Goal: Task Accomplishment & Management: Complete application form

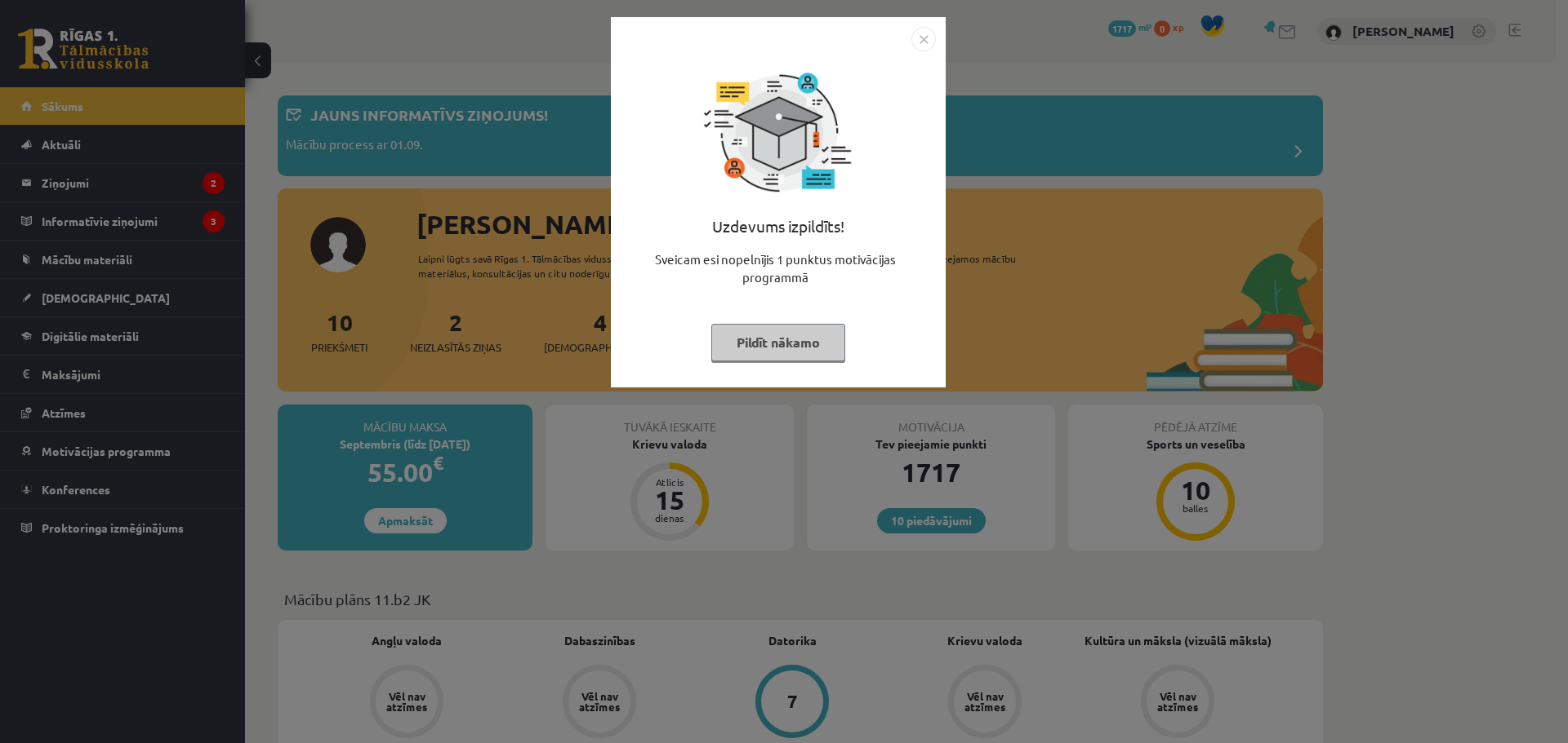
click at [802, 346] on button "Pildīt nākamo" at bounding box center [778, 342] width 134 height 38
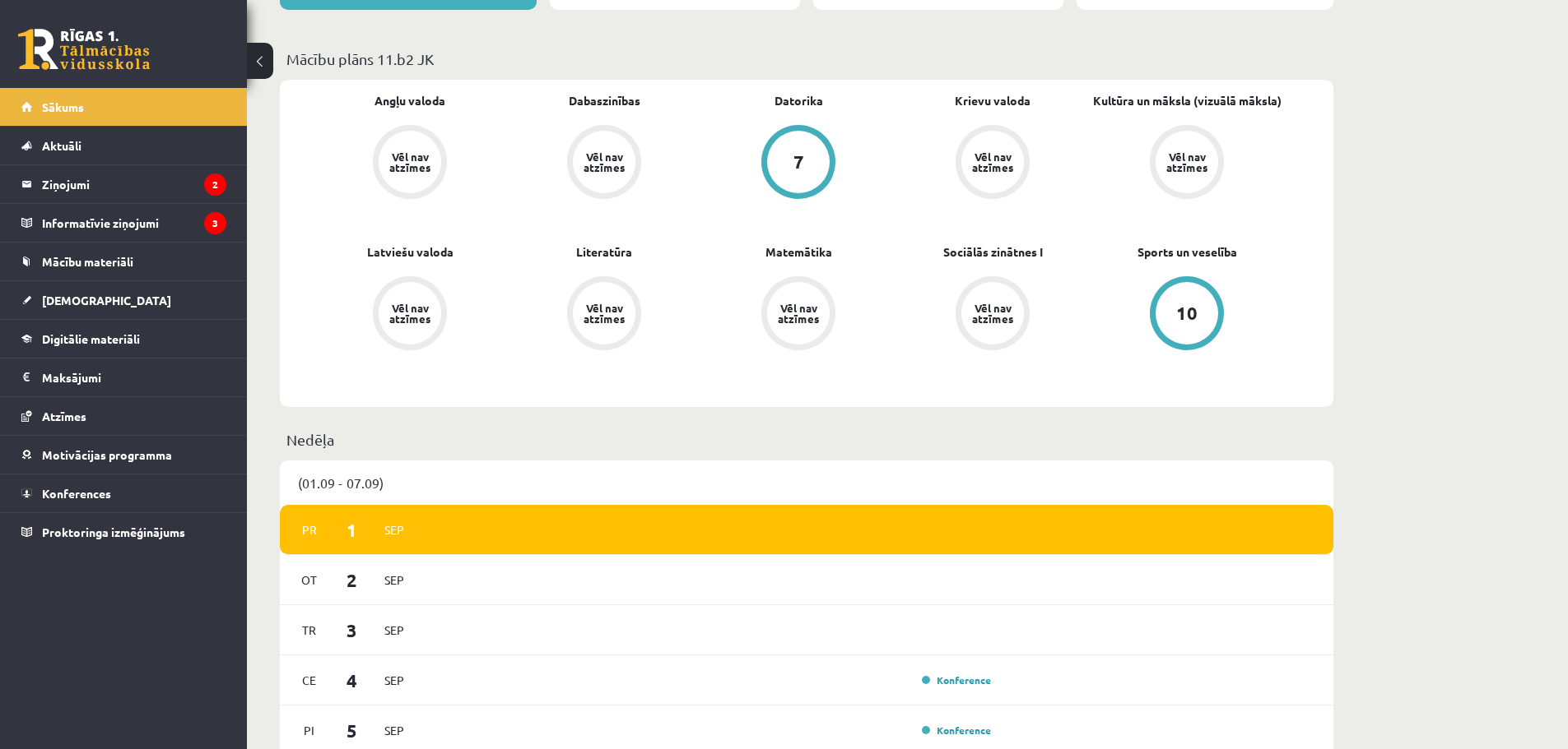
scroll to position [741, 0]
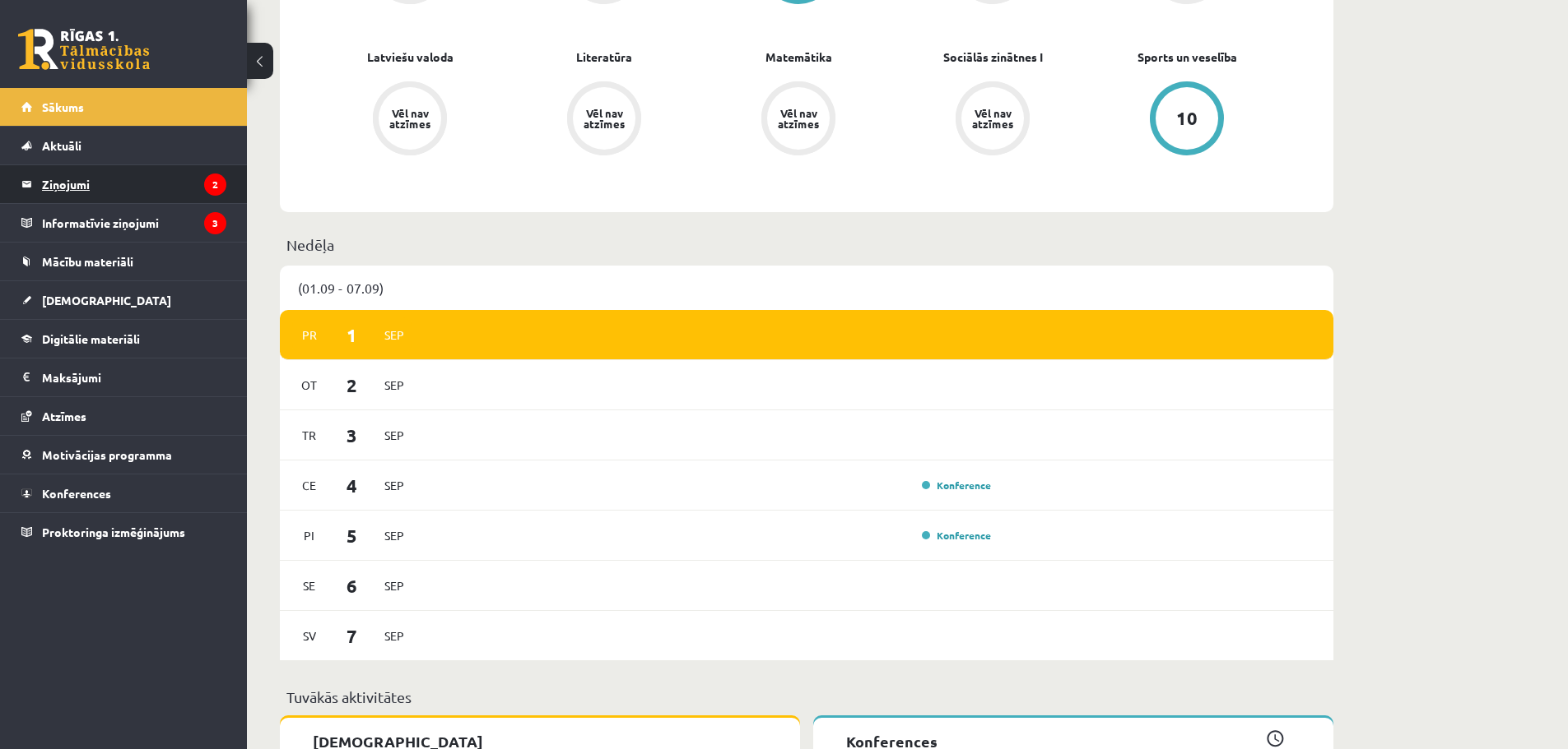
click at [104, 185] on legend "Ziņojumi 2" at bounding box center [134, 183] width 184 height 38
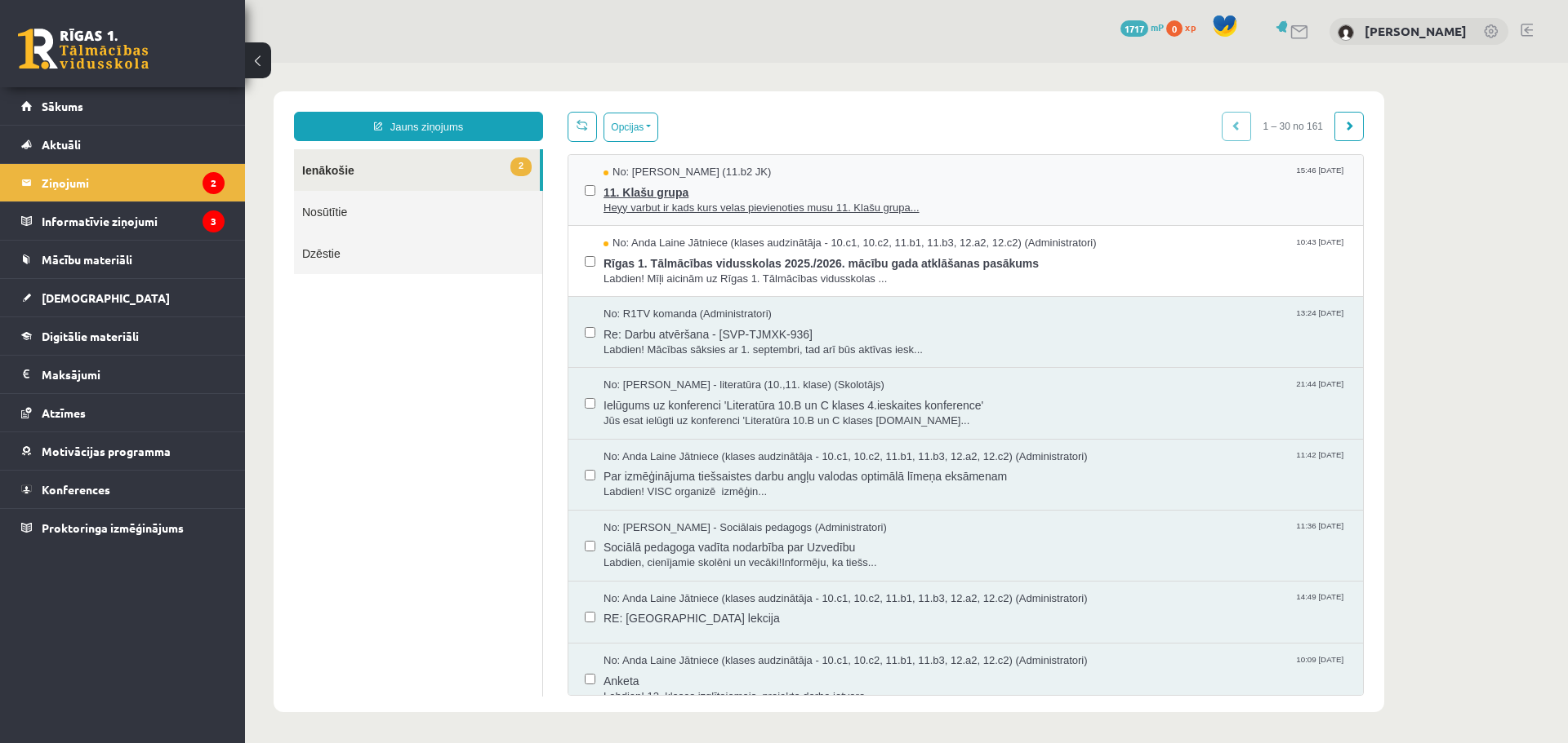
click at [747, 192] on span "11. Klašu grupa" at bounding box center [974, 190] width 743 height 20
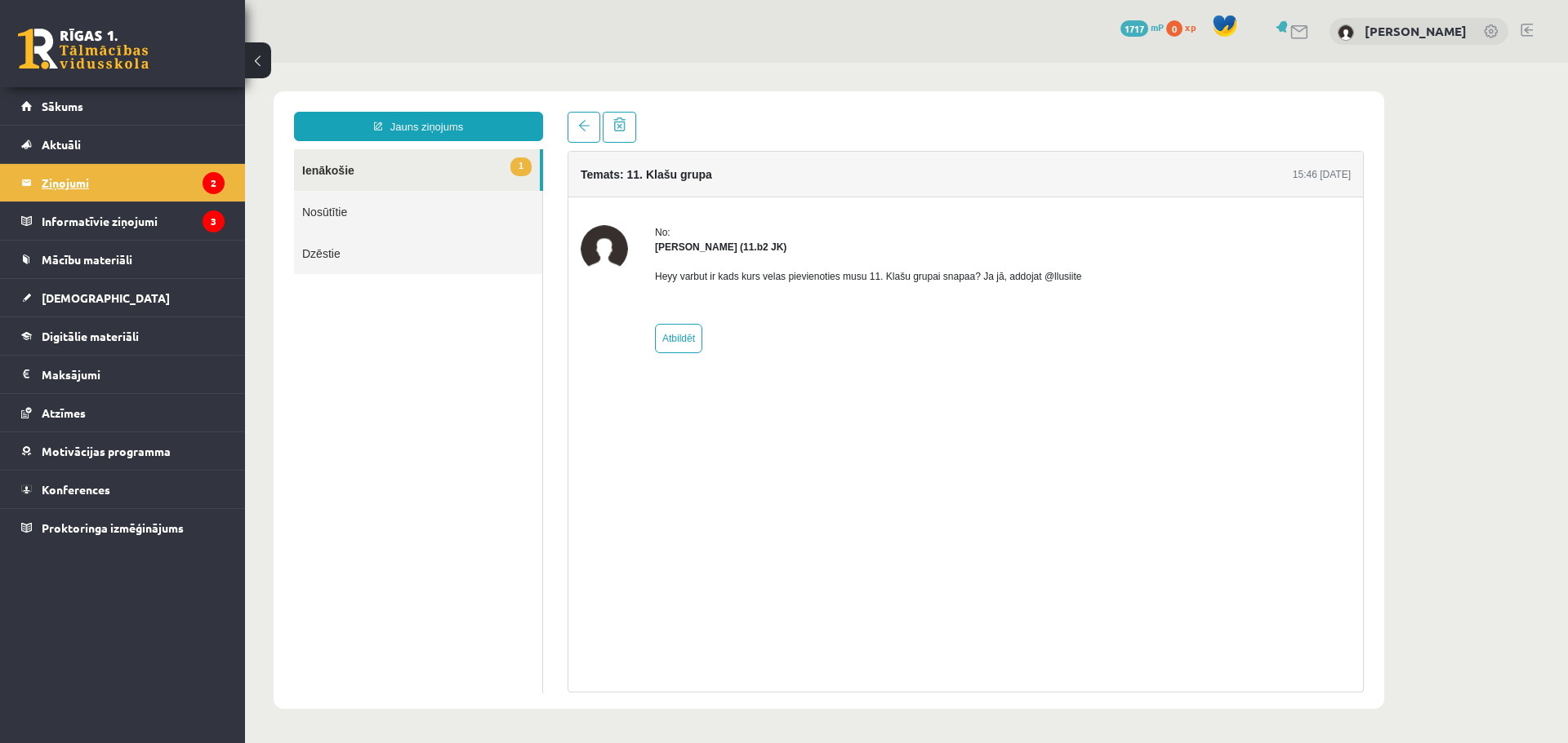
click at [151, 196] on legend "Ziņojumi 2" at bounding box center [133, 182] width 183 height 38
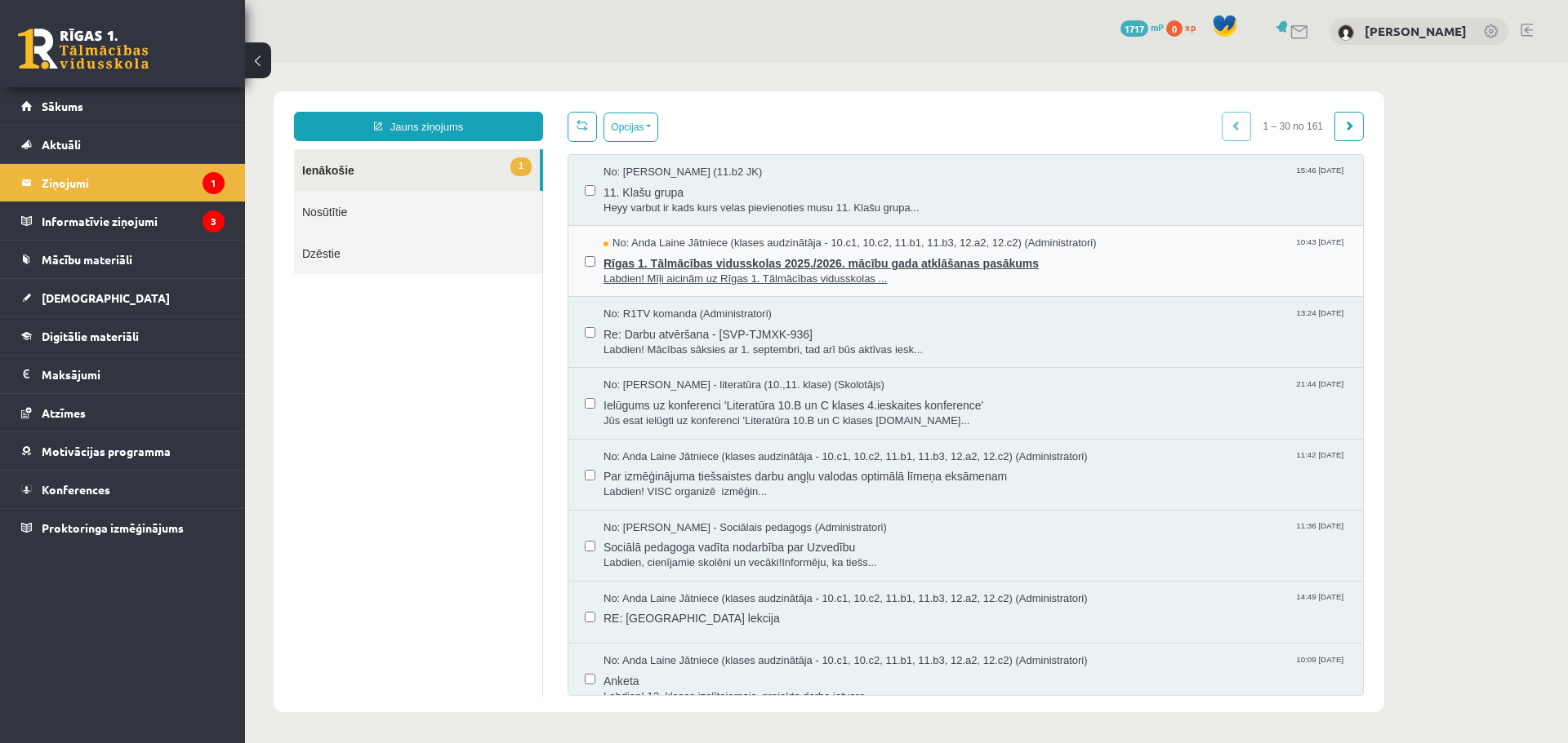
click at [713, 256] on span "Rīgas 1. Tālmācības vidusskolas 2025./2026. mācību gada atklāšanas pasākums" at bounding box center [974, 261] width 743 height 20
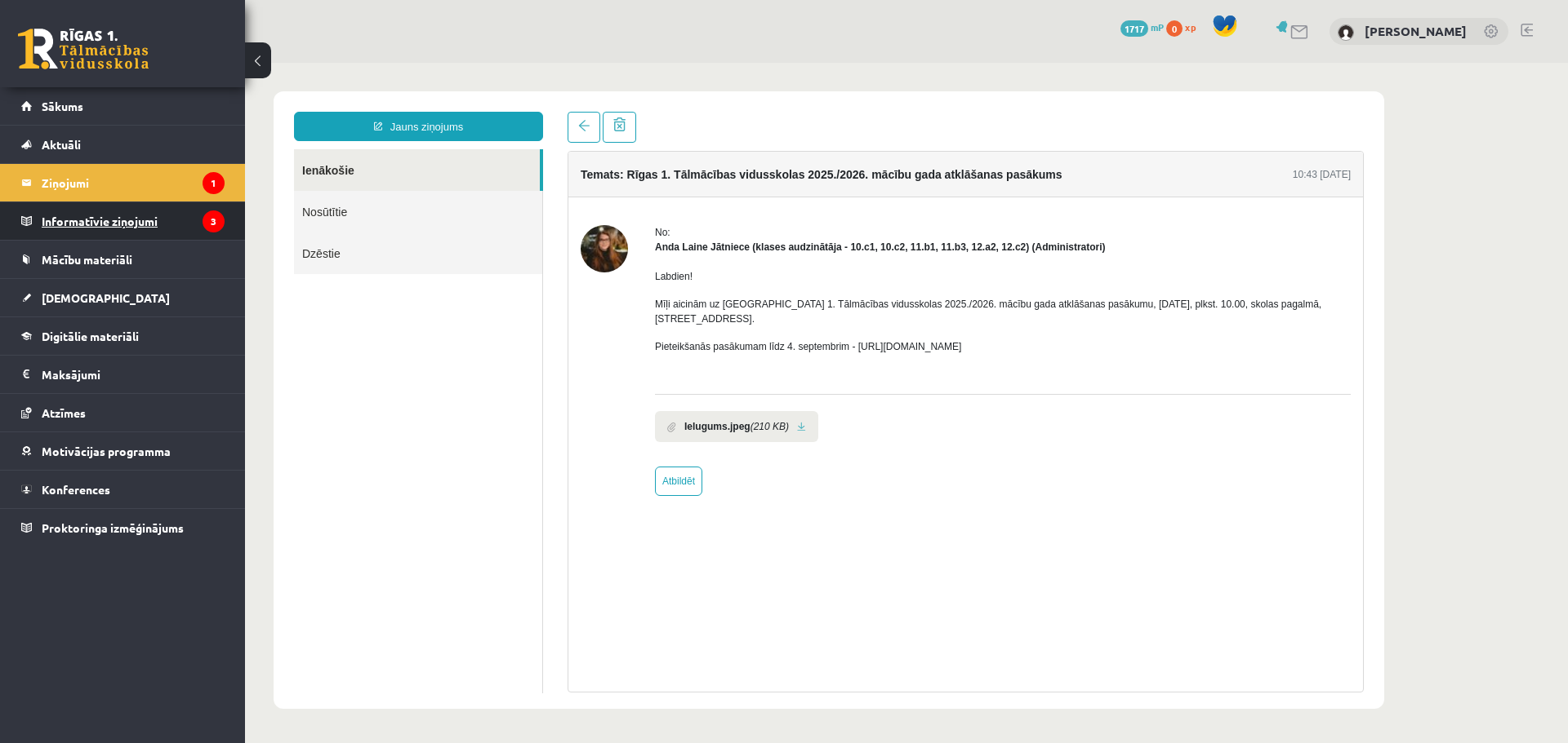
click at [134, 223] on legend "Informatīvie ziņojumi 3" at bounding box center [133, 220] width 183 height 38
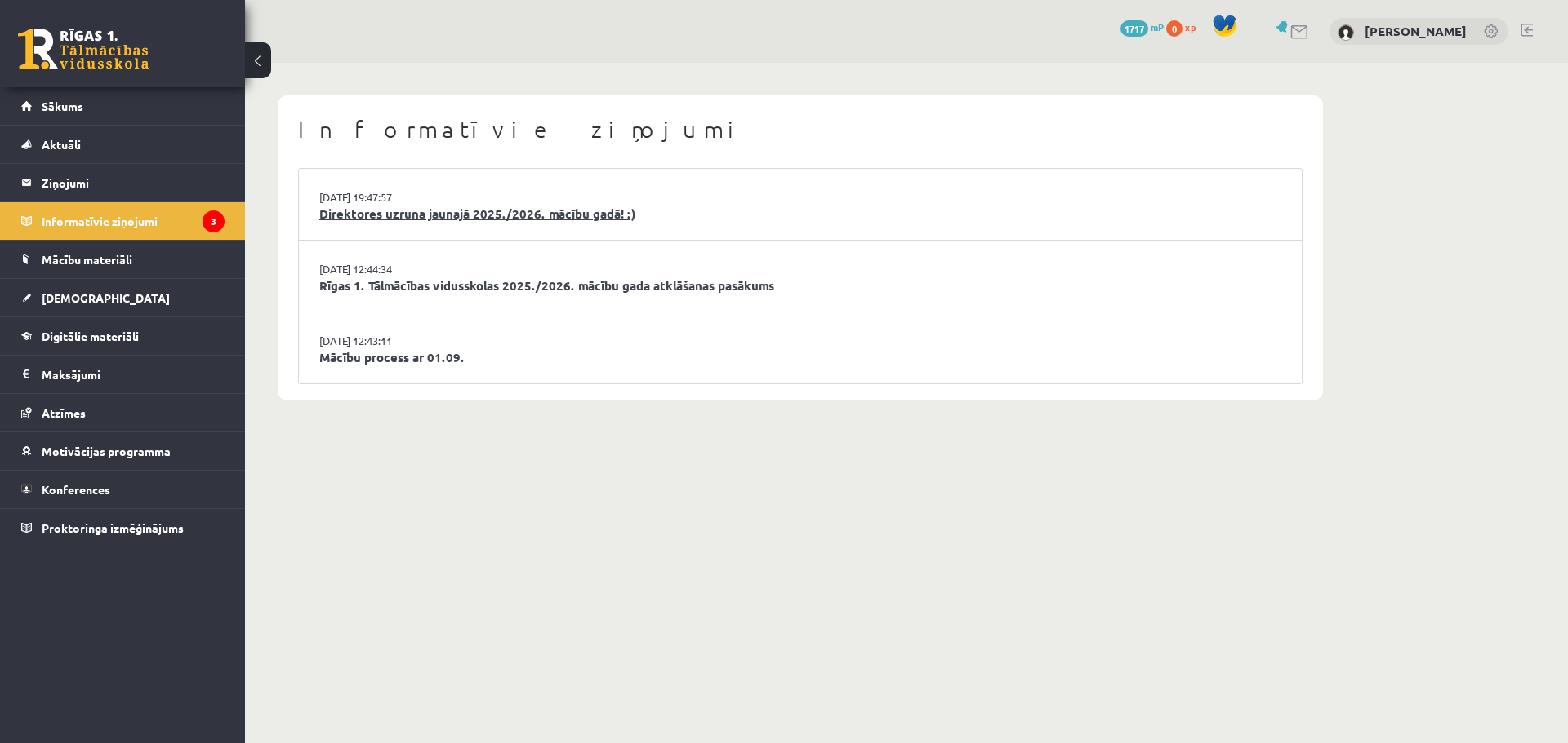
click at [486, 214] on link "Direktores uzruna jaunajā 2025./2026. mācību gadā! :)" at bounding box center [799, 214] width 962 height 18
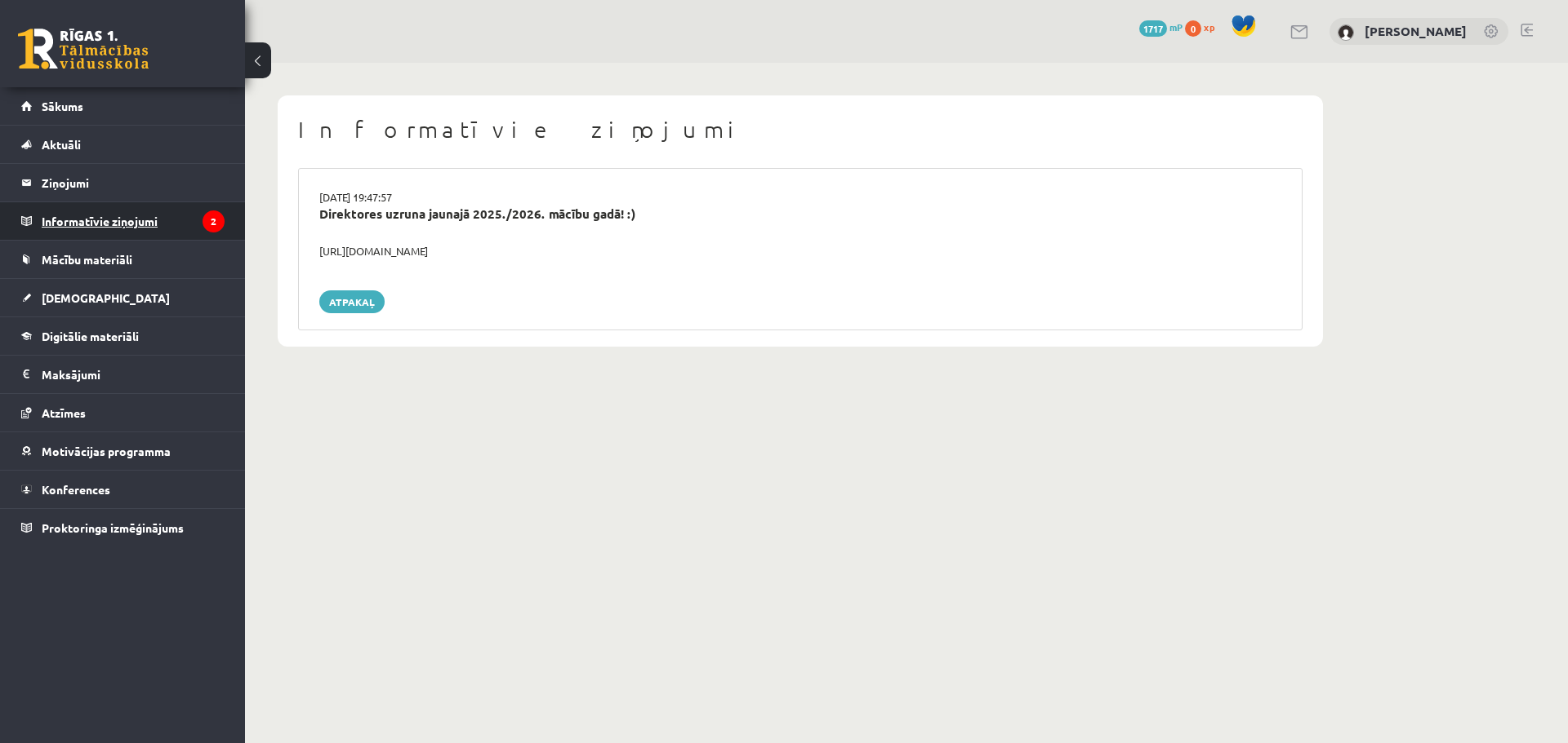
click at [85, 226] on legend "Informatīvie ziņojumi 2" at bounding box center [133, 220] width 183 height 38
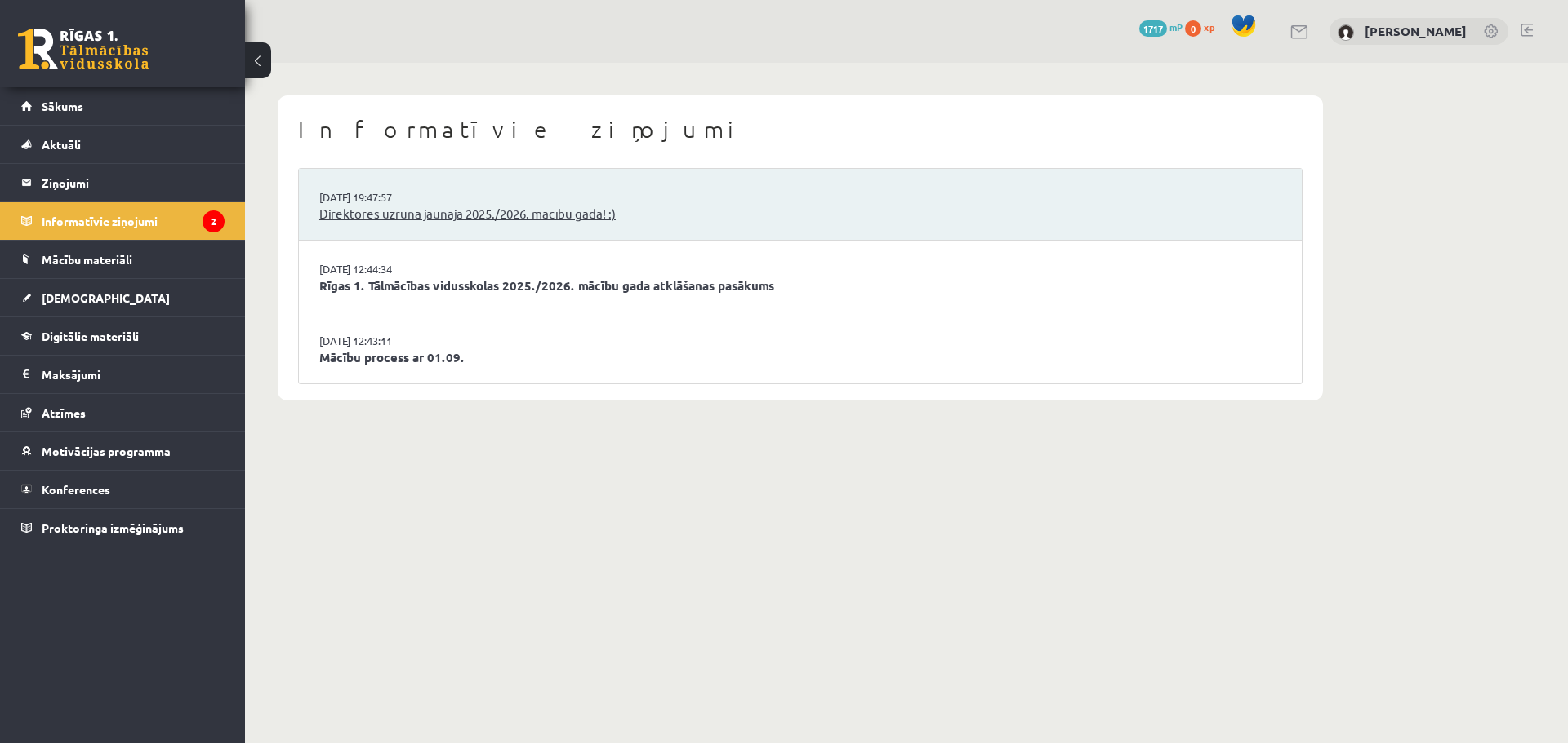
click at [385, 215] on link "Direktores uzruna jaunajā 2025./2026. mācību gadā! :)" at bounding box center [799, 214] width 962 height 18
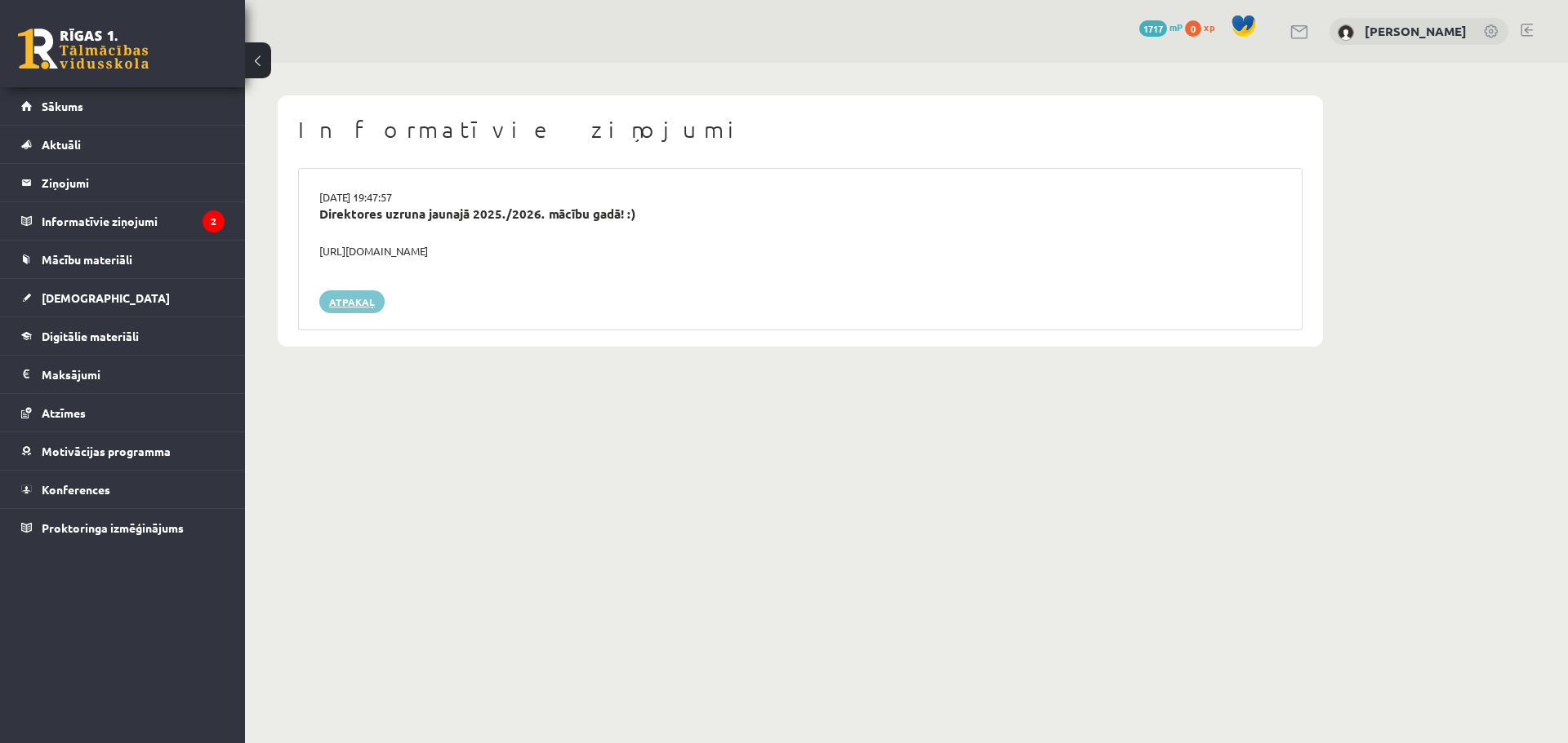
click at [336, 295] on link "Atpakaļ" at bounding box center [352, 301] width 65 height 23
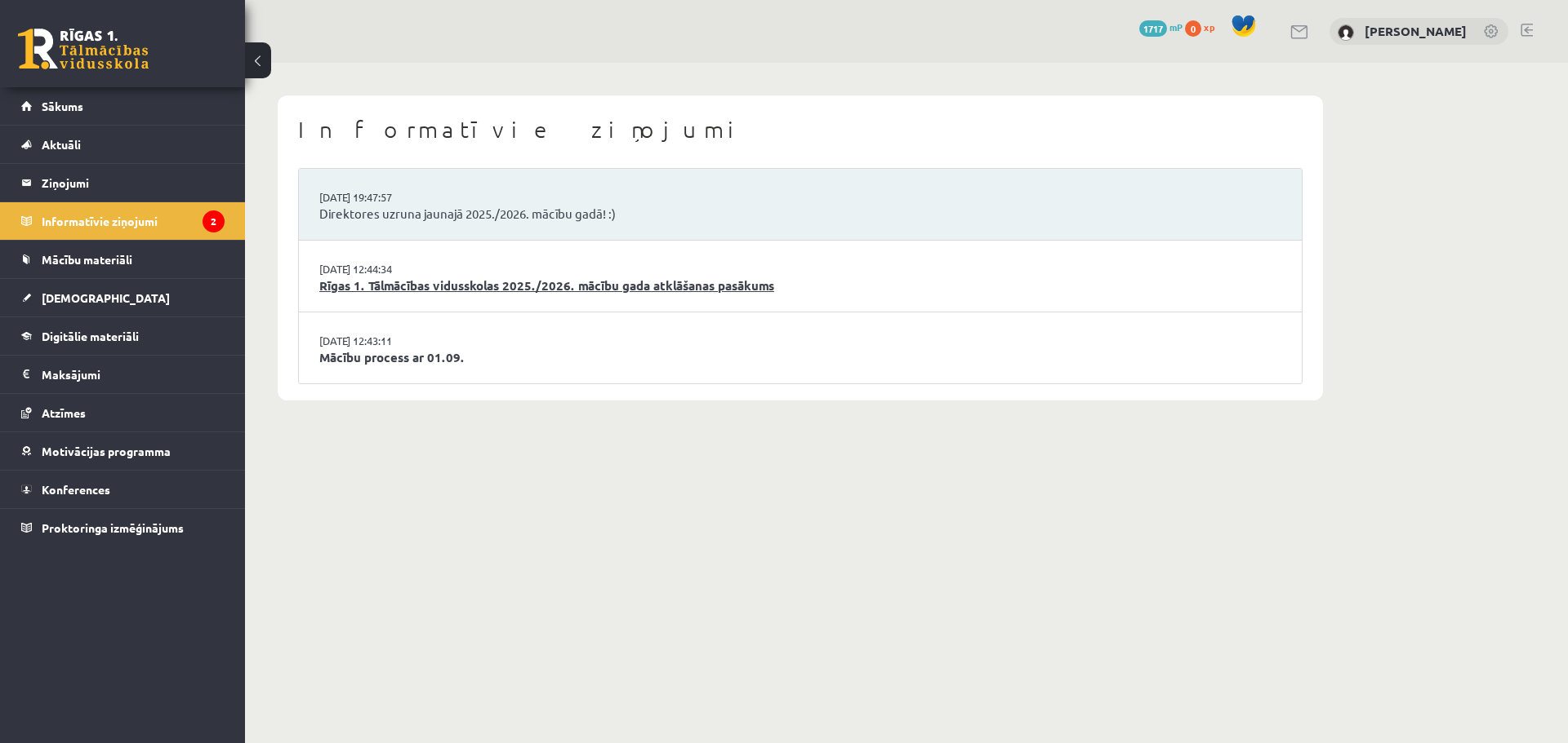
click at [451, 290] on link "Rīgas 1. Tālmācības vidusskolas 2025./2026. mācību gada atklāšanas pasākums" at bounding box center [799, 286] width 962 height 18
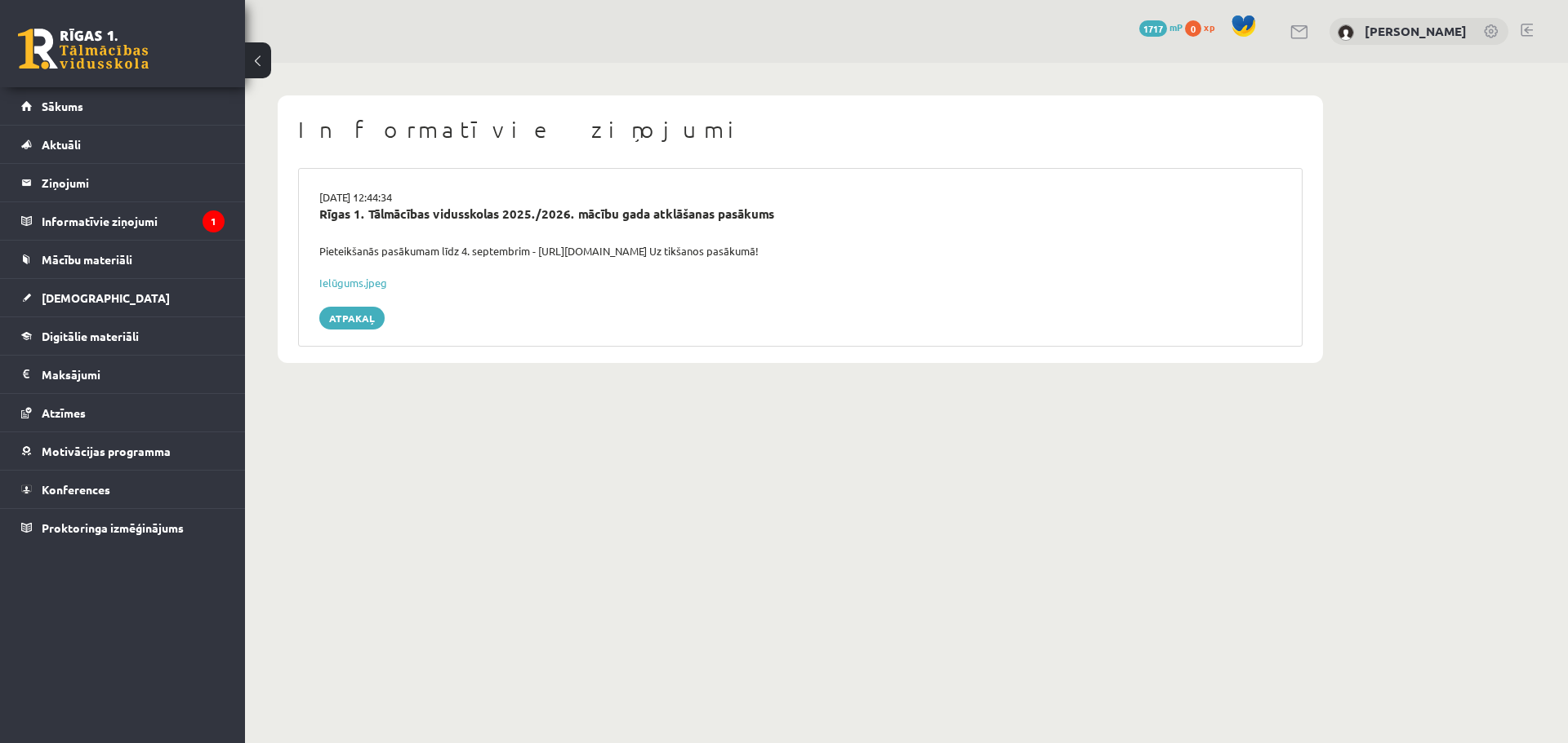
click at [351, 301] on div "29.08.2025 12:44:34 Rīgas 1. Tālmācības vidusskolas 2025./2026. mācību gada atk…" at bounding box center [800, 257] width 1004 height 179
click at [351, 310] on link "Atpakaļ" at bounding box center [352, 318] width 65 height 23
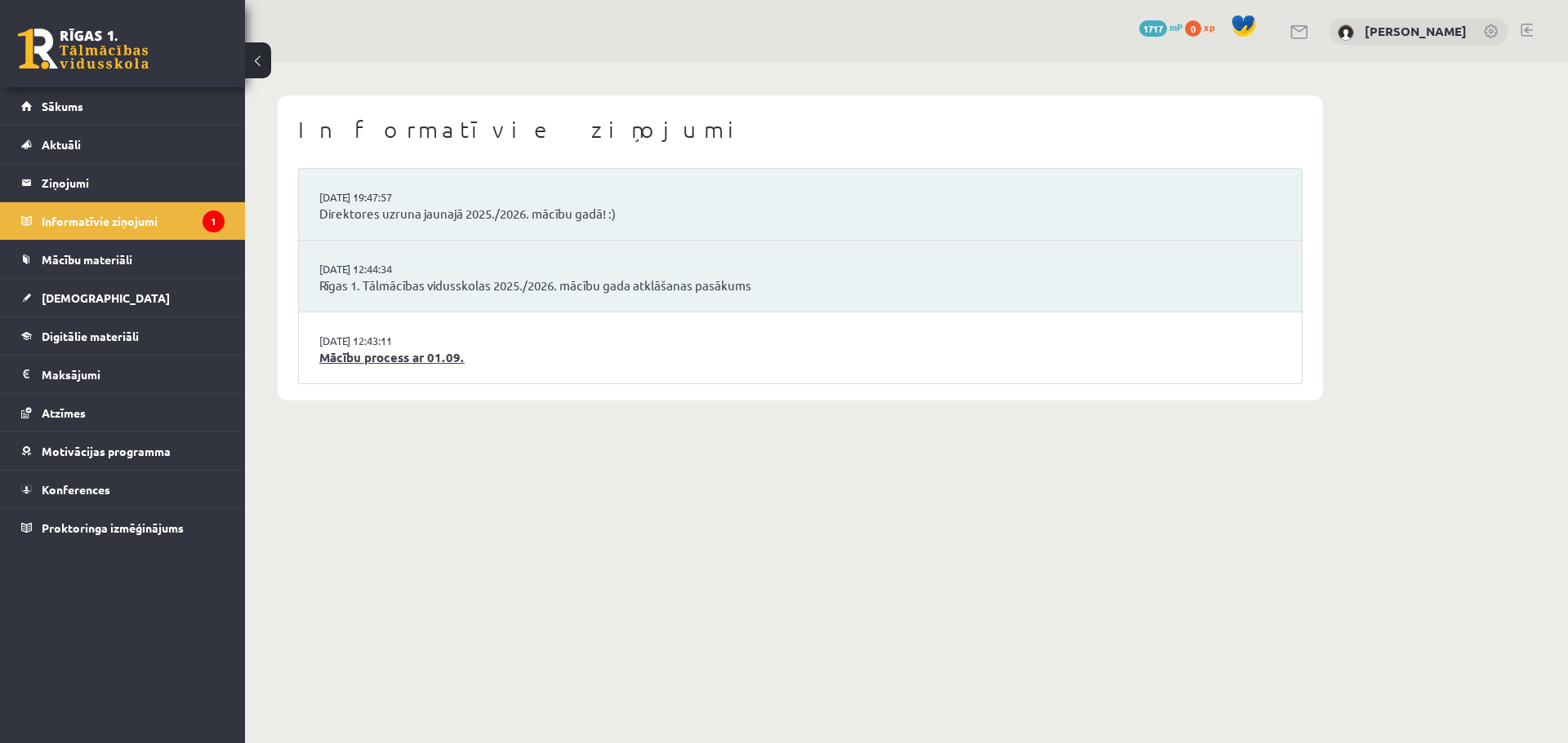
click at [401, 350] on link "Mācību process ar 01.09." at bounding box center [799, 357] width 962 height 18
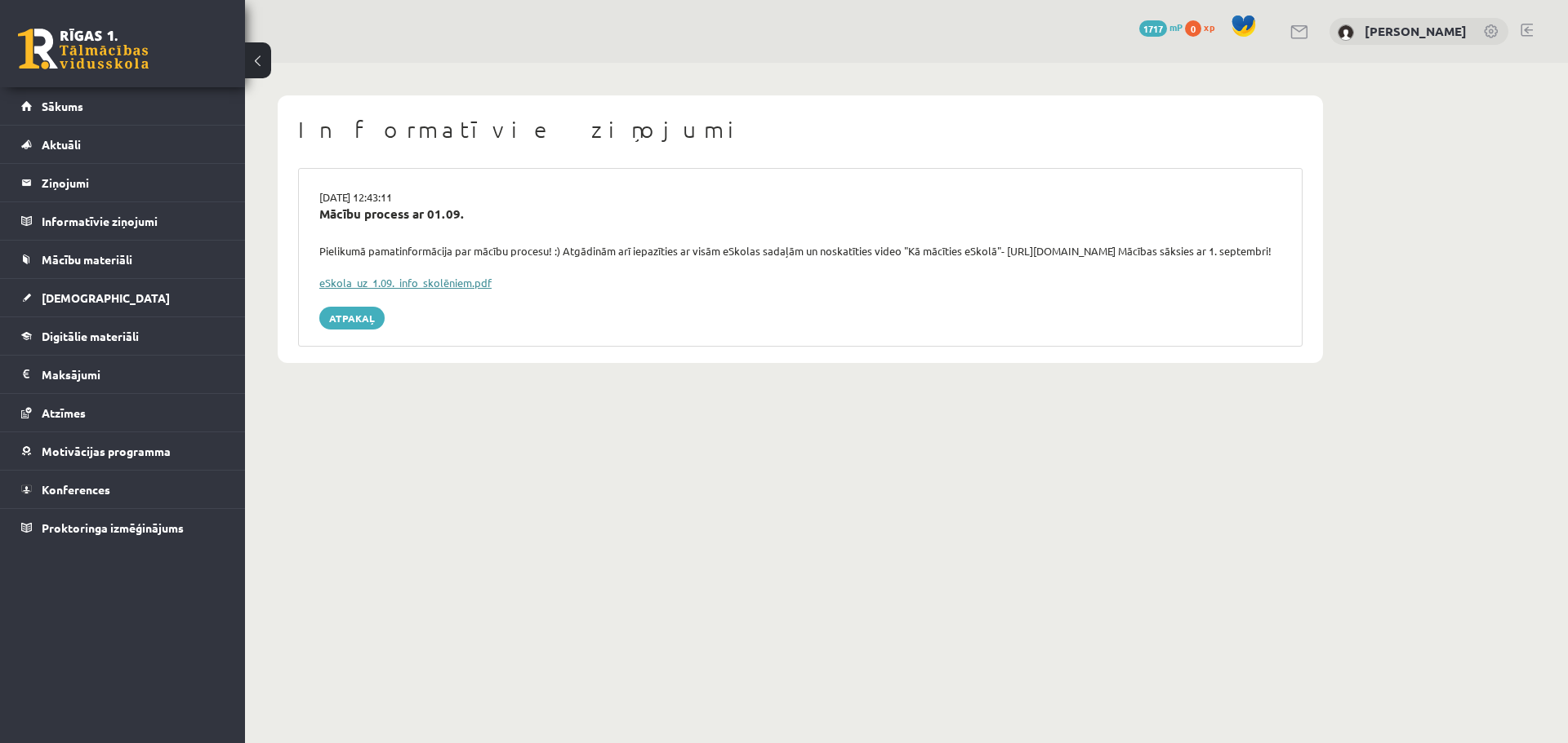
click at [428, 290] on link "eSkola_uz_1.09._info_skolēniem.pdf" at bounding box center [405, 282] width 172 height 14
click at [387, 291] on div "eSkola_uz_1.09._info_skolēniem.pdf" at bounding box center [799, 283] width 962 height 17
click at [385, 290] on link "eSkola_uz_1.09._info_skolēniem.pdf" at bounding box center [405, 282] width 172 height 14
click at [71, 292] on span "[DEMOGRAPHIC_DATA]" at bounding box center [105, 298] width 128 height 15
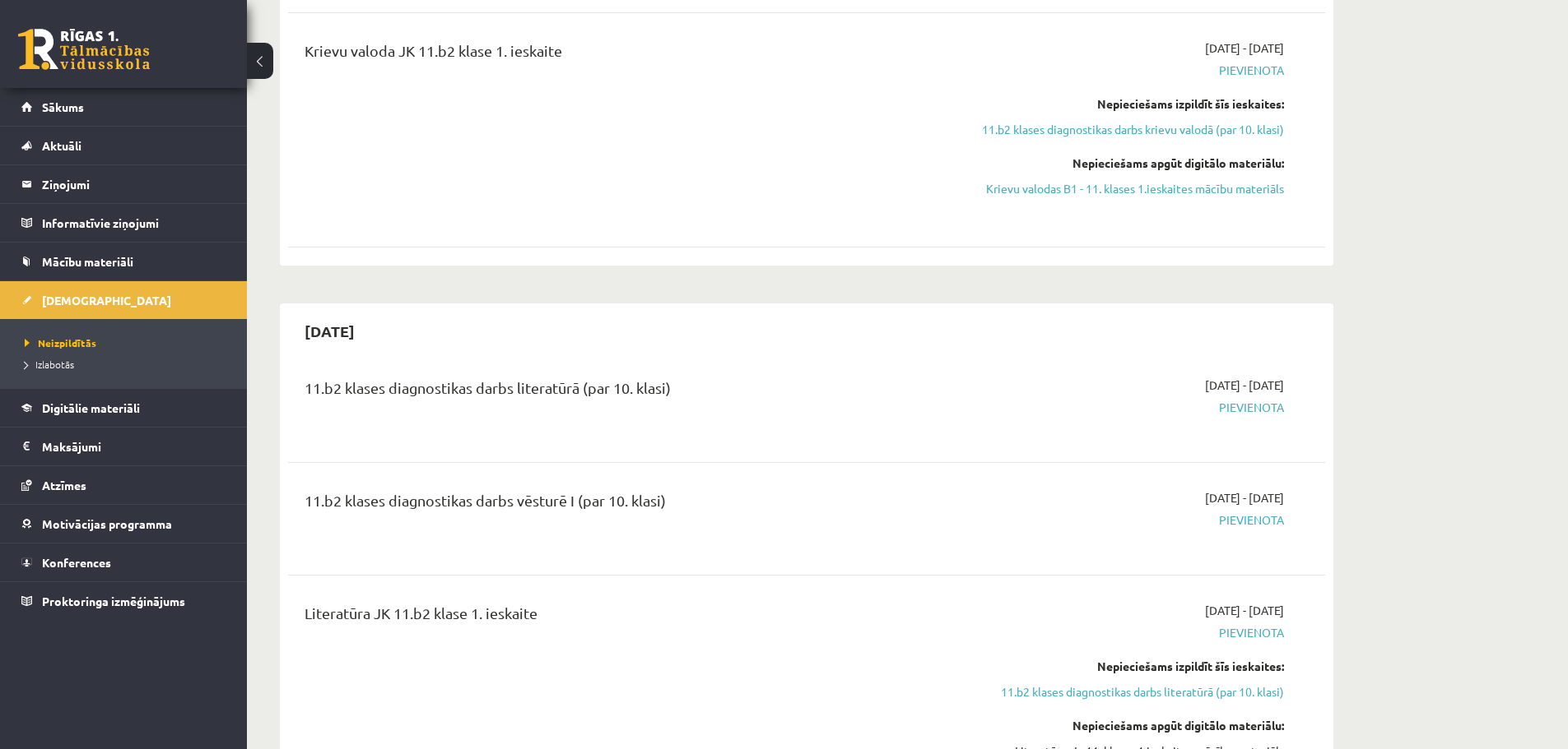
scroll to position [741, 0]
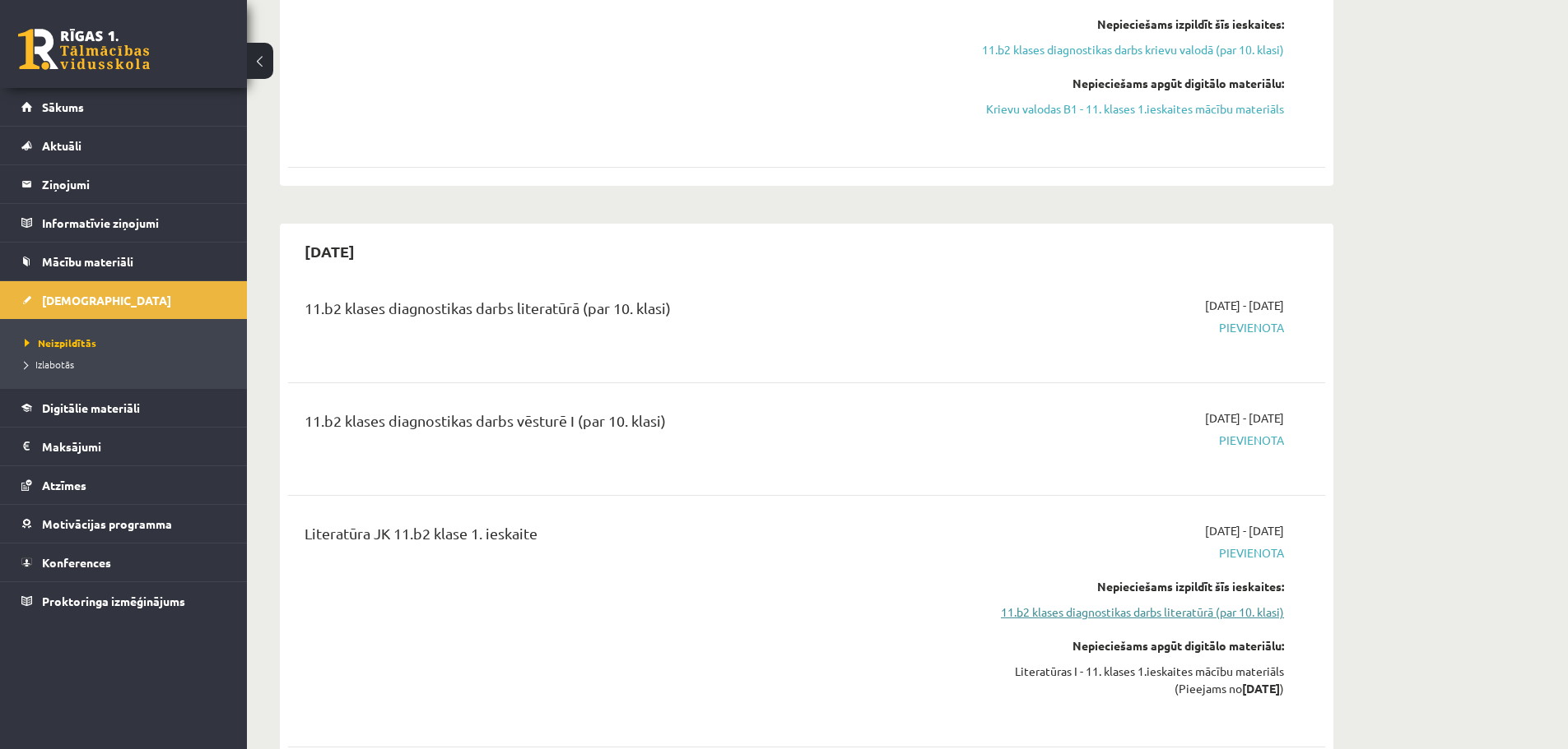
click at [1220, 612] on link "11.b2 klases diagnostikas darbs literatūrā (par 10. klasi)" at bounding box center [1128, 612] width 311 height 18
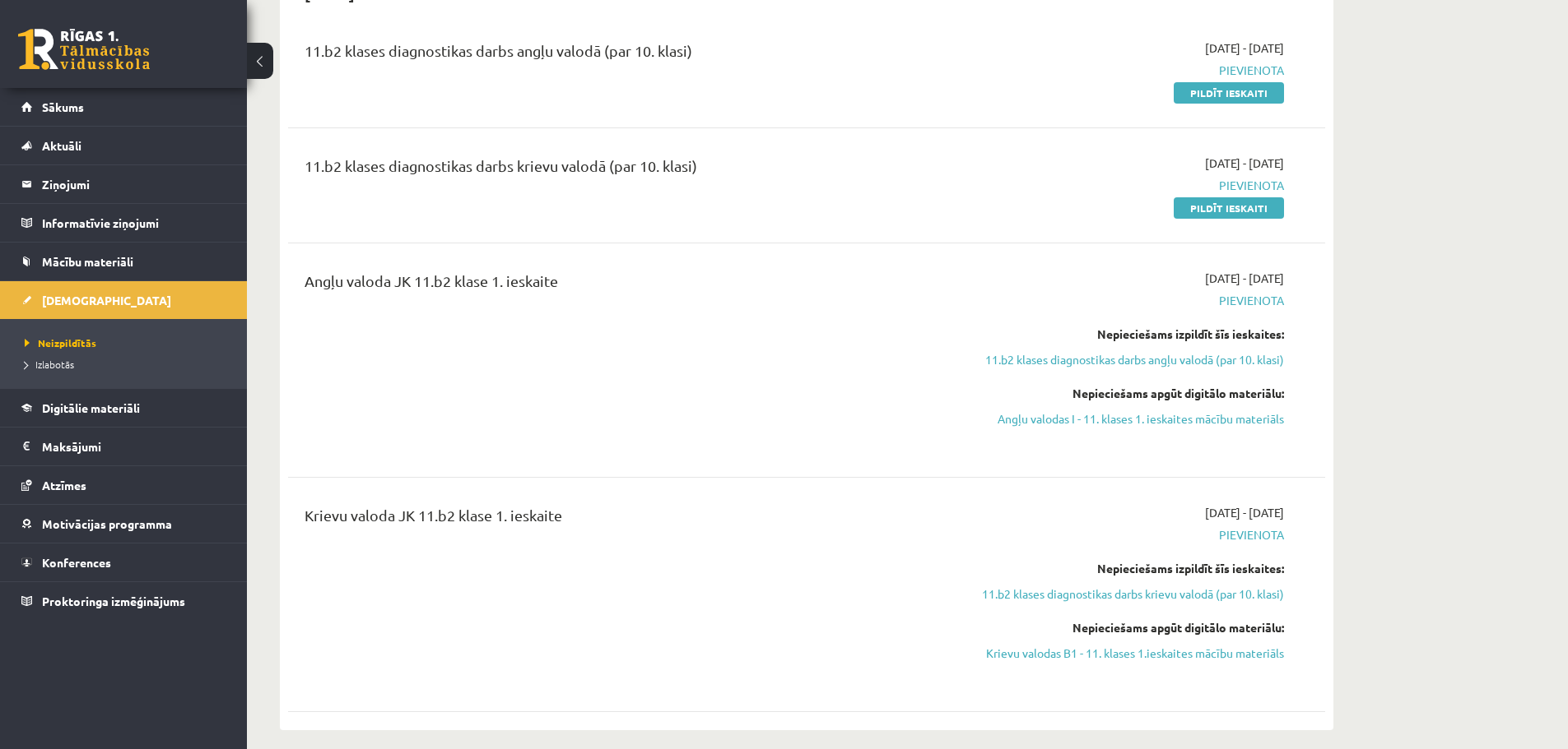
scroll to position [247, 0]
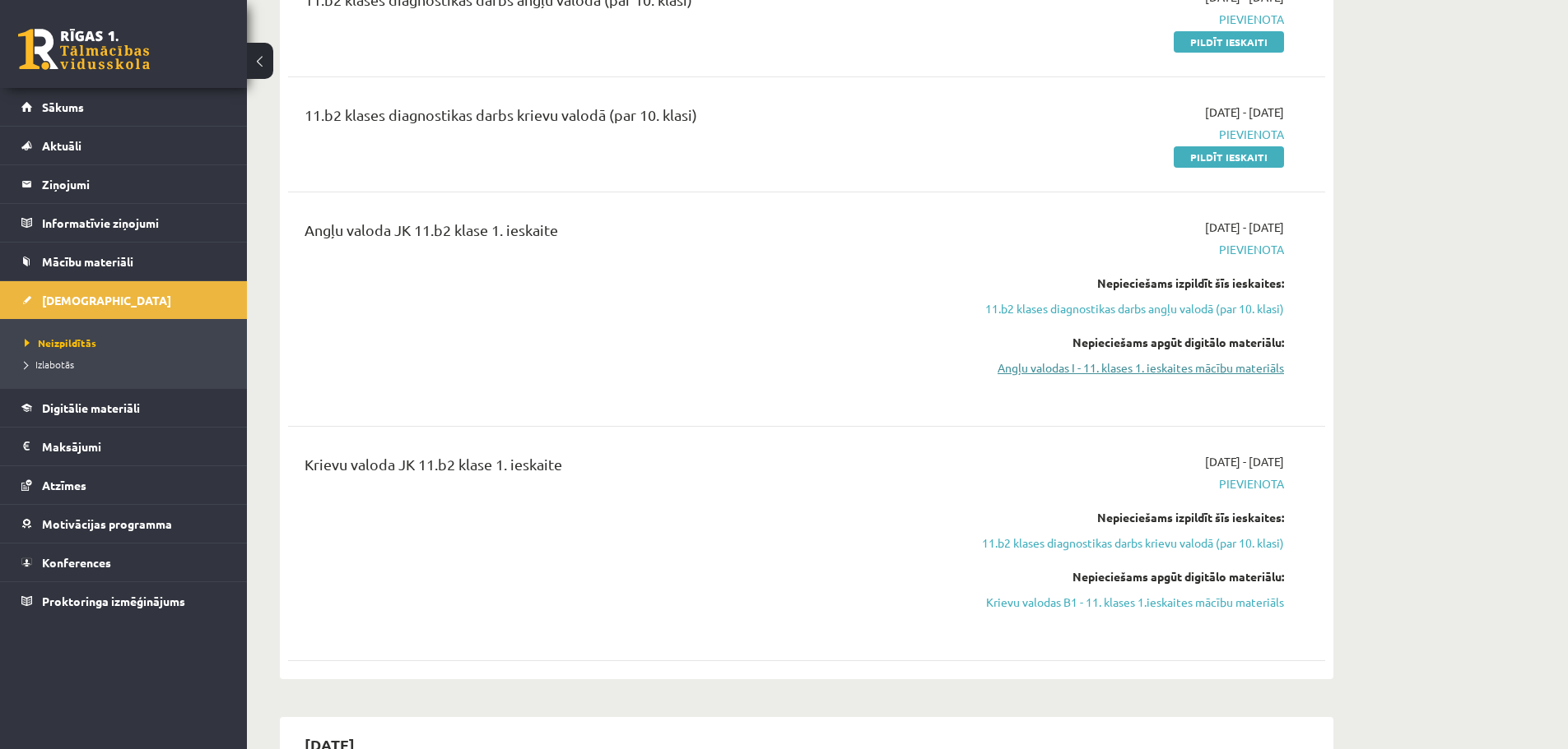
click at [1175, 365] on link "Angļu valodas I - 11. klases 1. ieskaites mācību materiāls" at bounding box center [1128, 368] width 311 height 18
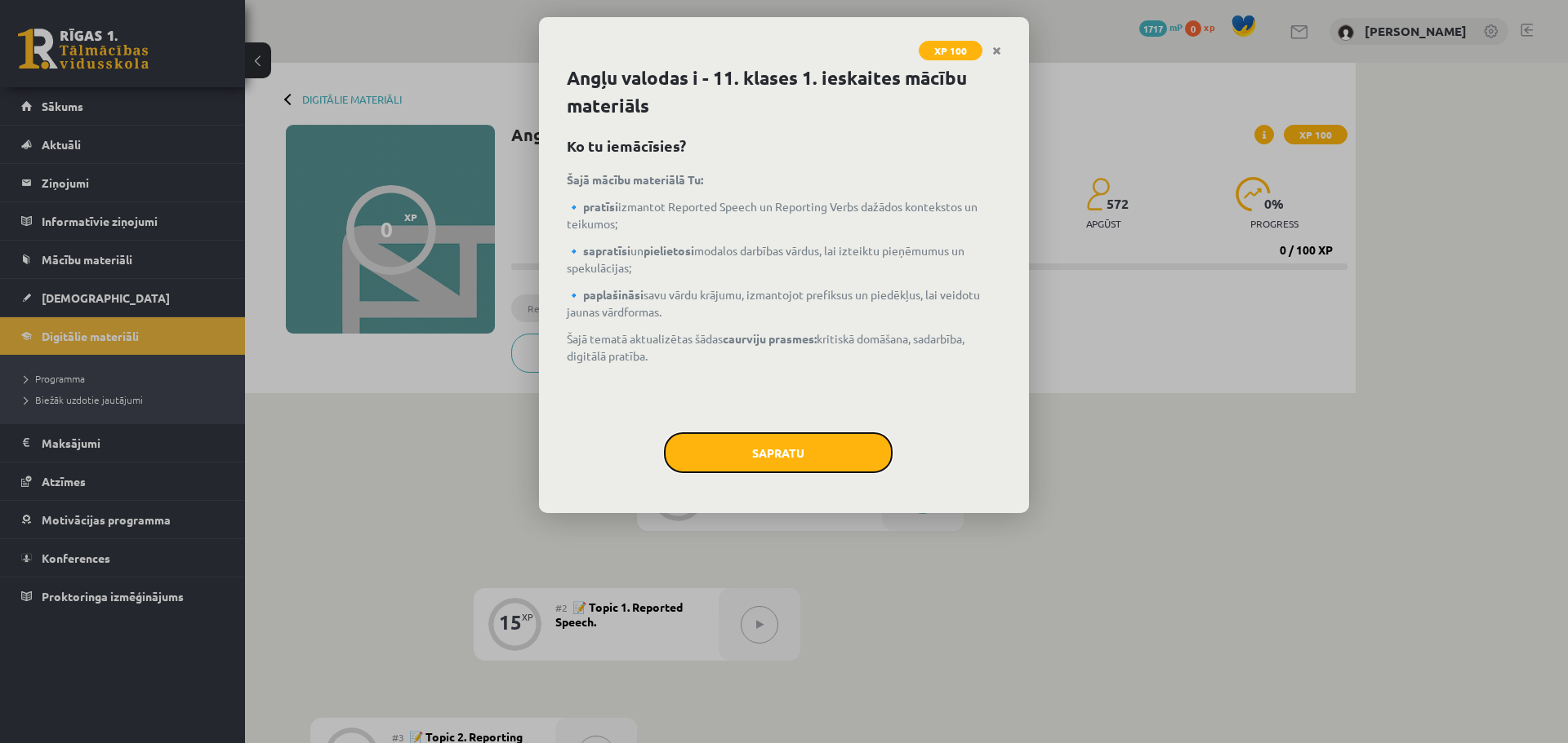
drag, startPoint x: 789, startPoint y: 446, endPoint x: 817, endPoint y: 422, distance: 36.9
click at [789, 445] on button "Sapratu" at bounding box center [779, 452] width 229 height 41
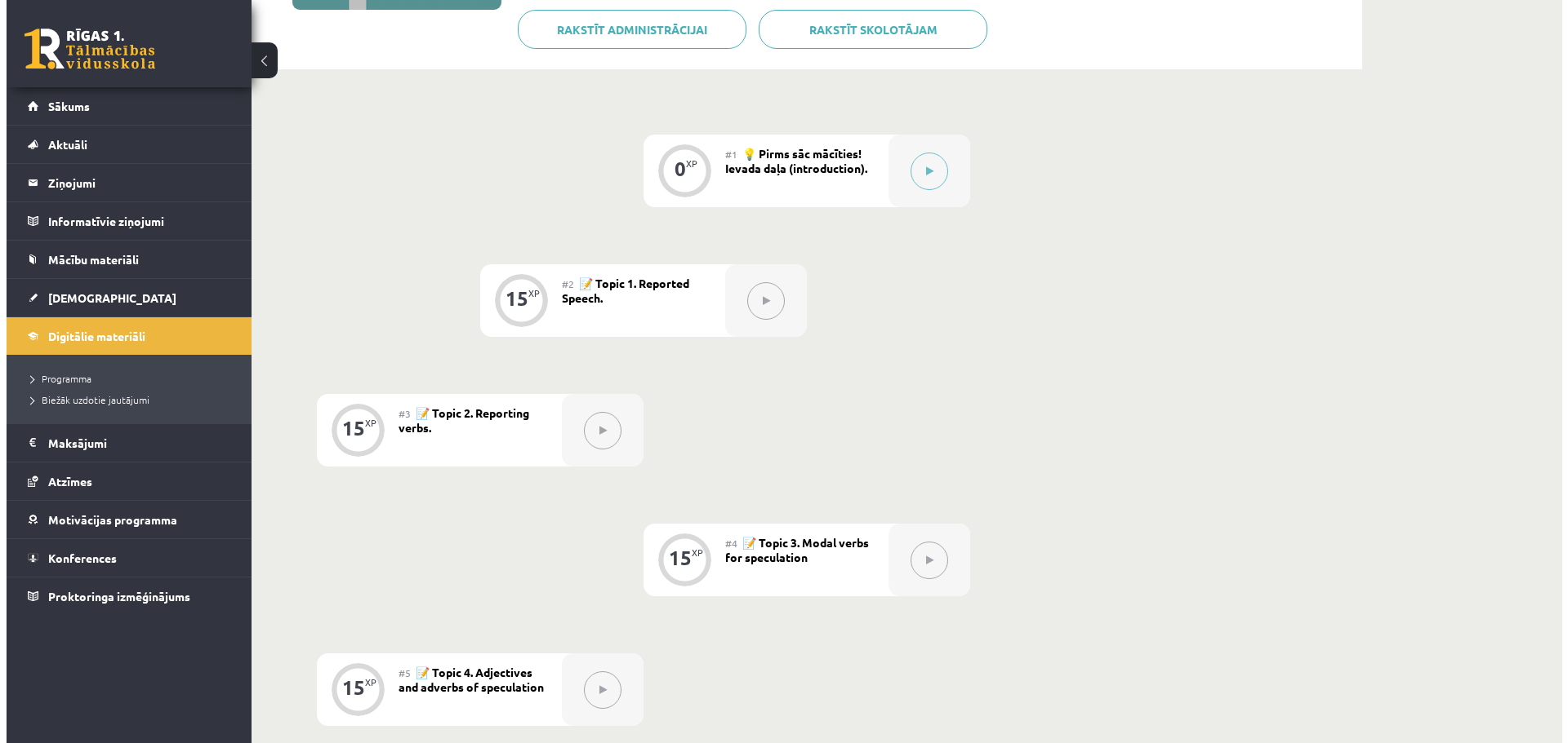
scroll to position [326, 0]
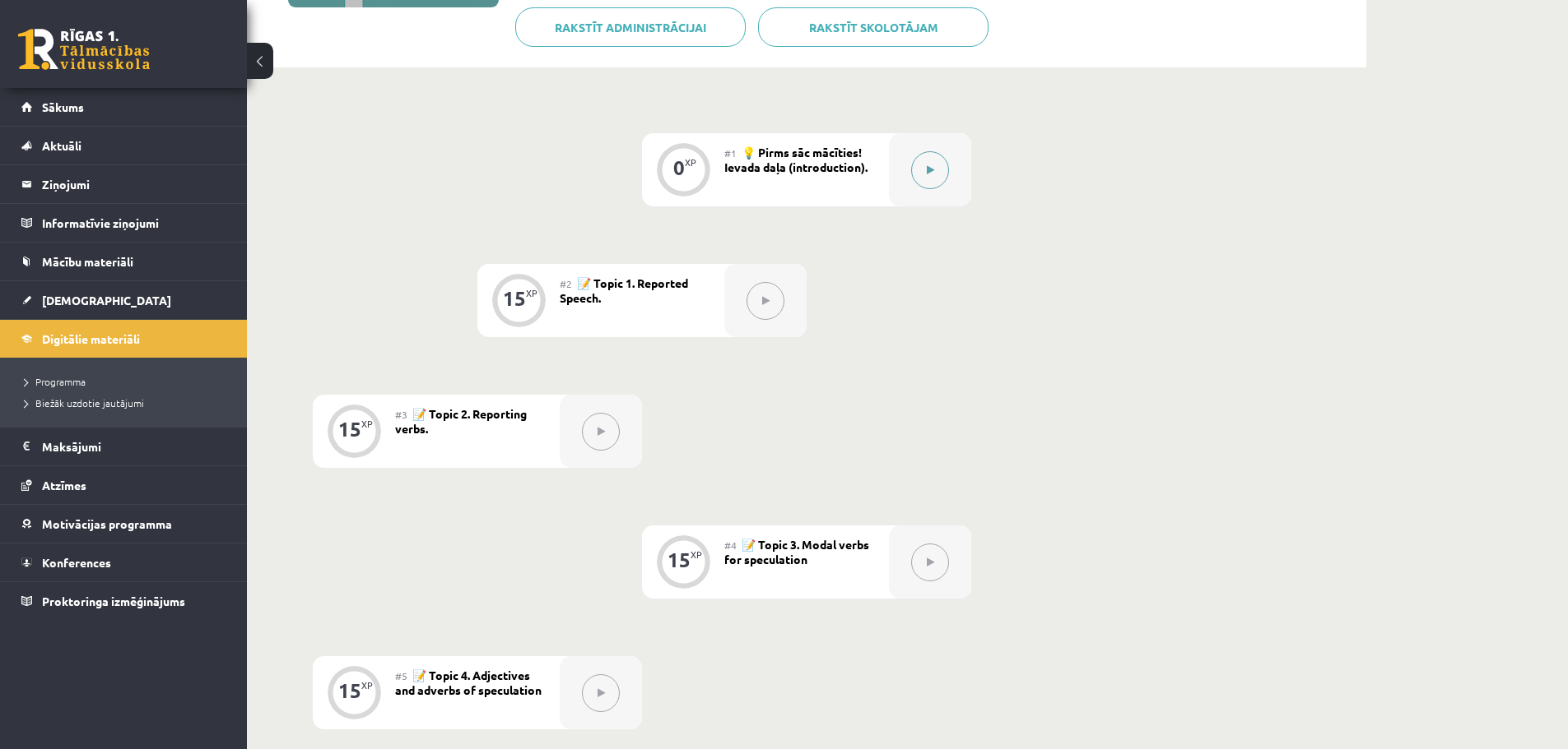
click at [905, 167] on div at bounding box center [931, 169] width 83 height 73
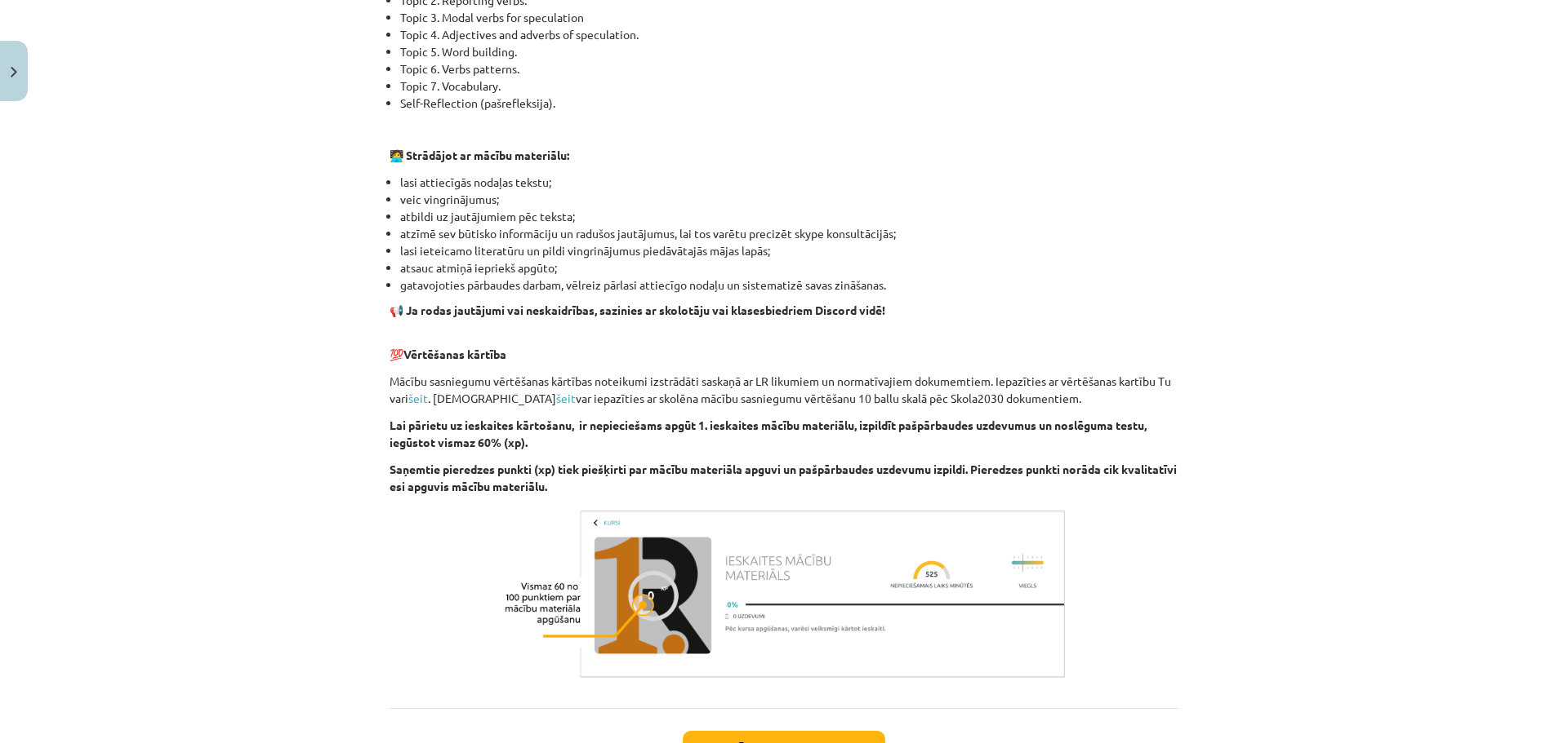
scroll to position [897, 0]
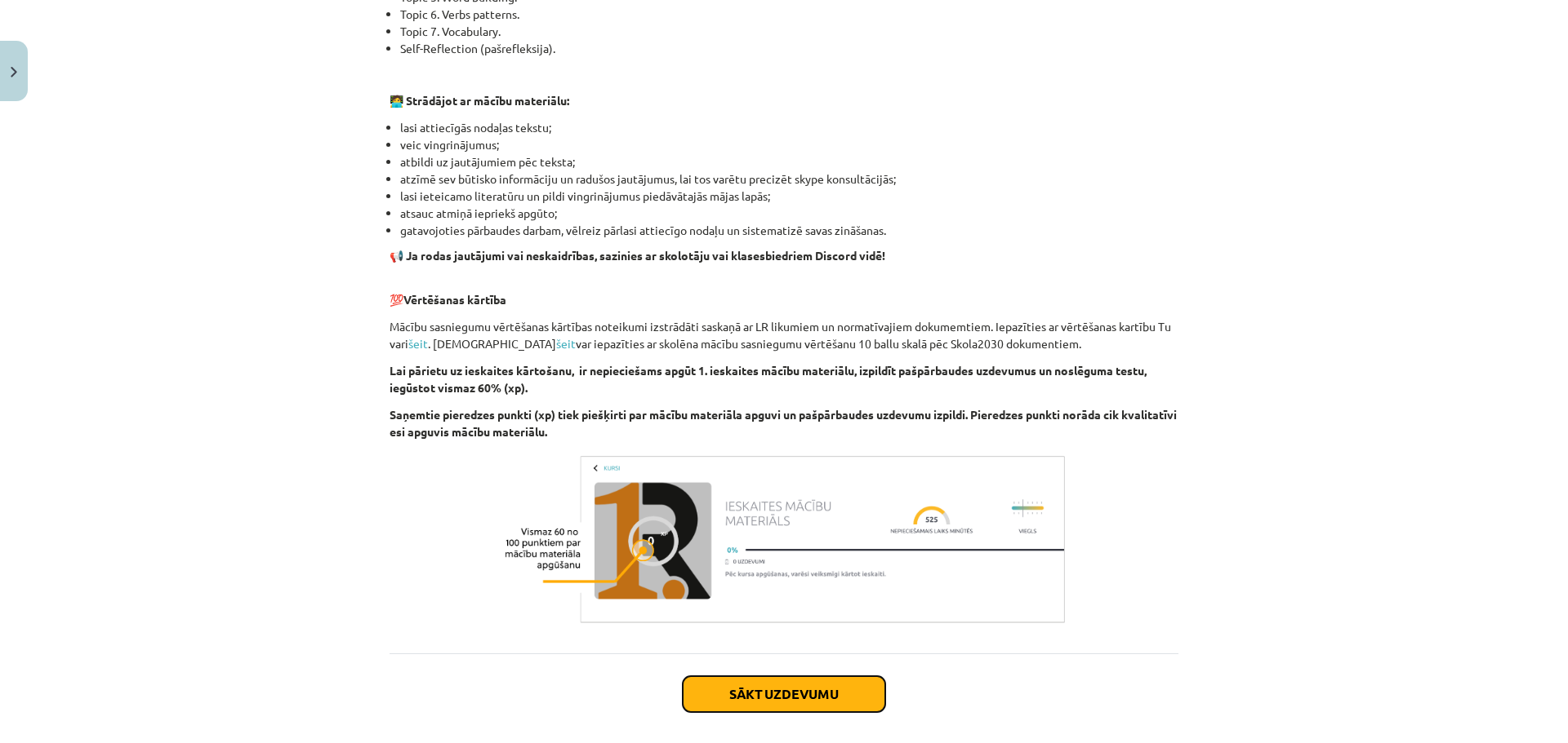
click at [827, 691] on button "Sākt uzdevumu" at bounding box center [784, 694] width 202 height 36
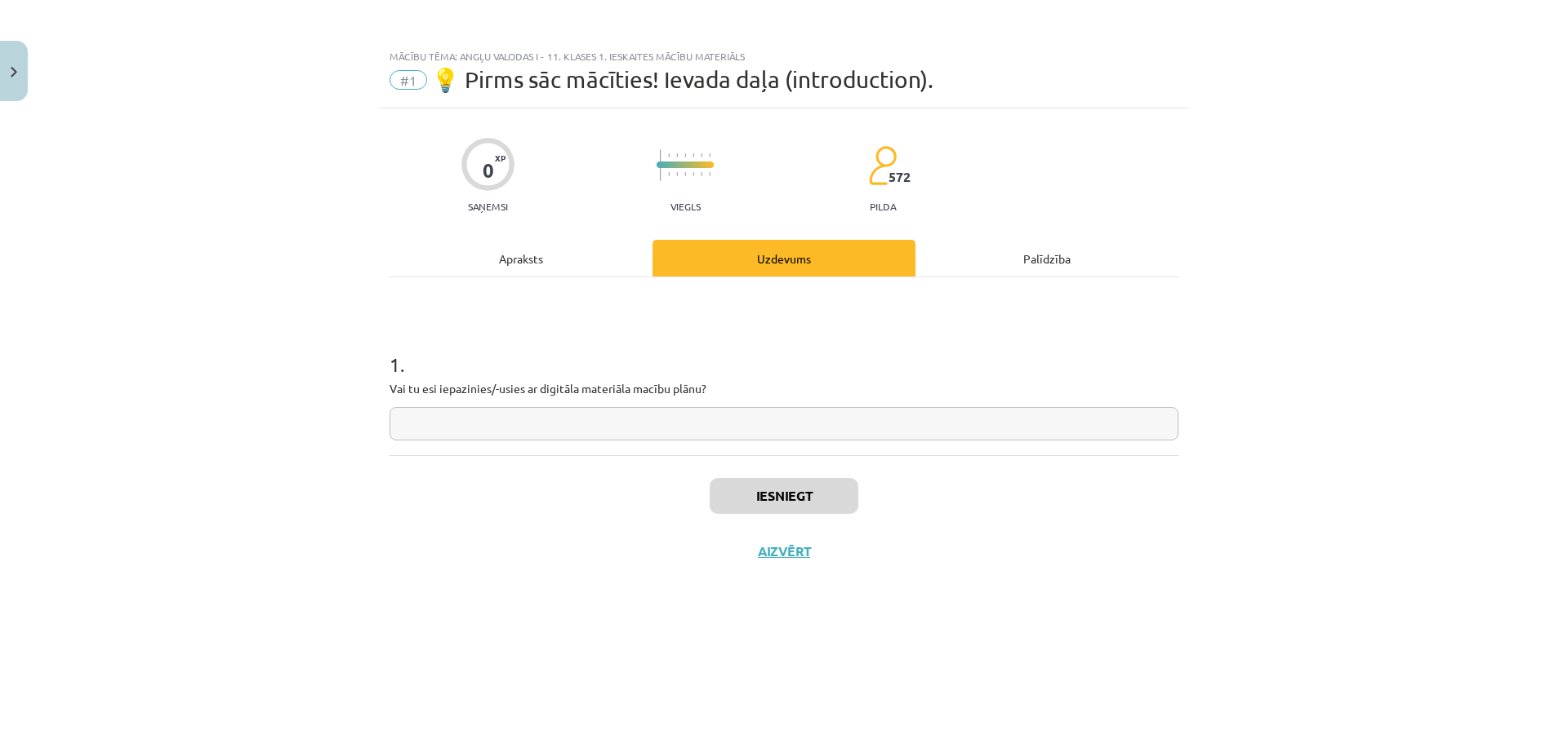
click at [738, 432] on input "text" at bounding box center [784, 424] width 789 height 33
type input "**"
click at [810, 496] on button "Iesniegt" at bounding box center [784, 496] width 149 height 36
click at [822, 498] on button "Iesniegt" at bounding box center [784, 496] width 149 height 36
click at [822, 564] on button "Nākamā nodarbība" at bounding box center [784, 562] width 160 height 38
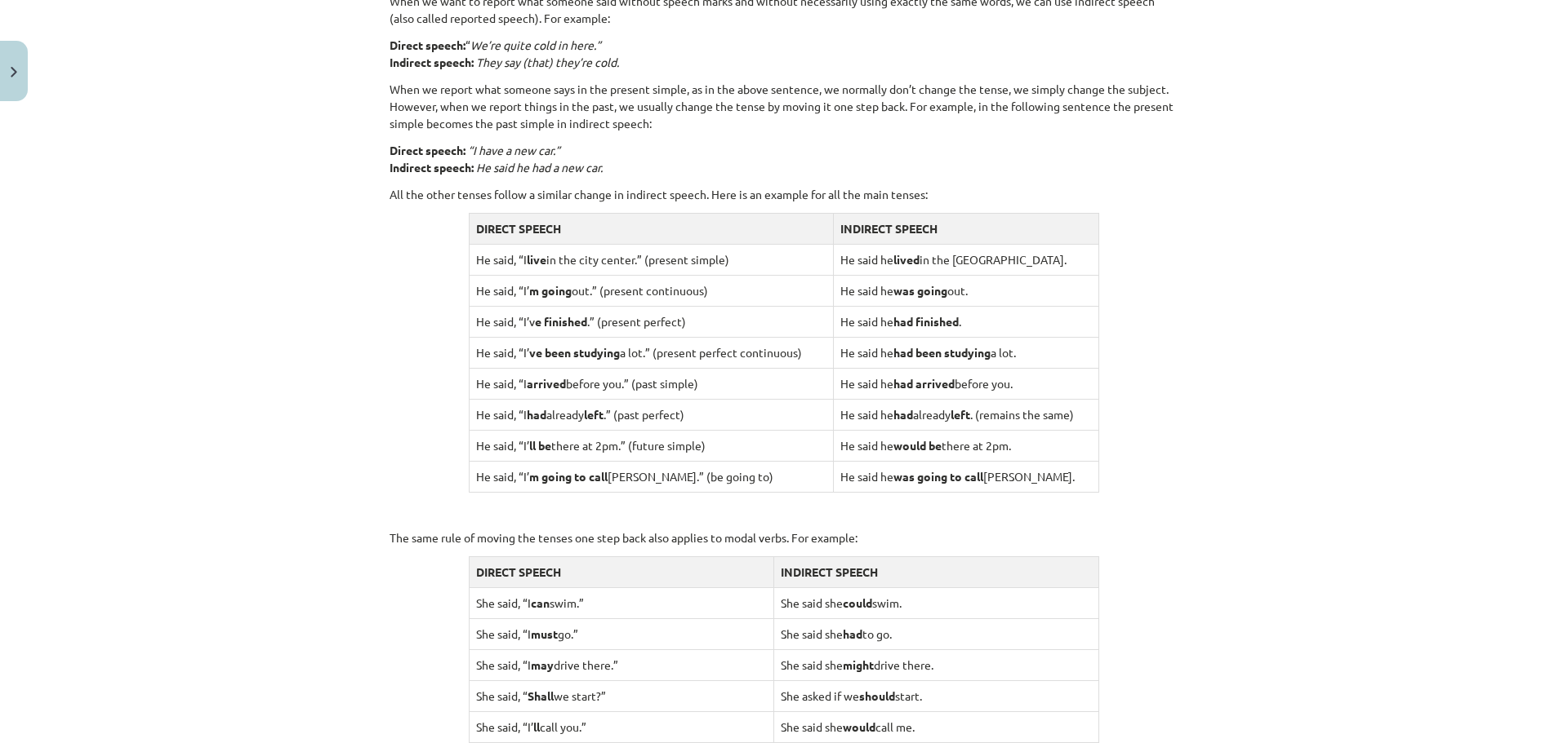
scroll to position [1463, 0]
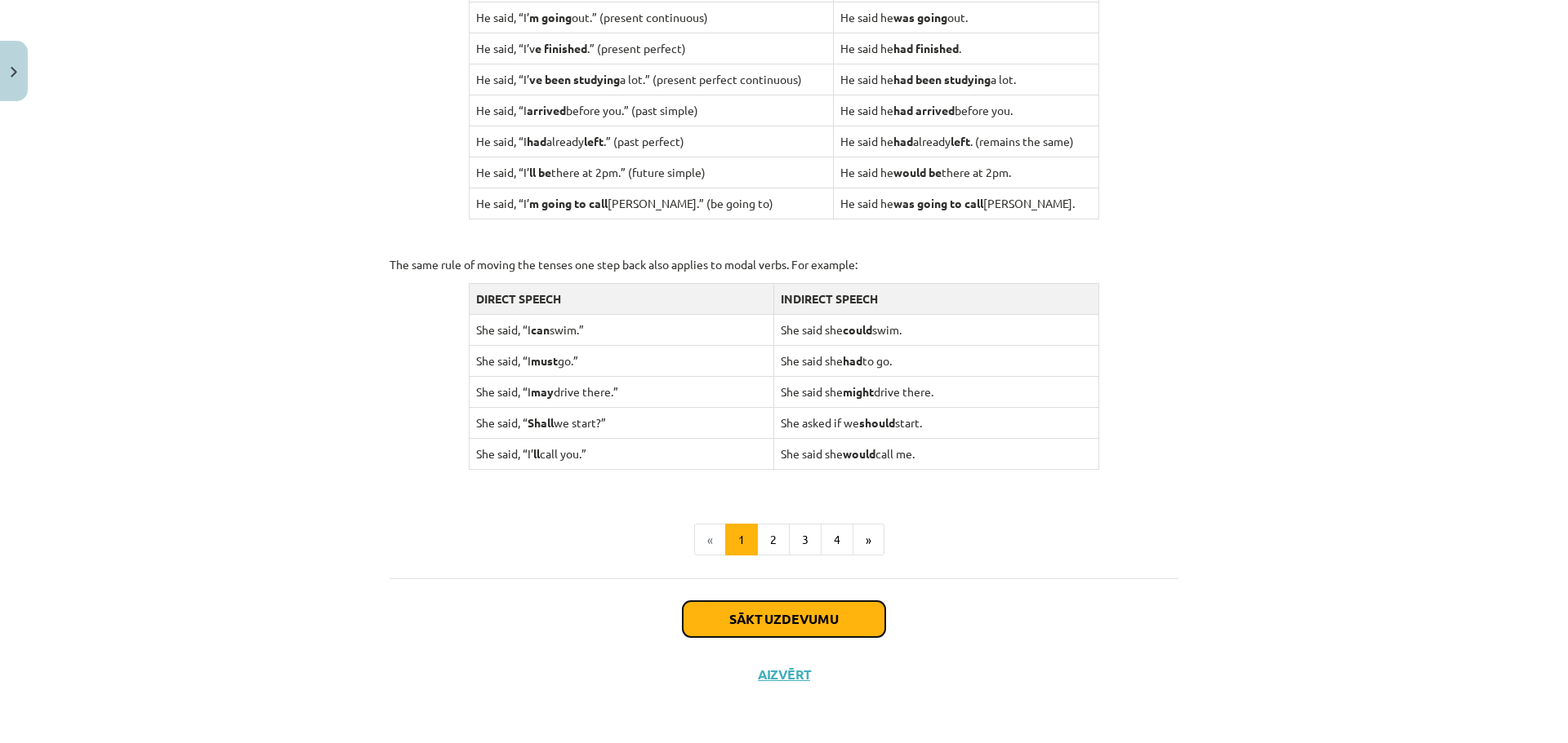
click at [820, 614] on button "Sākt uzdevumu" at bounding box center [784, 619] width 202 height 36
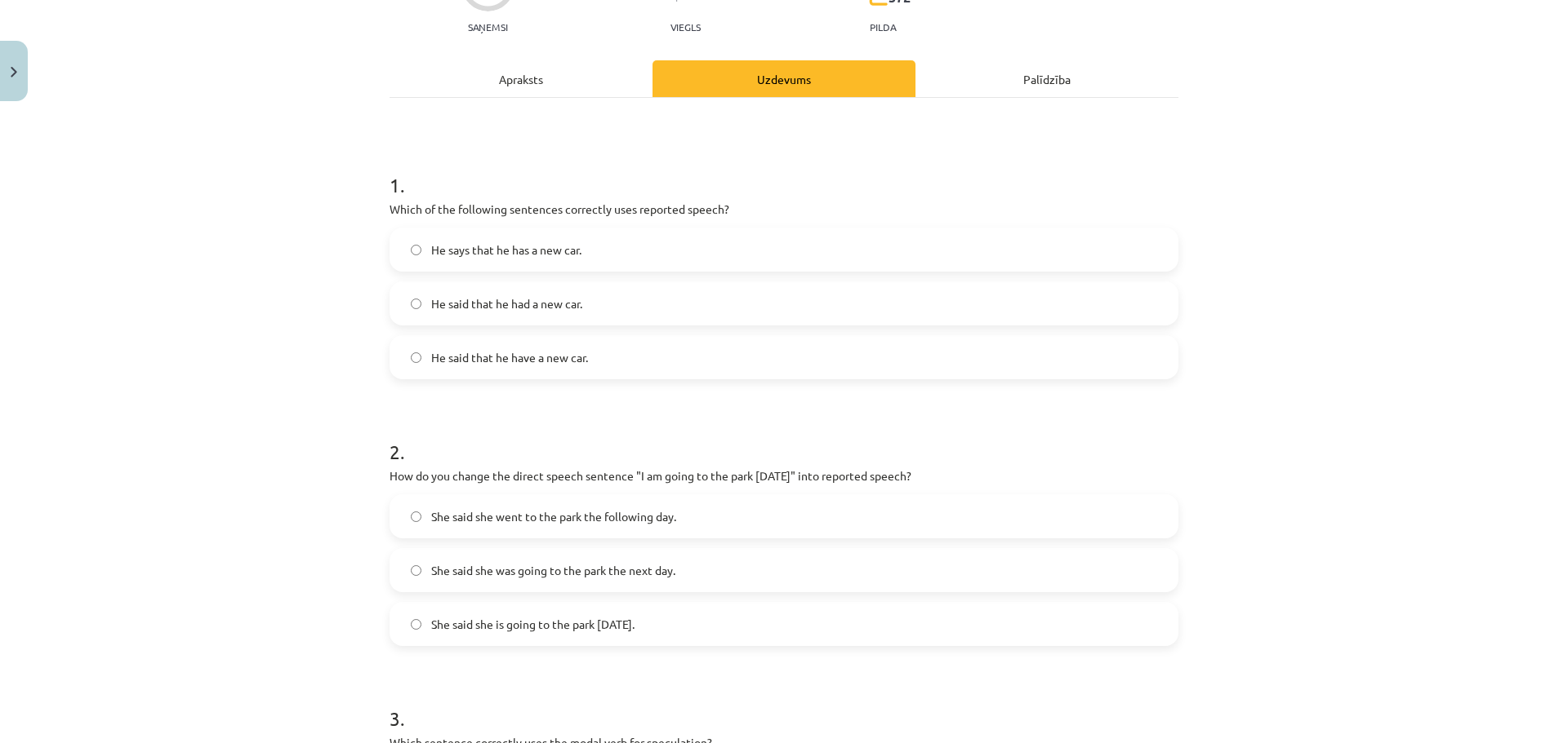
scroll to position [204, 0]
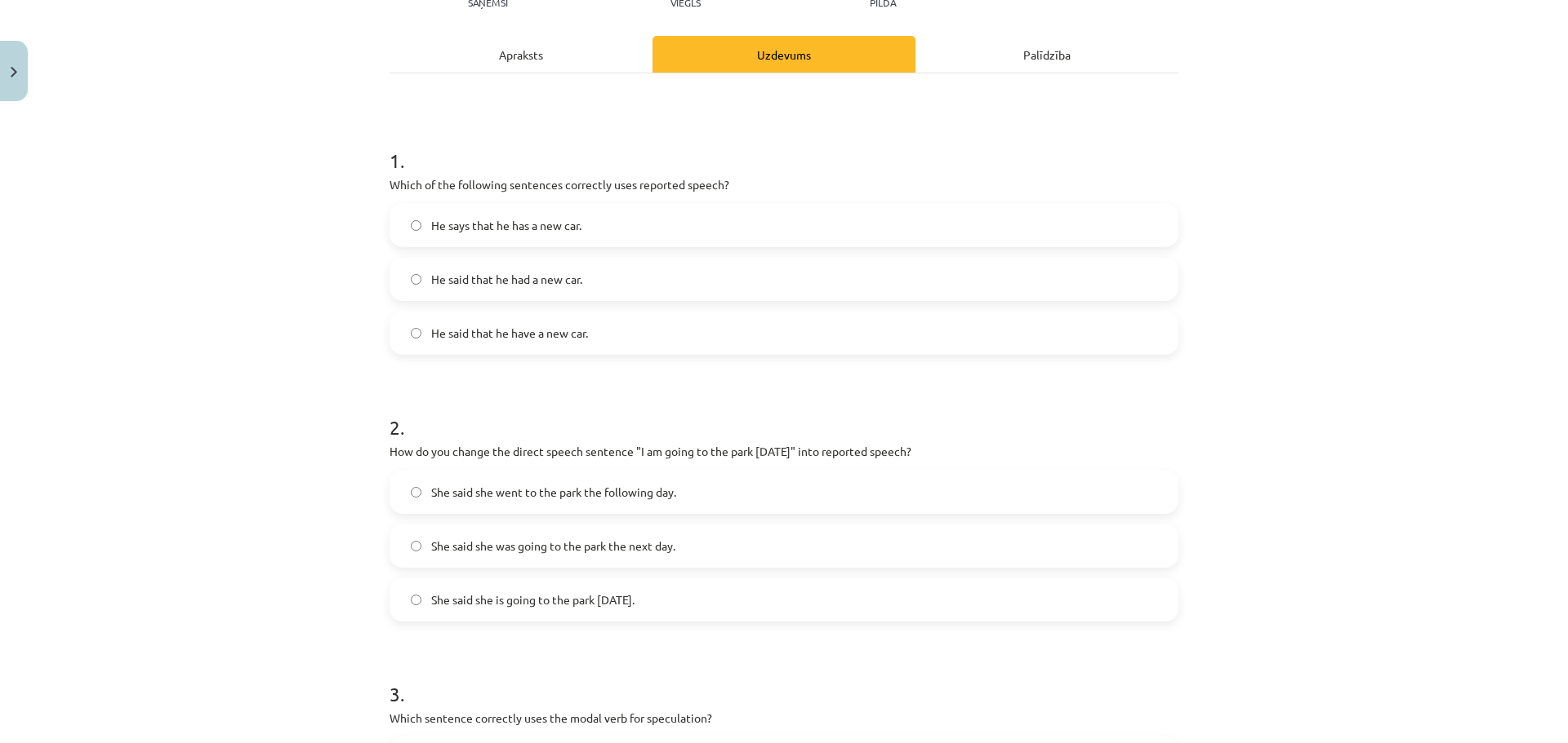
click at [578, 333] on span "He said that he have a new car." at bounding box center [510, 333] width 157 height 18
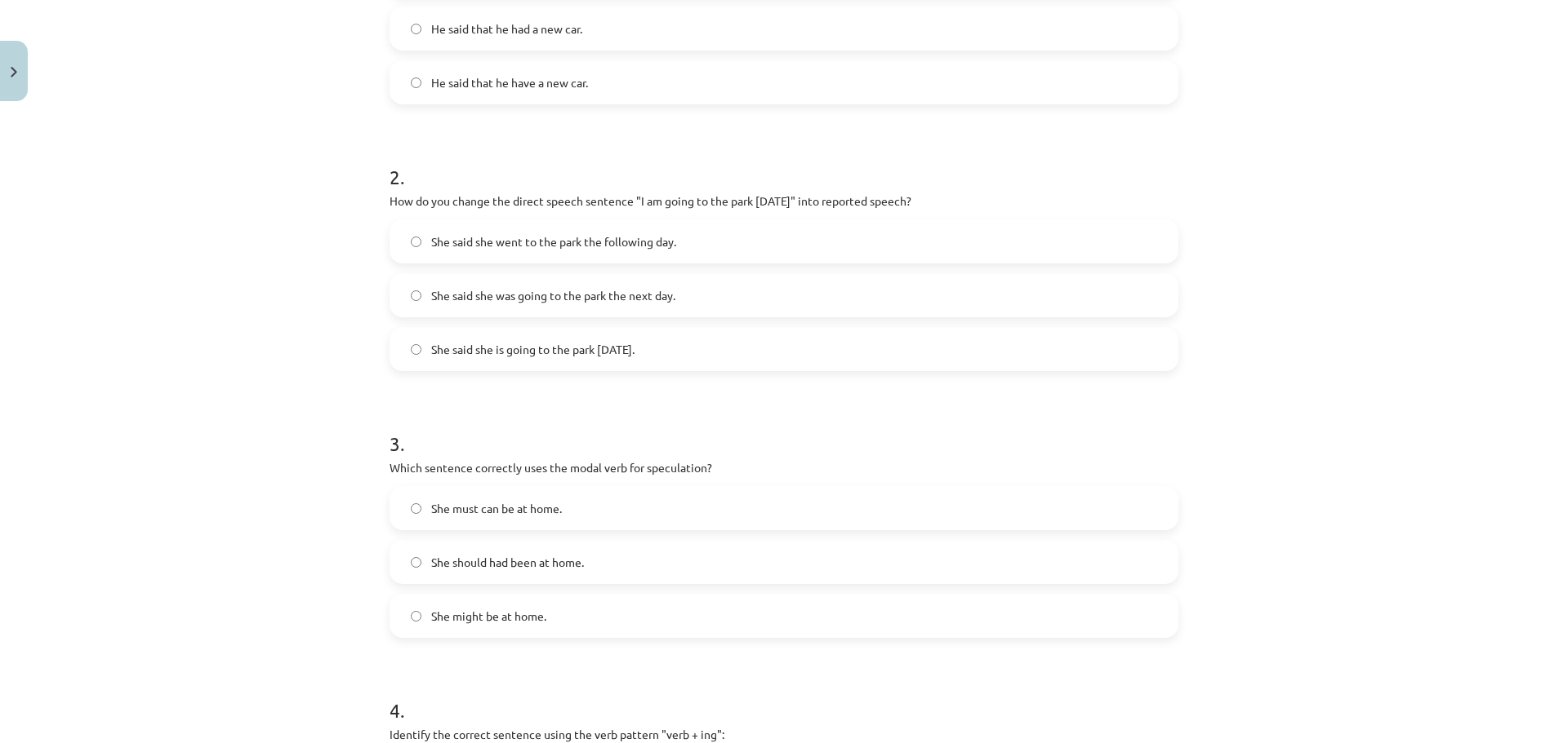
scroll to position [449, 0]
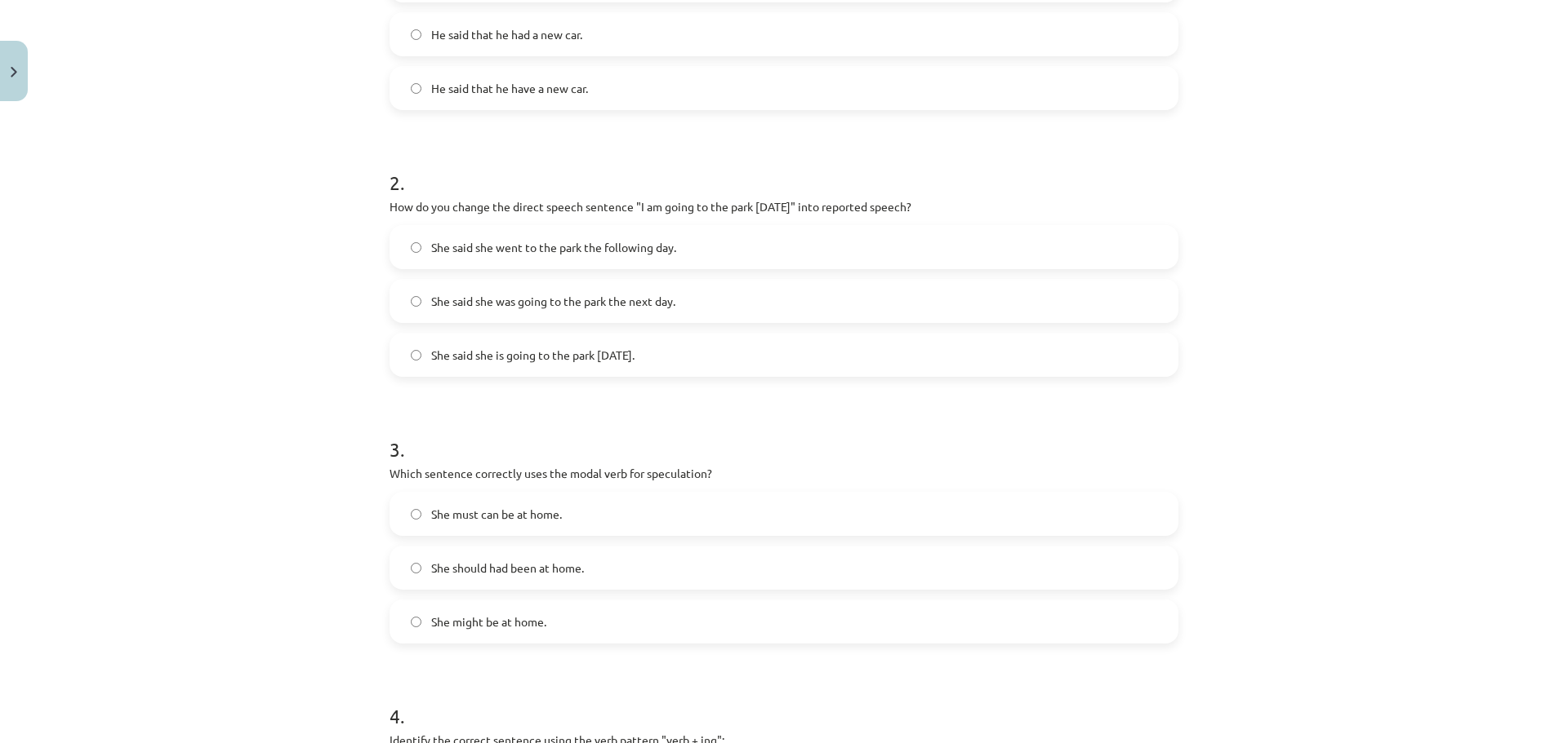
click at [634, 352] on span "She said she is going to the park tomorrow." at bounding box center [532, 355] width 203 height 18
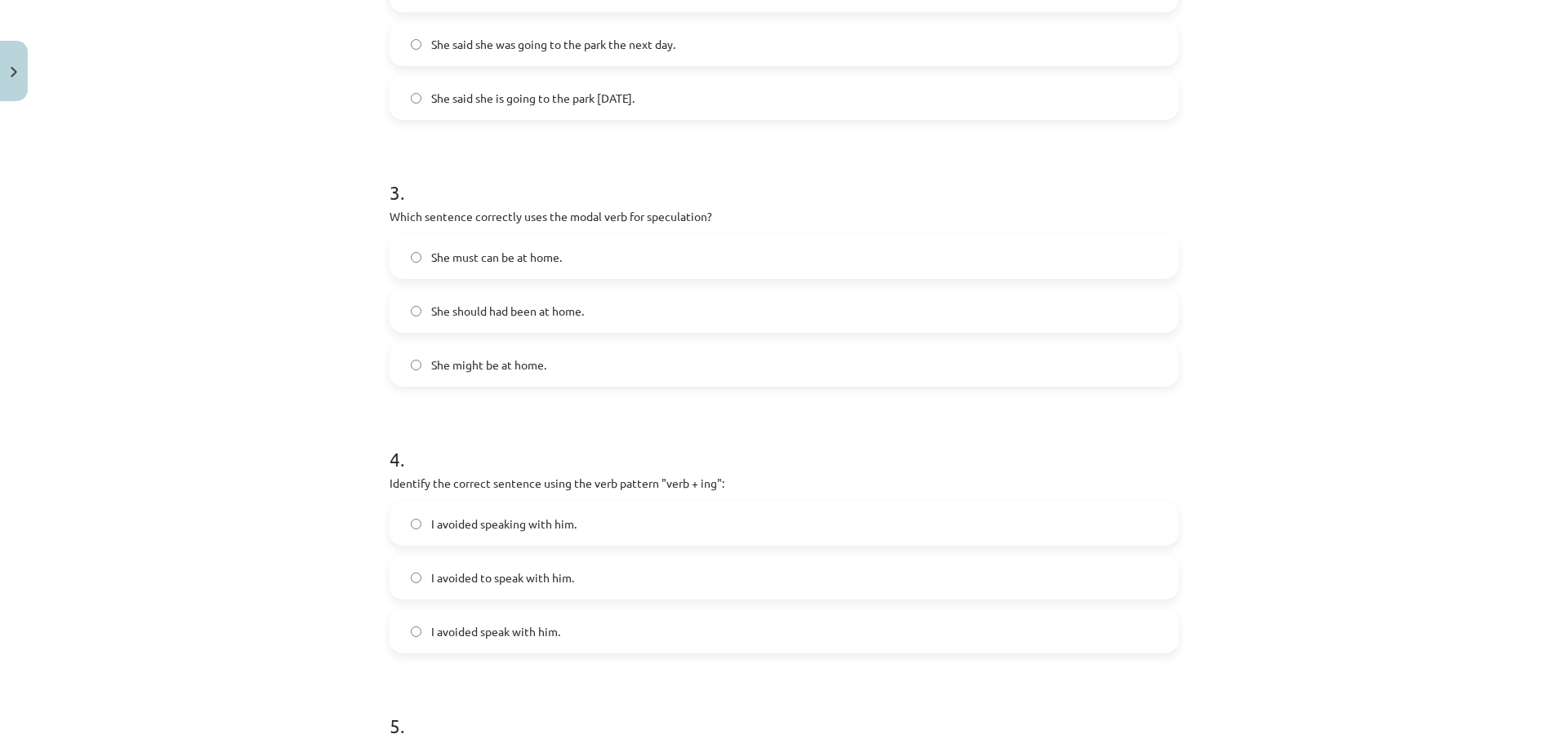
scroll to position [776, 0]
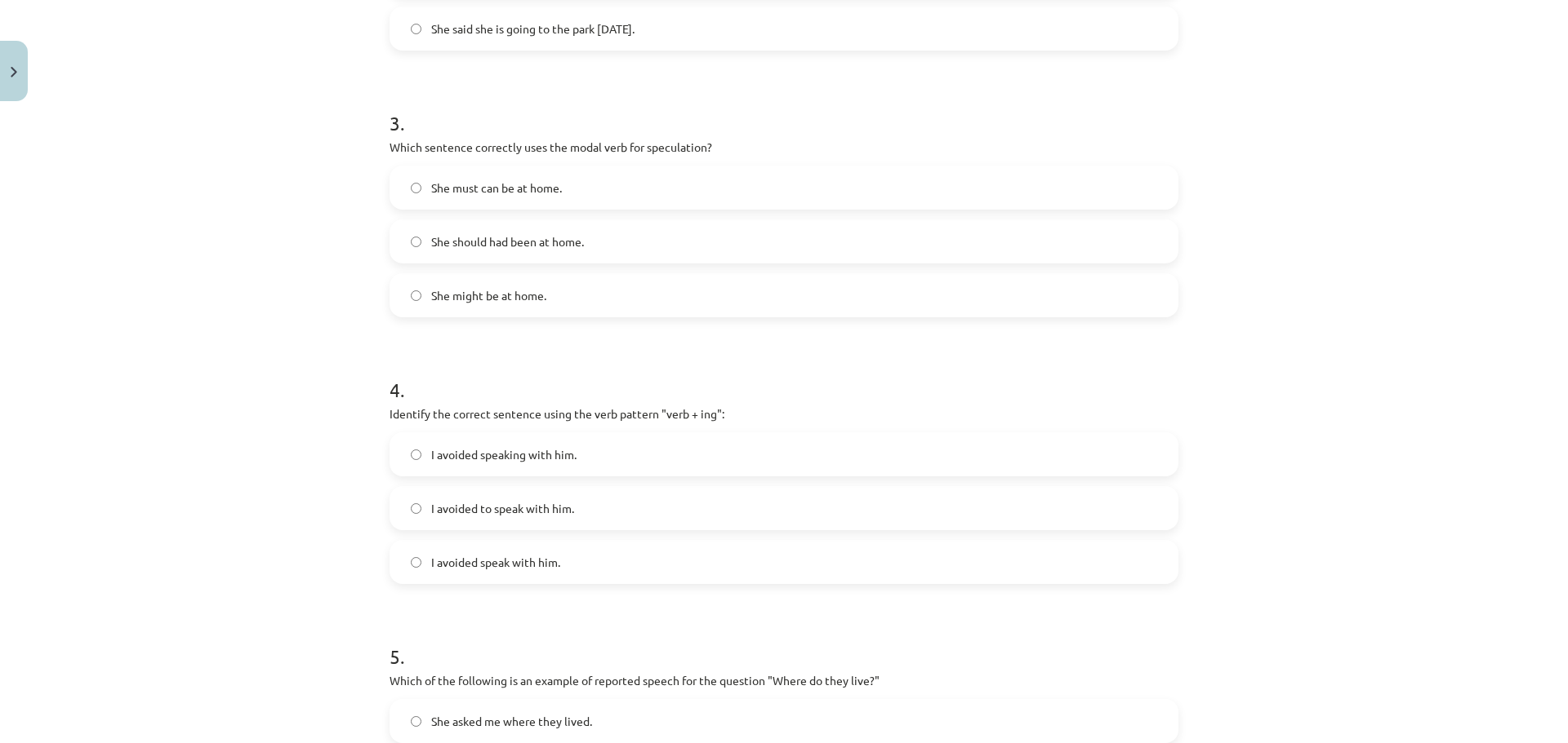
click at [574, 296] on label "She might be at home." at bounding box center [784, 295] width 785 height 41
drag, startPoint x: 384, startPoint y: 144, endPoint x: 722, endPoint y: 144, distance: 338.0
click at [722, 144] on p "Which sentence correctly uses the modal verb for speculation?" at bounding box center [784, 147] width 789 height 18
copy p "Which sentence correctly uses the modal verb for speculation?"
click at [195, 347] on div "Mācību tēma: Angļu valodas i - 11. klases 1. ieskaites mācību materiāls #2 📝 To…" at bounding box center [784, 372] width 1568 height 743
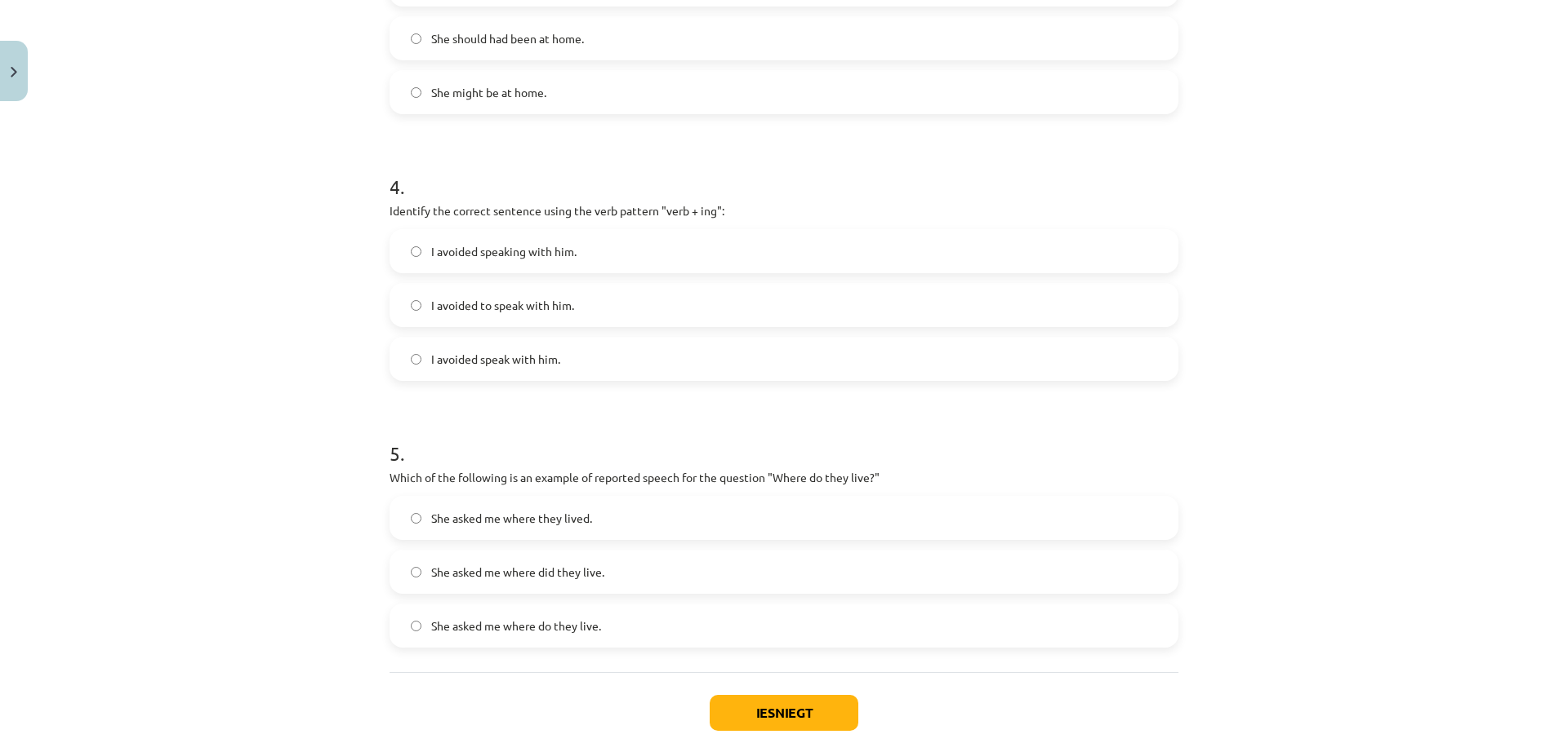
scroll to position [1072, 0]
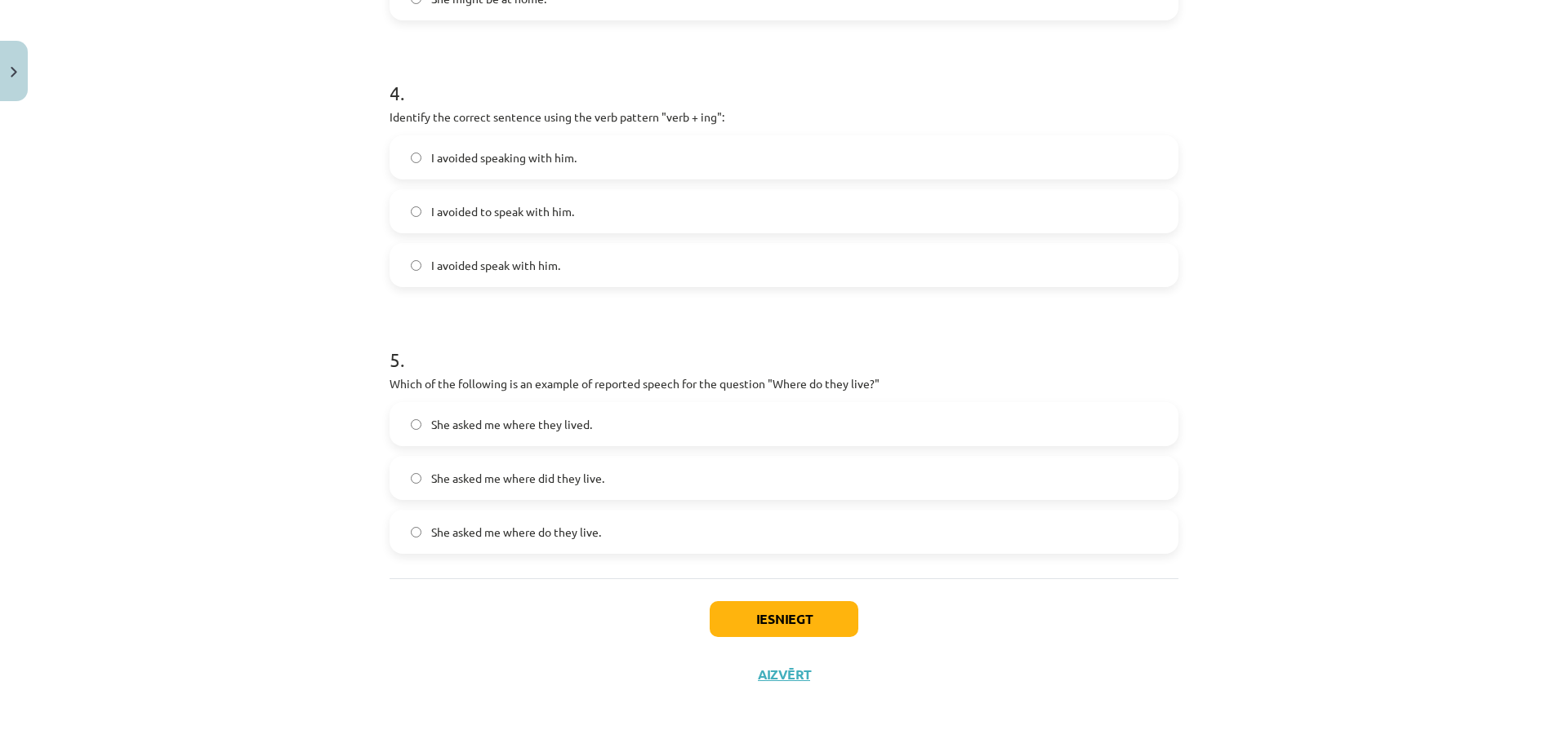
click at [557, 149] on span "I avoided speaking with him." at bounding box center [504, 158] width 145 height 18
click at [609, 528] on label "She asked me where do they live." at bounding box center [784, 532] width 785 height 41
drag, startPoint x: 387, startPoint y: 381, endPoint x: 867, endPoint y: 383, distance: 480.0
click at [870, 383] on p "Which of the following is an example of reported speech for the question "Where…" at bounding box center [784, 384] width 789 height 18
copy p "Which of the following is an example of reported speech for the question "Where…"
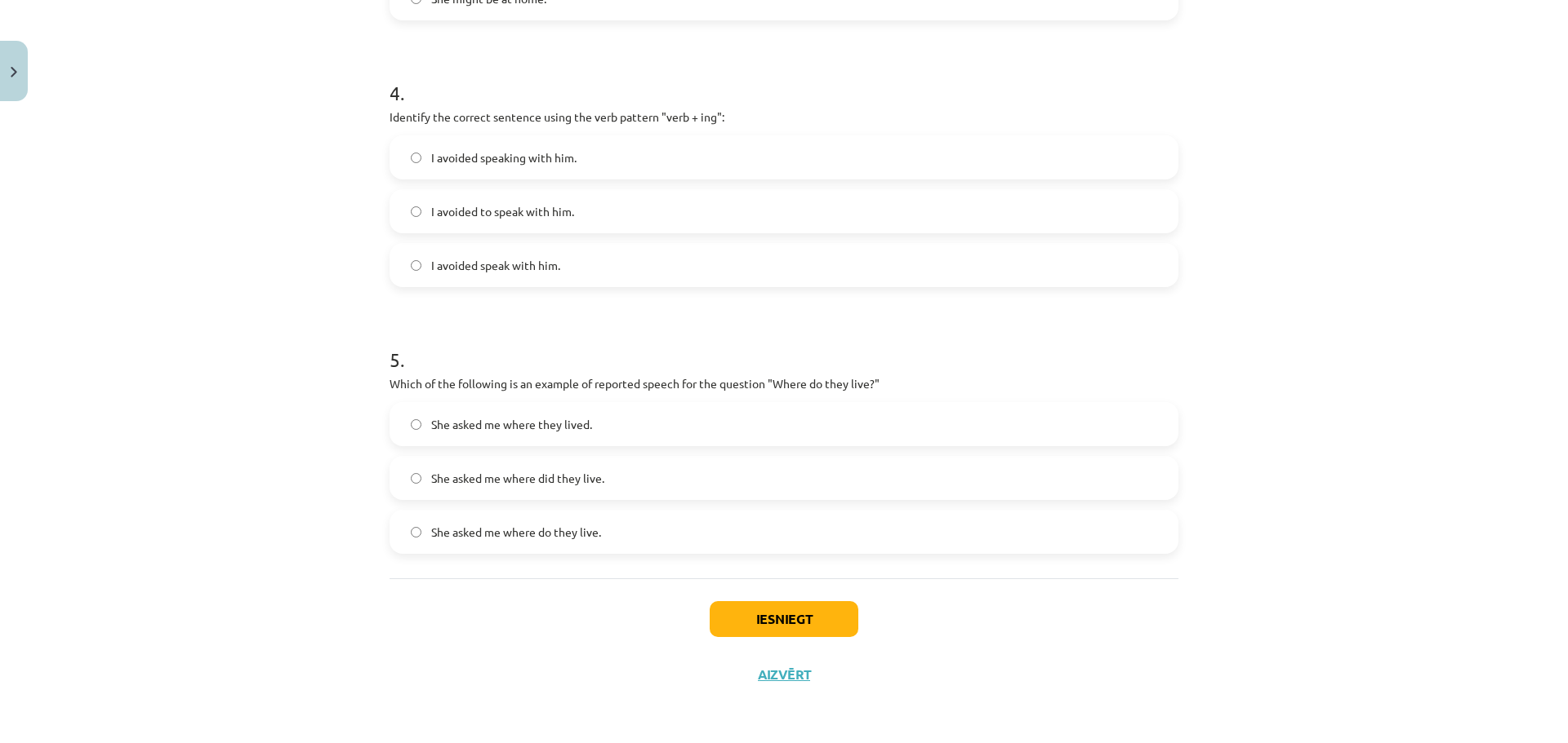
click at [327, 460] on div "Mācību tēma: Angļu valodas i - 11. klases 1. ieskaites mācību materiāls #2 📝 To…" at bounding box center [784, 372] width 1568 height 743
click at [790, 609] on button "Iesniegt" at bounding box center [784, 619] width 149 height 36
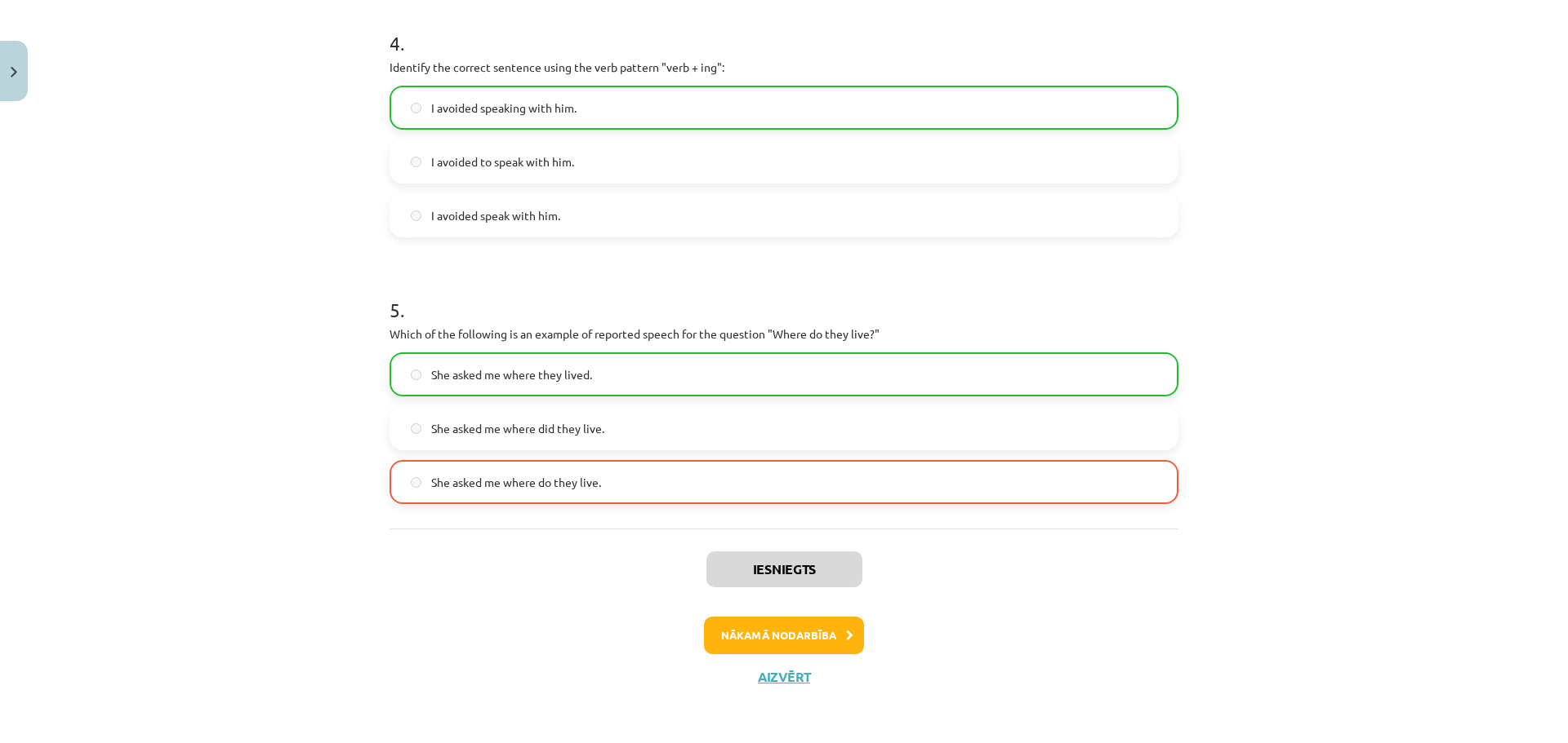
scroll to position [1125, 0]
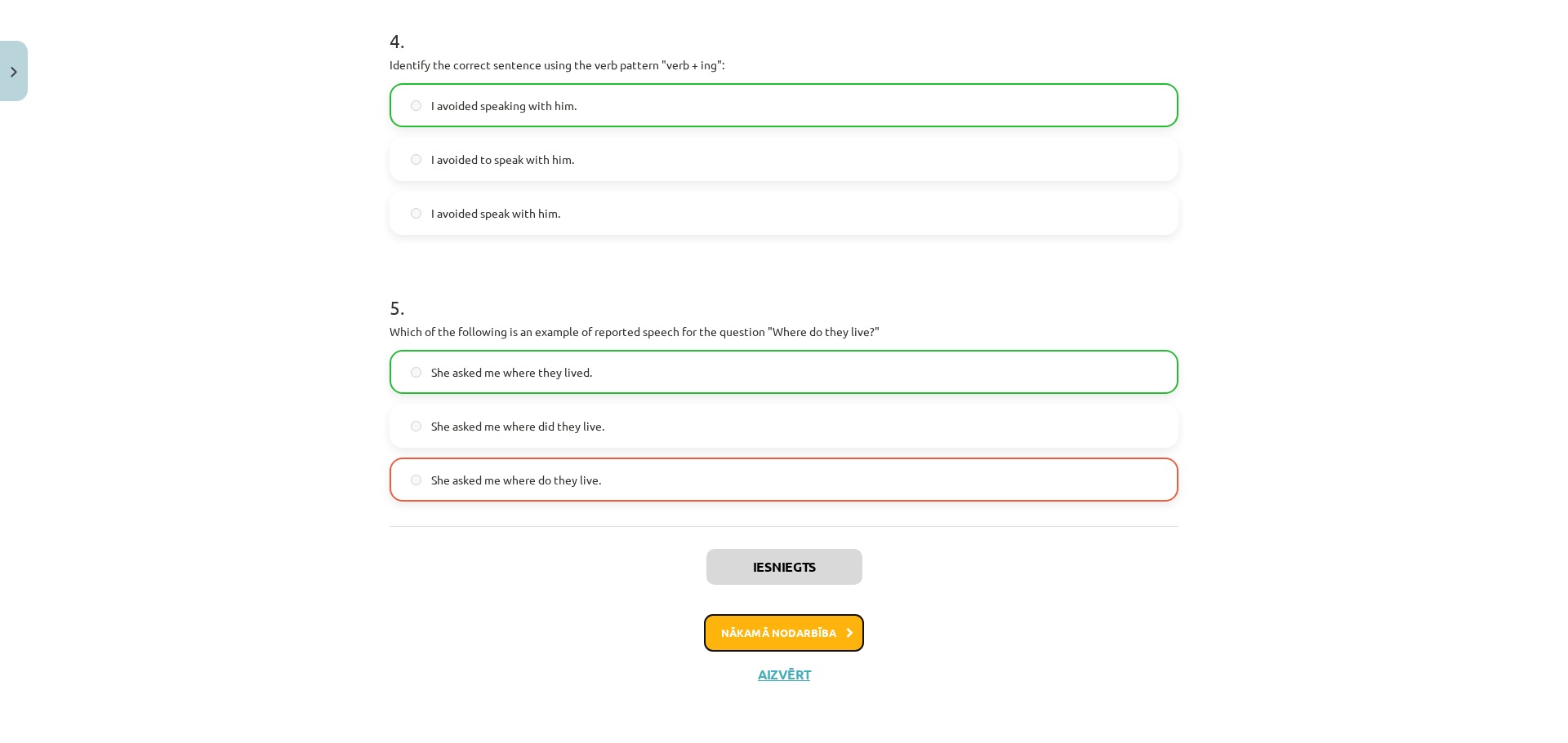
click at [837, 628] on button "Nākamā nodarbība" at bounding box center [784, 633] width 160 height 38
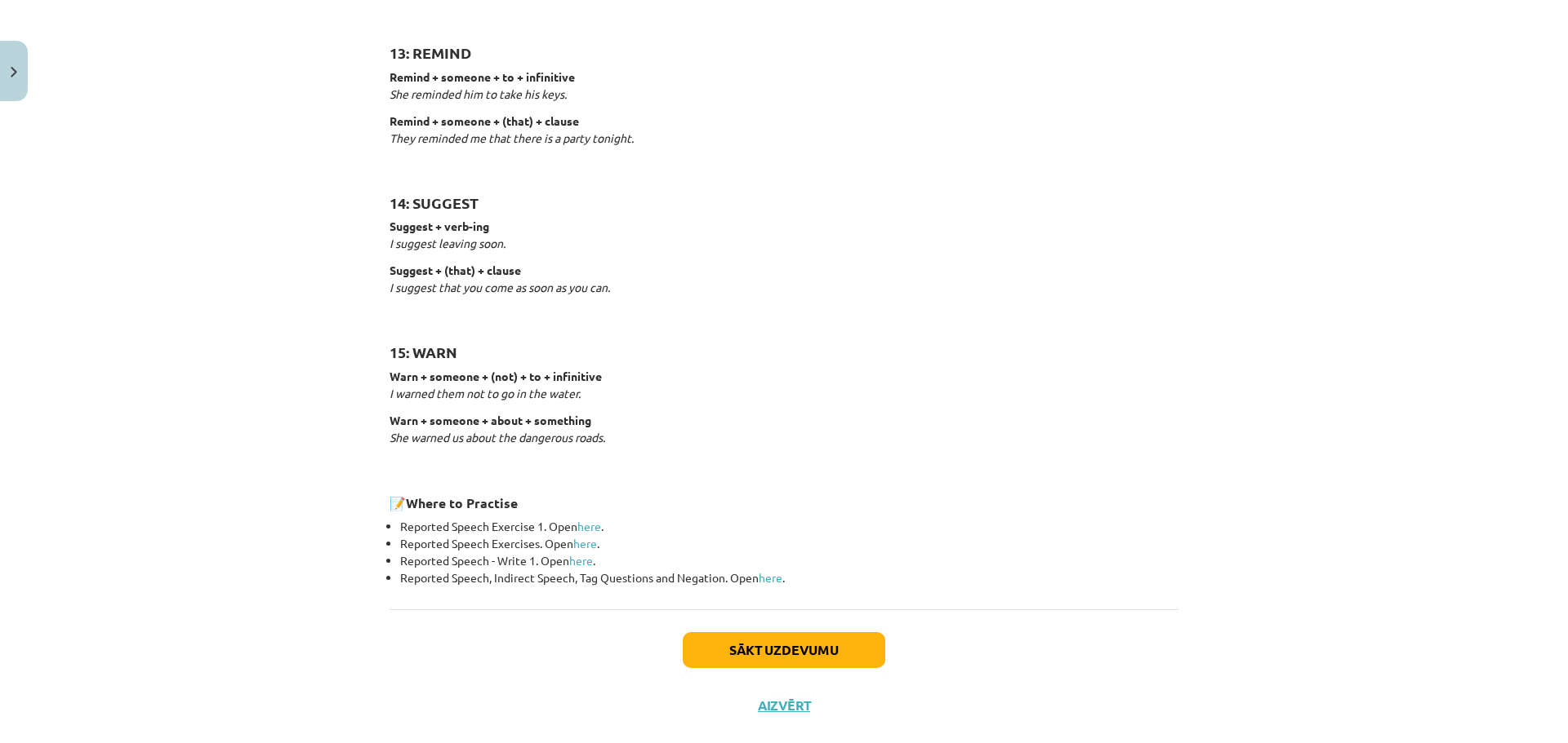
scroll to position [2407, 0]
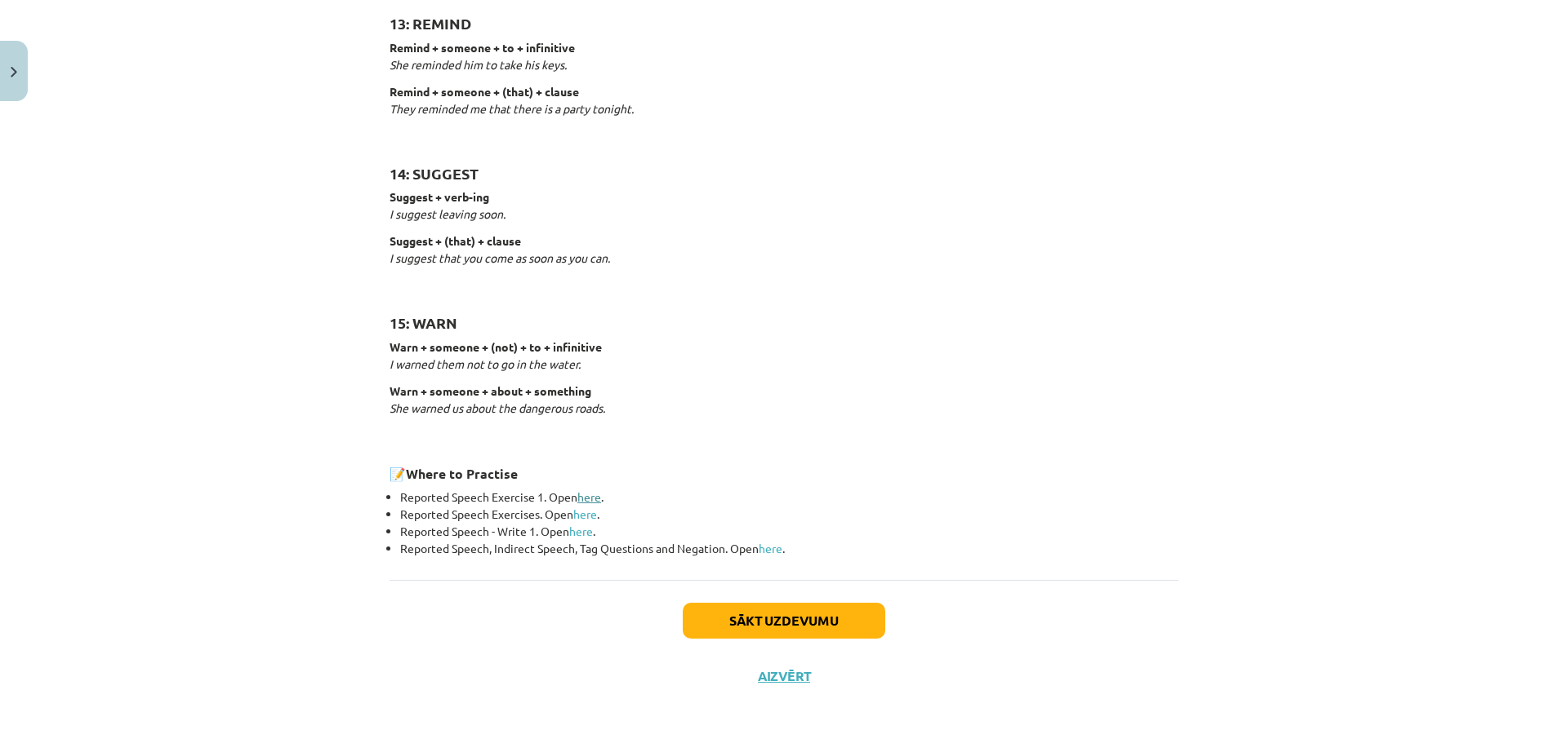
click at [588, 495] on link "here" at bounding box center [589, 497] width 23 height 15
click at [849, 619] on button "Sākt uzdevumu" at bounding box center [784, 620] width 202 height 36
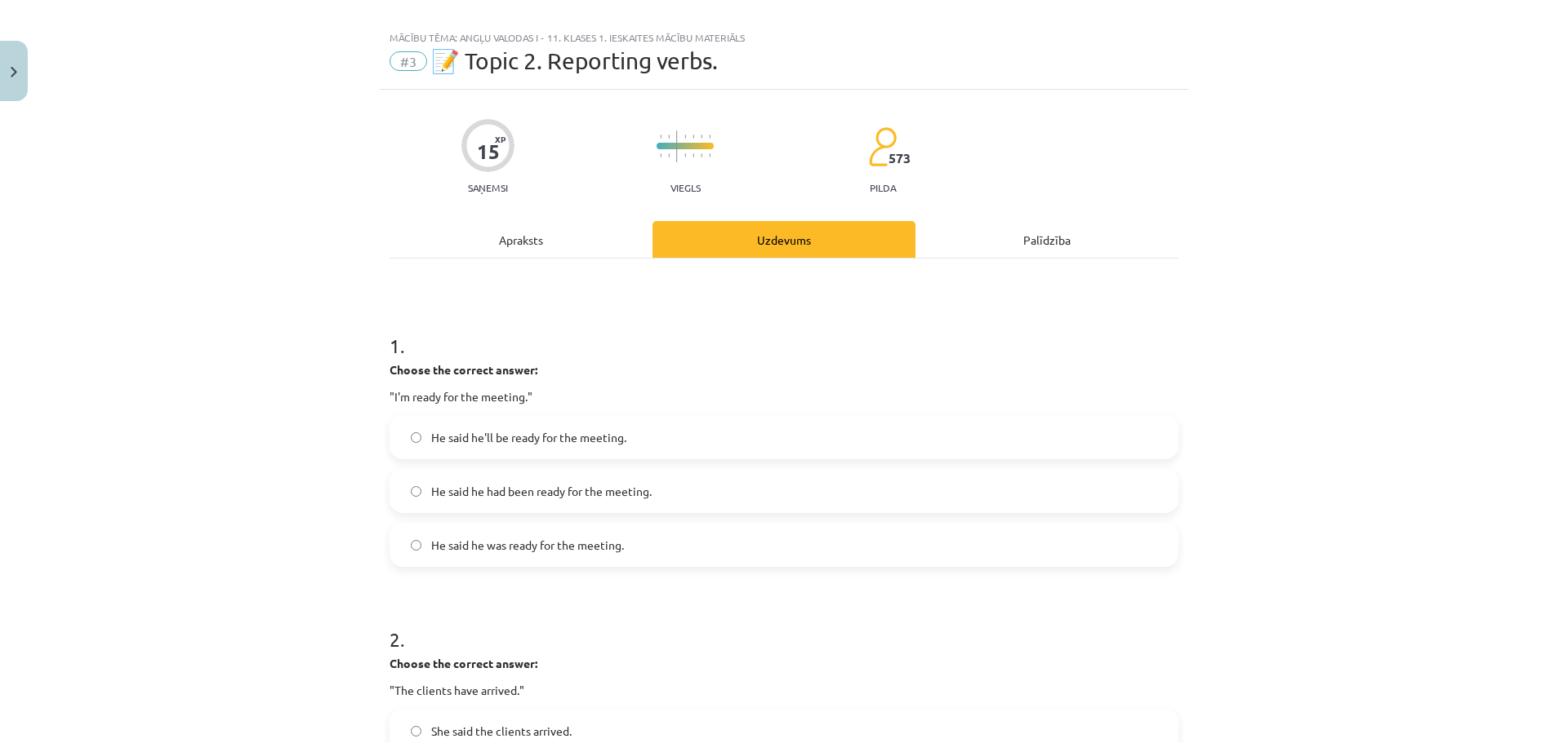
scroll to position [0, 0]
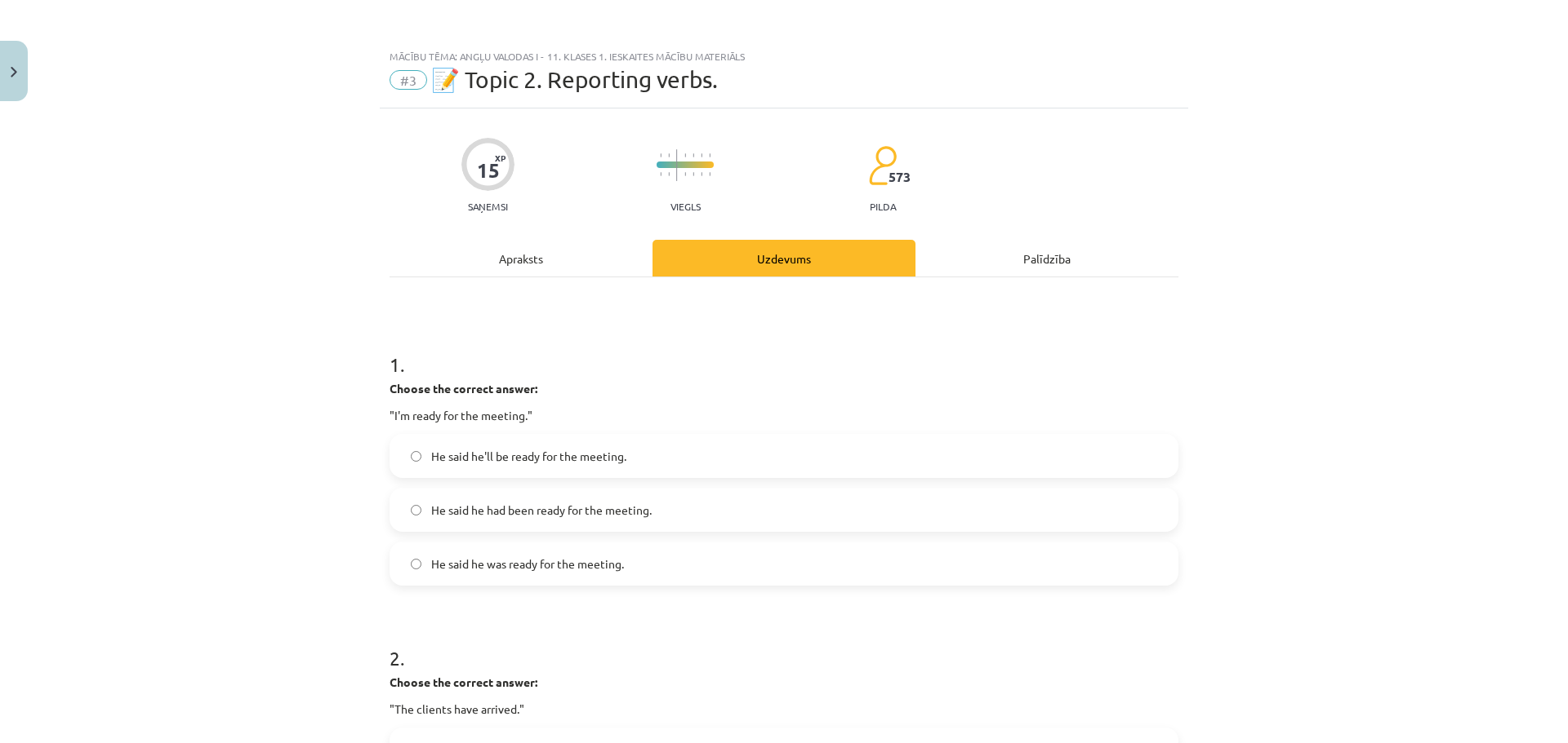
click at [666, 574] on label "He said he was ready for the meeting." at bounding box center [784, 564] width 785 height 41
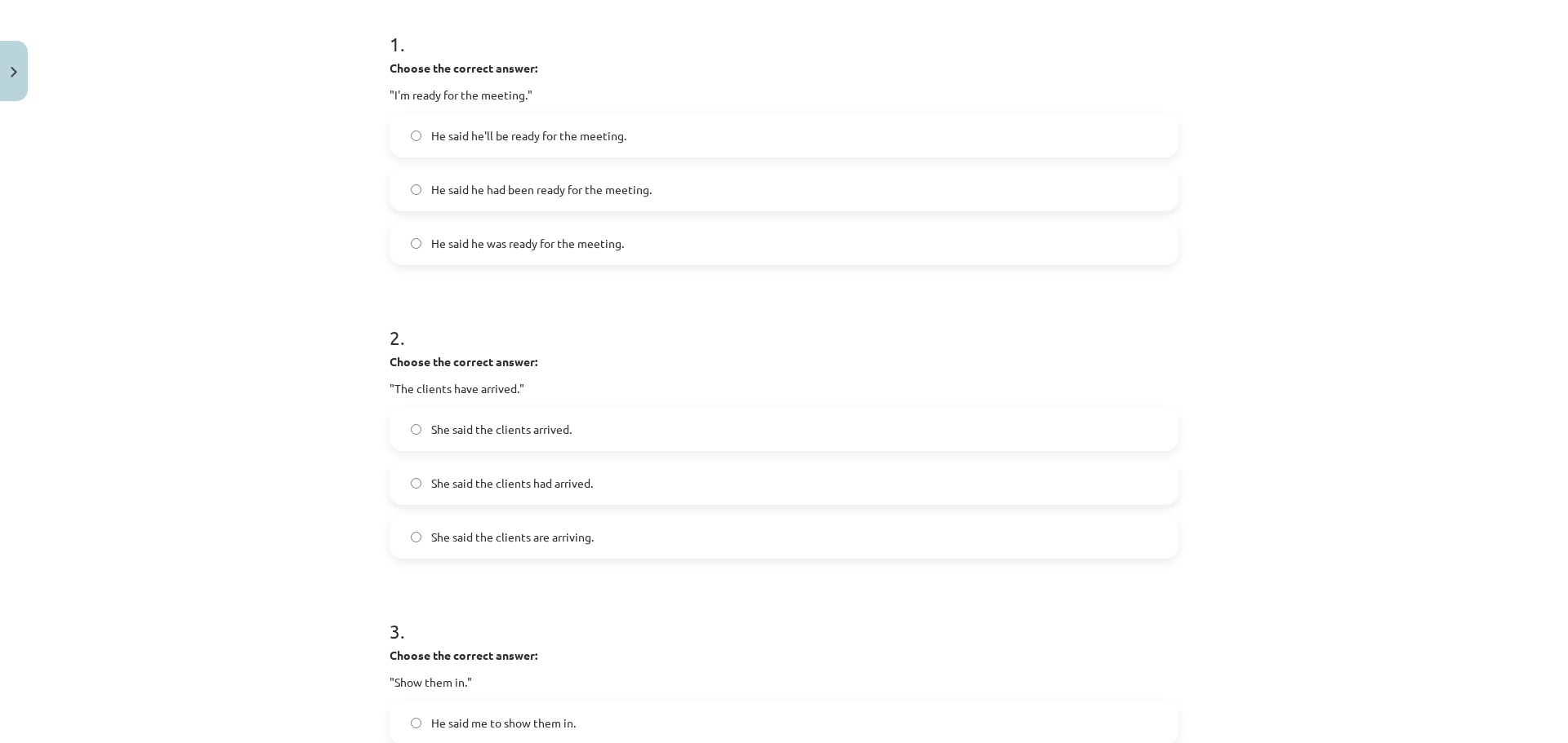
scroll to position [326, 0]
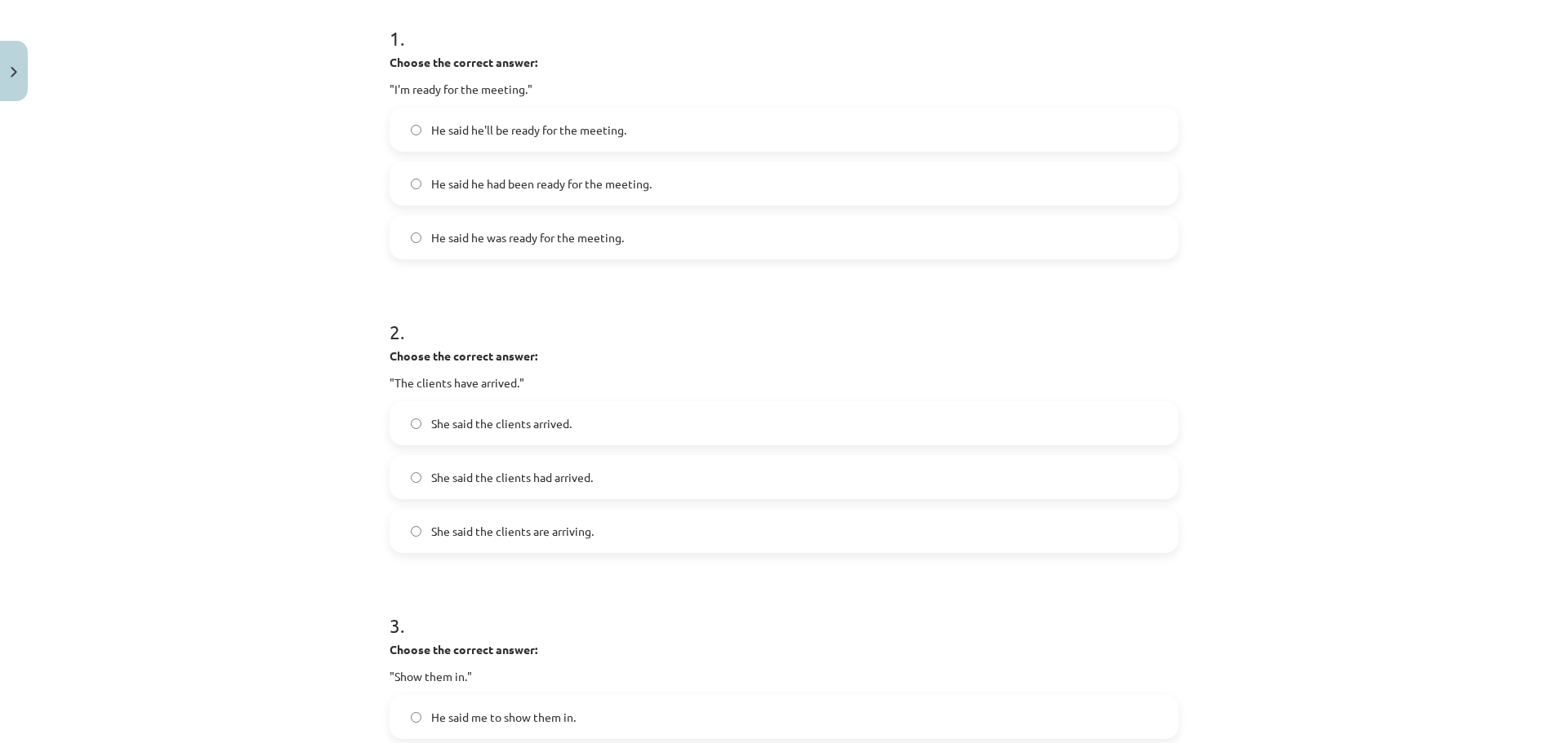
click at [633, 483] on label "She said the clients had arrived." at bounding box center [784, 477] width 785 height 41
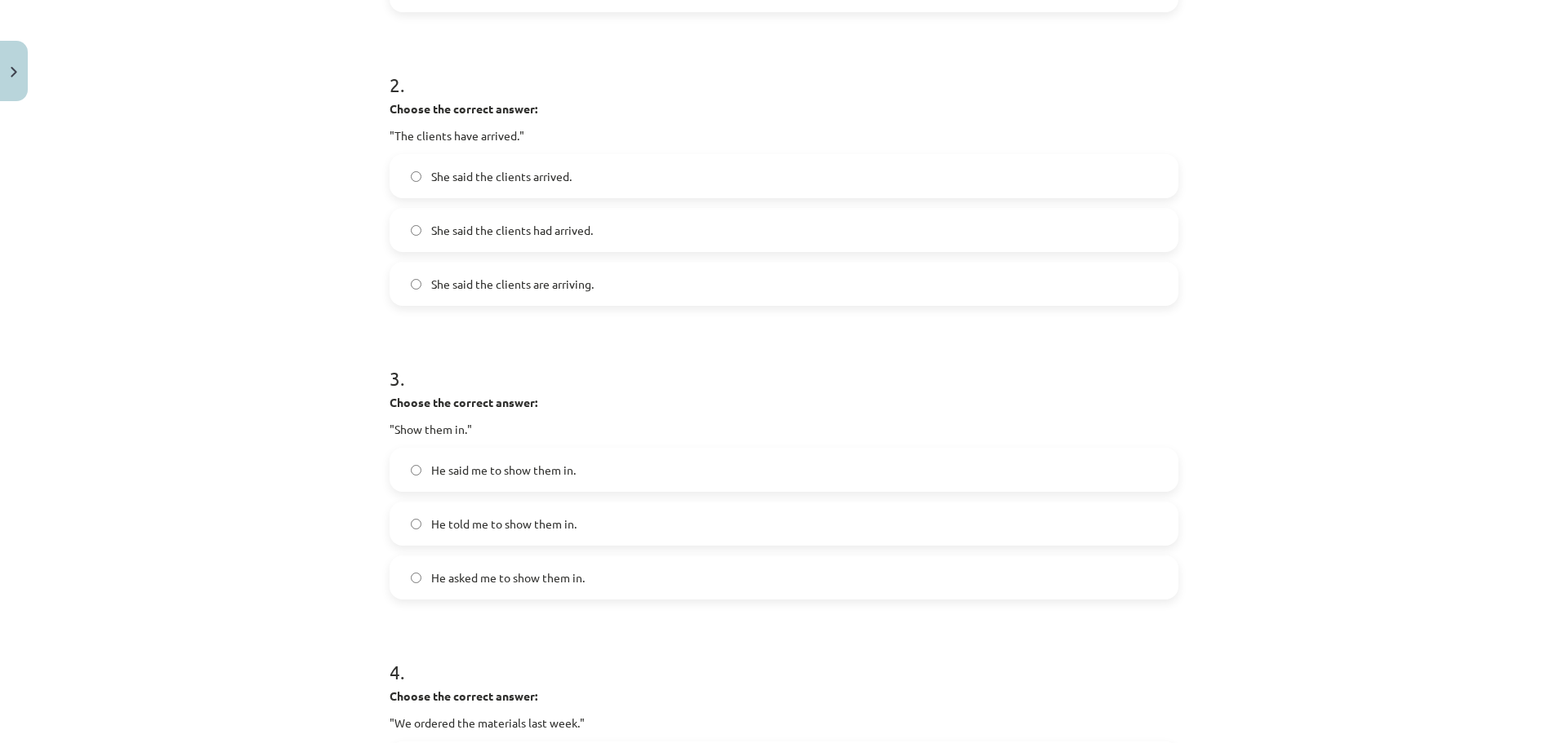
scroll to position [653, 0]
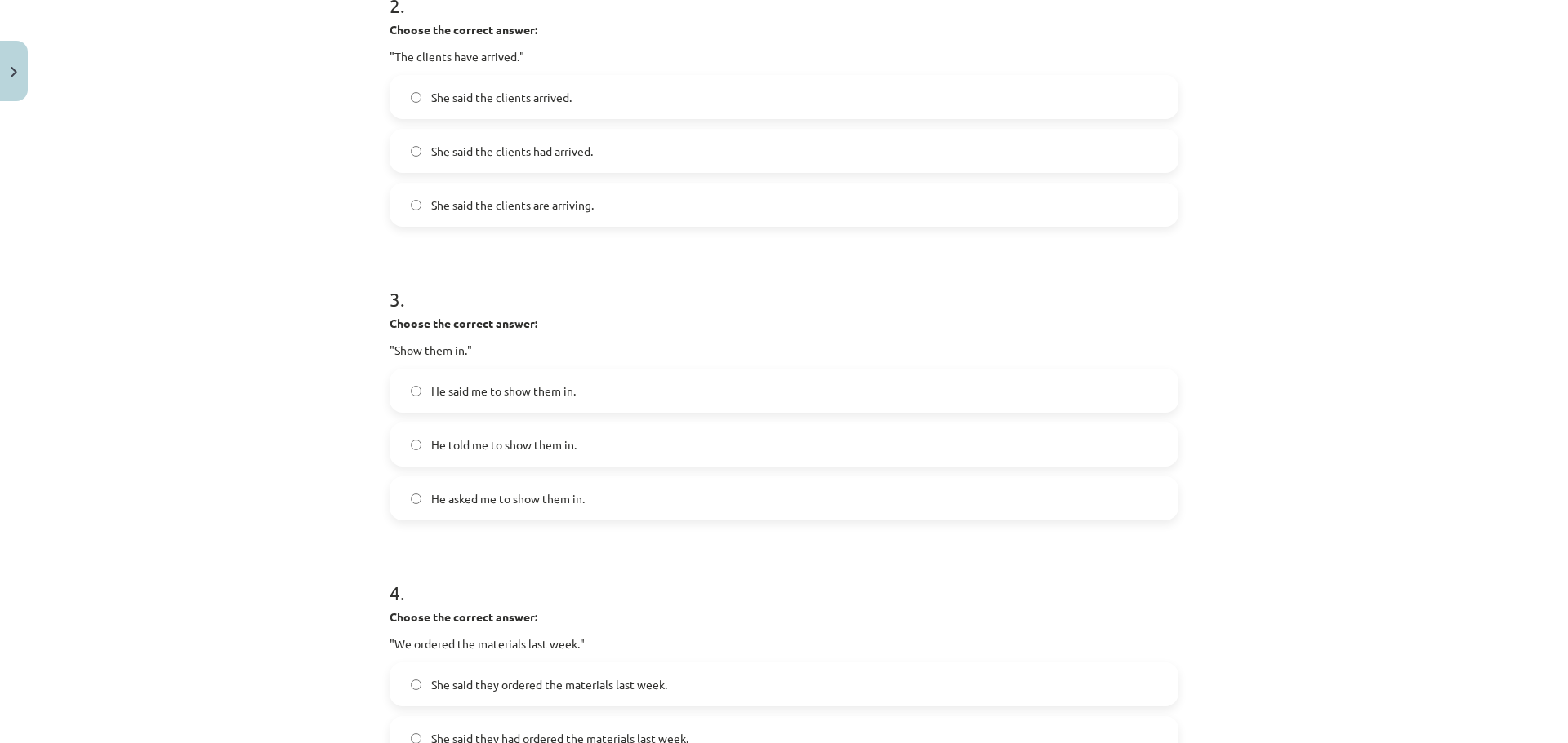
click at [613, 440] on label "He told me to show them in." at bounding box center [784, 444] width 785 height 41
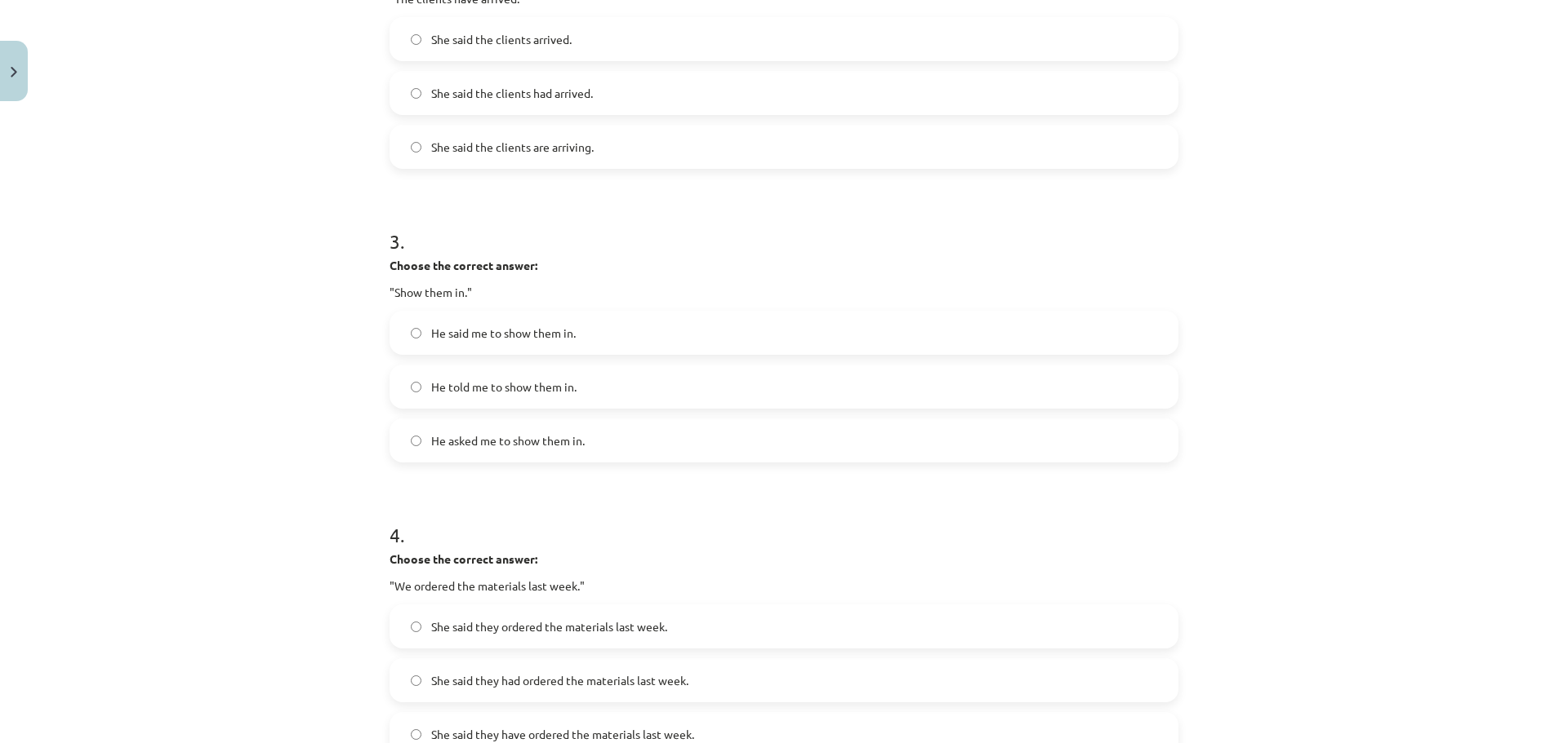
scroll to position [979, 0]
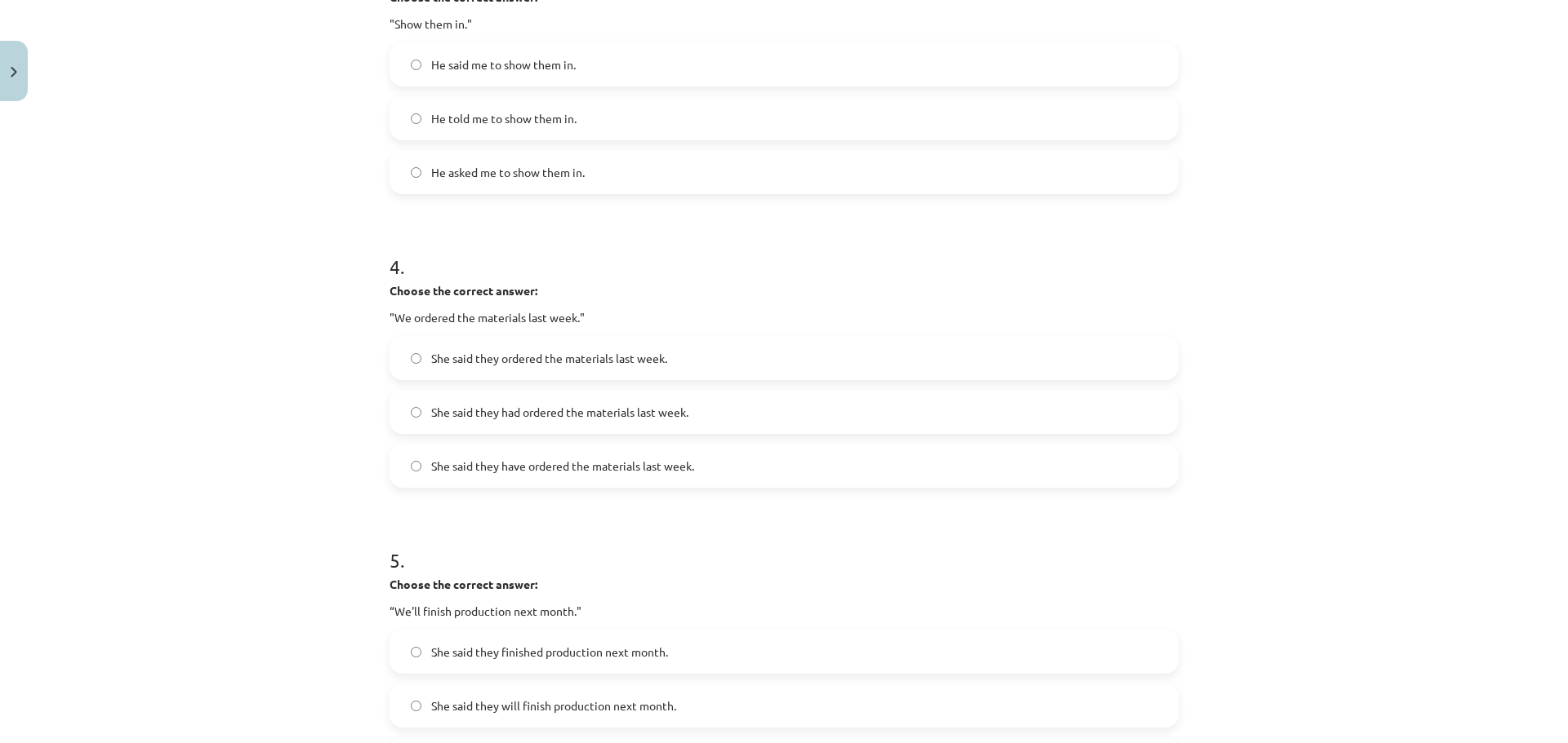
click at [584, 412] on span "She said they had ordered the materials last week." at bounding box center [560, 412] width 257 height 18
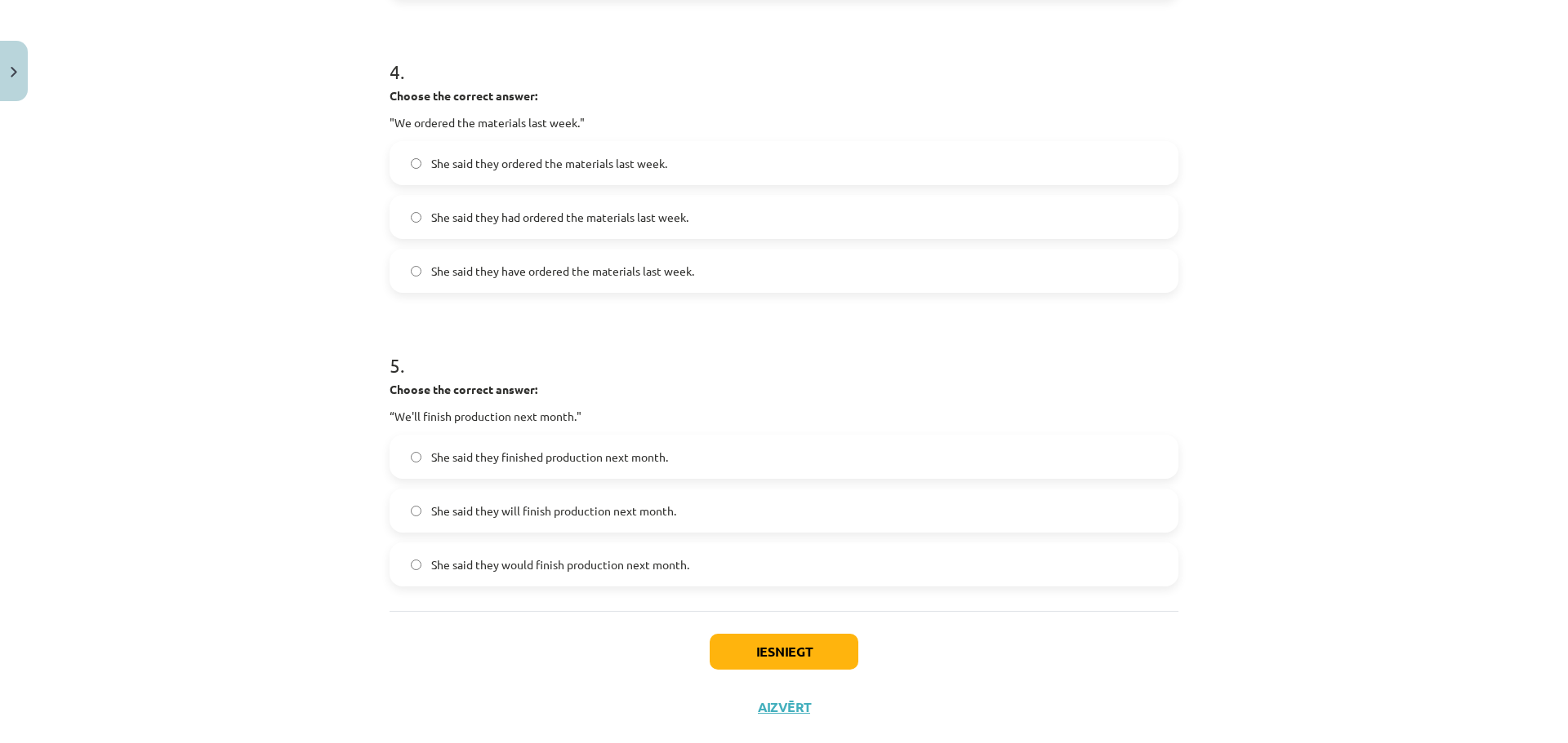
scroll to position [1207, 0]
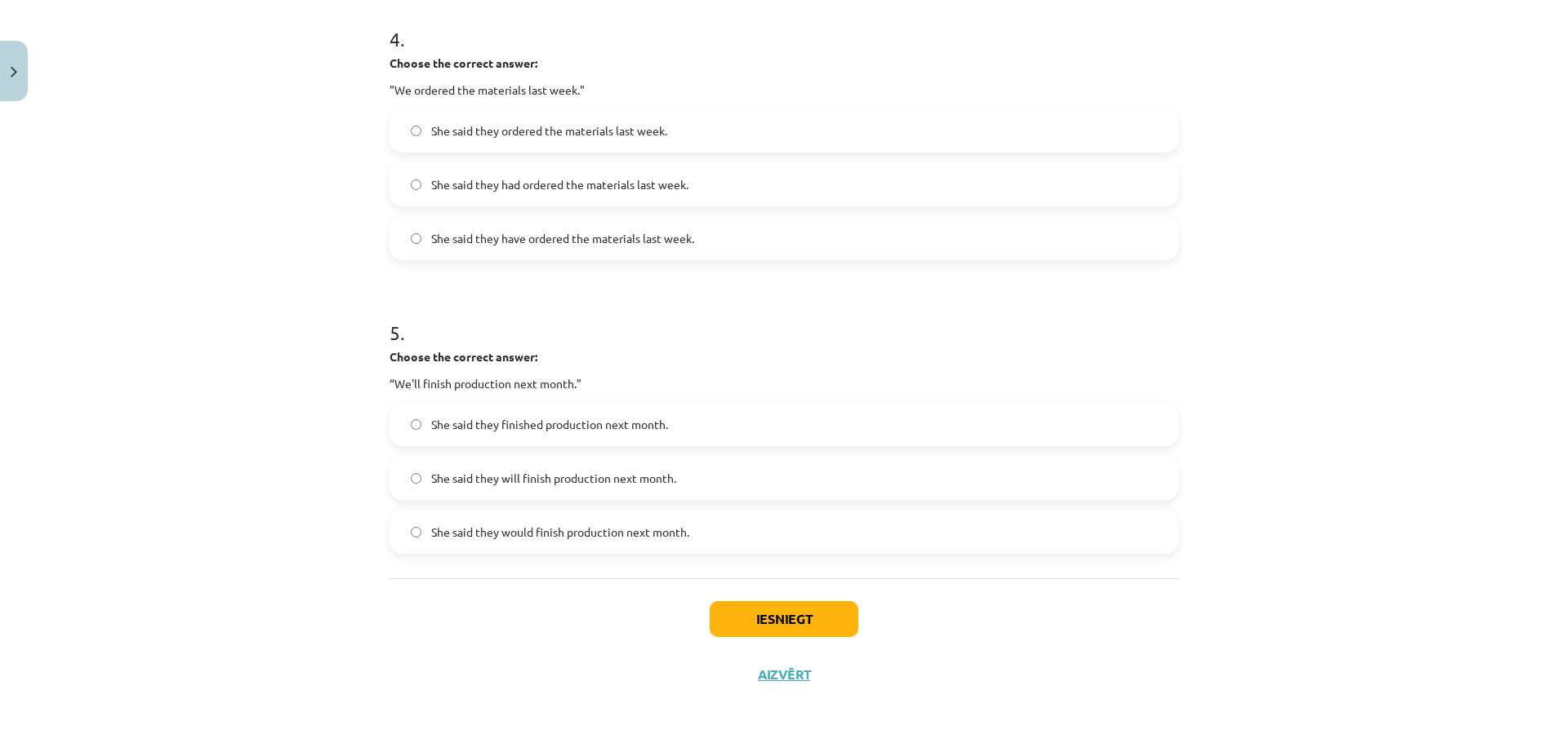
click at [511, 533] on span "She said they would finish production next month." at bounding box center [560, 533] width 258 height 18
click at [785, 613] on button "Iesniegt" at bounding box center [784, 619] width 149 height 36
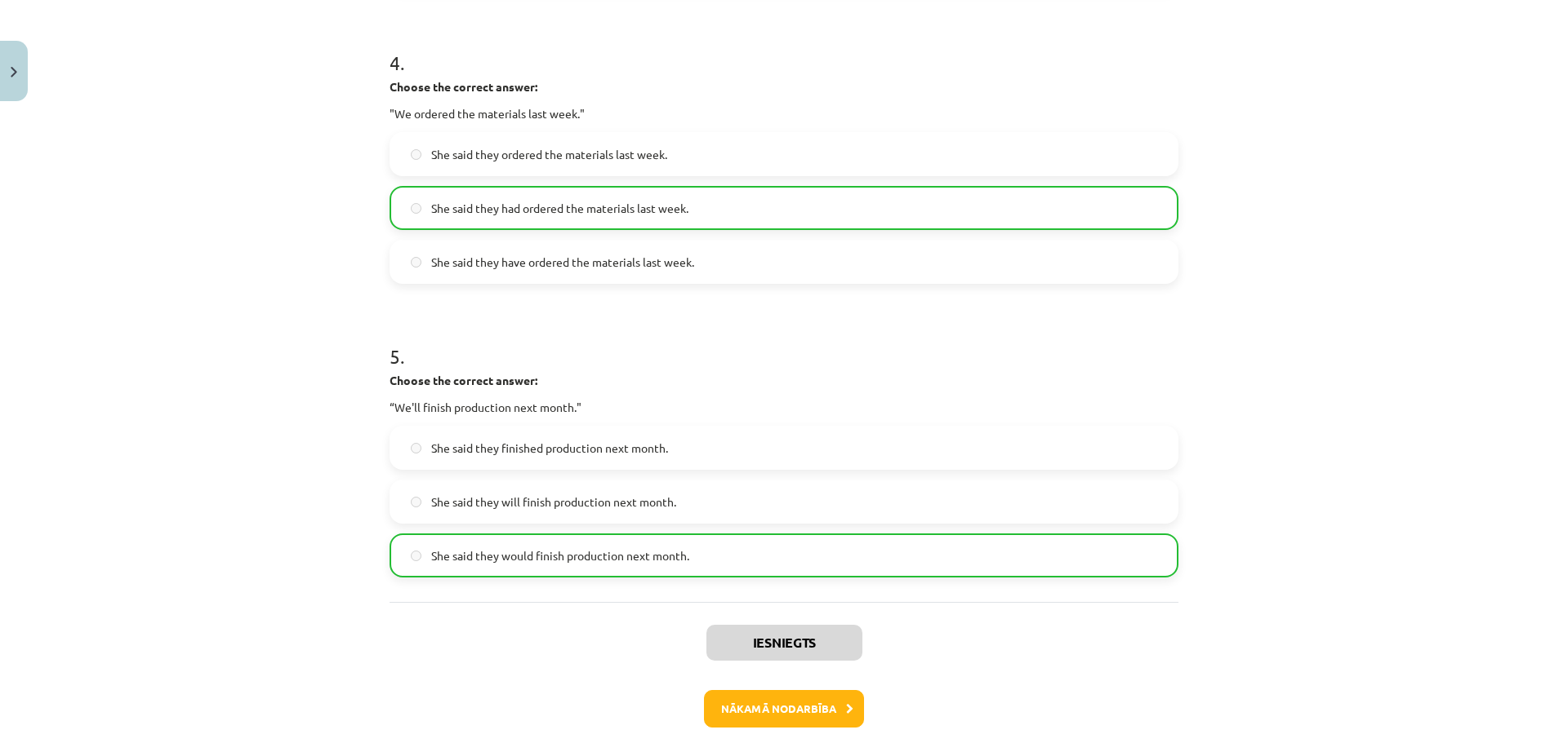
scroll to position [1259, 0]
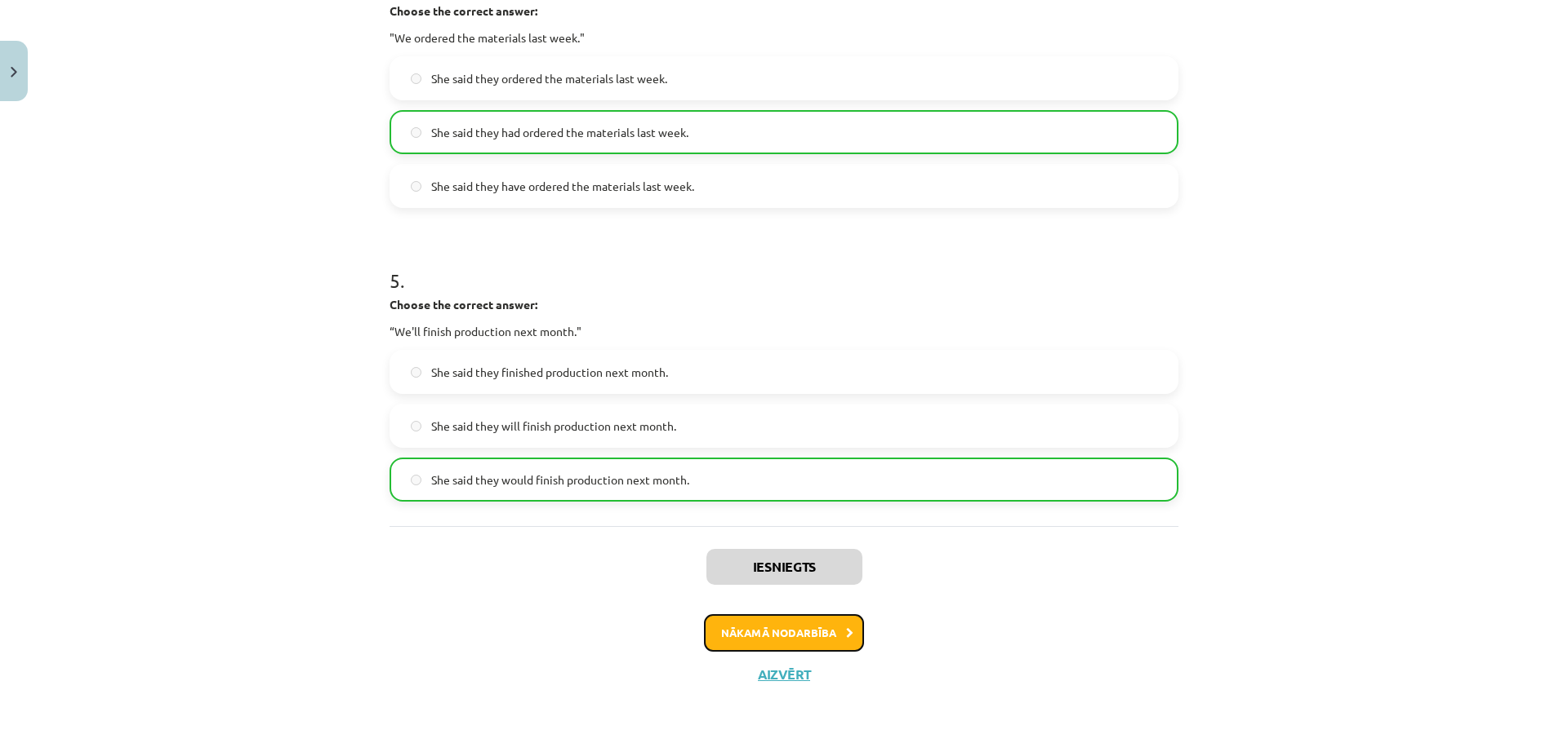
click at [728, 626] on button "Nākamā nodarbība" at bounding box center [784, 633] width 160 height 38
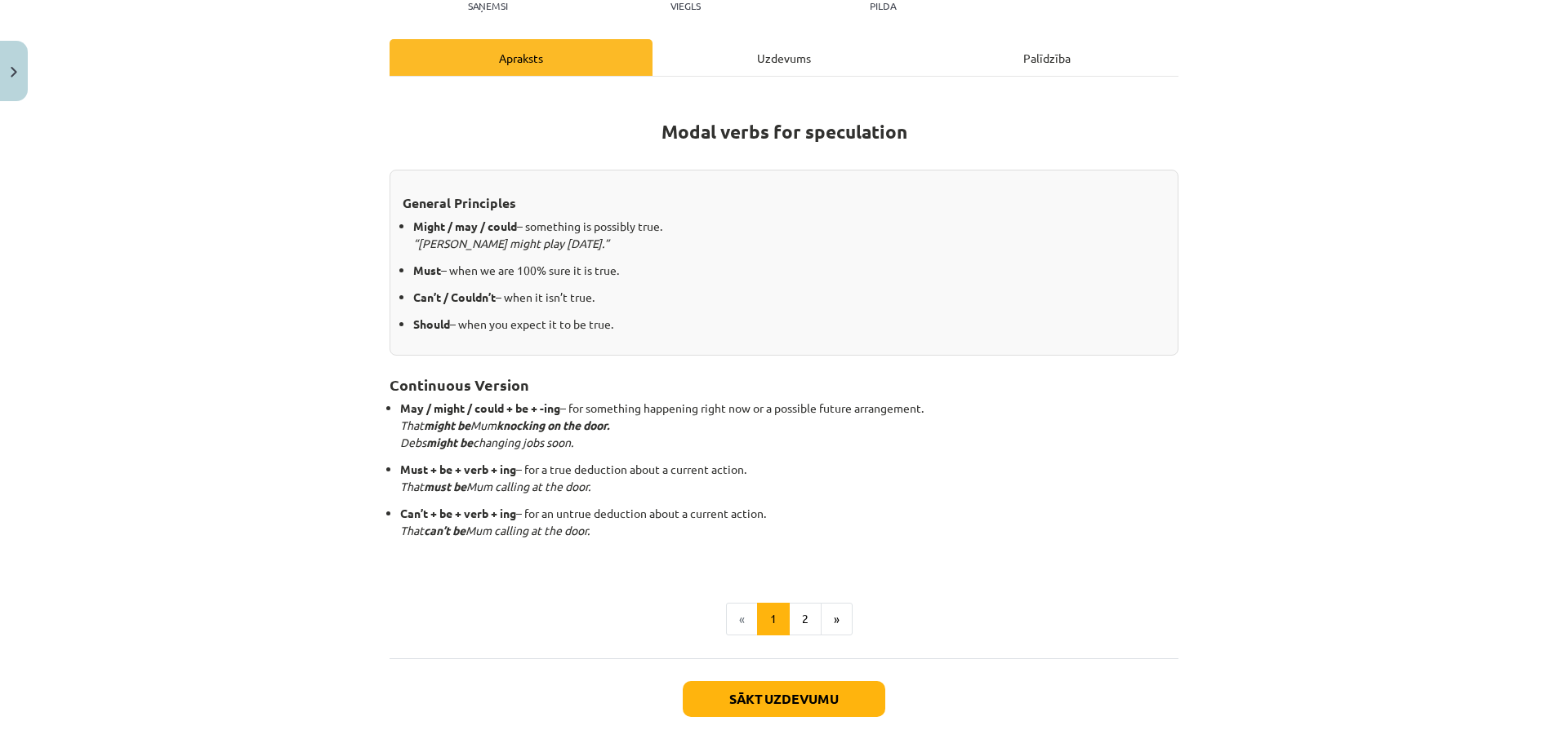
scroll to position [198, 0]
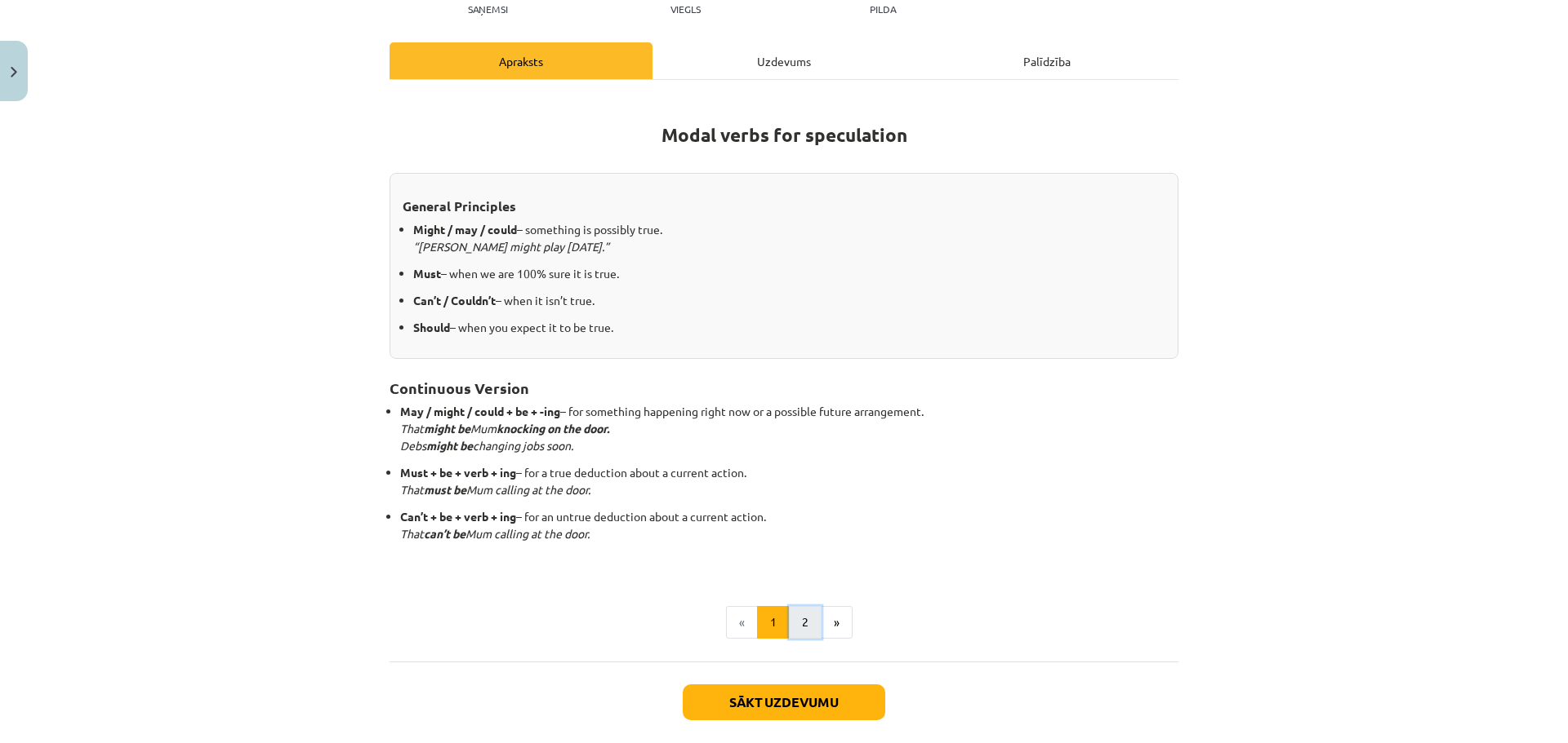
click at [802, 634] on button "2" at bounding box center [804, 622] width 33 height 33
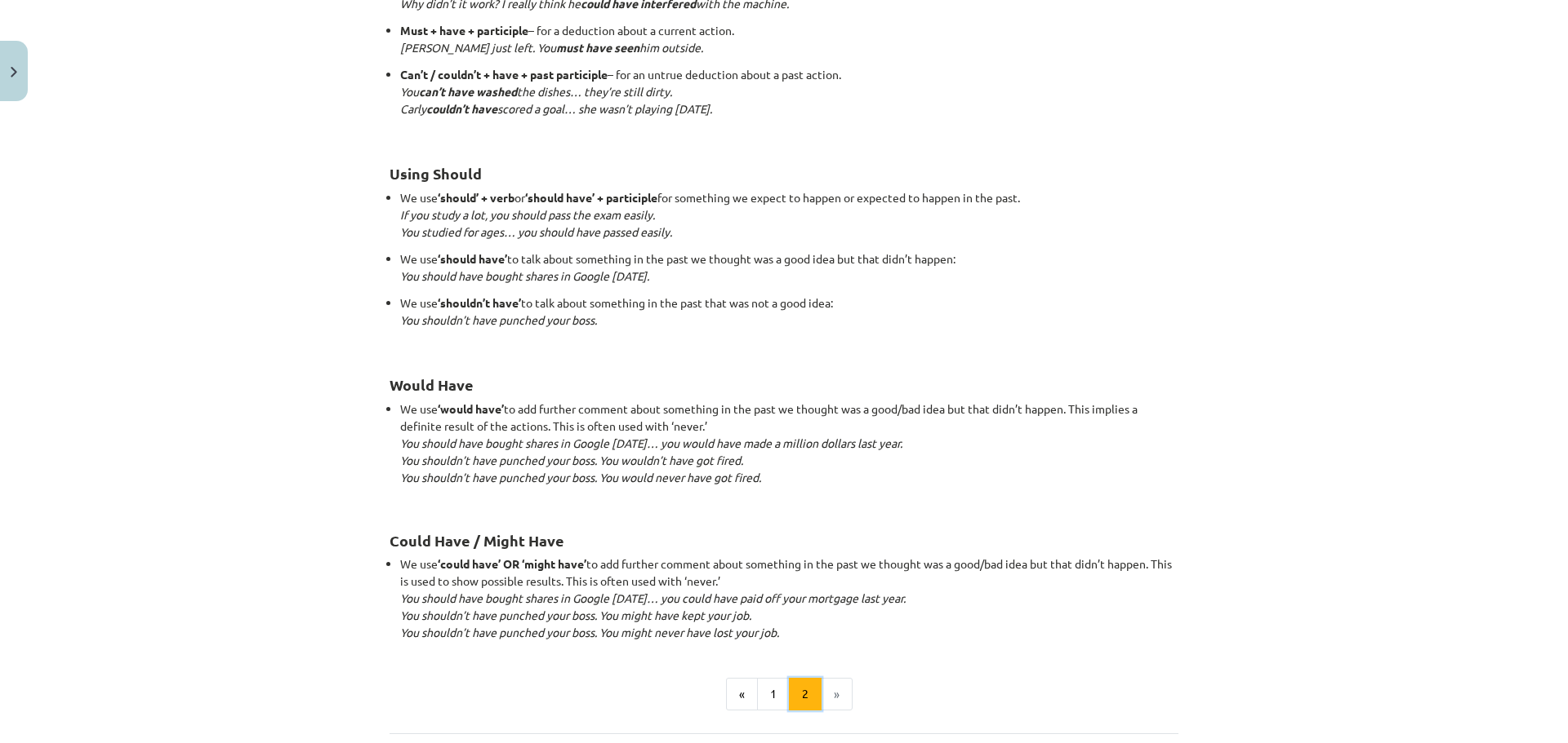
scroll to position [1451, 0]
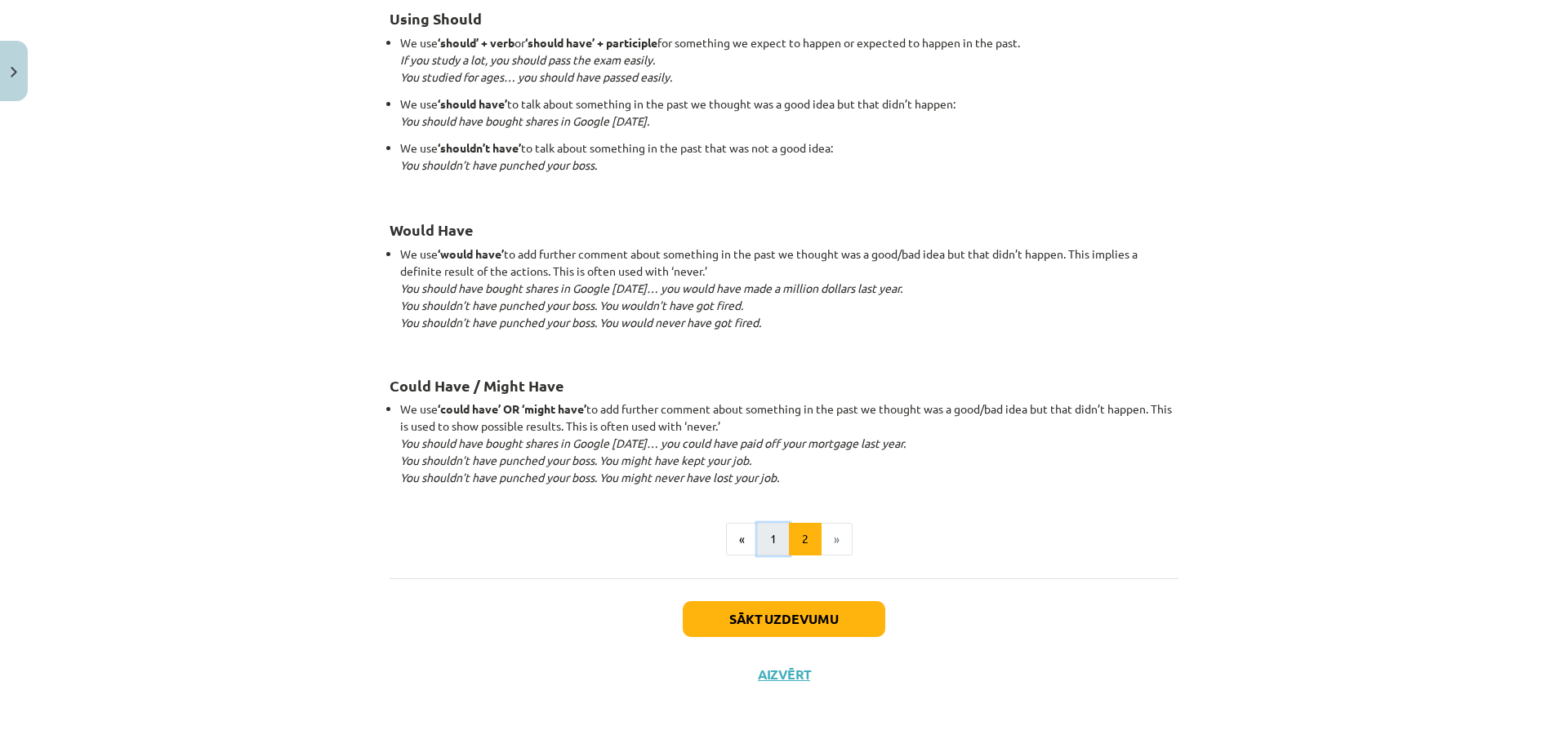
click at [778, 540] on button "1" at bounding box center [773, 539] width 33 height 33
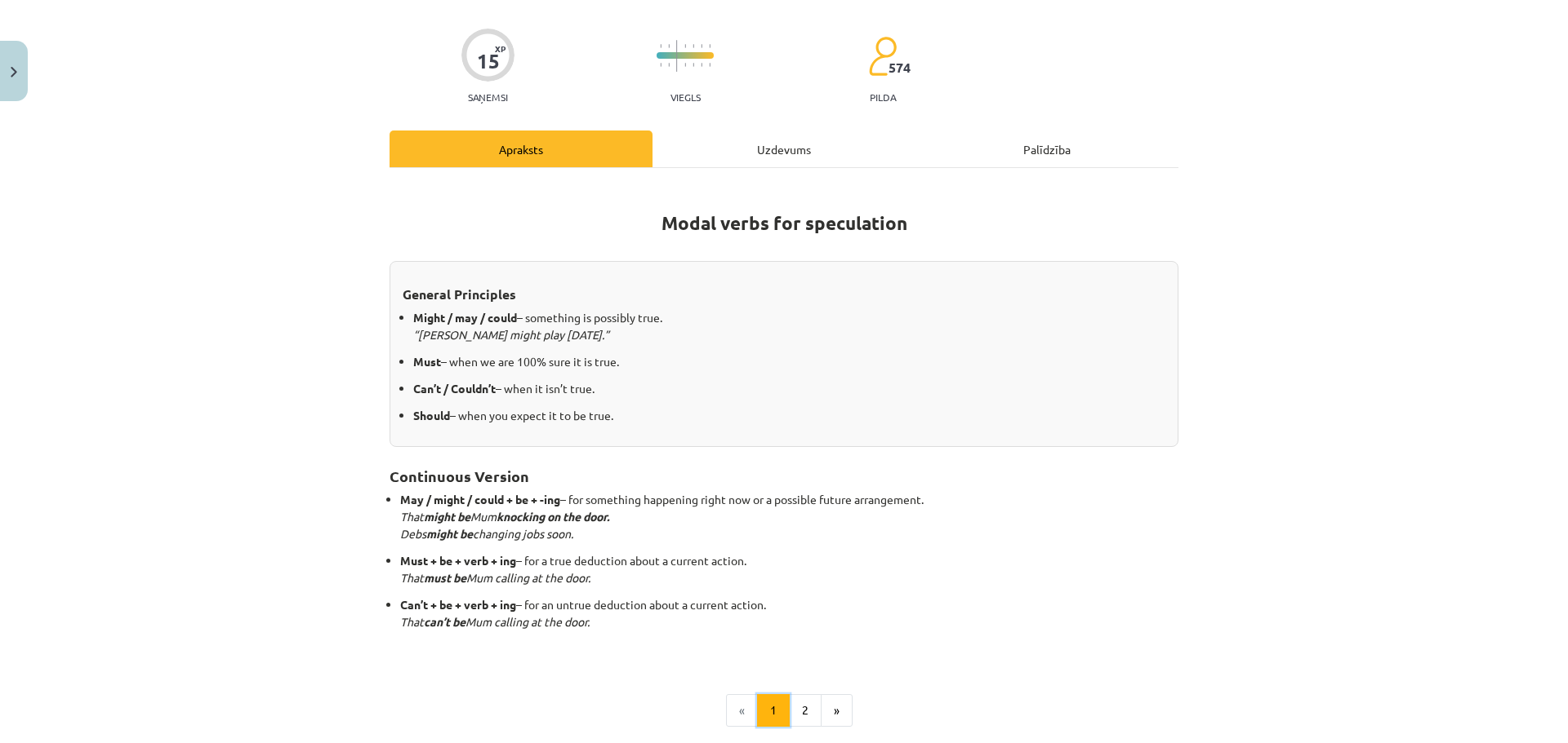
scroll to position [116, 0]
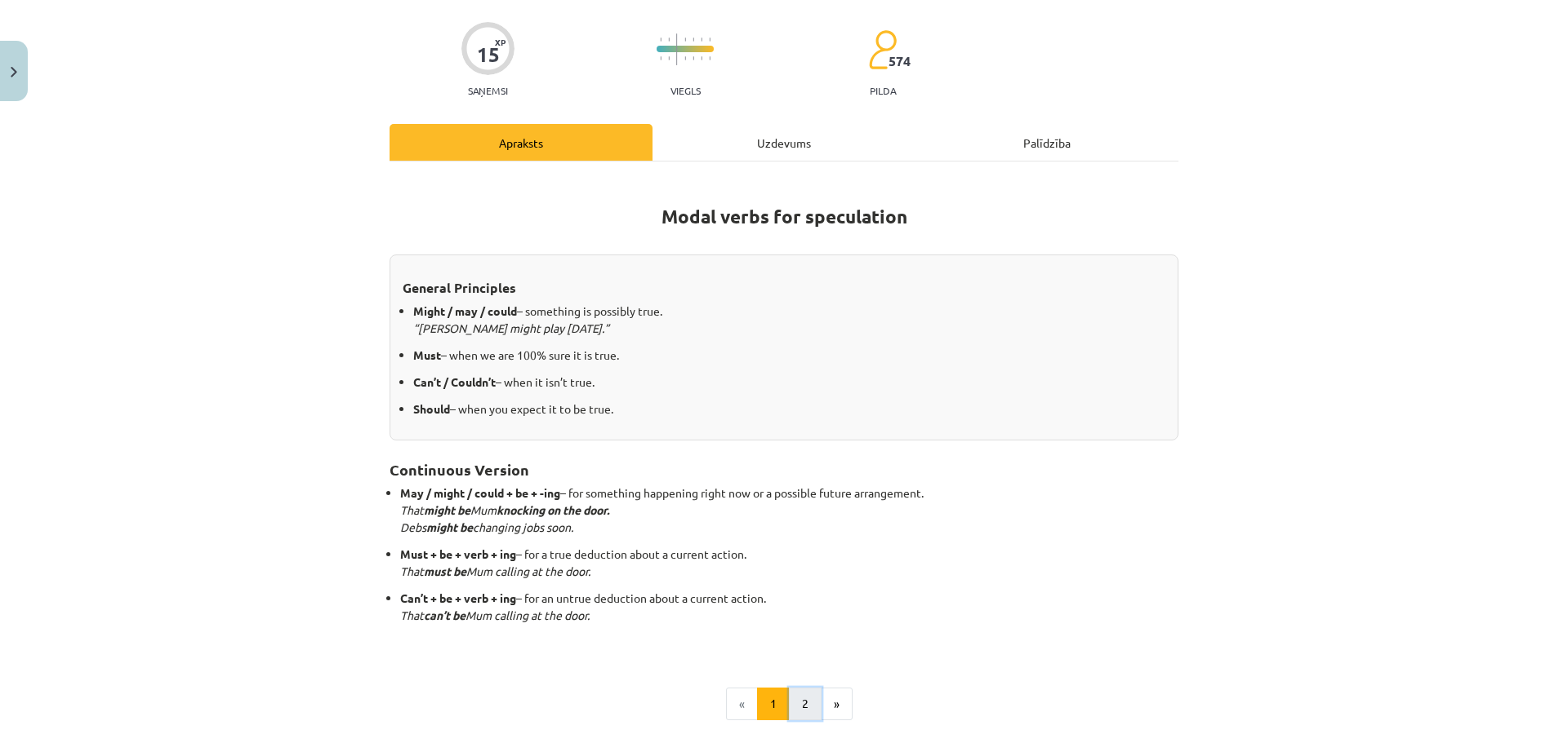
click at [810, 712] on button "2" at bounding box center [804, 704] width 33 height 33
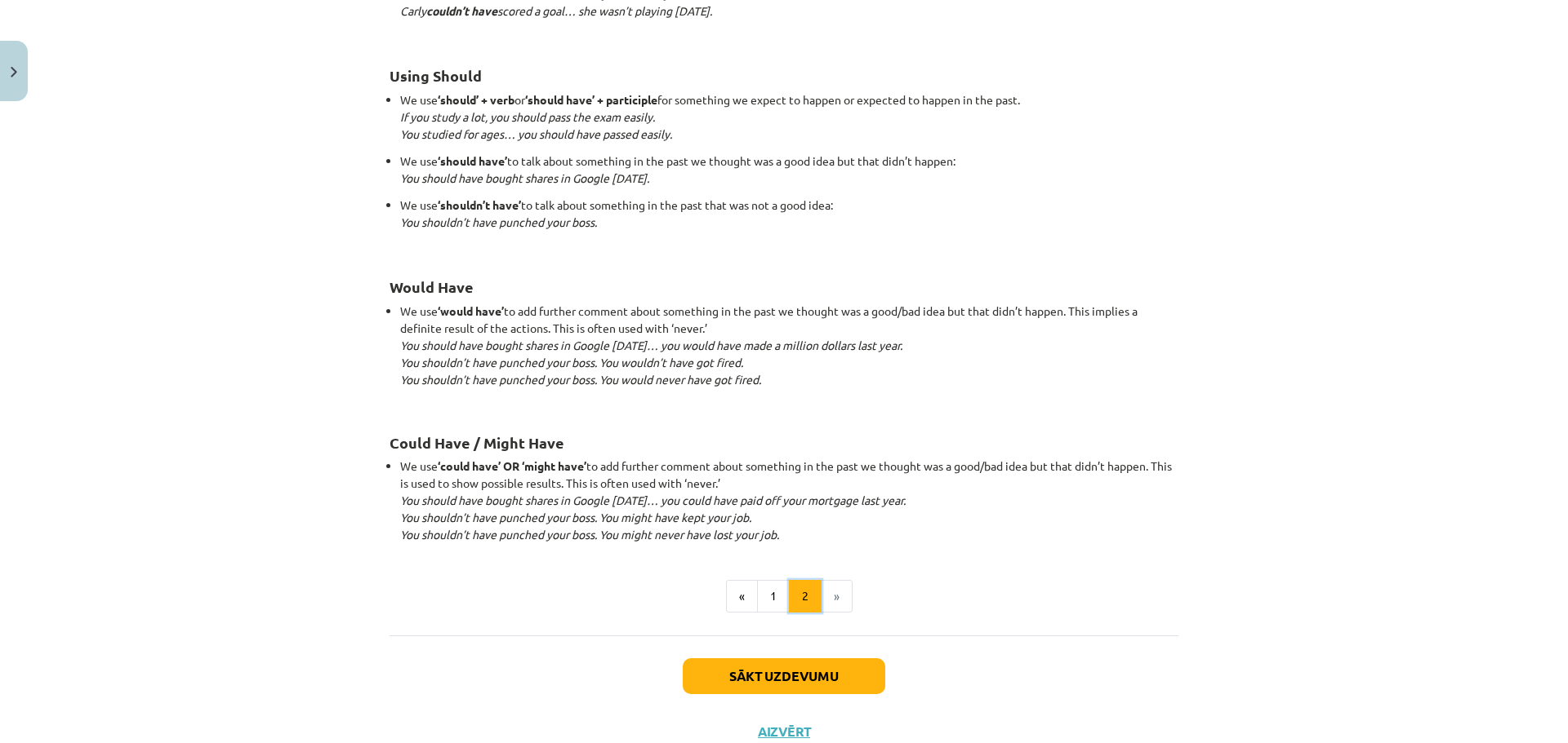
scroll to position [1451, 0]
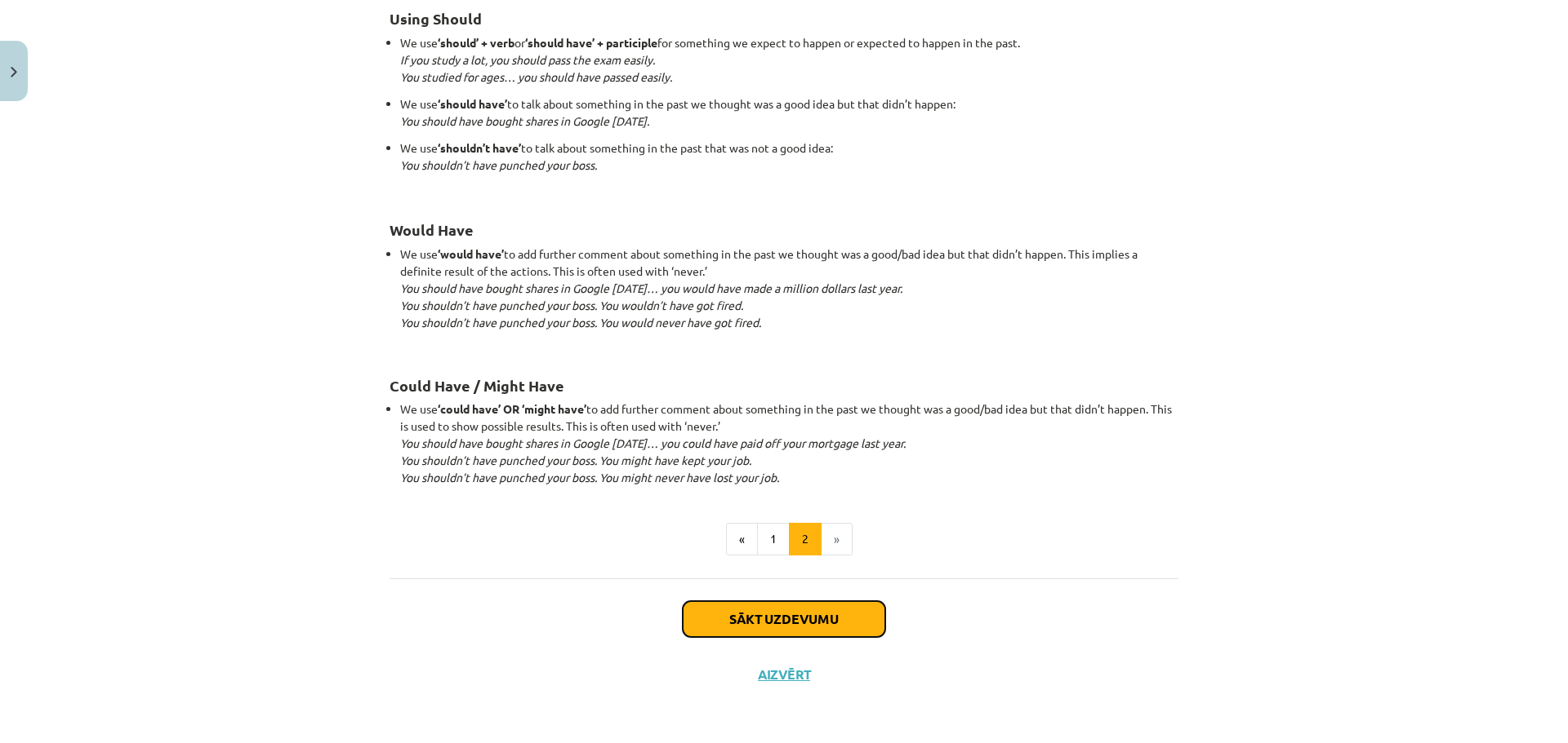
click at [794, 620] on button "Sākt uzdevumu" at bounding box center [784, 619] width 202 height 36
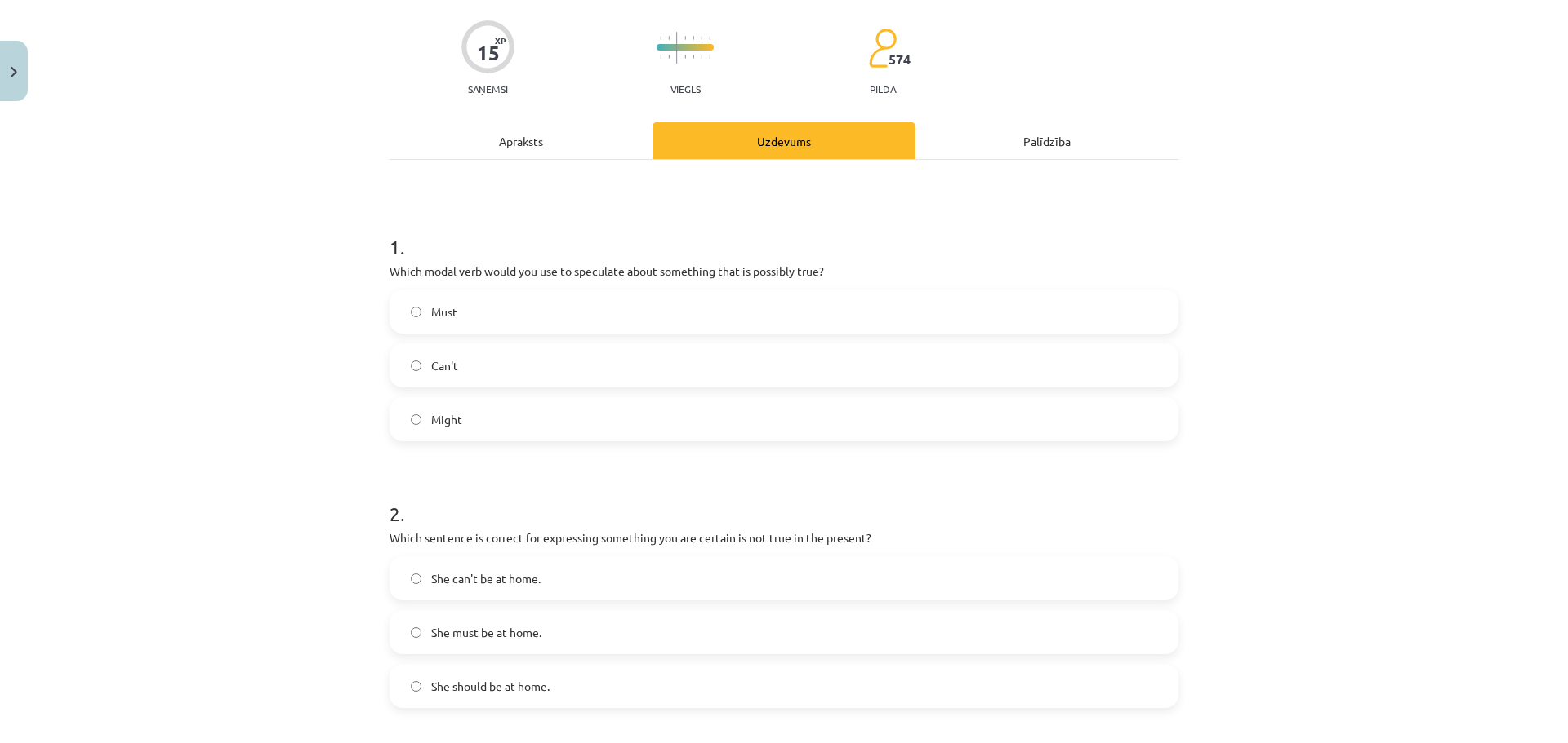
scroll to position [41, 0]
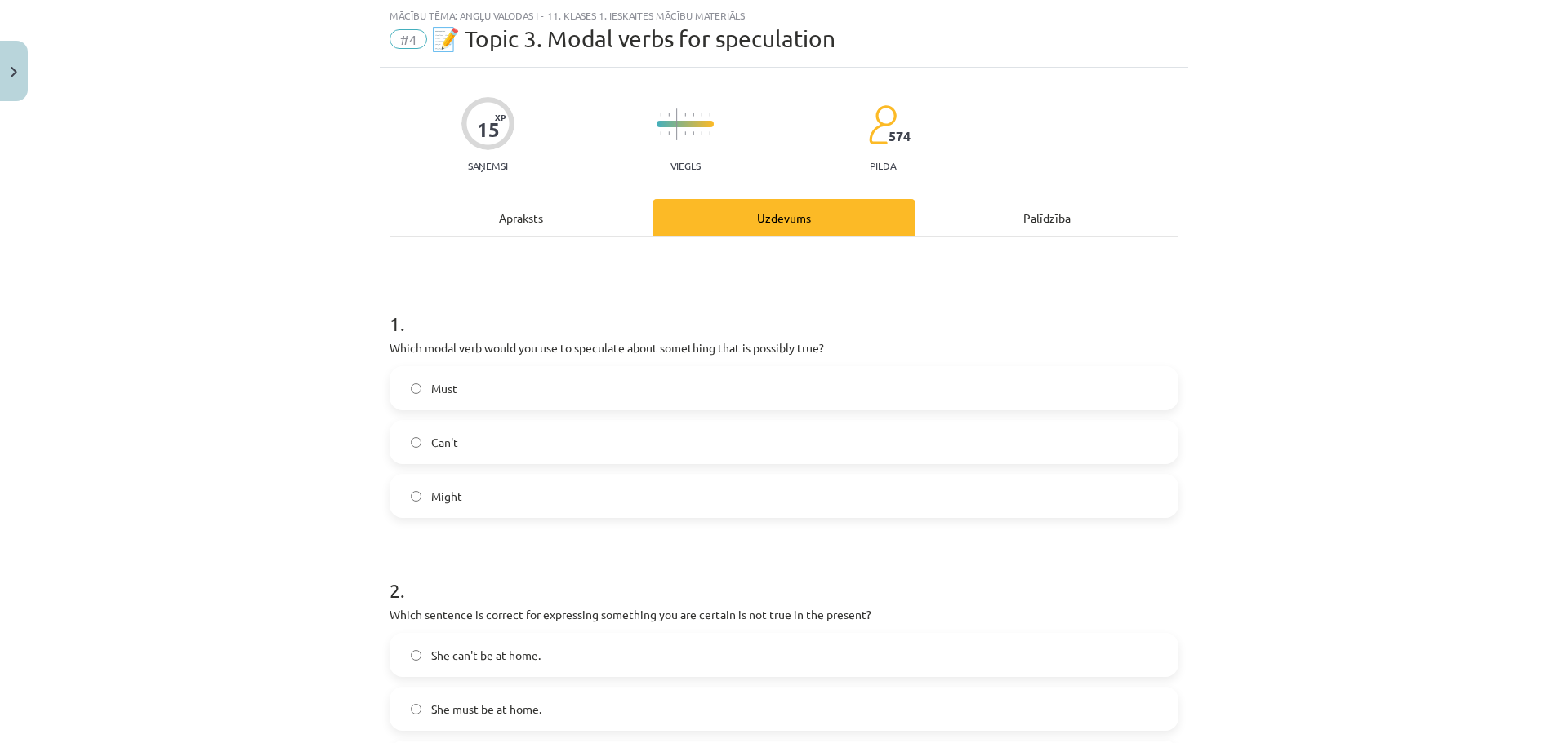
click at [538, 496] on label "Might" at bounding box center [784, 496] width 785 height 41
click at [296, 465] on div "Mācību tēma: Angļu valodas i - 11. klases 1. ieskaites mācību materiāls #4 📝 To…" at bounding box center [784, 372] width 1568 height 743
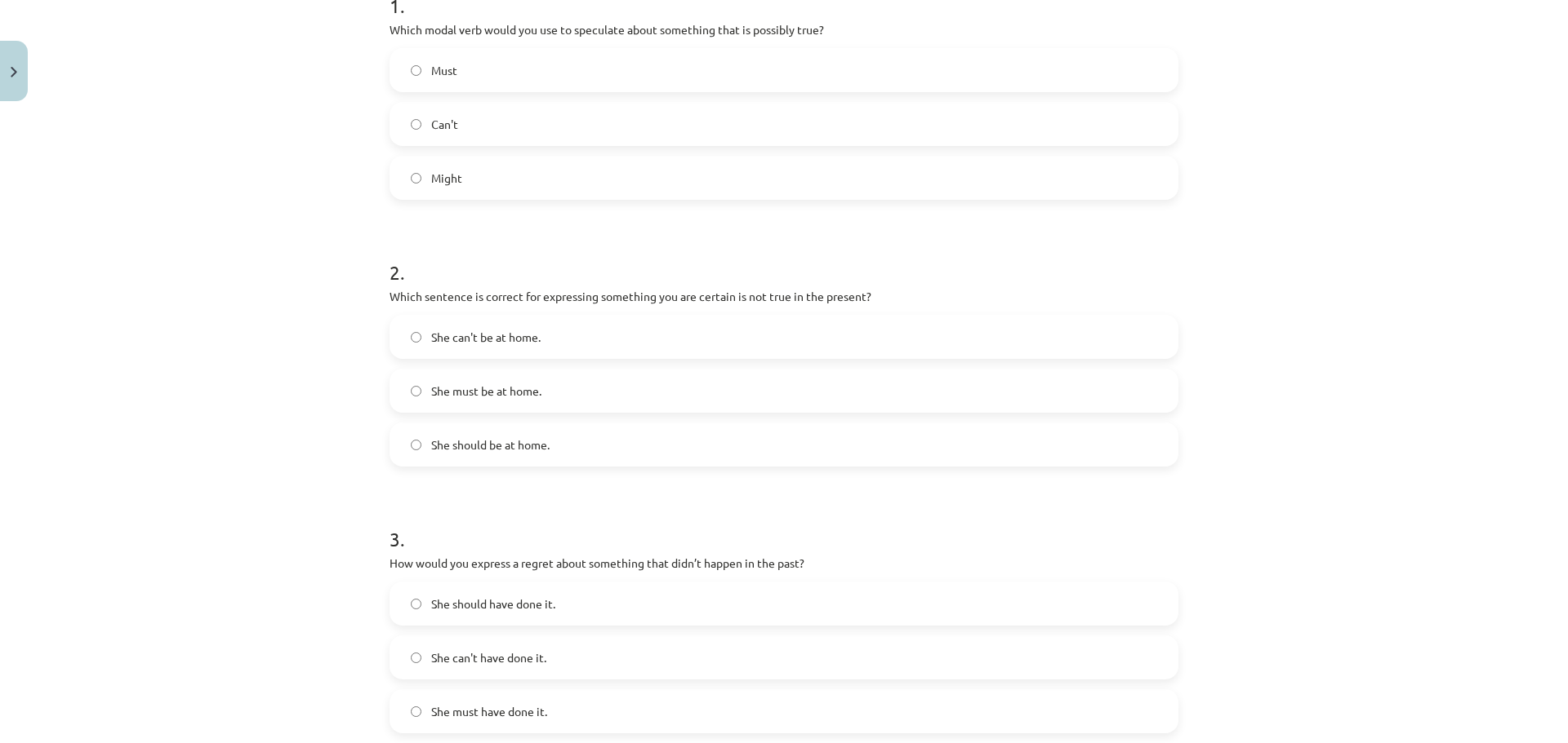
scroll to position [367, 0]
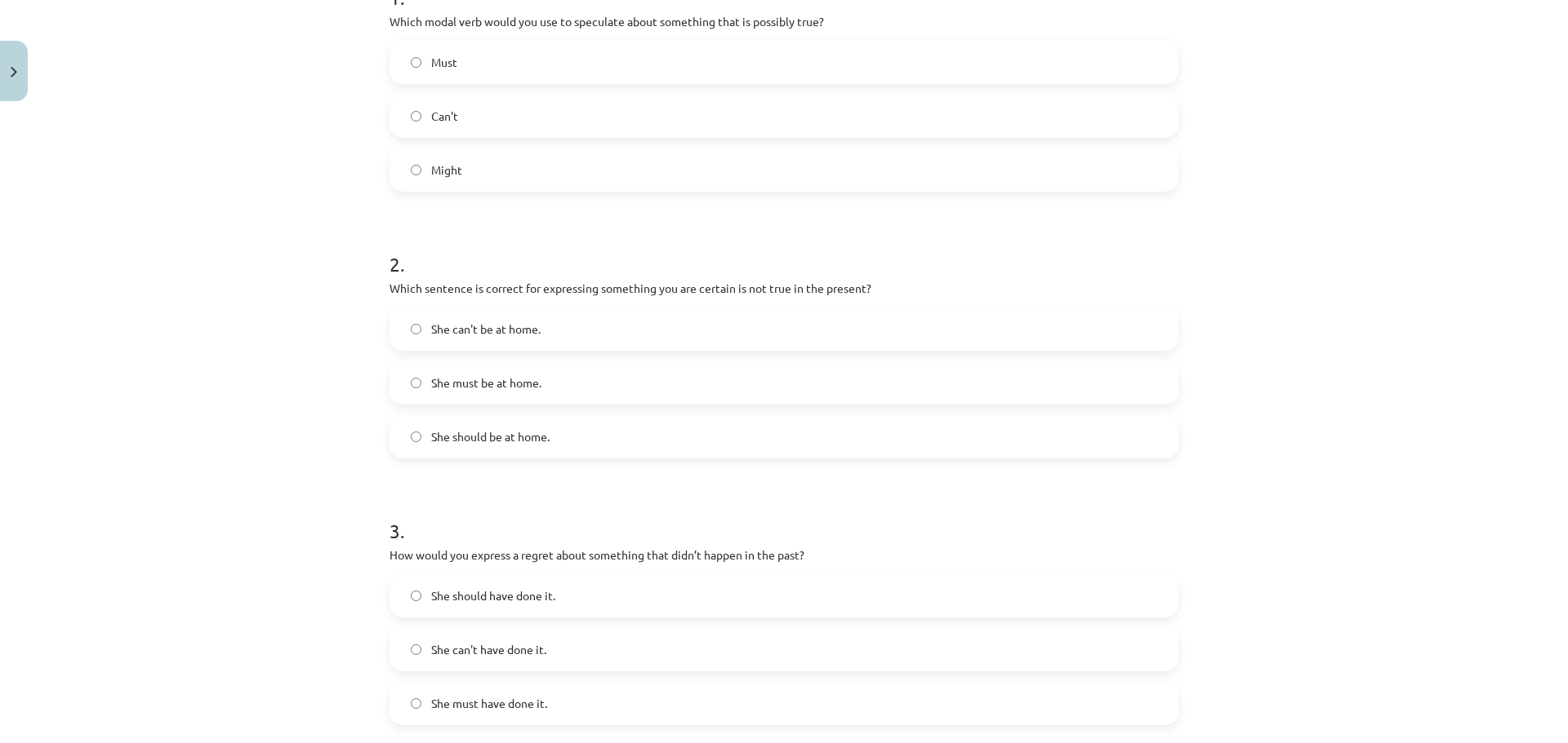
click at [551, 384] on label "She must be at home." at bounding box center [784, 382] width 785 height 41
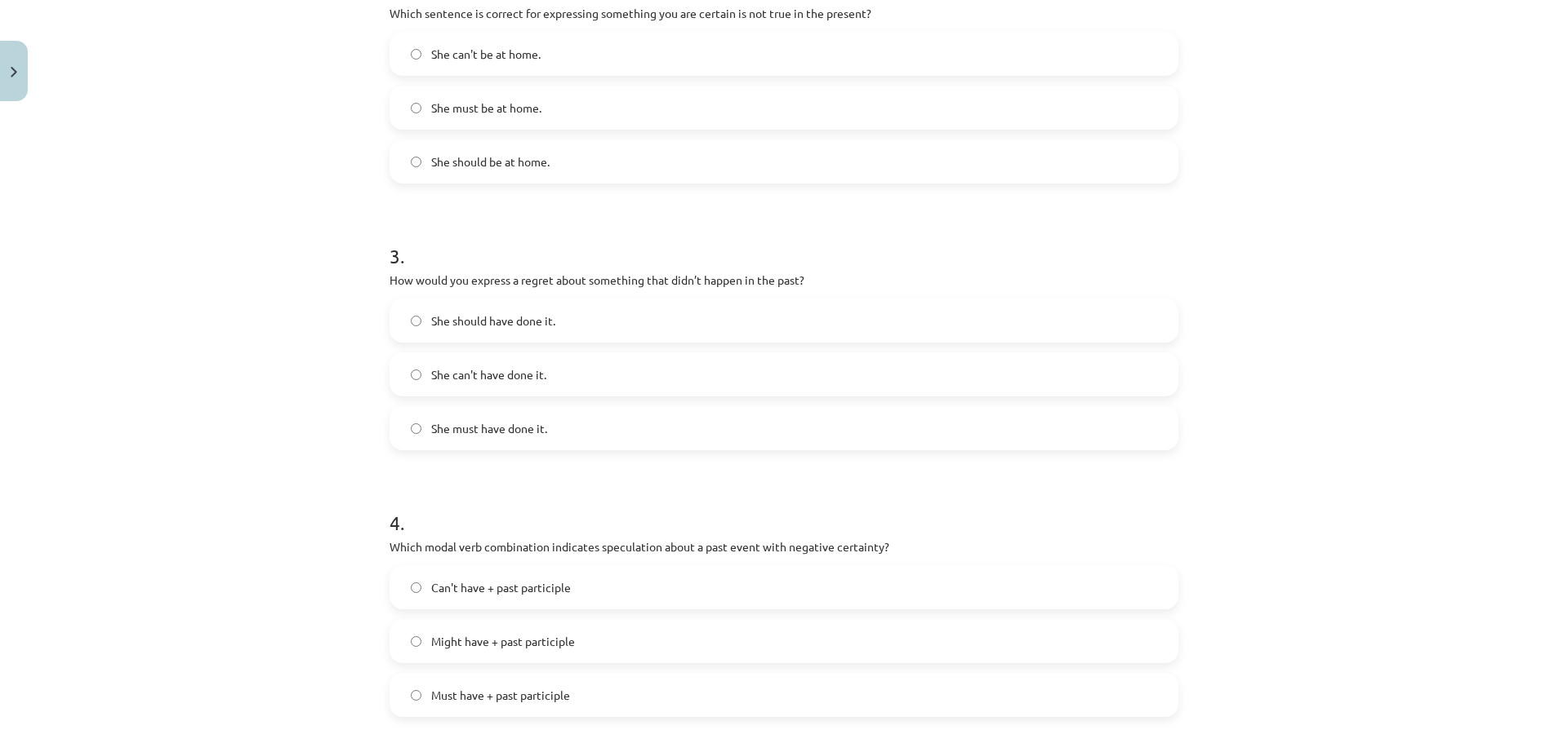
scroll to position [776, 0]
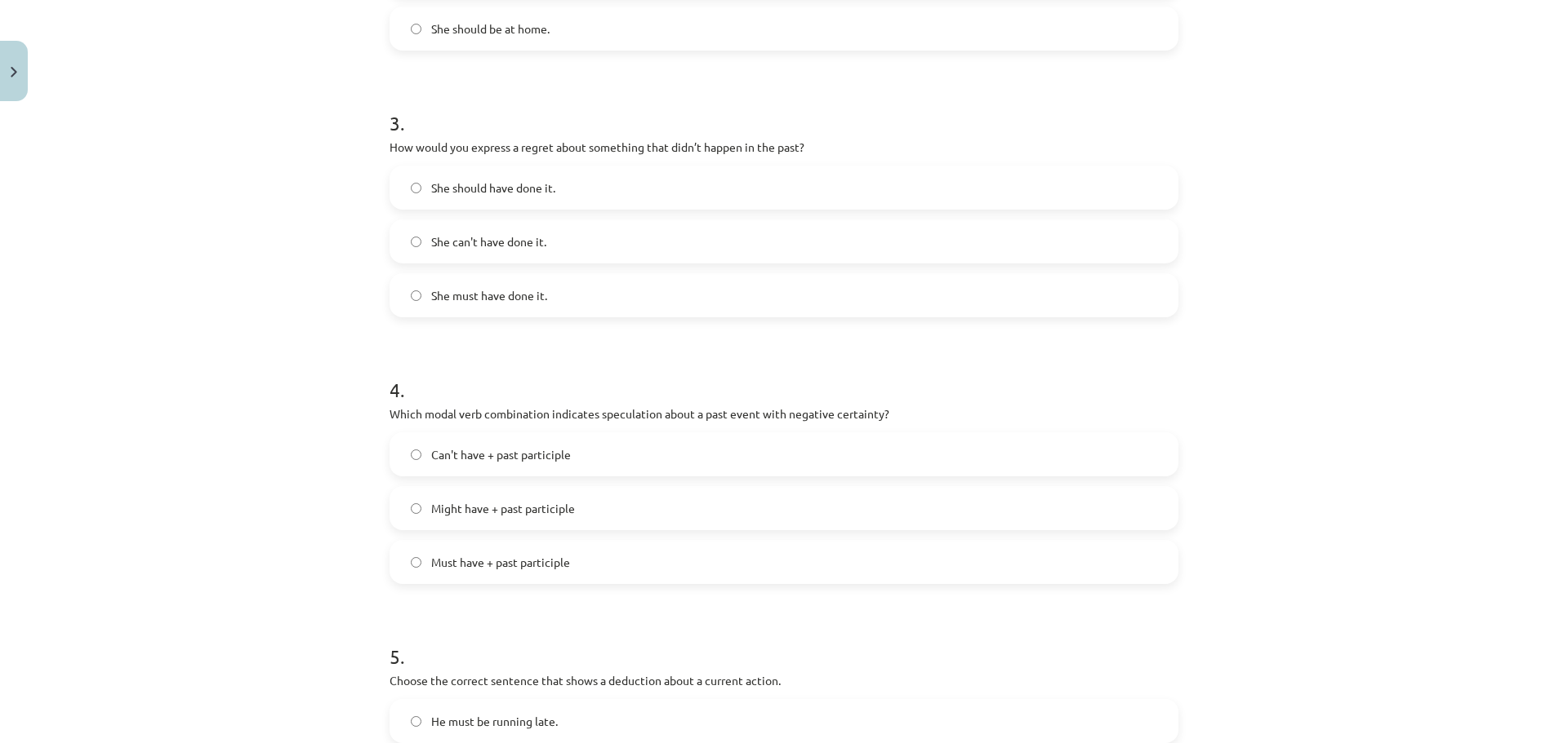
click at [562, 191] on label "She should have done it." at bounding box center [784, 187] width 785 height 41
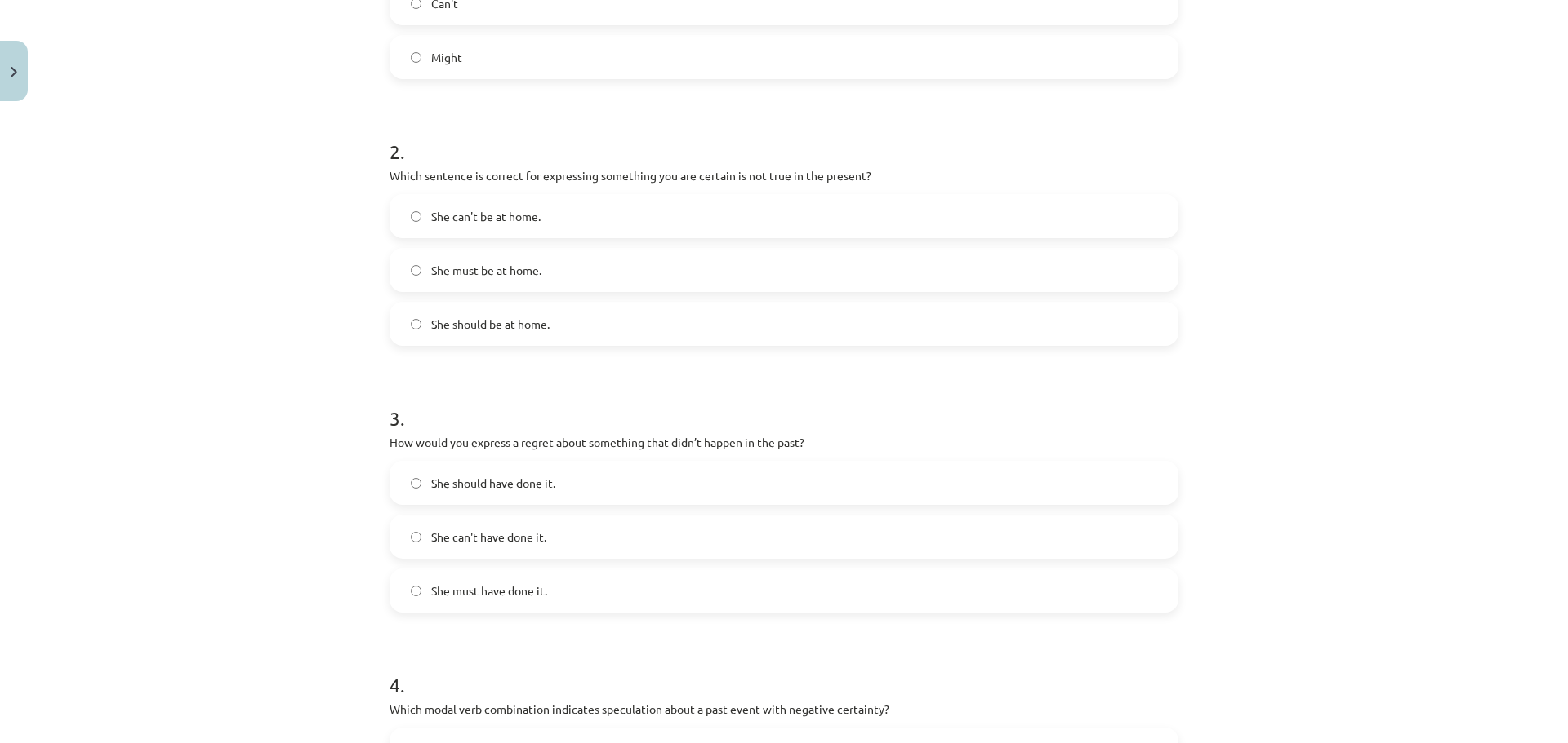
scroll to position [489, 0]
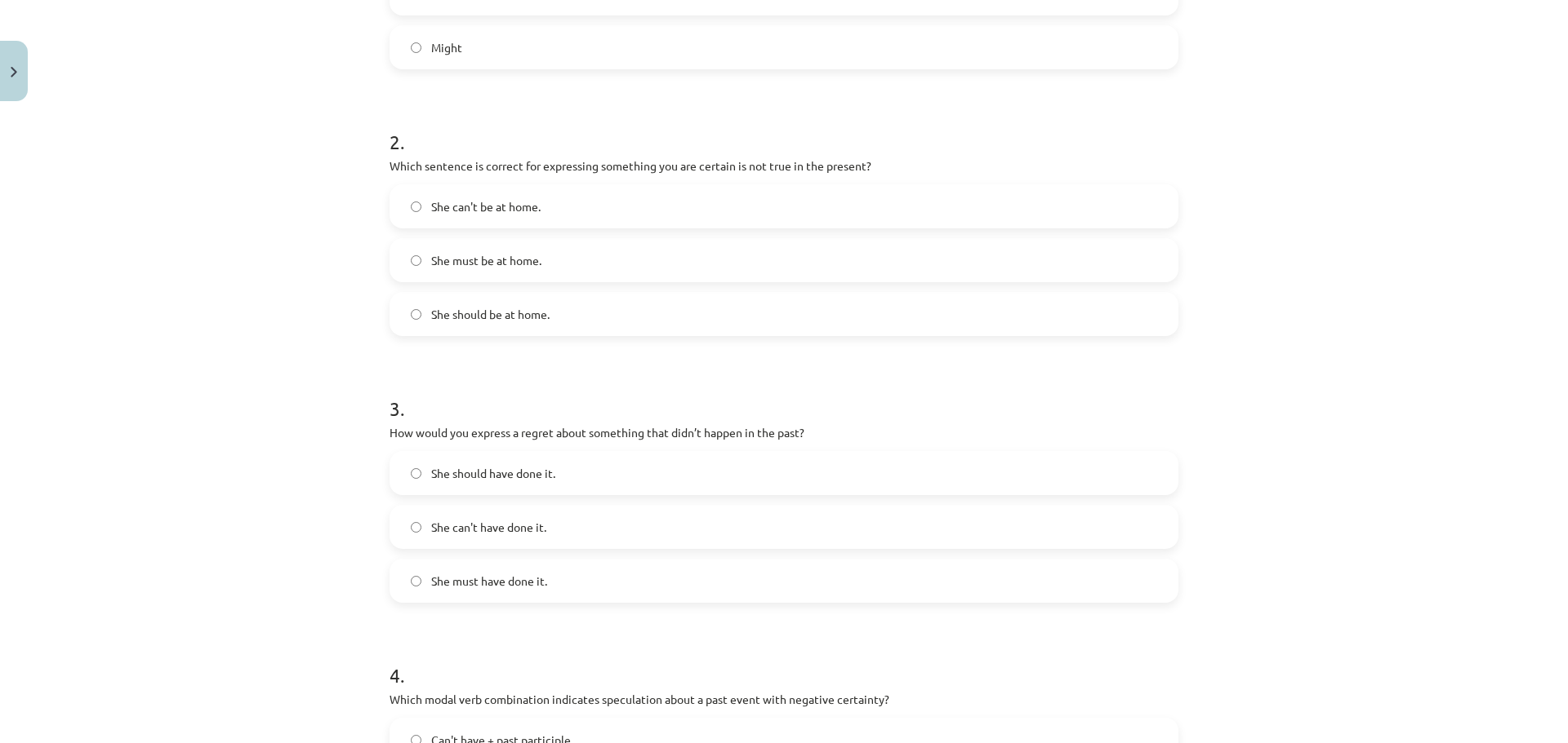
click at [630, 206] on label "She can't be at home." at bounding box center [784, 206] width 785 height 41
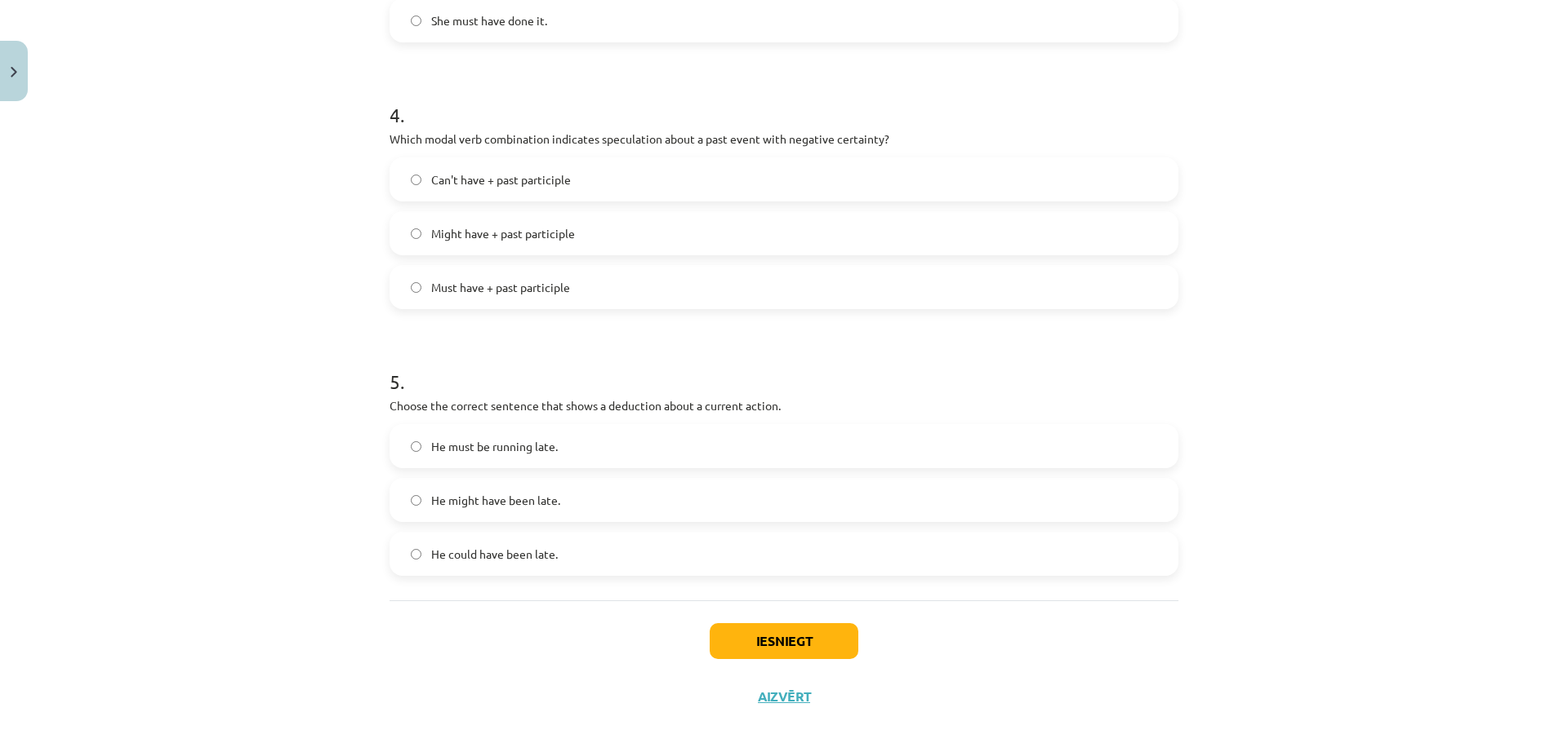
scroll to position [1072, 0]
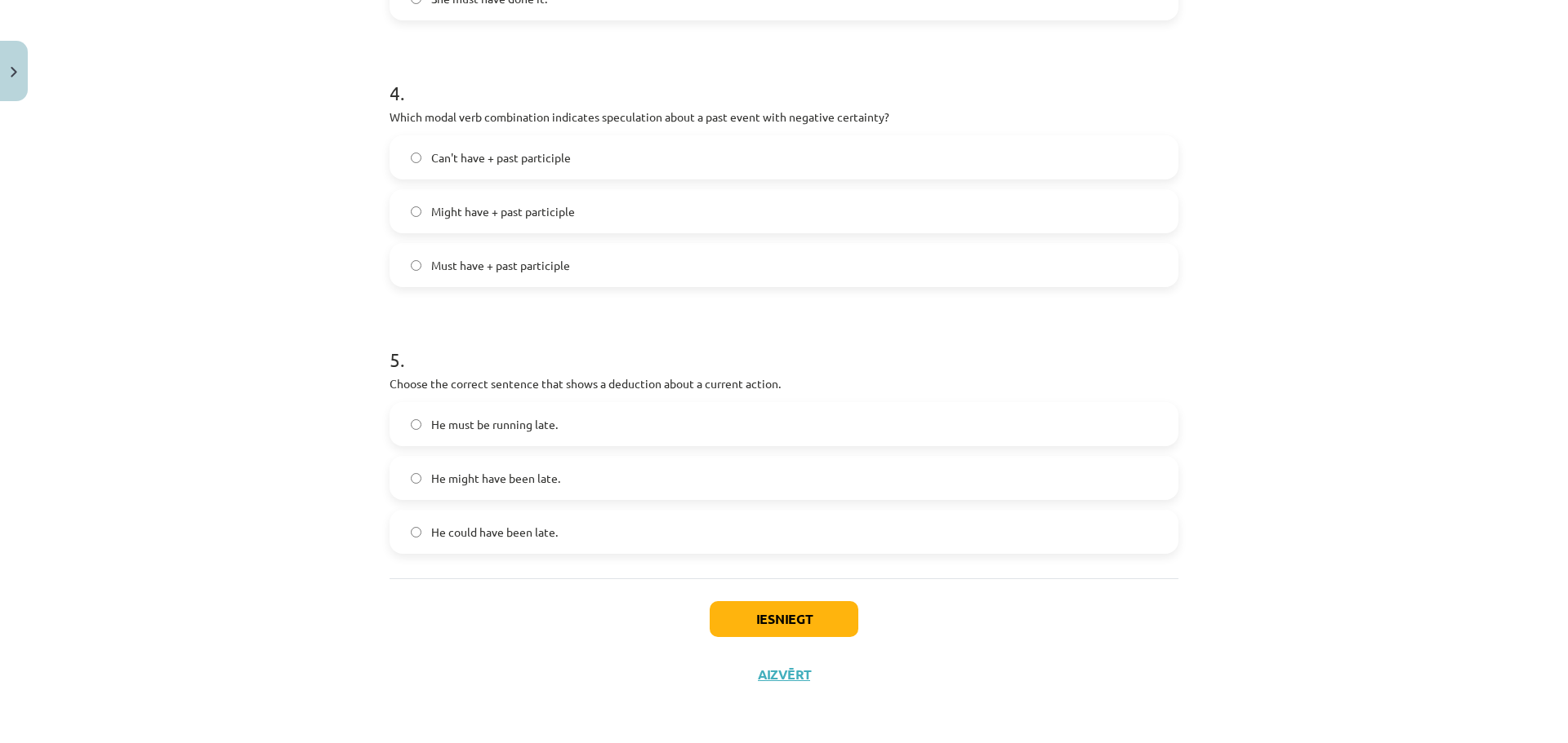
click at [510, 163] on span "Can't have + past participle" at bounding box center [500, 158] width 140 height 18
click at [621, 473] on label "He might have been late." at bounding box center [784, 478] width 785 height 41
click at [493, 418] on span "He must be running late." at bounding box center [495, 425] width 127 height 18
click at [786, 609] on button "Iesniegt" at bounding box center [784, 619] width 149 height 36
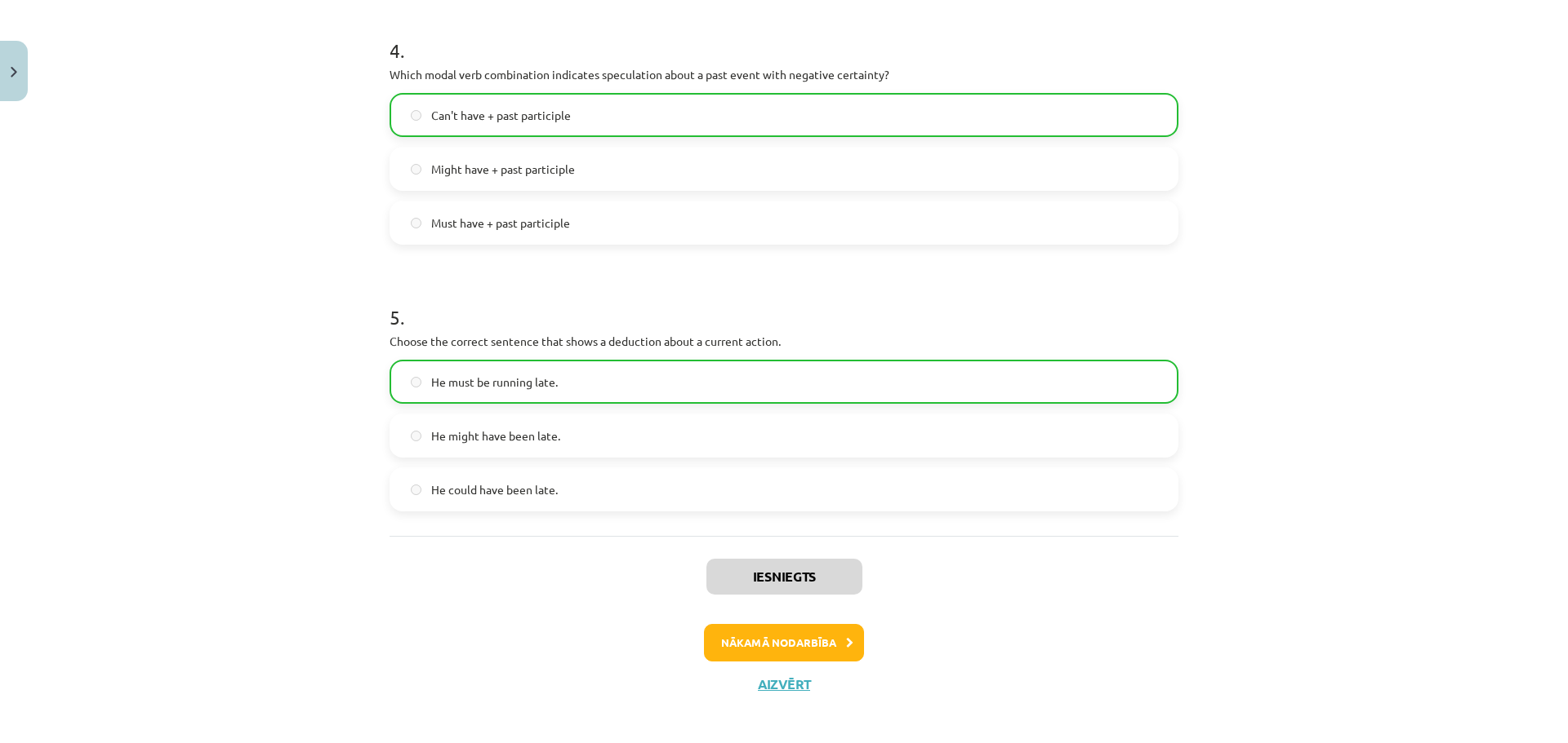
scroll to position [1125, 0]
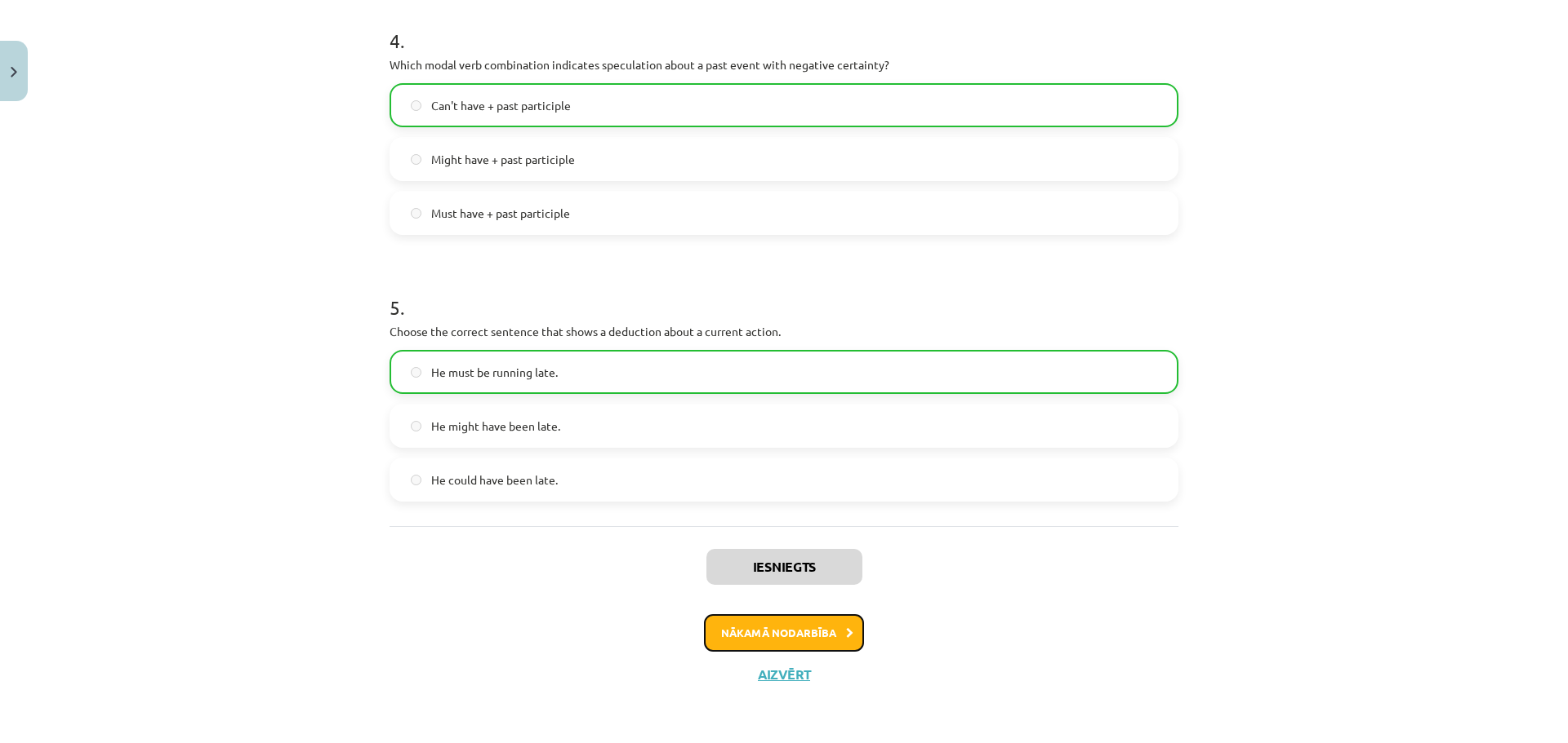
click at [811, 638] on button "Nākamā nodarbība" at bounding box center [784, 633] width 160 height 38
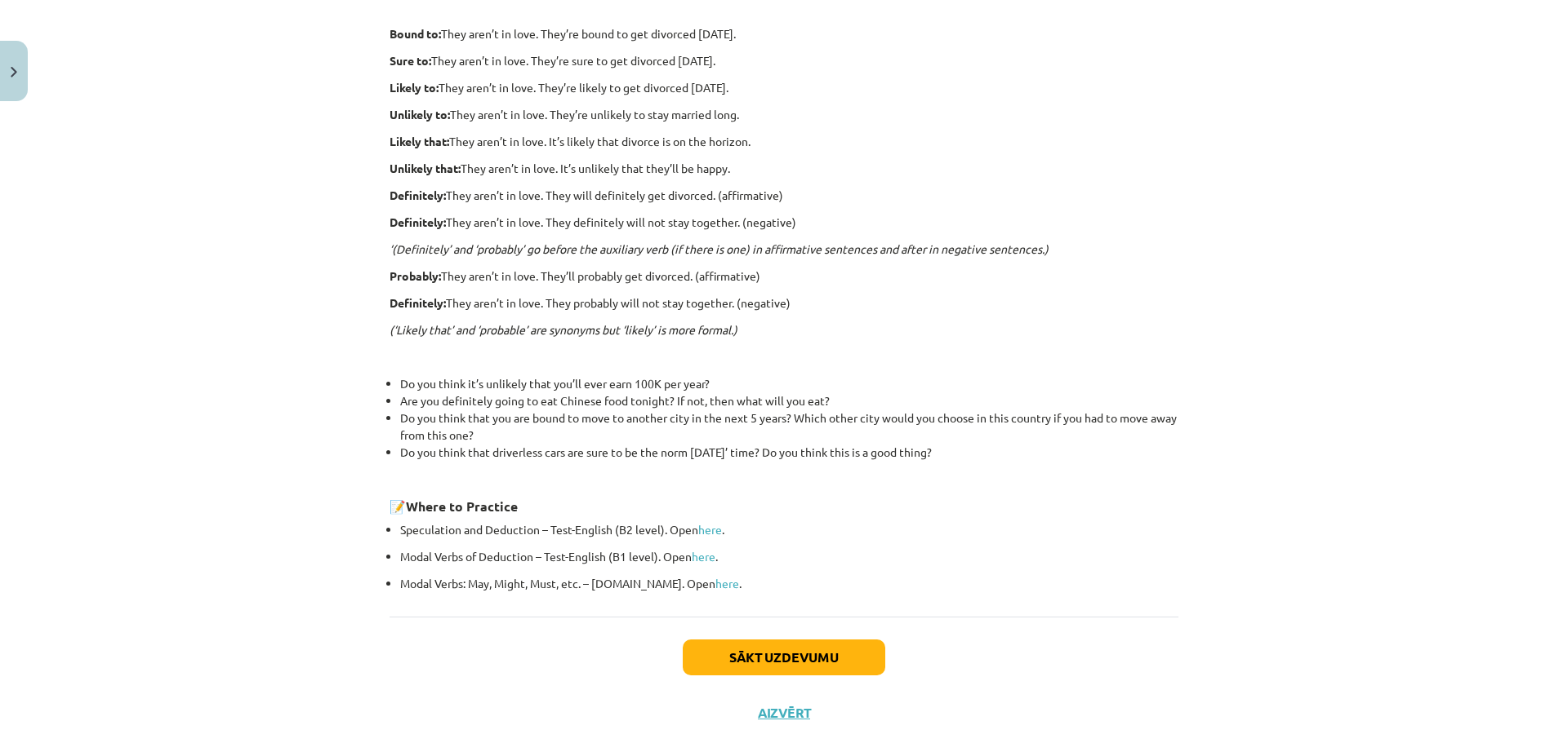
scroll to position [382, 0]
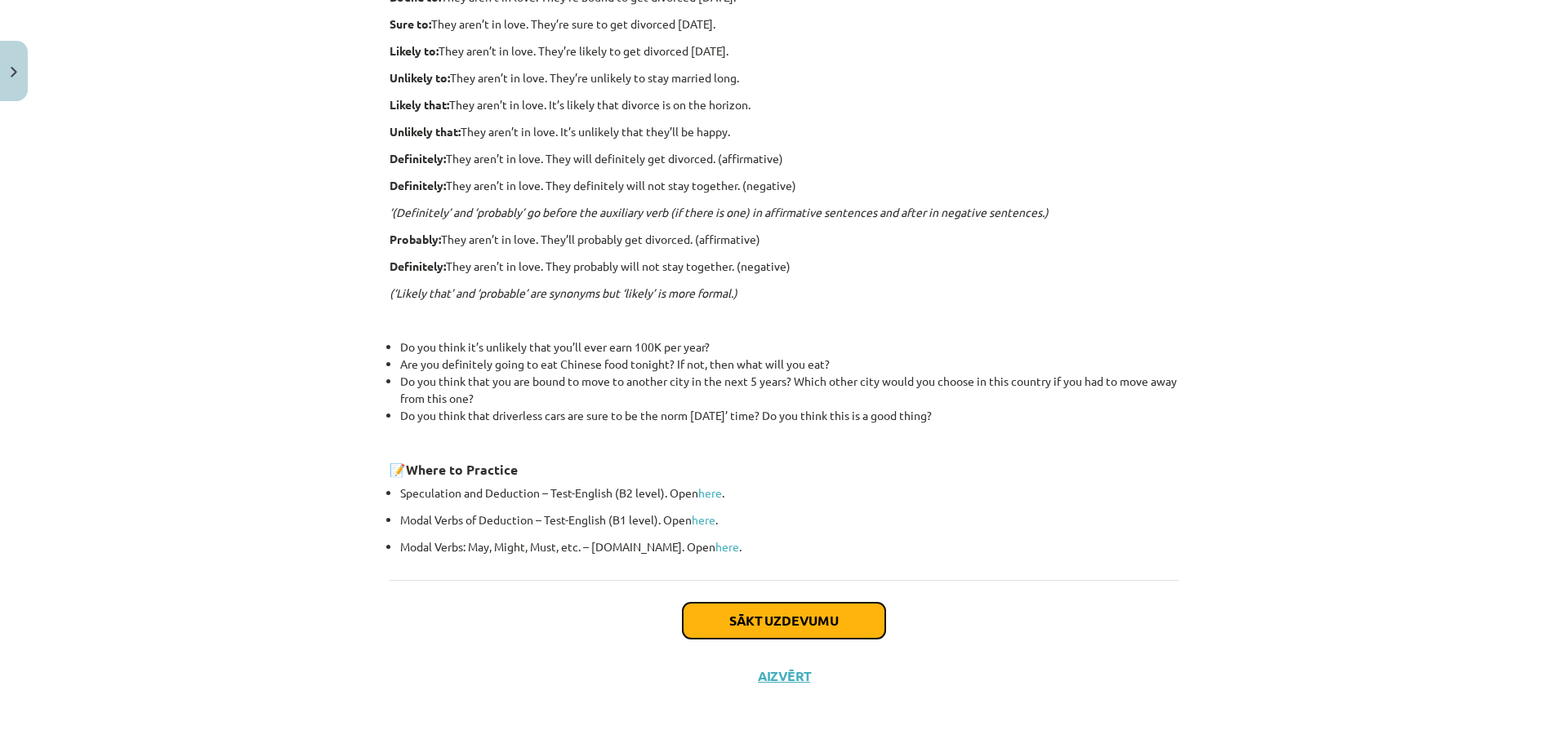
click at [796, 609] on button "Sākt uzdevumu" at bounding box center [784, 620] width 202 height 36
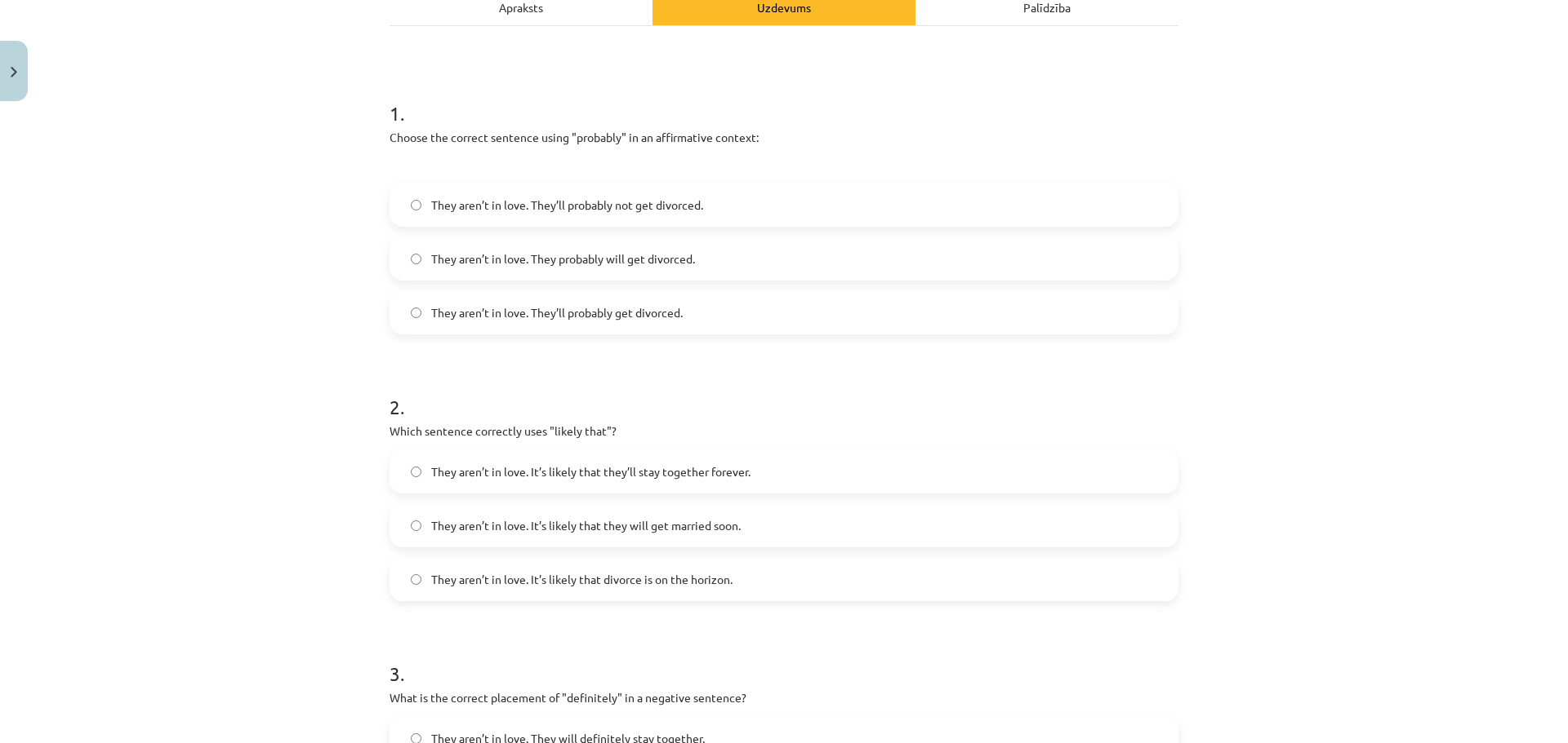
scroll to position [245, 0]
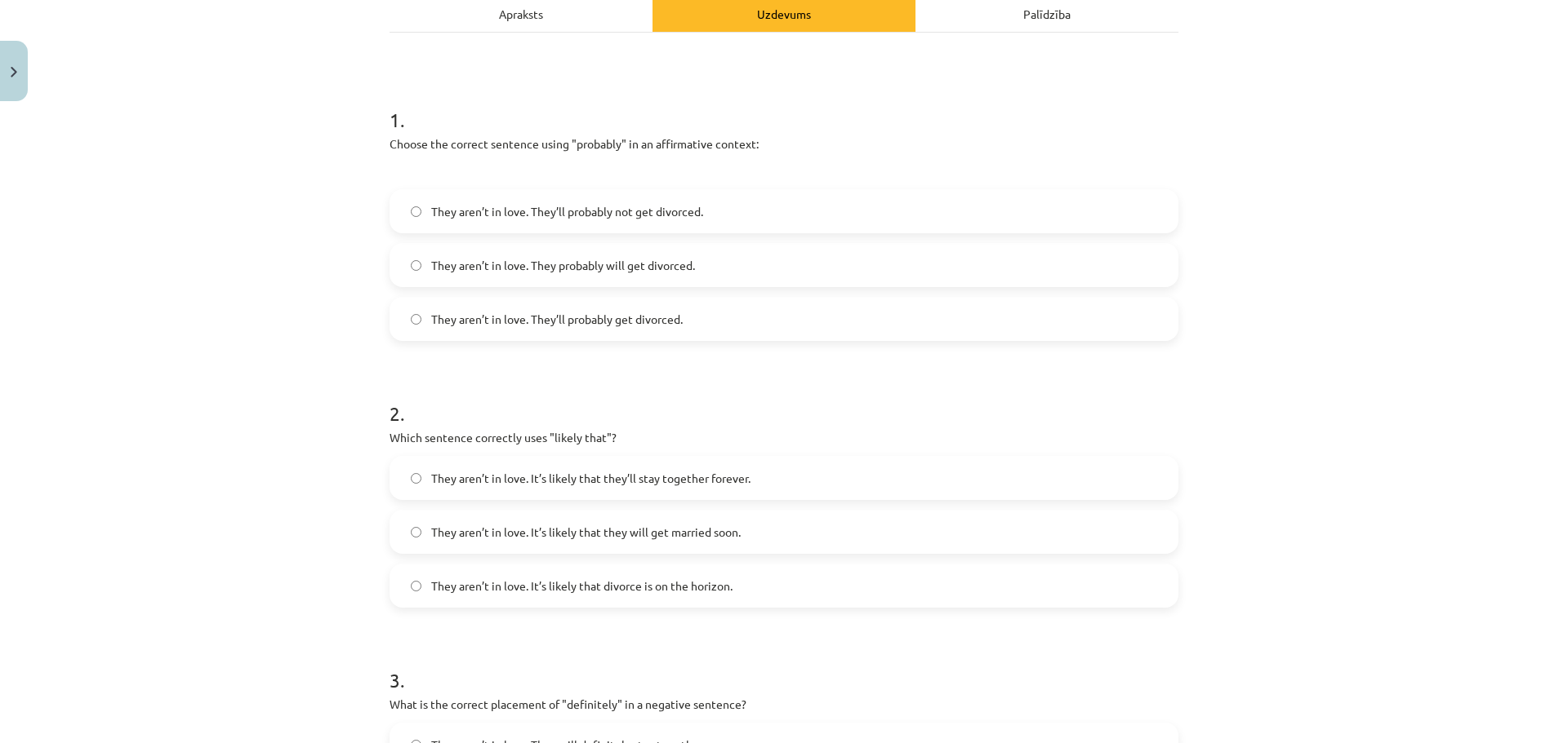
click at [723, 264] on label "They aren’t in love. They probably will get divorced." at bounding box center [784, 265] width 785 height 41
click at [710, 311] on label "They aren’t in love. They’ll probably get divorced." at bounding box center [784, 319] width 785 height 41
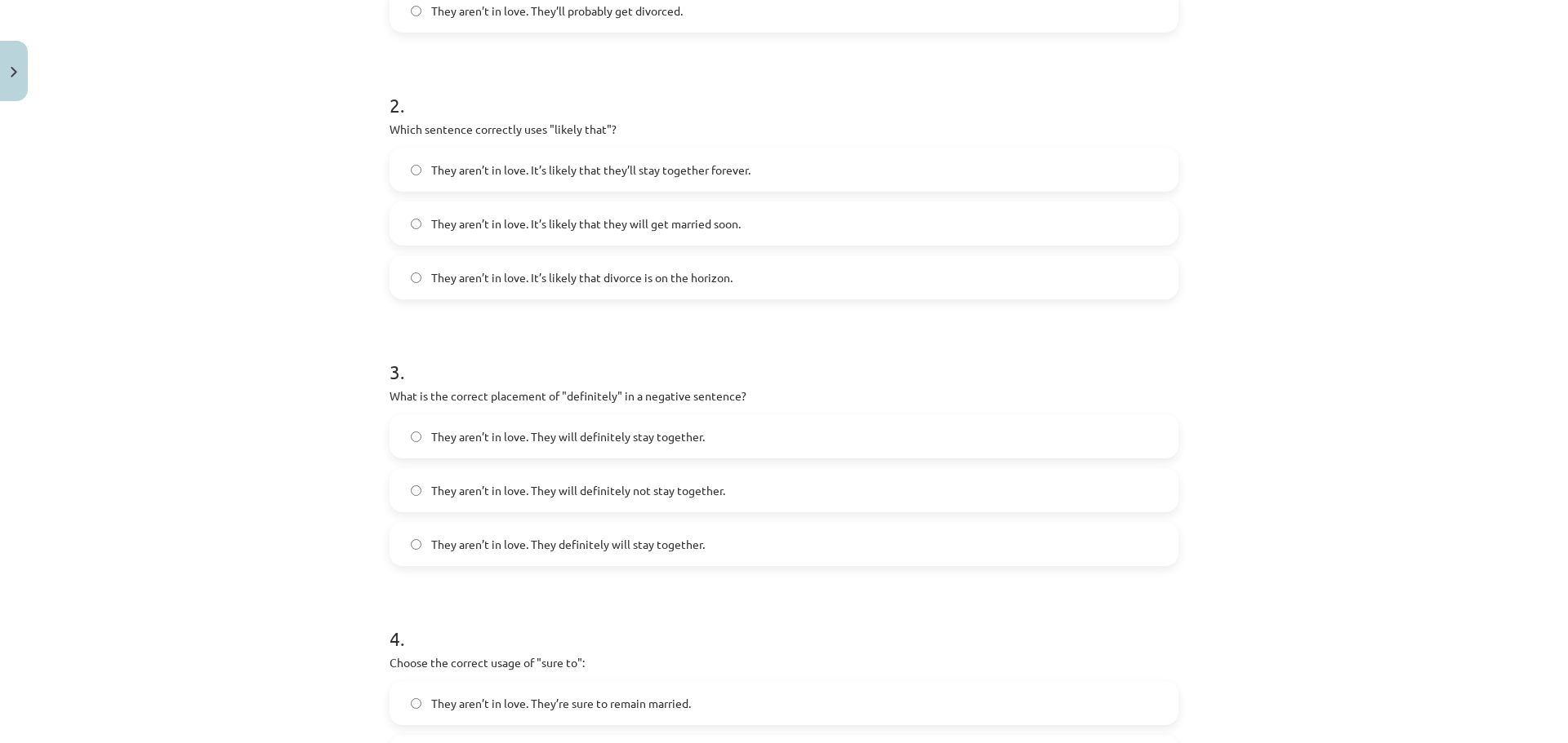
scroll to position [571, 0]
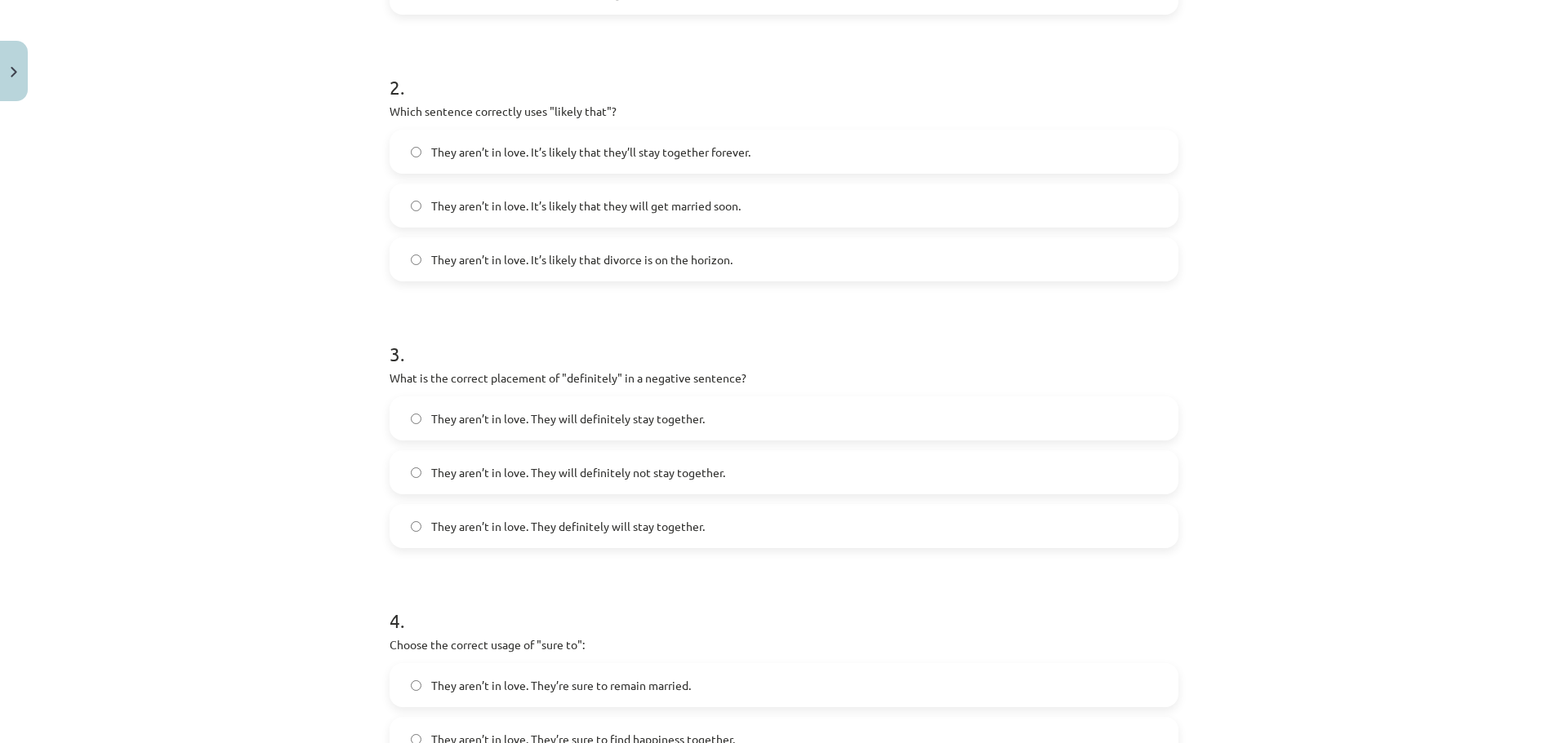
click at [754, 266] on label "They aren’t in love. It’s likely that divorce is on the horizon." at bounding box center [784, 259] width 785 height 41
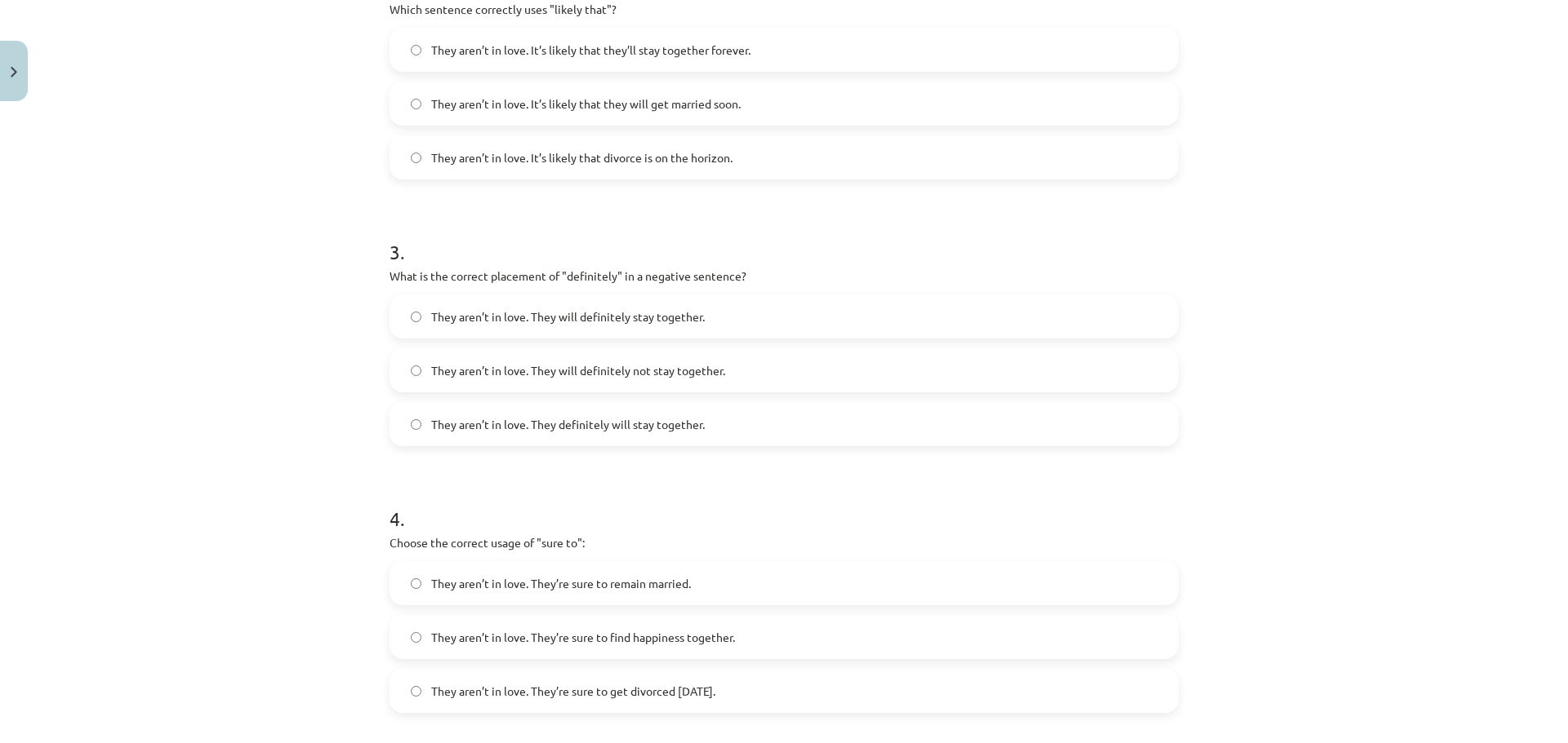
scroll to position [735, 0]
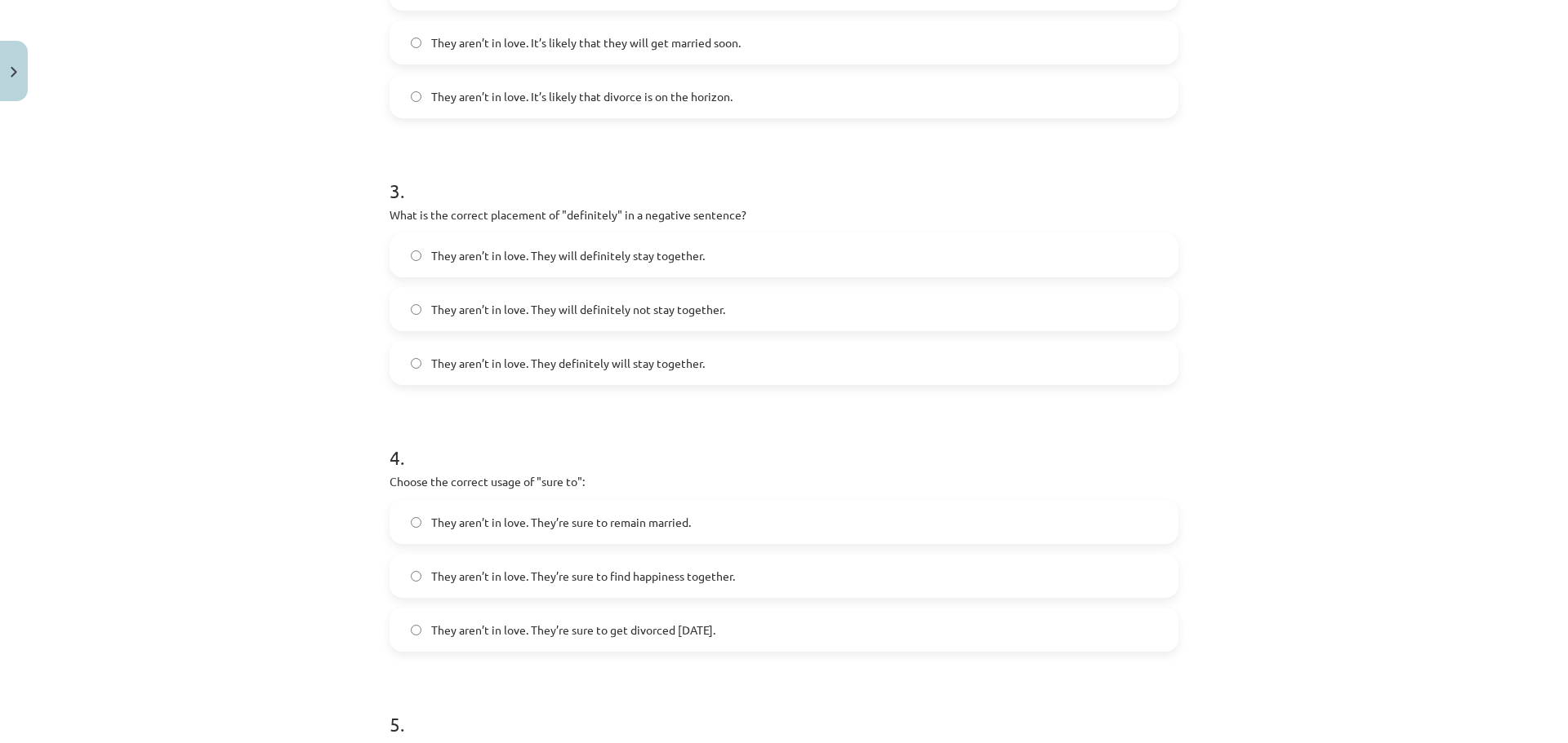
click at [530, 306] on span "They aren’t in love. They will definitely not stay together." at bounding box center [578, 310] width 294 height 18
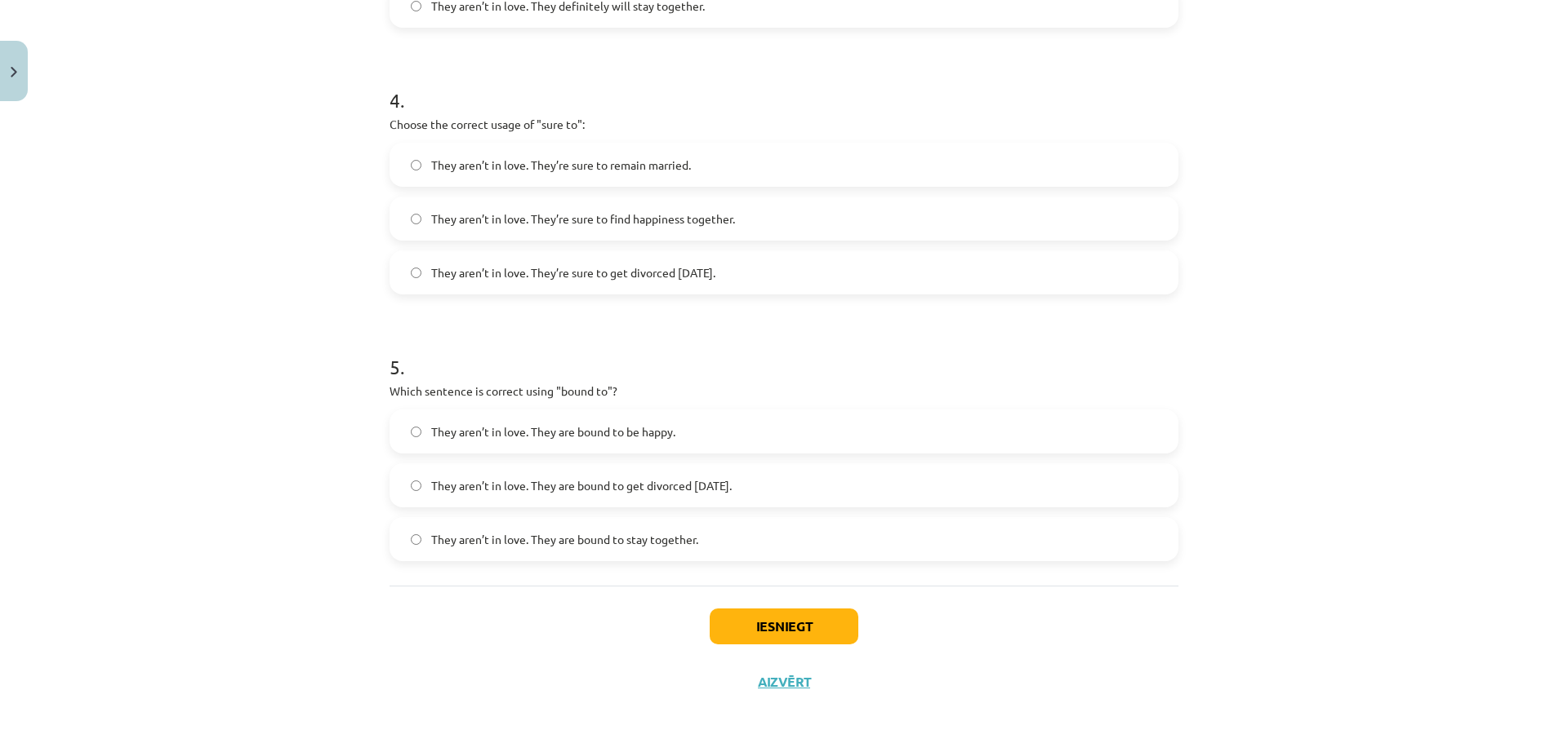
scroll to position [1099, 0]
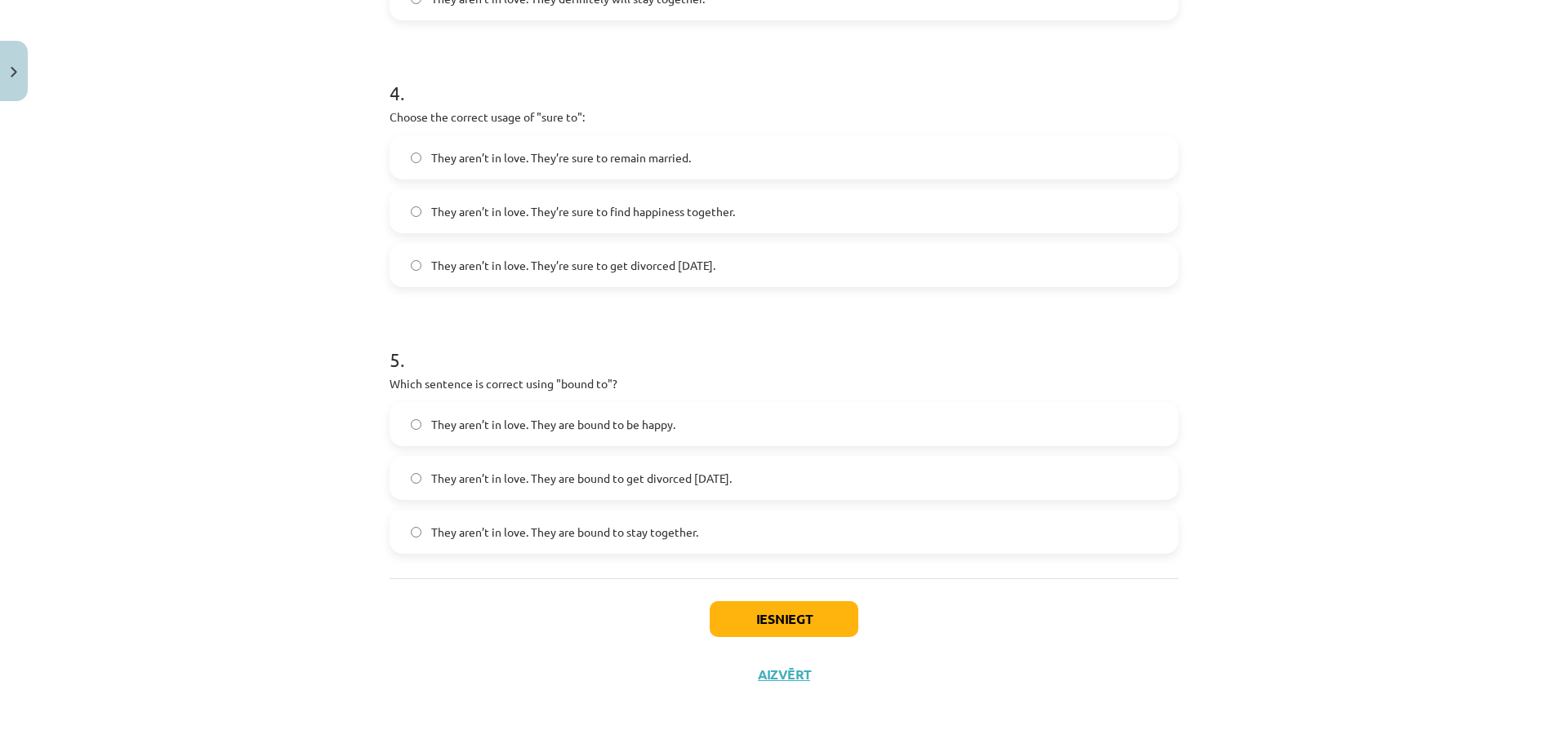
click at [850, 261] on label "They aren’t in love. They’re sure to get divorced within six months." at bounding box center [784, 265] width 785 height 41
click at [579, 478] on span "They aren’t in love. They are bound to get divorced within six months." at bounding box center [581, 478] width 301 height 18
click at [749, 613] on button "Iesniegt" at bounding box center [784, 619] width 149 height 36
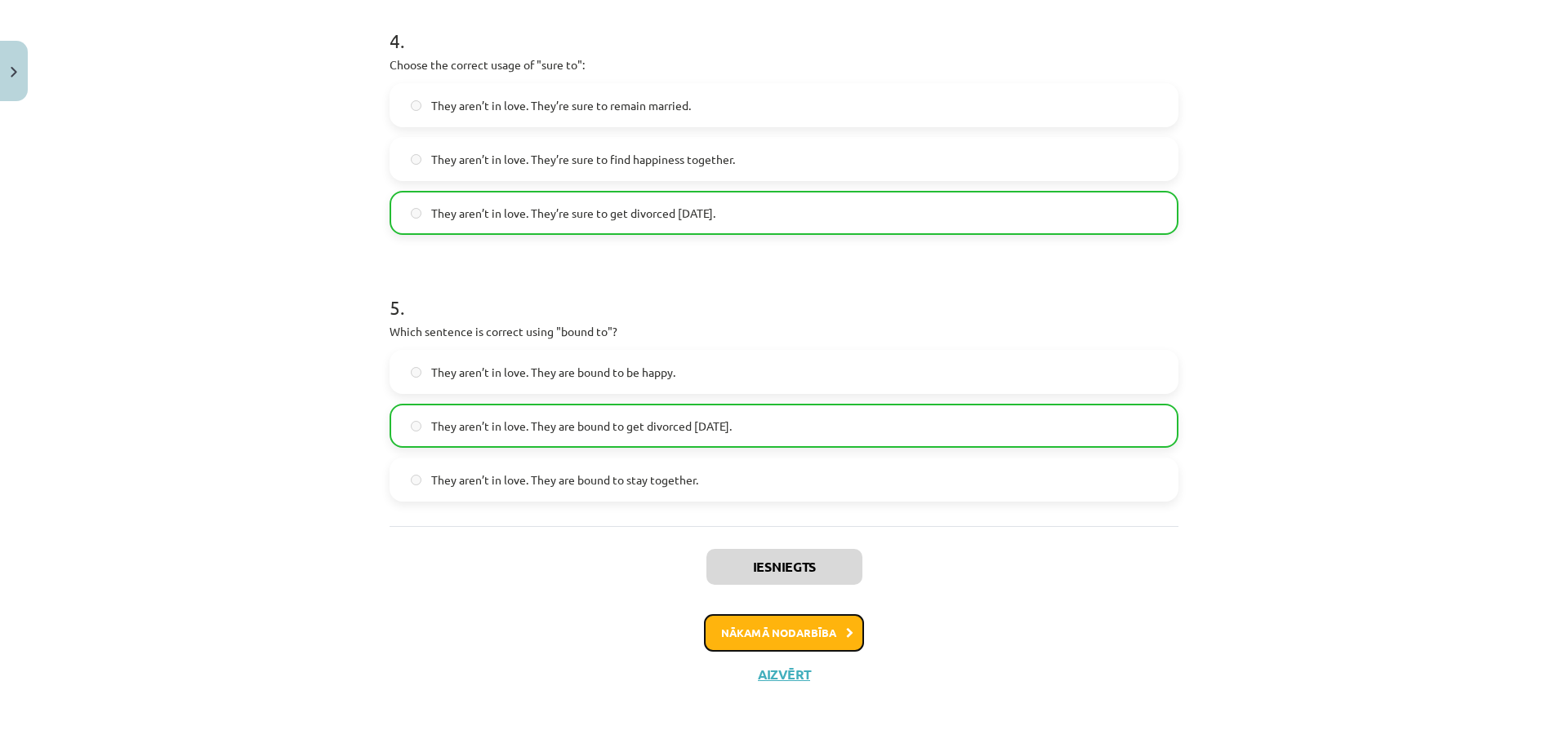
click at [838, 634] on button "Nākamā nodarbība" at bounding box center [784, 633] width 160 height 38
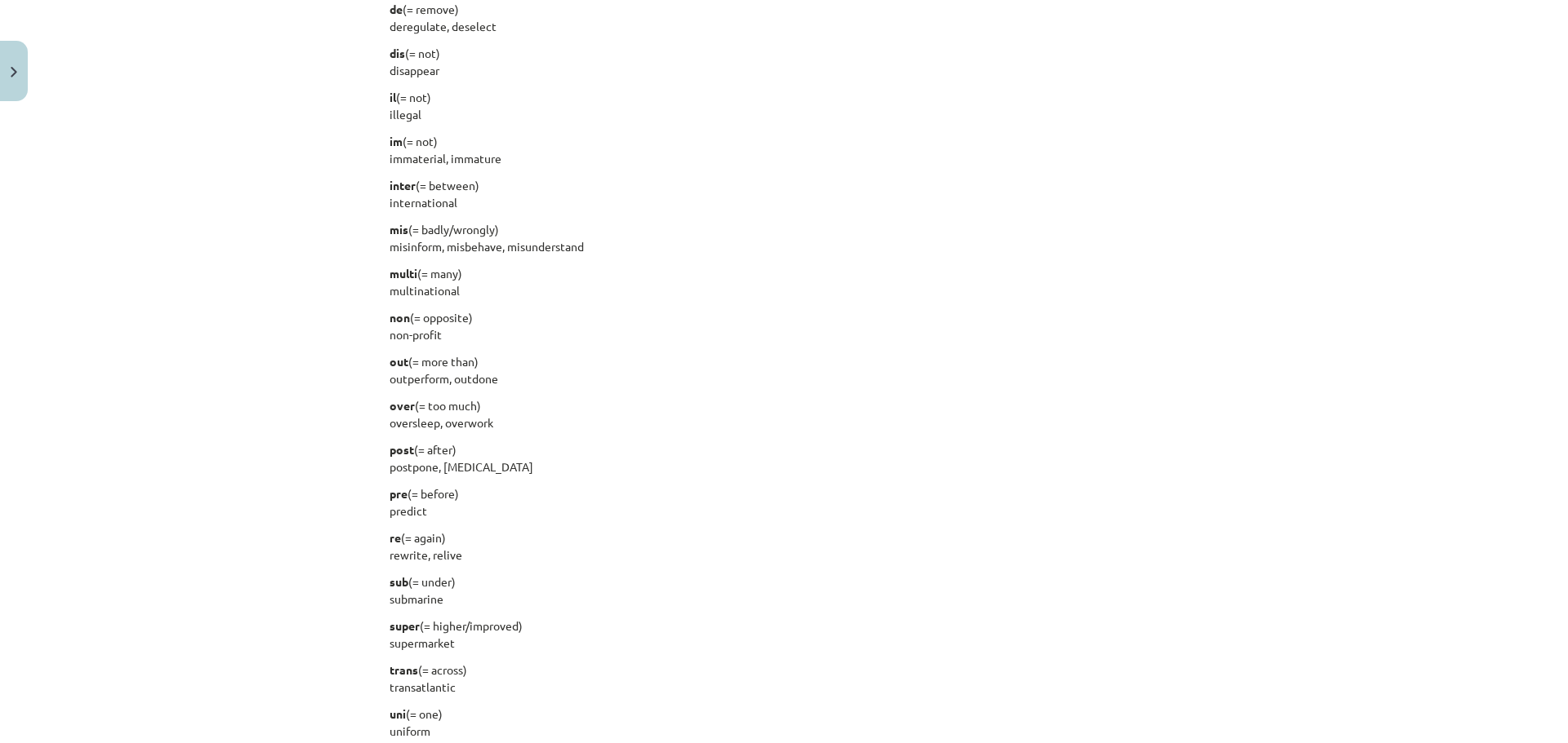
scroll to position [1920, 0]
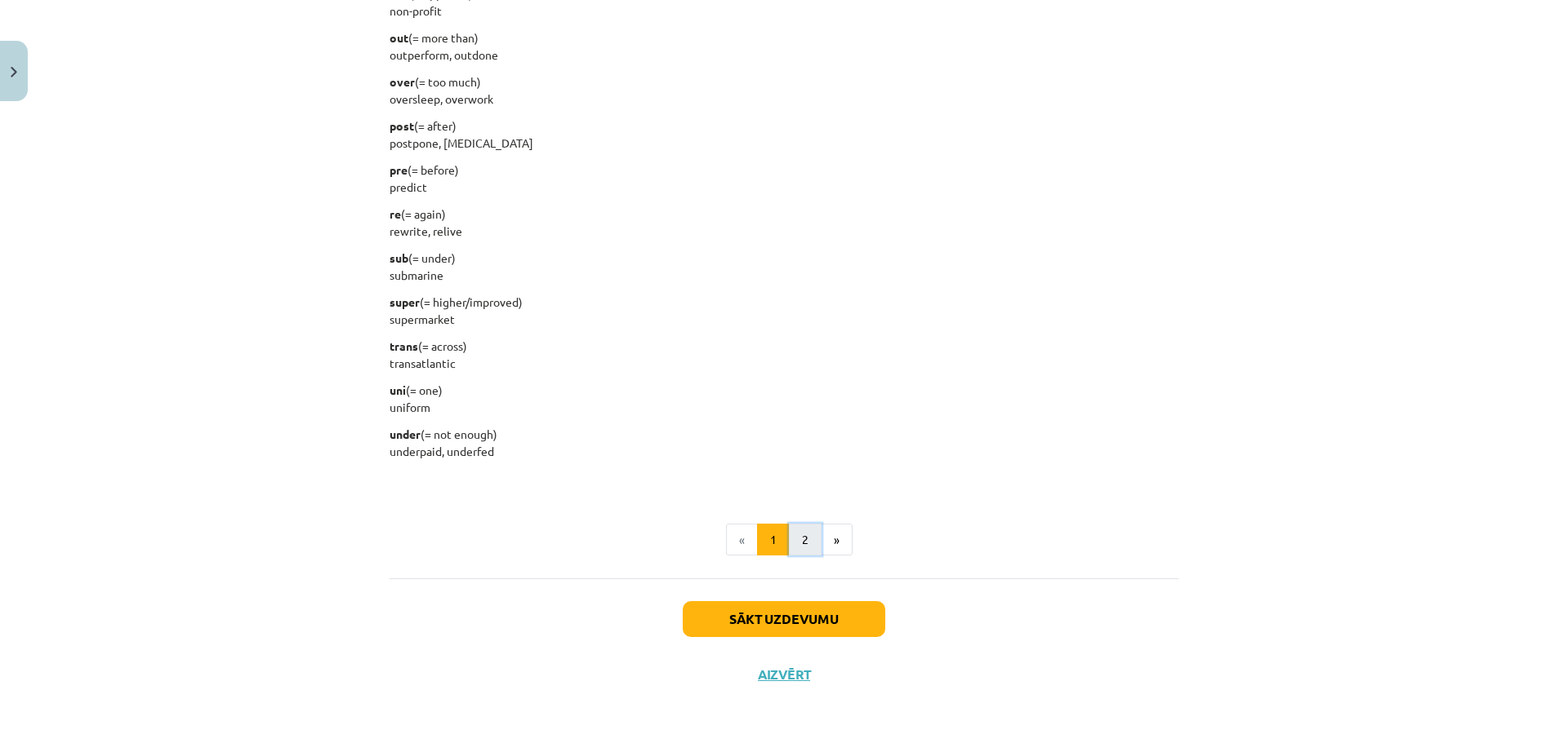
click at [790, 542] on button "2" at bounding box center [804, 540] width 33 height 33
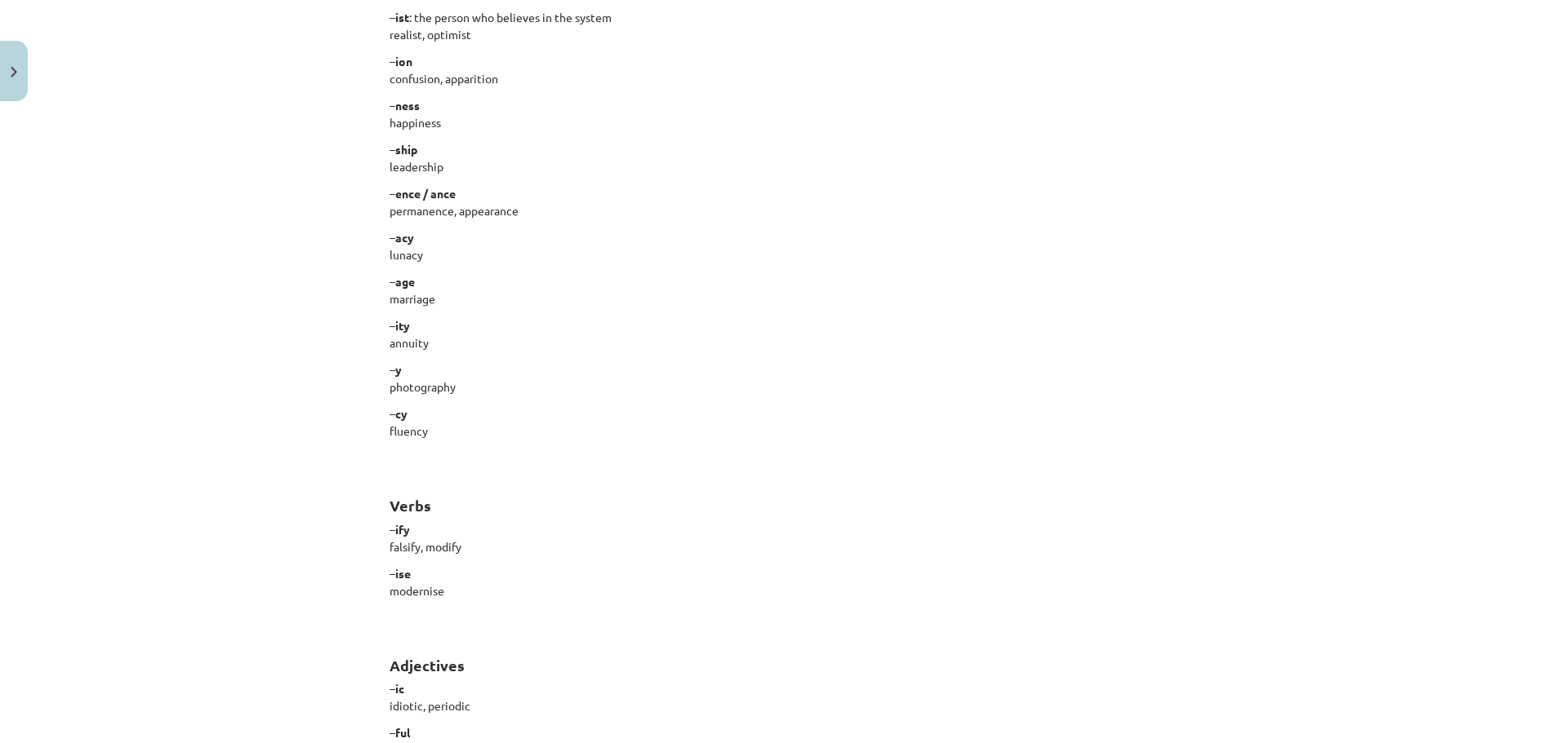
scroll to position [1254, 0]
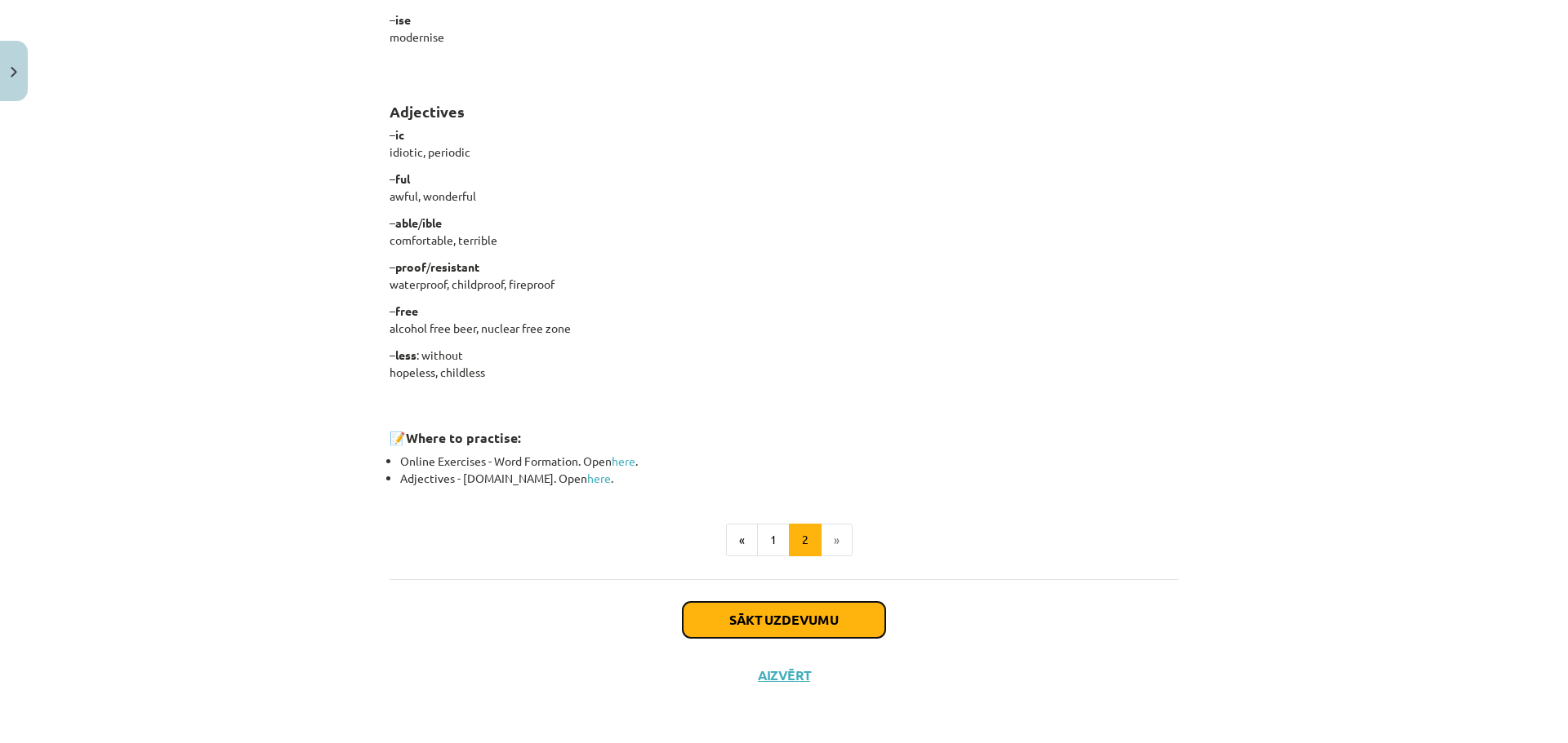
click at [816, 634] on button "Sākt uzdevumu" at bounding box center [784, 619] width 202 height 36
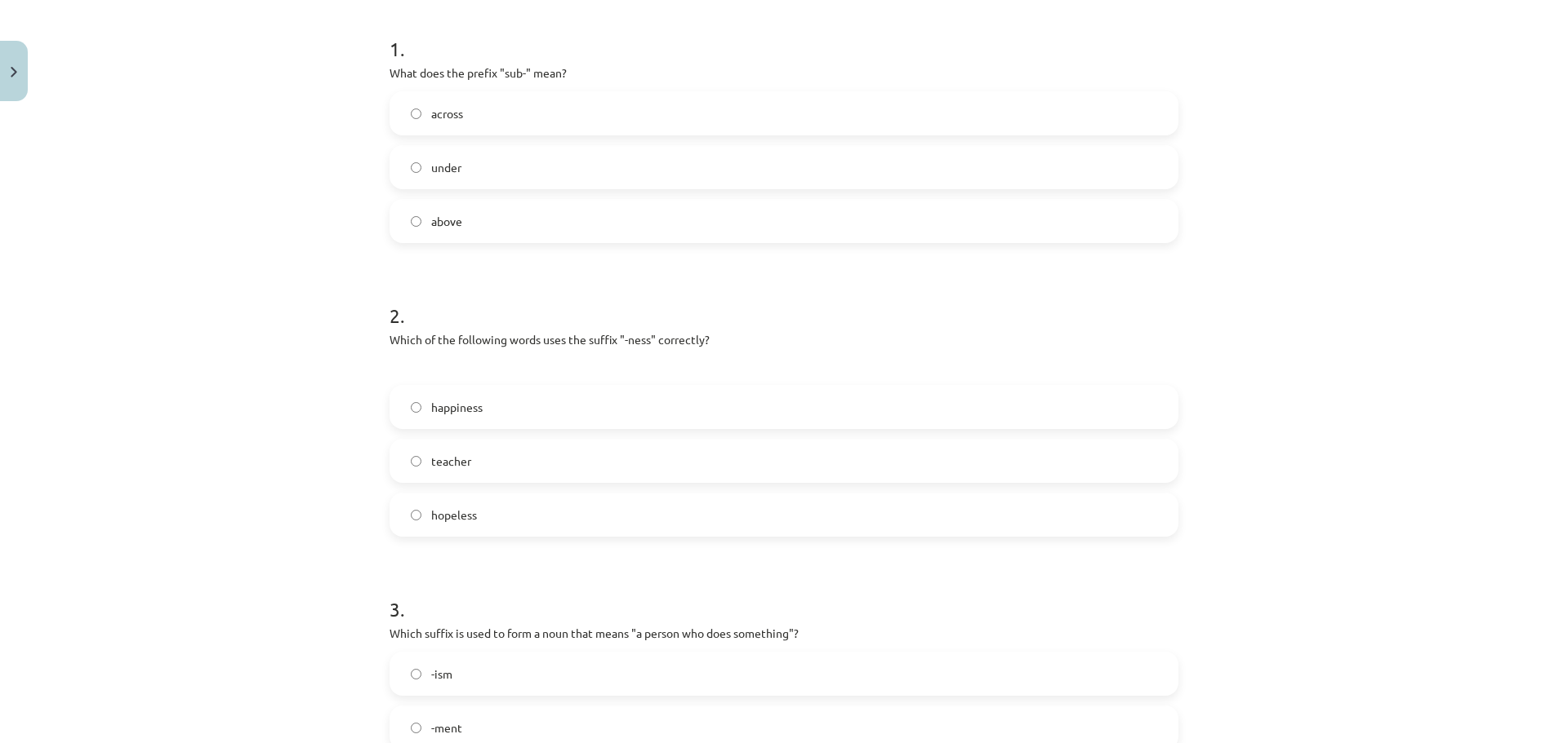
scroll to position [367, 0]
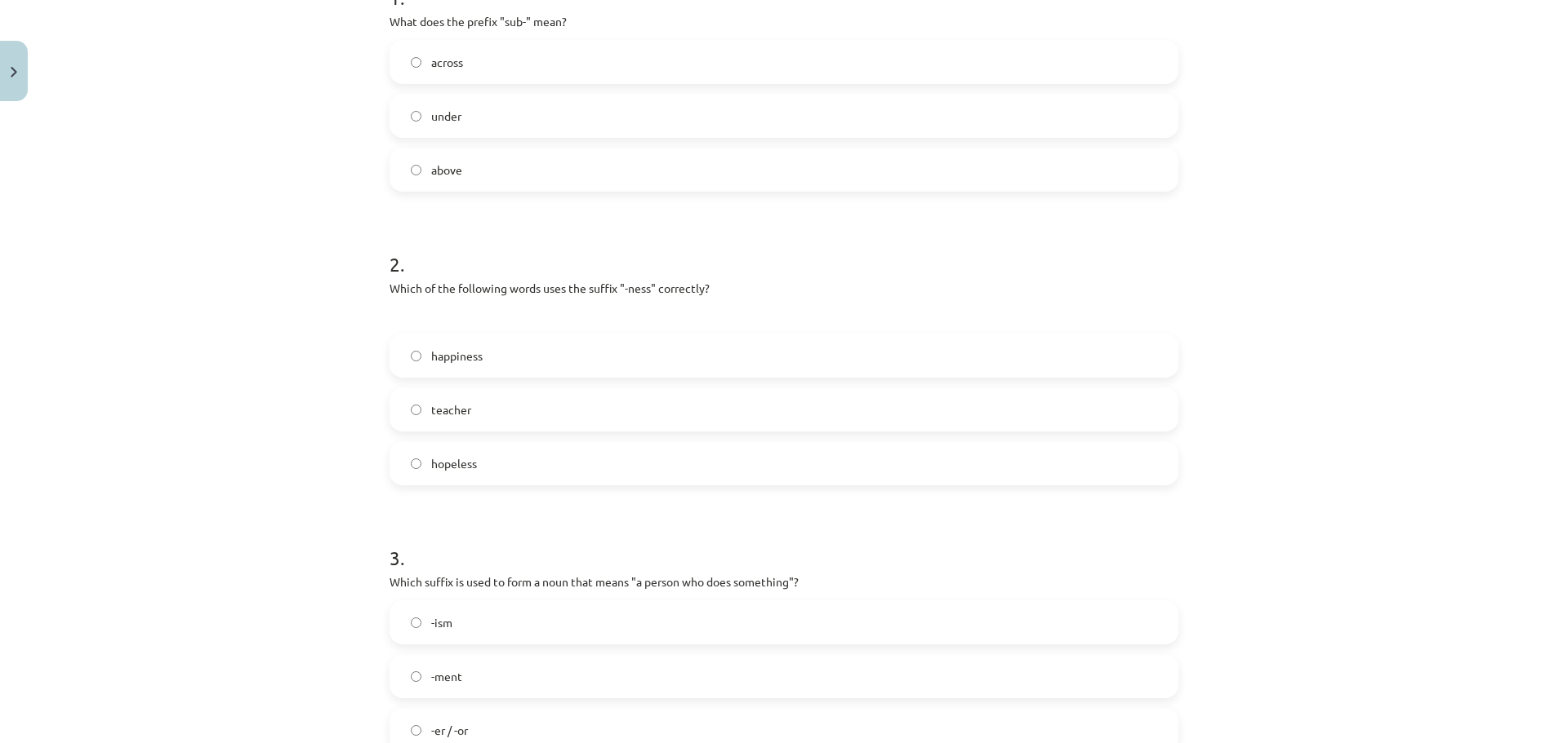
click at [533, 109] on label "under" at bounding box center [784, 115] width 785 height 41
click at [540, 353] on label "happiness" at bounding box center [784, 356] width 785 height 41
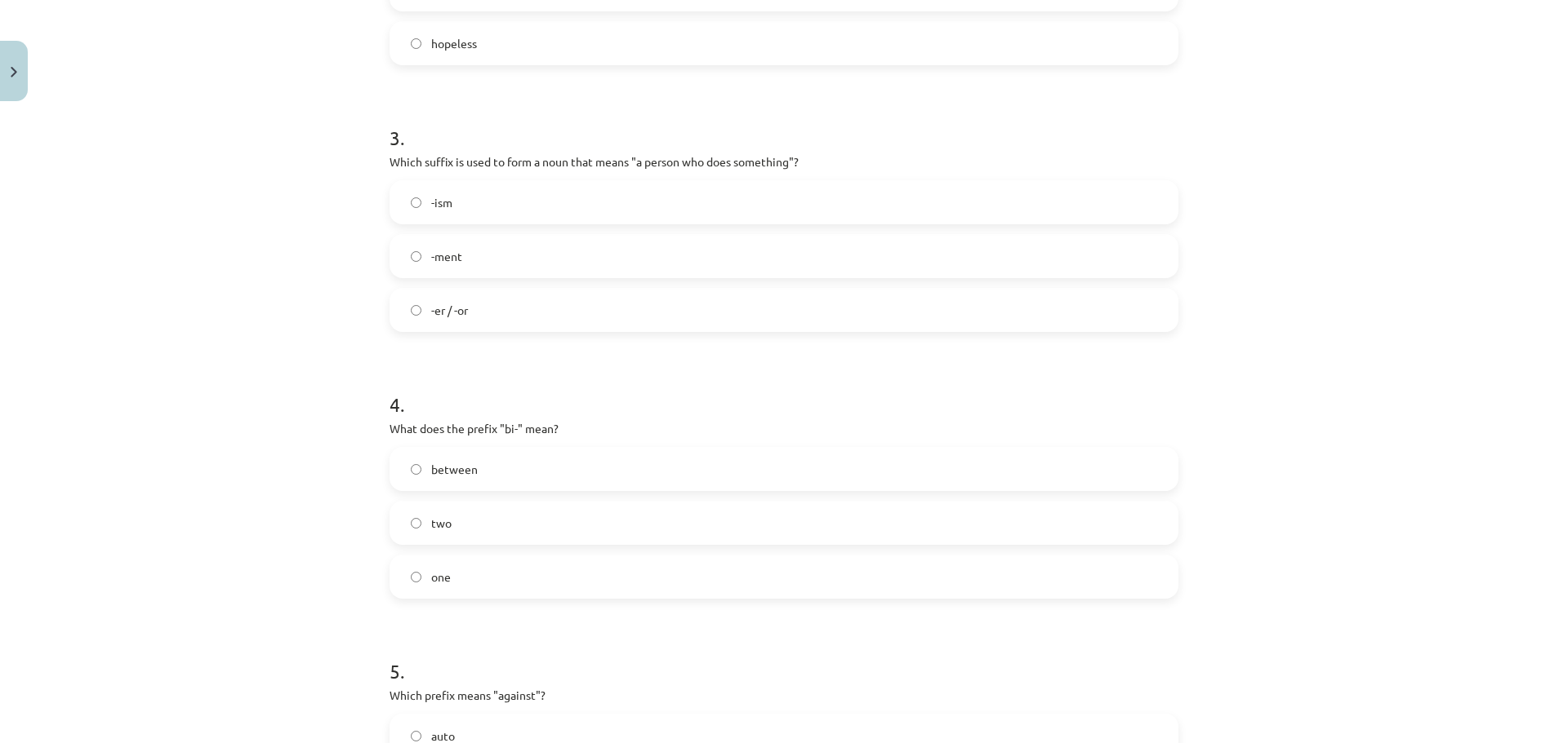
scroll to position [857, 0]
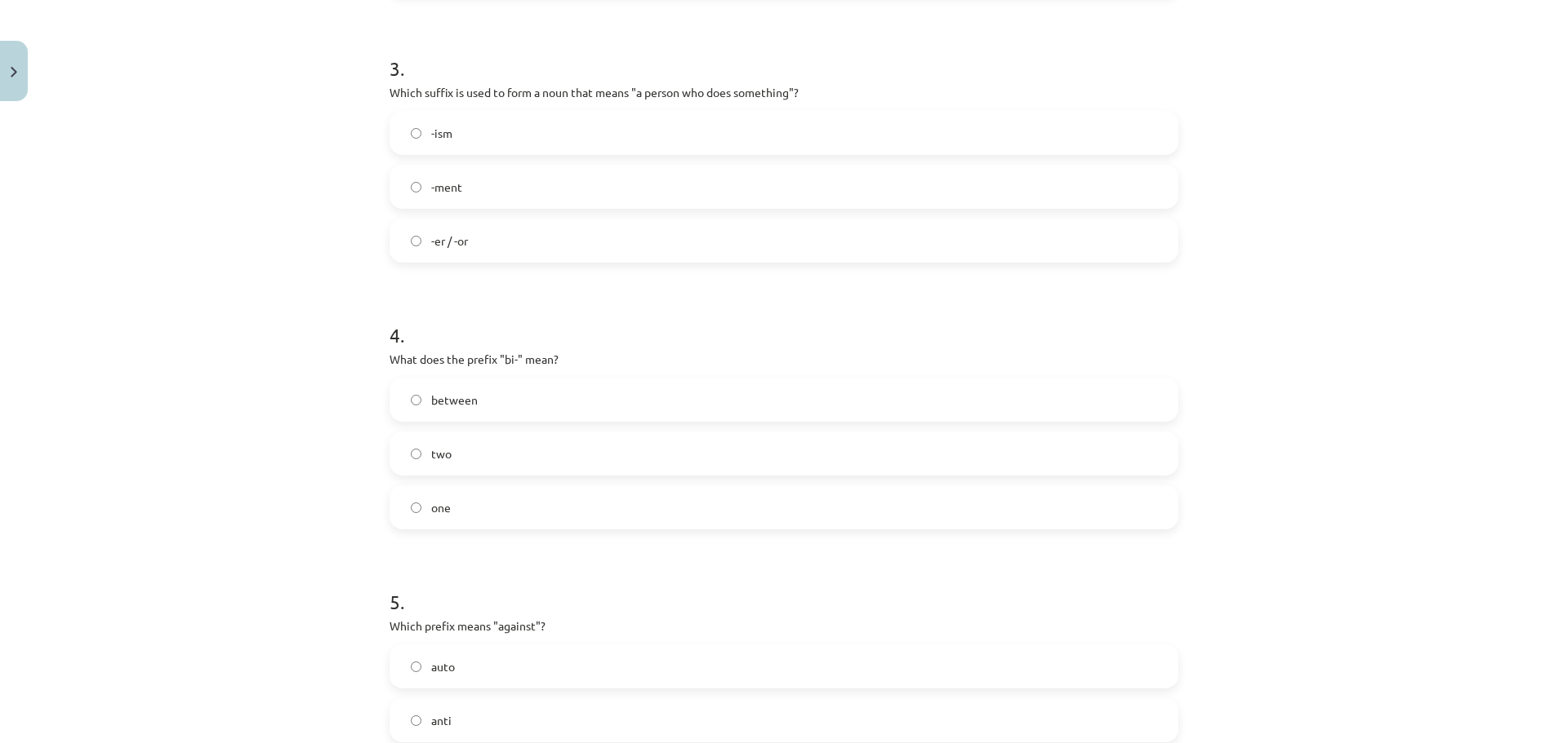
click at [520, 238] on label "-er / -or" at bounding box center [784, 240] width 785 height 41
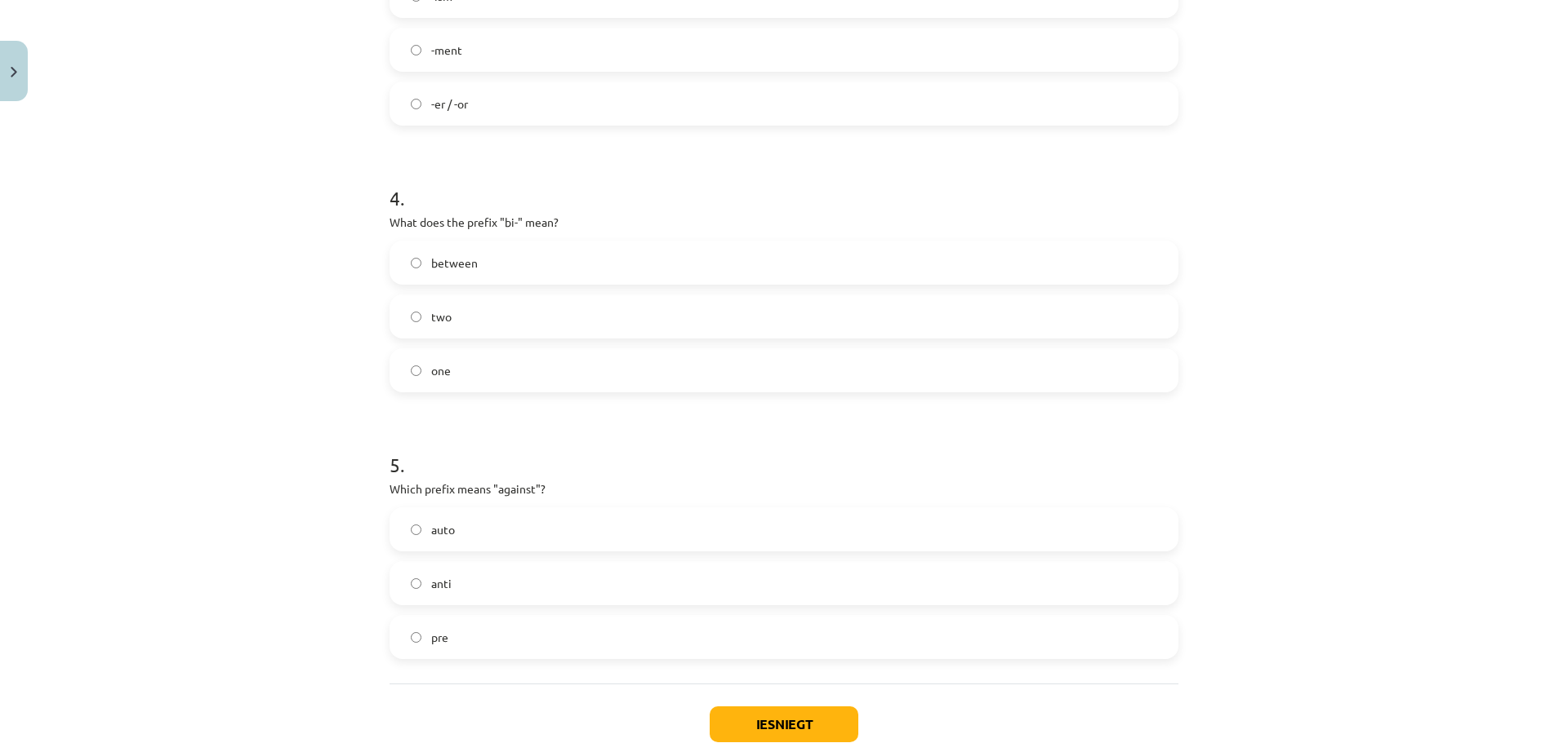
scroll to position [1099, 0]
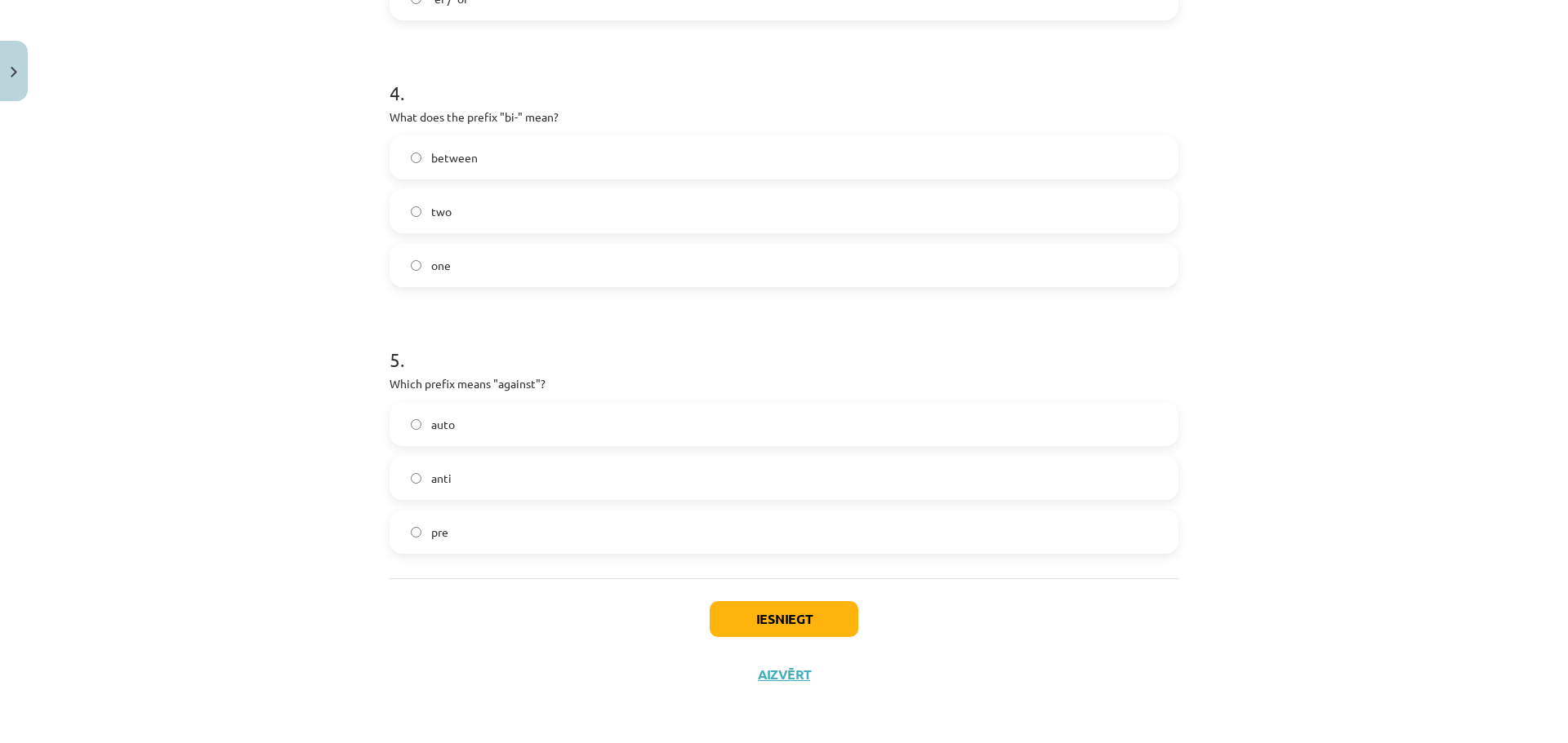
click at [453, 212] on label "two" at bounding box center [784, 211] width 785 height 41
click at [493, 477] on label "anti" at bounding box center [784, 478] width 785 height 41
click at [825, 622] on button "Iesniegt" at bounding box center [784, 619] width 149 height 36
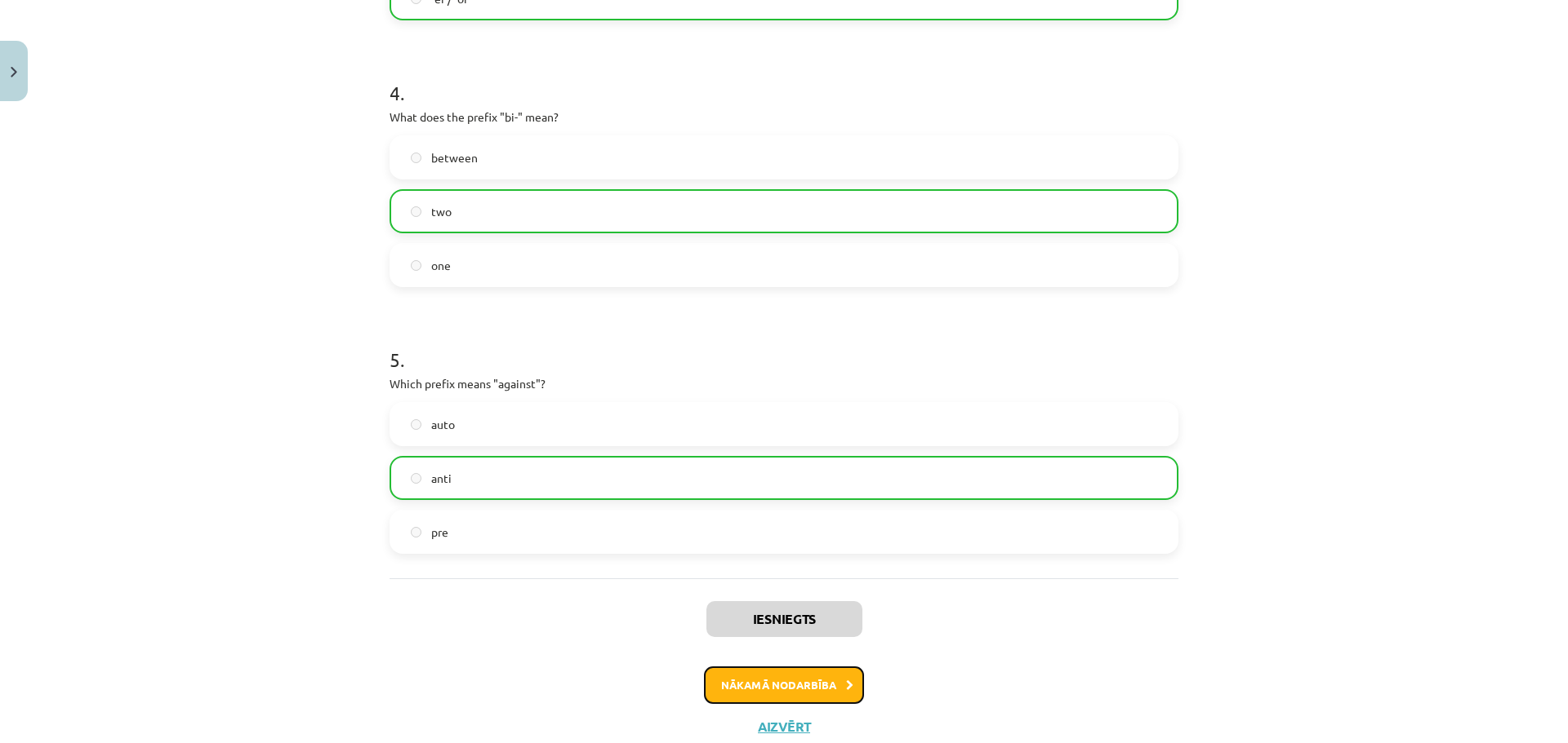
click at [750, 695] on button "Nākamā nodarbība" at bounding box center [784, 685] width 160 height 38
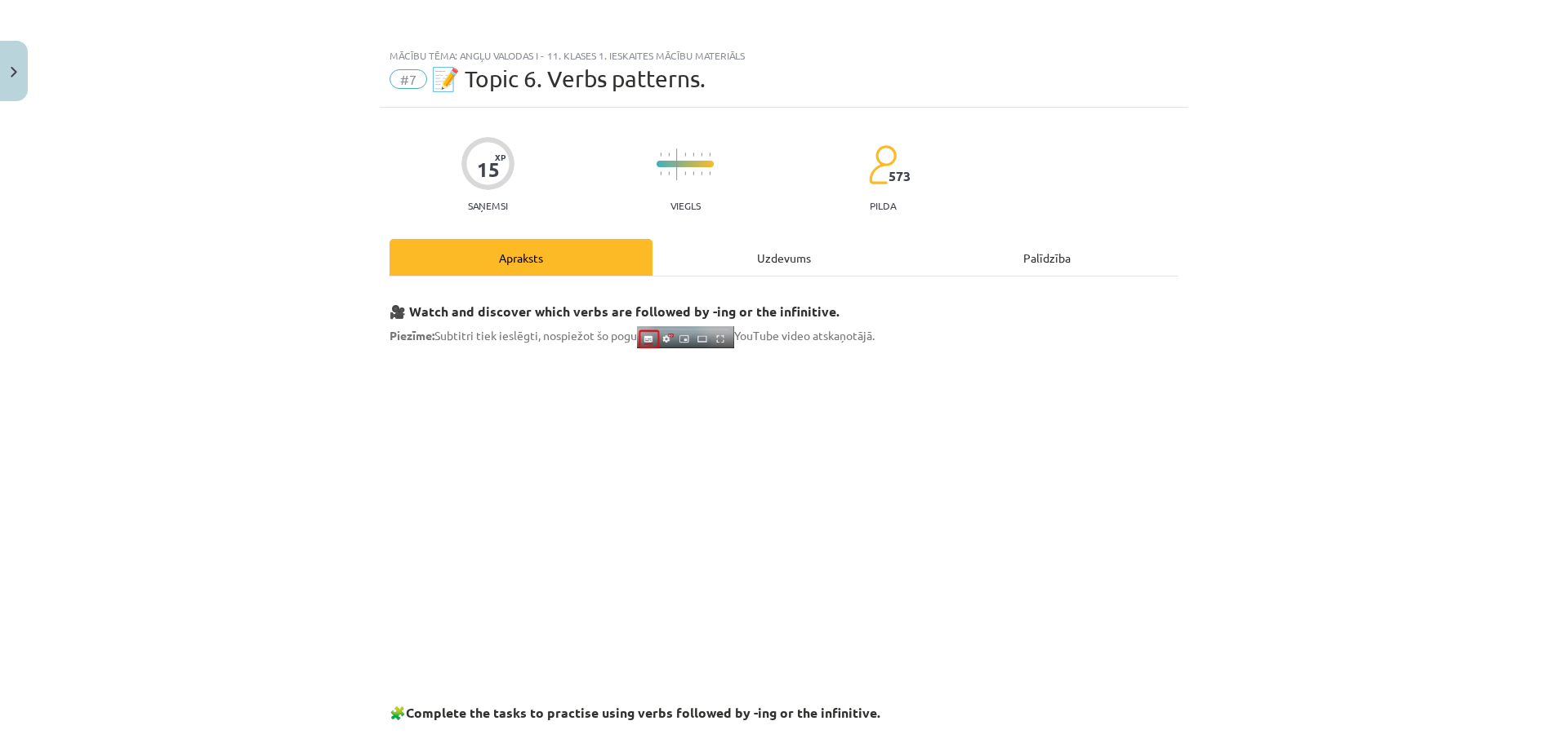
scroll to position [0, 0]
click at [791, 257] on div "Uzdevums" at bounding box center [784, 258] width 263 height 37
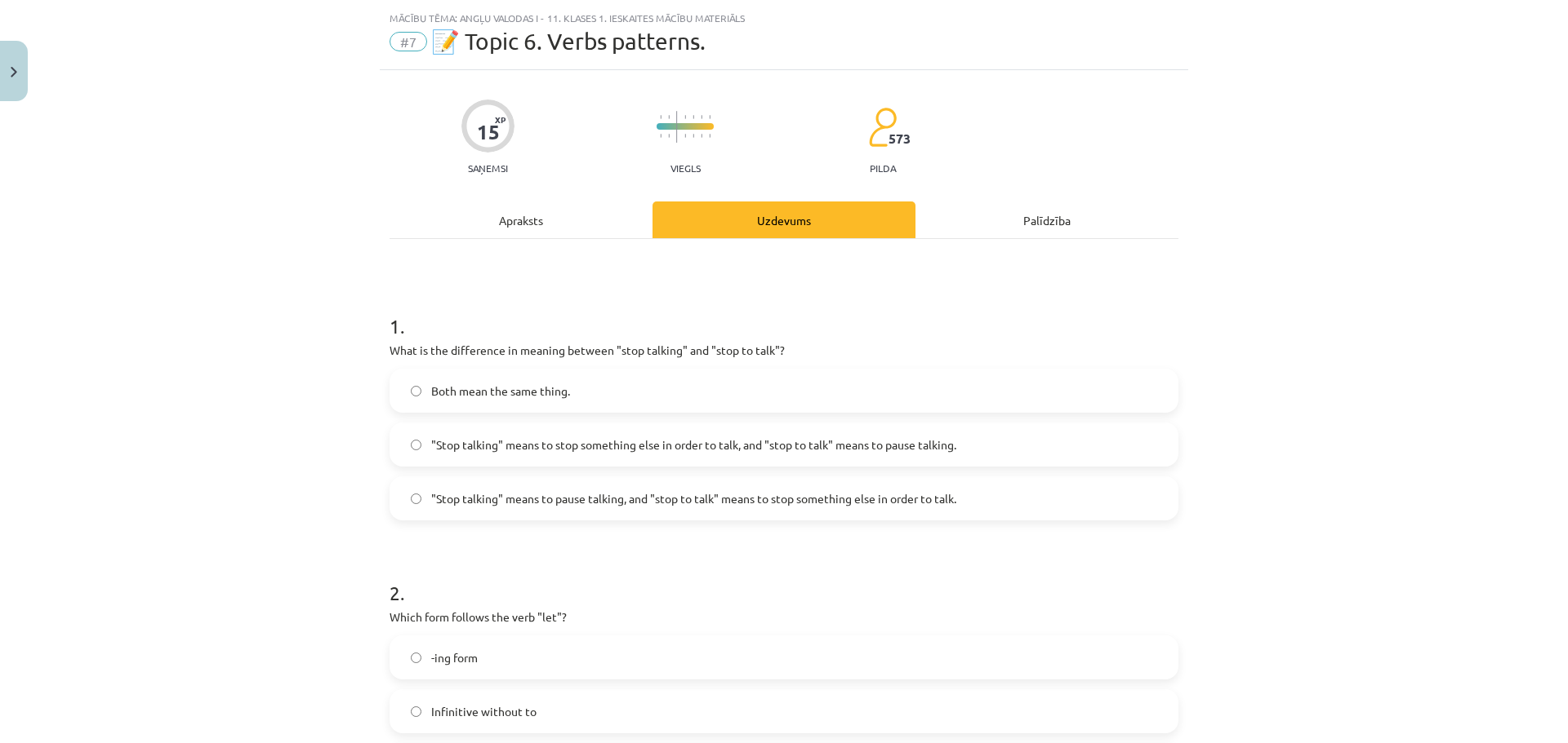
scroll to position [41, 0]
click at [1045, 230] on div "Palīdzība" at bounding box center [1047, 218] width 263 height 37
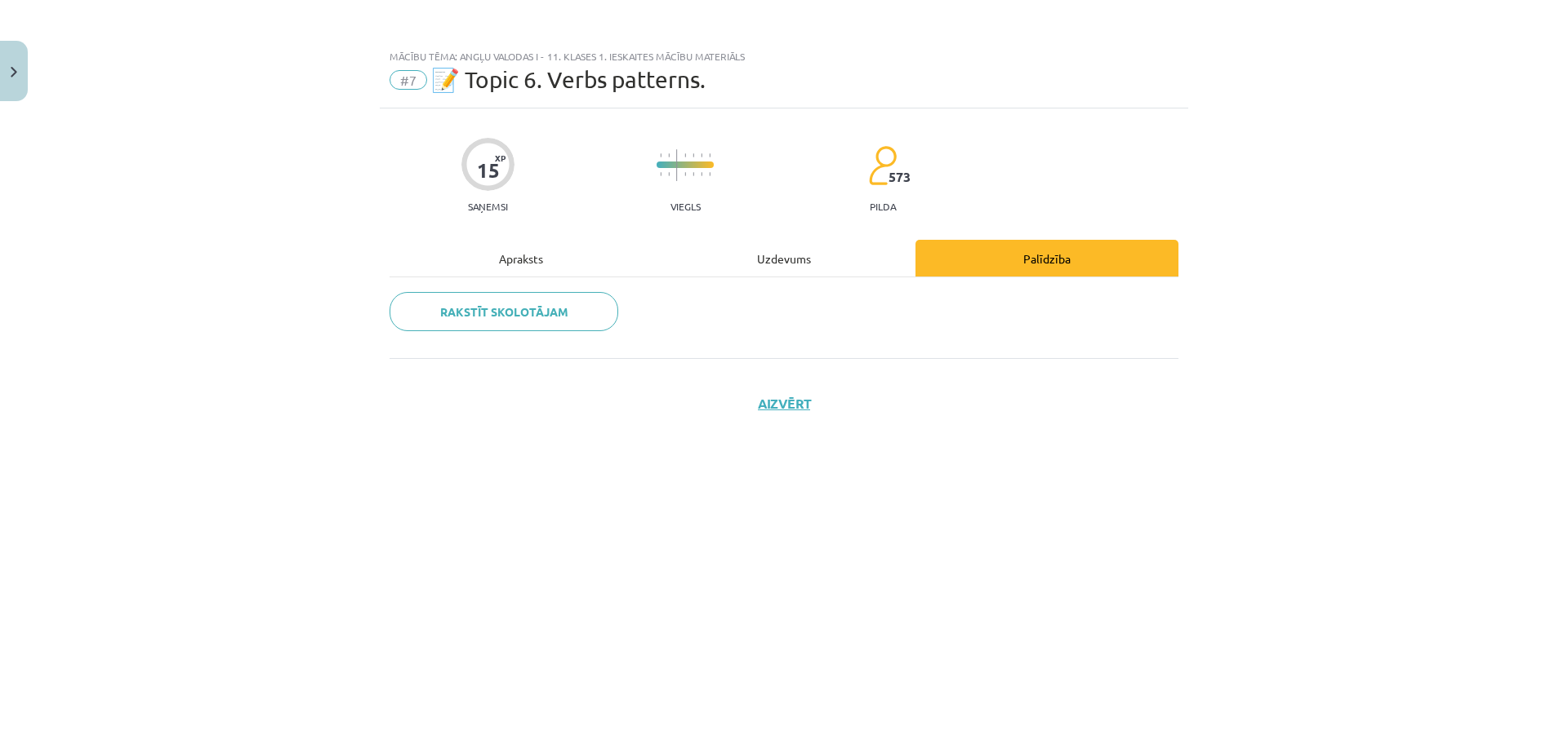
scroll to position [0, 0]
click at [775, 263] on div "Uzdevums" at bounding box center [784, 258] width 263 height 37
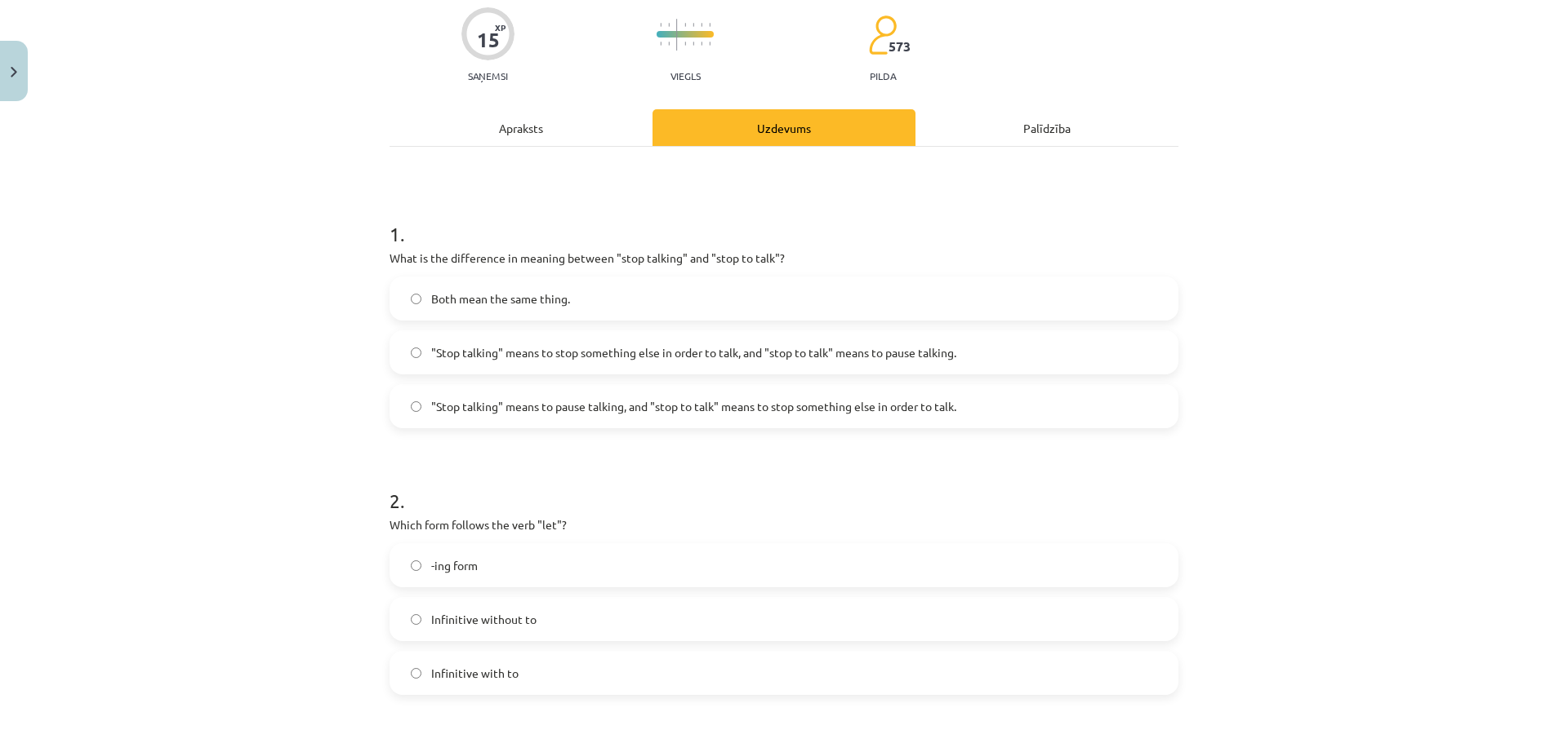
scroll to position [93, 0]
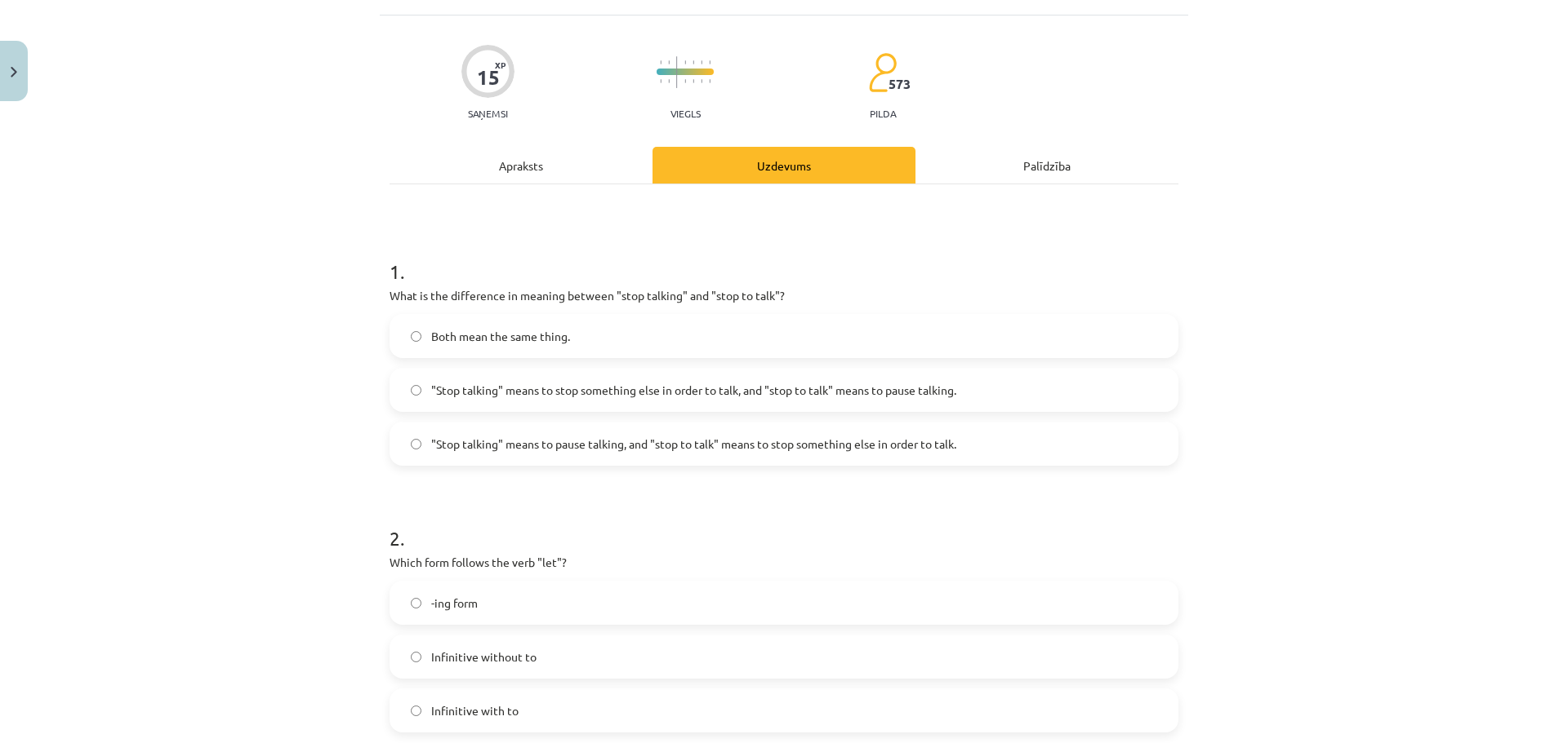
click at [580, 157] on div "Apraksts" at bounding box center [520, 165] width 263 height 37
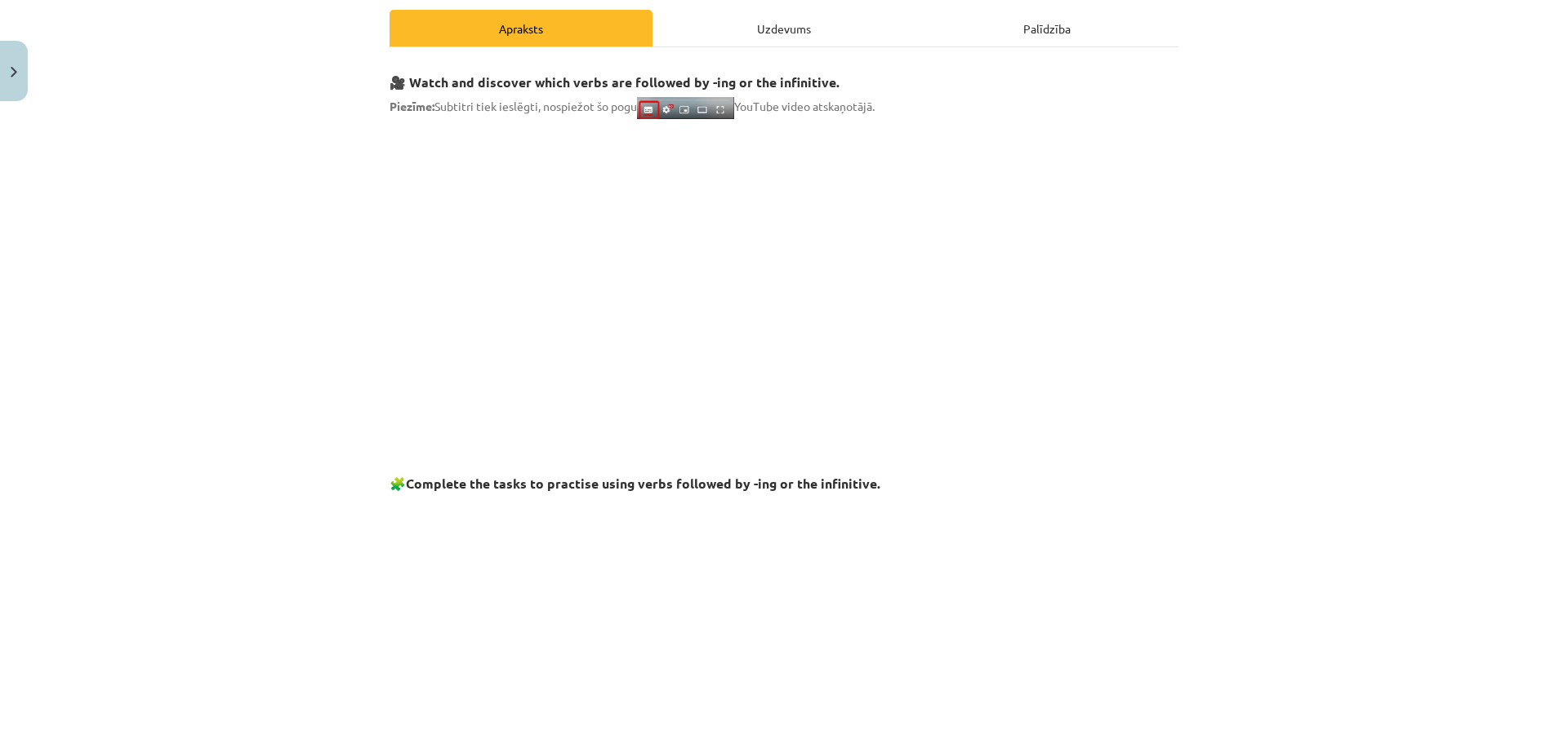
scroll to position [204, 0]
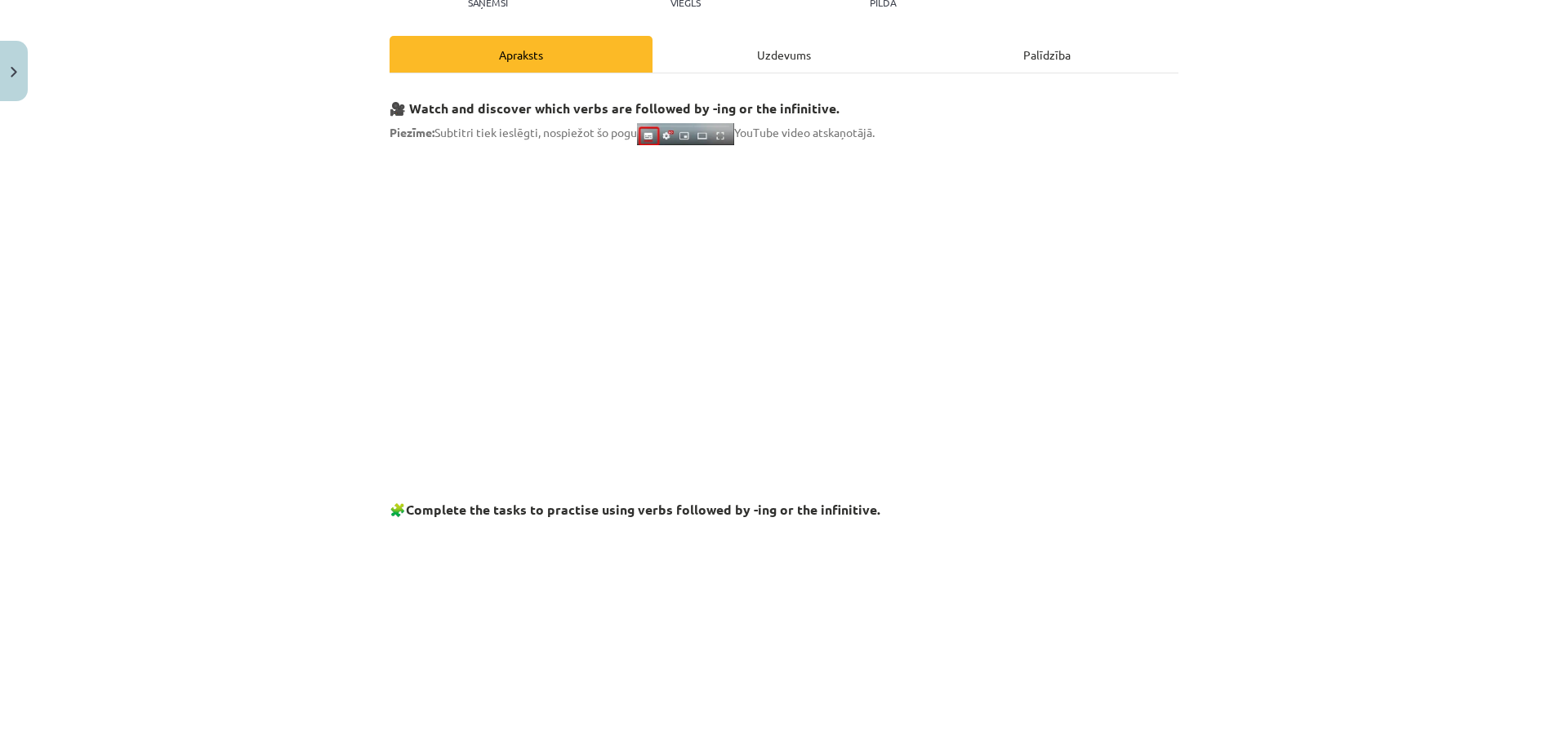
click at [770, 41] on div "Uzdevums" at bounding box center [784, 54] width 263 height 37
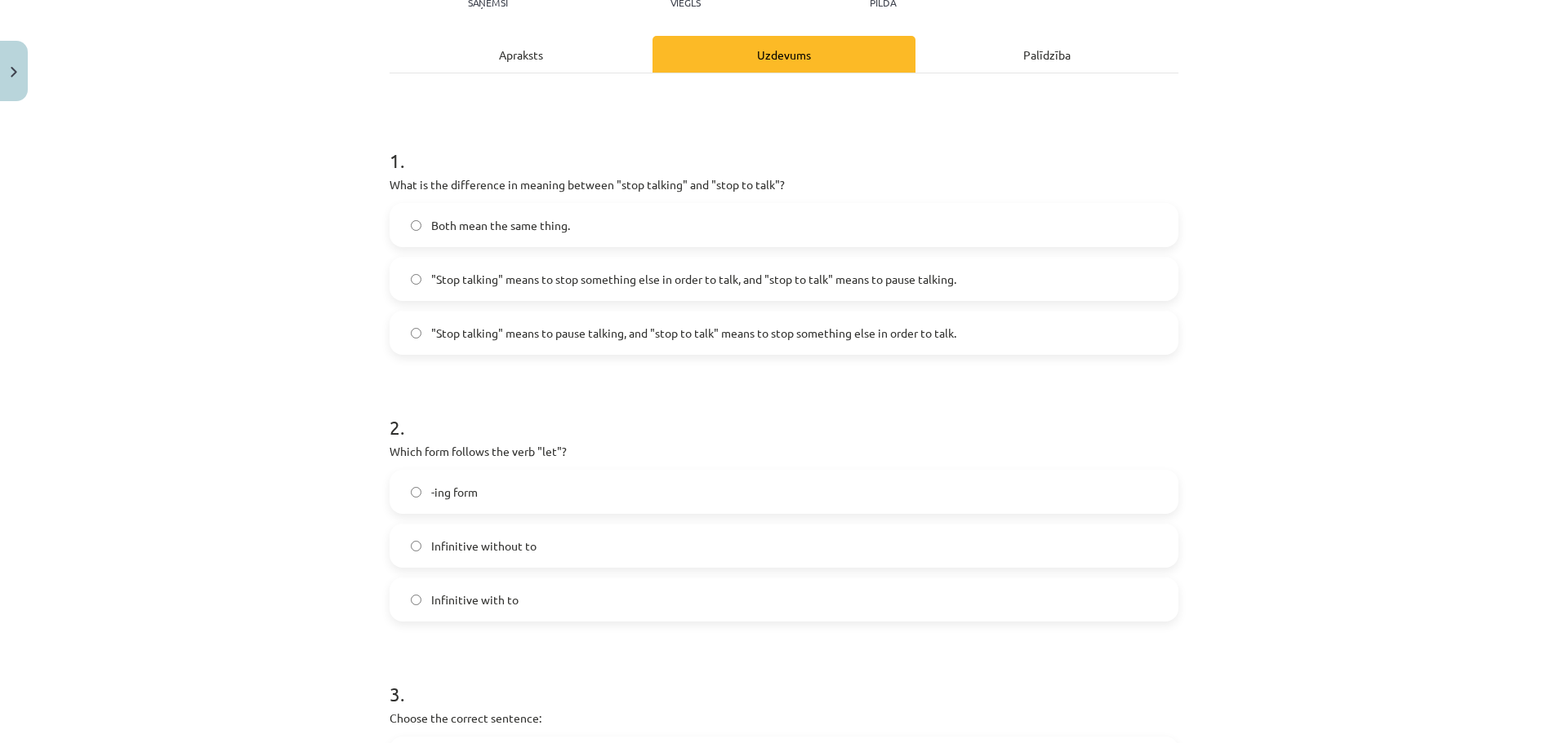
click at [608, 219] on label "Both mean the same thing." at bounding box center [784, 225] width 785 height 41
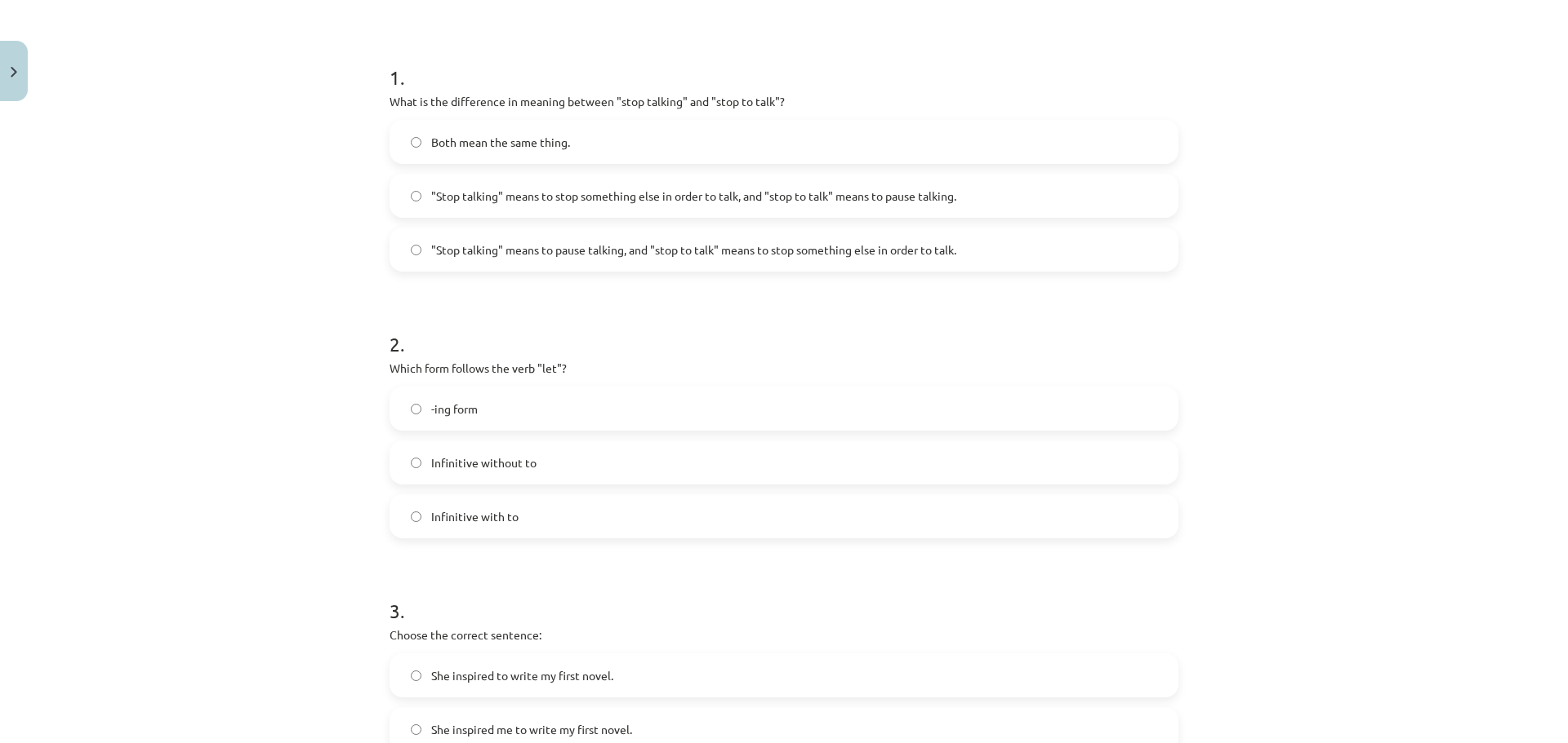
scroll to position [367, 0]
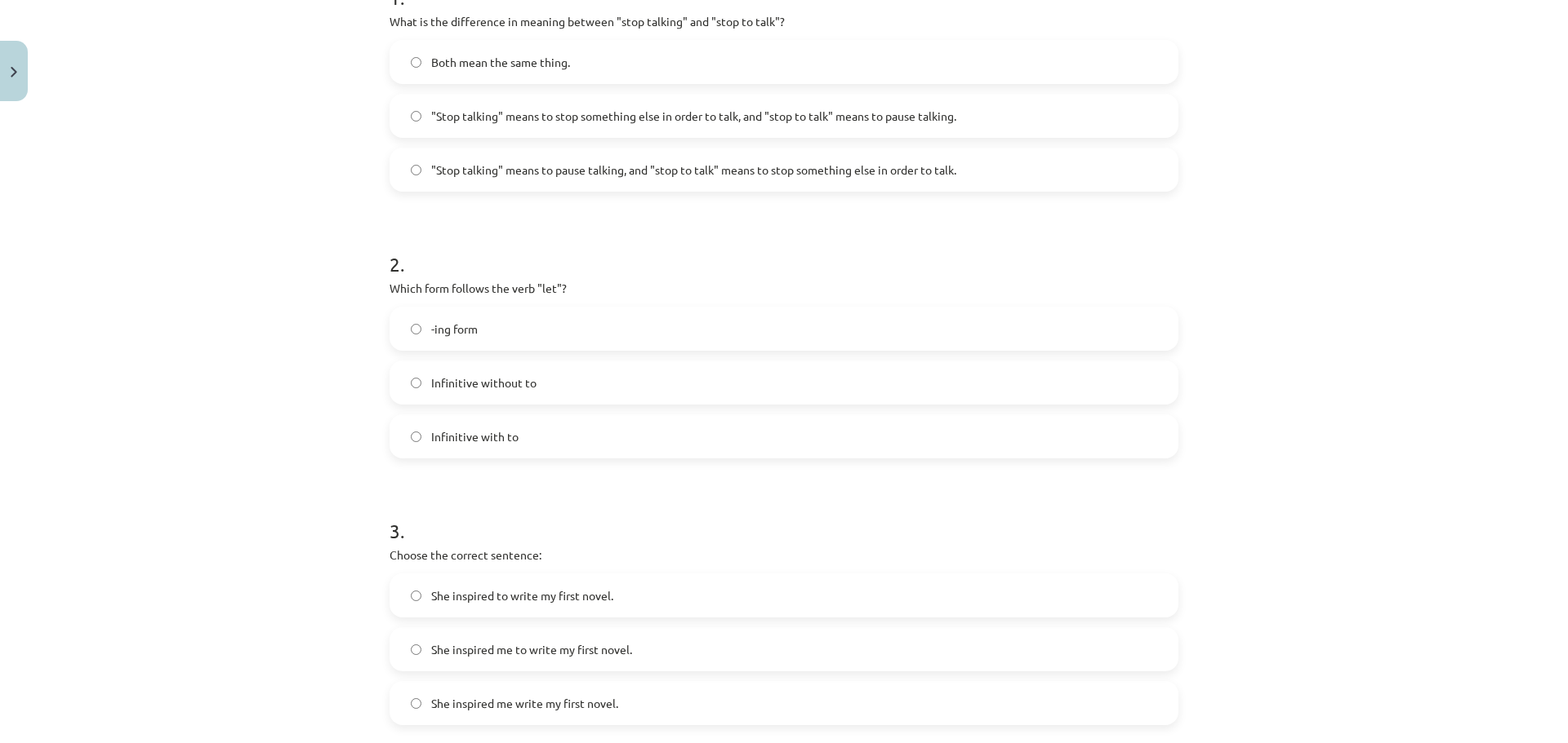
click at [500, 334] on label "-ing form" at bounding box center [784, 328] width 785 height 41
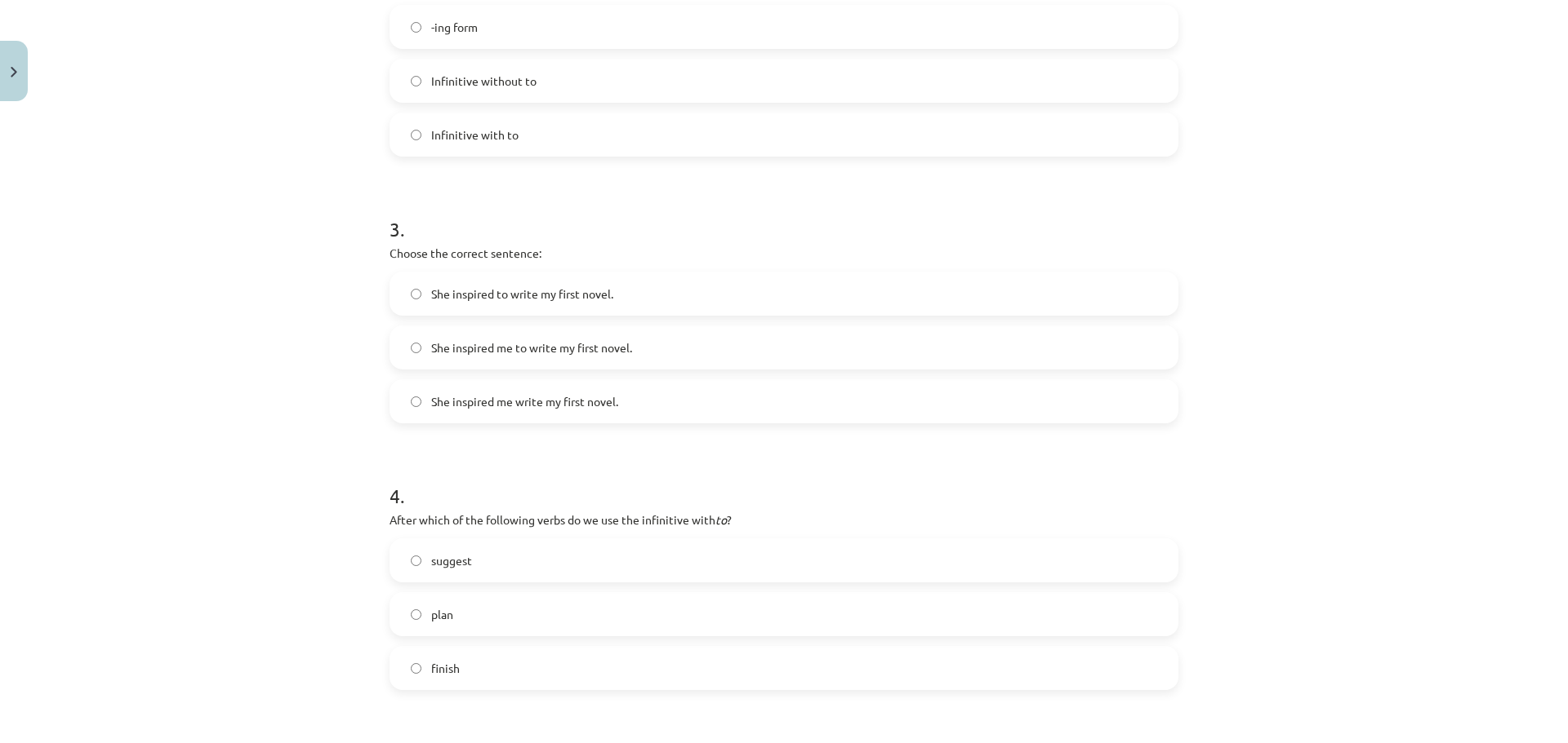
scroll to position [694, 0]
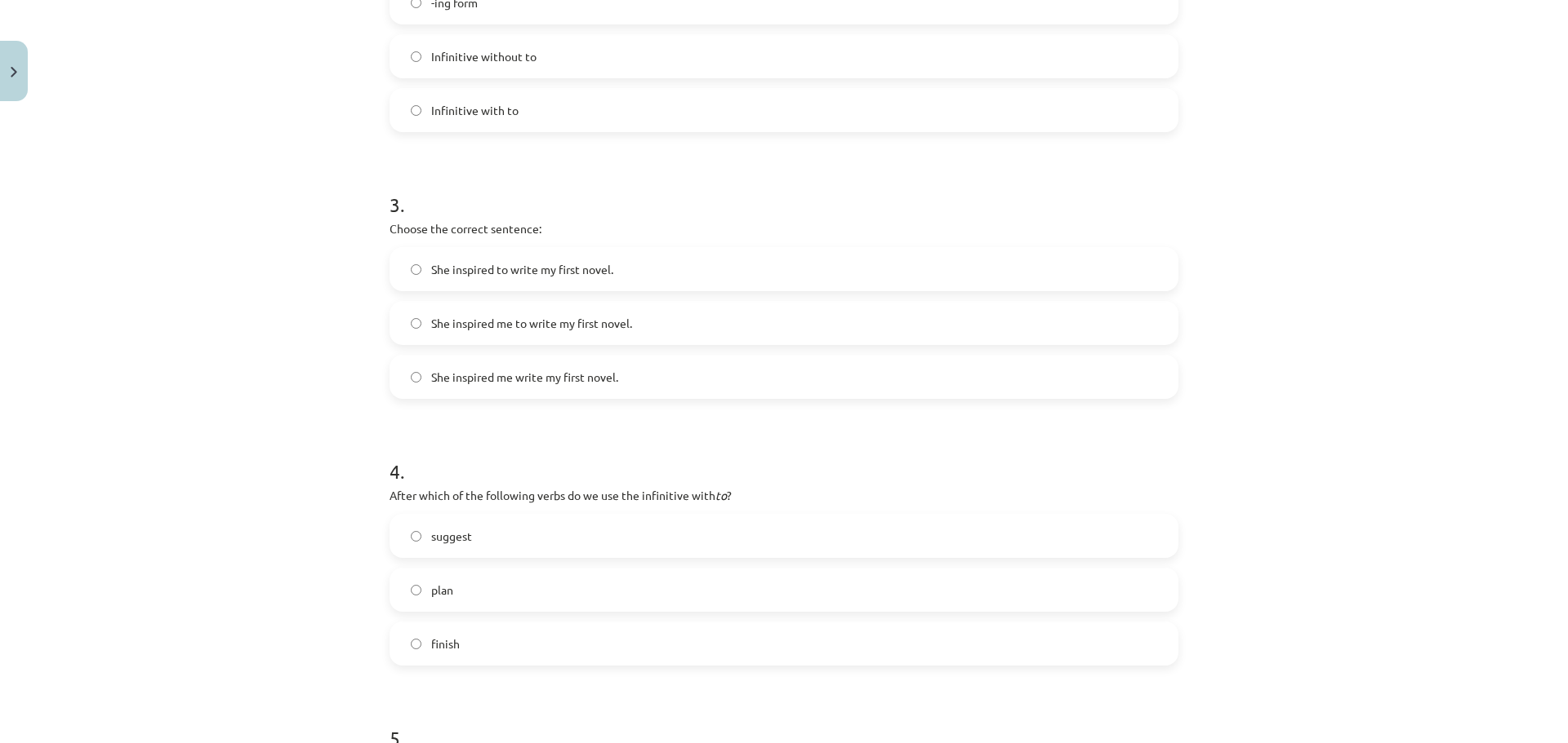
click at [568, 330] on span "She inspired me to write my first novel." at bounding box center [531, 323] width 200 height 18
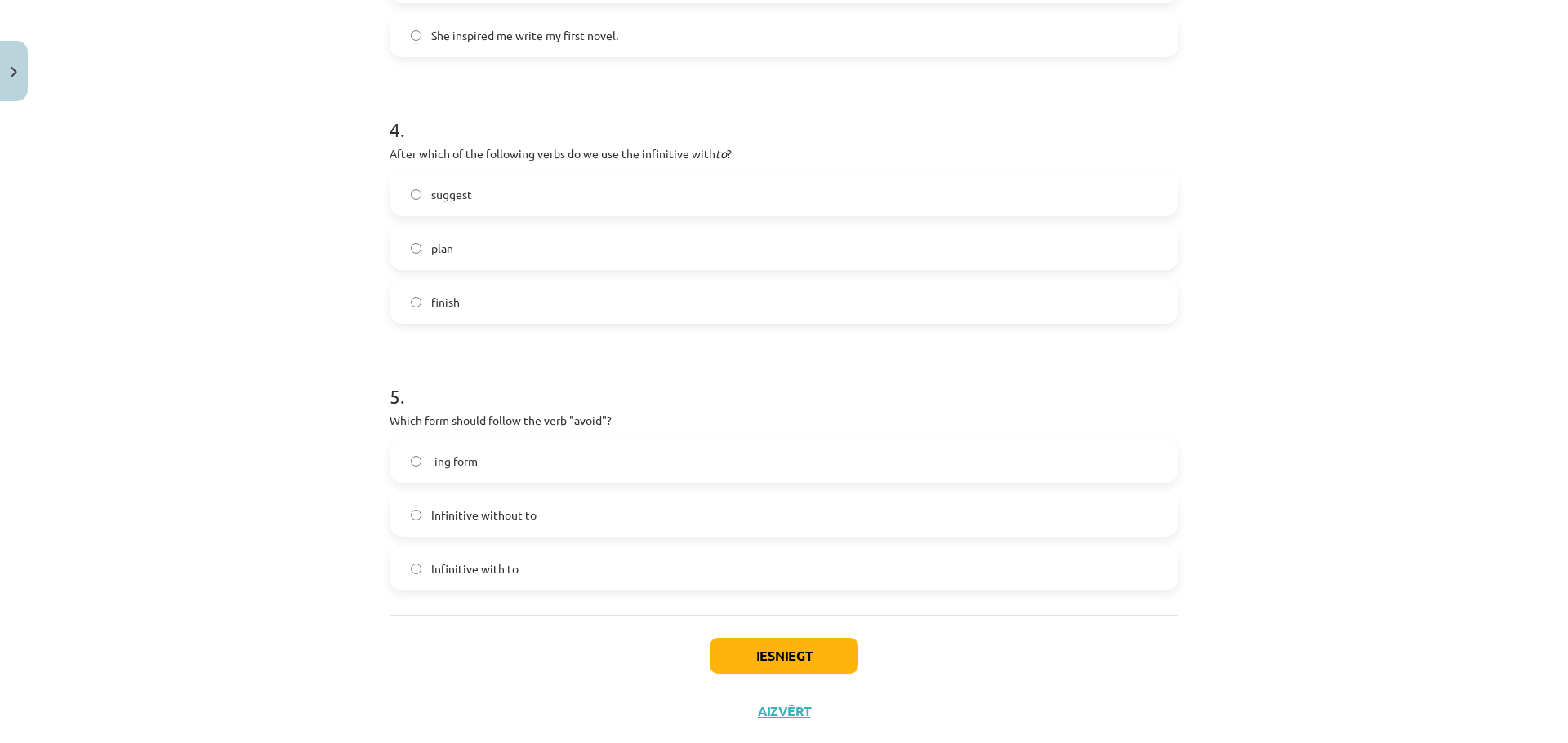
scroll to position [1072, 0]
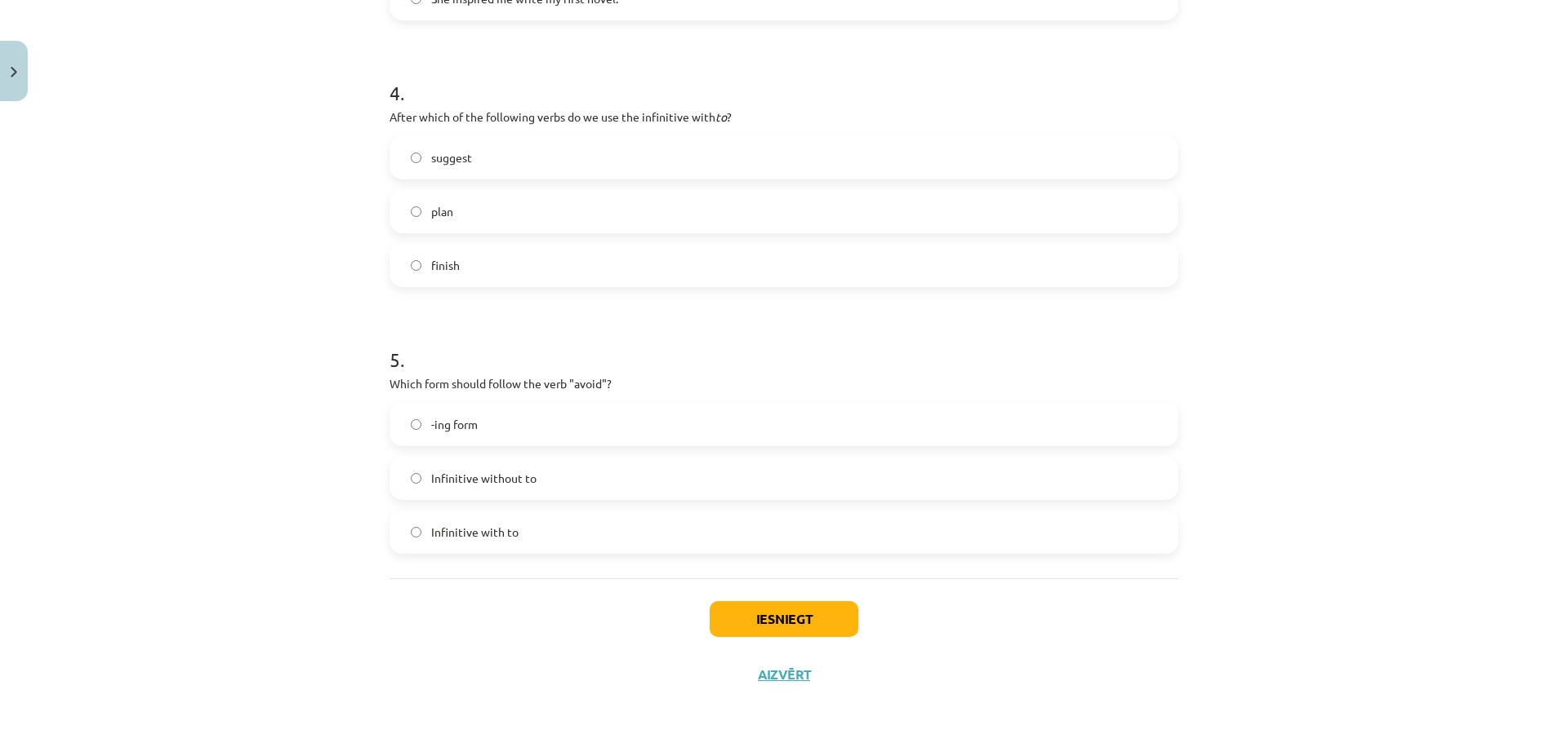
click at [471, 266] on label "finish" at bounding box center [784, 265] width 785 height 41
click at [438, 215] on span "plan" at bounding box center [442, 211] width 22 height 18
click at [500, 423] on label "-ing form" at bounding box center [784, 424] width 785 height 41
click at [731, 629] on button "Iesniegt" at bounding box center [784, 619] width 149 height 36
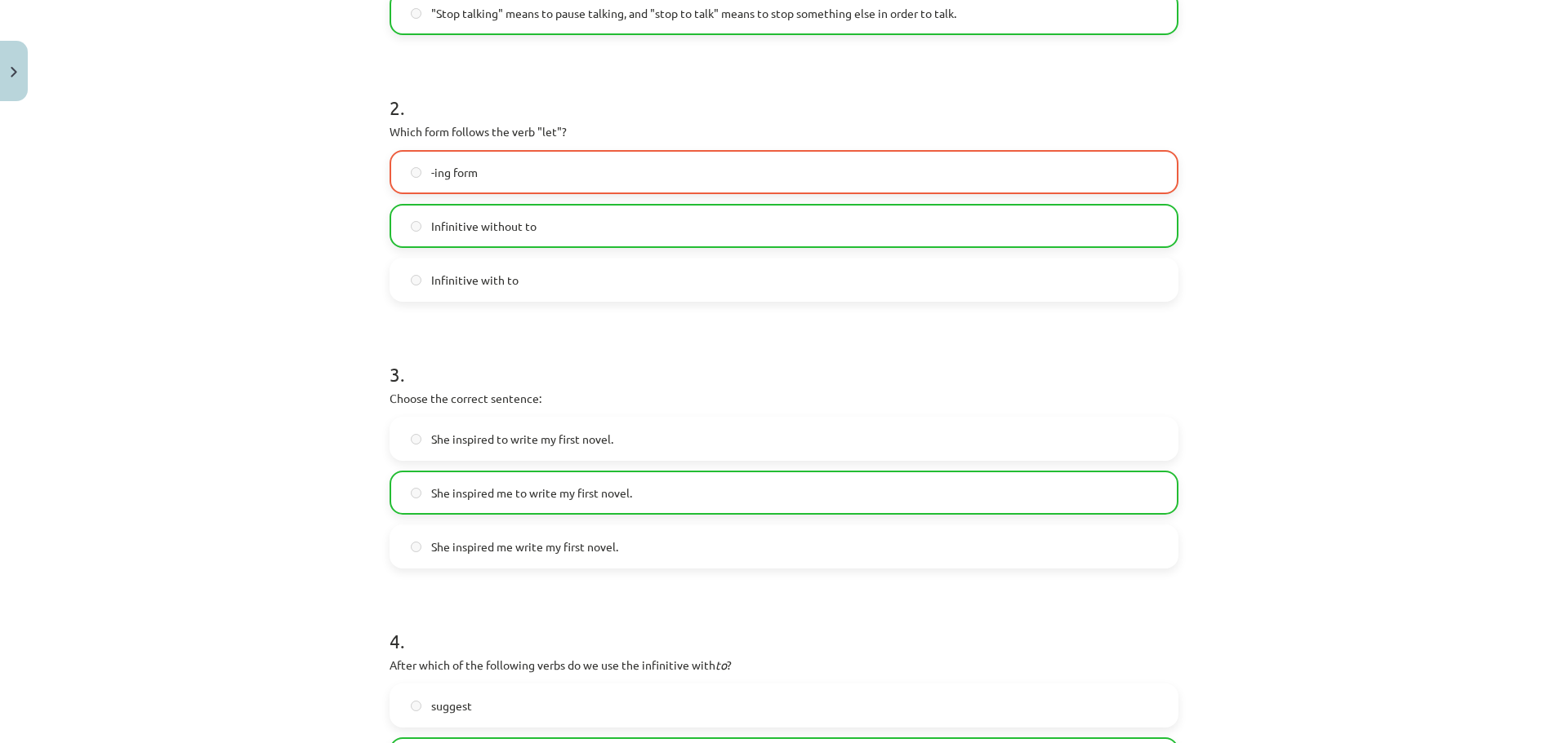
scroll to position [419, 0]
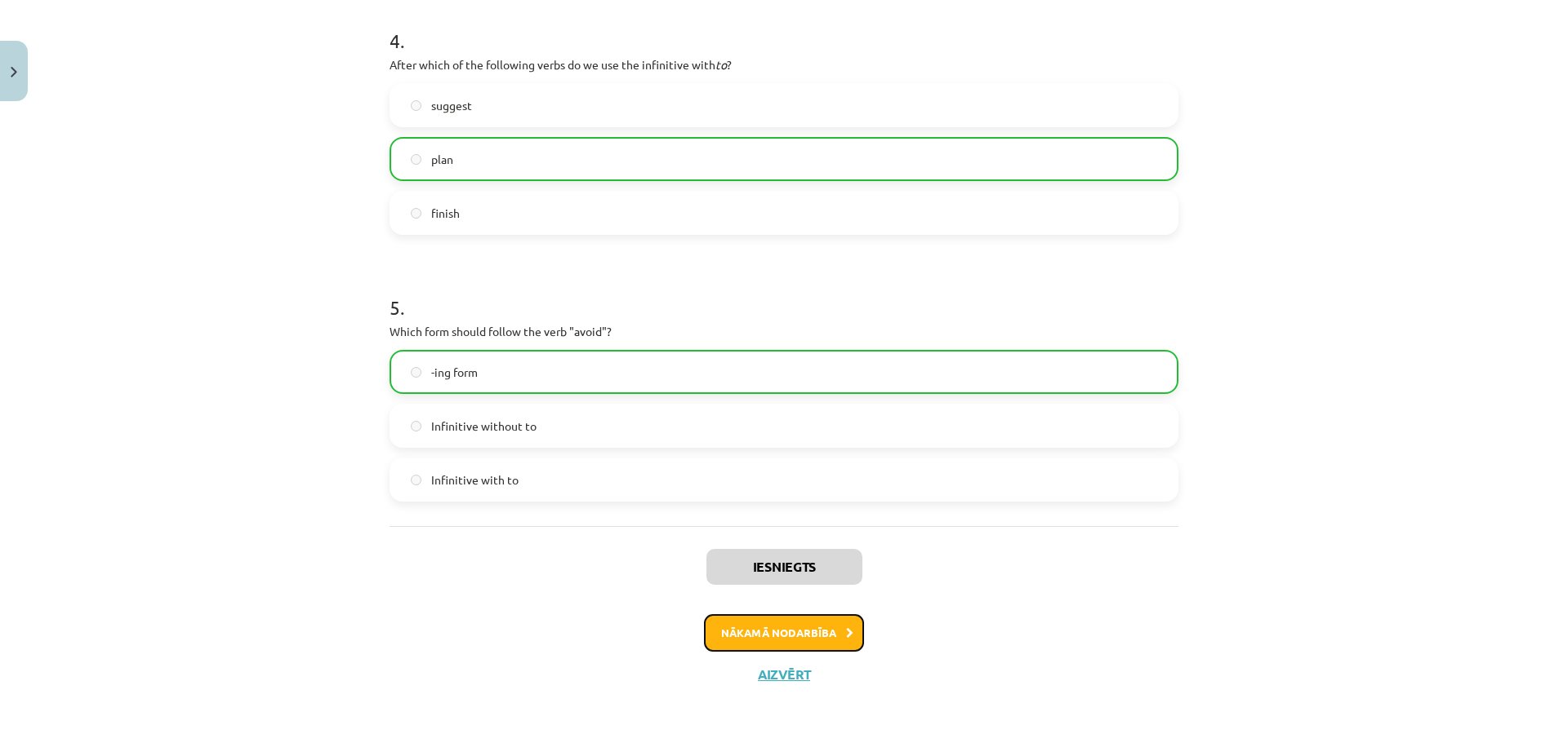
click at [821, 624] on button "Nākamā nodarbība" at bounding box center [784, 633] width 160 height 38
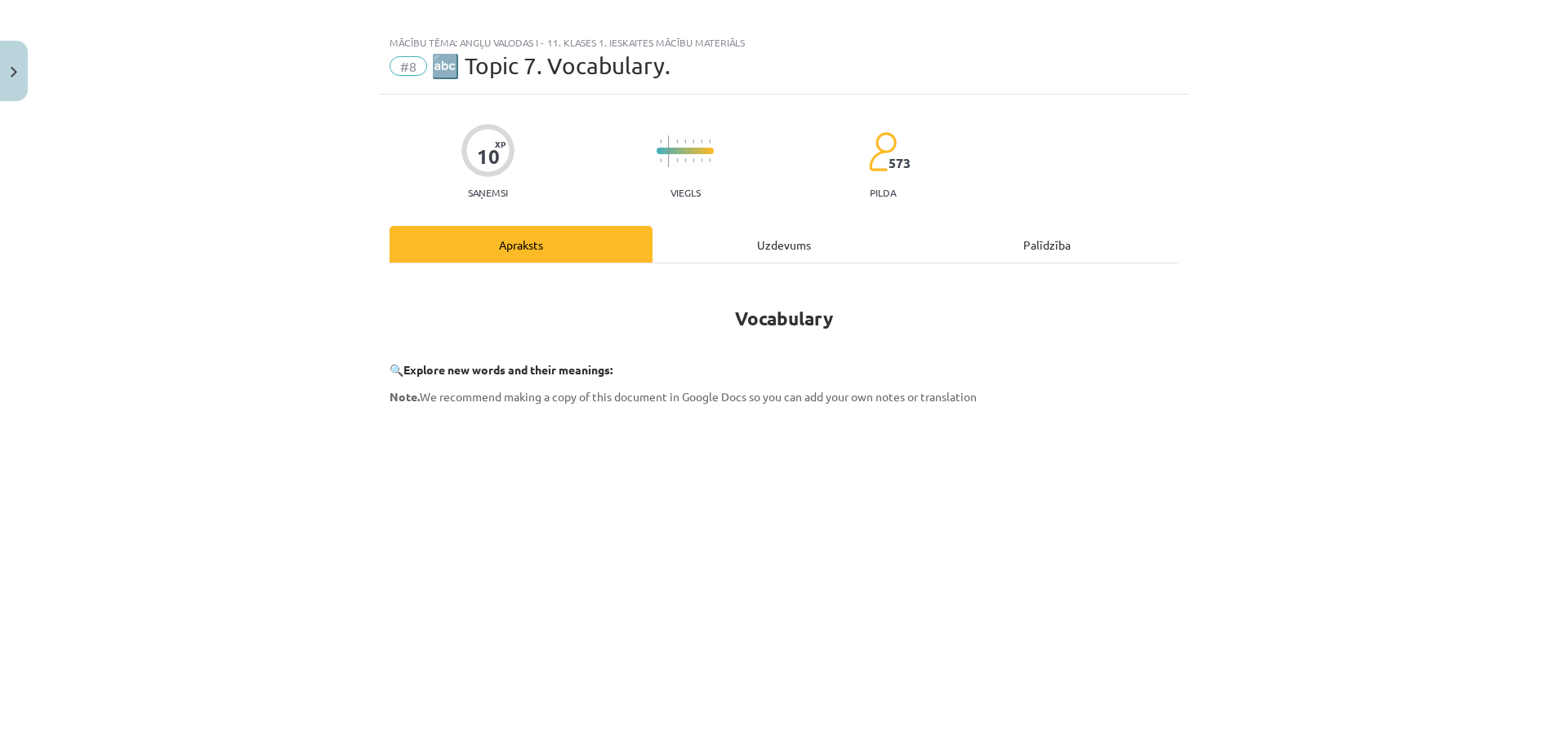
scroll to position [0, 0]
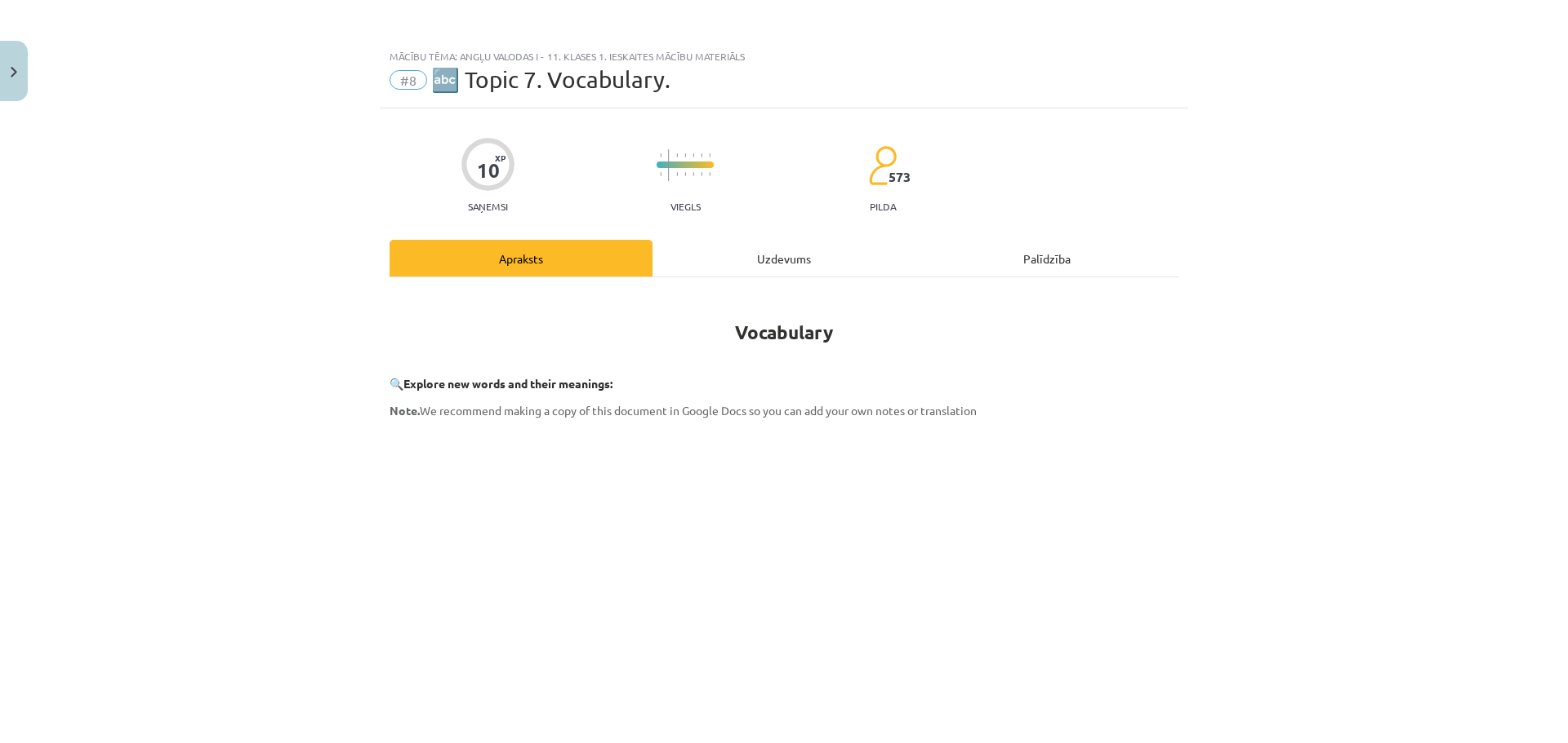
click at [800, 263] on div "Uzdevums" at bounding box center [784, 258] width 263 height 37
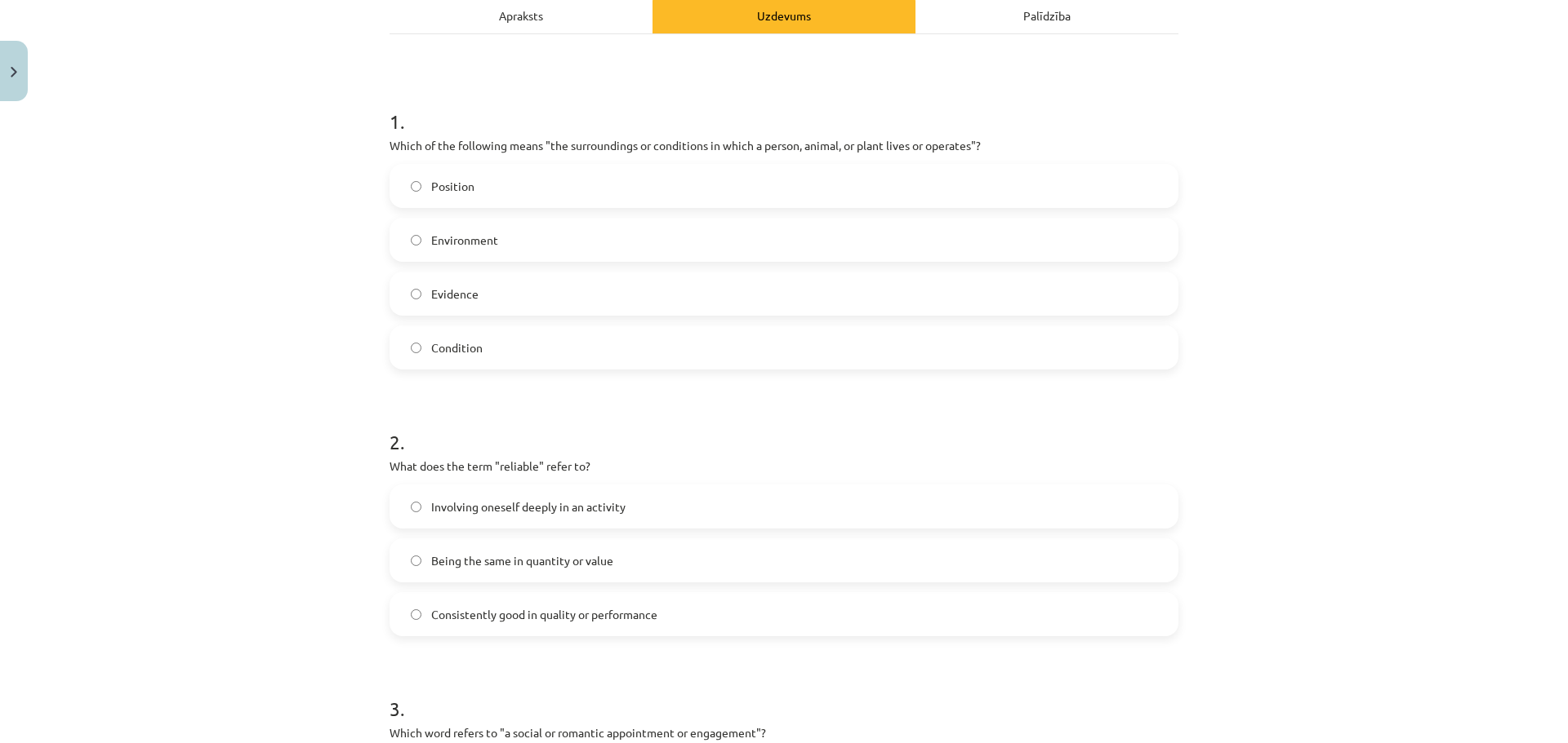
scroll to position [326, 0]
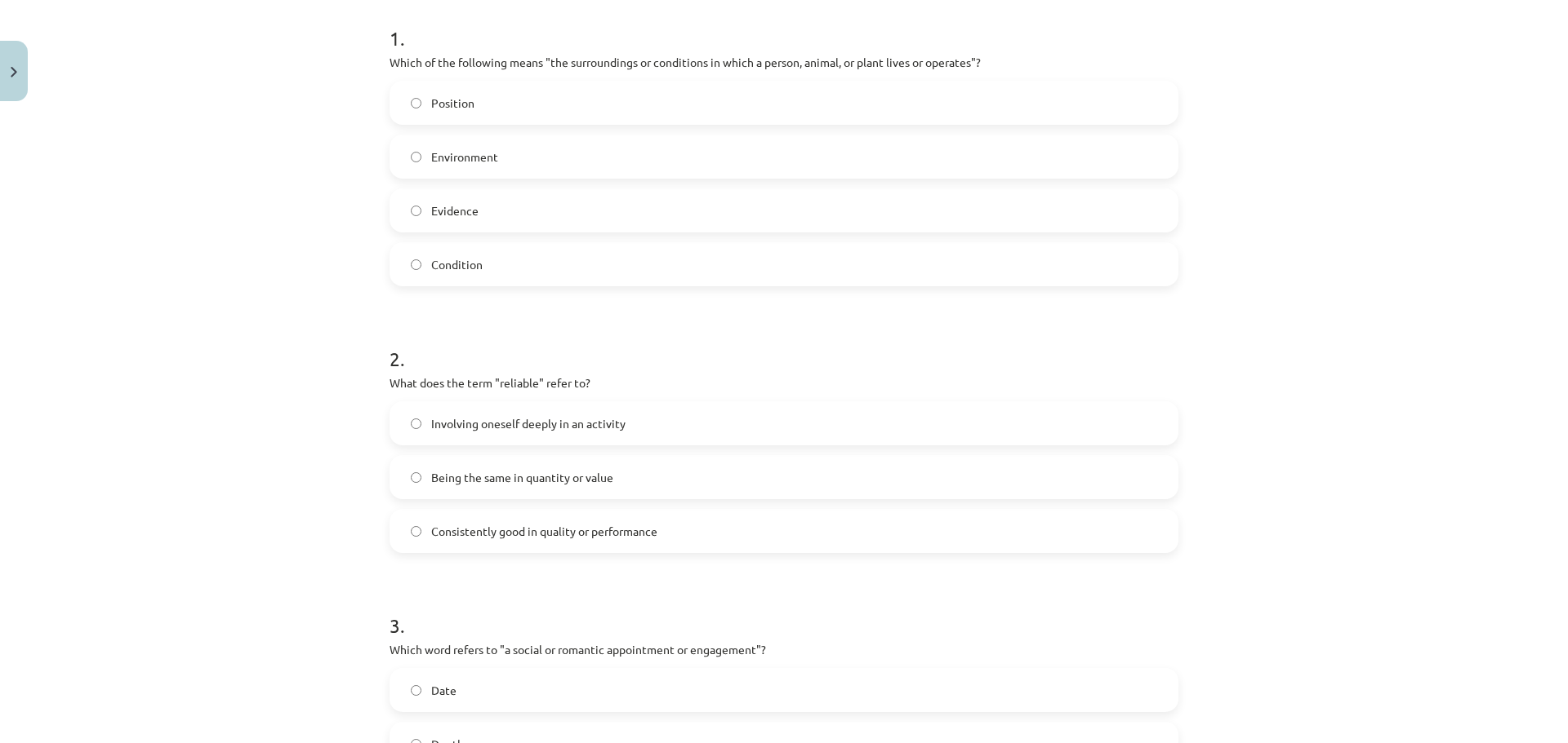
click at [564, 158] on label "Environment" at bounding box center [784, 156] width 785 height 41
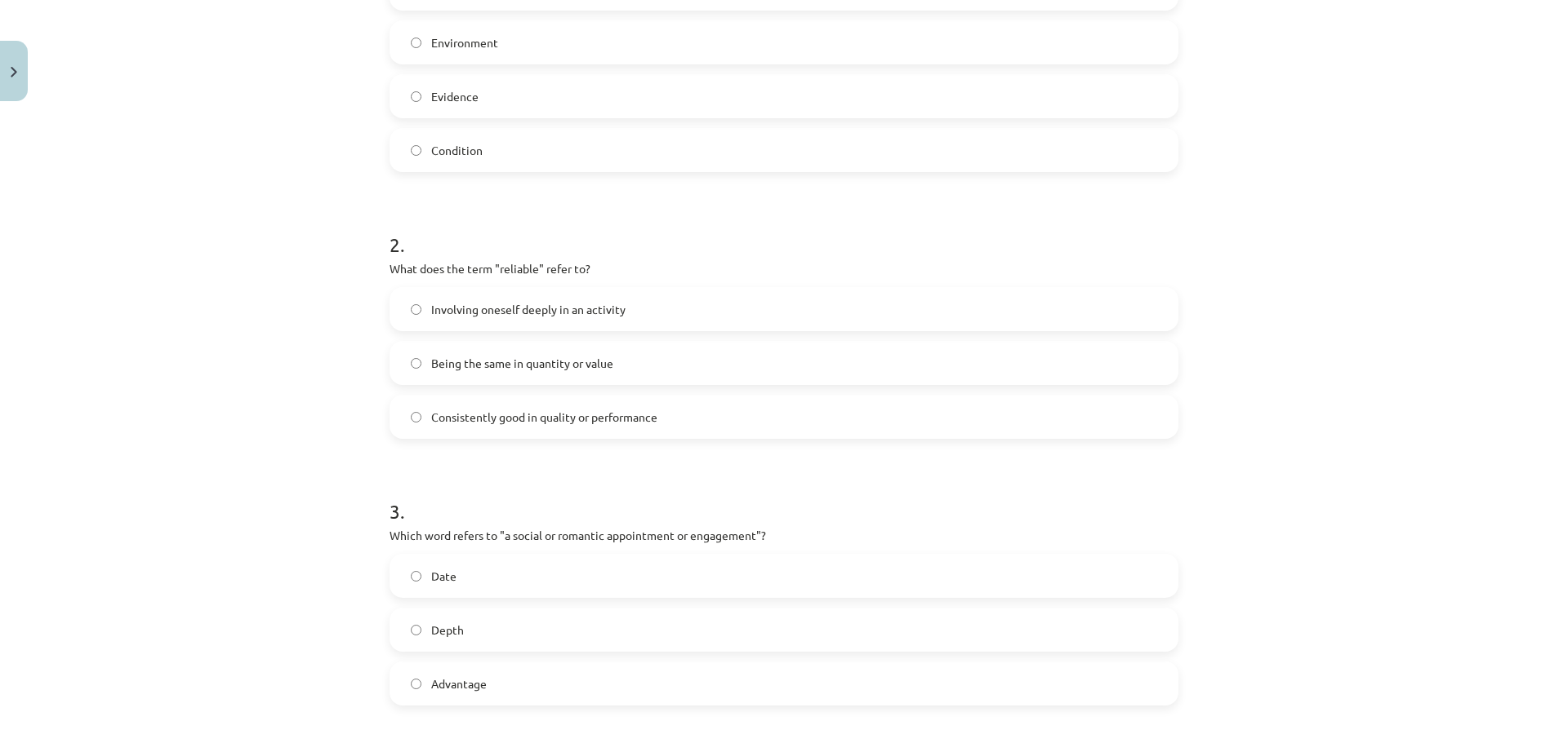
scroll to position [489, 0]
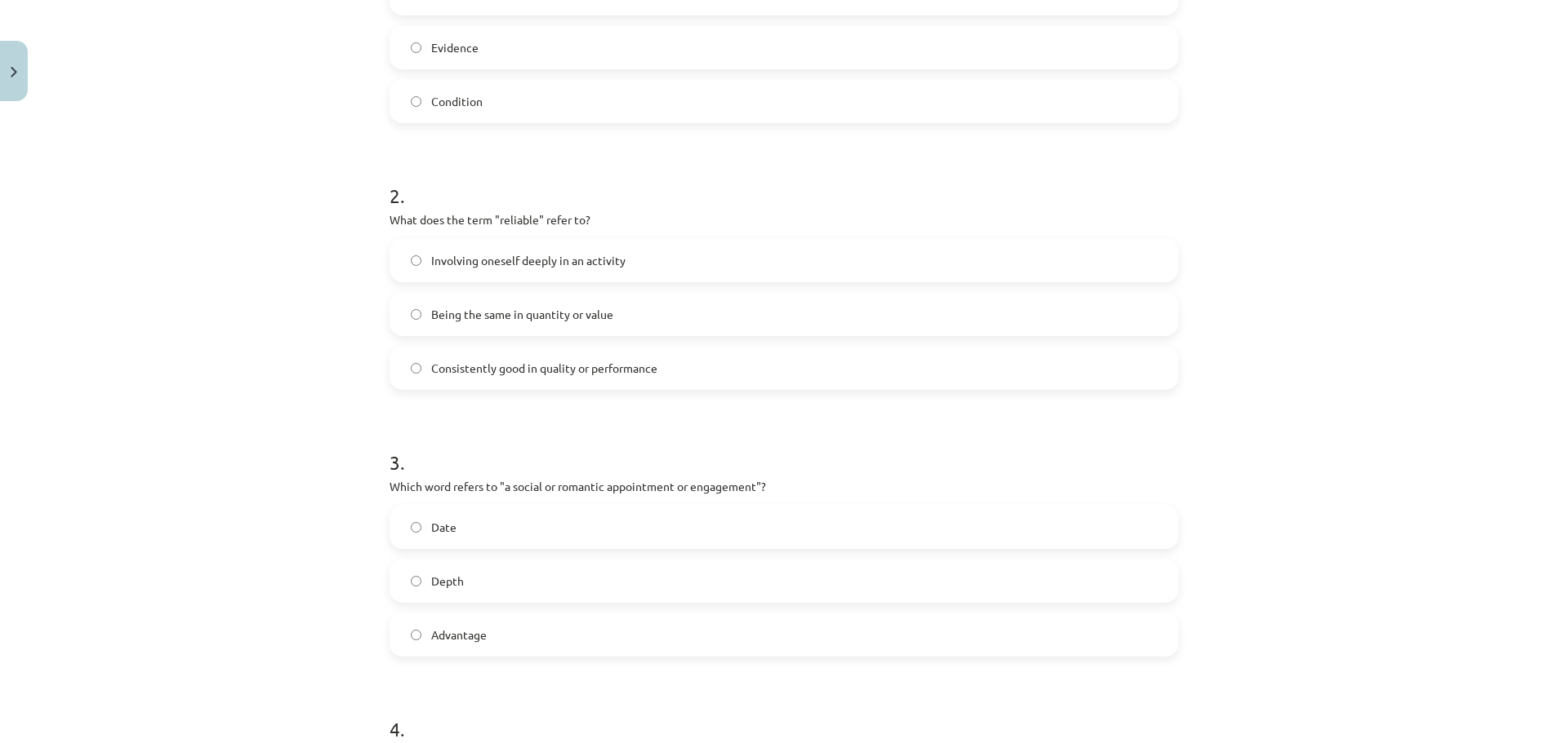
click at [541, 364] on span "Consistently good in quality or performance" at bounding box center [544, 368] width 226 height 18
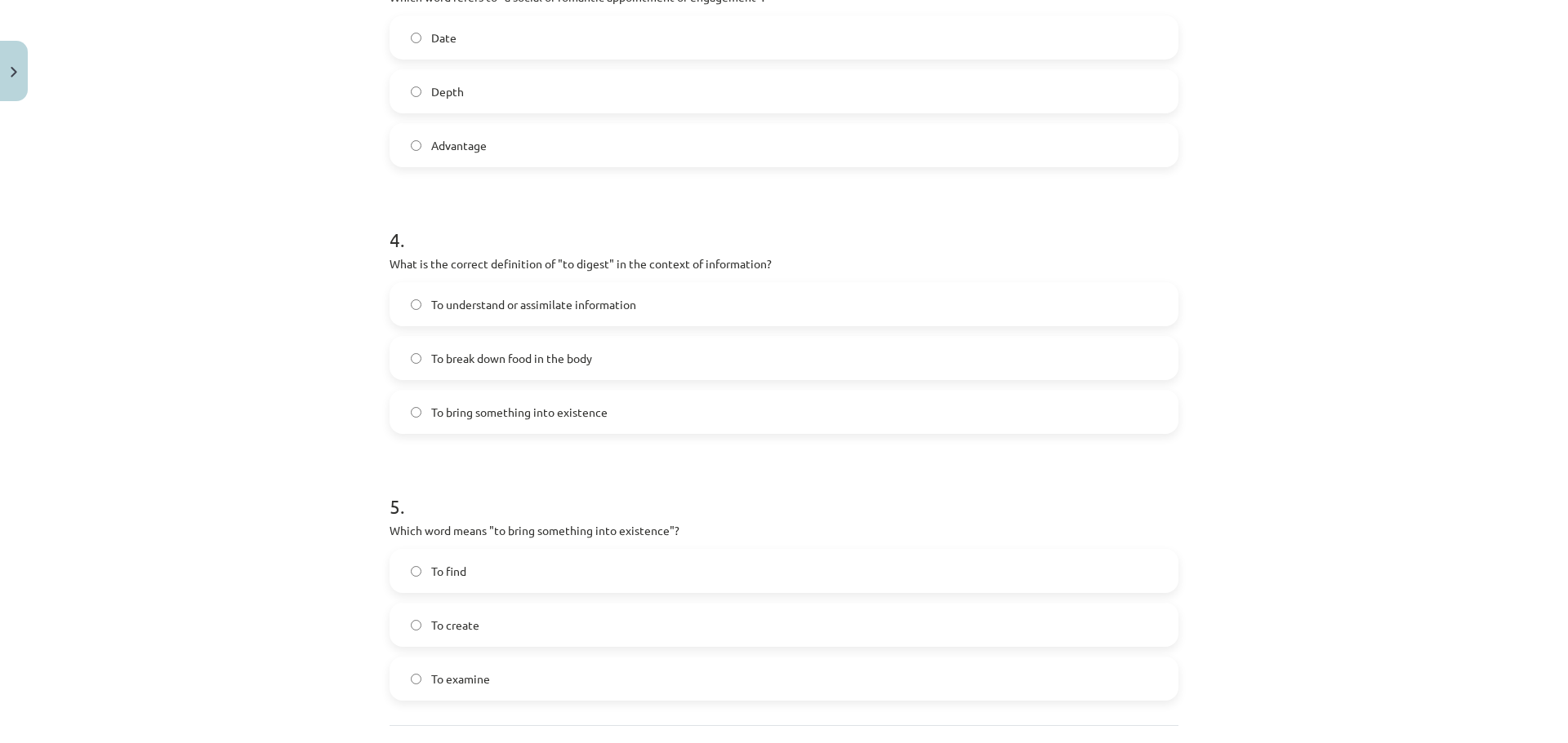
scroll to position [432, 0]
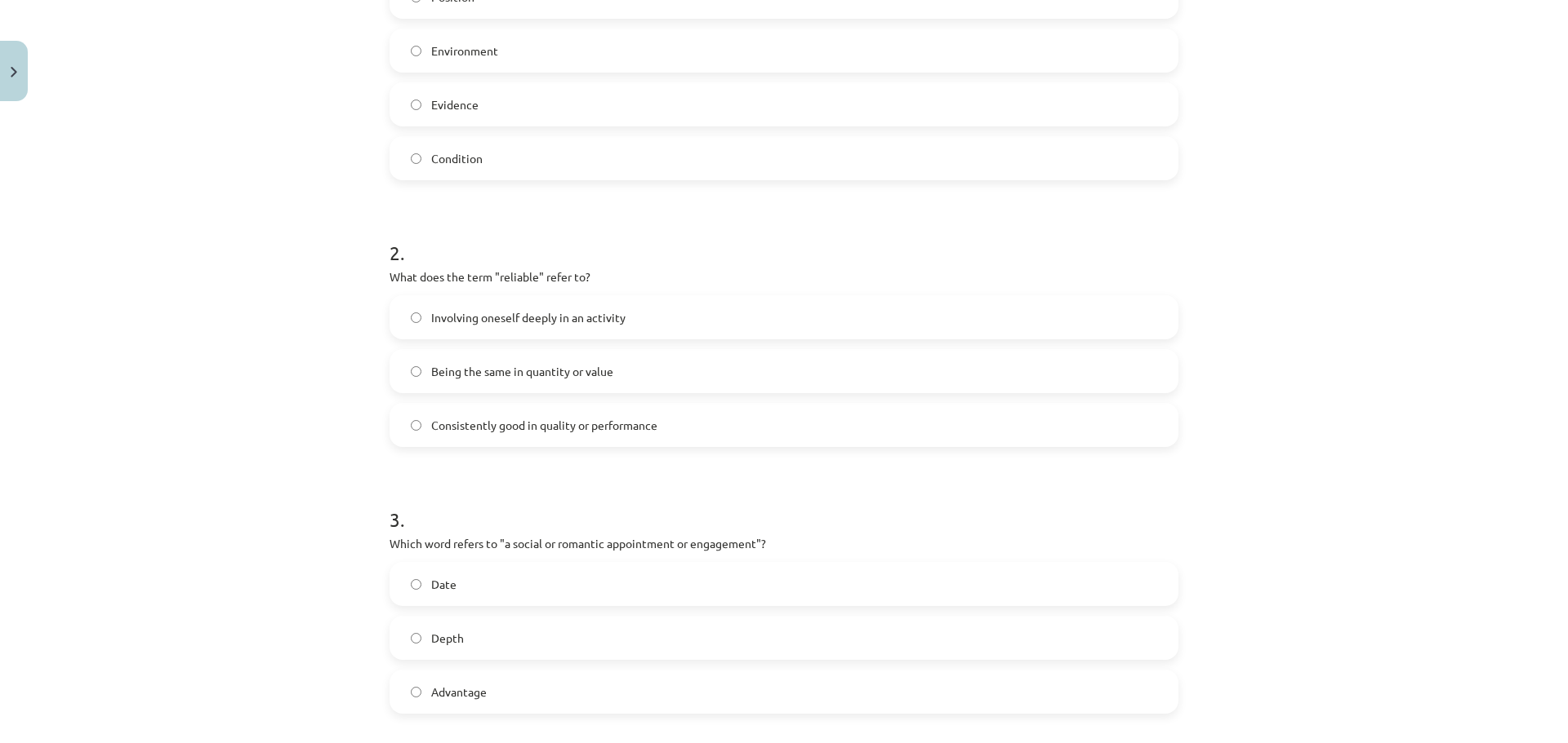
click at [431, 419] on span "Consistently good in quality or performance" at bounding box center [544, 425] width 226 height 18
click at [324, 408] on div "Mācību tēma: Angļu valodas i - 11. klases 1. ieskaites mācību materiāls #8 🔤 To…" at bounding box center [784, 372] width 1568 height 743
click at [327, 215] on div "Mācību tēma: Angļu valodas i - 11. klases 1. ieskaites mācību materiāls #8 🔤 To…" at bounding box center [784, 372] width 1568 height 743
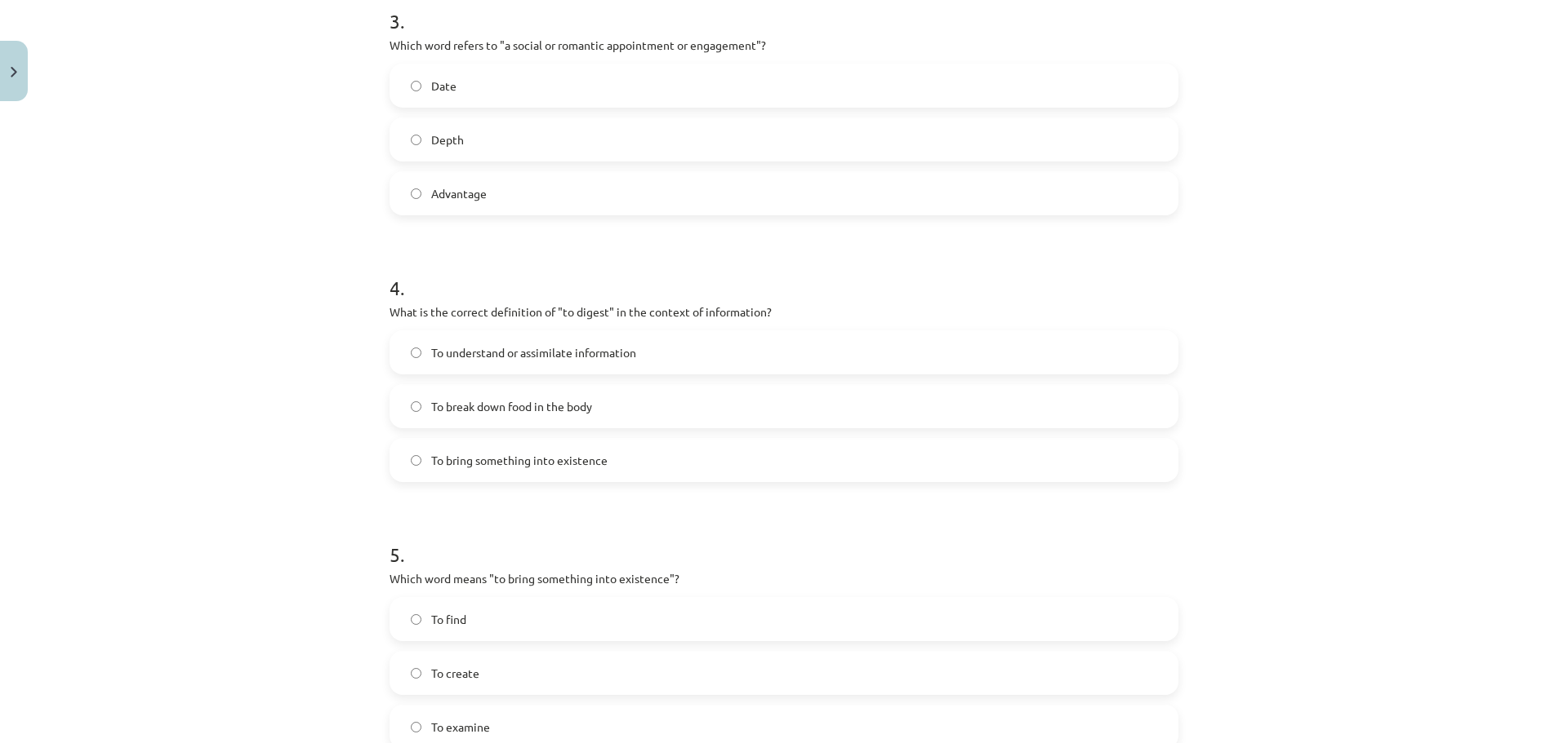
scroll to position [922, 0]
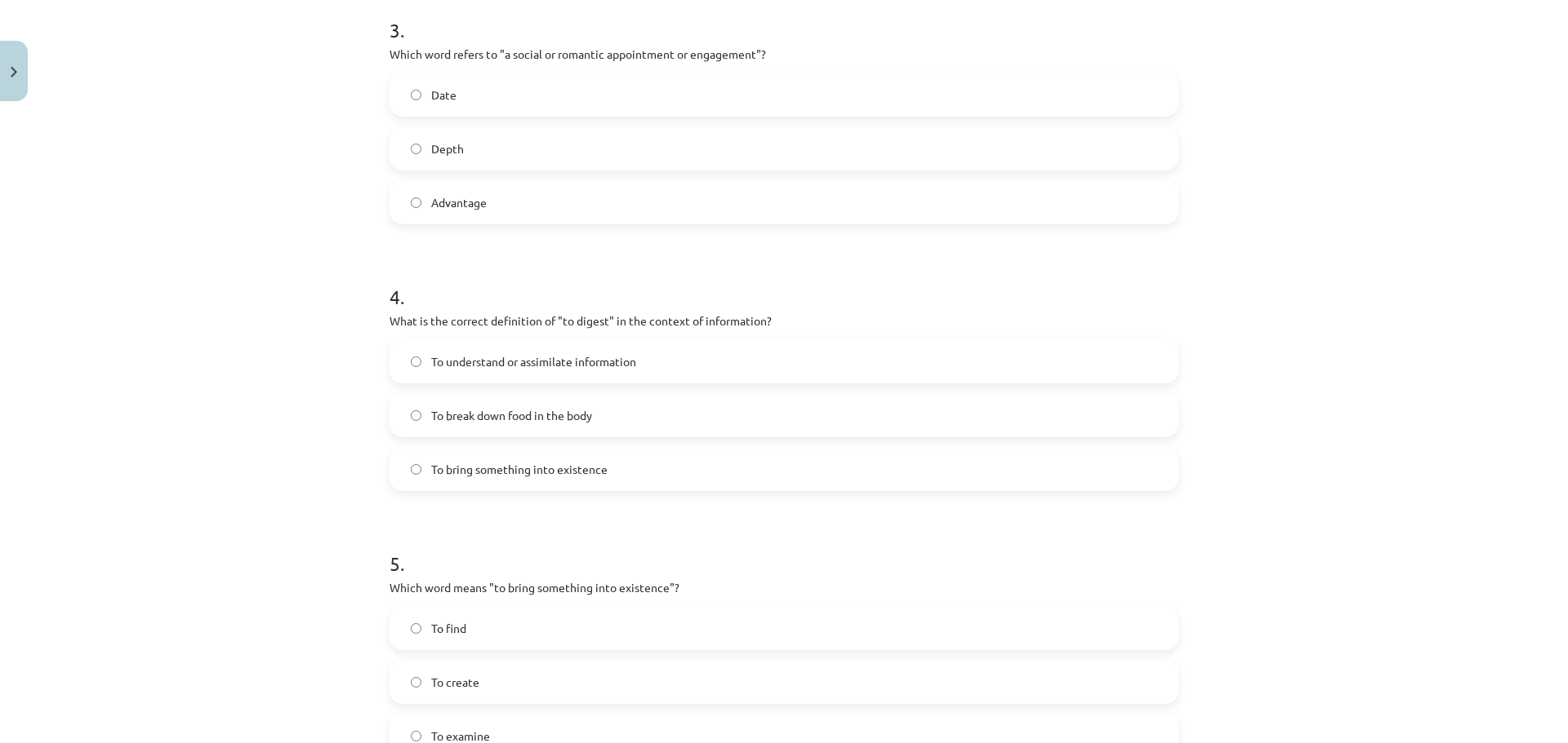
click at [1516, 307] on div "Mācību tēma: Angļu valodas i - 11. klases 1. ieskaites mācību materiāls #8 🔤 To…" at bounding box center [784, 372] width 1568 height 743
click at [1462, 323] on div "Mācību tēma: Angļu valodas i - 11. klases 1. ieskaites mācību materiāls #8 🔤 To…" at bounding box center [784, 372] width 1568 height 743
click at [1460, 323] on div "Mācību tēma: Angļu valodas i - 11. klases 1. ieskaites mācību materiāls #8 🔤 To…" at bounding box center [784, 372] width 1568 height 743
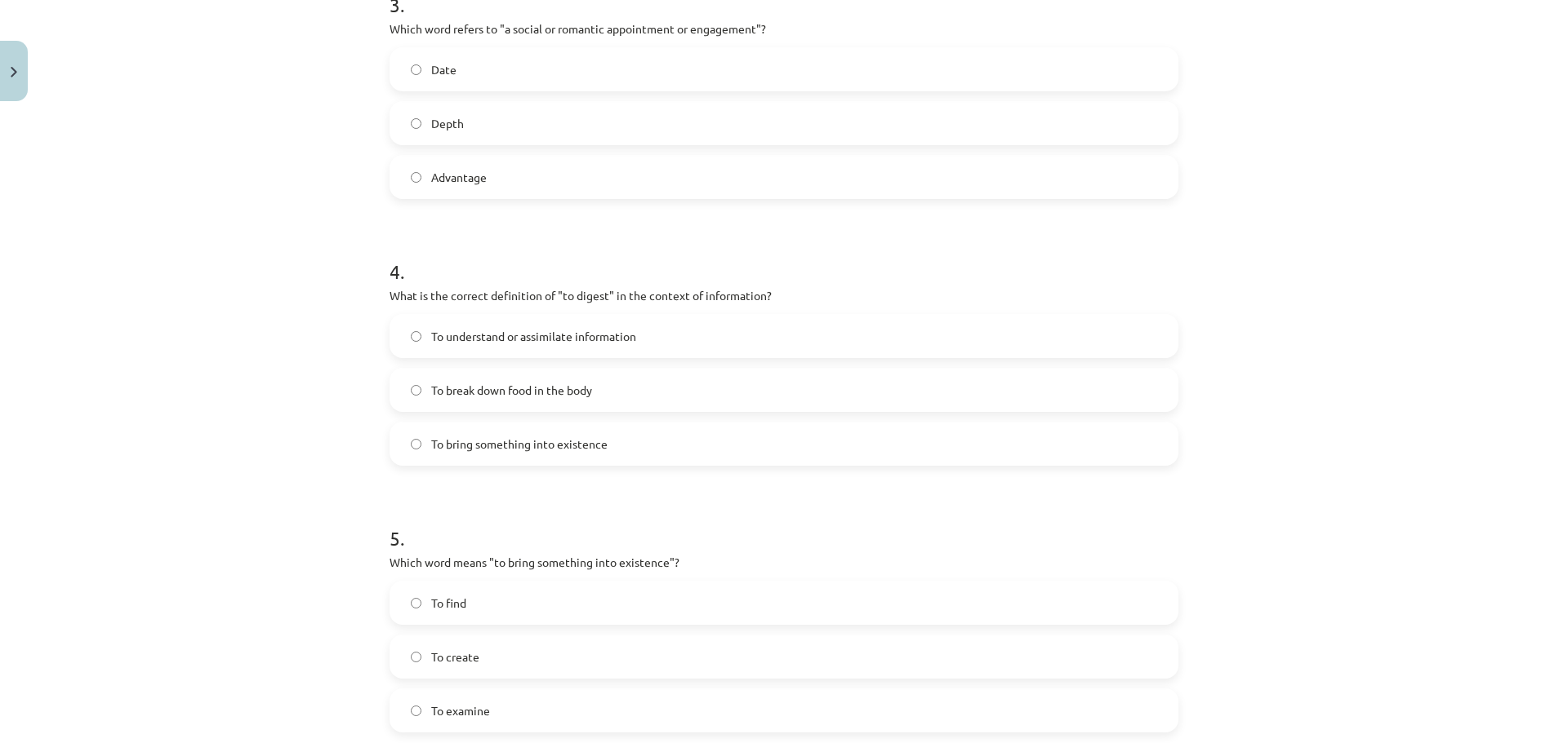
scroll to position [946, 0]
click at [502, 72] on label "Date" at bounding box center [784, 71] width 785 height 41
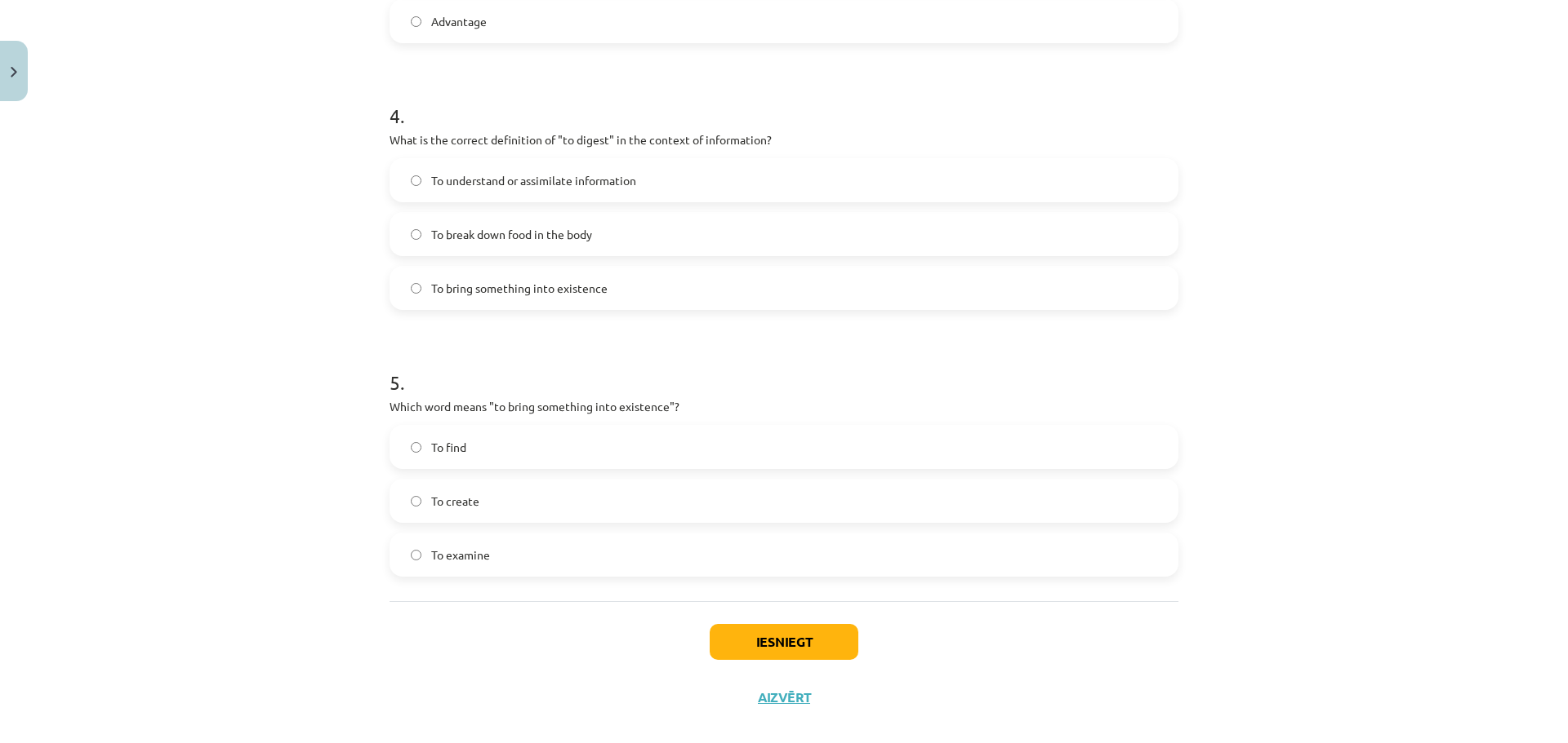
scroll to position [1109, 0]
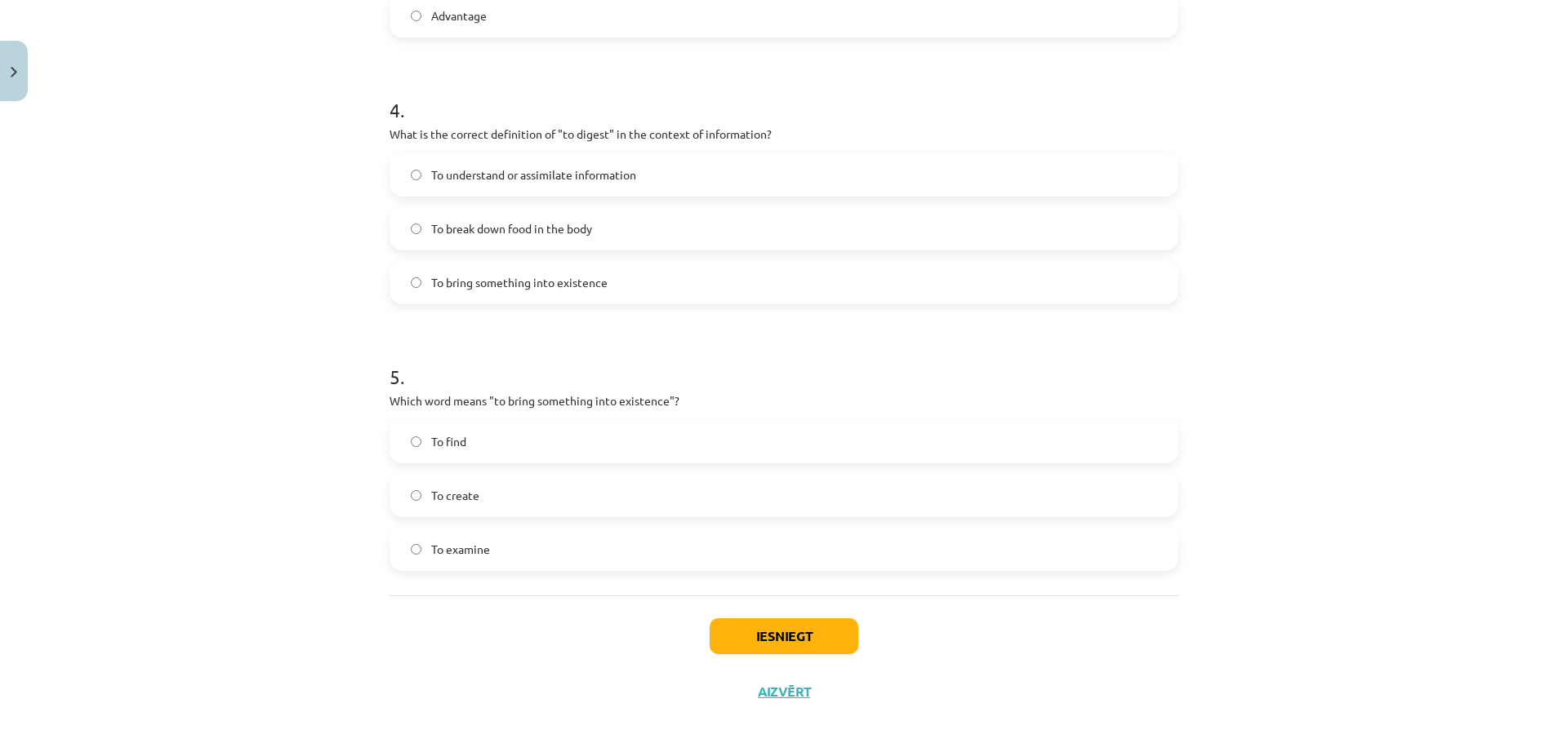
click at [490, 170] on span "To understand or assimilate information" at bounding box center [533, 174] width 205 height 18
click at [481, 492] on label "To create" at bounding box center [784, 495] width 785 height 41
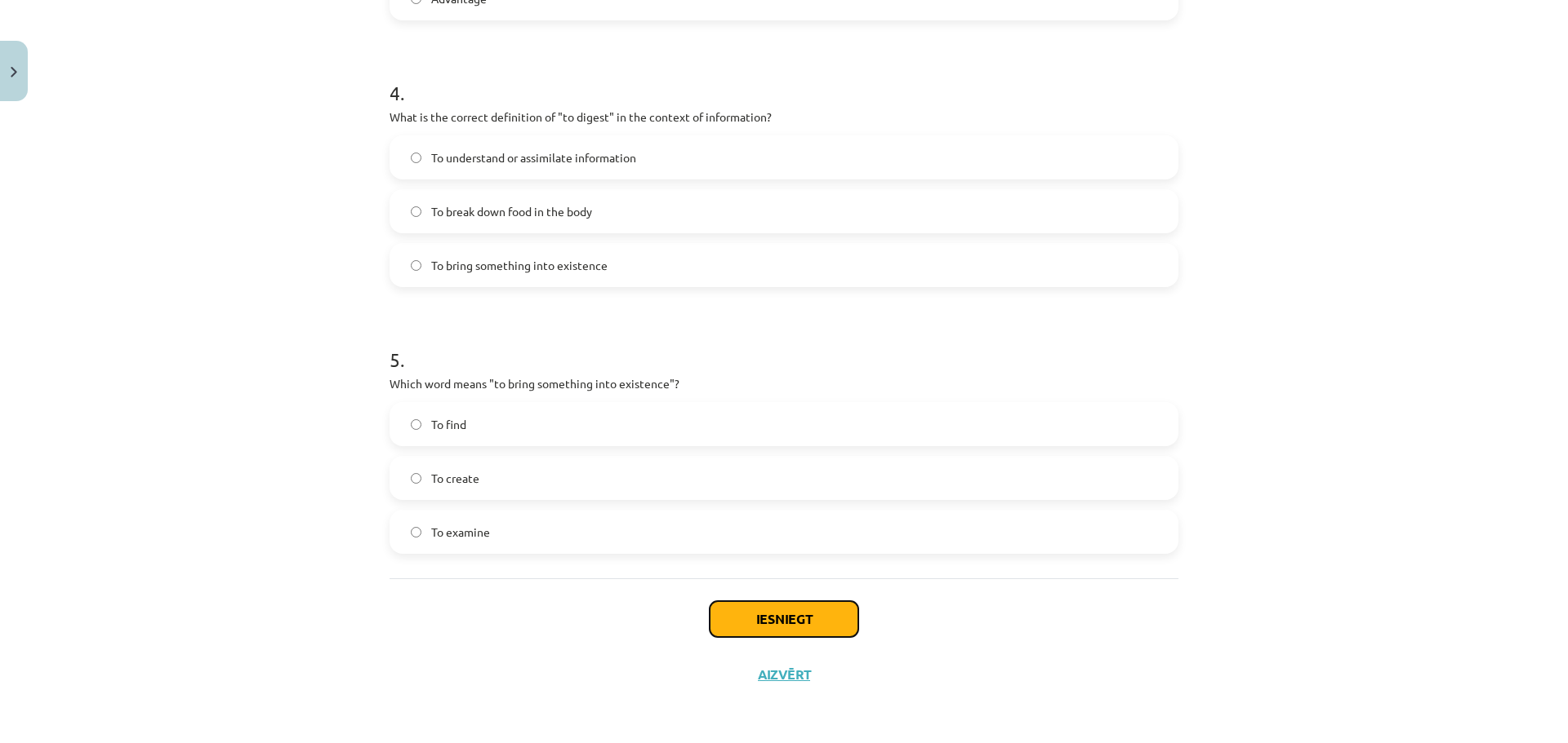
click at [756, 613] on button "Iesniegt" at bounding box center [784, 619] width 149 height 36
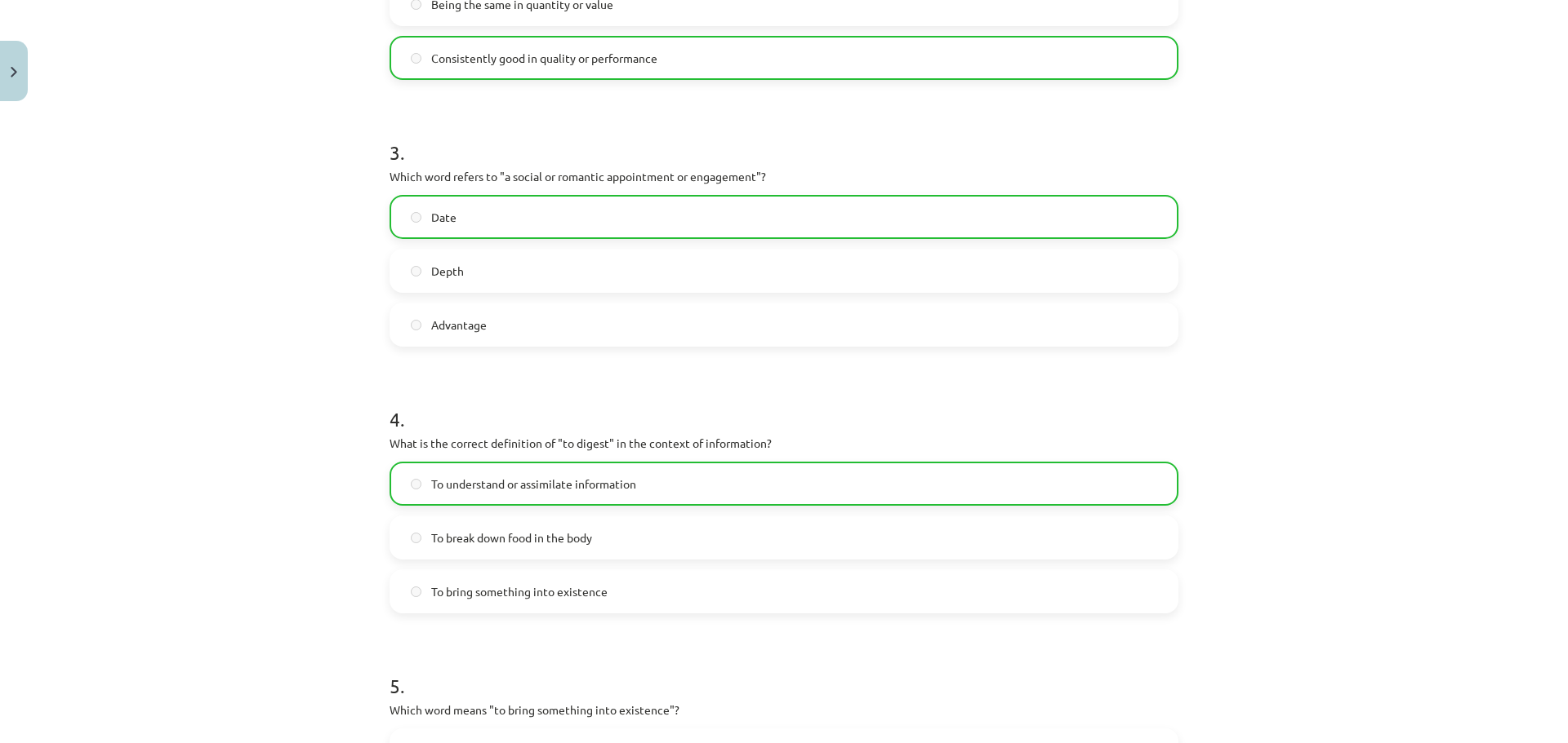
scroll to position [1178, 0]
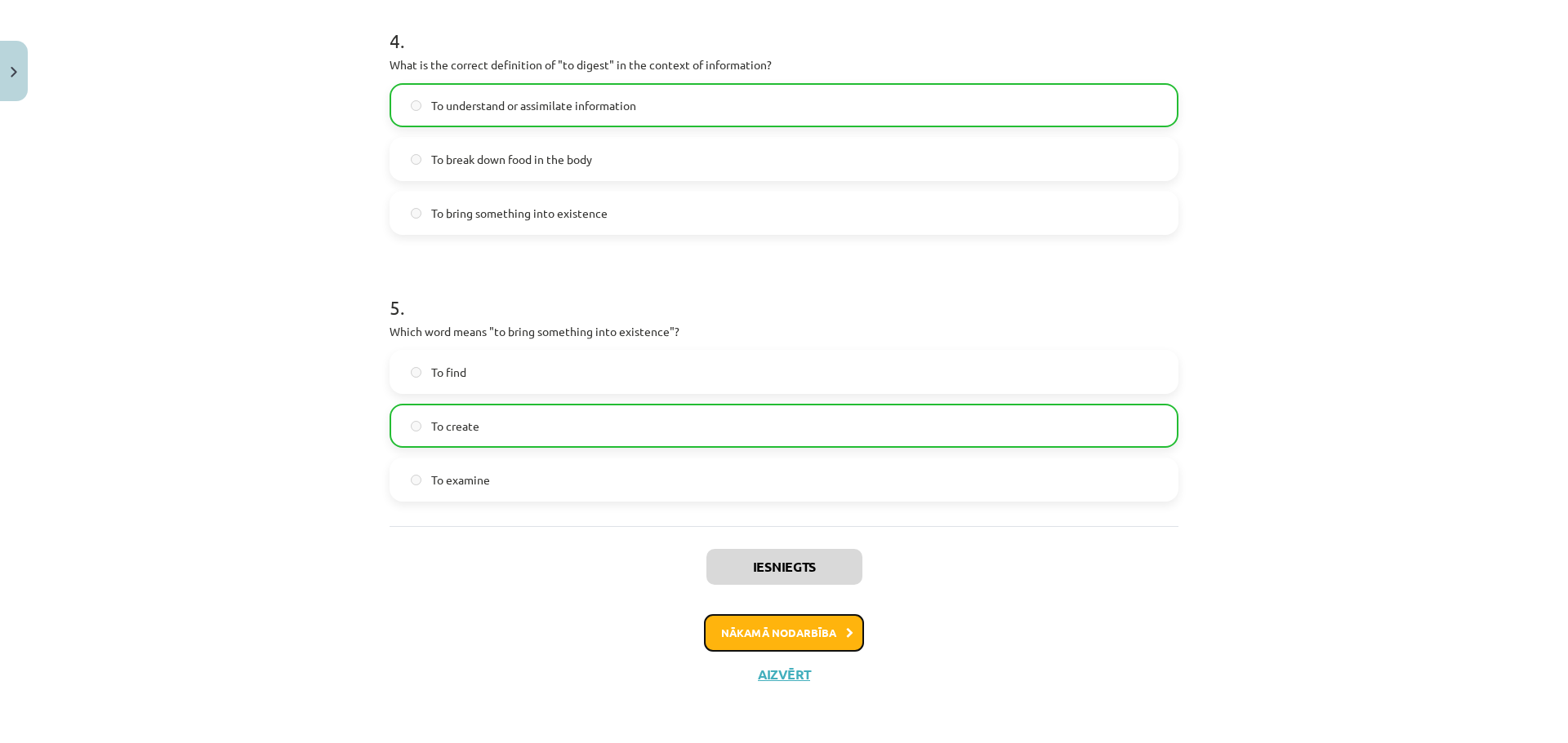
click at [810, 640] on button "Nākamā nodarbība" at bounding box center [784, 633] width 160 height 38
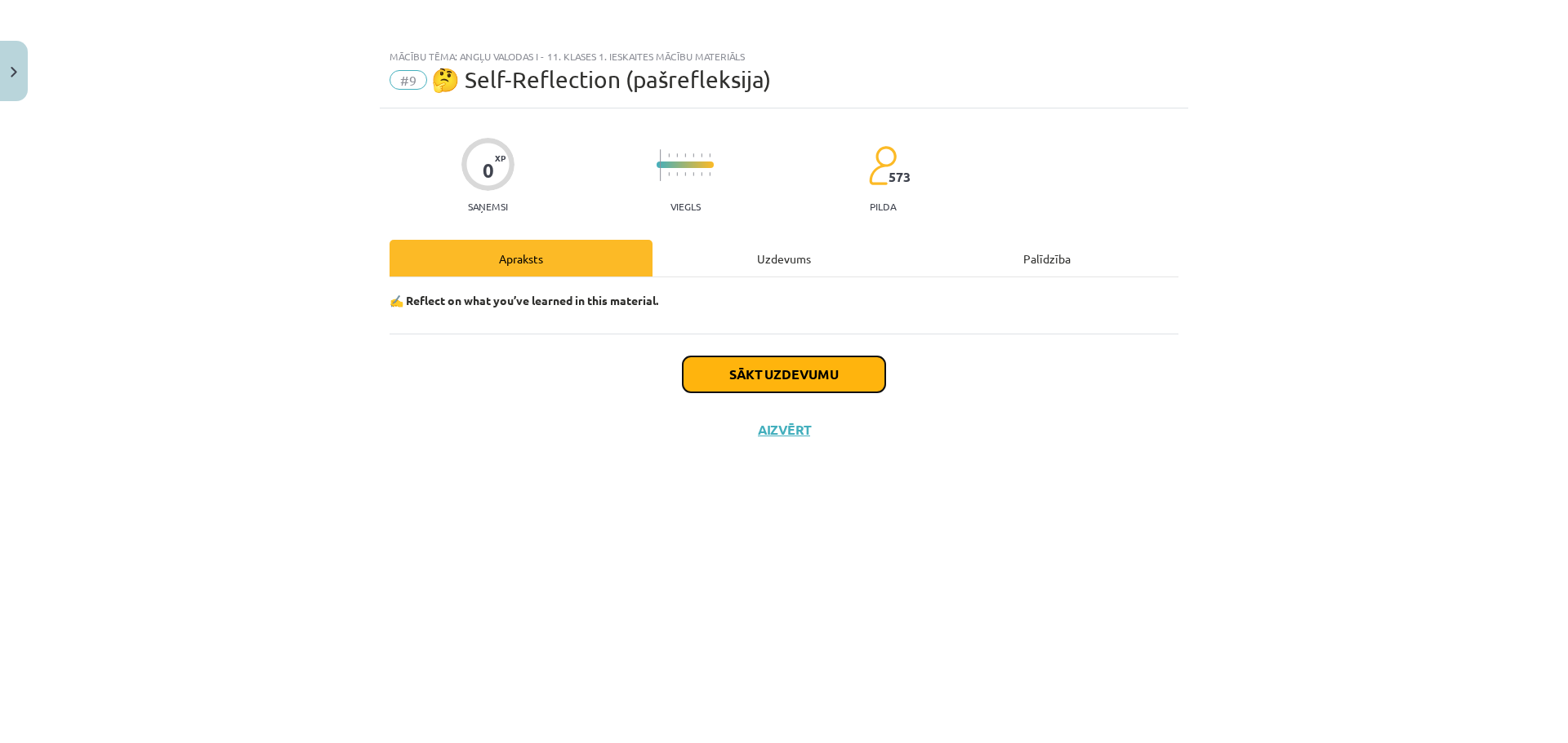
click at [741, 366] on button "Sākt uzdevumu" at bounding box center [784, 374] width 202 height 36
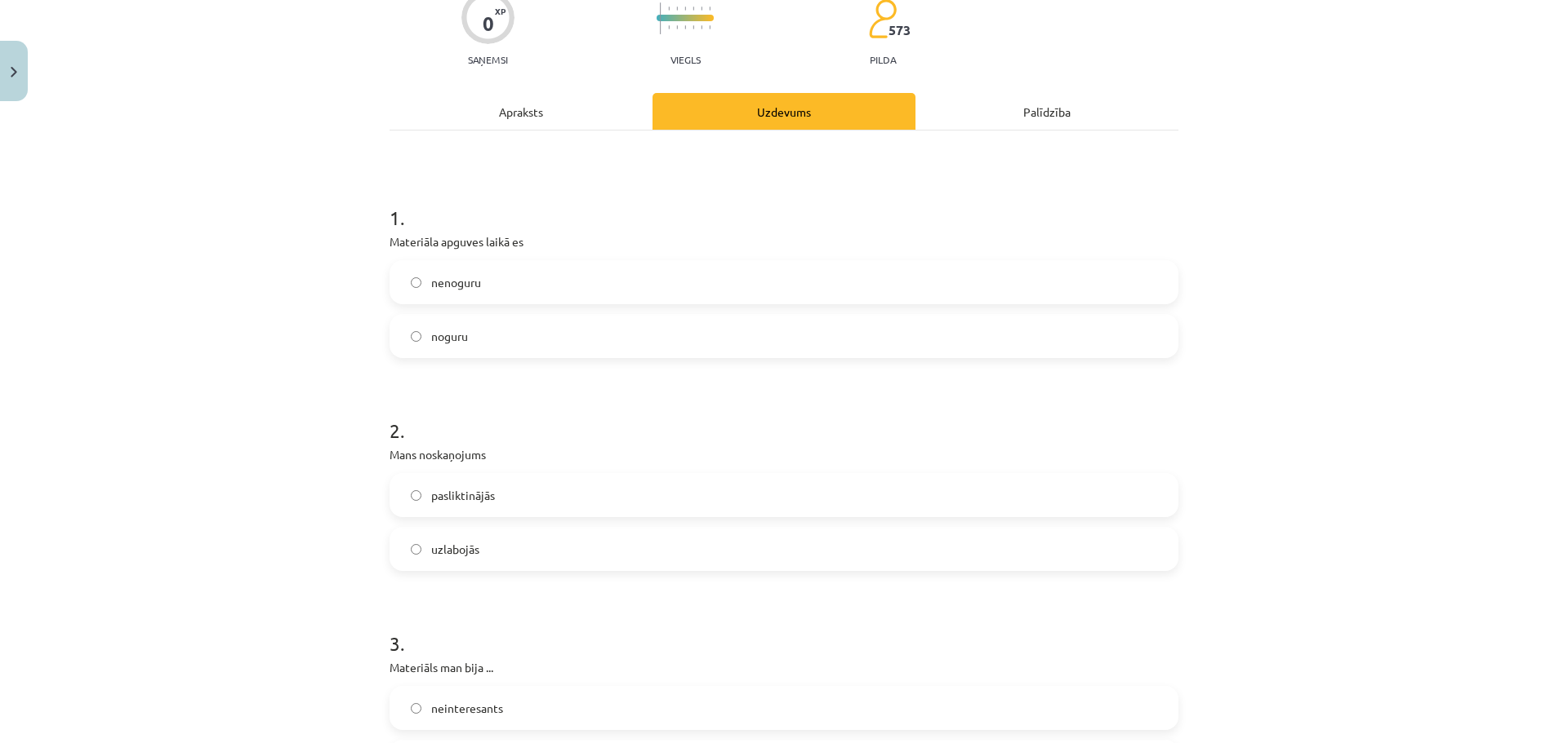
scroll to position [163, 0]
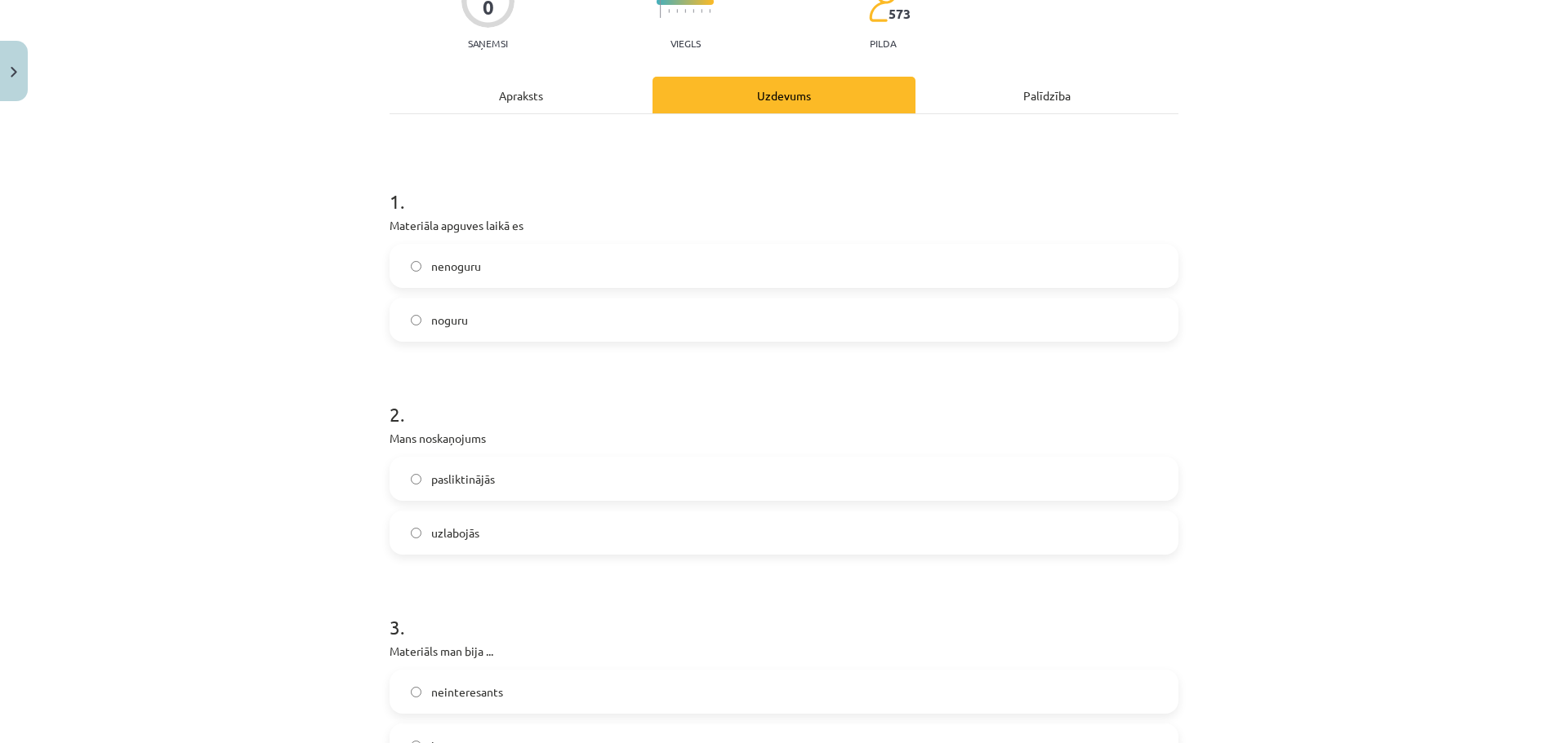
click at [526, 268] on label "nenoguru" at bounding box center [784, 265] width 785 height 41
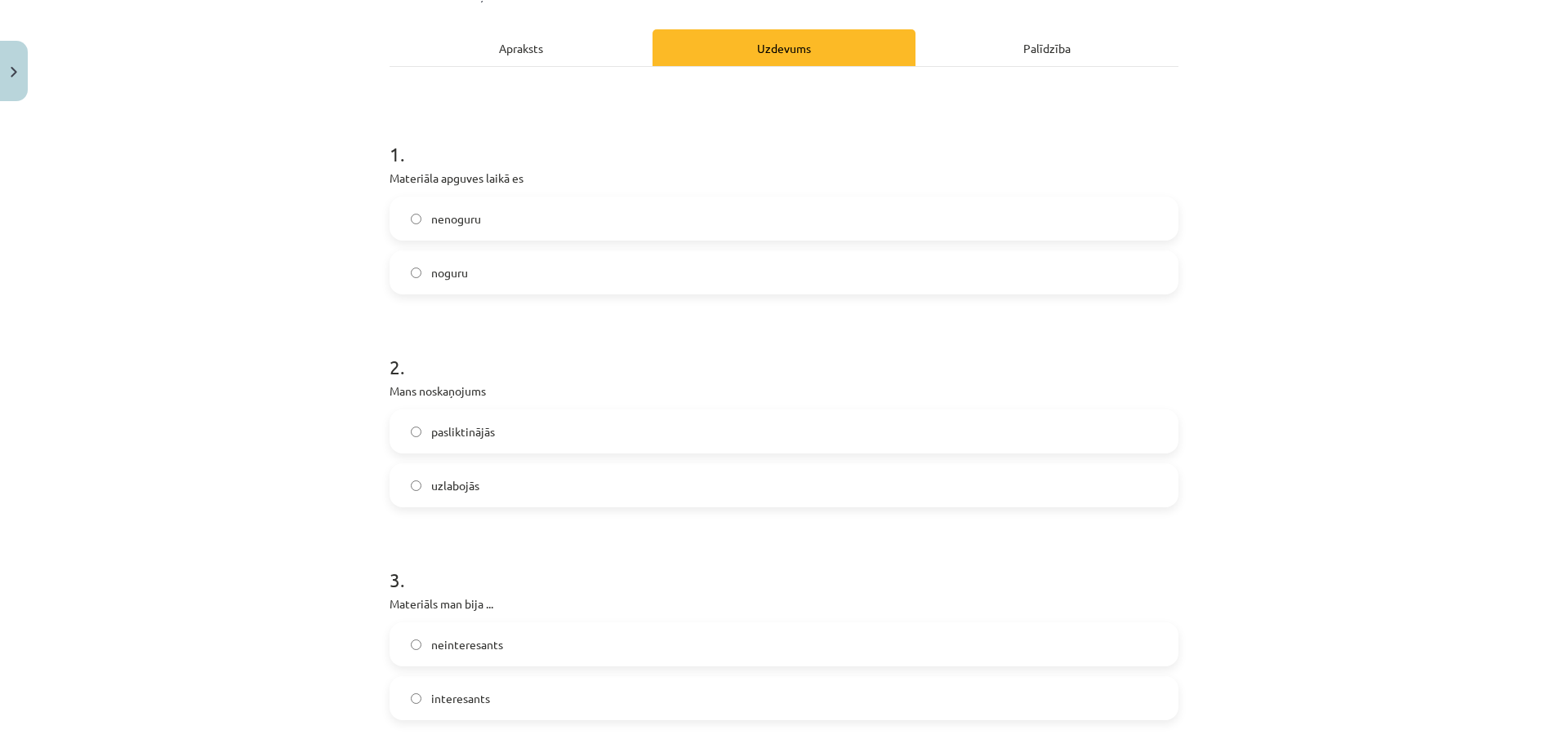
scroll to position [408, 0]
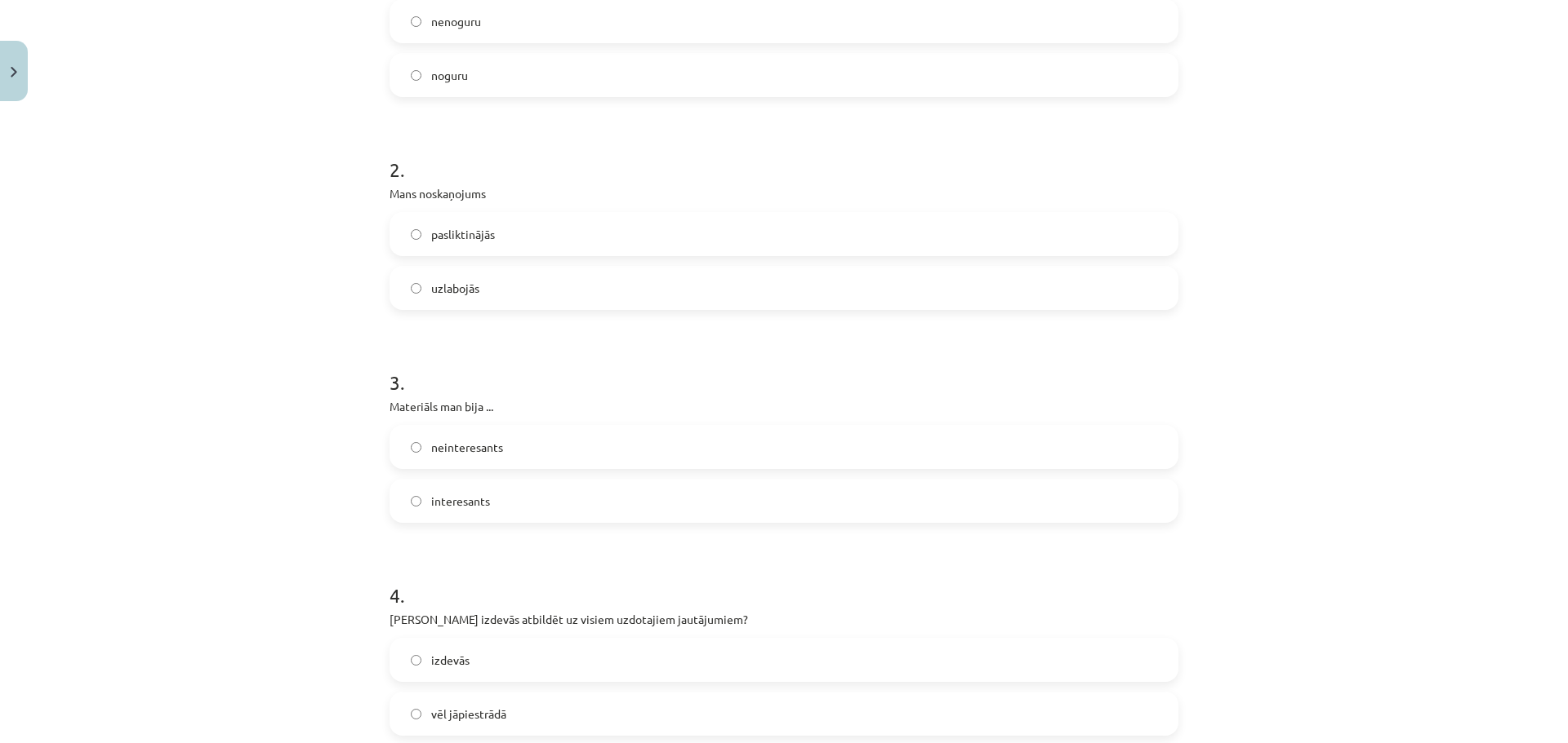
click at [486, 237] on span "pasliktinājās" at bounding box center [463, 235] width 63 height 18
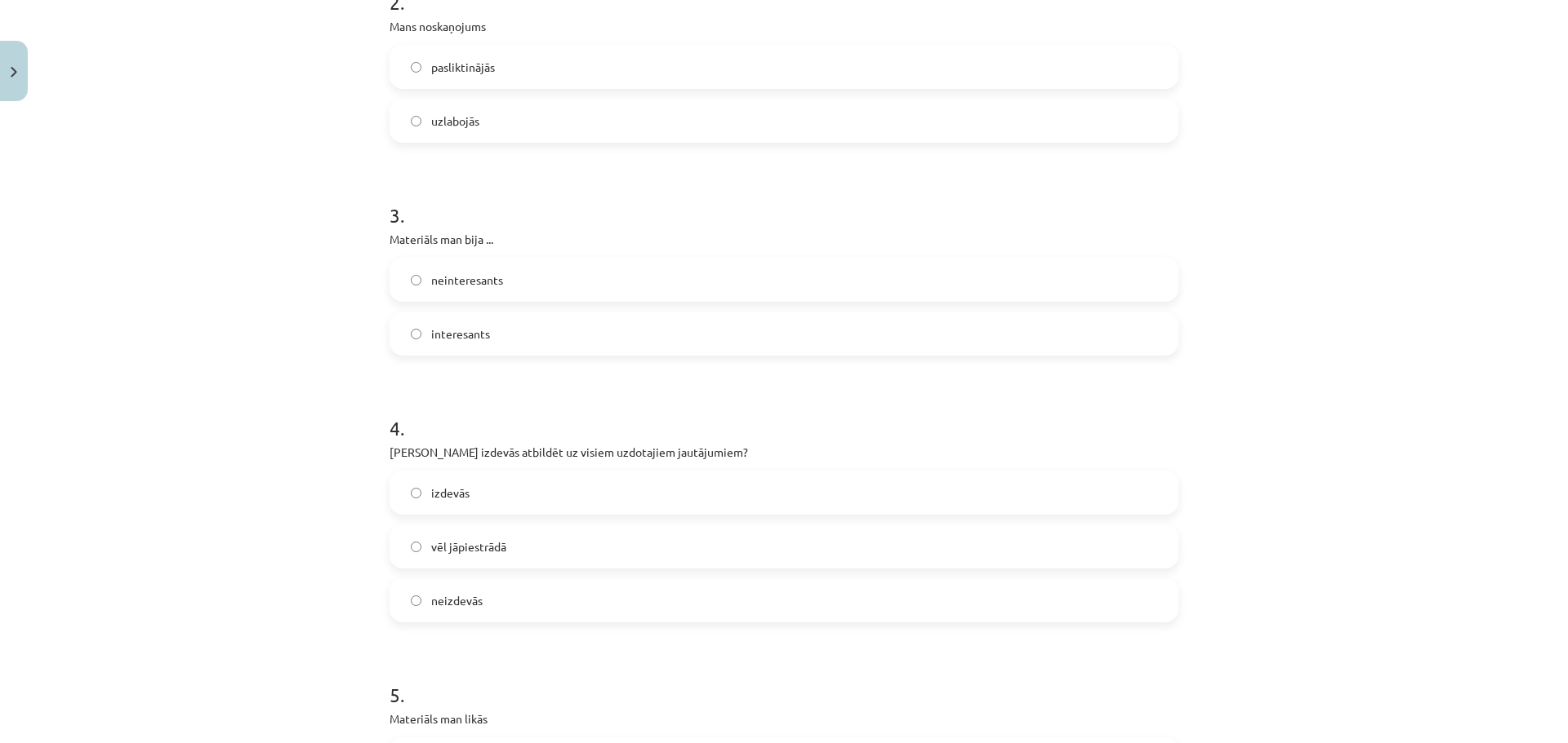
scroll to position [571, 0]
click at [536, 284] on label "neinteresants" at bounding box center [784, 284] width 785 height 41
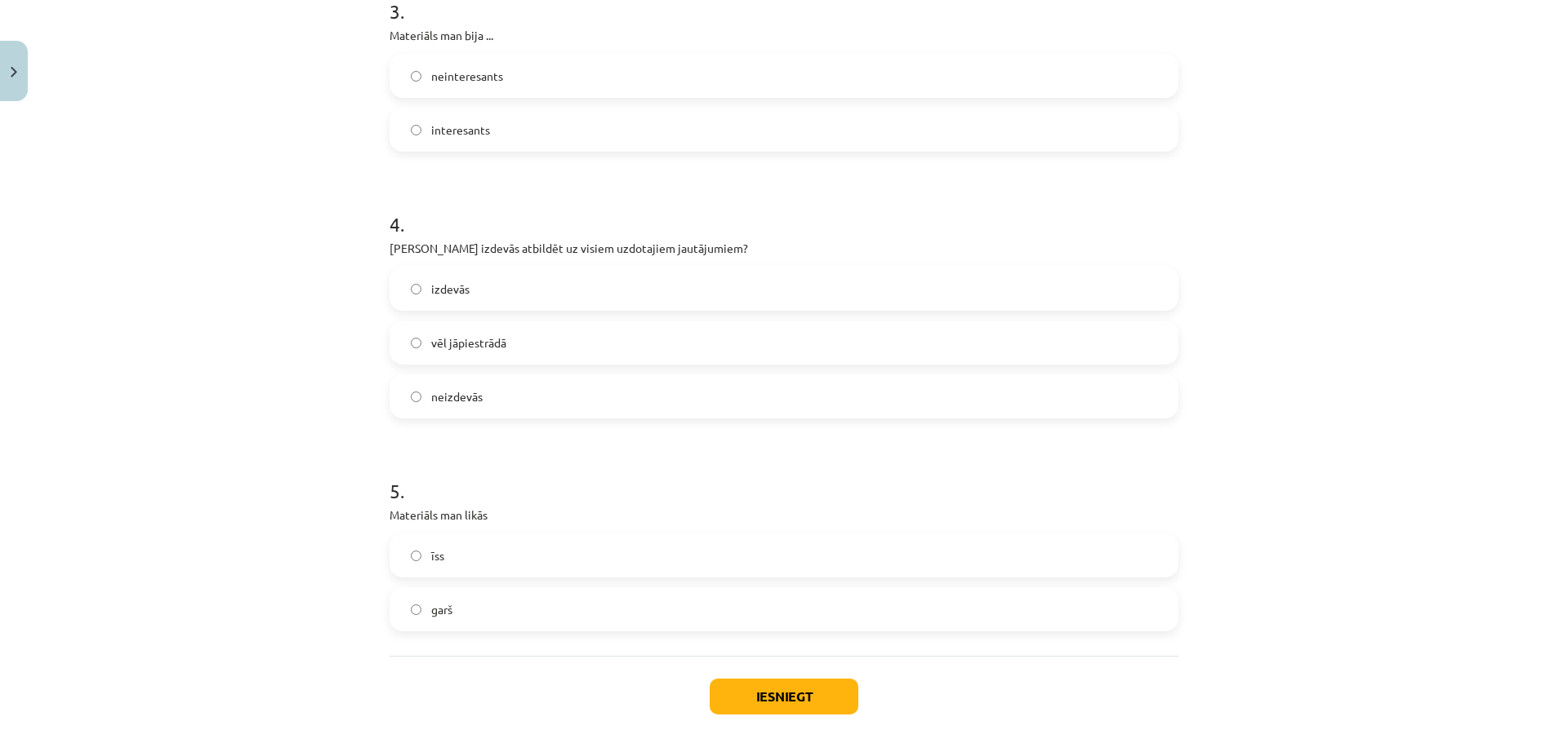
scroll to position [776, 0]
click at [551, 345] on label "vēl jāpiestrādā" at bounding box center [784, 346] width 785 height 41
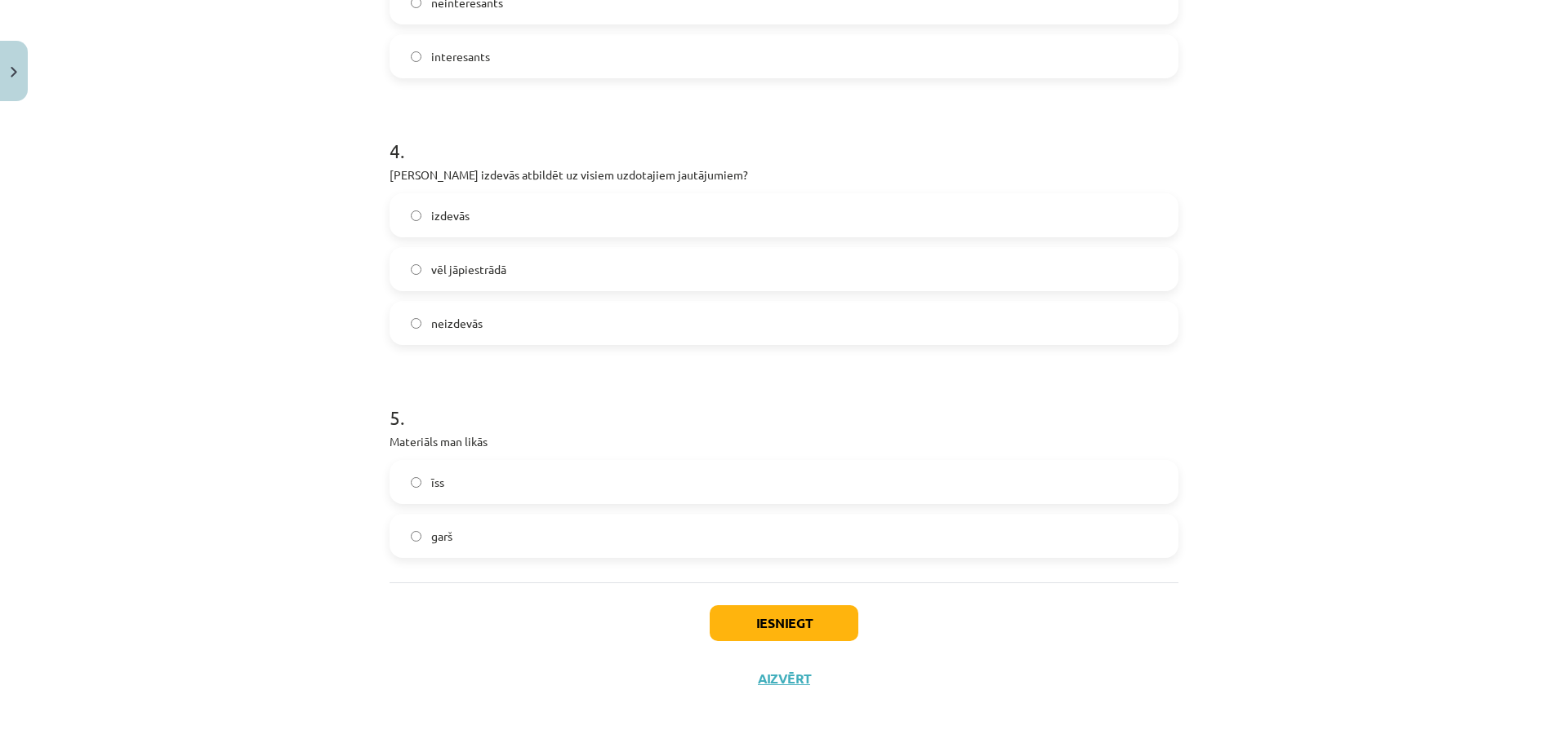
scroll to position [857, 0]
click at [463, 468] on label "īss" at bounding box center [784, 478] width 785 height 41
click at [438, 534] on span "garš" at bounding box center [441, 533] width 21 height 18
click at [480, 470] on label "īss" at bounding box center [784, 478] width 785 height 41
click at [738, 619] on button "Iesniegt" at bounding box center [784, 619] width 149 height 36
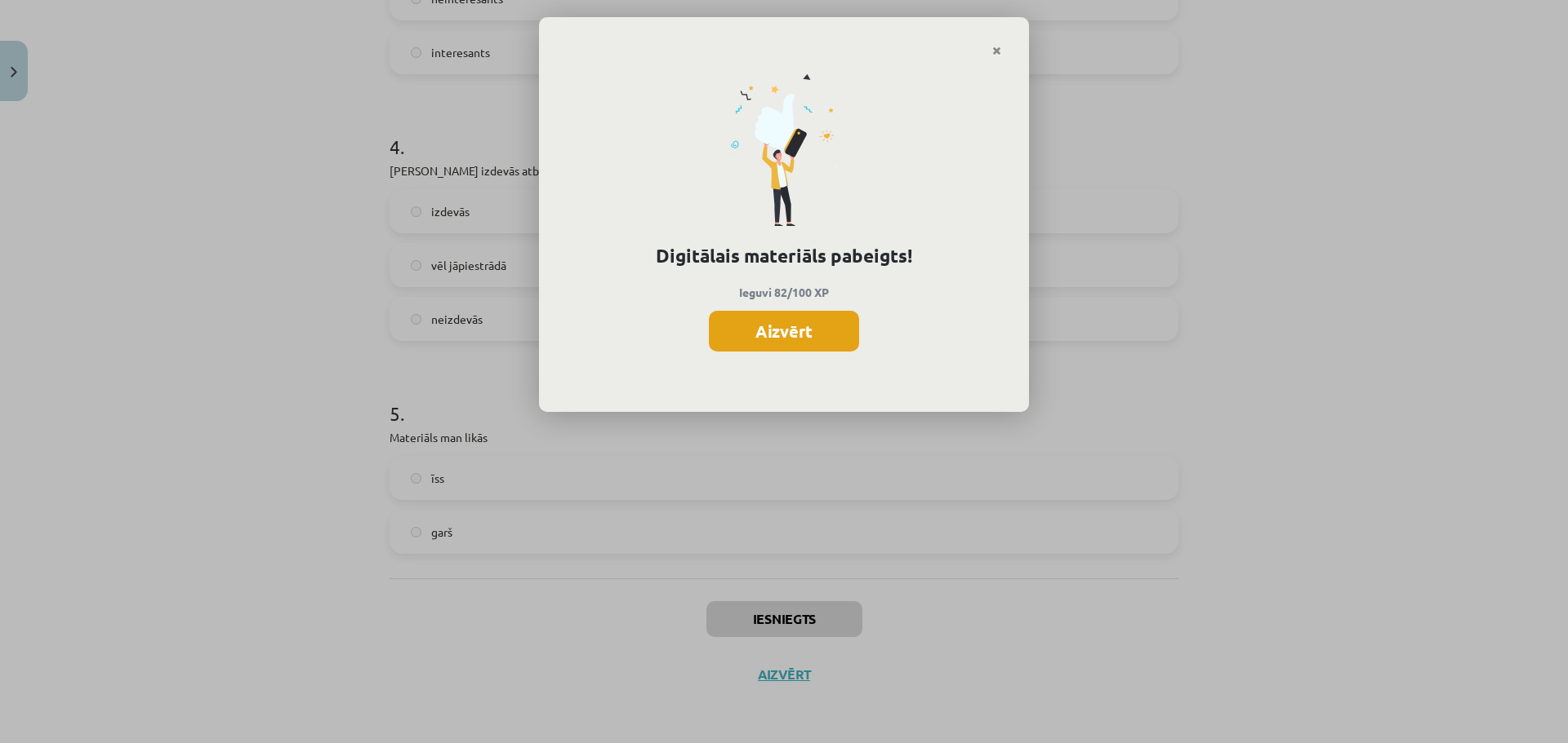
click at [797, 331] on button "Aizvērt" at bounding box center [784, 331] width 150 height 41
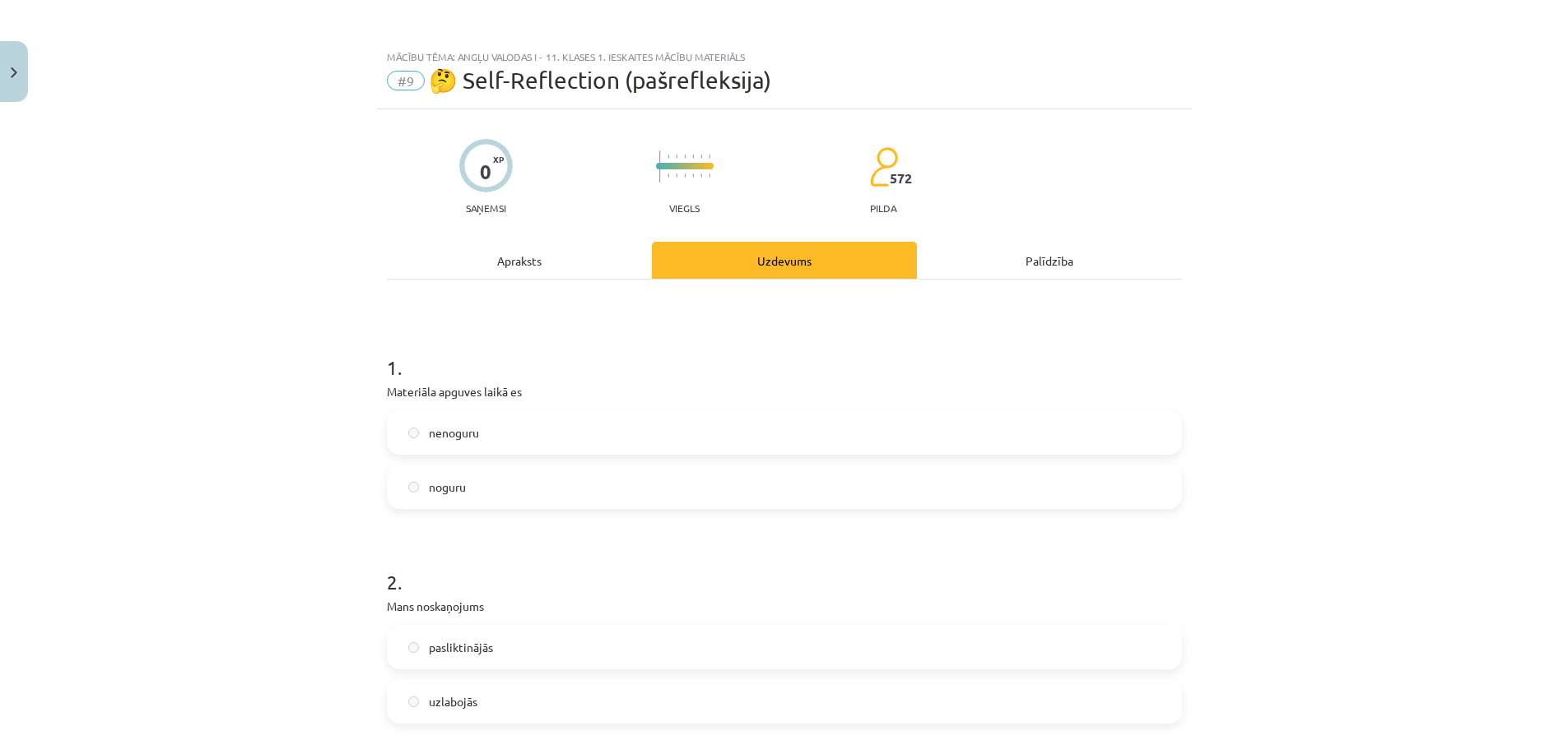
scroll to position [0, 0]
click at [0, 70] on button "Close" at bounding box center [13, 72] width 28 height 61
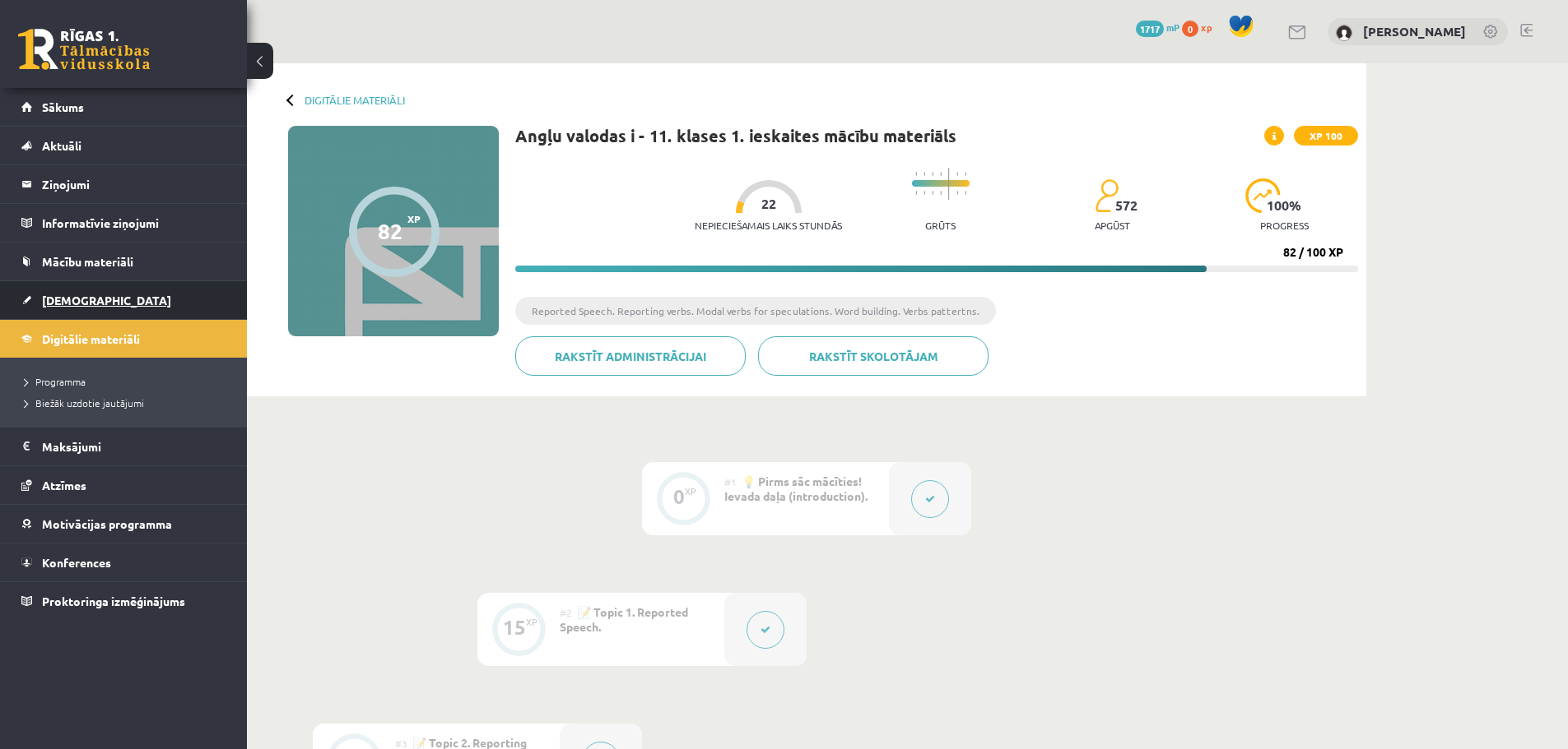
click at [61, 300] on span "[DEMOGRAPHIC_DATA]" at bounding box center [106, 300] width 129 height 15
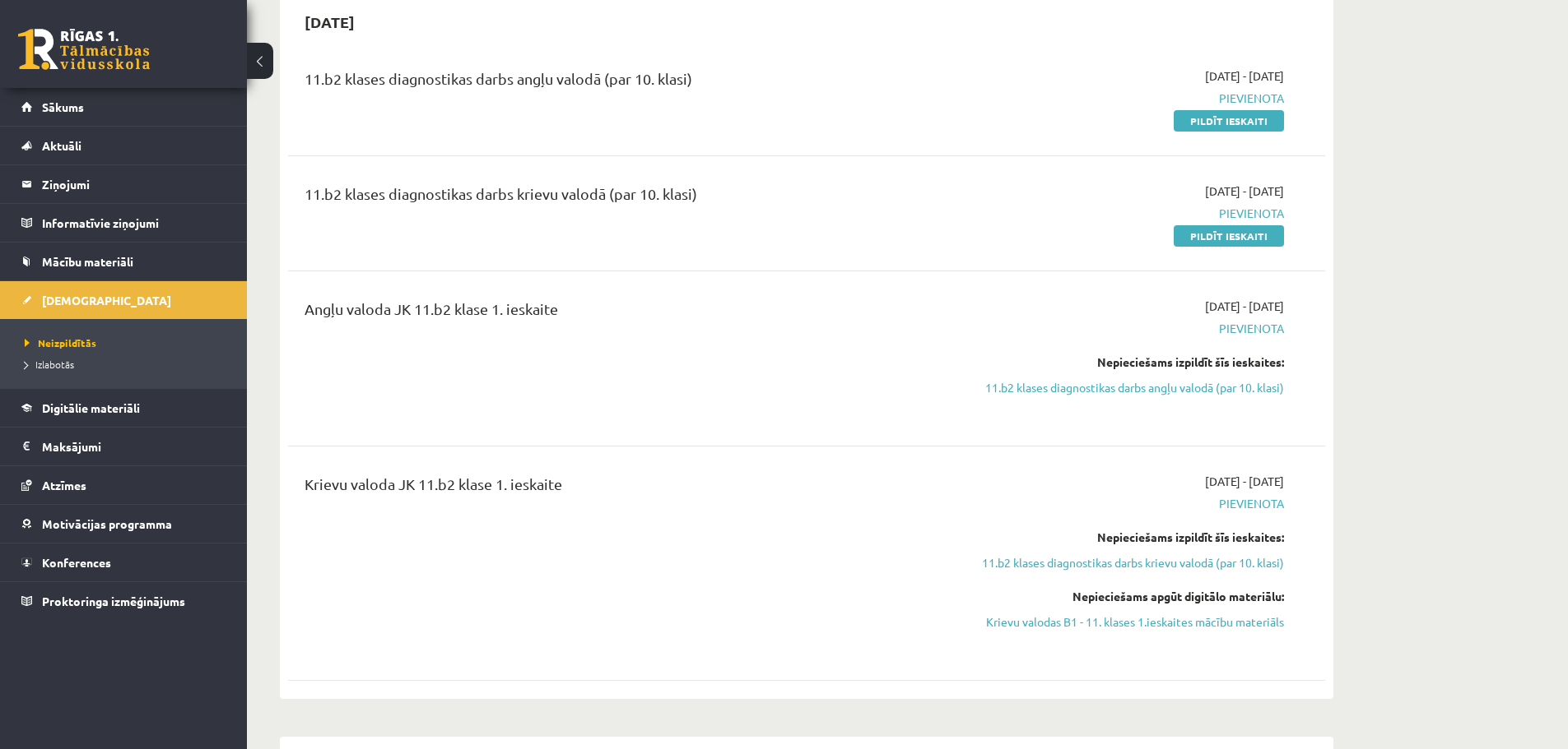
scroll to position [164, 0]
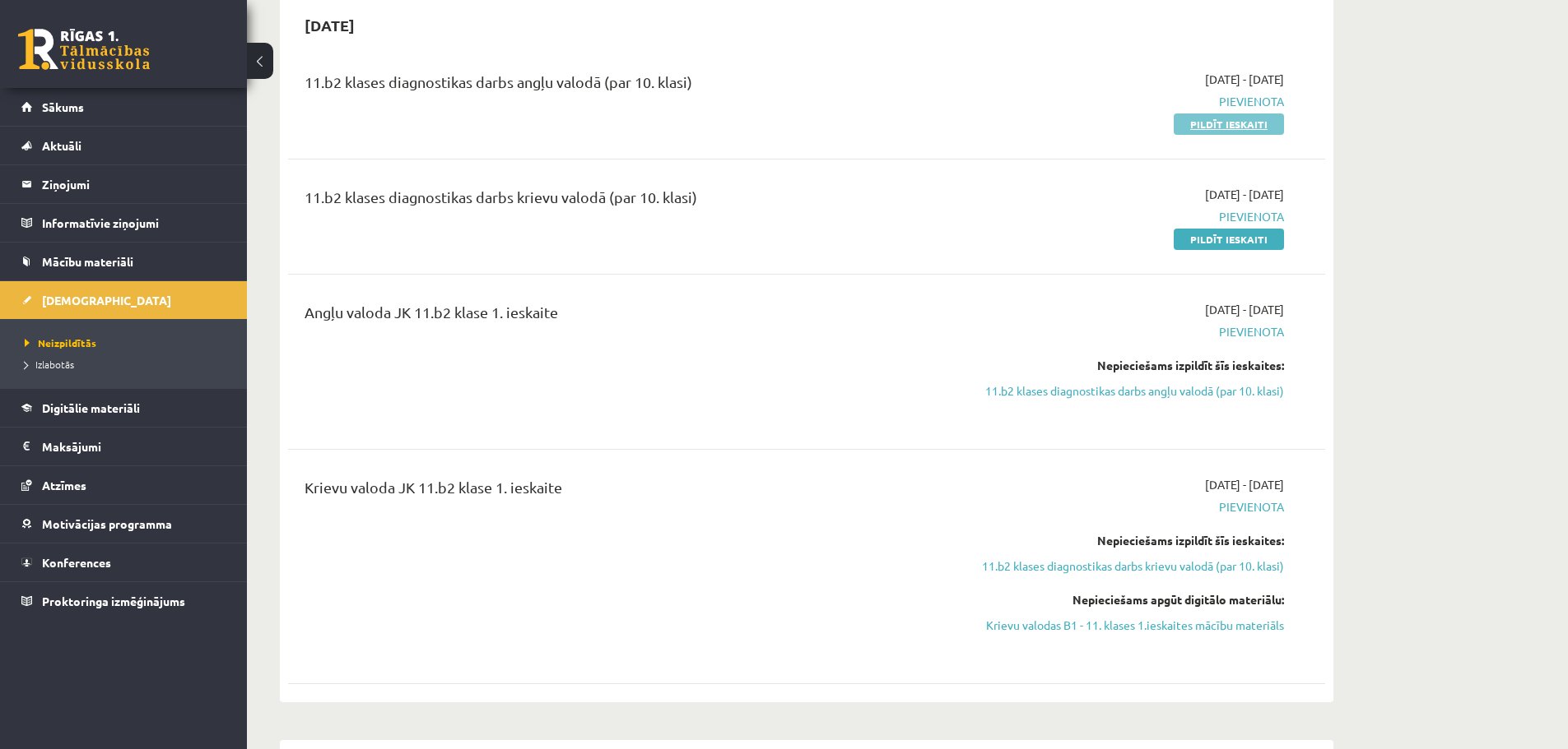
click at [1245, 128] on link "Pildīt ieskaiti" at bounding box center [1229, 124] width 110 height 21
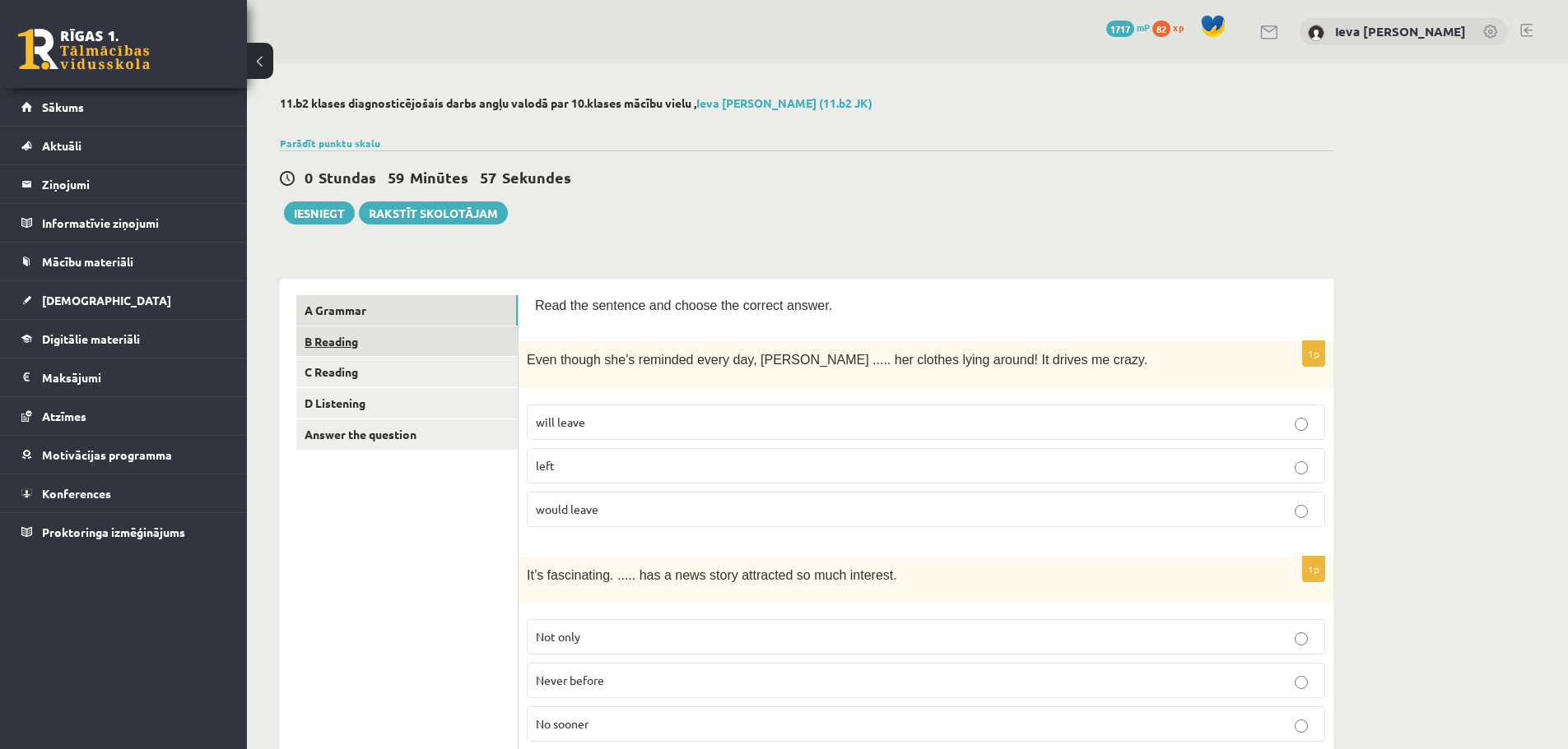
click at [312, 344] on link "B Reading" at bounding box center [407, 342] width 221 height 30
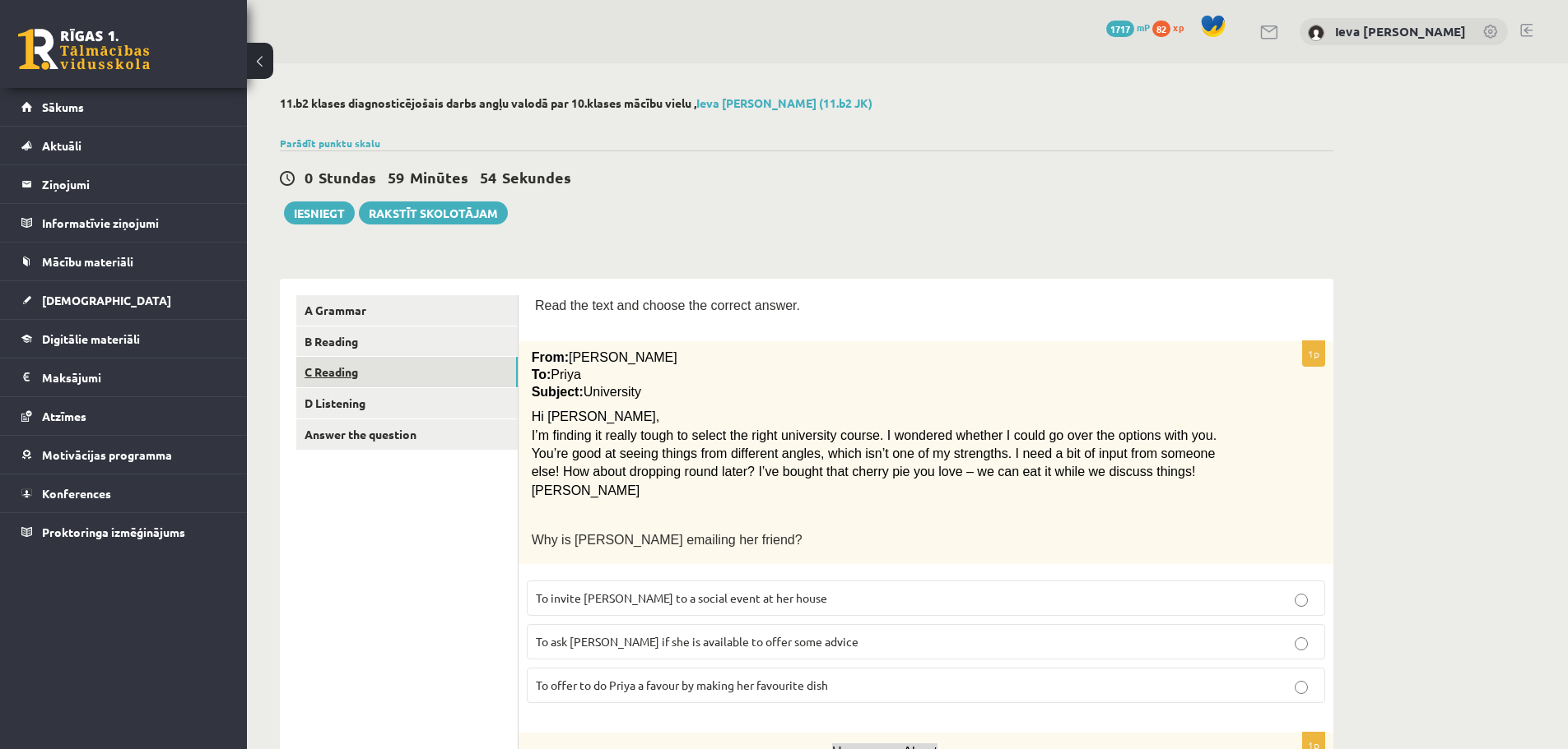
click at [355, 368] on link "C Reading" at bounding box center [407, 372] width 221 height 30
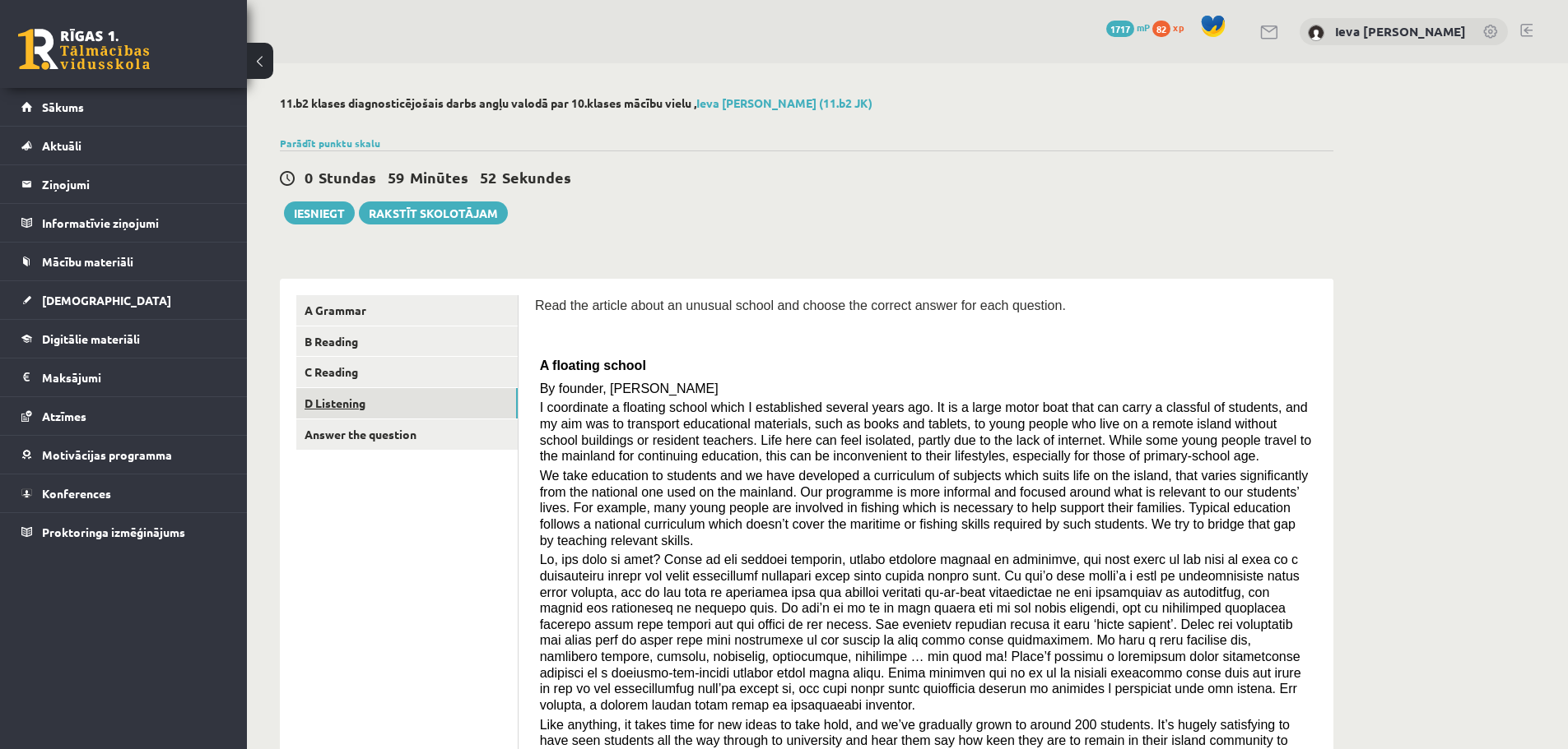
click at [341, 399] on link "D Listening" at bounding box center [407, 403] width 221 height 30
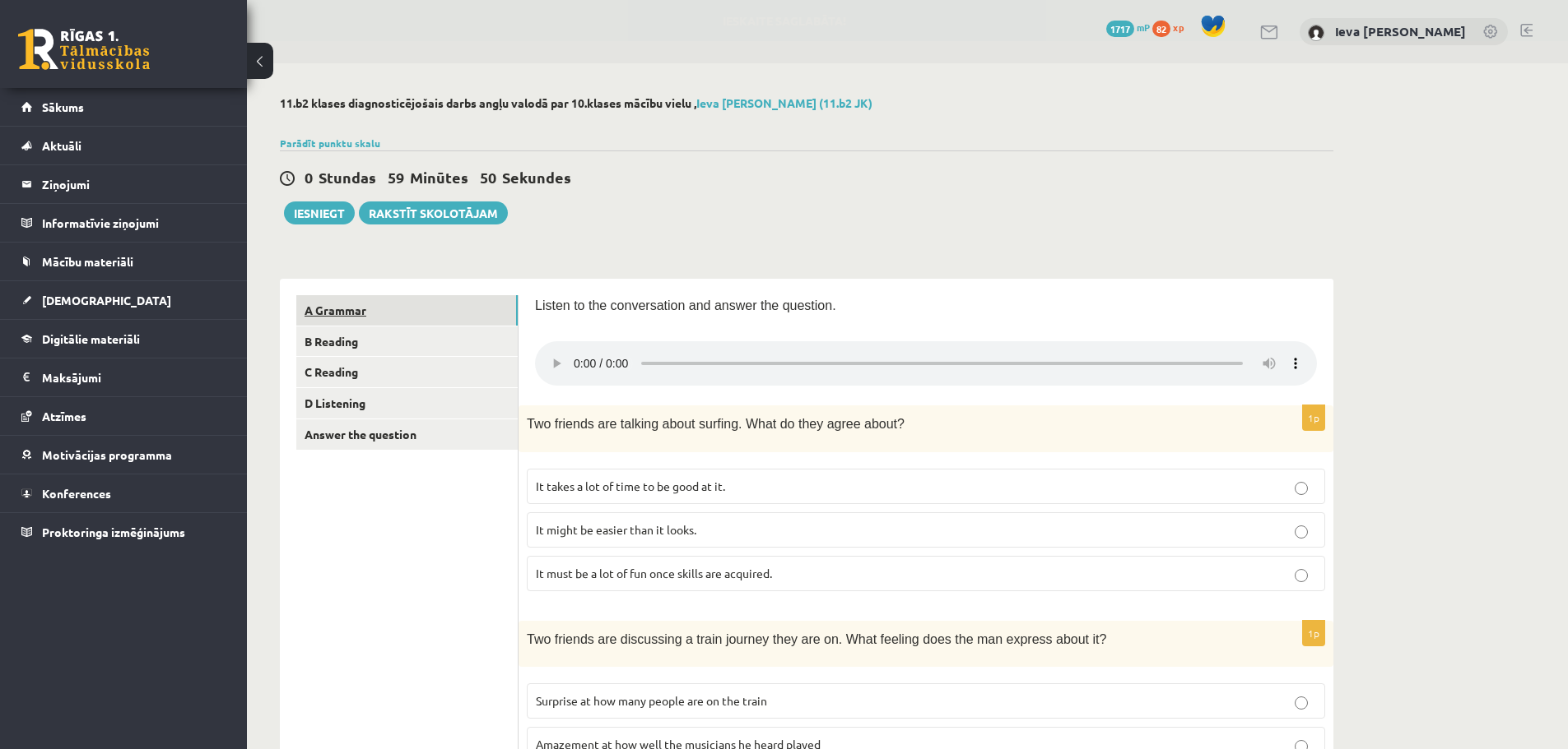
click at [368, 308] on link "A Grammar" at bounding box center [407, 311] width 221 height 30
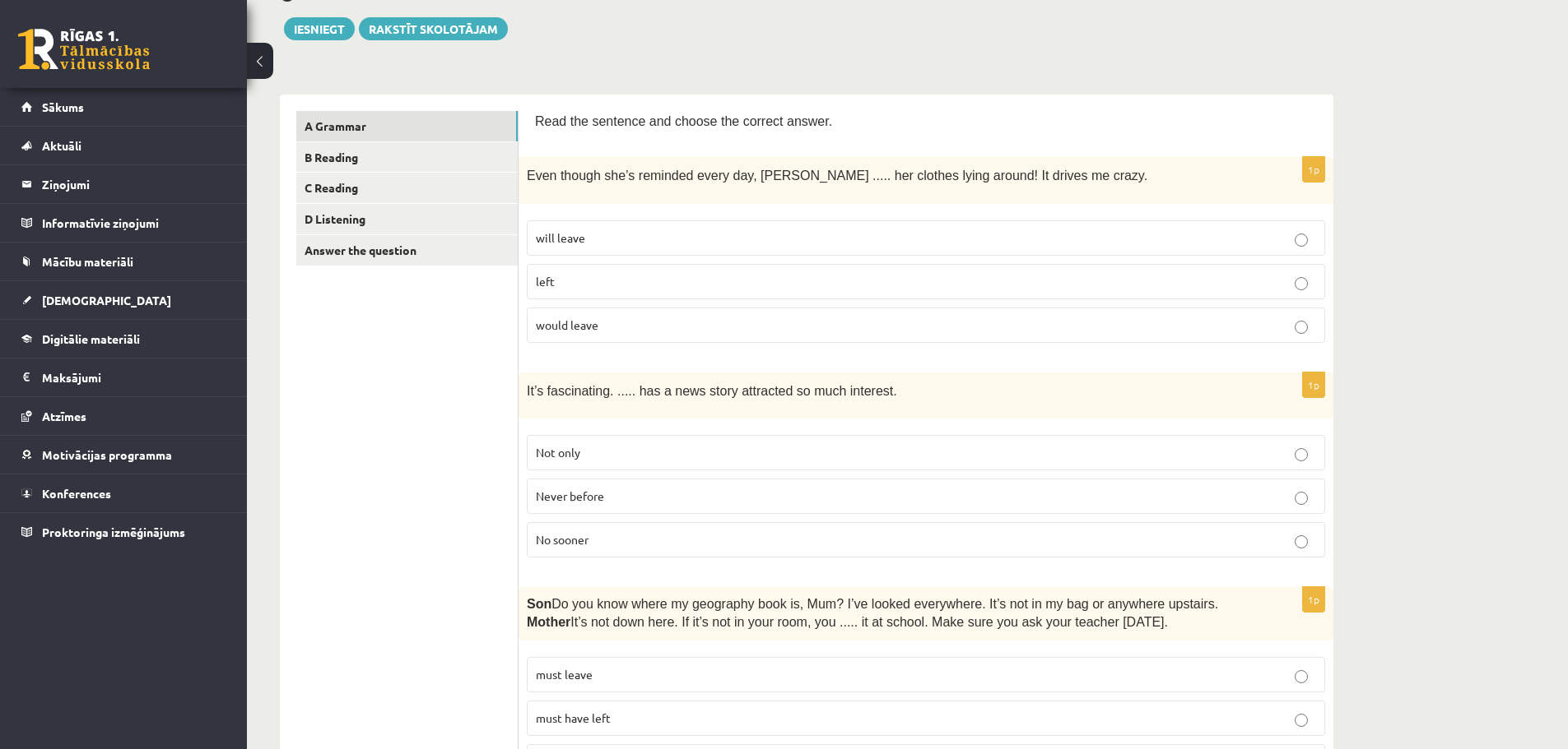
scroll to position [247, 0]
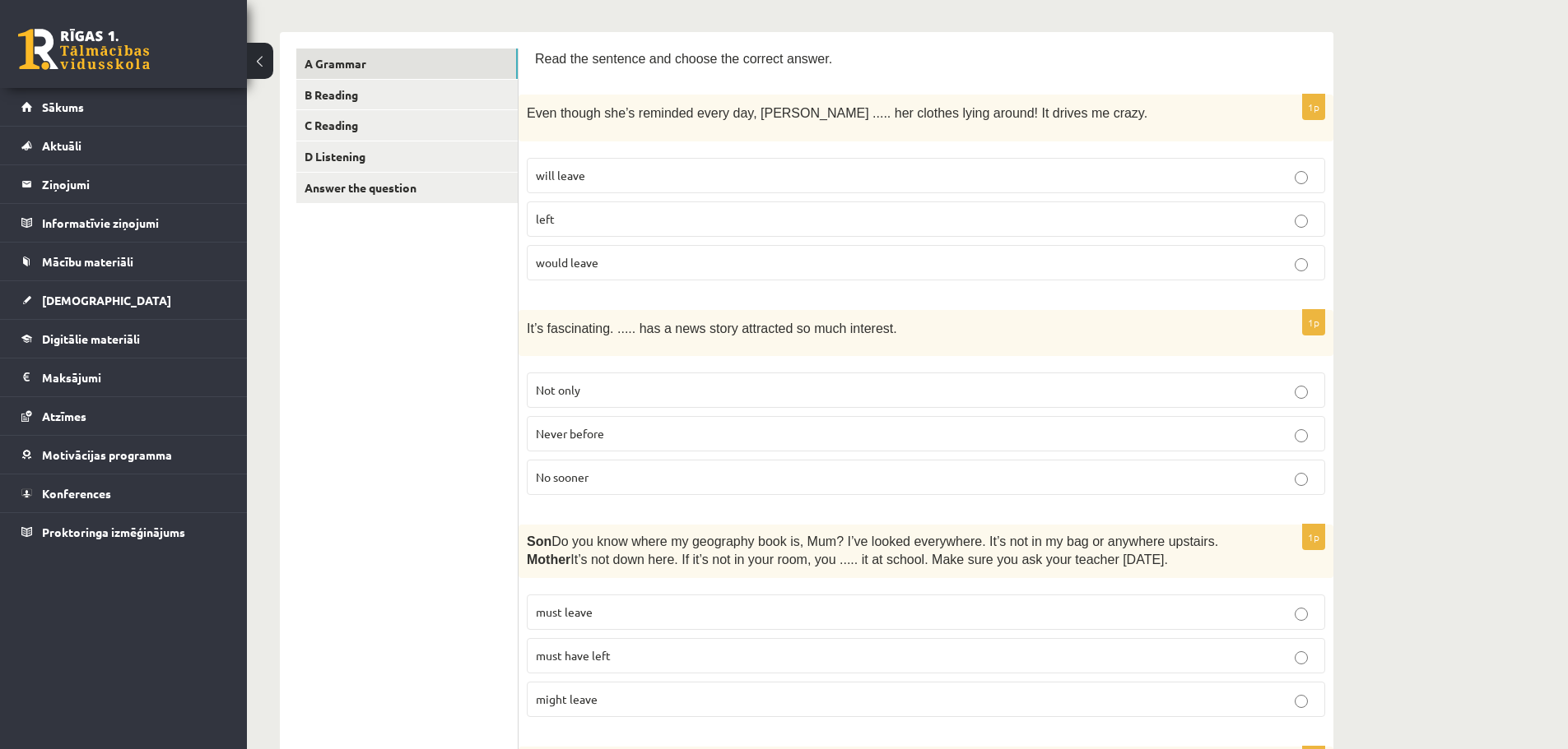
click at [779, 221] on p "left" at bounding box center [925, 219] width 781 height 18
click at [597, 427] on span "Never before" at bounding box center [569, 433] width 68 height 15
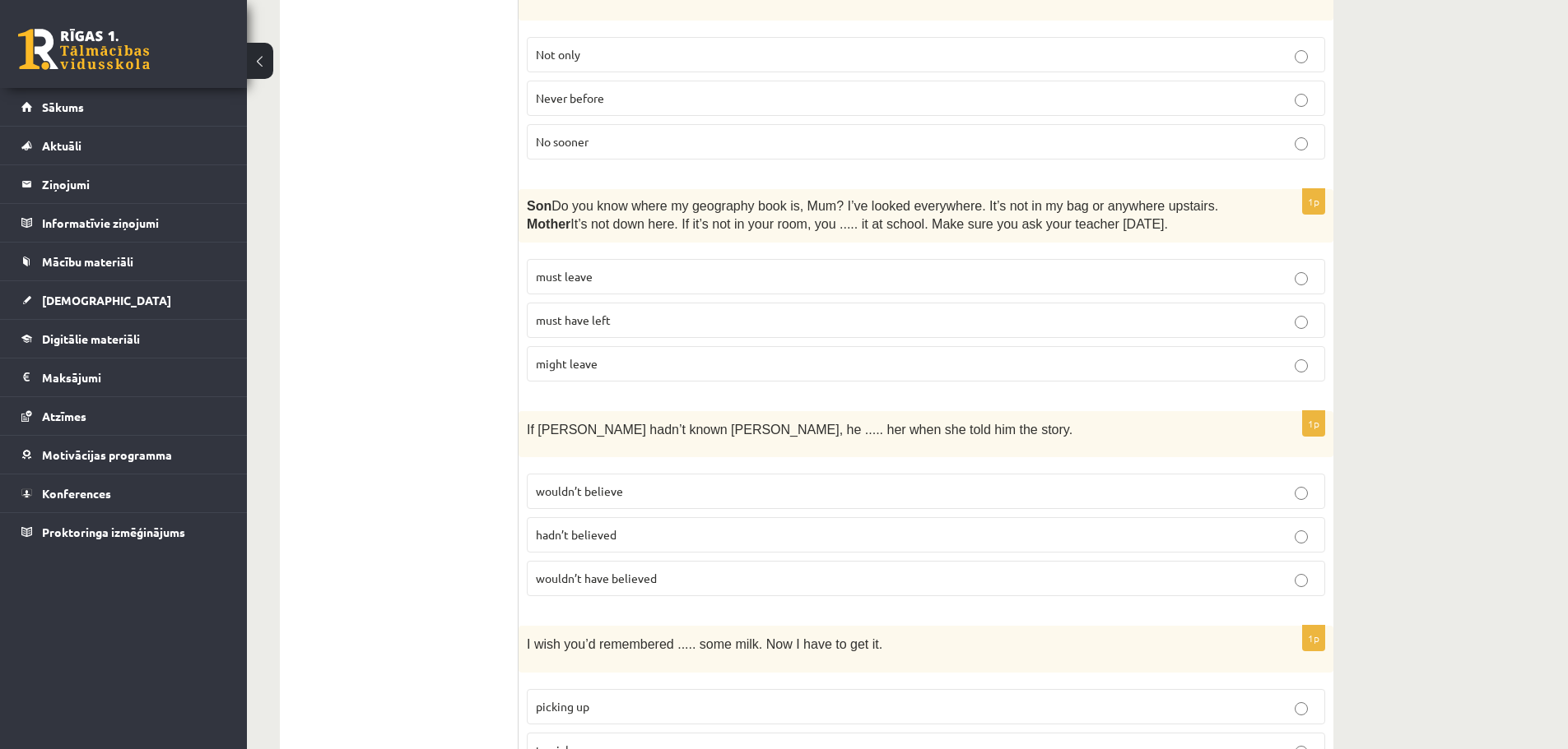
scroll to position [658, 0]
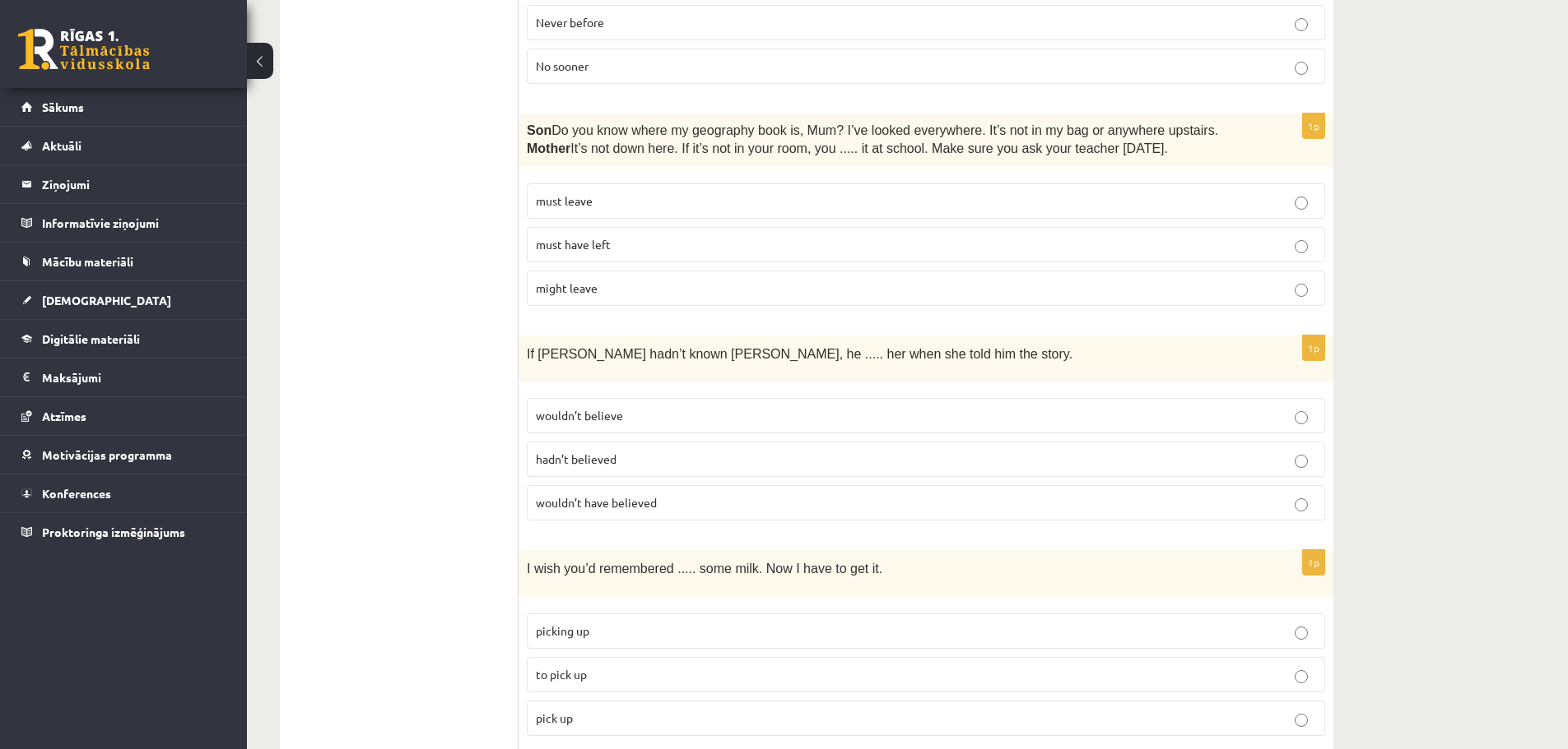
click at [978, 281] on p "might leave" at bounding box center [925, 288] width 781 height 18
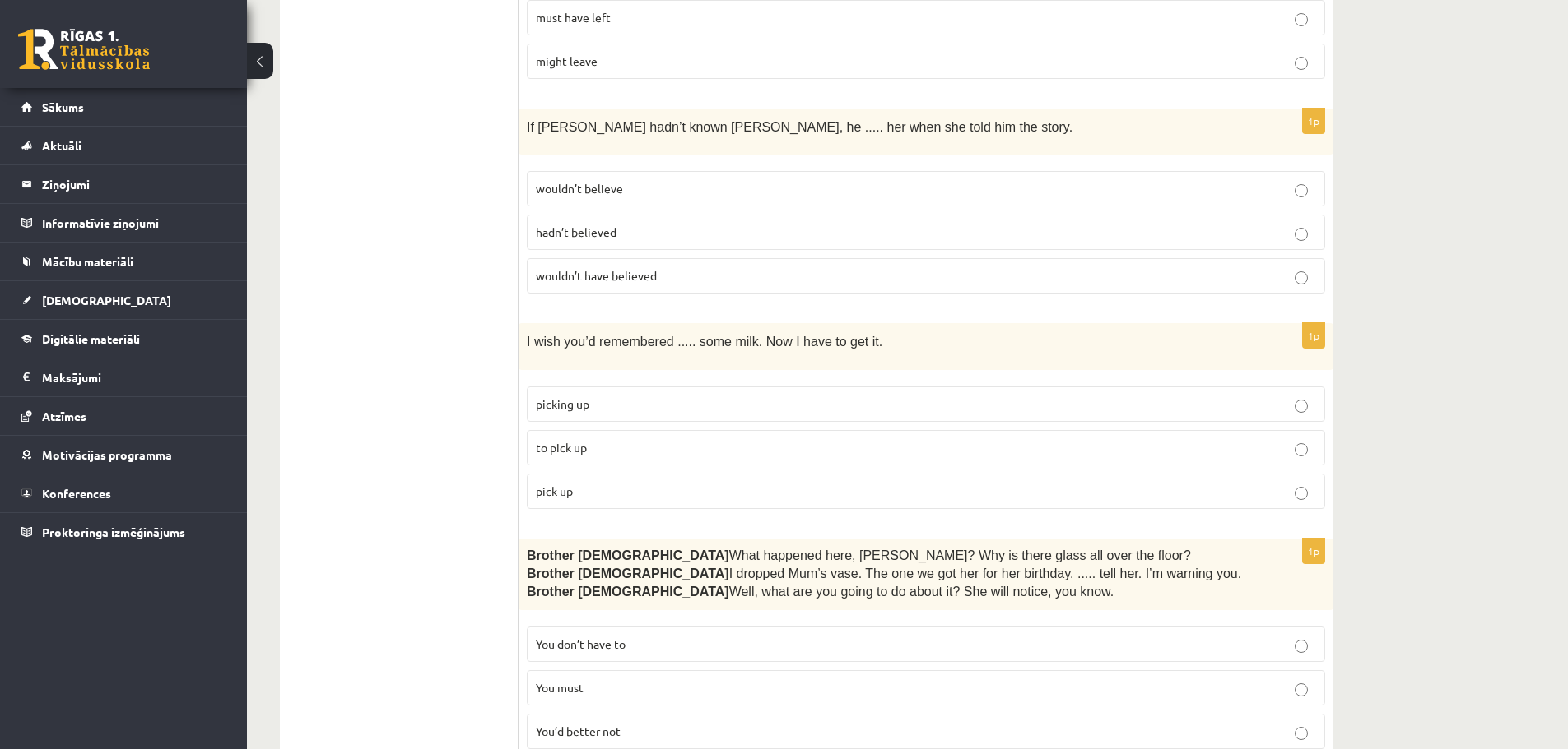
scroll to position [905, 0]
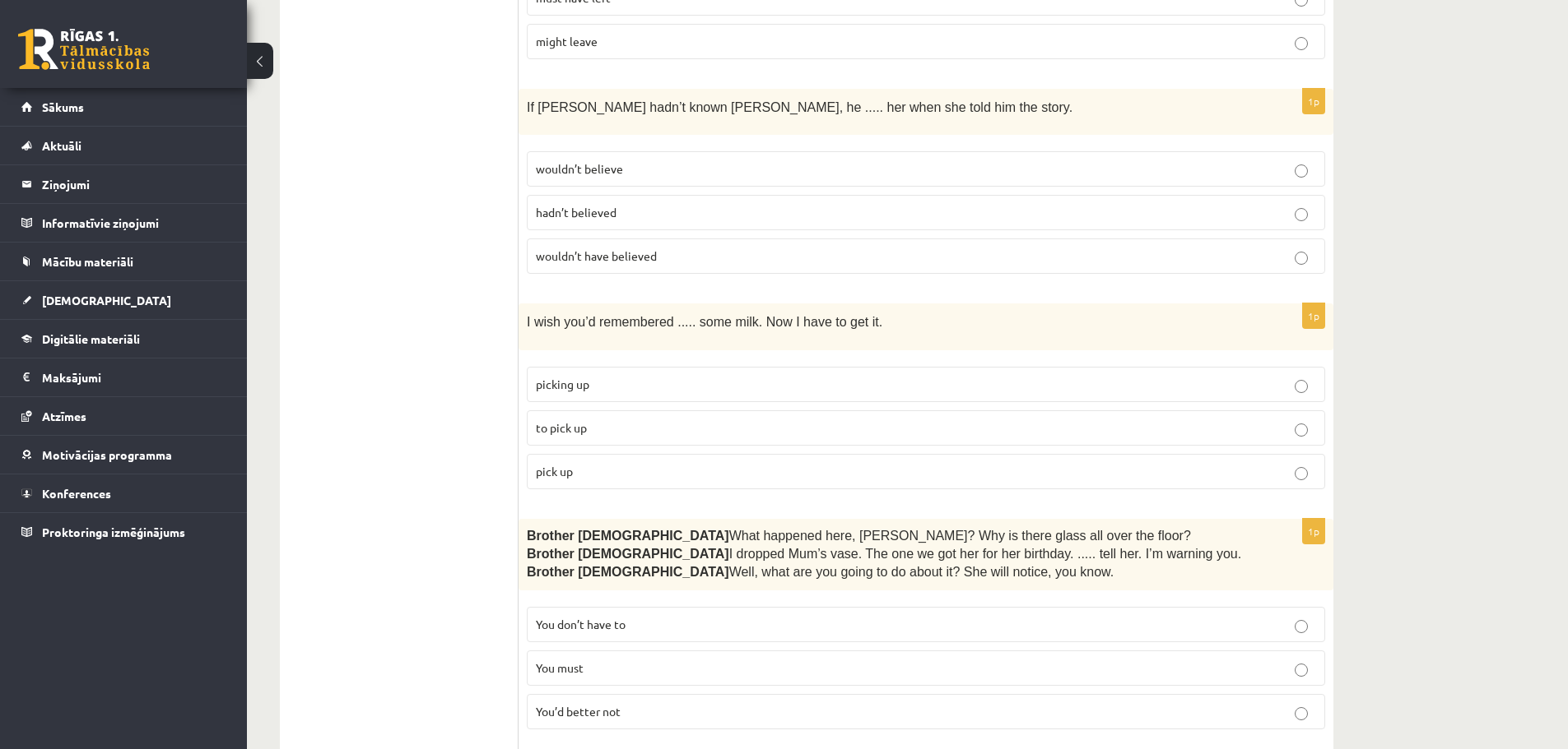
click at [684, 152] on label "wouldn’t believe" at bounding box center [926, 169] width 798 height 35
click at [636, 437] on label "to pick up" at bounding box center [926, 428] width 798 height 35
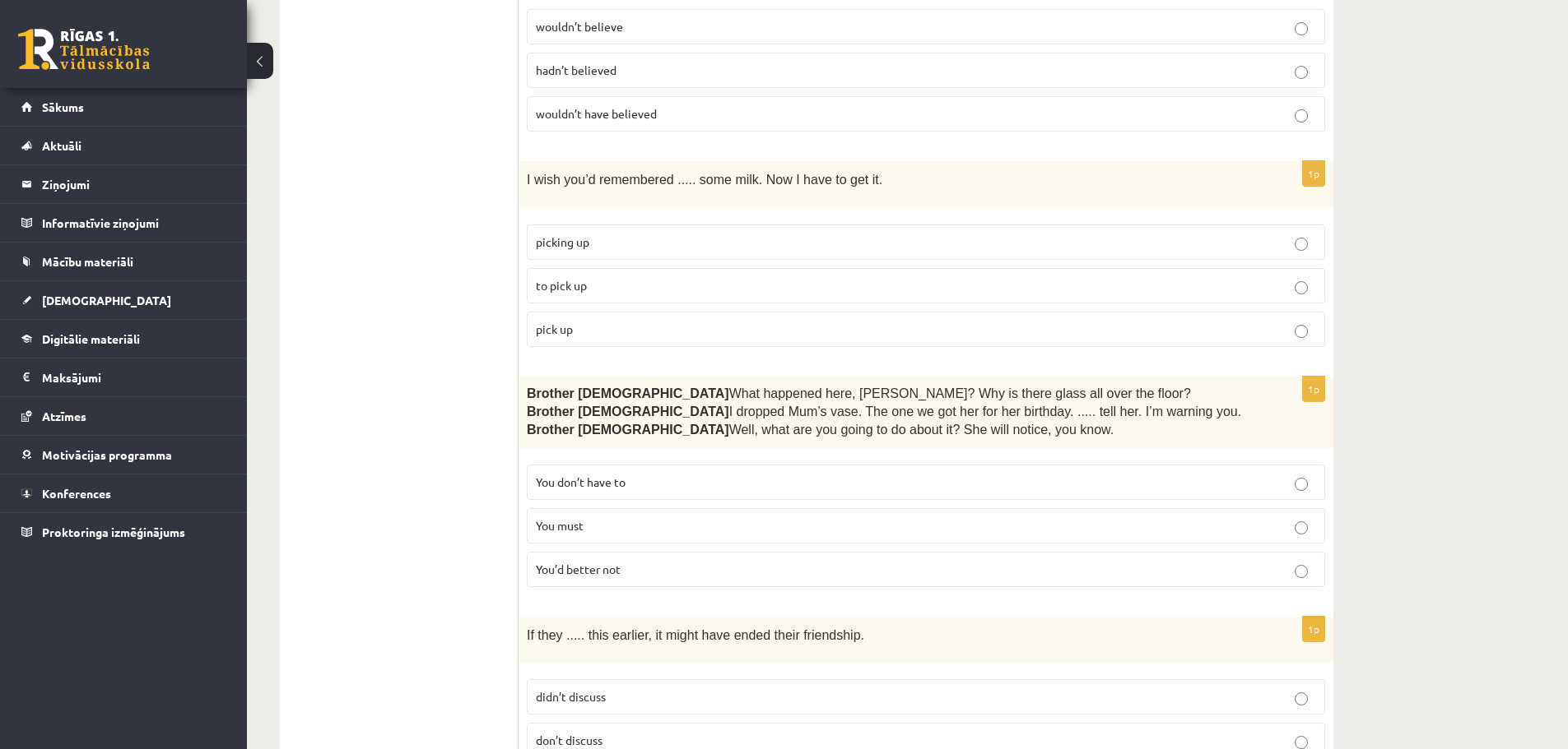
scroll to position [1151, 0]
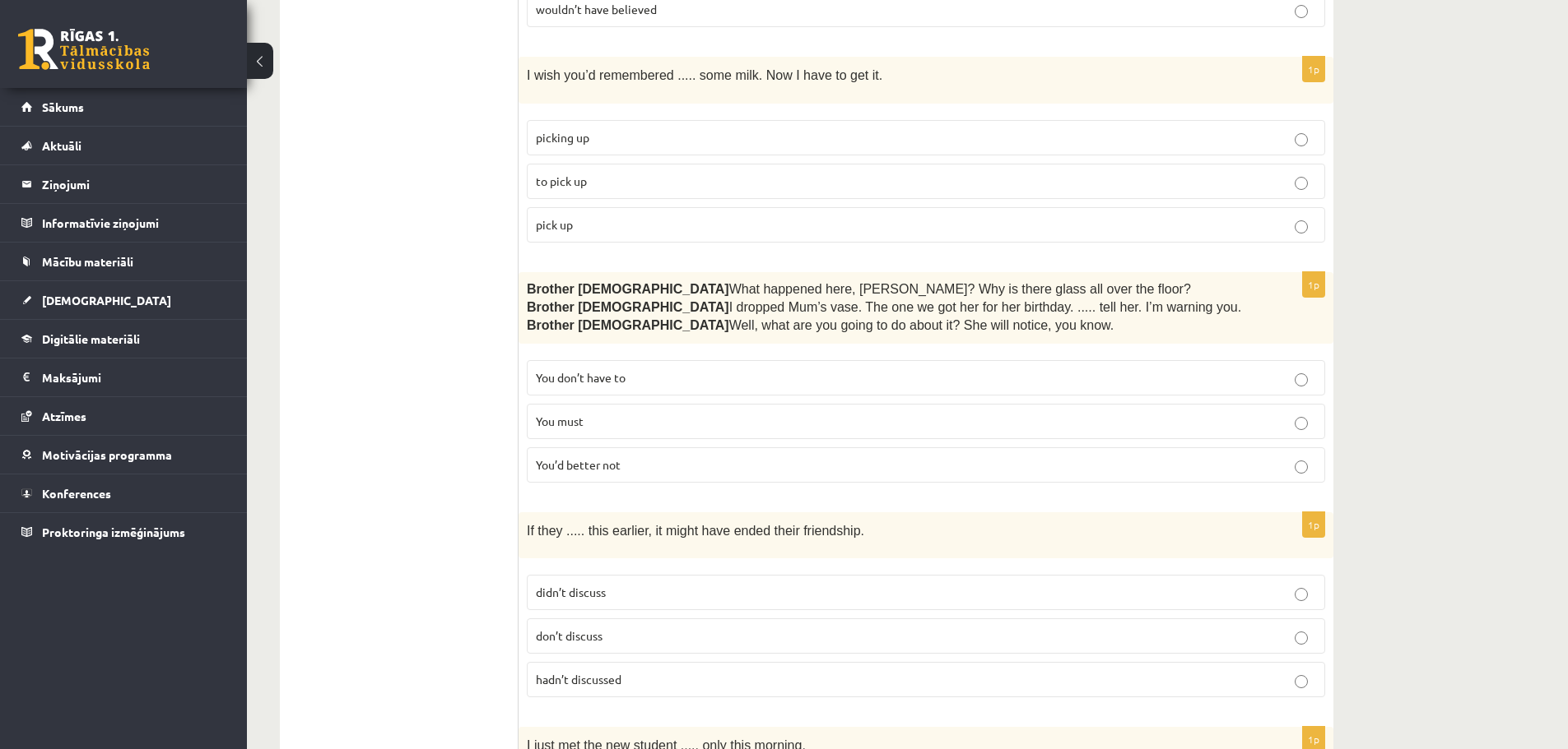
click at [674, 469] on p "You’d better not" at bounding box center [925, 465] width 781 height 18
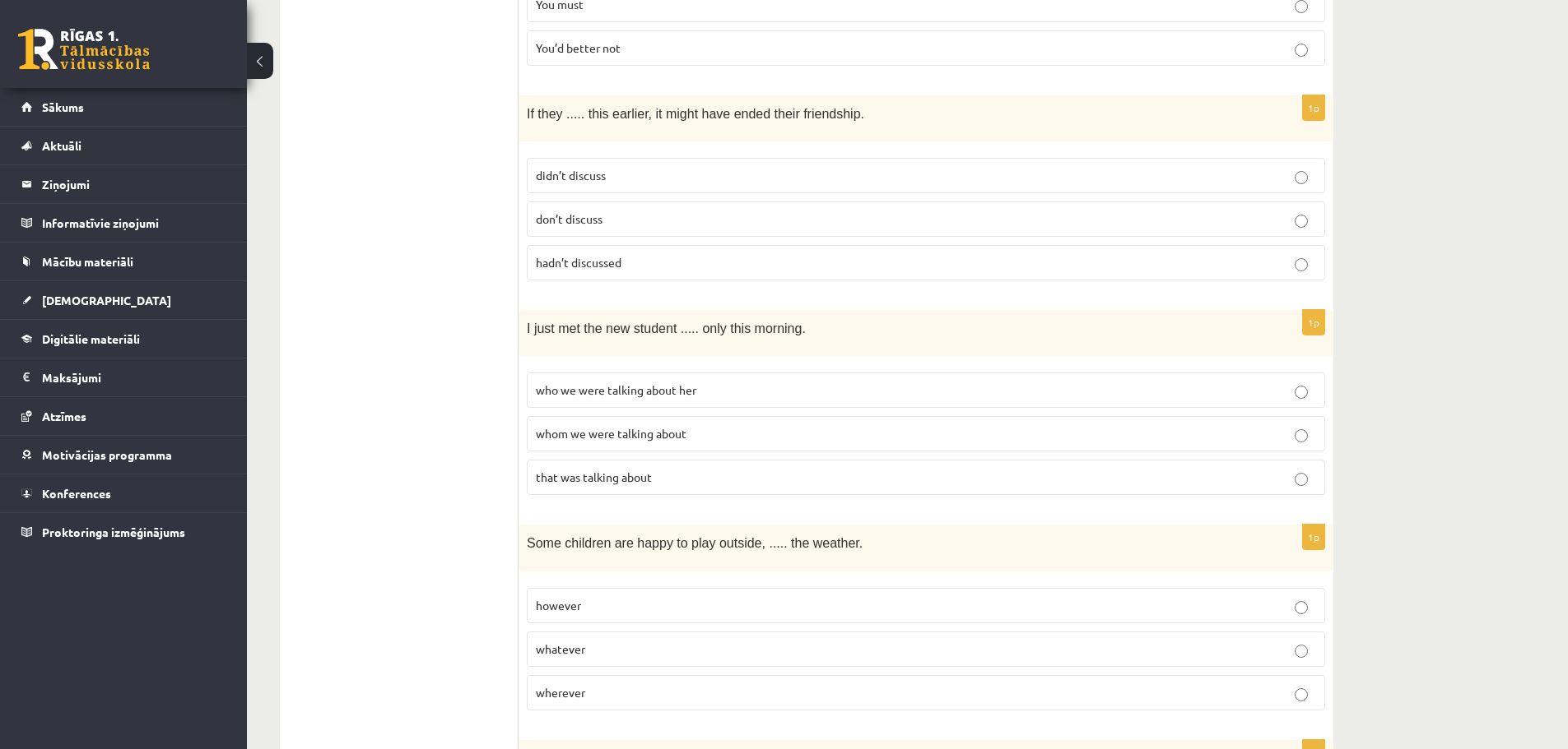
scroll to position [1563, 0]
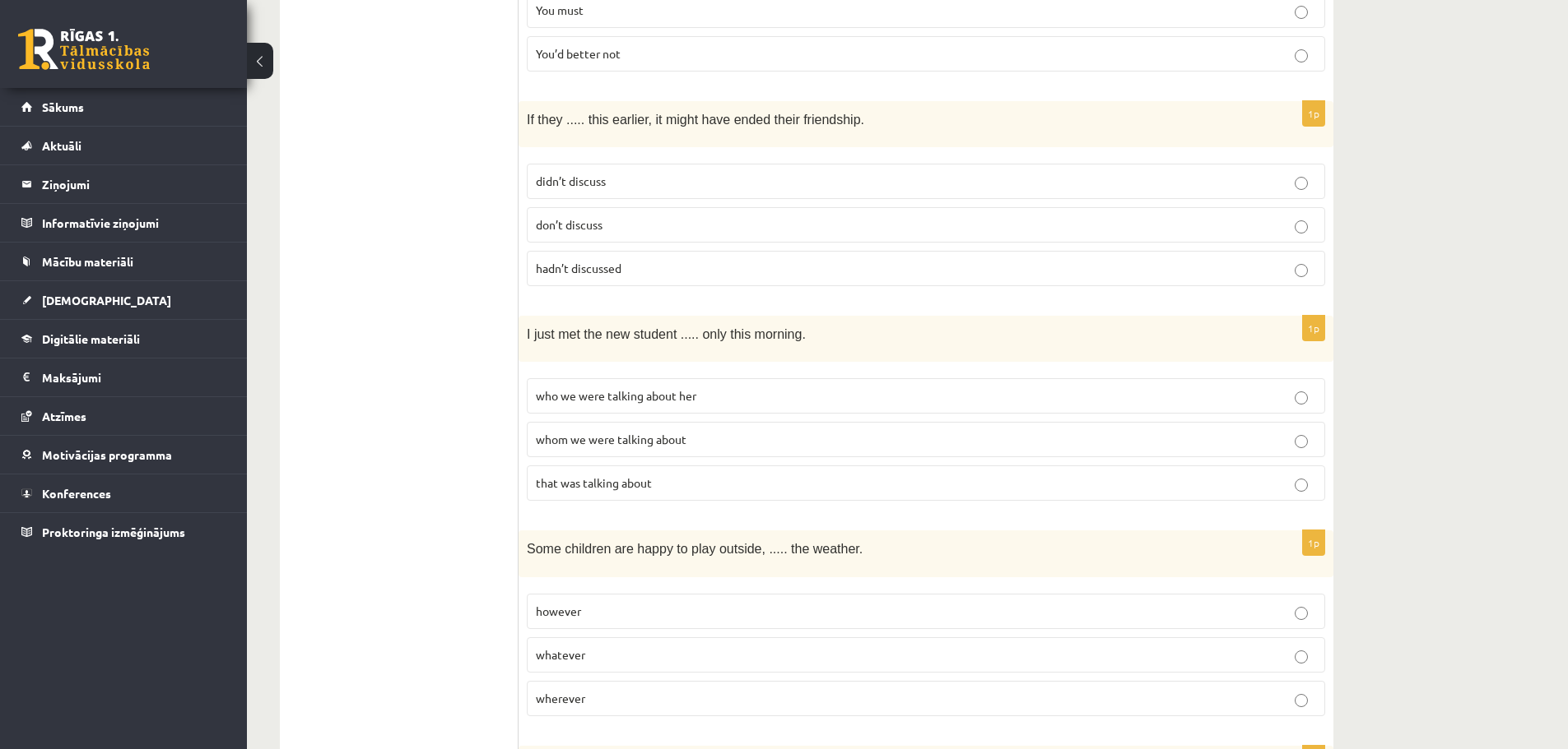
click at [624, 183] on p "didn’t discuss" at bounding box center [925, 181] width 781 height 18
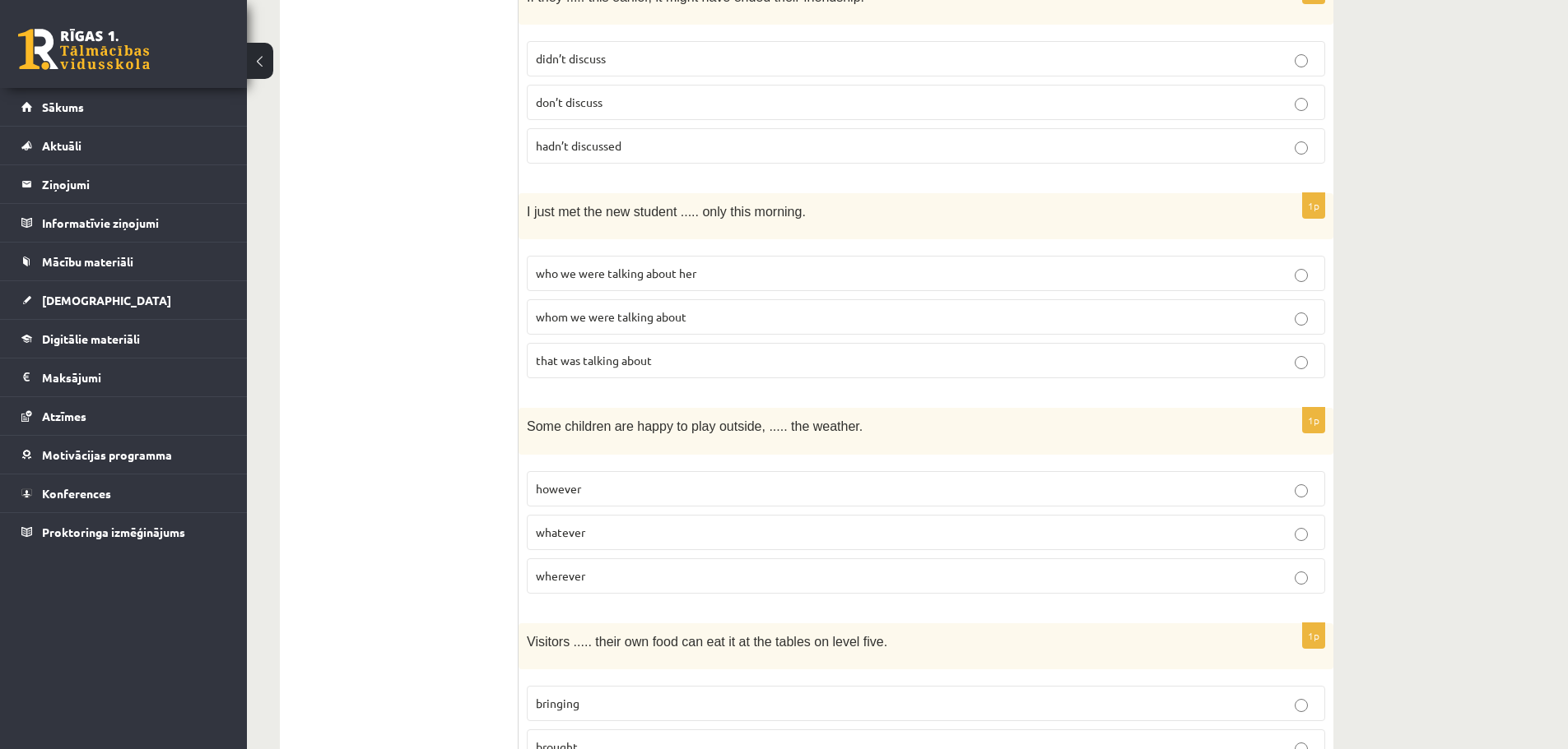
scroll to position [1728, 0]
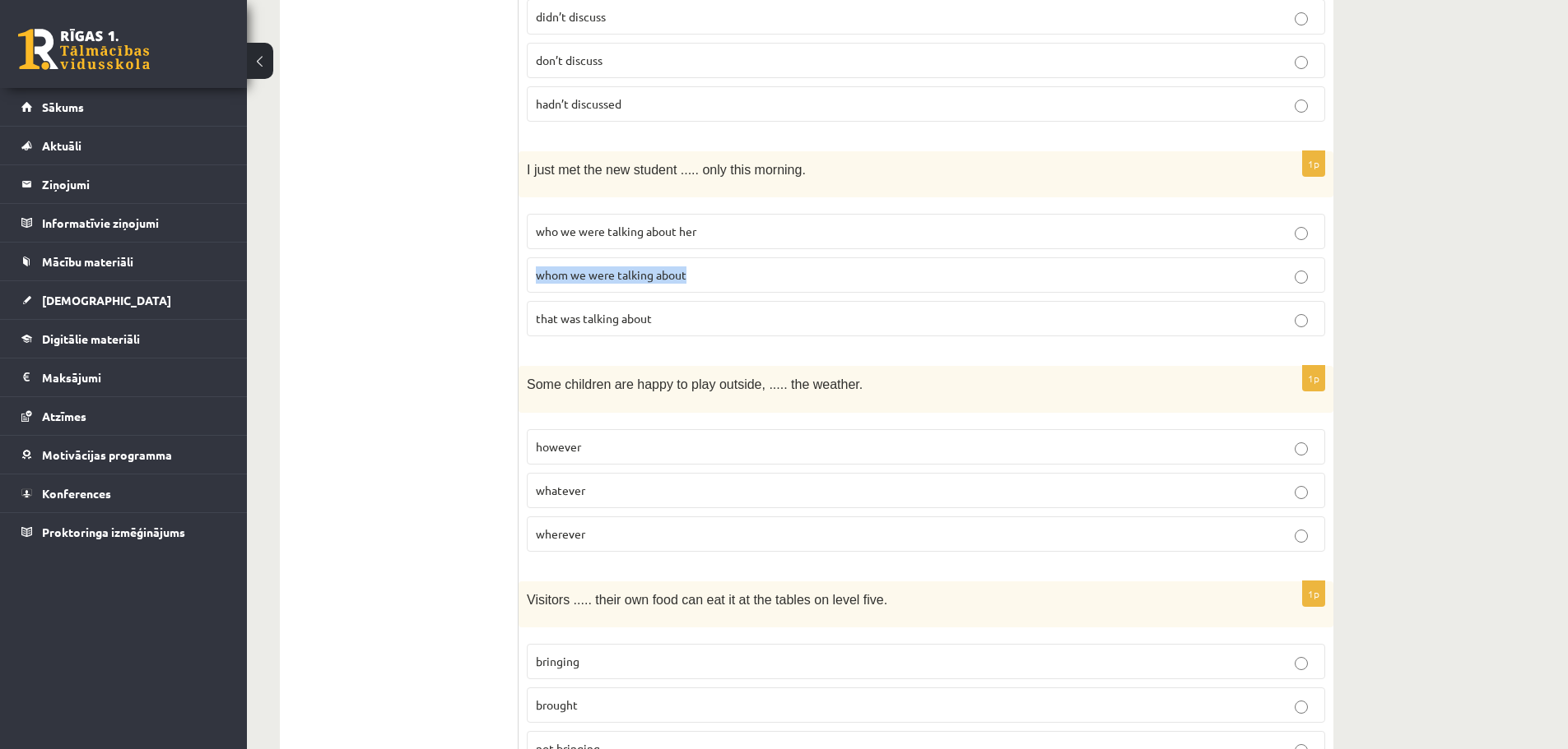
drag, startPoint x: 536, startPoint y: 268, endPoint x: 677, endPoint y: 268, distance: 141.0
click at [689, 274] on p "whom we were talking about" at bounding box center [925, 275] width 781 height 18
copy span "whom we were talking about"
click at [578, 301] on label "that was talking about" at bounding box center [926, 319] width 798 height 35
click at [599, 272] on span "whom we were talking about" at bounding box center [611, 275] width 151 height 15
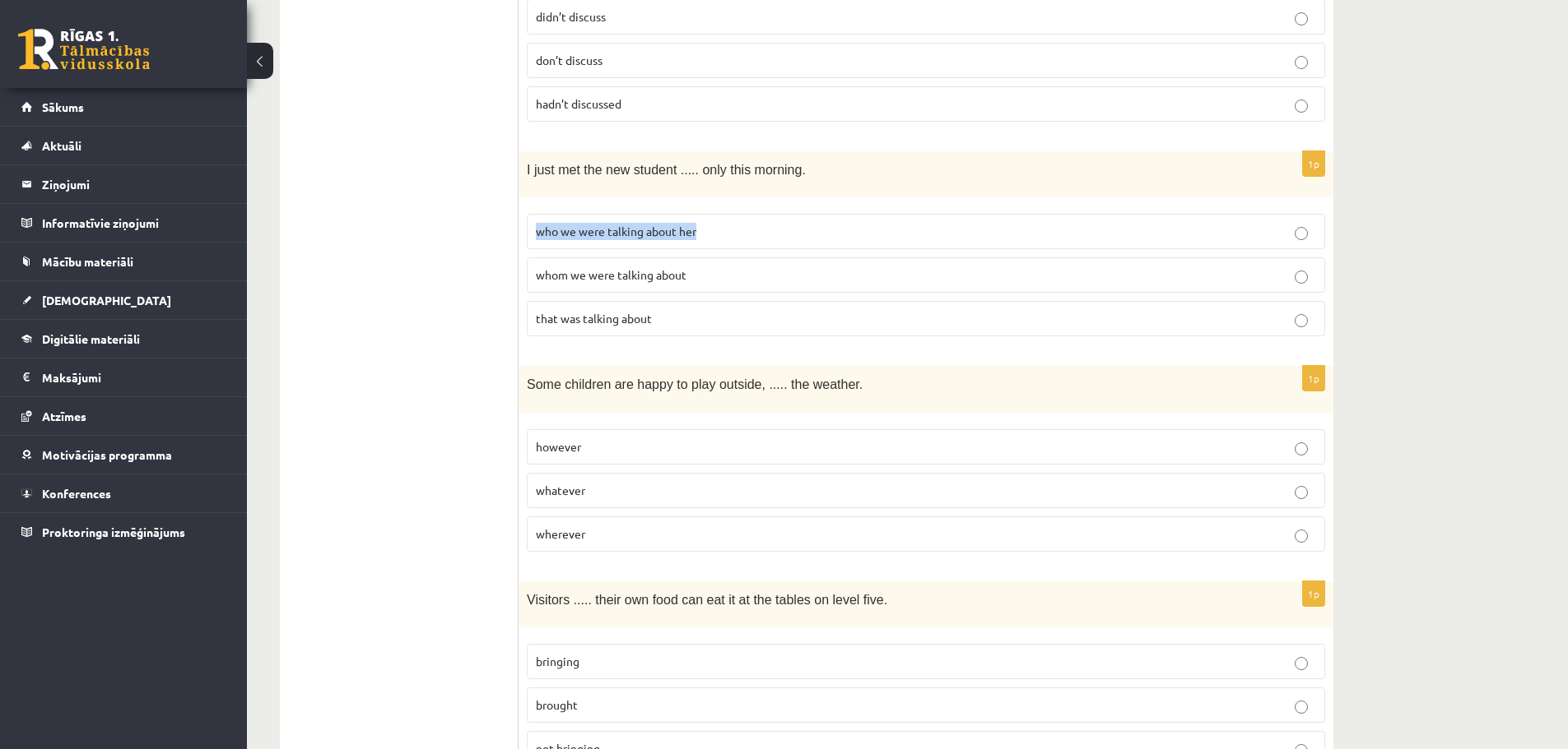
drag, startPoint x: 539, startPoint y: 224, endPoint x: 694, endPoint y: 225, distance: 155.0
click at [698, 223] on p "who we were talking about her" at bounding box center [925, 231] width 781 height 18
copy span "who we were talking about her"
drag, startPoint x: 536, startPoint y: 312, endPoint x: 660, endPoint y: 314, distance: 124.0
click at [660, 314] on p "that was talking about" at bounding box center [925, 319] width 781 height 18
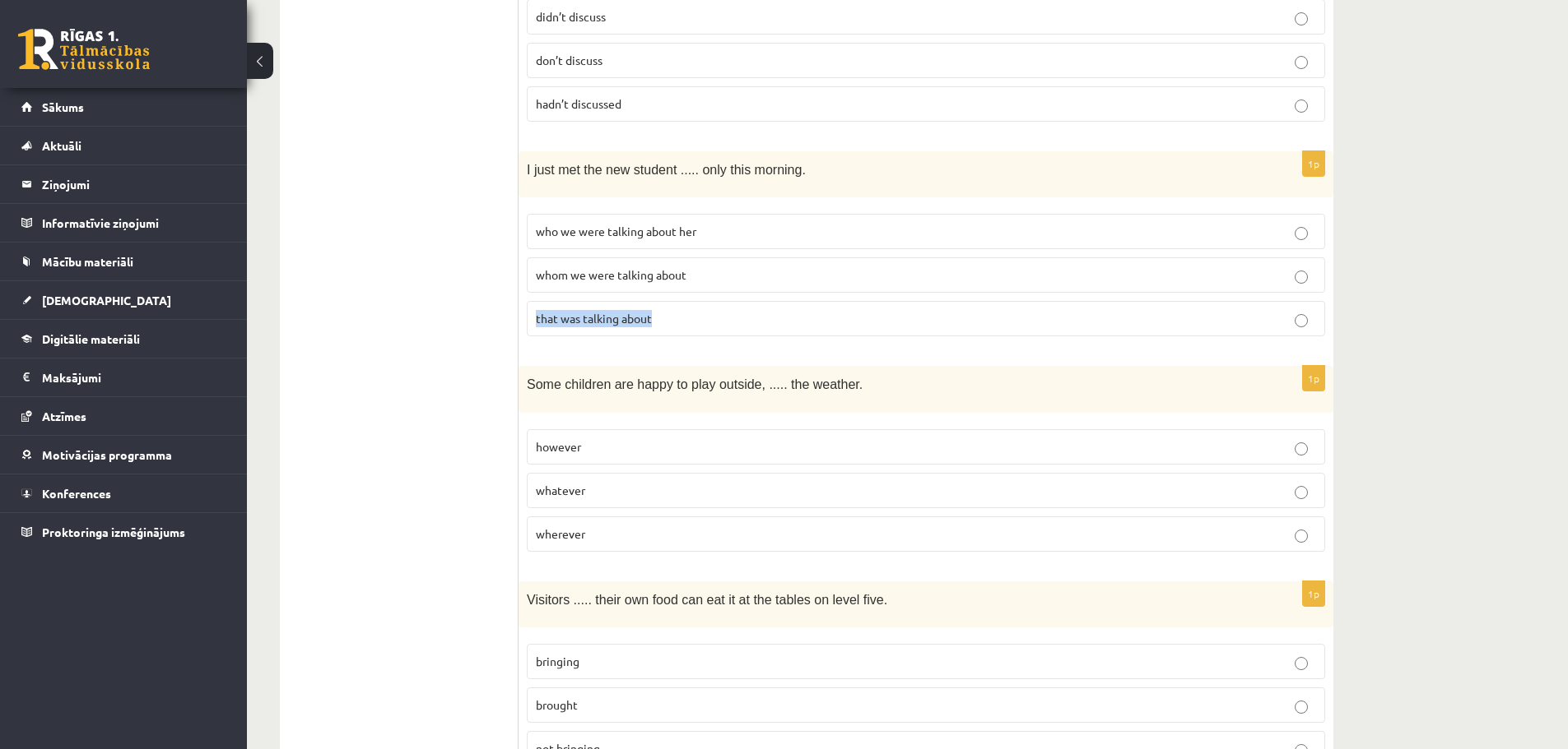
copy span "that was talking about"
drag, startPoint x: 372, startPoint y: 327, endPoint x: 405, endPoint y: 320, distance: 33.7
click at [639, 534] on p "wherever" at bounding box center [925, 534] width 781 height 18
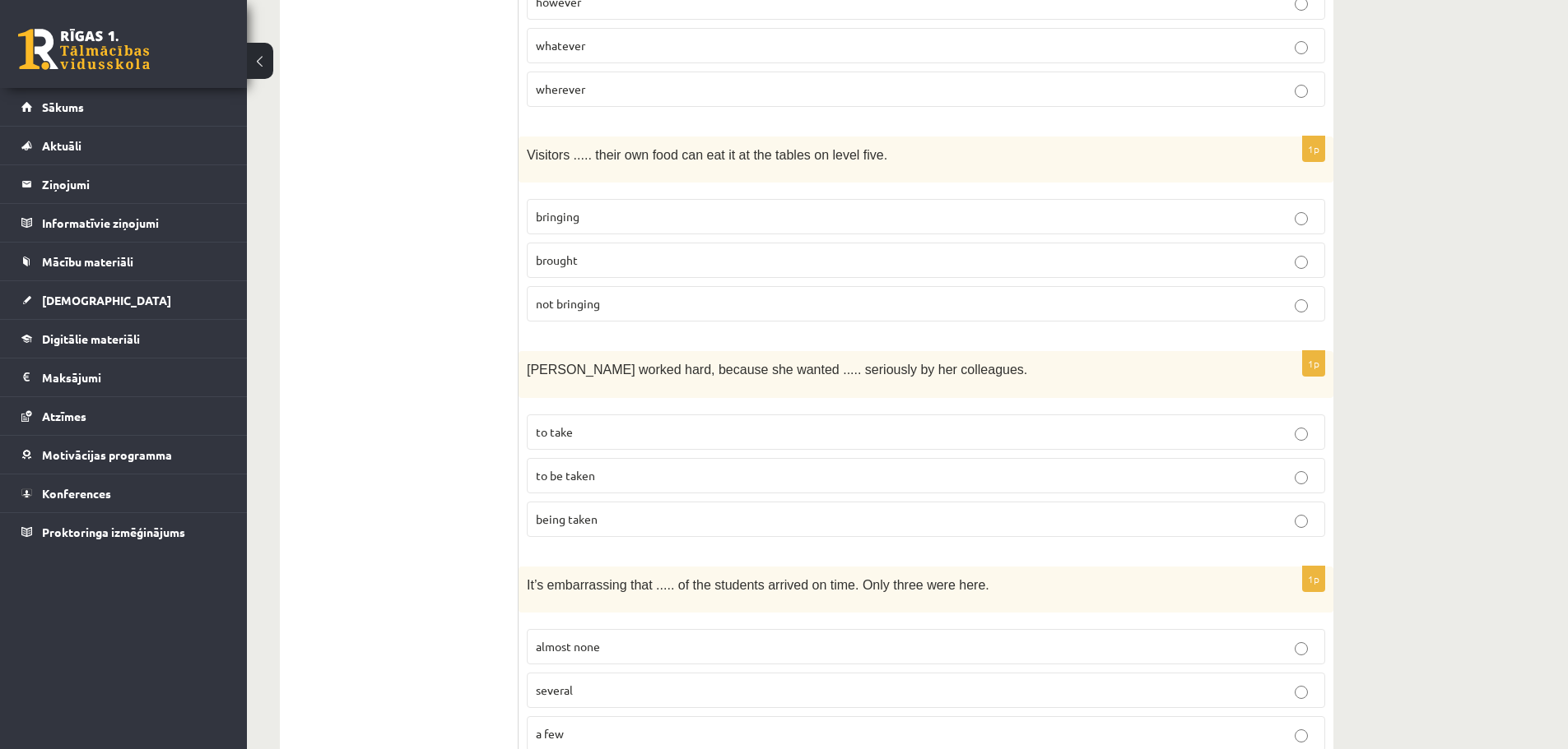
scroll to position [2242, 0]
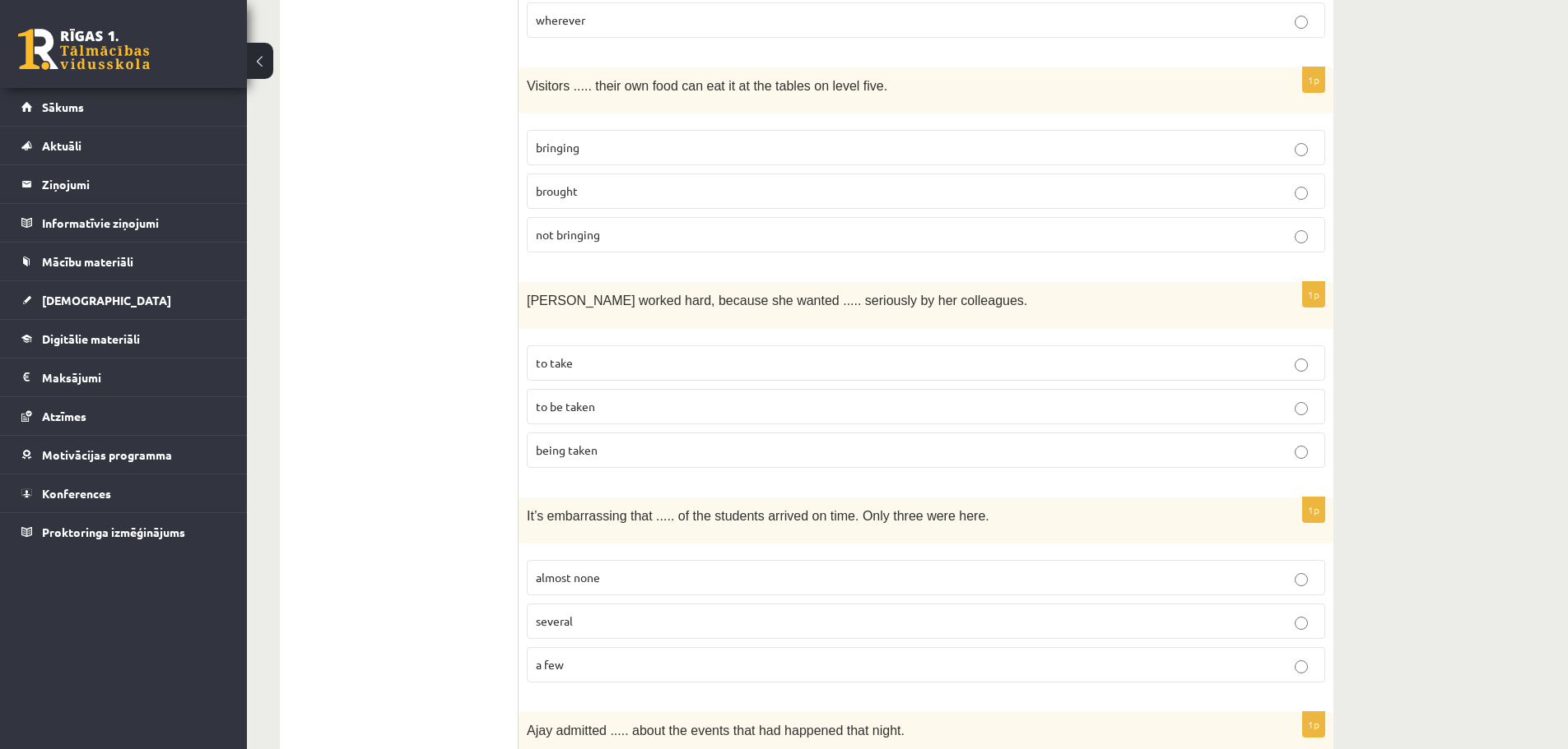
click at [651, 143] on p "bringing" at bounding box center [925, 147] width 781 height 18
drag, startPoint x: 585, startPoint y: 76, endPoint x: 867, endPoint y: 69, distance: 282.1
click at [867, 76] on p "Visitors ..... their own food can eat it at the tables on level five." at bounding box center [885, 85] width 716 height 19
copy span "their own food can eat it at the tables on level five."
click at [451, 90] on ul "A Grammar B Reading C Reading D Listening Answer the question" at bounding box center [408, 257] width 222 height 4406
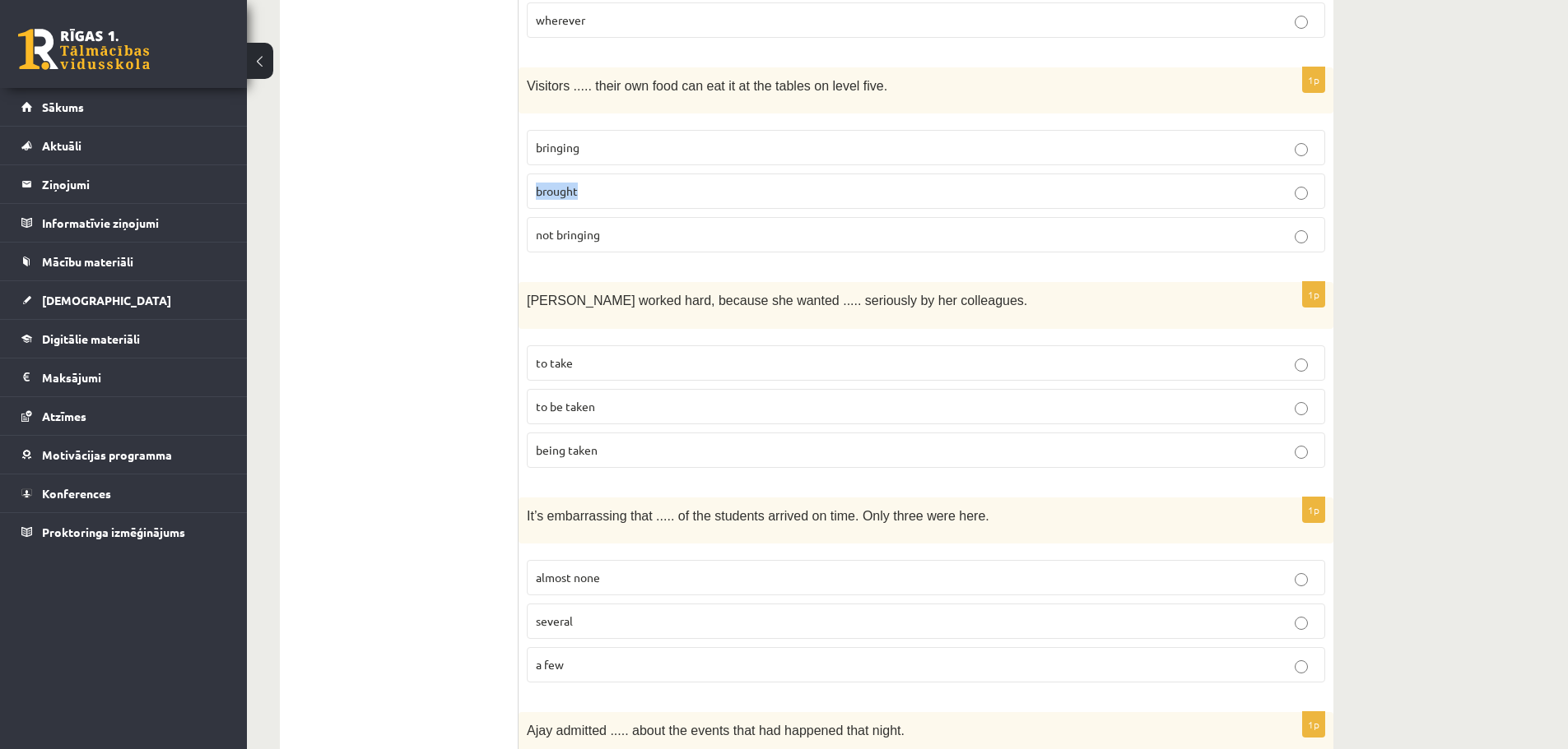
drag, startPoint x: 537, startPoint y: 183, endPoint x: 581, endPoint y: 183, distance: 44.0
click at [581, 183] on p "brought" at bounding box center [925, 191] width 781 height 18
copy span "brought"
click at [603, 183] on p "brought" at bounding box center [925, 191] width 781 height 18
drag, startPoint x: 538, startPoint y: 134, endPoint x: 591, endPoint y: 137, distance: 53.1
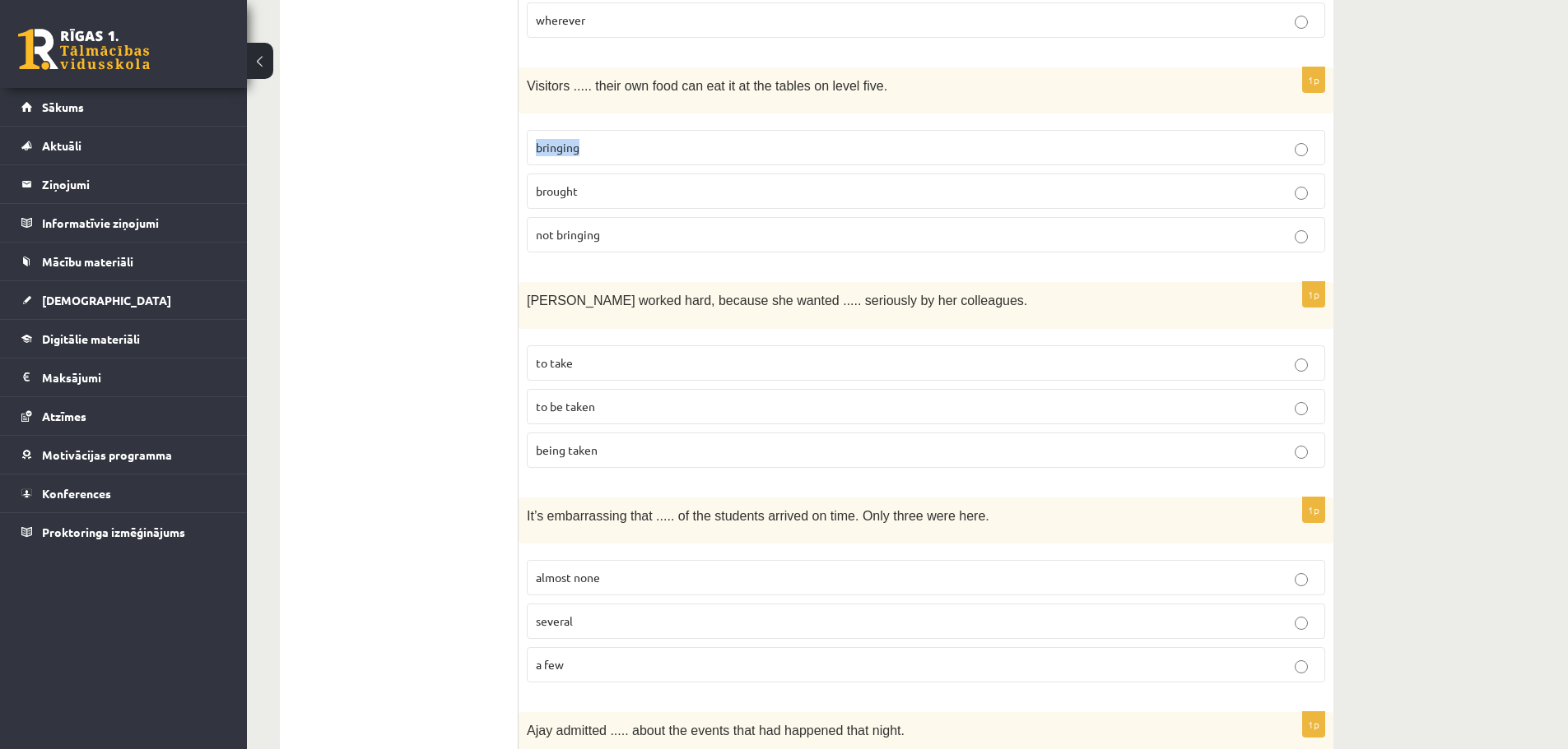
click at [591, 139] on p "bringing" at bounding box center [925, 147] width 781 height 18
copy span "bringing"
click at [437, 235] on ul "A Grammar B Reading C Reading D Listening Answer the question" at bounding box center [408, 257] width 222 height 4406
click at [694, 389] on label "to be taken" at bounding box center [926, 406] width 798 height 35
click at [710, 354] on p "to take" at bounding box center [925, 363] width 781 height 18
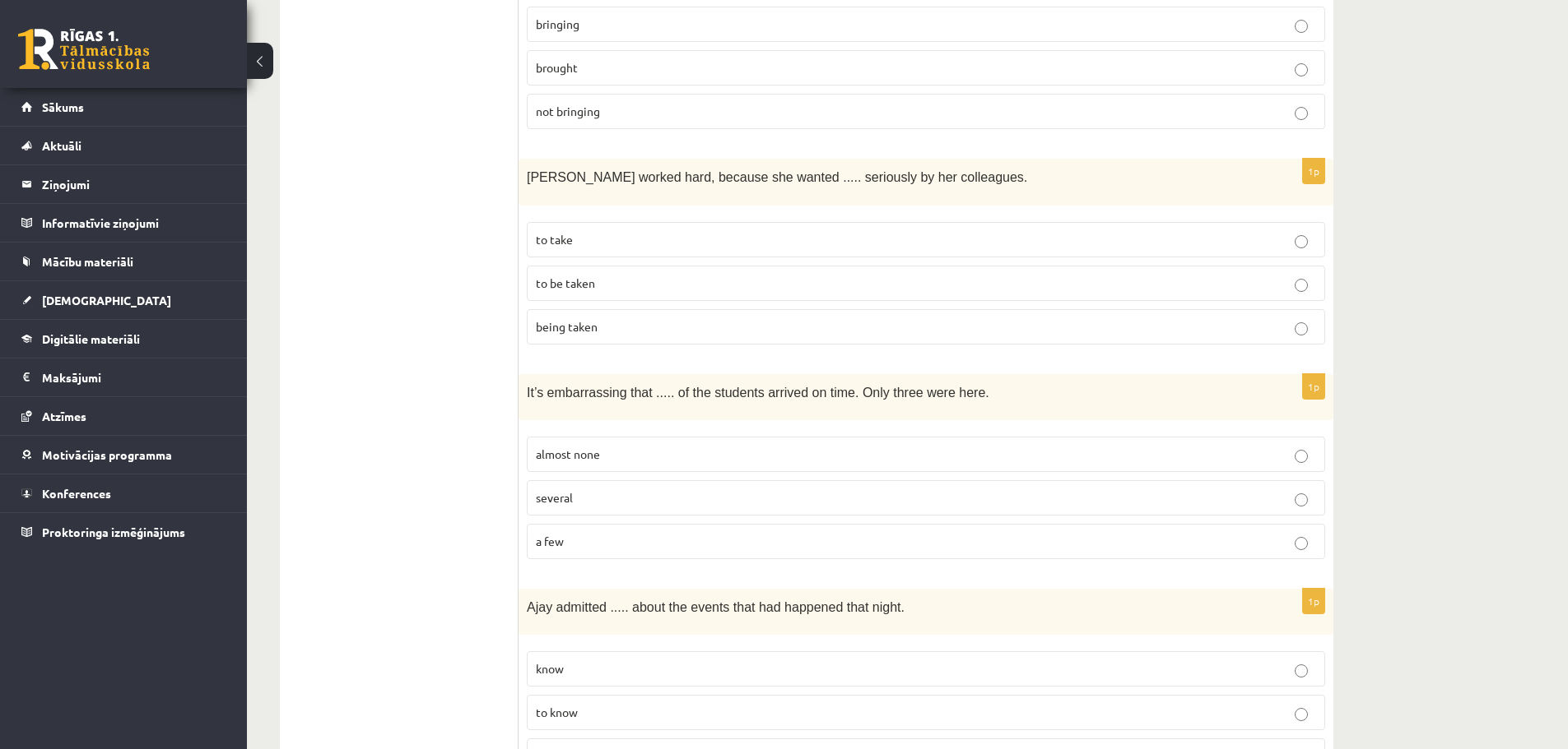
scroll to position [2406, 0]
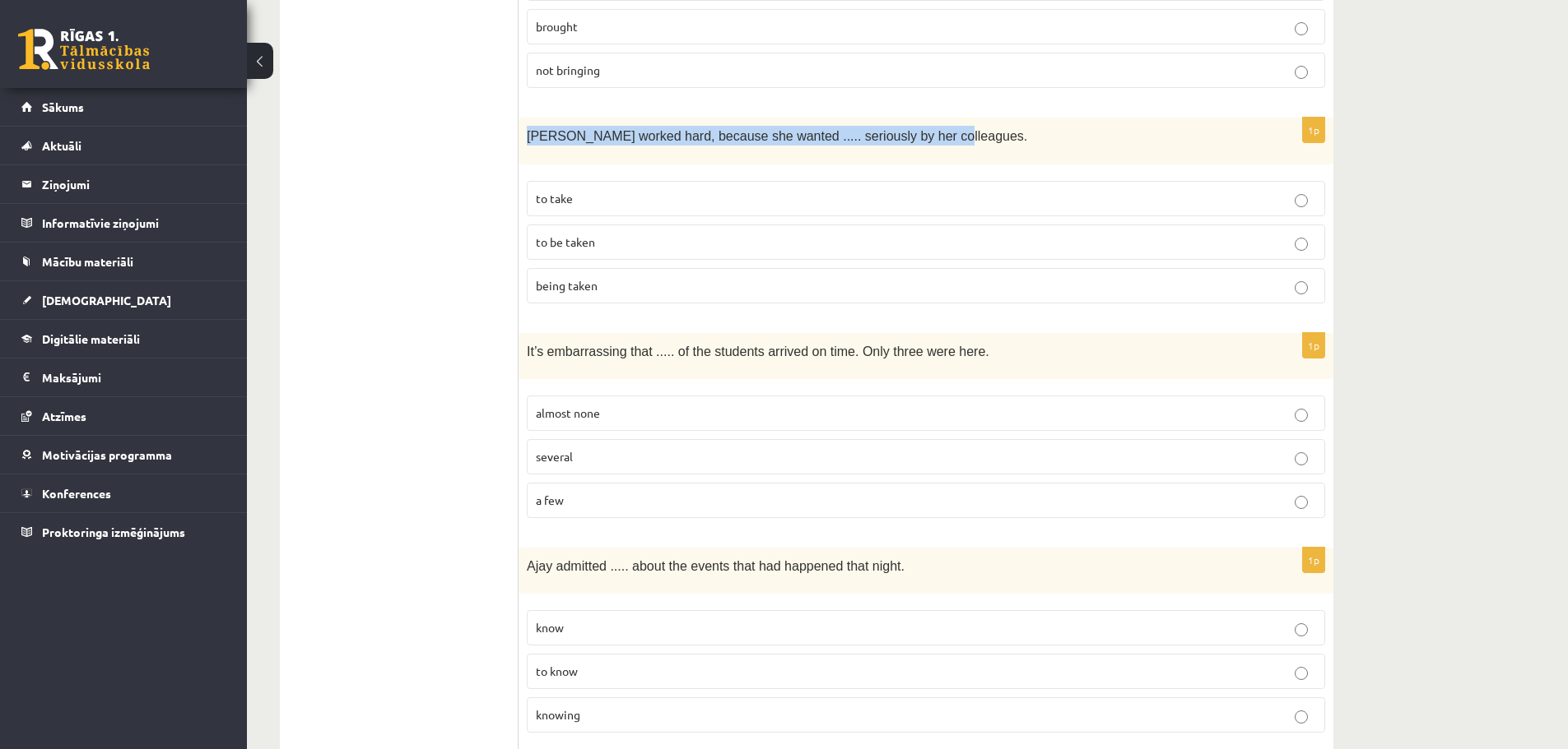
drag, startPoint x: 528, startPoint y: 127, endPoint x: 936, endPoint y: 109, distance: 408.4
click at [936, 109] on form "Read the sentence and choose the correct answer. 1p Even though she’s reminded …" at bounding box center [925, 93] width 782 height 4406
copy span "[PERSON_NAME] worked hard, because she wanted ..... seriously by her colleagues."
click at [625, 286] on p "being taken" at bounding box center [925, 285] width 781 height 18
drag, startPoint x: 536, startPoint y: 277, endPoint x: 603, endPoint y: 277, distance: 67.0
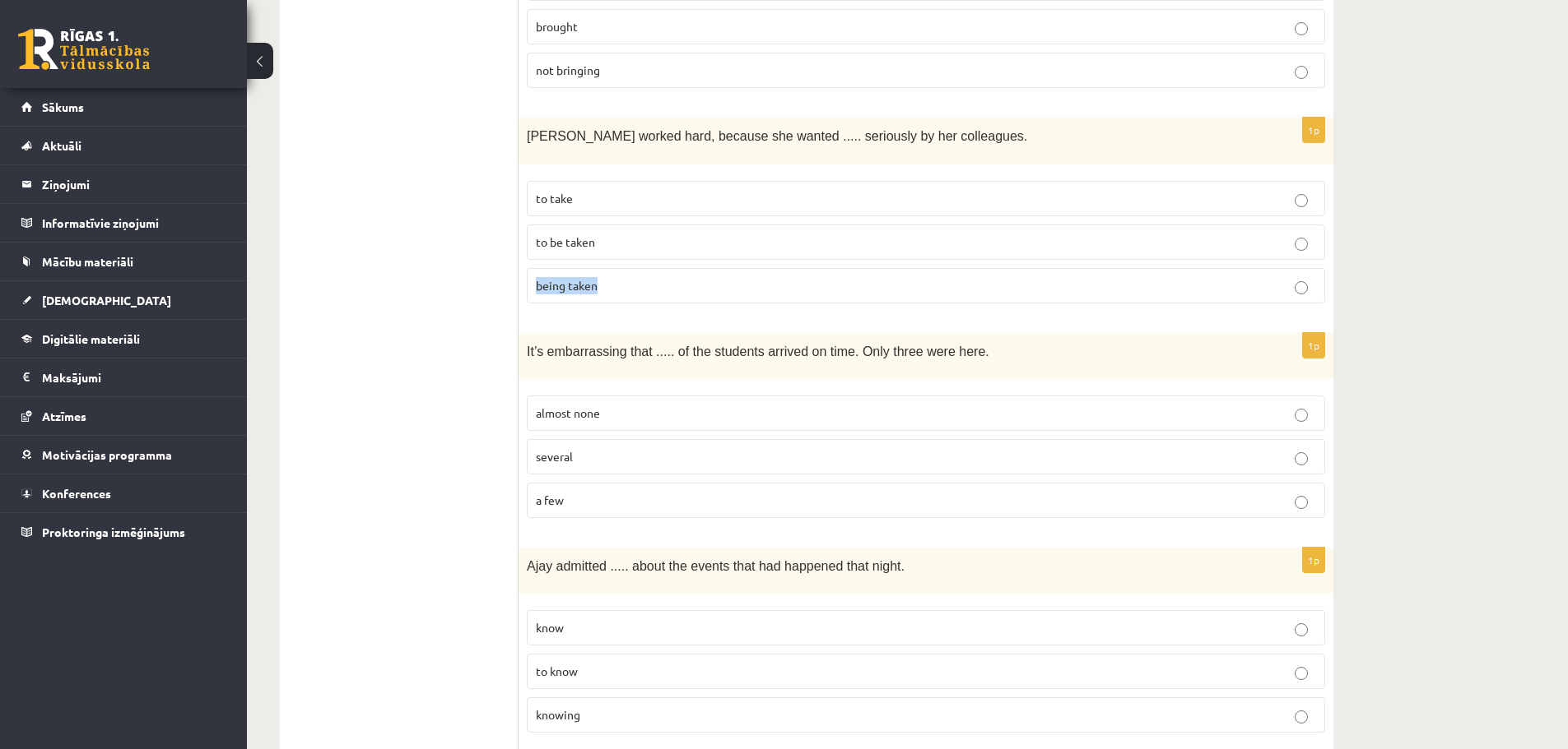
click at [603, 277] on p "being taken" at bounding box center [925, 285] width 781 height 18
copy span "being taken"
drag, startPoint x: 538, startPoint y: 234, endPoint x: 589, endPoint y: 233, distance: 51.0
click at [621, 237] on p "to be taken" at bounding box center [925, 242] width 781 height 18
drag, startPoint x: 531, startPoint y: 231, endPoint x: 598, endPoint y: 231, distance: 67.0
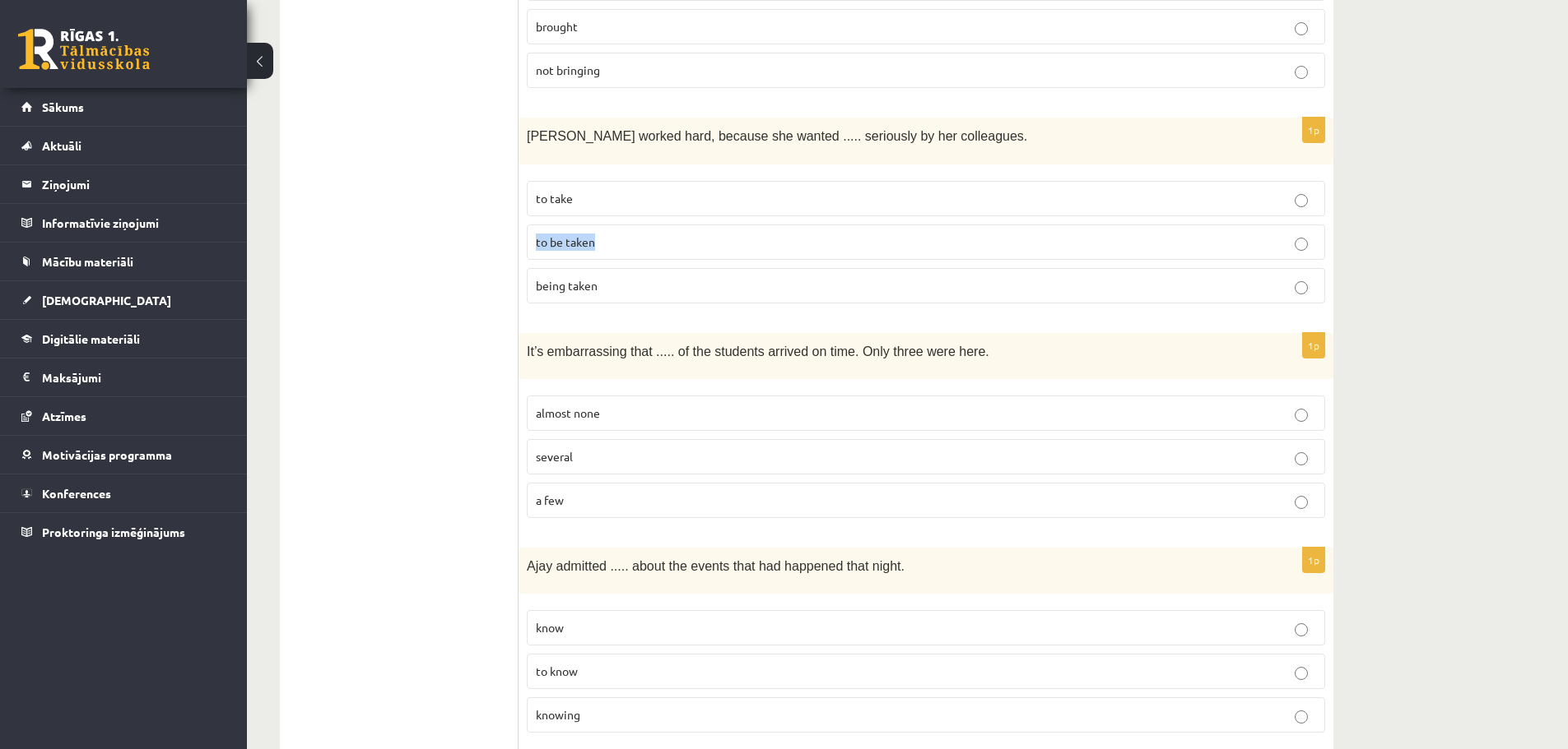
click at [598, 231] on label "to be taken" at bounding box center [926, 242] width 798 height 35
copy span "to be taken"
click at [603, 202] on label "to take" at bounding box center [926, 199] width 798 height 35
click at [598, 237] on p "to be taken" at bounding box center [925, 242] width 781 height 18
click at [685, 413] on p "almost none" at bounding box center [925, 413] width 781 height 18
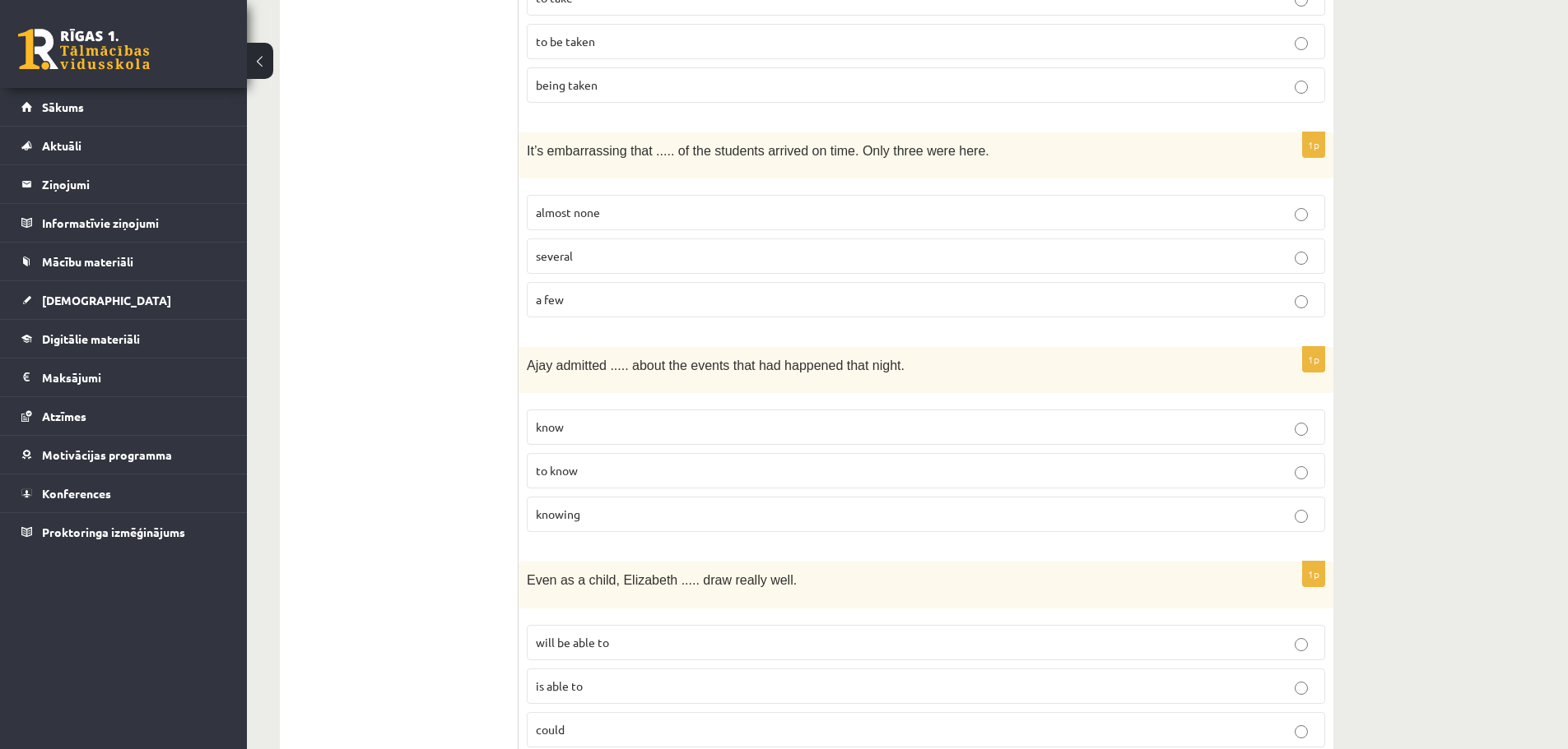
scroll to position [2653, 0]
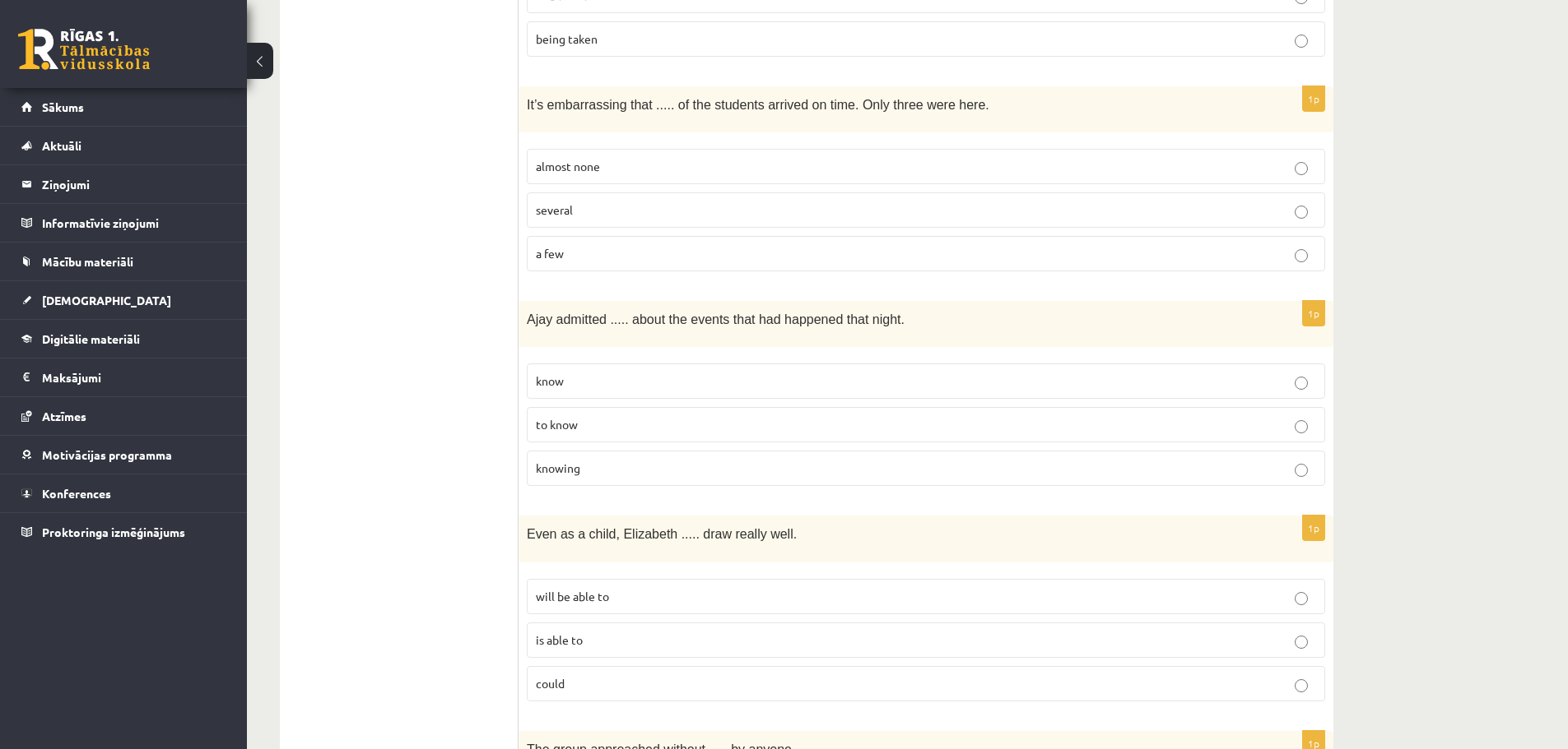
click at [612, 373] on p "know" at bounding box center [925, 381] width 781 height 18
click at [599, 470] on label "knowing" at bounding box center [926, 469] width 798 height 35
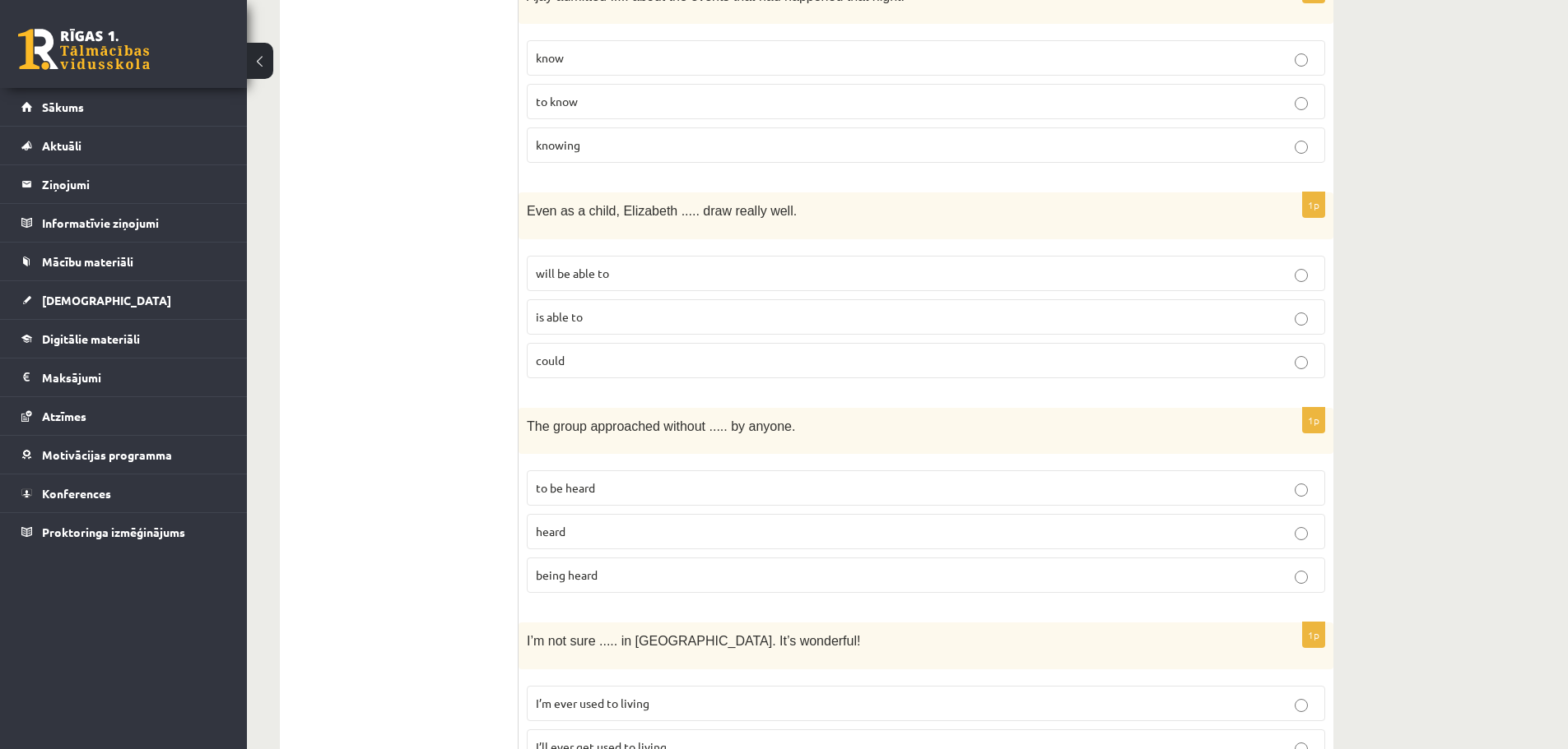
scroll to position [2982, 0]
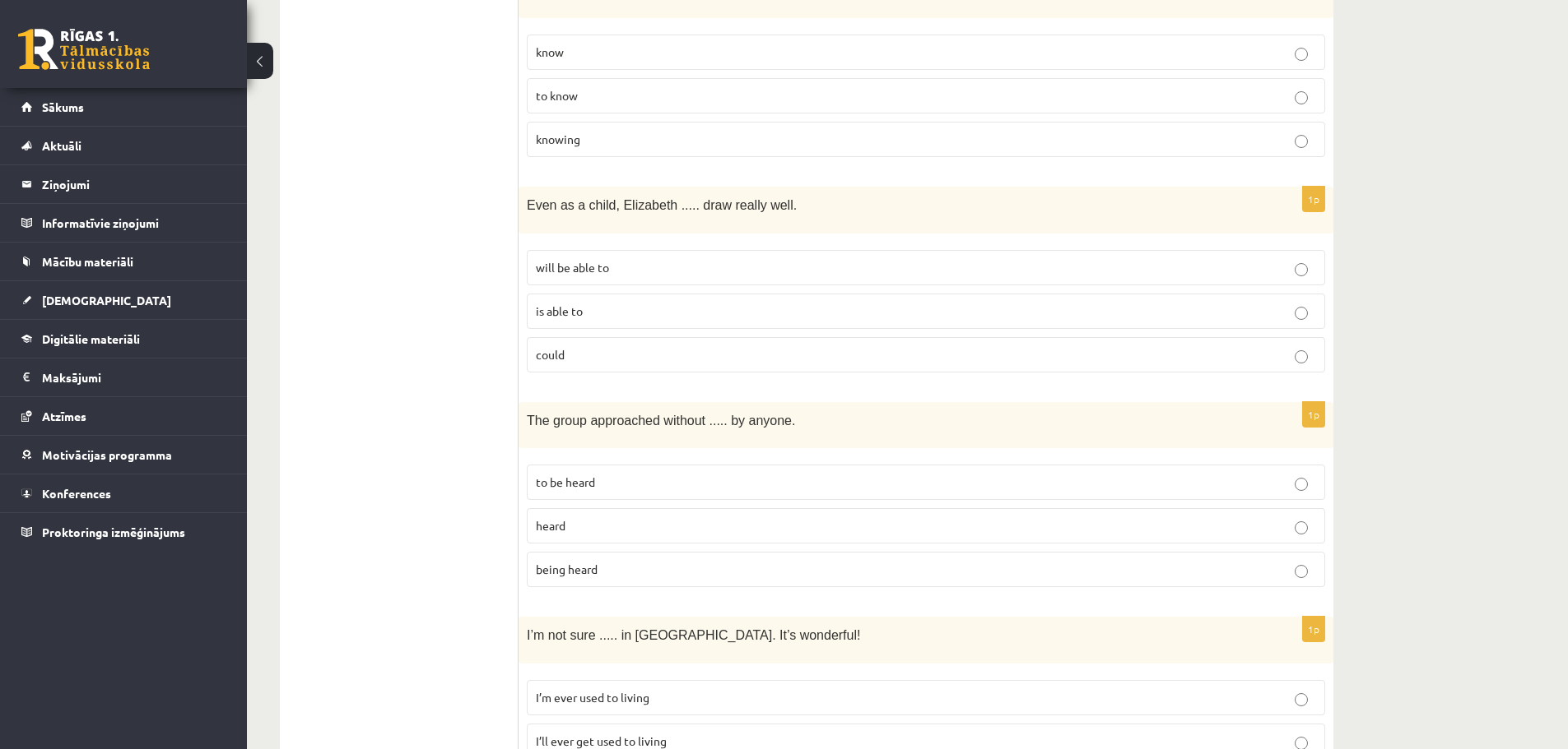
click at [612, 347] on p "could" at bounding box center [925, 355] width 781 height 18
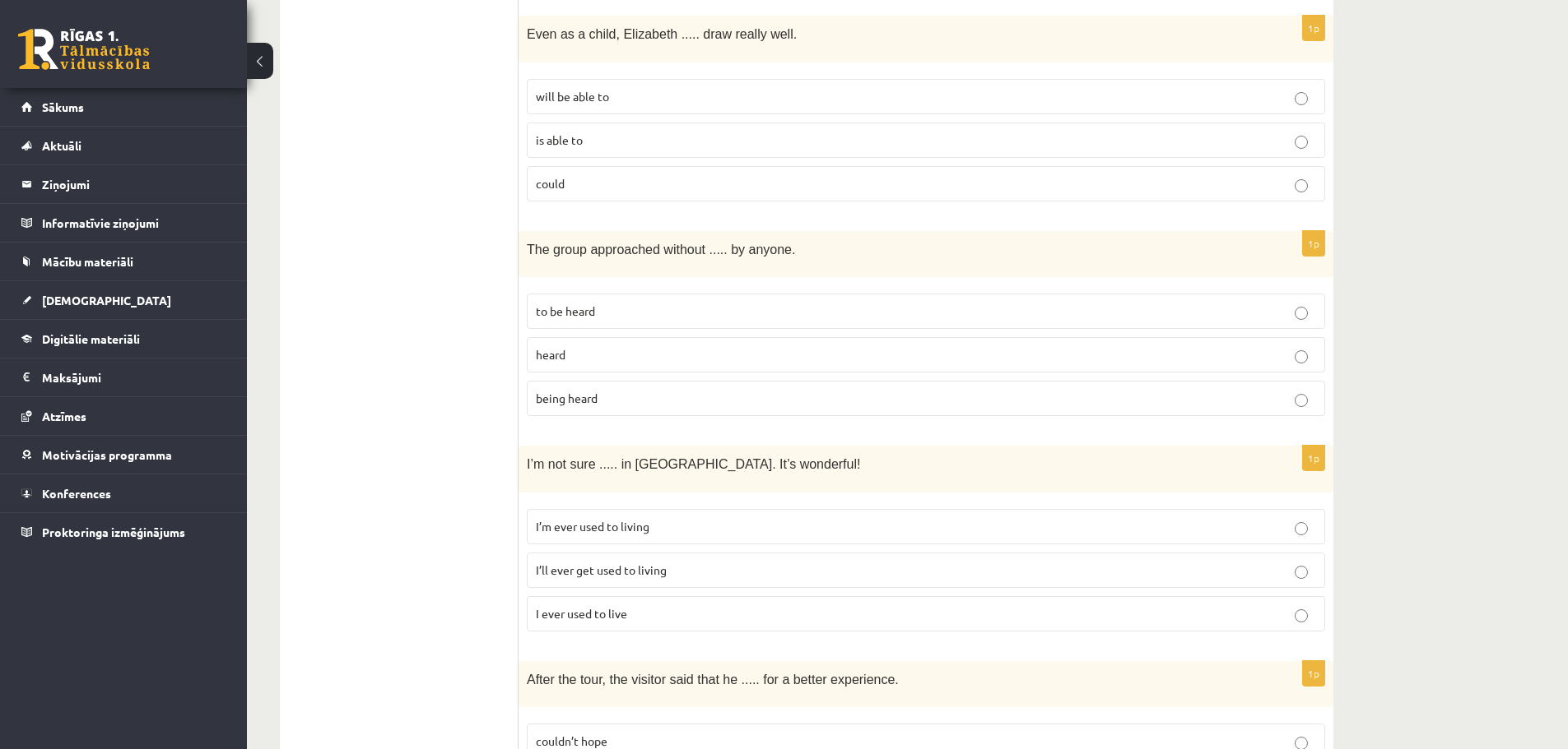
scroll to position [3147, 0]
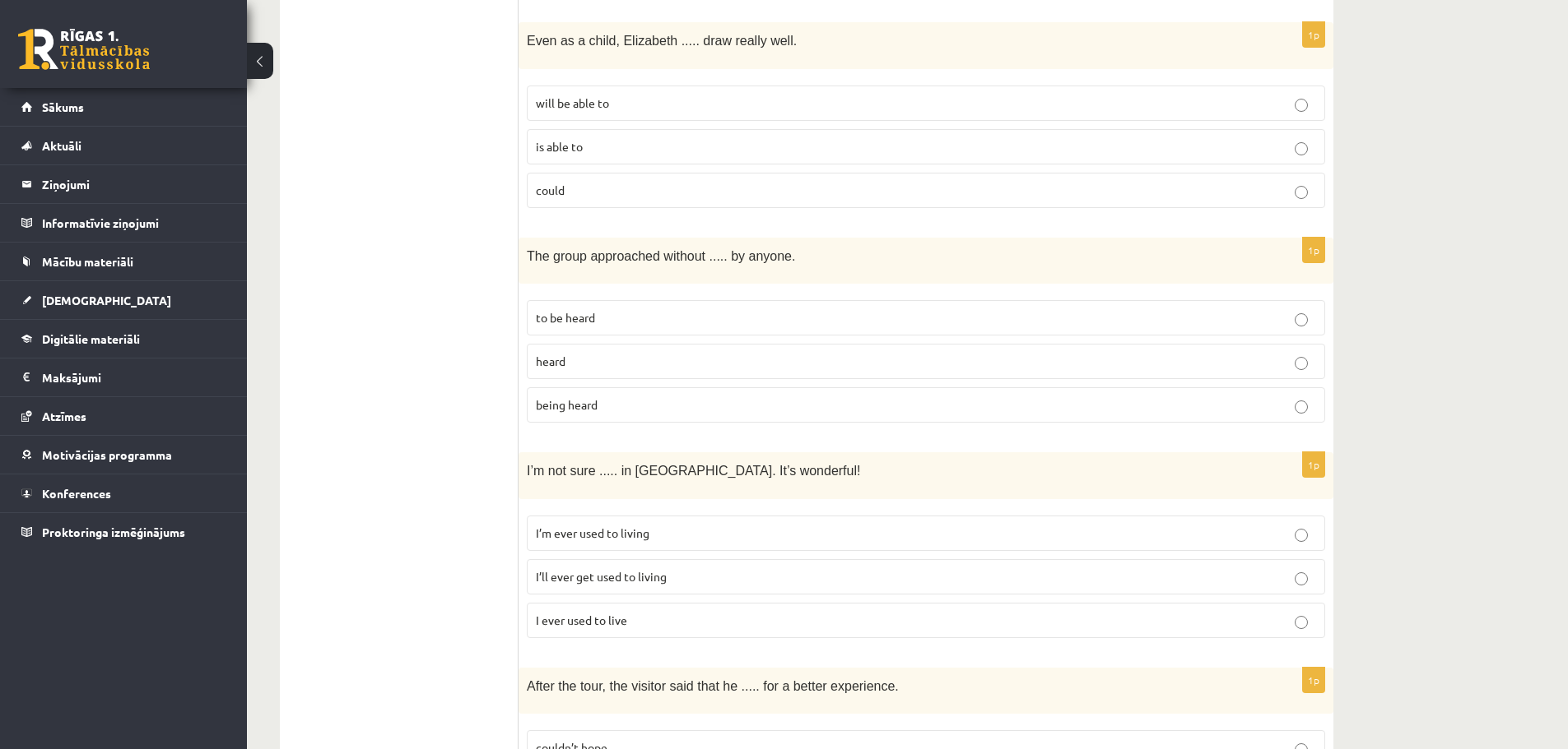
click at [643, 353] on p "heard" at bounding box center [925, 361] width 781 height 18
click at [702, 516] on label "I’m ever used to living" at bounding box center [926, 534] width 798 height 35
click at [667, 624] on label "I ever used to live" at bounding box center [926, 620] width 798 height 35
click at [656, 397] on p "being heard" at bounding box center [925, 405] width 781 height 18
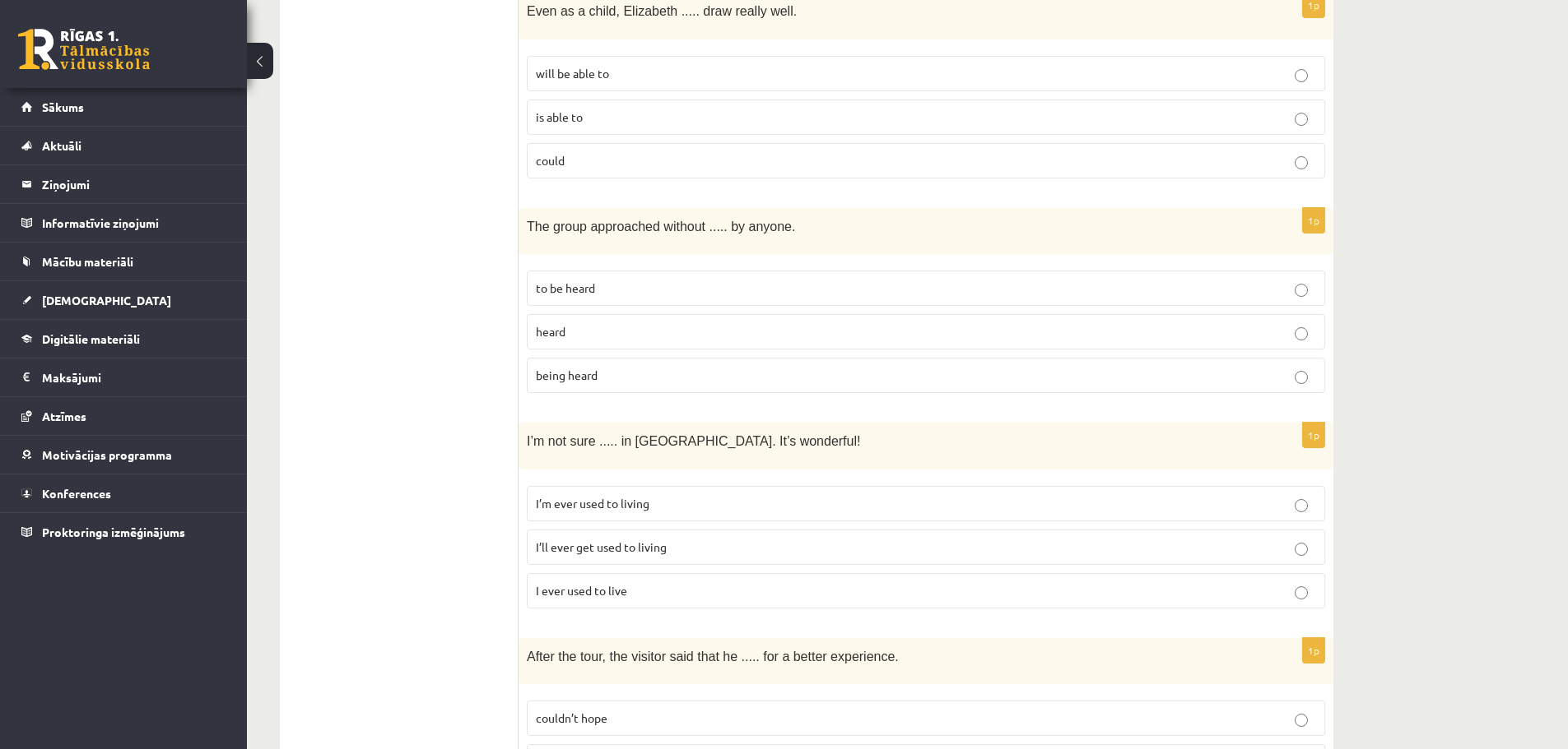
scroll to position [3229, 0]
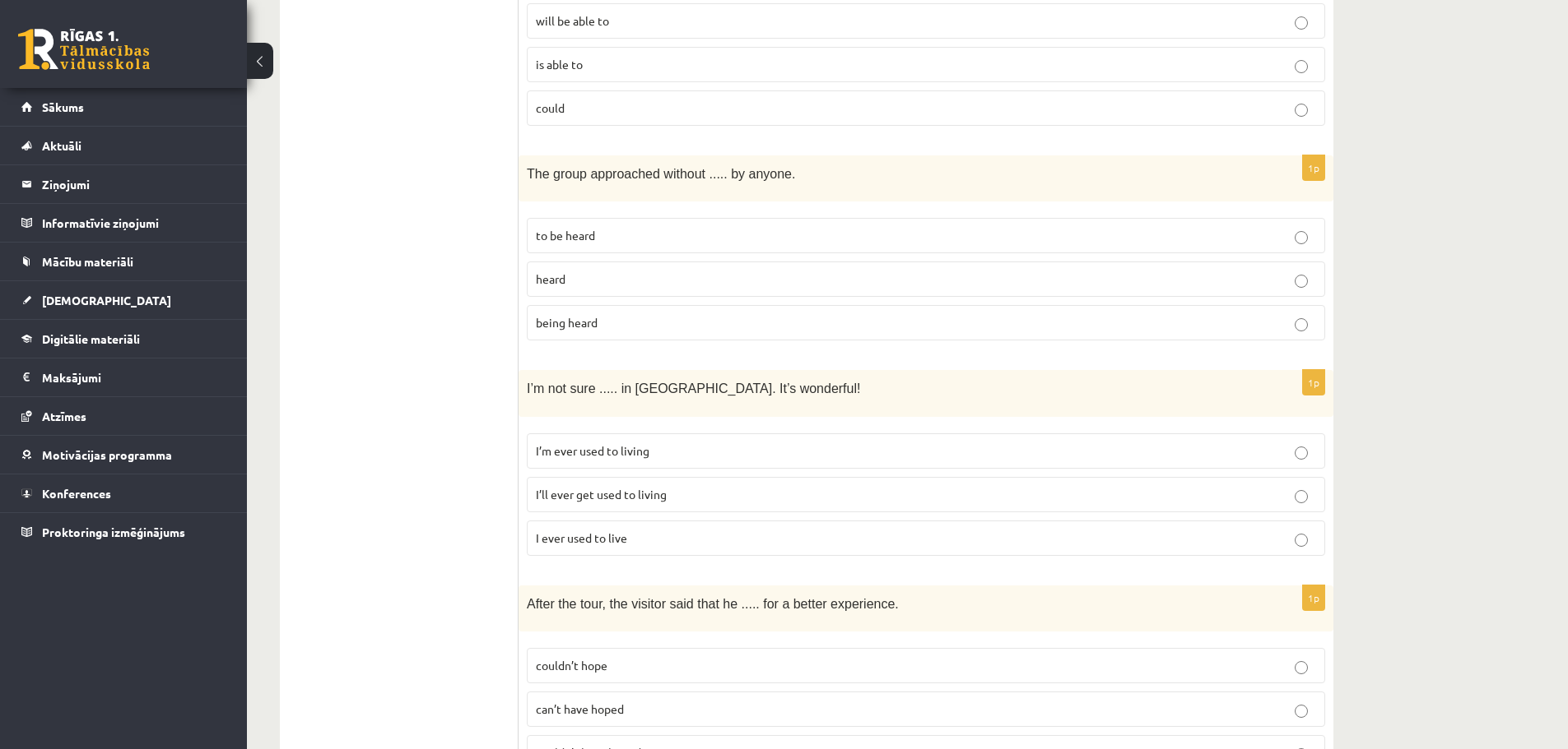
click at [733, 486] on p "I’ll ever get used to living" at bounding box center [925, 495] width 781 height 18
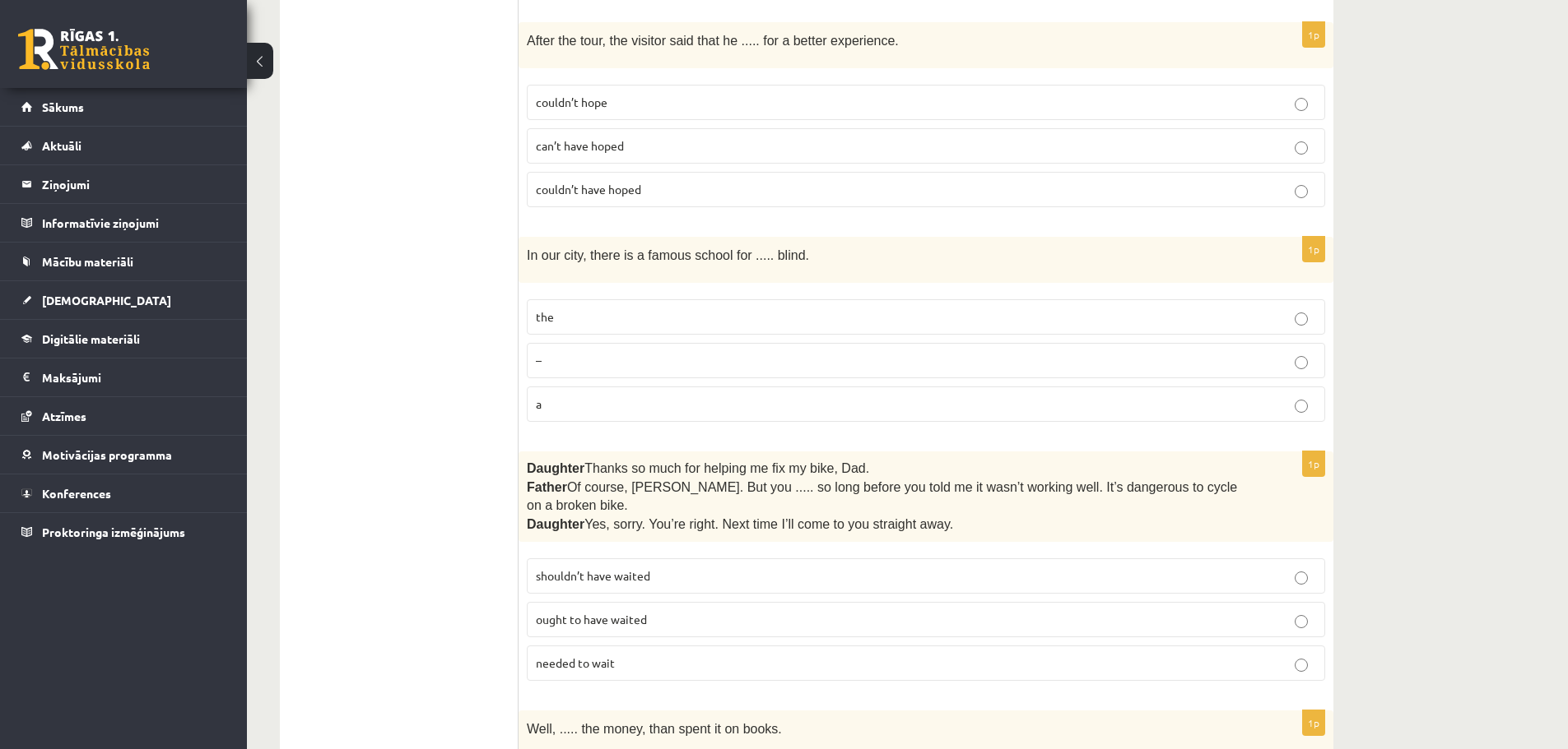
scroll to position [3805, 0]
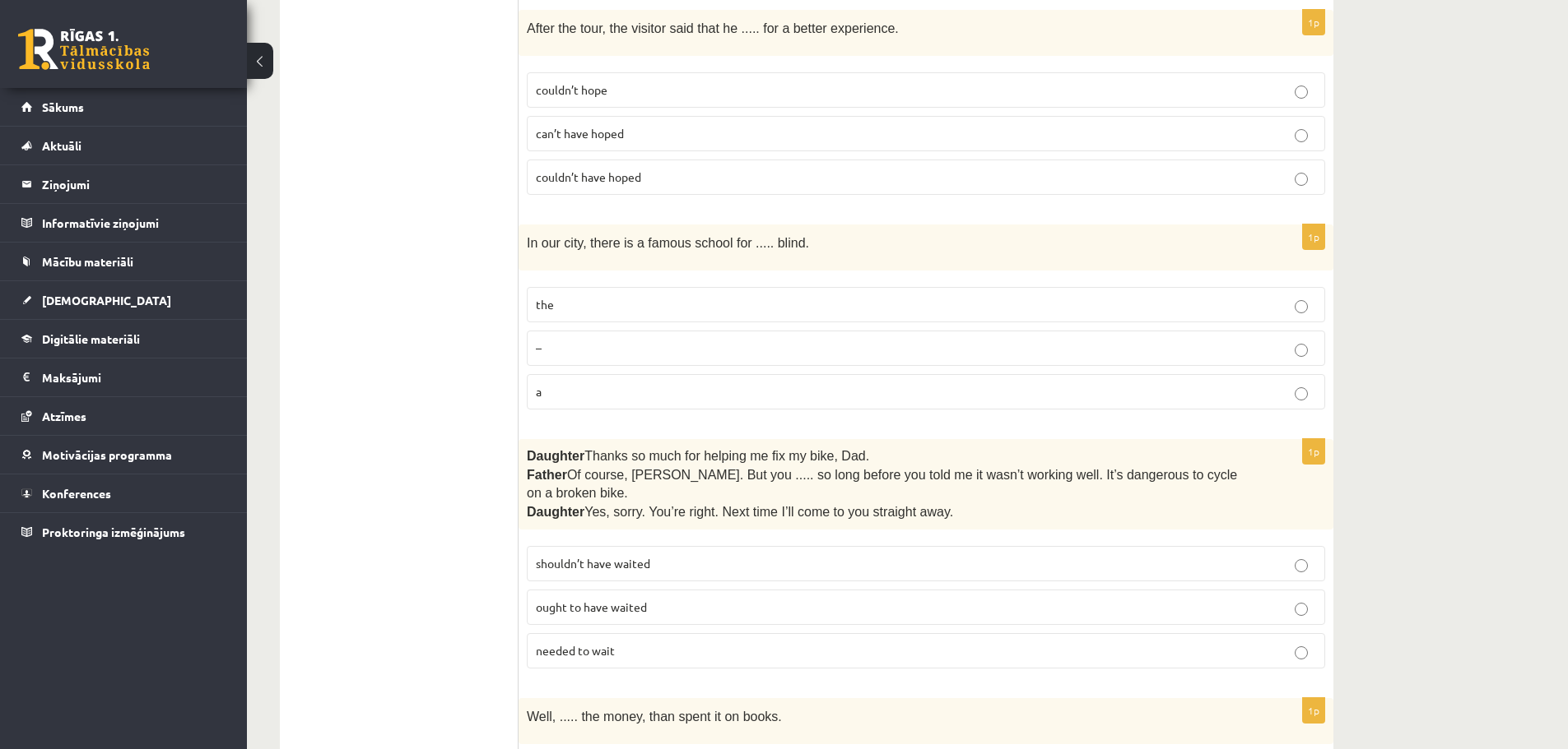
click at [678, 169] on p "couldn’t have hoped" at bounding box center [925, 177] width 781 height 18
click at [655, 296] on p "the" at bounding box center [925, 305] width 781 height 18
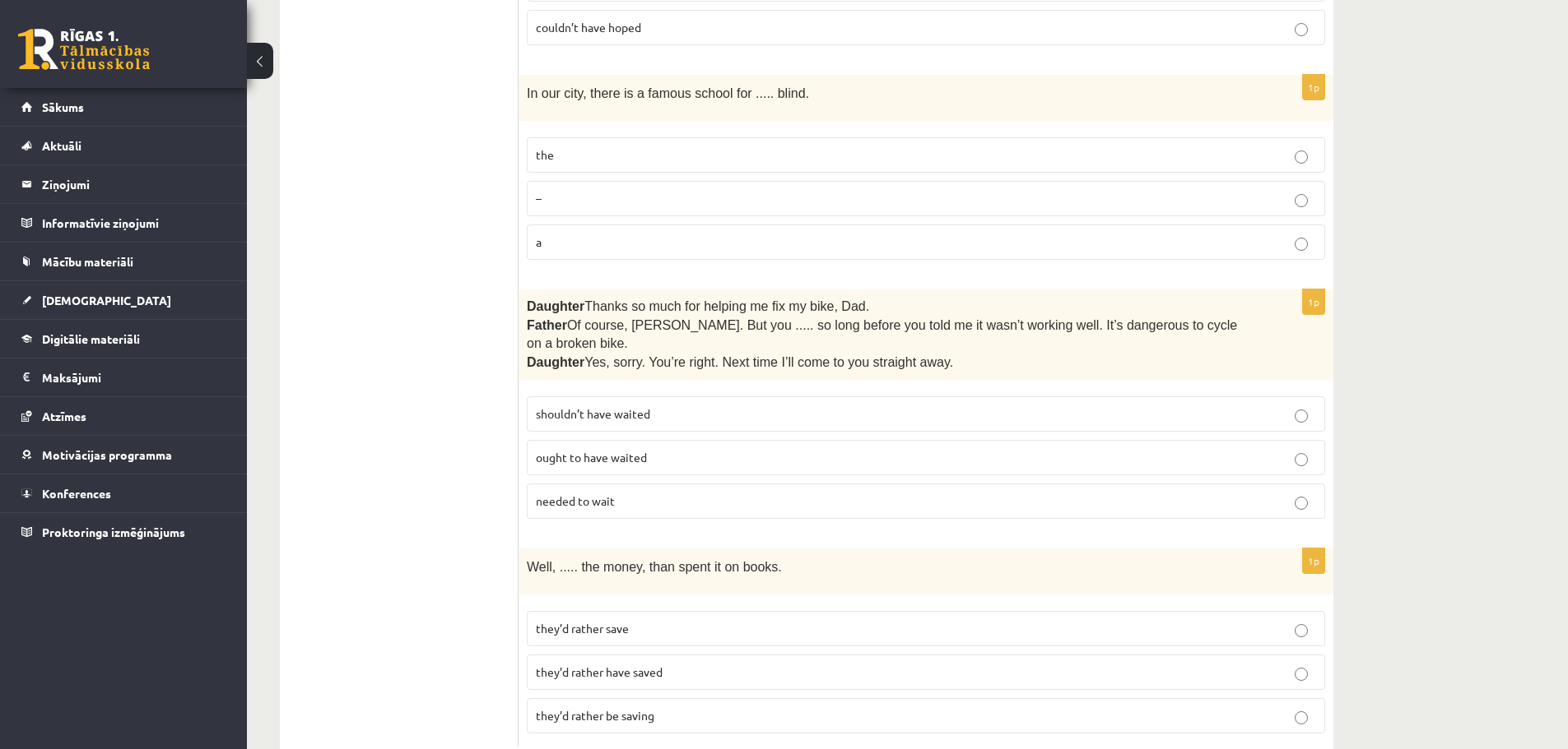
scroll to position [3969, 0]
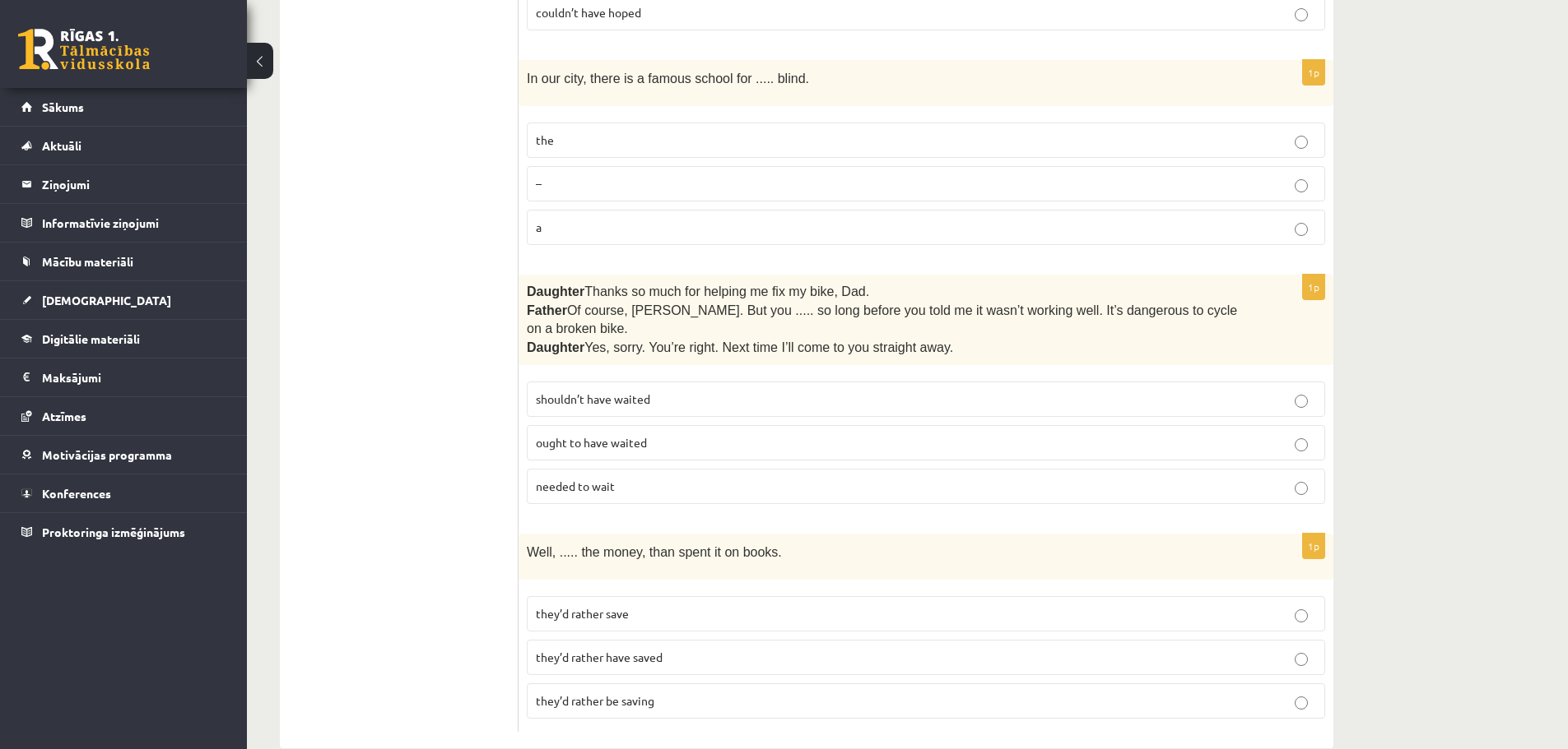
click at [1133, 390] on p "shouldn’t have waited" at bounding box center [925, 399] width 781 height 18
click at [685, 640] on label "they’d rather have saved" at bounding box center [926, 657] width 798 height 35
click at [682, 693] on p "they’d rather be saving" at bounding box center [925, 701] width 781 height 18
click at [703, 605] on p "they’d rather save" at bounding box center [925, 614] width 781 height 18
click at [685, 649] on p "they’d rather have saved" at bounding box center [925, 657] width 781 height 18
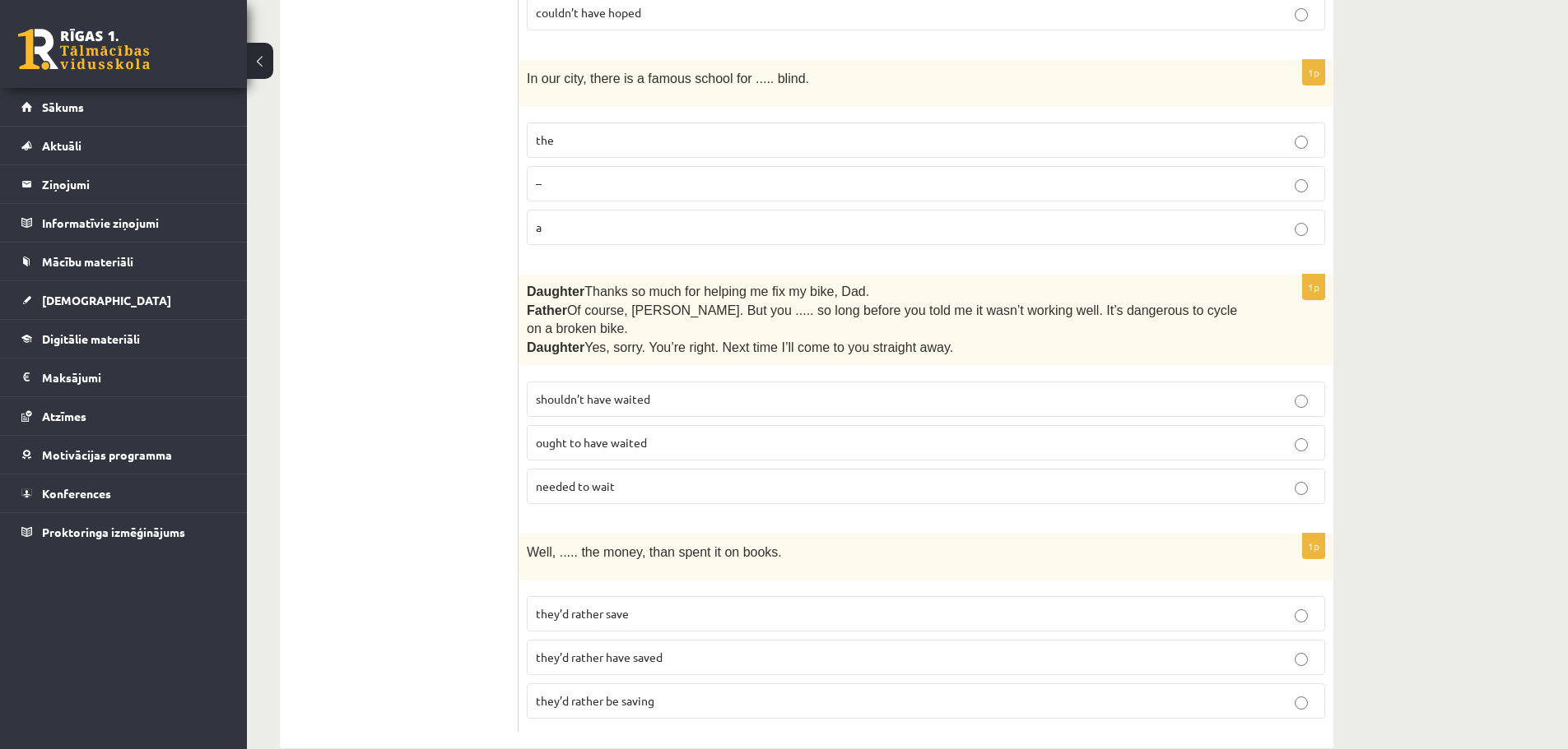
click at [667, 605] on p "they’d rather save" at bounding box center [925, 614] width 781 height 18
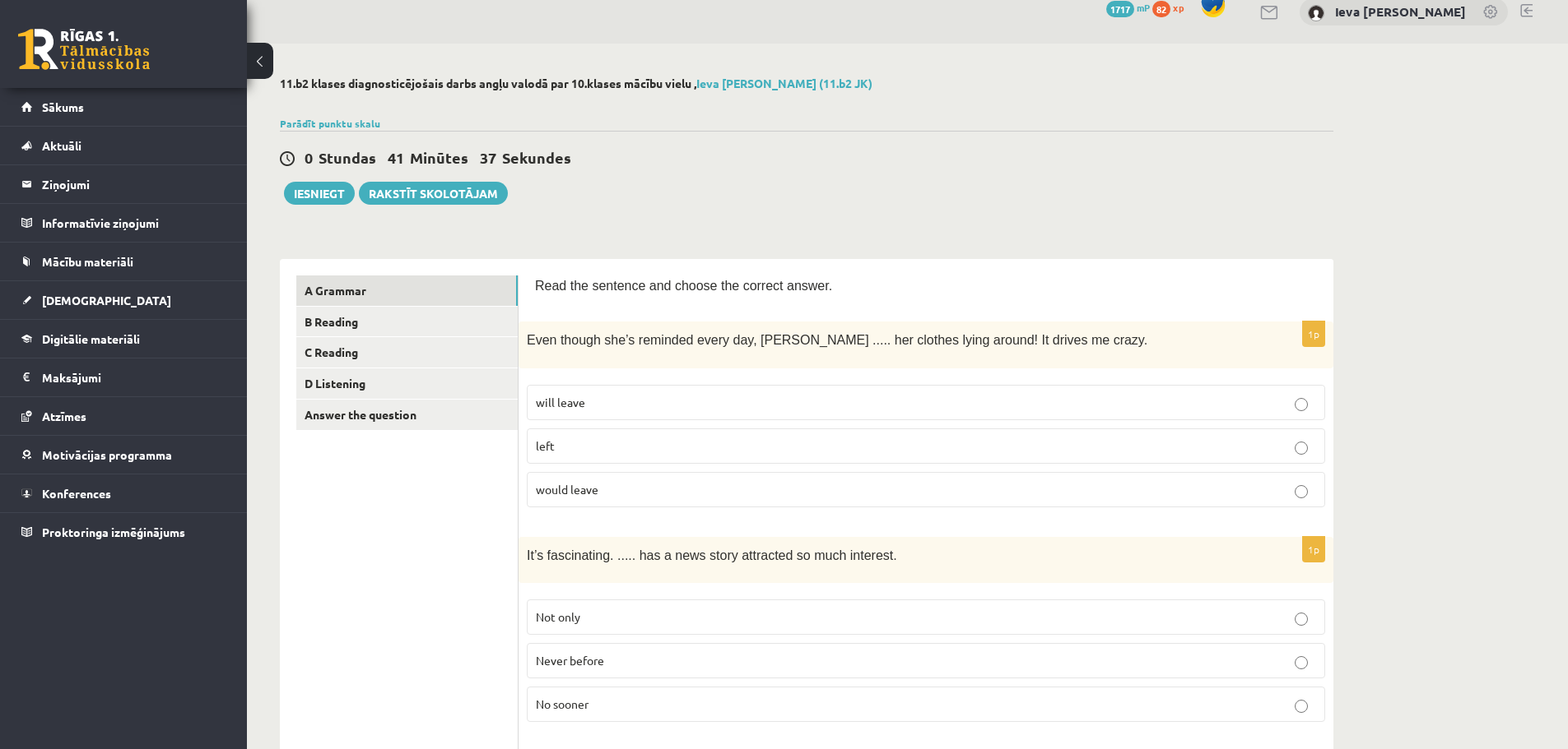
scroll to position [0, 0]
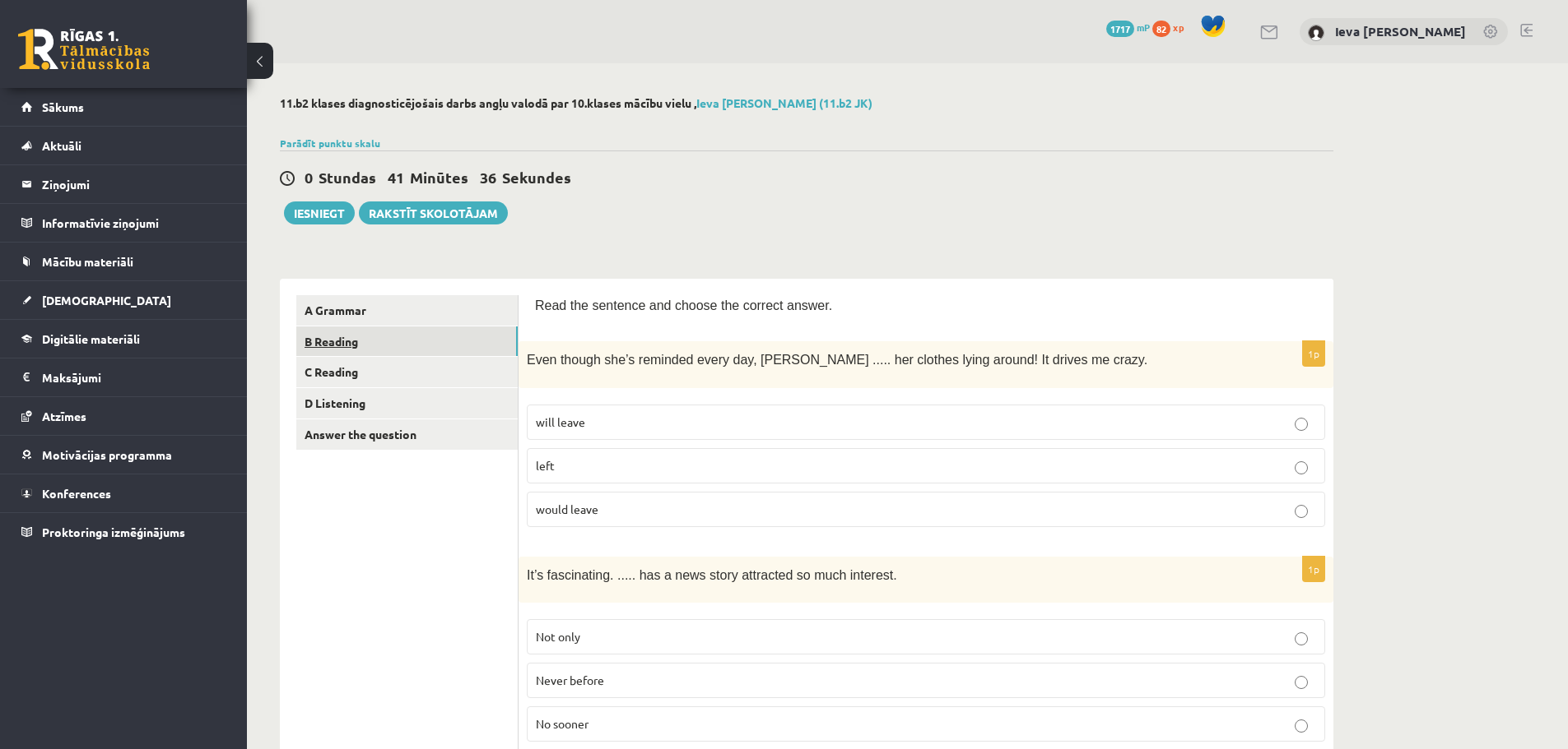
click at [335, 343] on link "B Reading" at bounding box center [407, 342] width 221 height 30
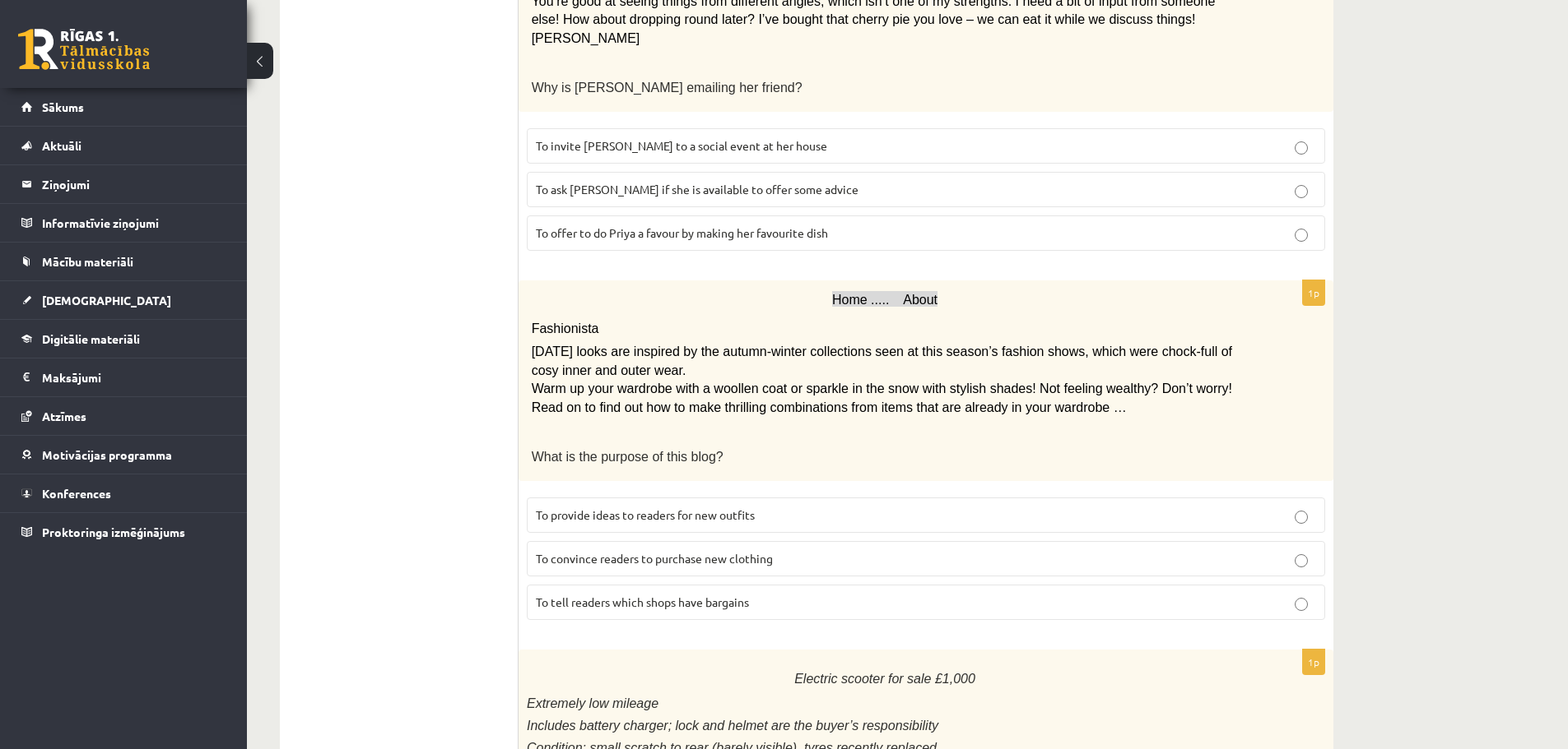
scroll to position [493, 0]
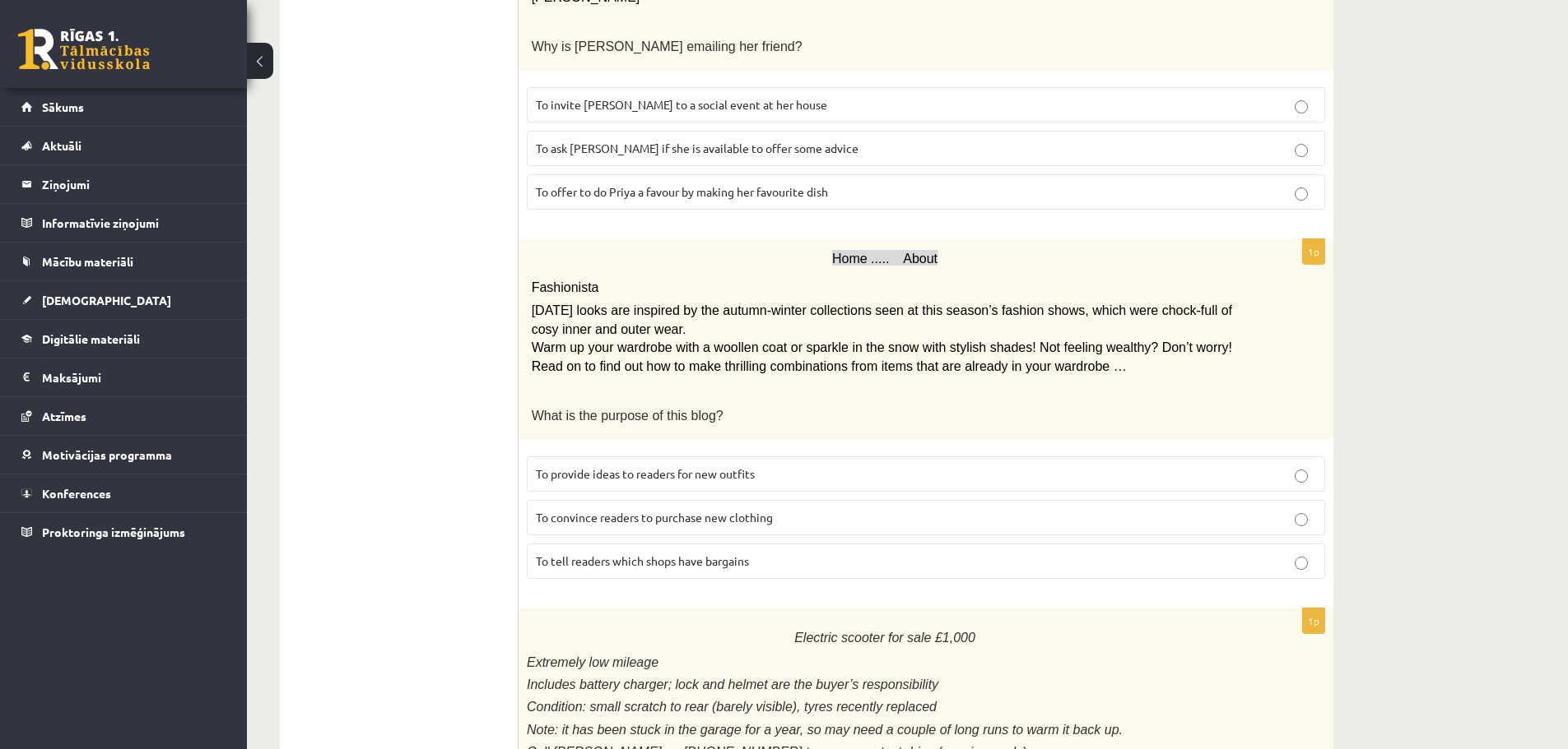
click at [678, 146] on span "To ask [PERSON_NAME] if she is available to offer some advice" at bounding box center [696, 148] width 323 height 15
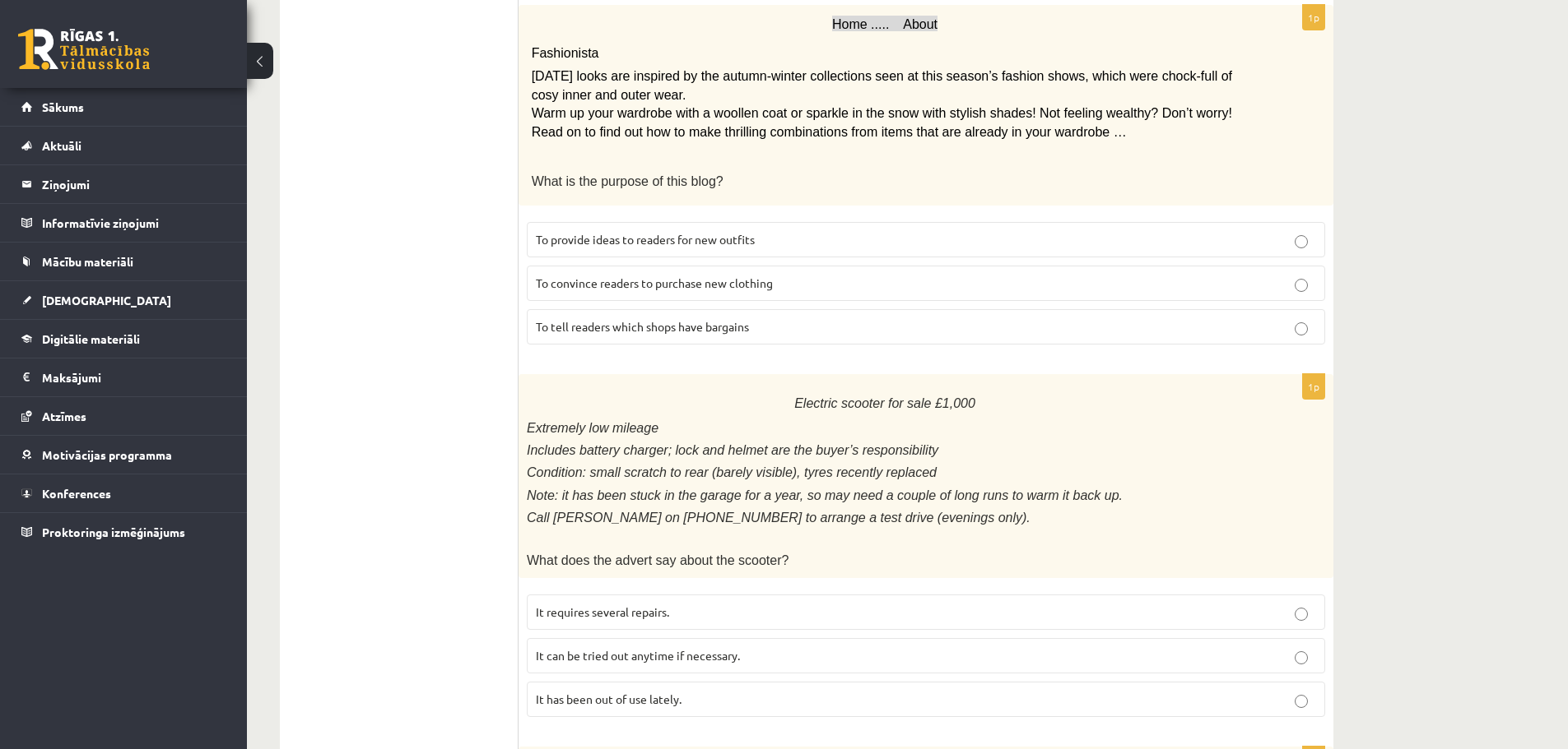
scroll to position [722, 0]
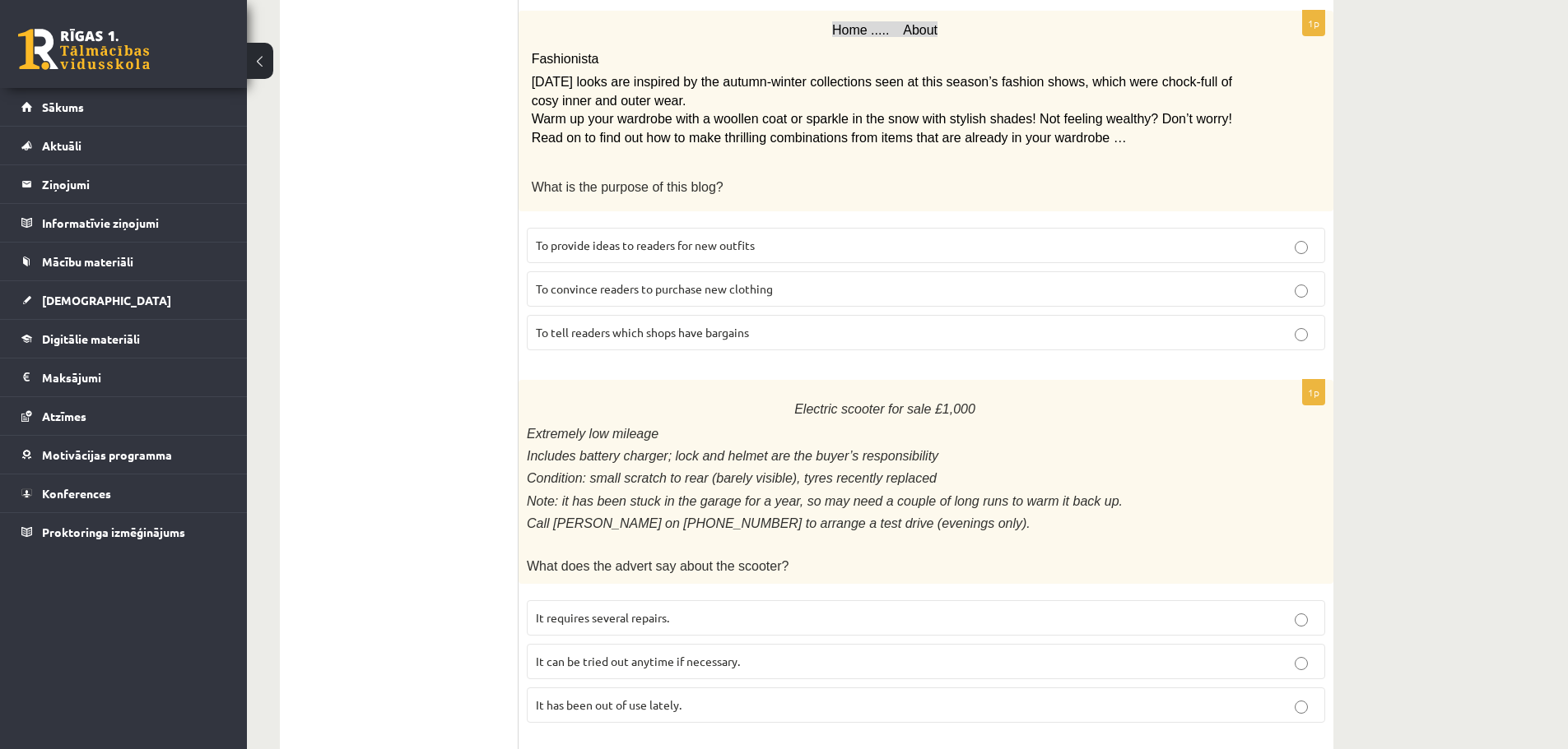
click at [814, 247] on p "To provide ideas to readers for new outfits" at bounding box center [925, 246] width 781 height 18
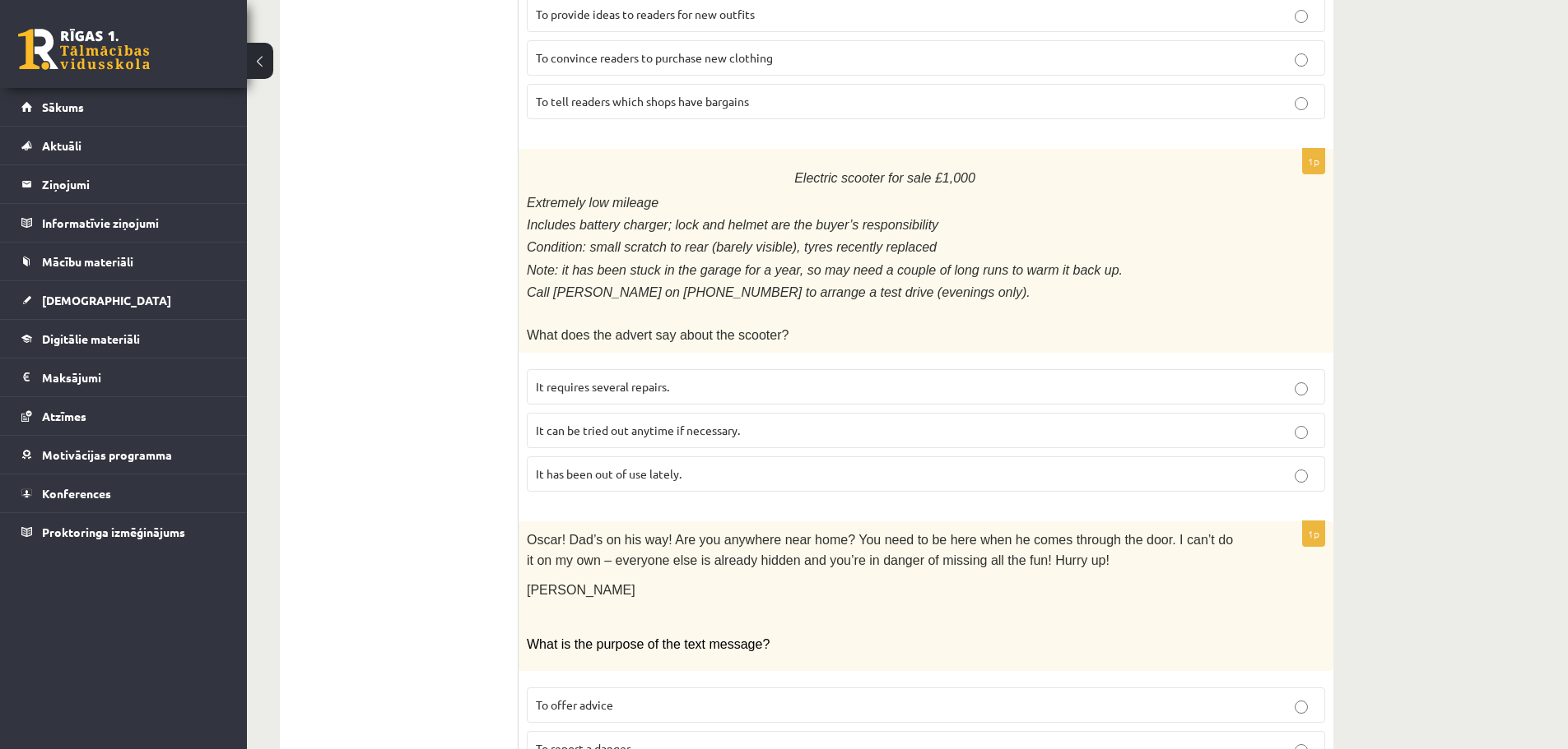
scroll to position [969, 0]
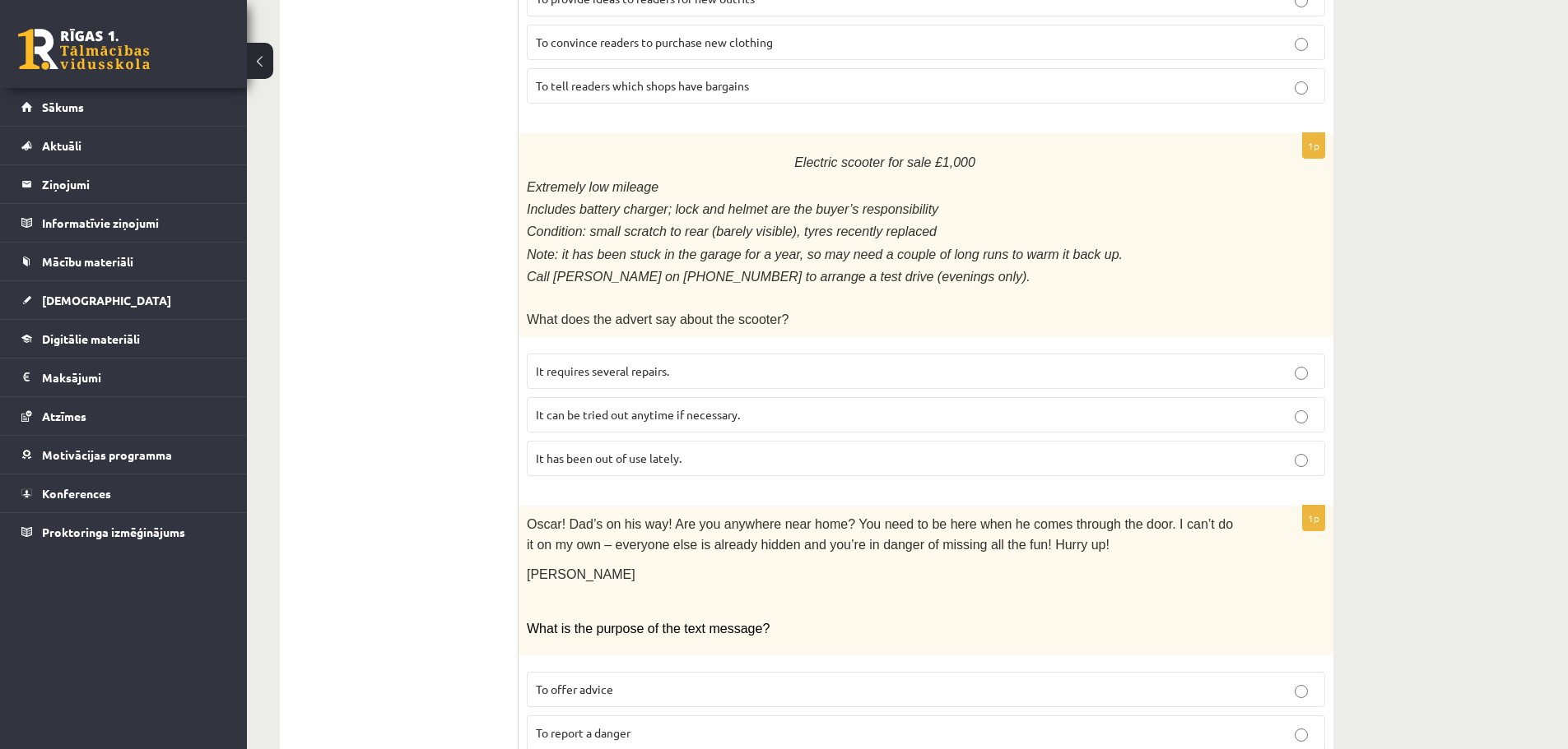
click at [813, 450] on p "It has been out of use lately." at bounding box center [925, 459] width 781 height 18
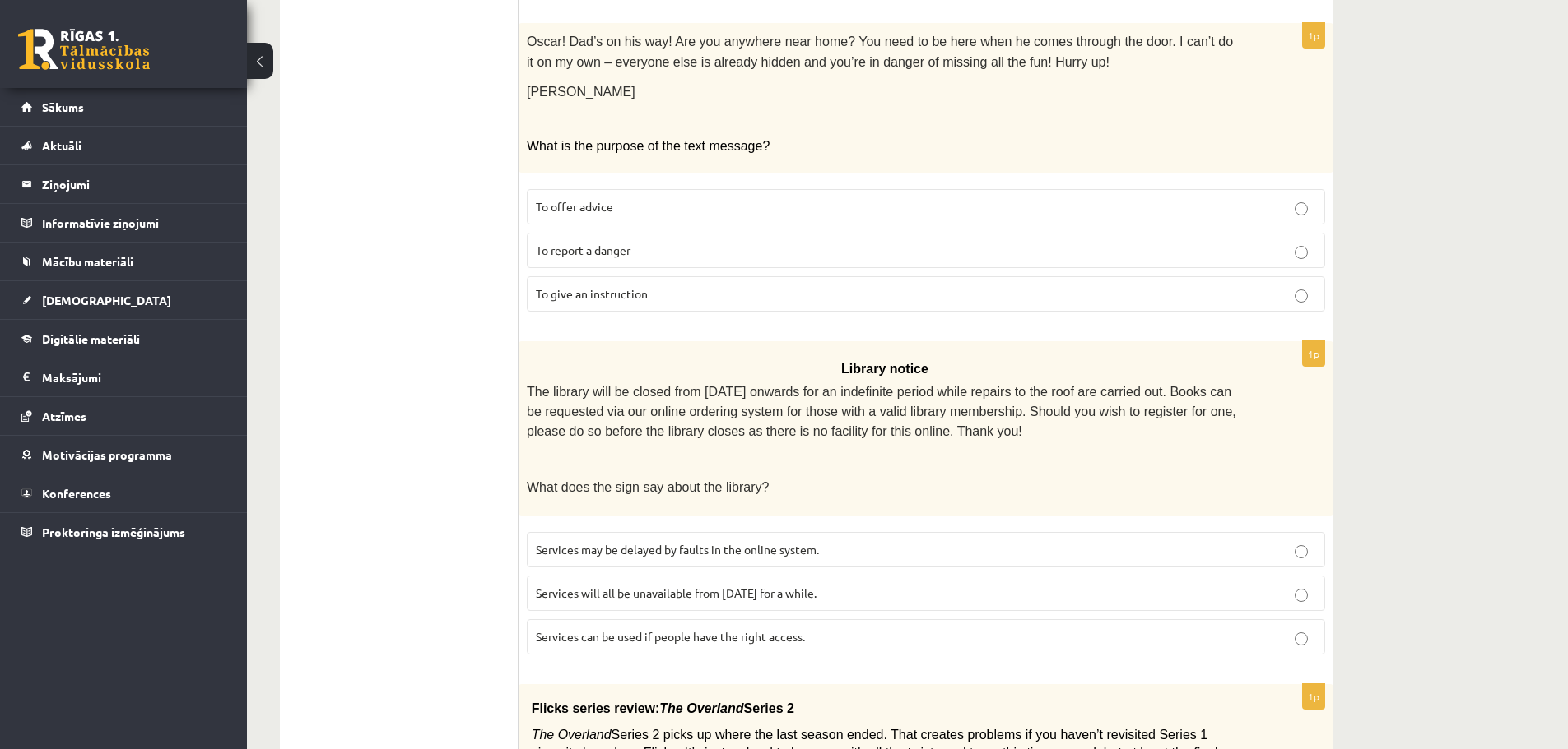
scroll to position [1463, 0]
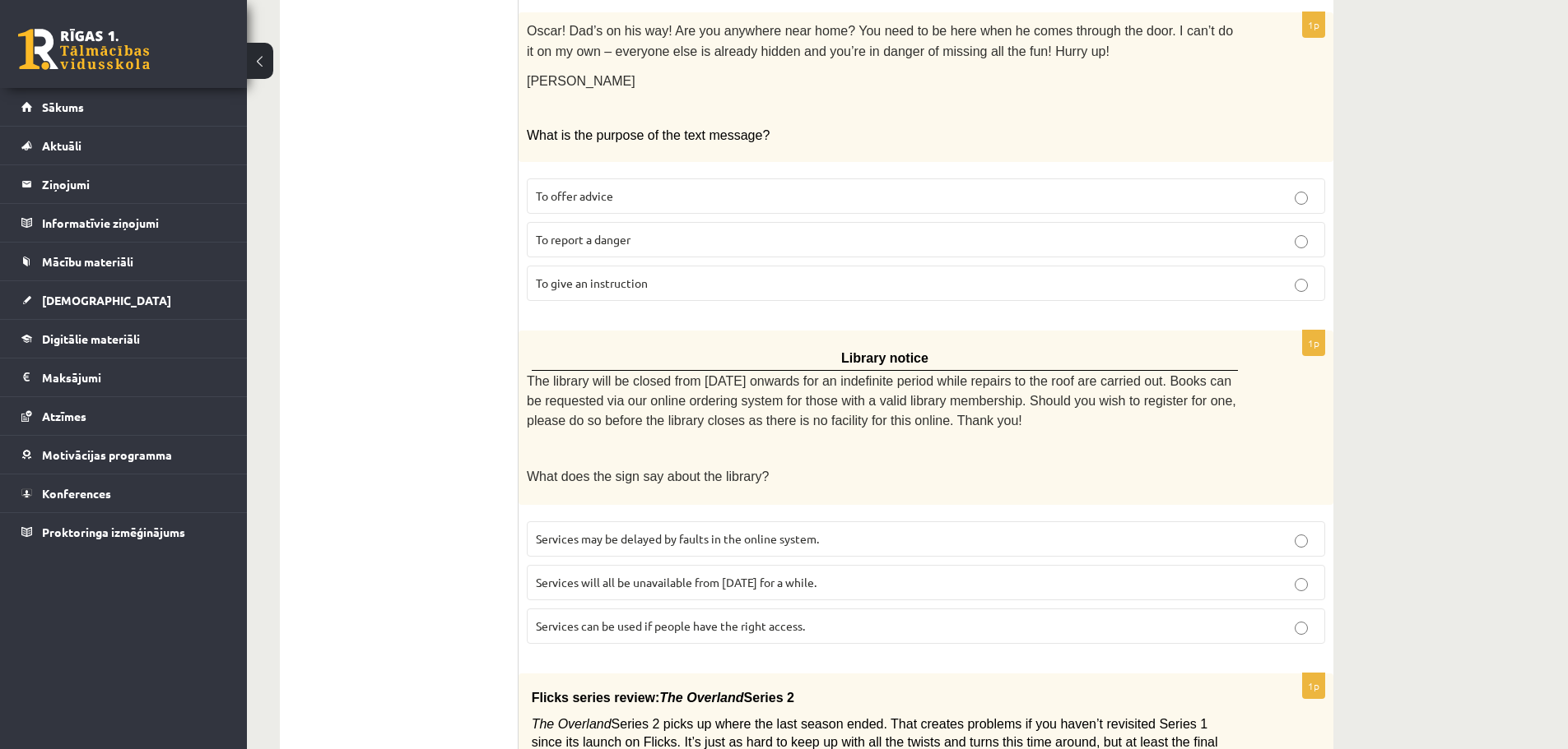
click at [621, 275] on span "To give an instruction" at bounding box center [591, 283] width 112 height 15
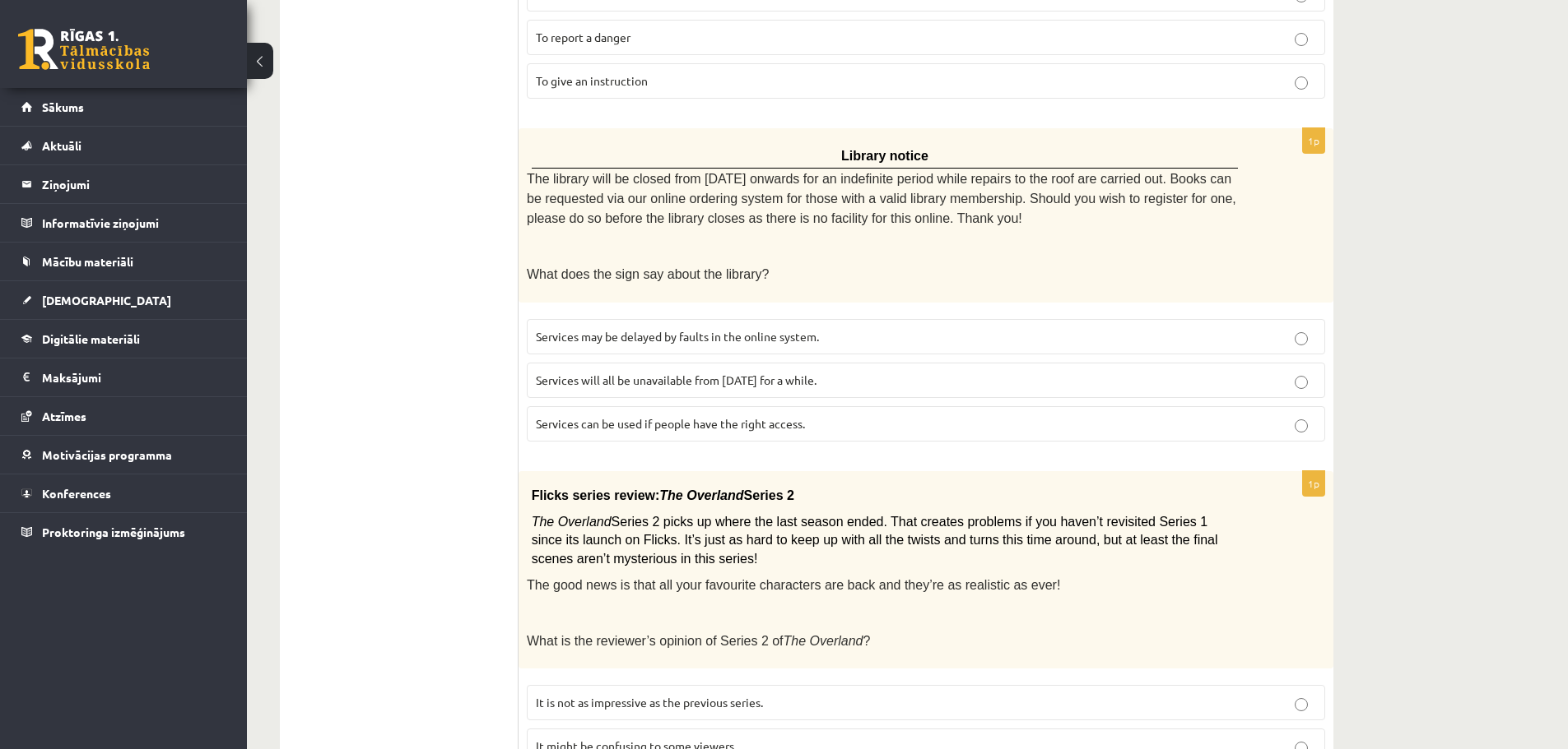
scroll to position [1766, 0]
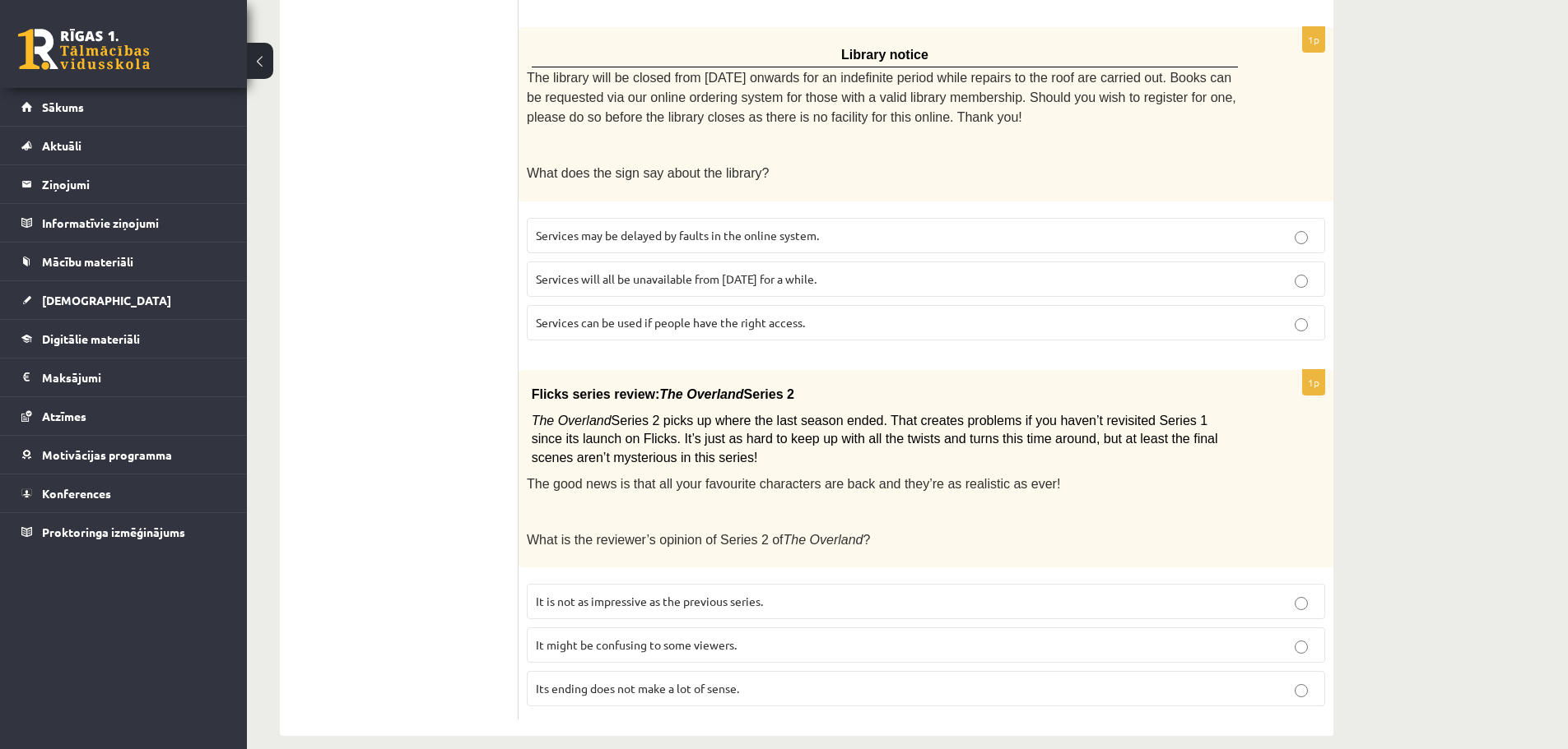
click at [640, 272] on span "Services will all be unavailable from [DATE] for a while." at bounding box center [675, 279] width 280 height 15
click at [717, 638] on span "It might be confusing to some viewers." at bounding box center [636, 645] width 201 height 15
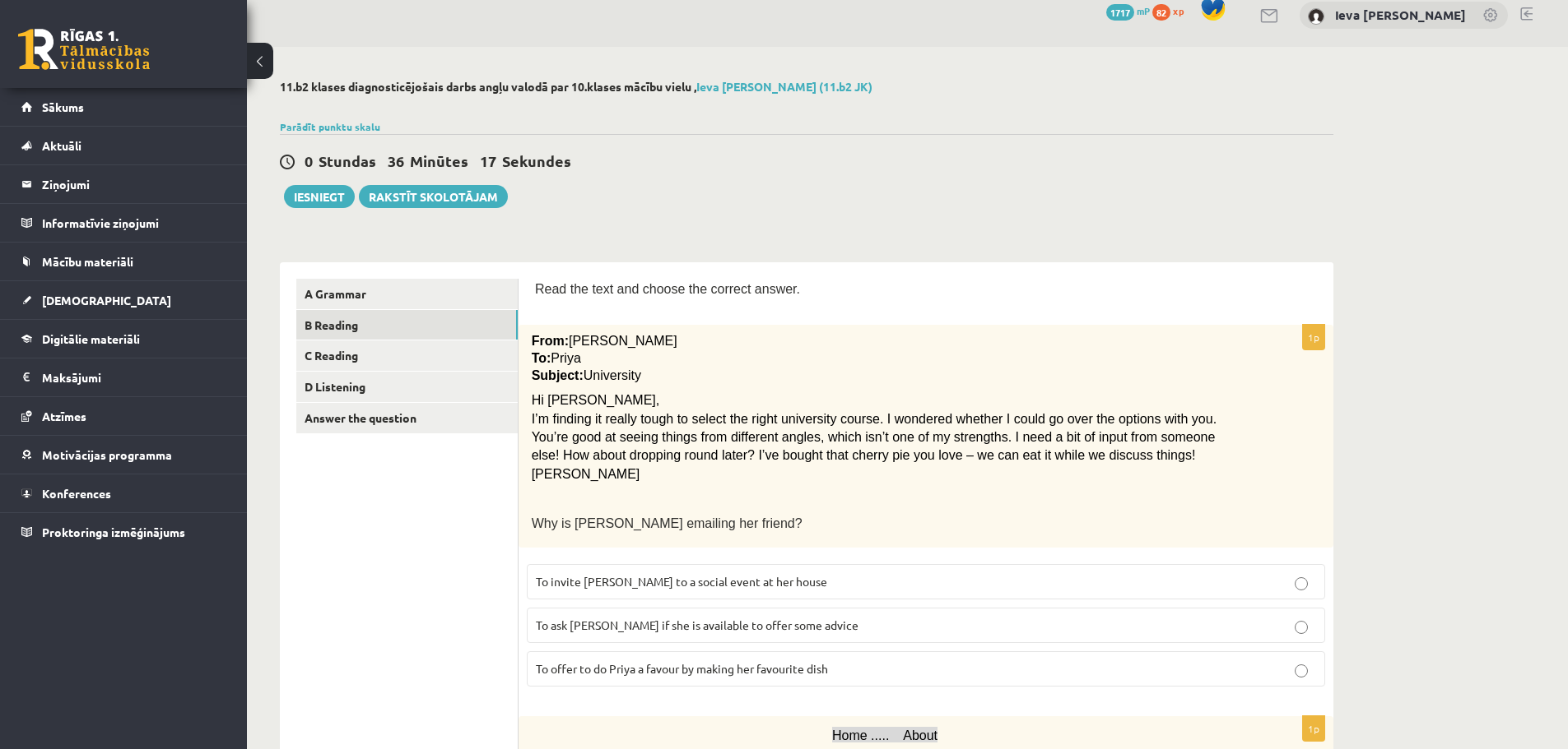
scroll to position [0, 0]
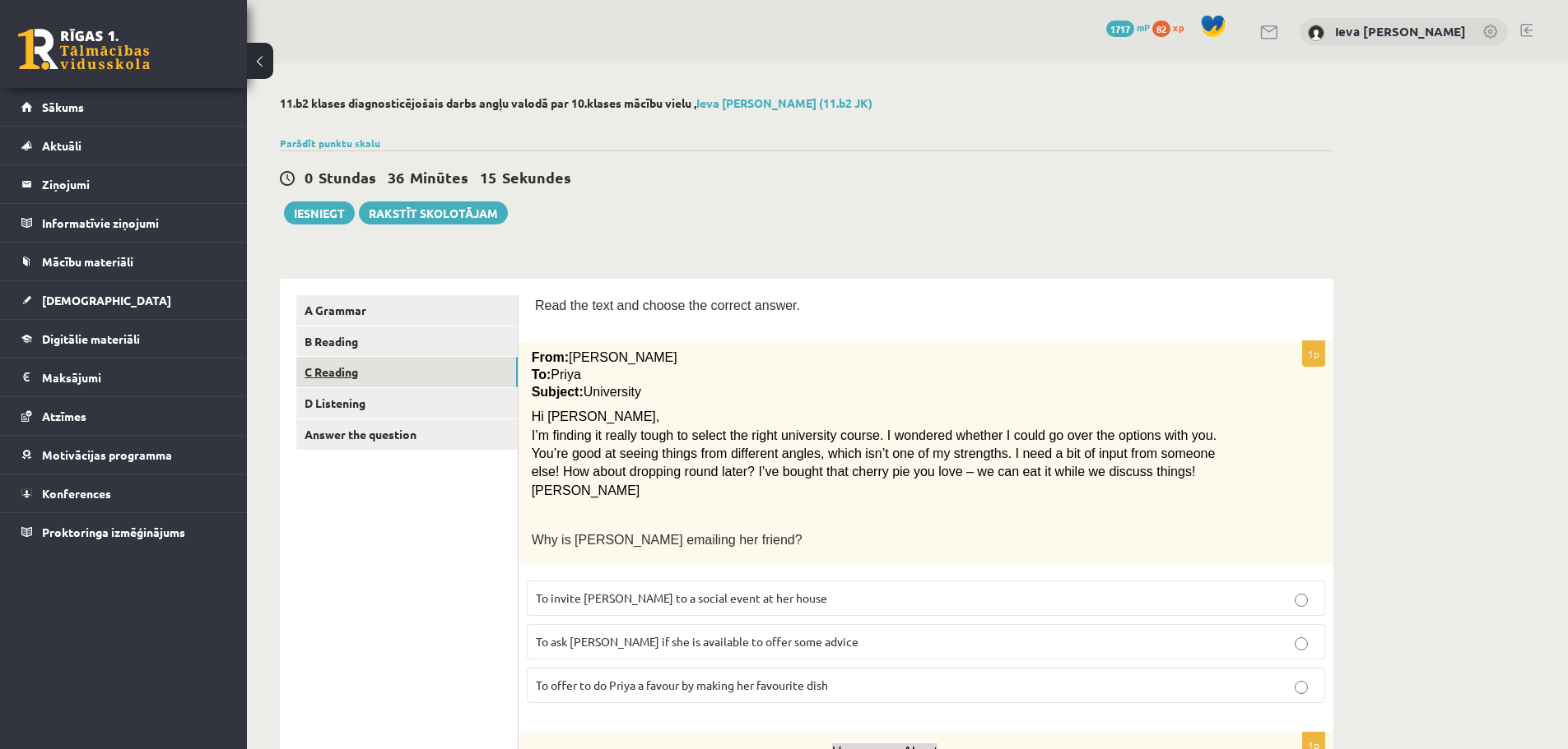
click at [398, 380] on link "C Reading" at bounding box center [407, 372] width 221 height 30
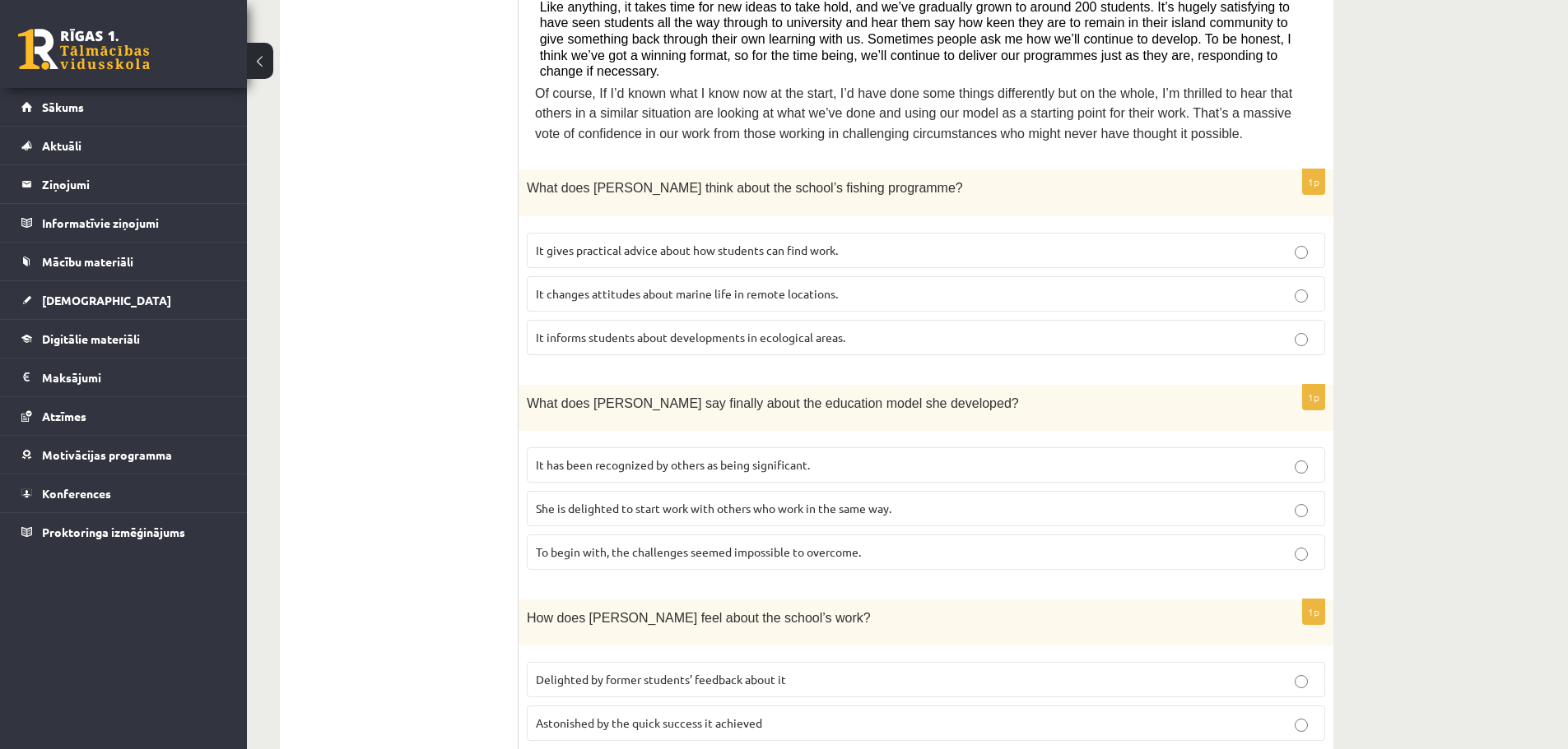
scroll to position [747, 0]
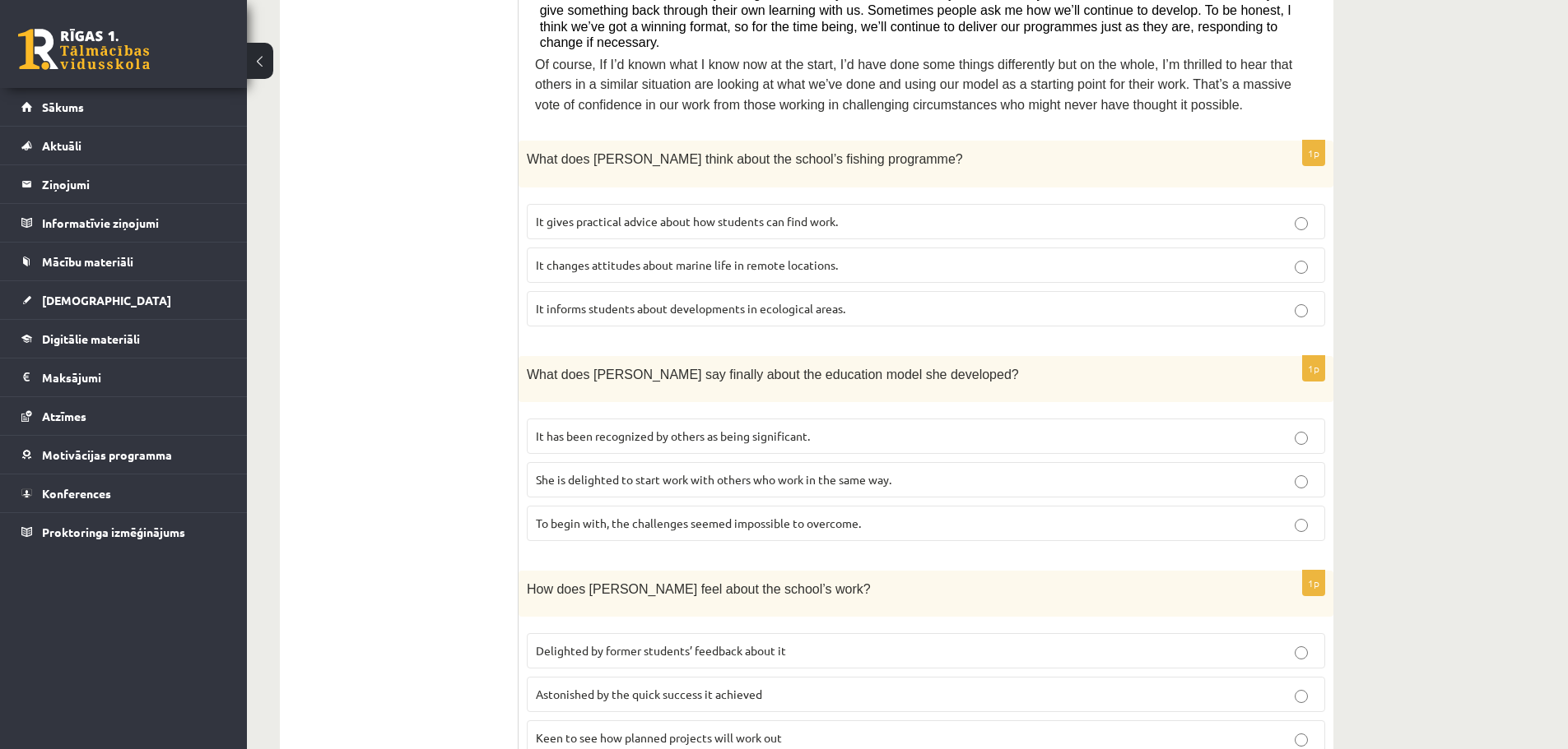
click at [760, 214] on span "It gives practical advice about how students can find work." at bounding box center [686, 221] width 302 height 15
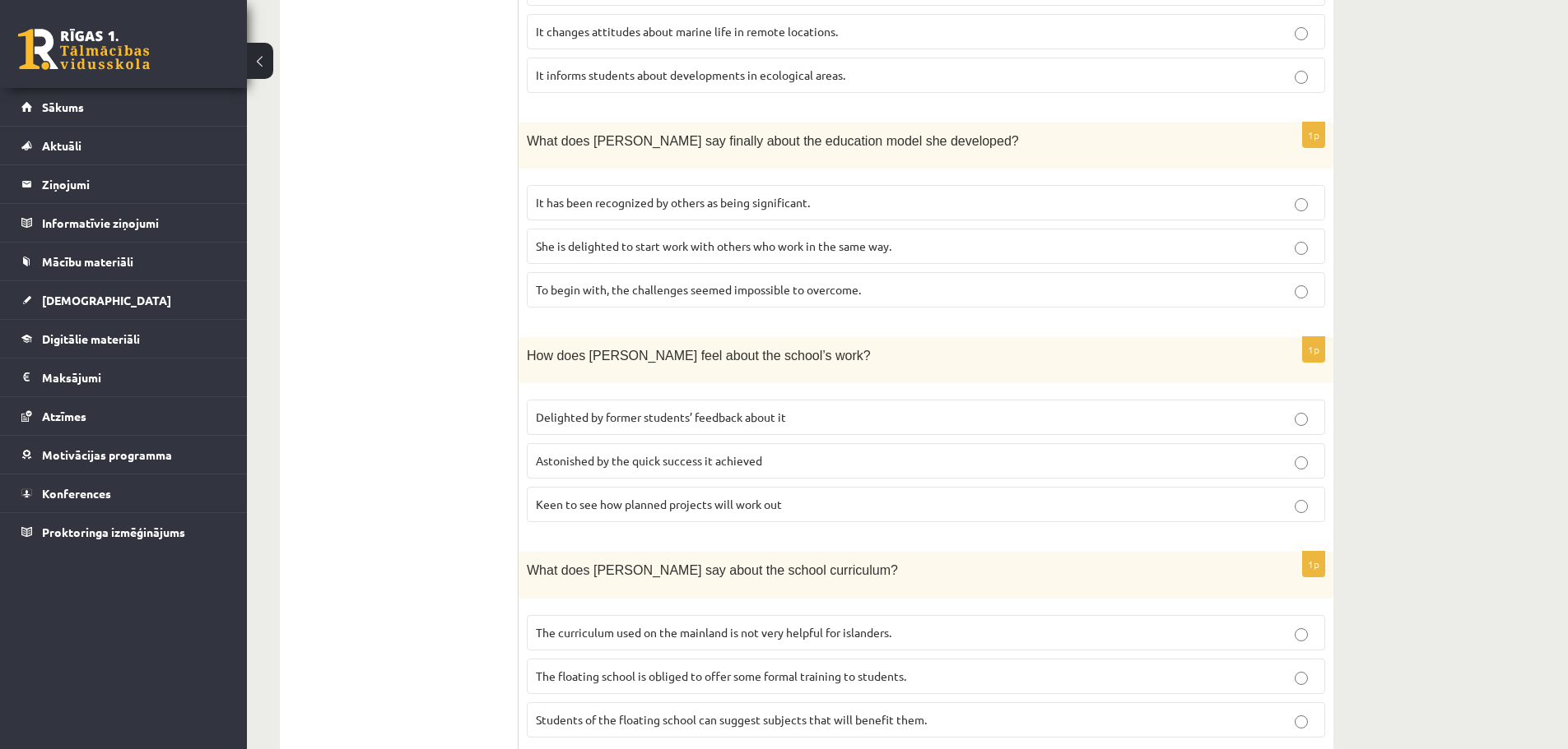
scroll to position [994, 0]
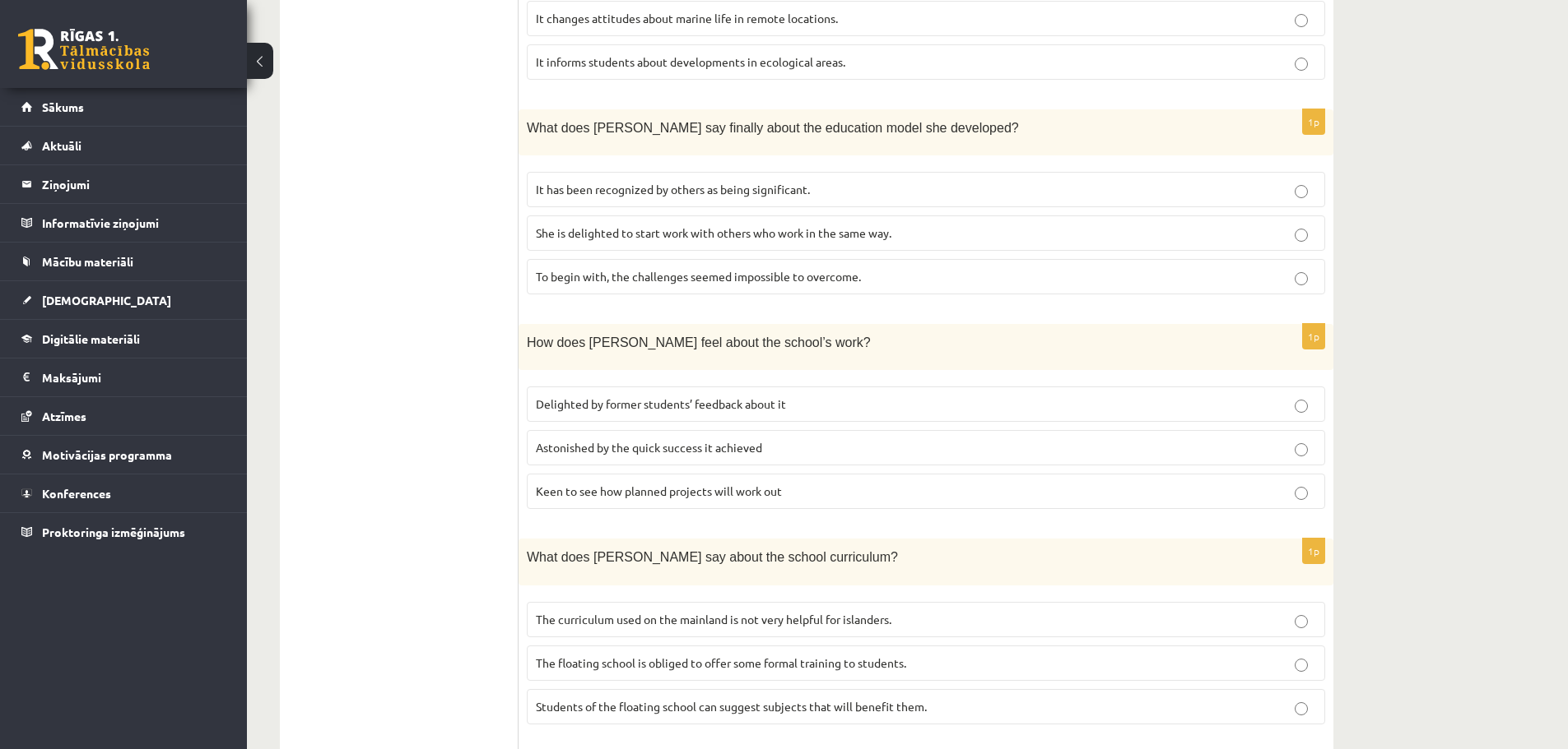
click at [836, 181] on p "It has been recognized by others as being significant." at bounding box center [925, 189] width 781 height 18
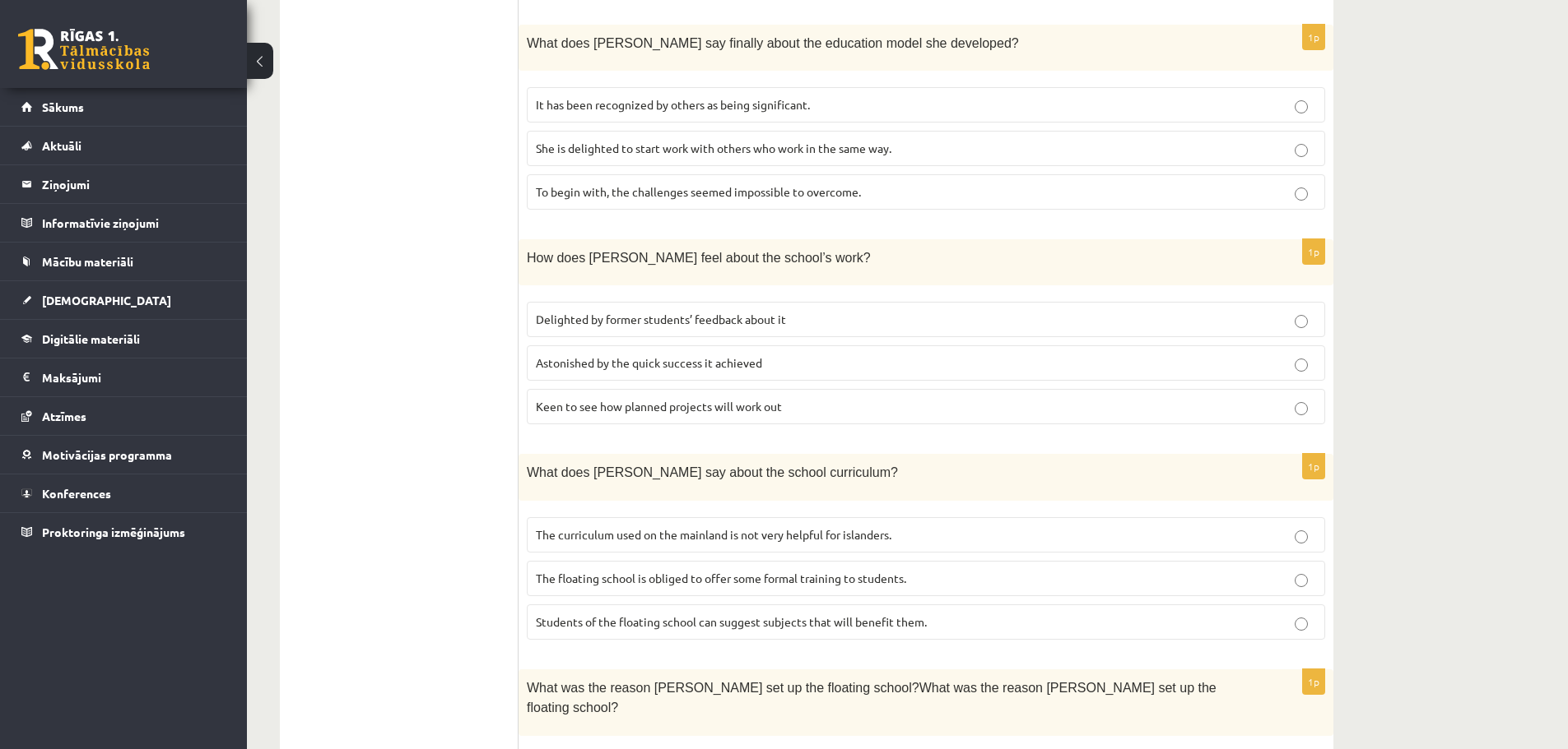
scroll to position [1158, 0]
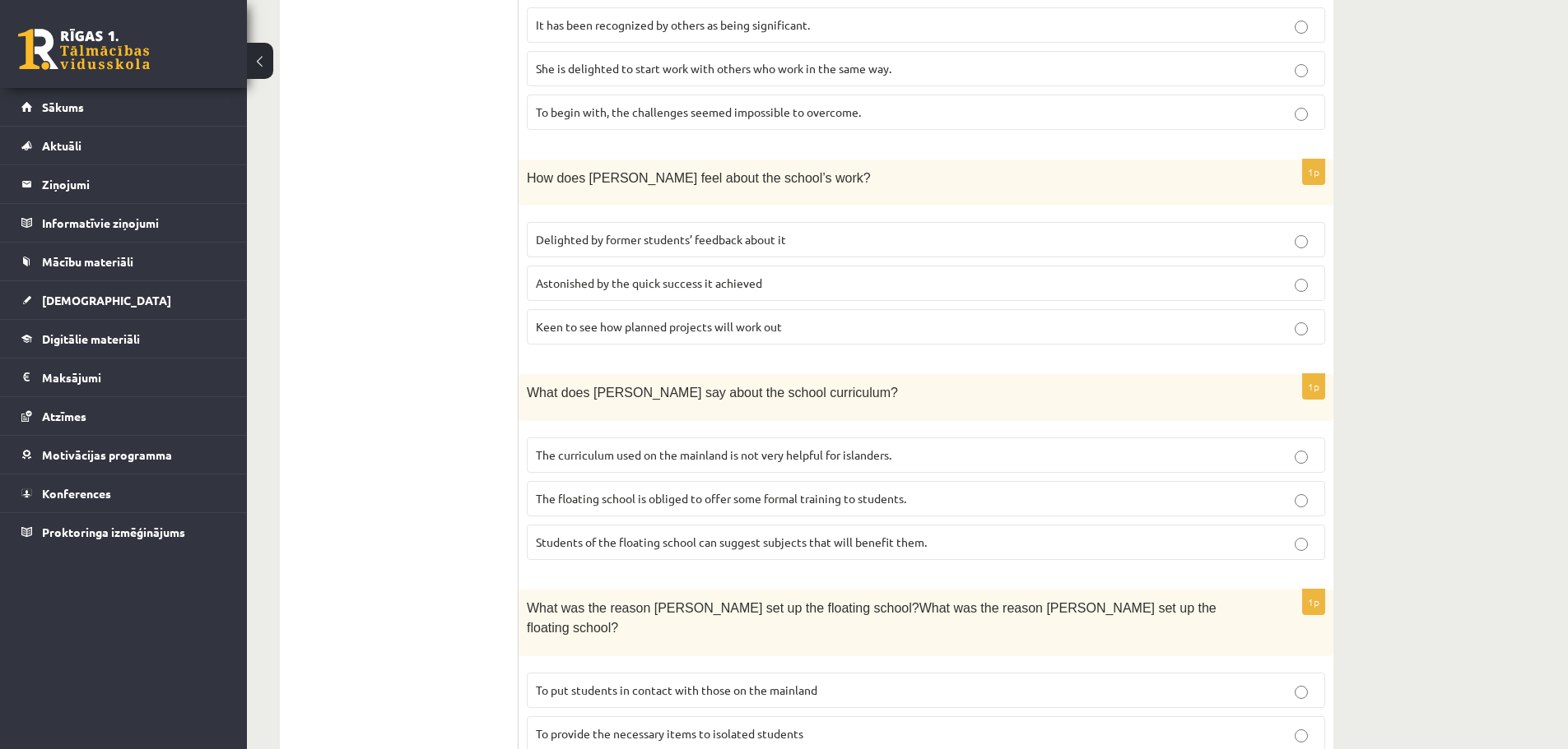
click at [753, 222] on label "Delighted by former students’ feedback about it" at bounding box center [926, 240] width 798 height 35
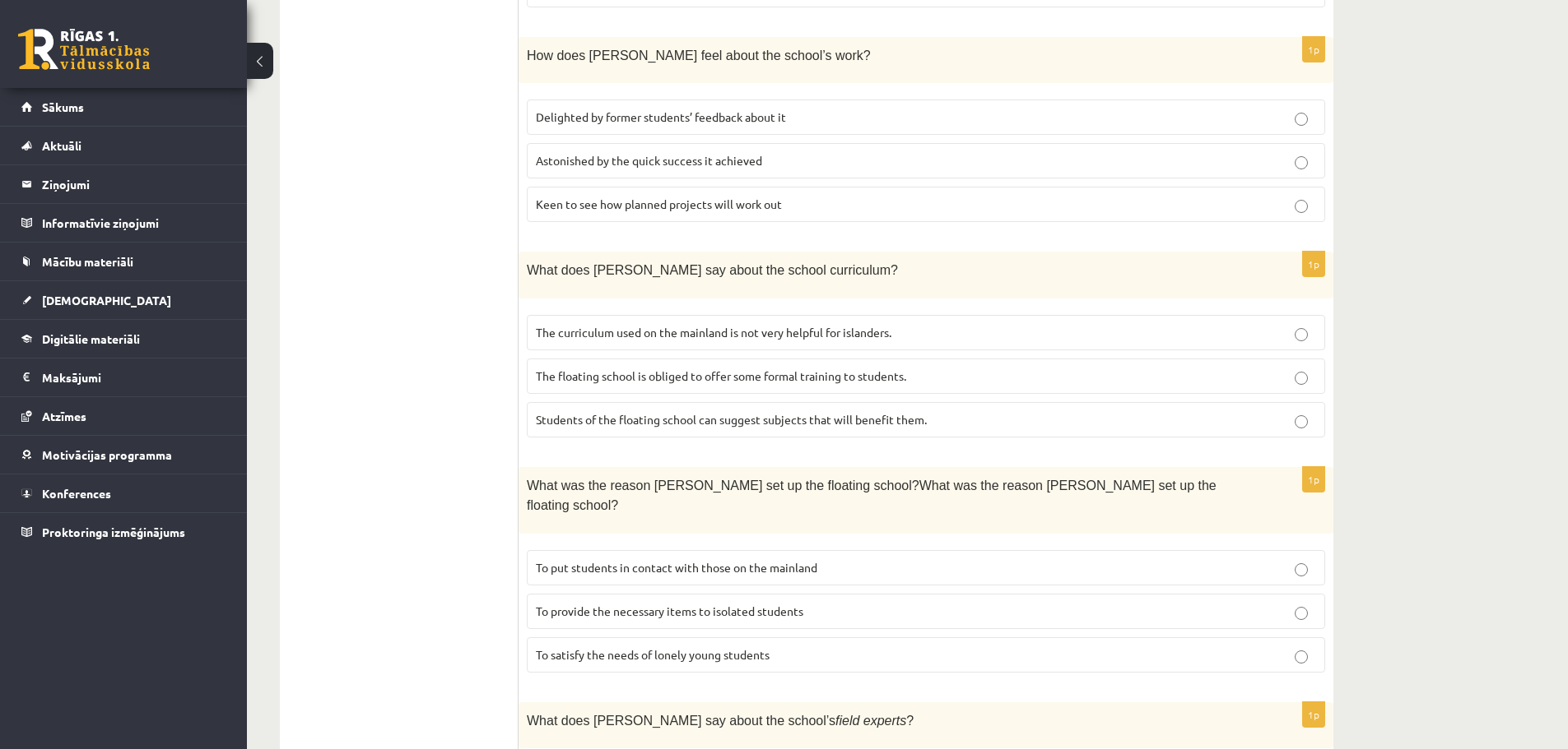
scroll to position [1323, 0]
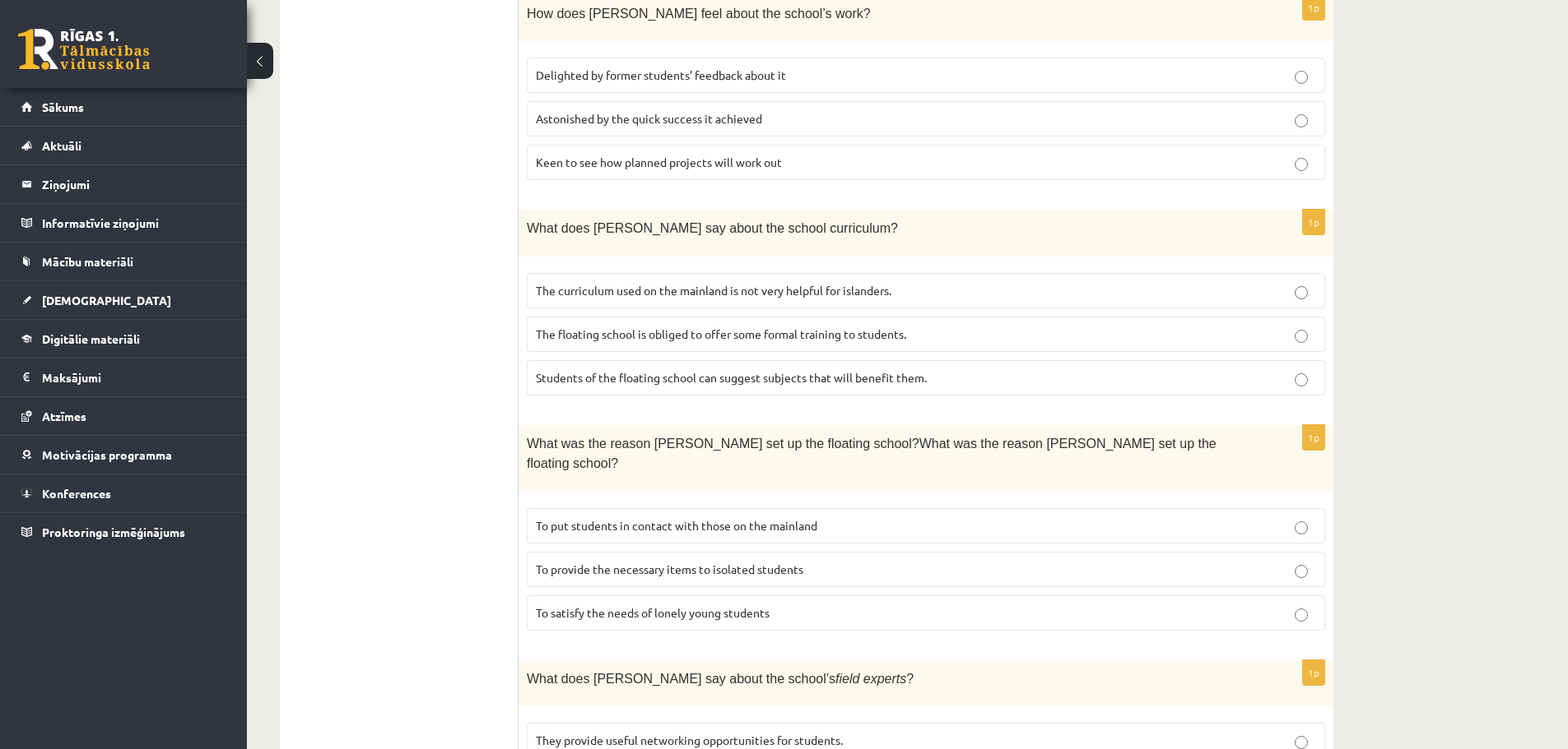
click at [658, 282] on p "The curriculum used on the mainland is not very helpful for islanders." at bounding box center [925, 290] width 781 height 18
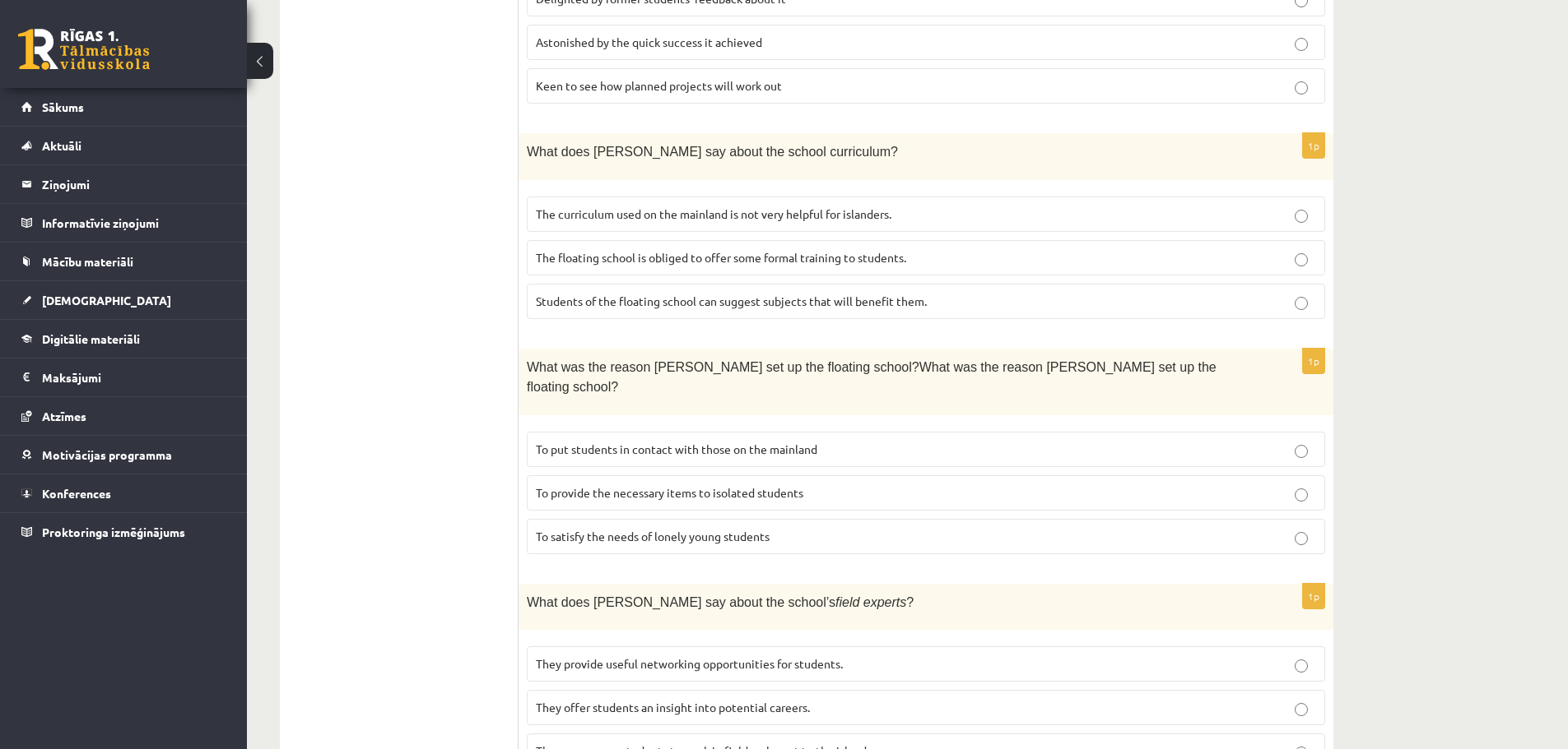
scroll to position [1405, 0]
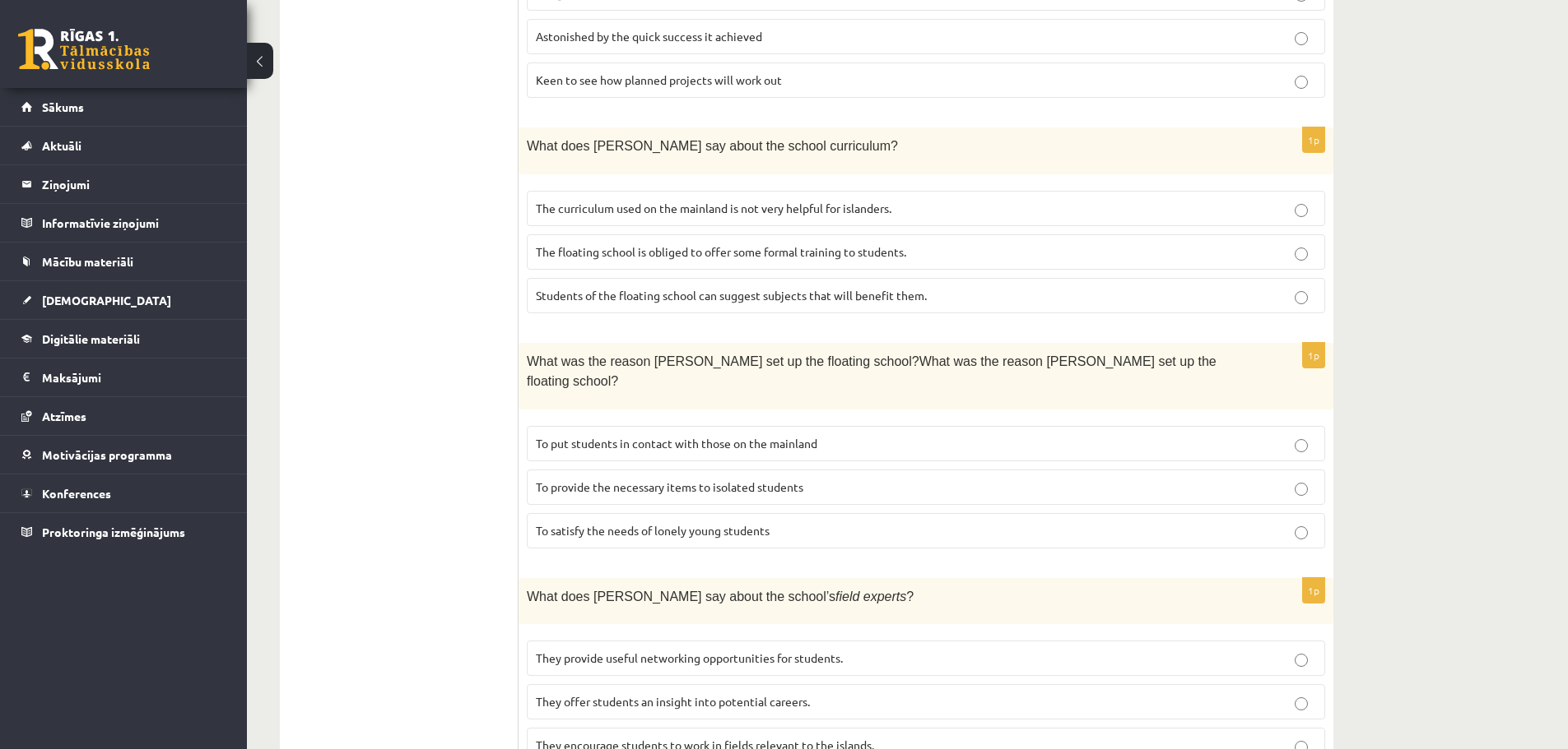
click at [647, 480] on span "To provide the necessary items to isolated students" at bounding box center [669, 487] width 268 height 15
click at [616, 694] on span "They offer students an insight into potential careers." at bounding box center [672, 702] width 274 height 15
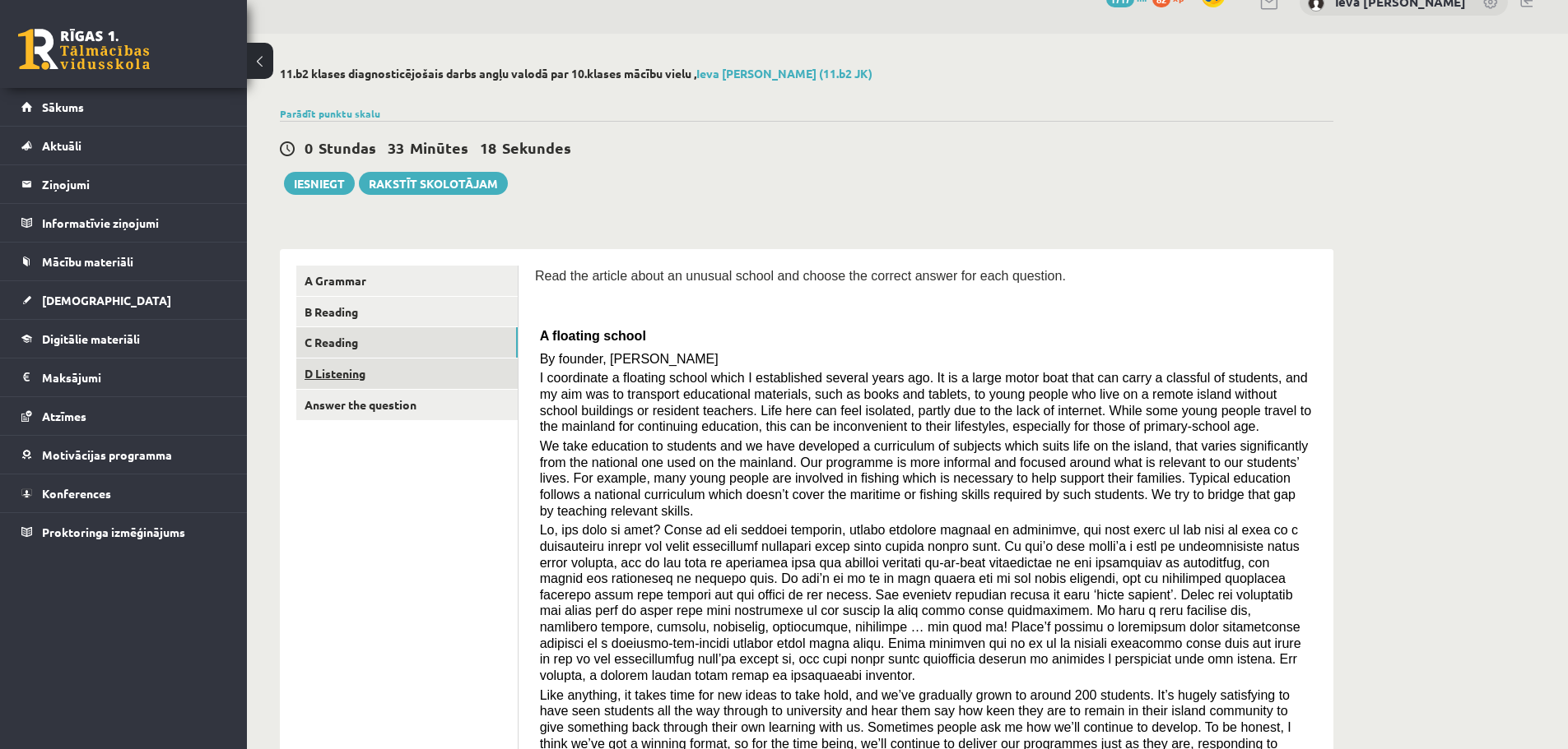
scroll to position [0, 0]
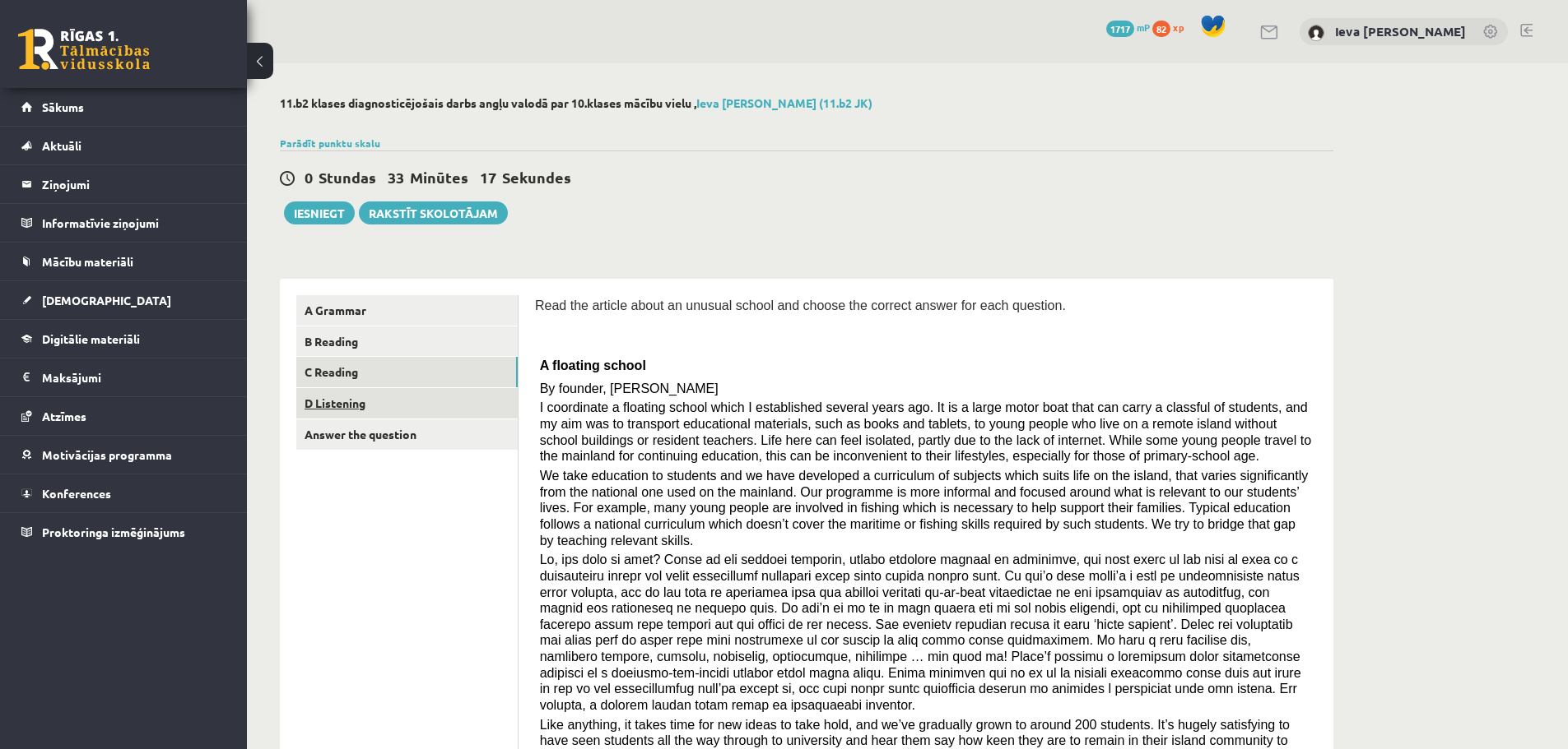
click at [349, 408] on link "D Listening" at bounding box center [407, 403] width 221 height 30
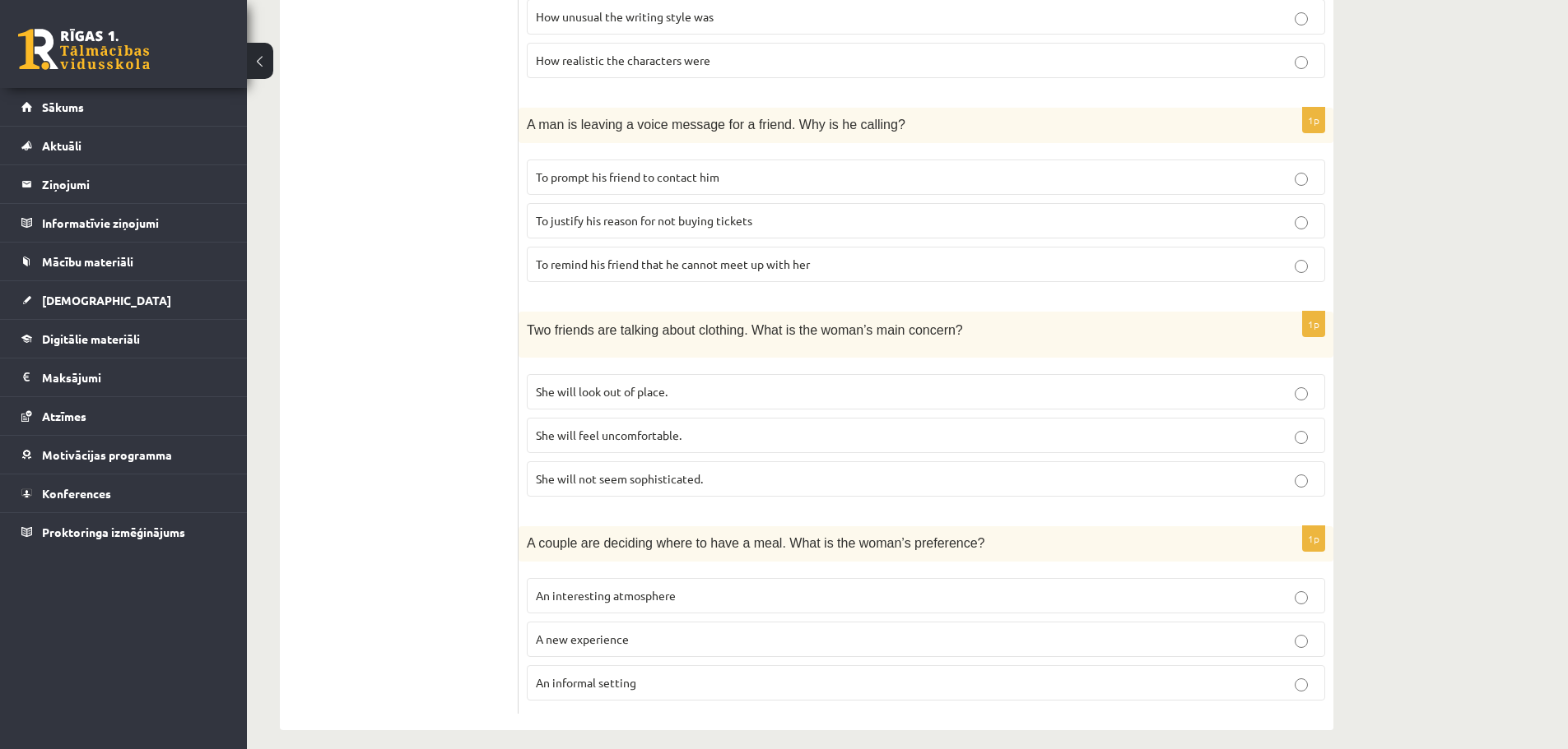
scroll to position [954, 0]
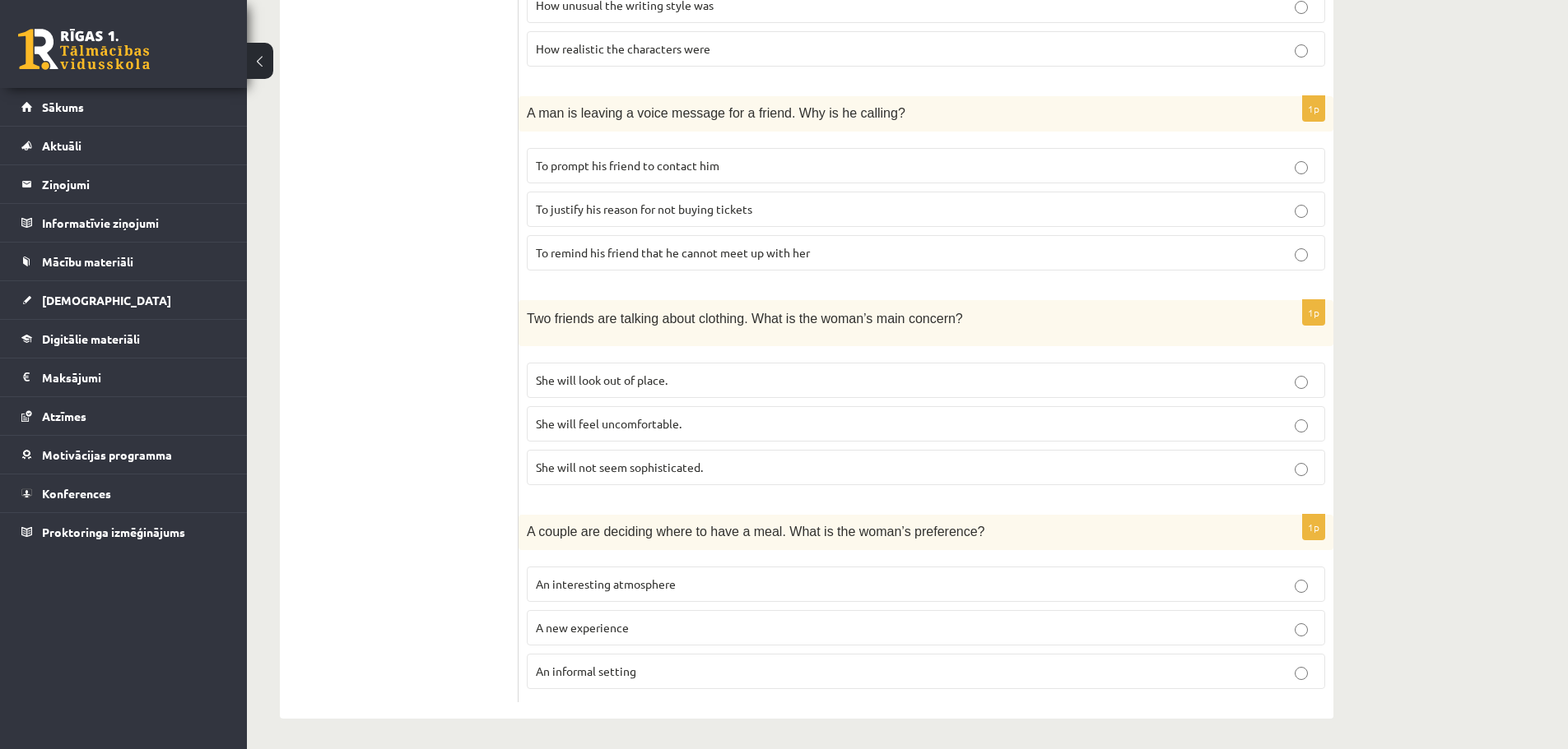
click at [637, 587] on span "An interesting atmosphere" at bounding box center [605, 584] width 140 height 15
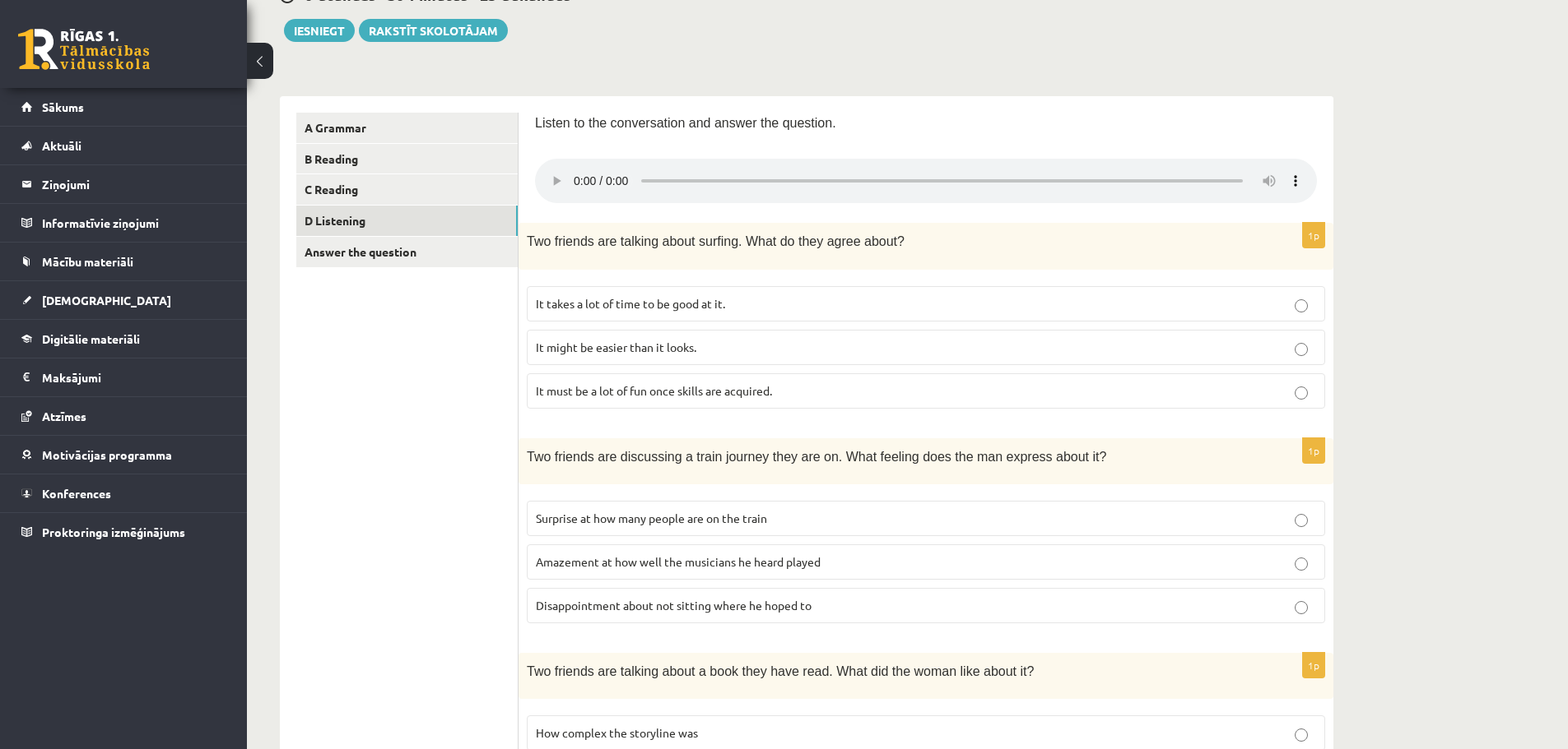
scroll to position [247, 0]
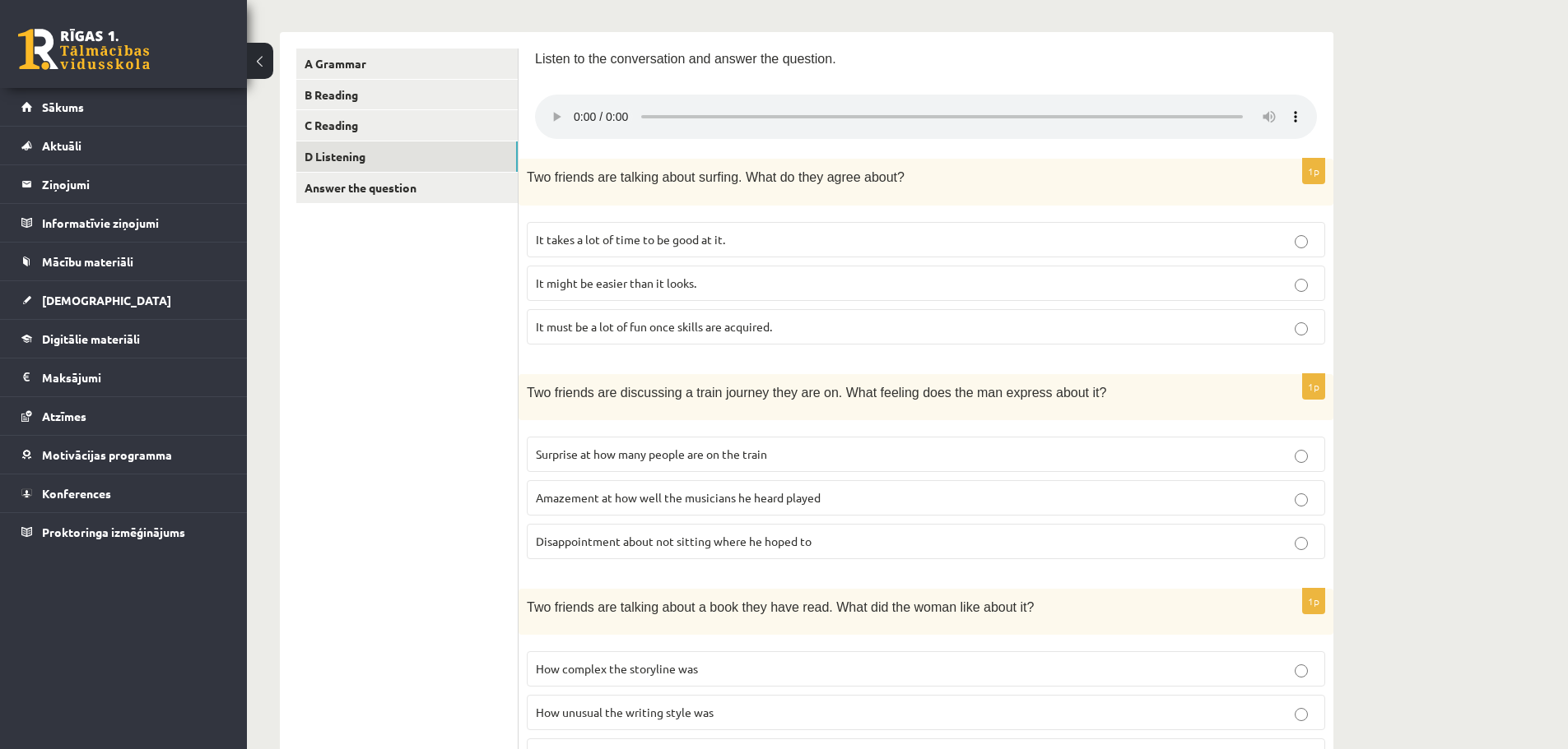
click at [717, 241] on span "It takes a lot of time to be good at it." at bounding box center [630, 240] width 189 height 15
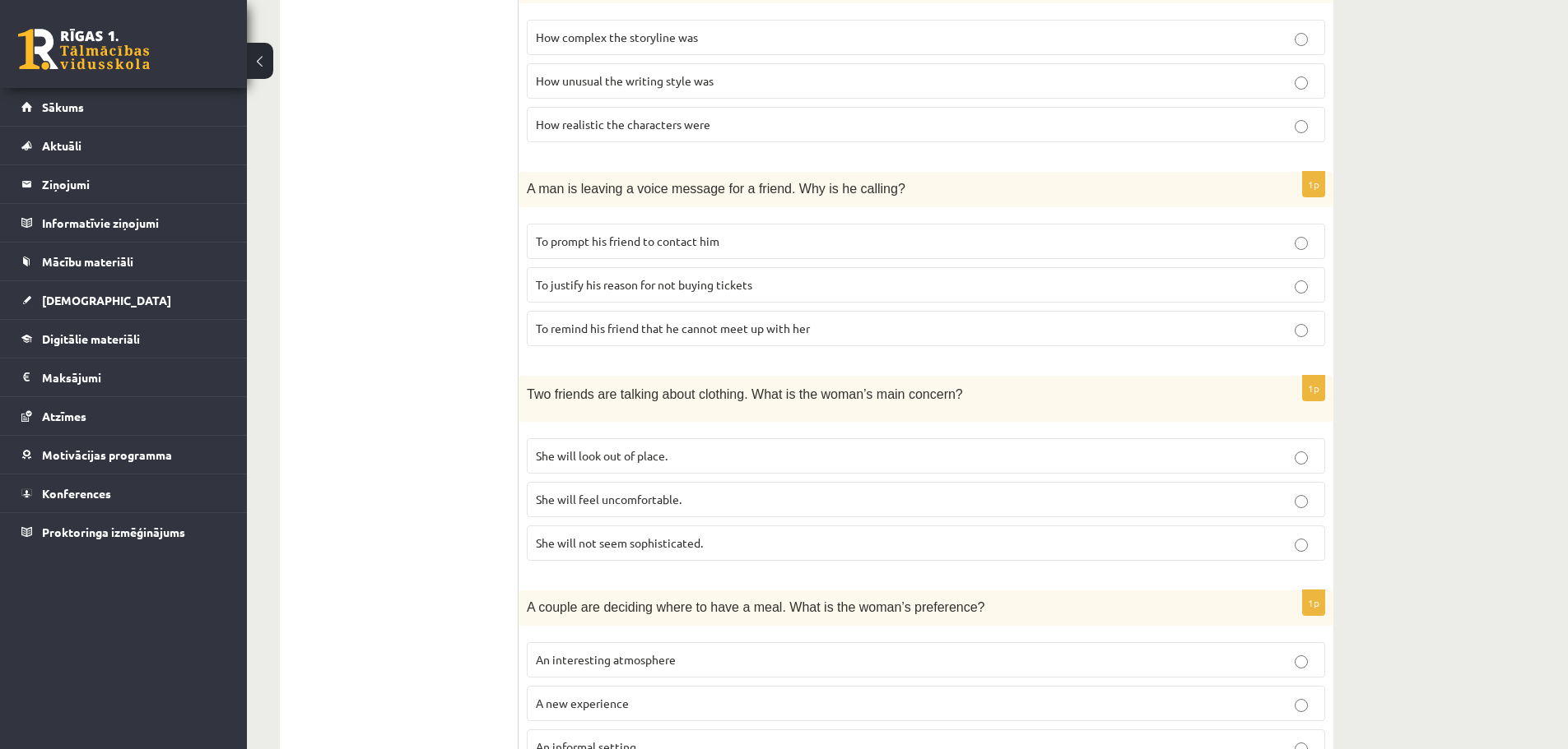
scroll to position [872, 0]
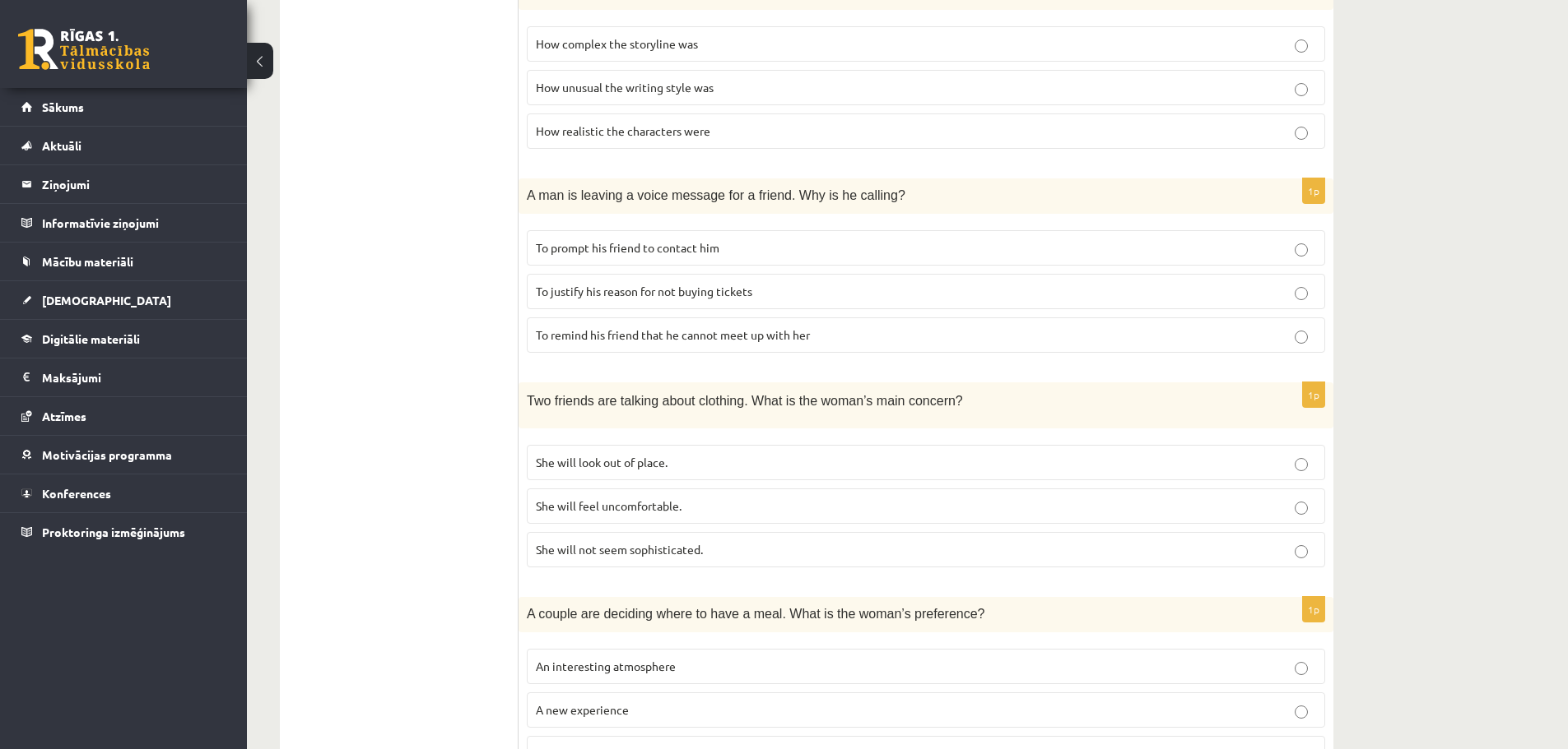
click at [746, 245] on p "To prompt his friend to contact him" at bounding box center [925, 247] width 781 height 18
click at [595, 296] on p "To justify his reason for not buying tickets" at bounding box center [925, 291] width 781 height 18
click at [627, 259] on label "To prompt his friend to contact him" at bounding box center [926, 248] width 798 height 35
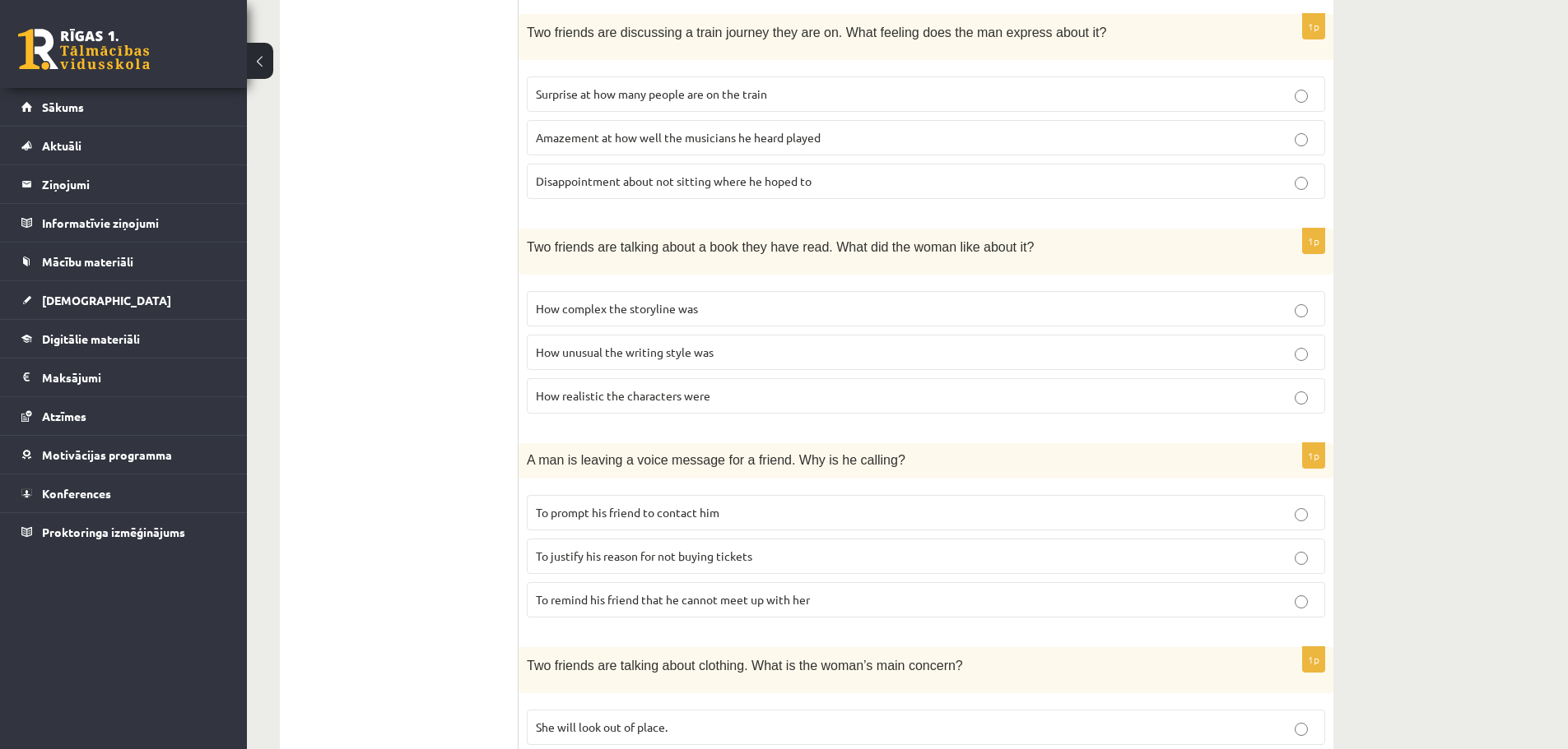
scroll to position [625, 0]
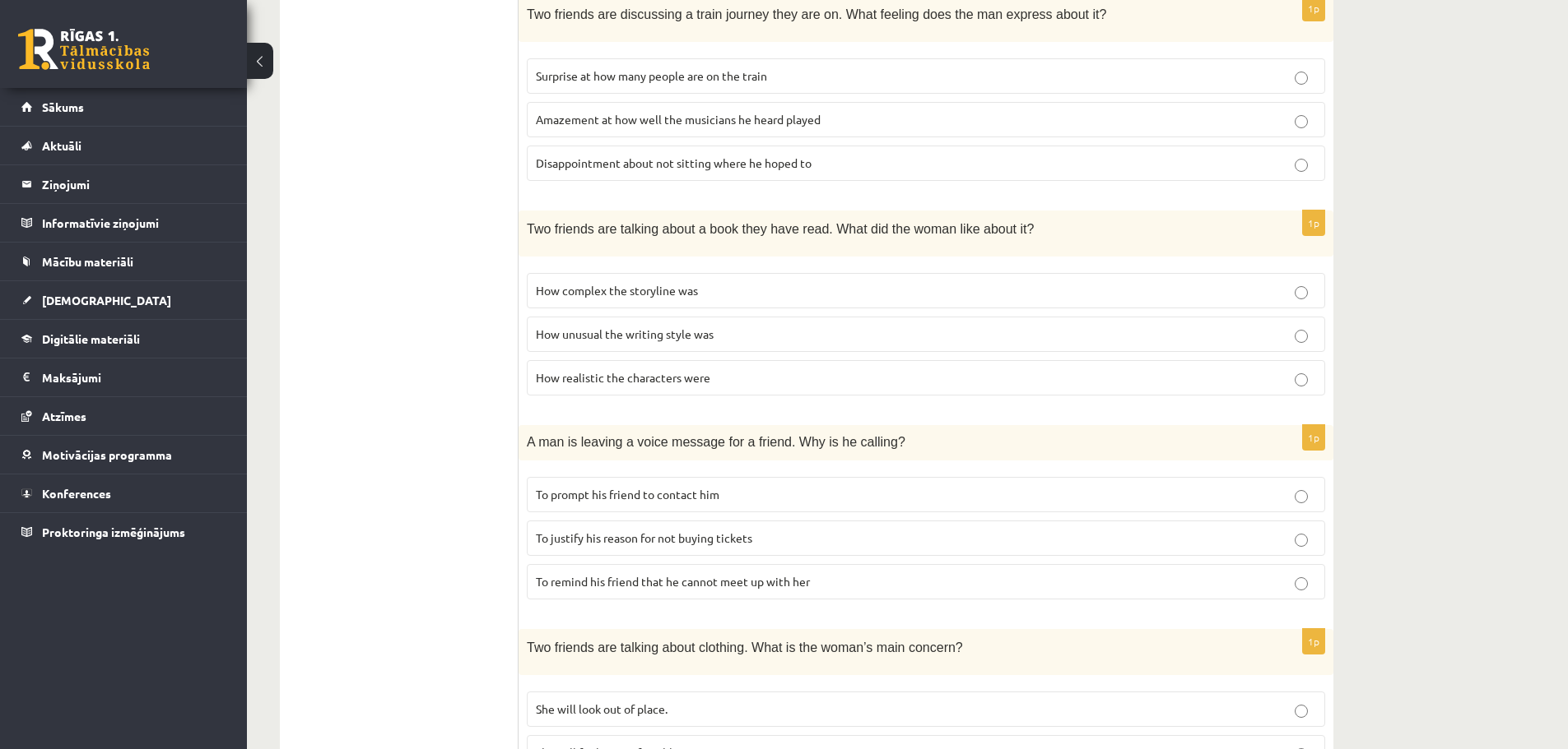
click at [707, 338] on span "How unusual the writing style was" at bounding box center [624, 334] width 178 height 15
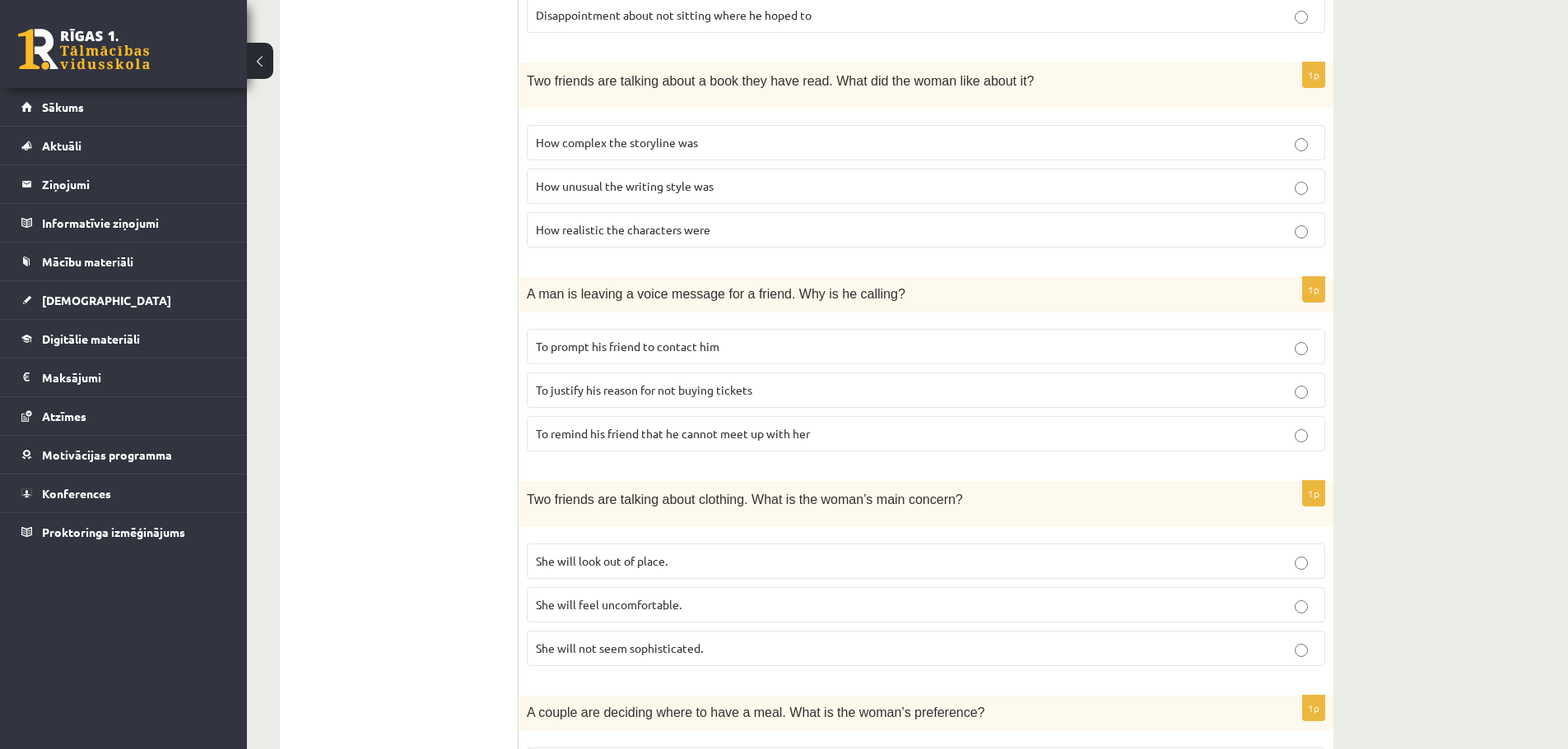
scroll to position [576, 0]
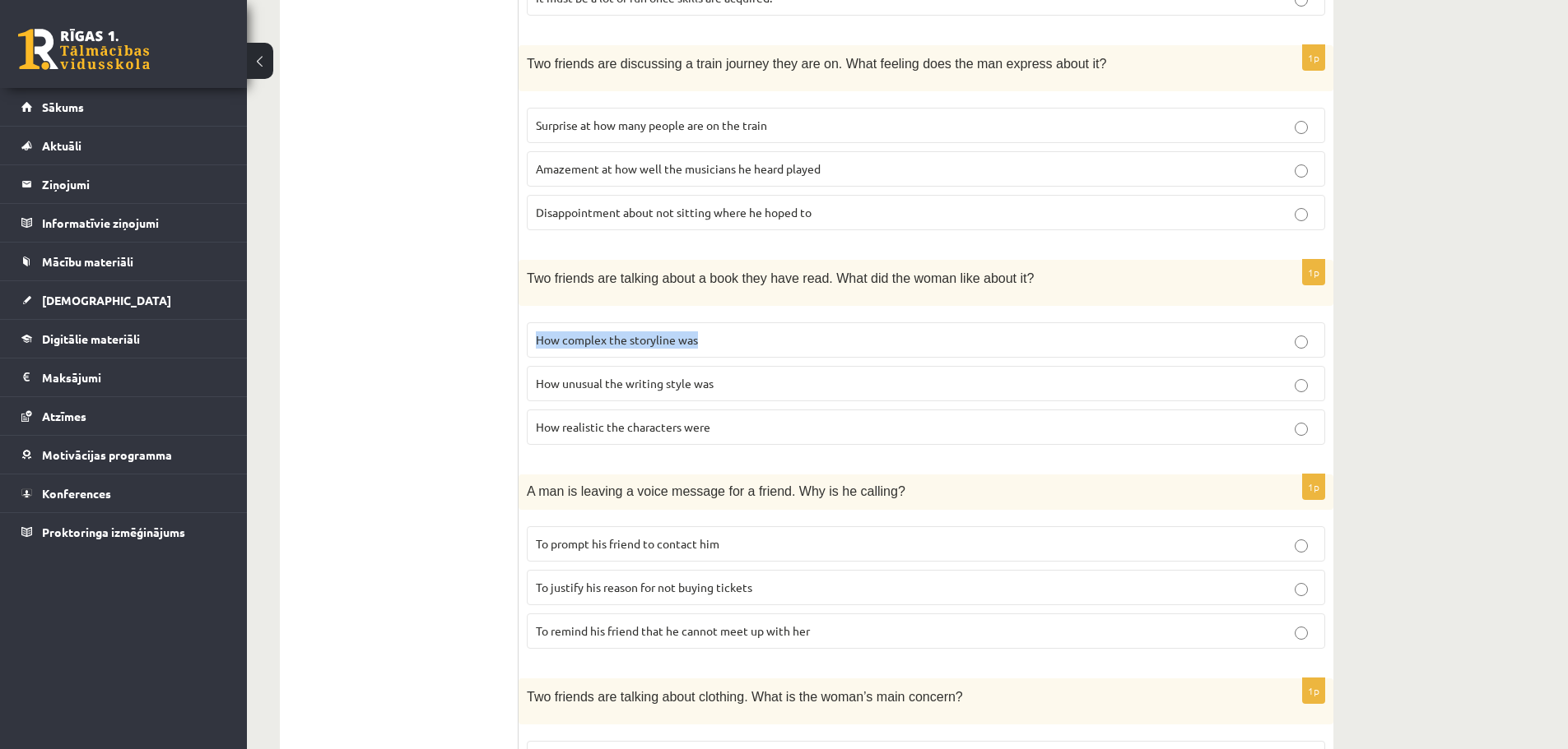
drag, startPoint x: 533, startPoint y: 337, endPoint x: 713, endPoint y: 350, distance: 180.5
click at [713, 350] on label "How complex the storyline was" at bounding box center [926, 340] width 798 height 35
copy span "How complex the storyline was"
drag, startPoint x: 536, startPoint y: 380, endPoint x: 688, endPoint y: 385, distance: 152.1
click at [726, 393] on label "How unusual the writing style was" at bounding box center [926, 384] width 798 height 35
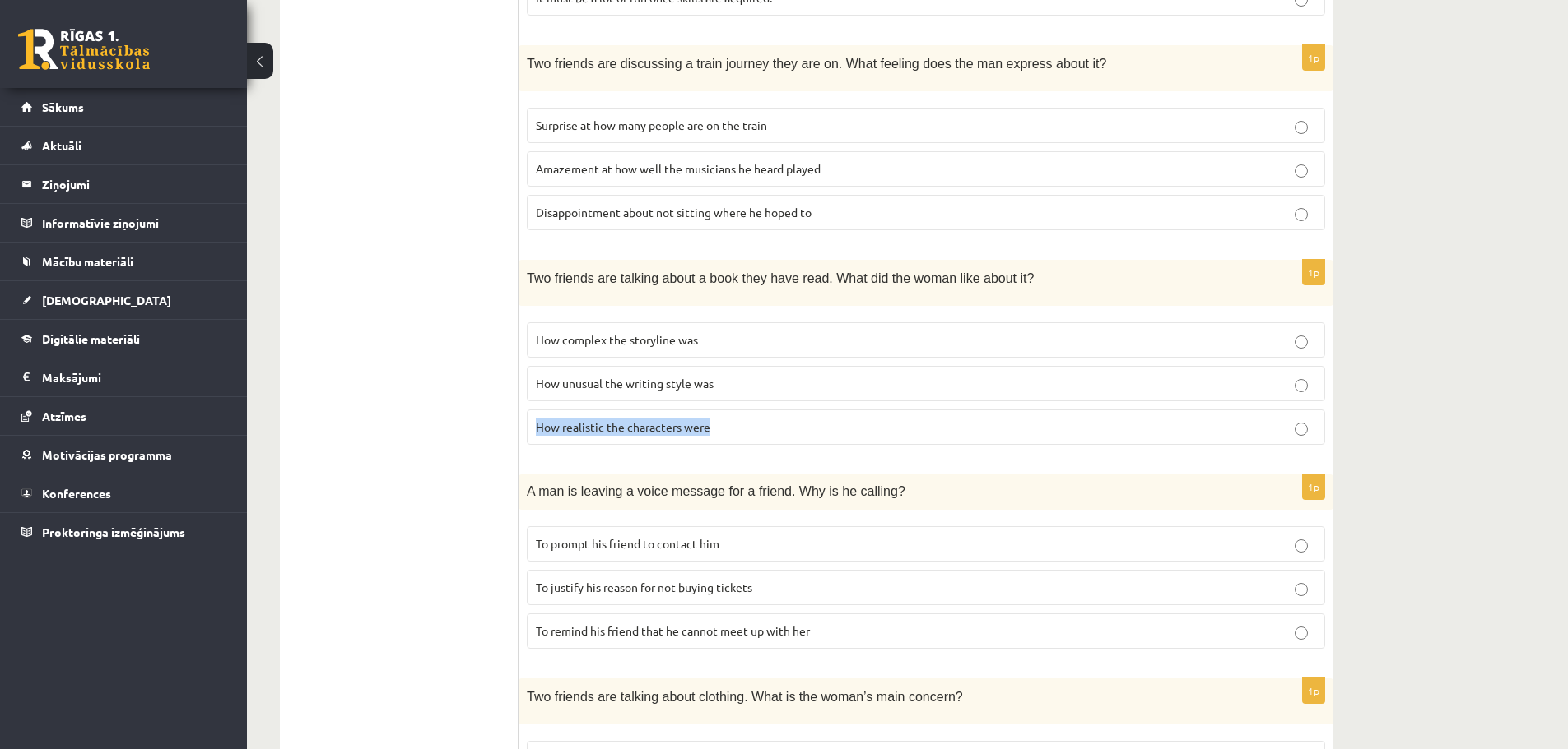
drag, startPoint x: 536, startPoint y: 424, endPoint x: 744, endPoint y: 425, distance: 208.0
click at [744, 425] on p "How realistic the characters were" at bounding box center [925, 428] width 781 height 18
click at [362, 410] on ul "A Grammar B Reading C Reading D Listening Answer the question" at bounding box center [408, 401] width 222 height 1362
click at [651, 348] on label "How complex the storyline was" at bounding box center [926, 340] width 798 height 35
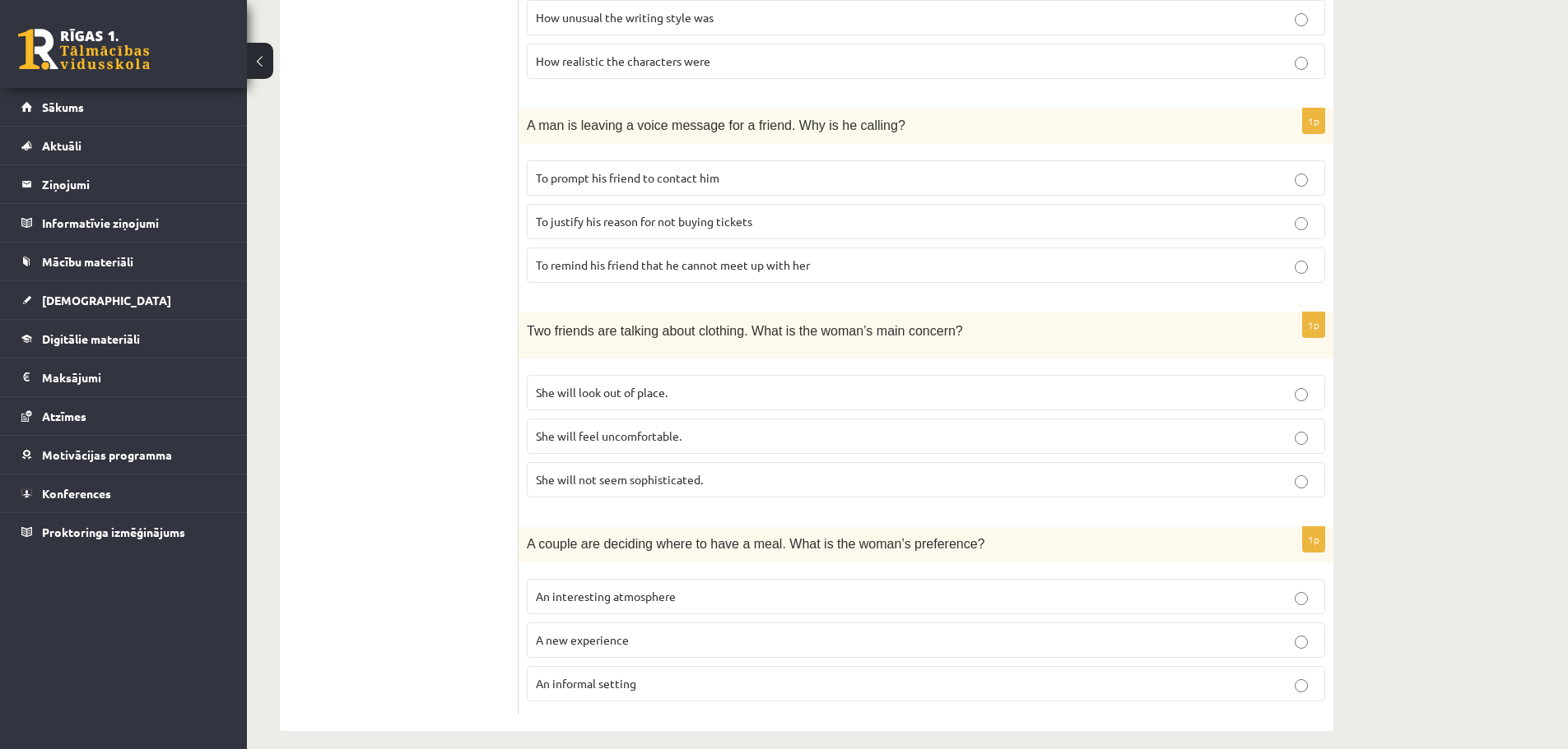
scroll to position [954, 0]
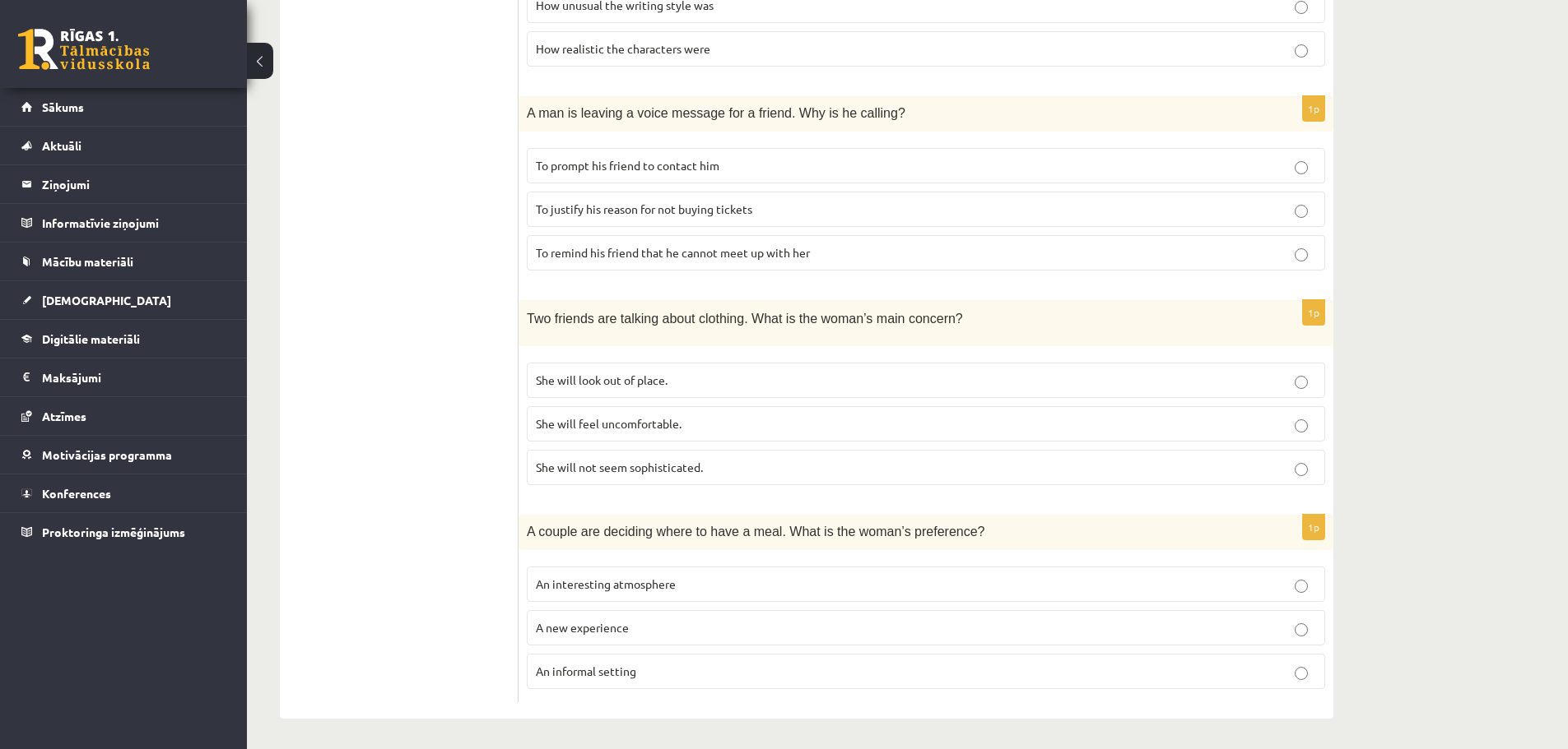
click at [696, 384] on p "She will look out of place." at bounding box center [925, 380] width 781 height 18
drag, startPoint x: 535, startPoint y: 464, endPoint x: 724, endPoint y: 481, distance: 189.8
click at [724, 481] on label "She will not seem sophisticated." at bounding box center [926, 468] width 798 height 35
drag, startPoint x: 538, startPoint y: 379, endPoint x: 653, endPoint y: 381, distance: 115.0
click at [653, 381] on span "She will look out of place." at bounding box center [601, 380] width 131 height 15
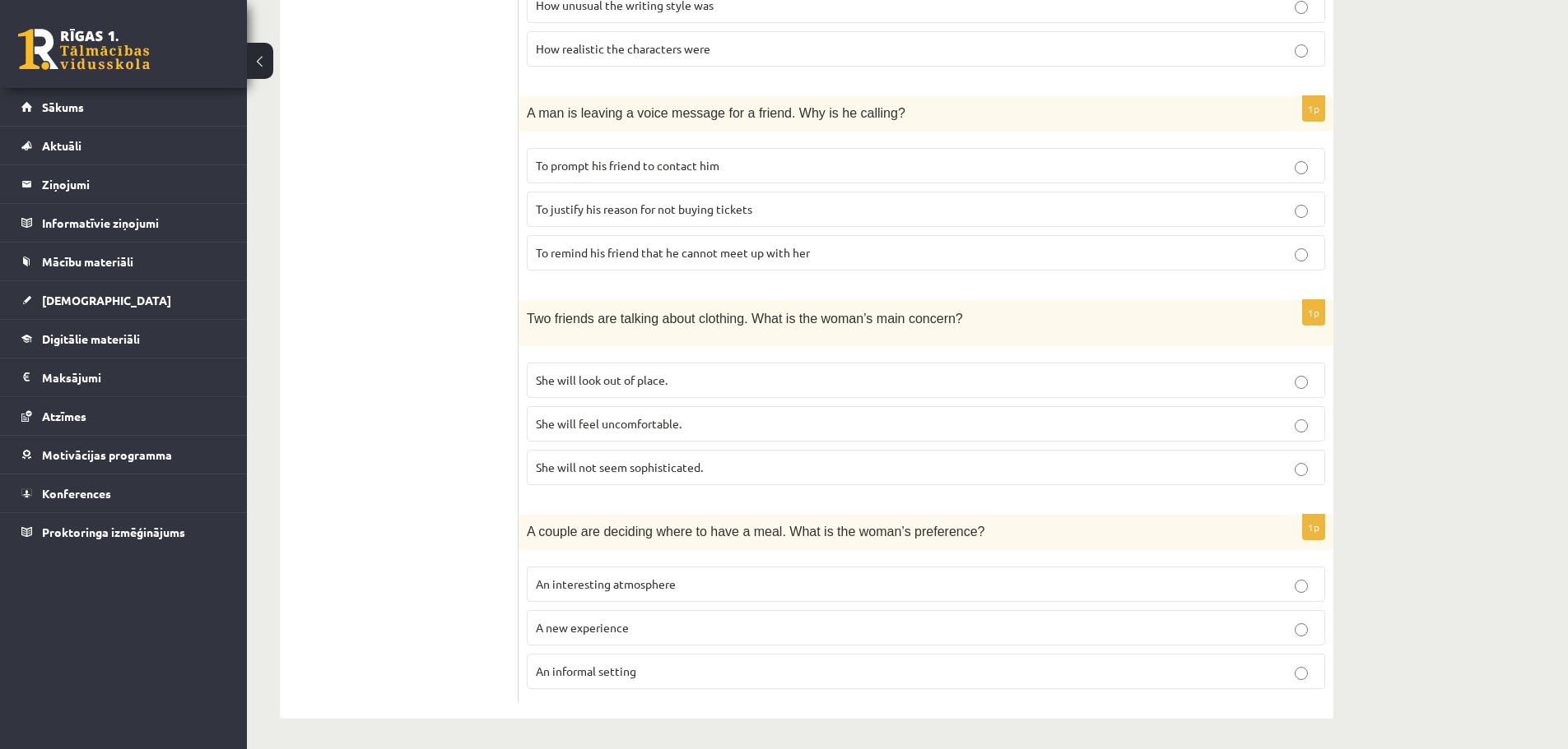
click at [472, 383] on ul "A Grammar B Reading C Reading D Listening Answer the question" at bounding box center [408, 22] width 222 height 1362
drag, startPoint x: 534, startPoint y: 377, endPoint x: 685, endPoint y: 382, distance: 151.1
click at [696, 384] on label "She will look out of place." at bounding box center [926, 380] width 798 height 35
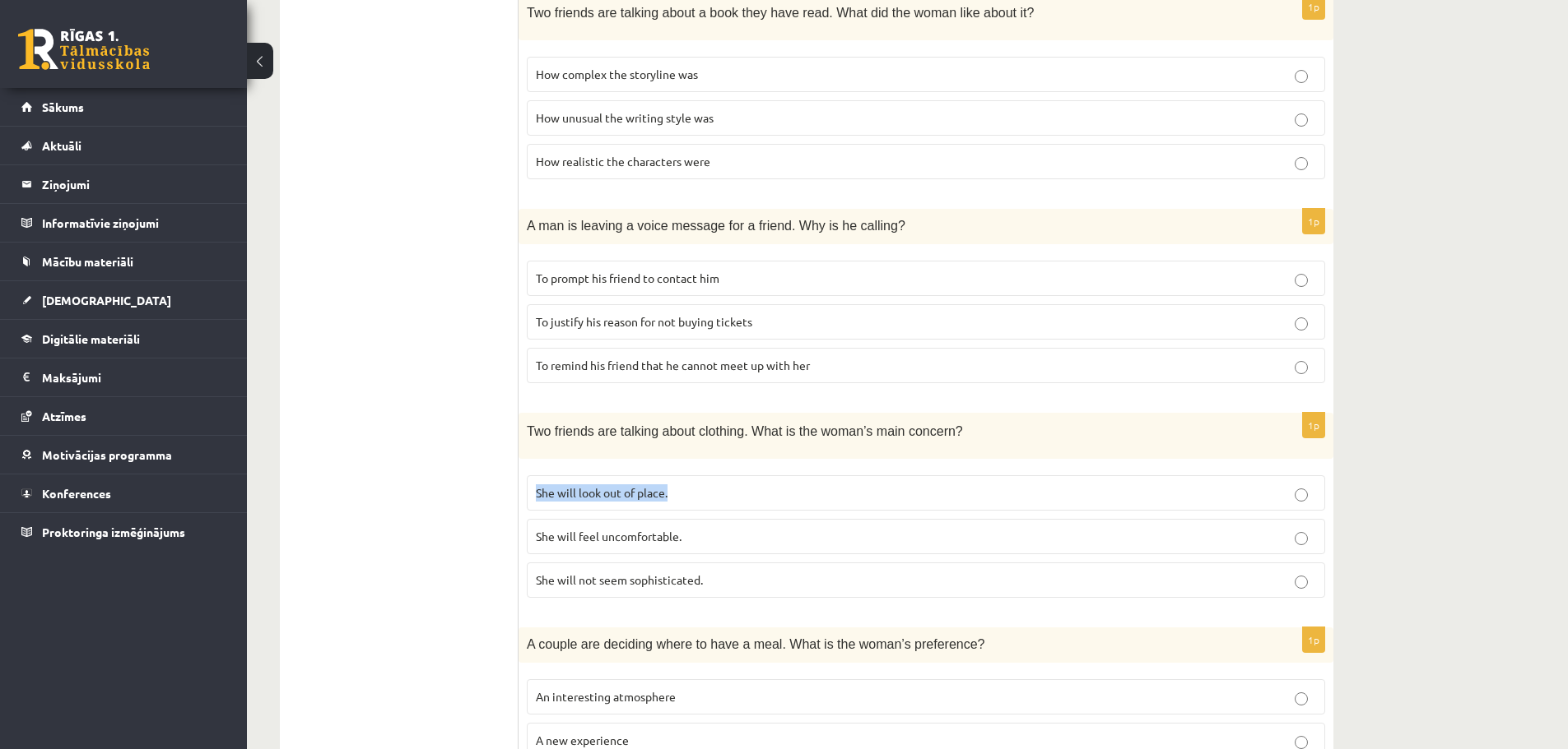
scroll to position [872, 0]
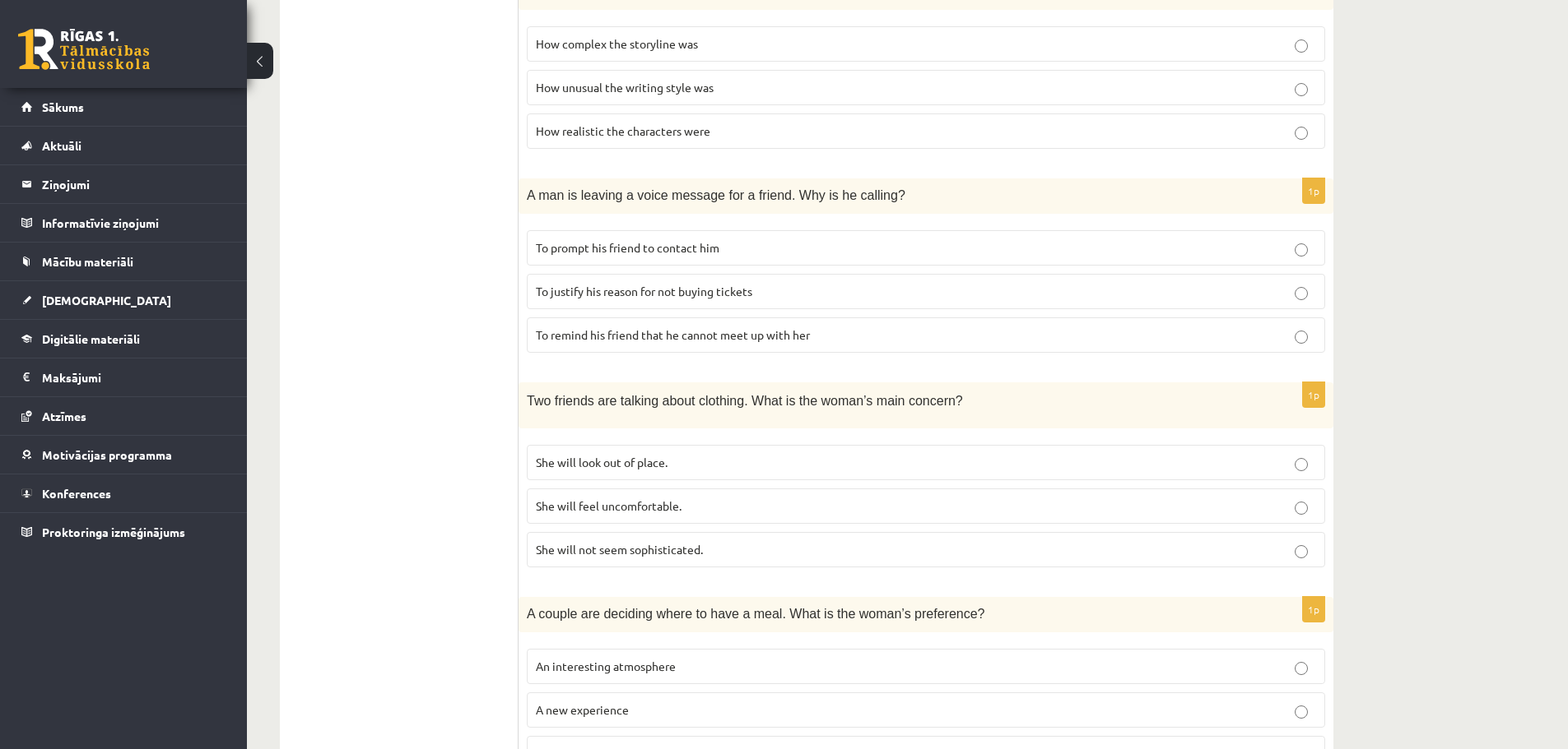
click at [485, 438] on ul "A Grammar B Reading C Reading D Listening Answer the question" at bounding box center [408, 104] width 222 height 1362
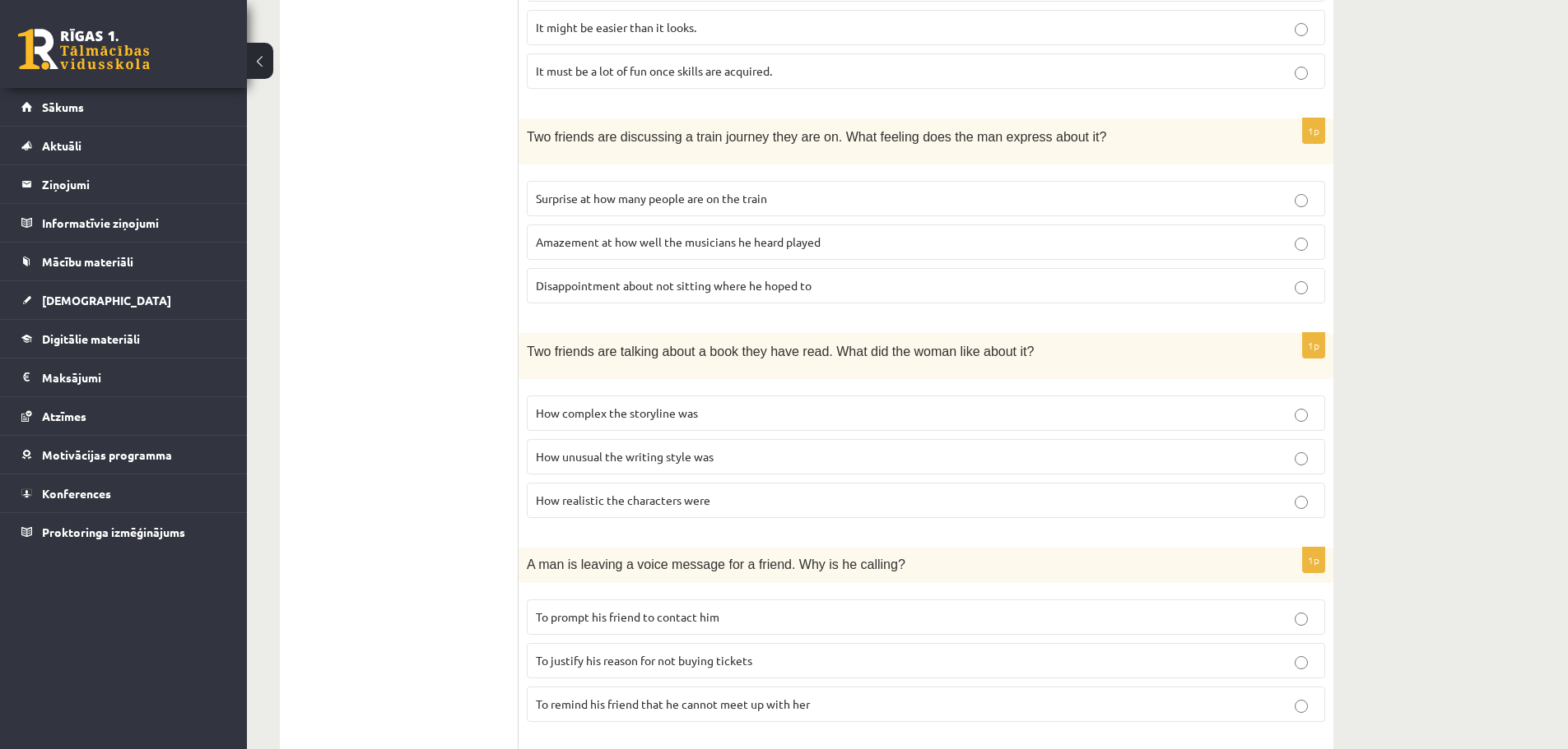
scroll to position [543, 0]
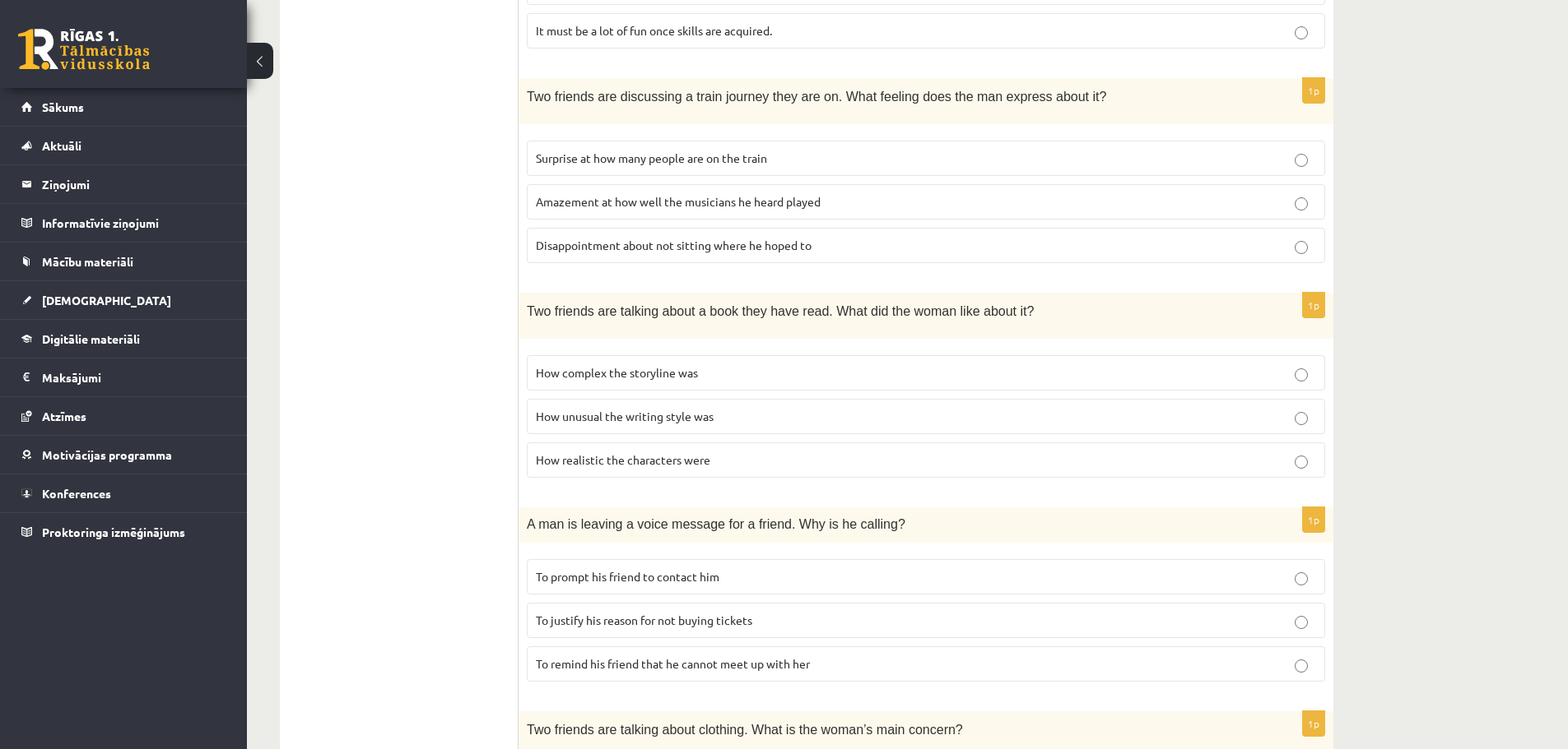
click at [821, 254] on label "Disappointment about not sitting where he hoped to" at bounding box center [926, 246] width 798 height 35
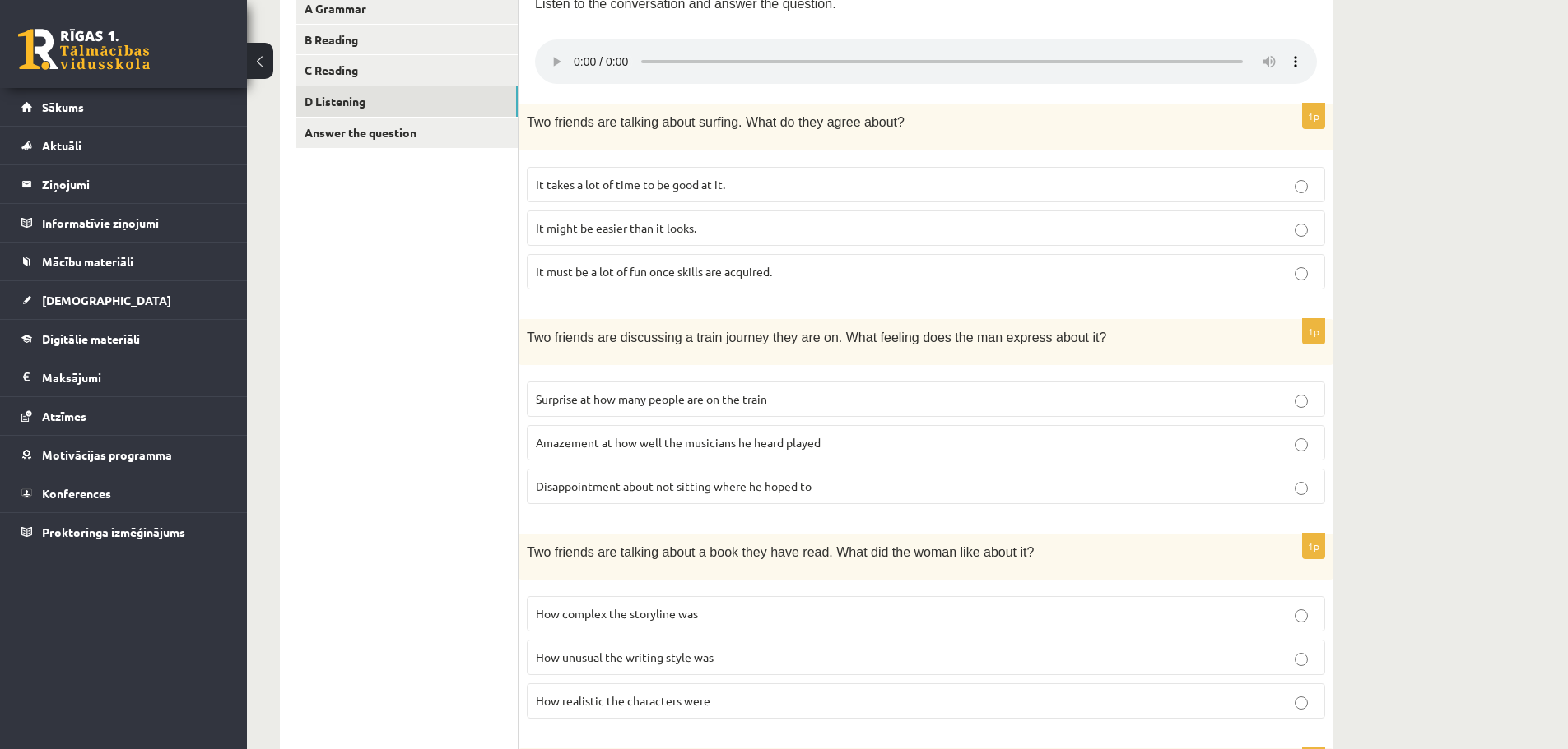
scroll to position [296, 0]
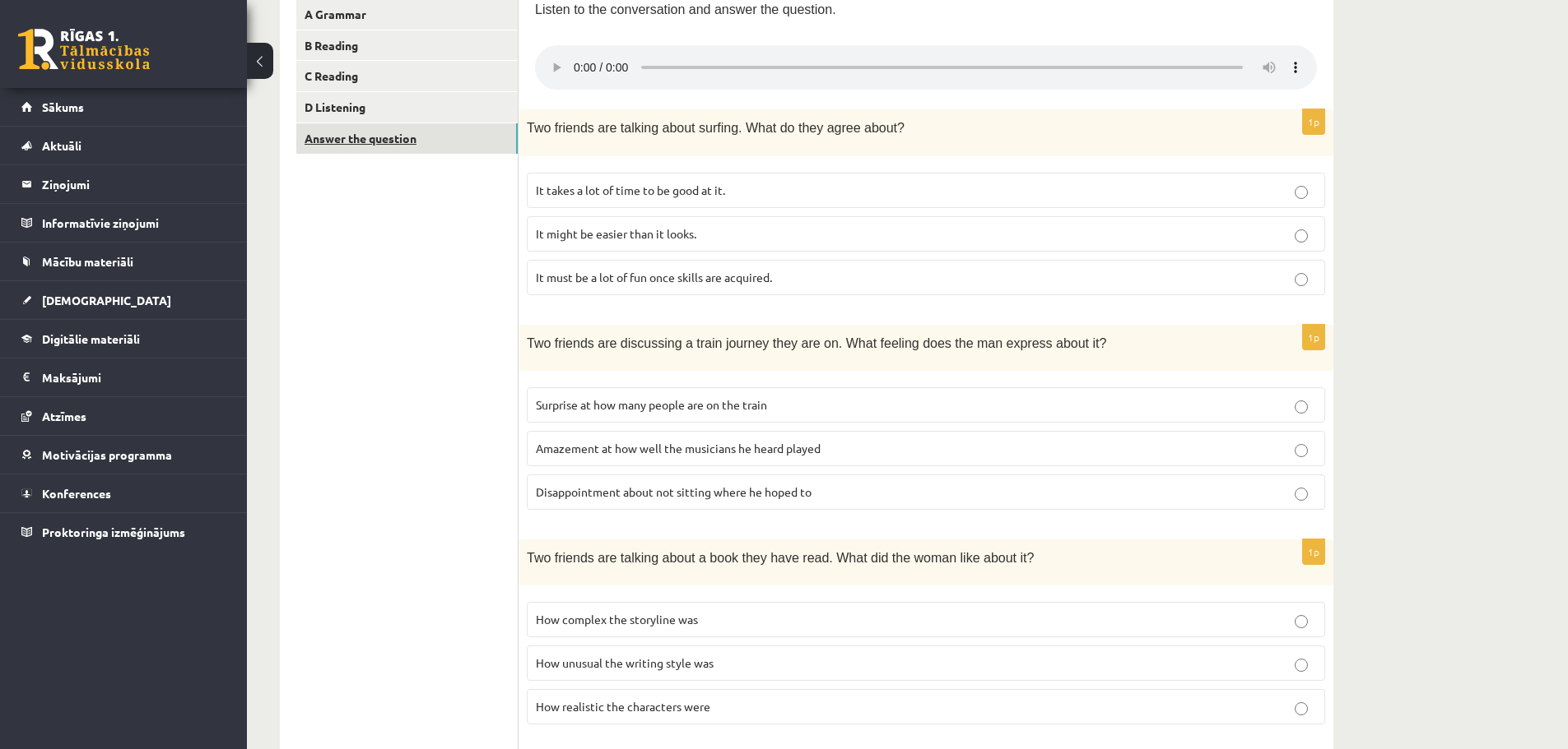
click at [366, 150] on link "Answer the question" at bounding box center [407, 139] width 221 height 30
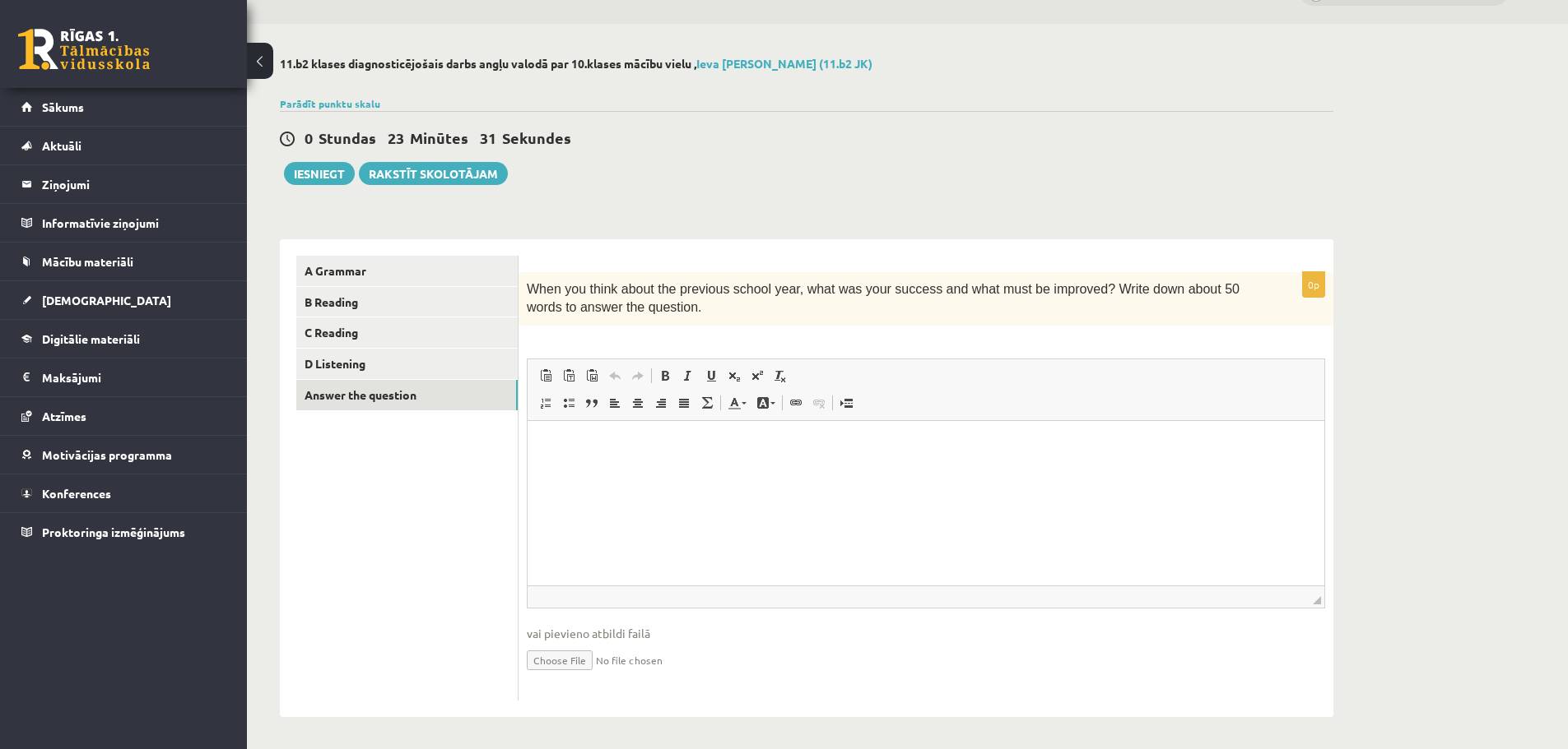
scroll to position [42, 0]
click at [336, 170] on button "Iesniegt" at bounding box center [319, 172] width 71 height 23
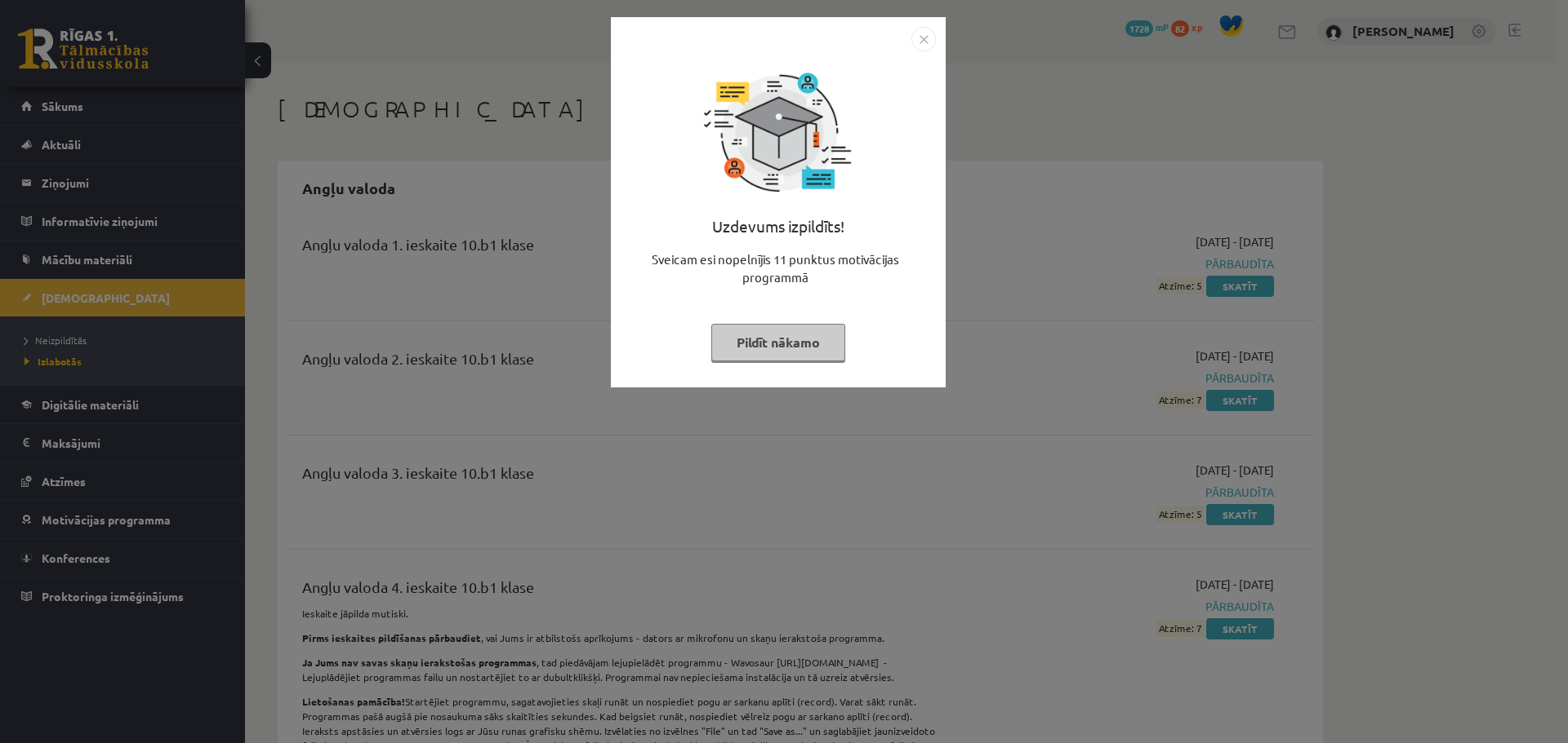
click at [782, 344] on button "Pildīt nākamo" at bounding box center [778, 342] width 134 height 38
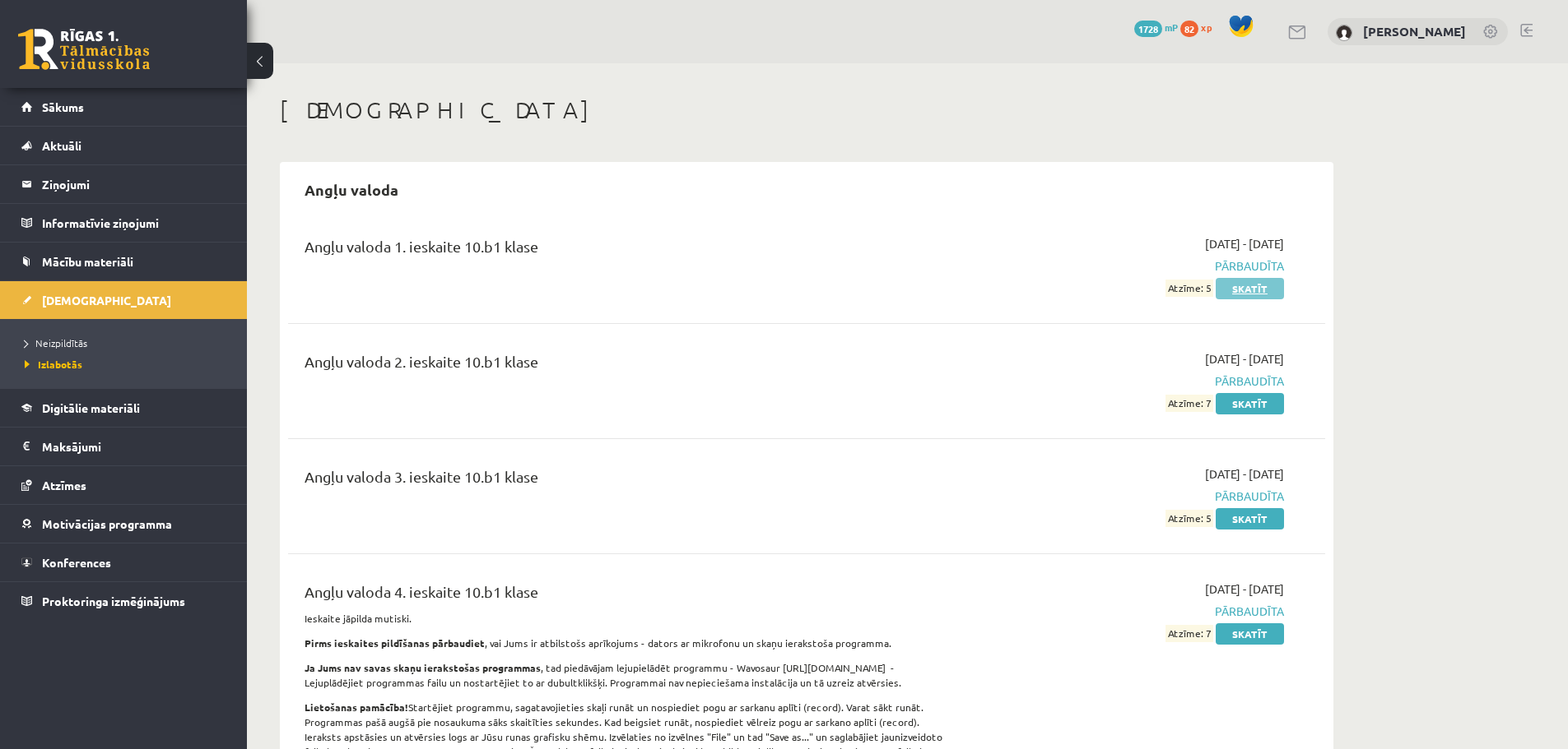
click at [1238, 283] on link "Skatīt" at bounding box center [1250, 288] width 68 height 21
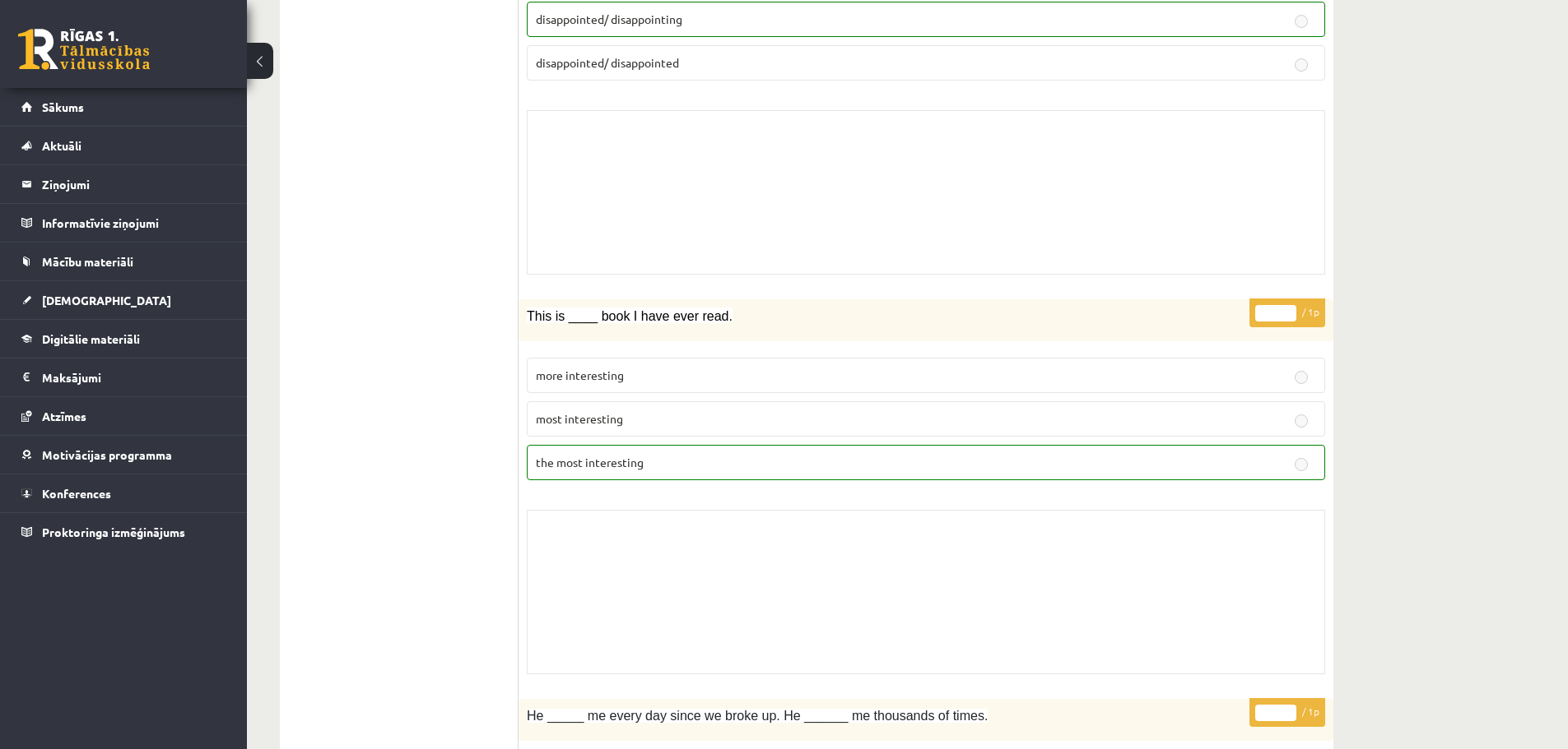
scroll to position [4388, 0]
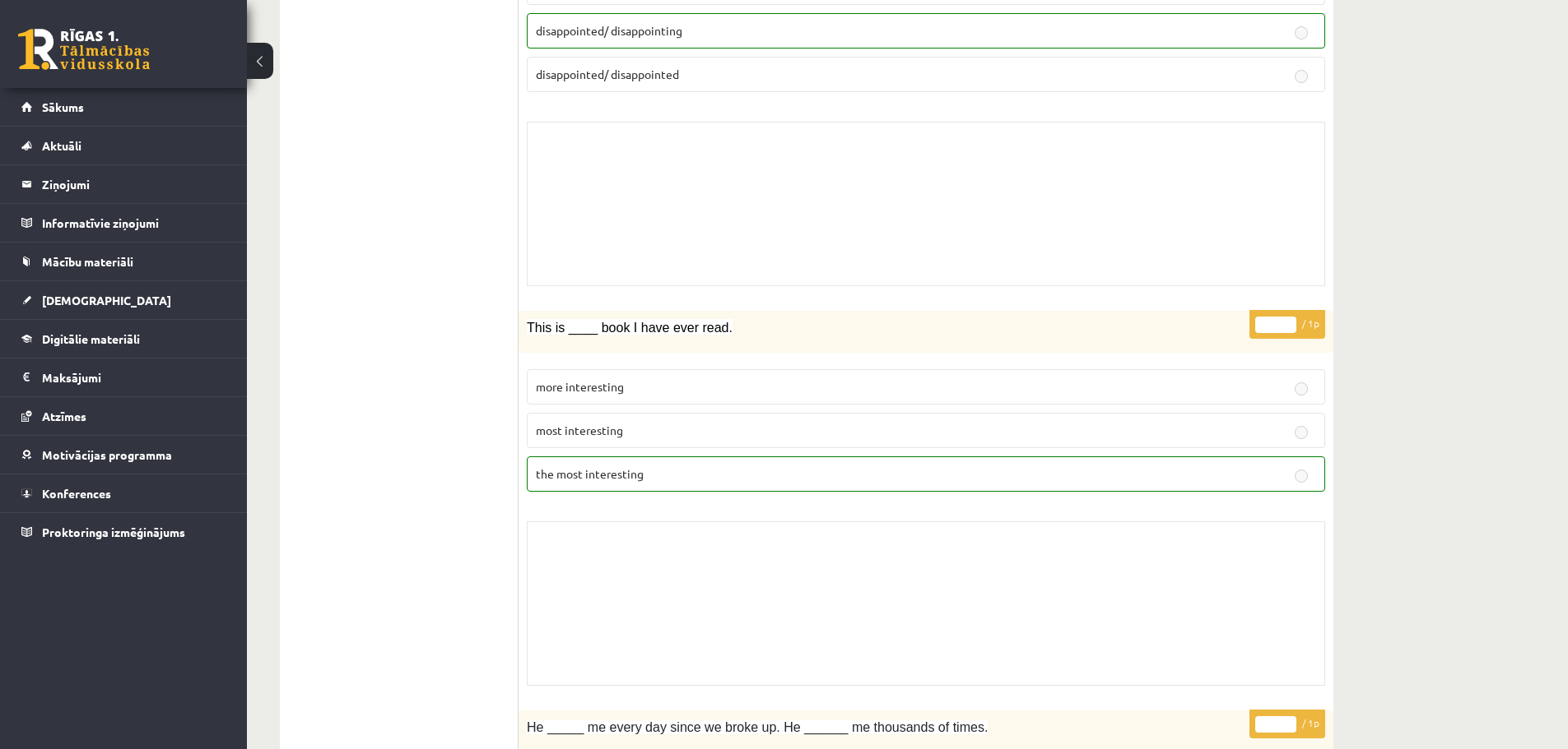
click at [621, 186] on div "Skolotāja pielikums" at bounding box center [926, 204] width 798 height 164
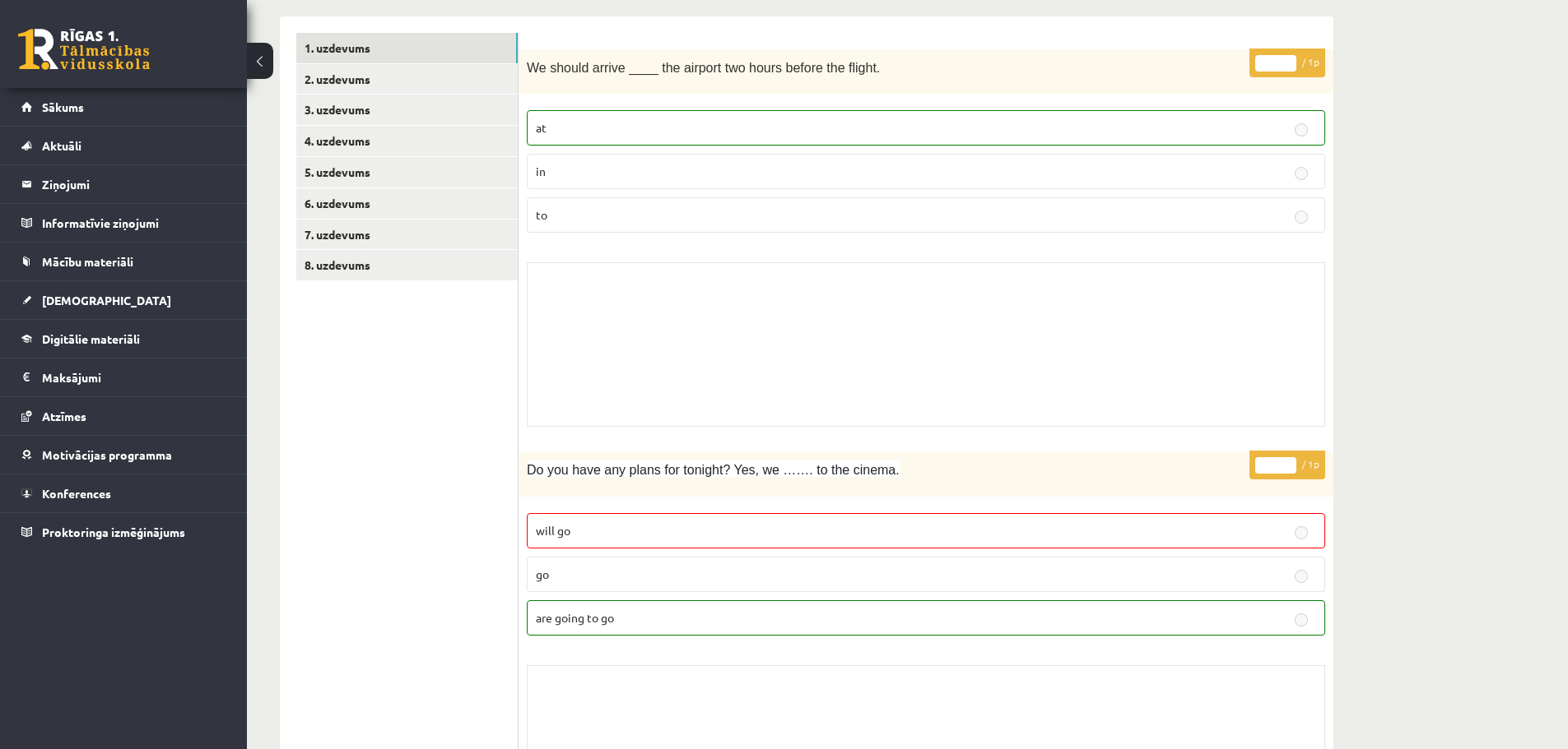
scroll to position [110, 0]
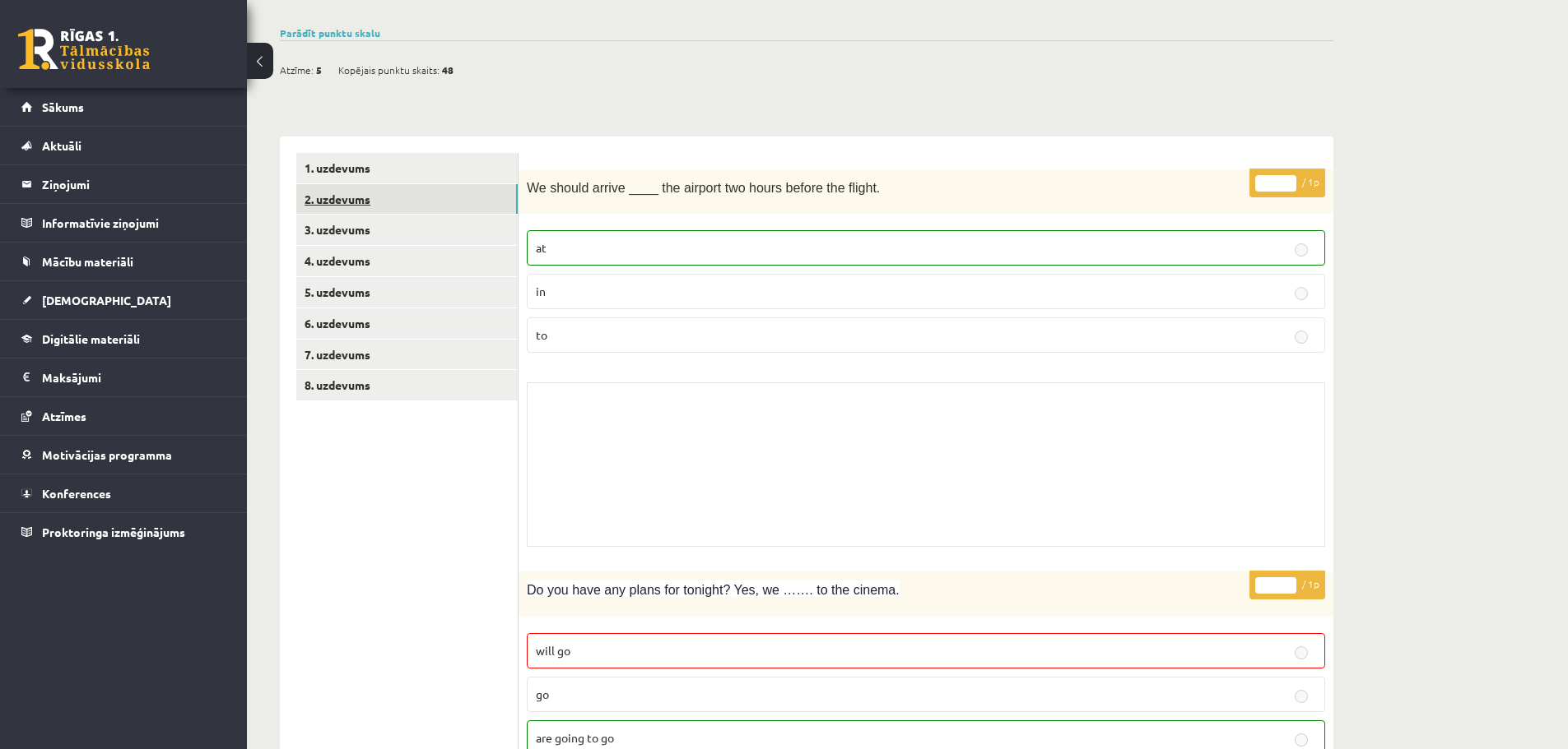
click at [348, 194] on link "2. uzdevums" at bounding box center [407, 199] width 221 height 30
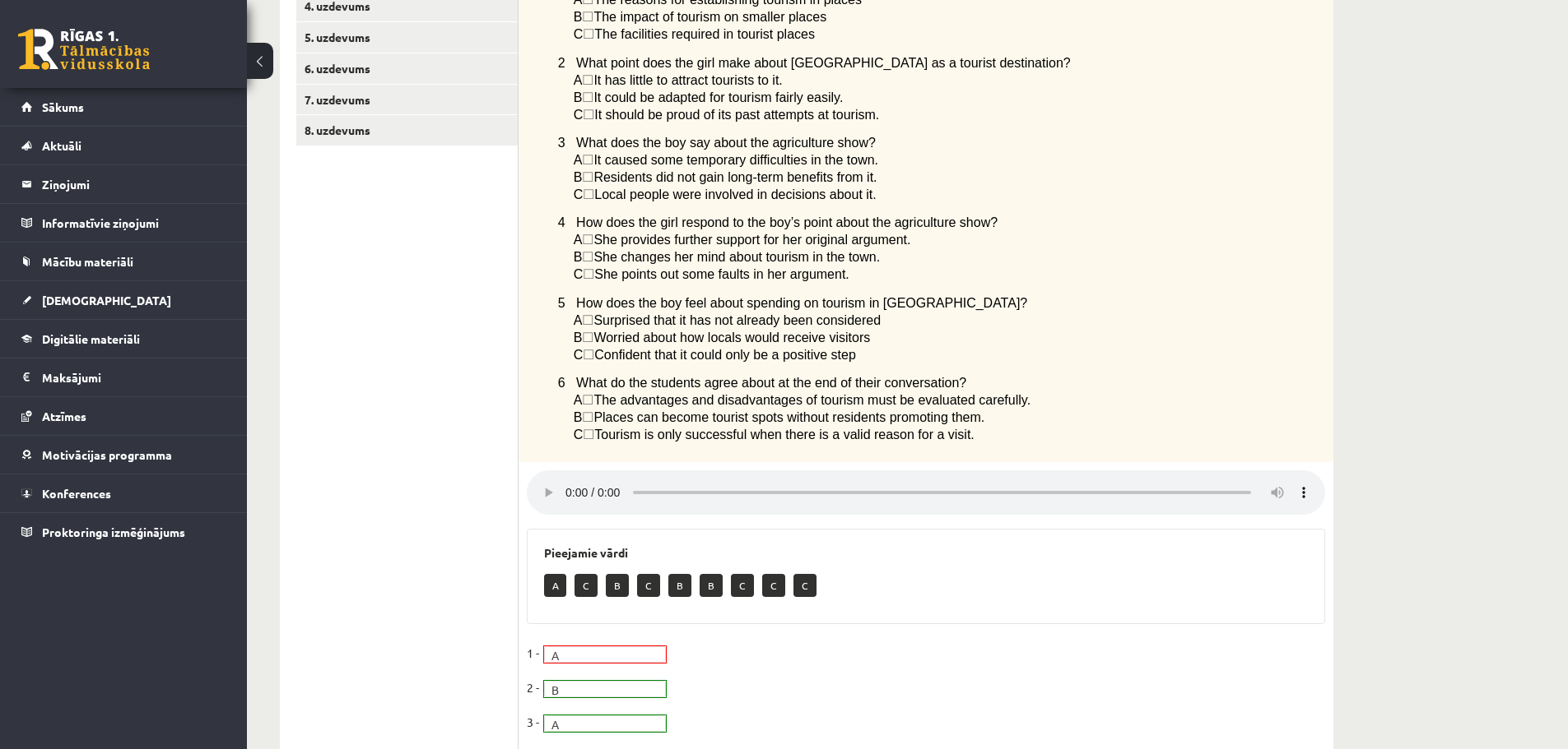
scroll to position [274, 0]
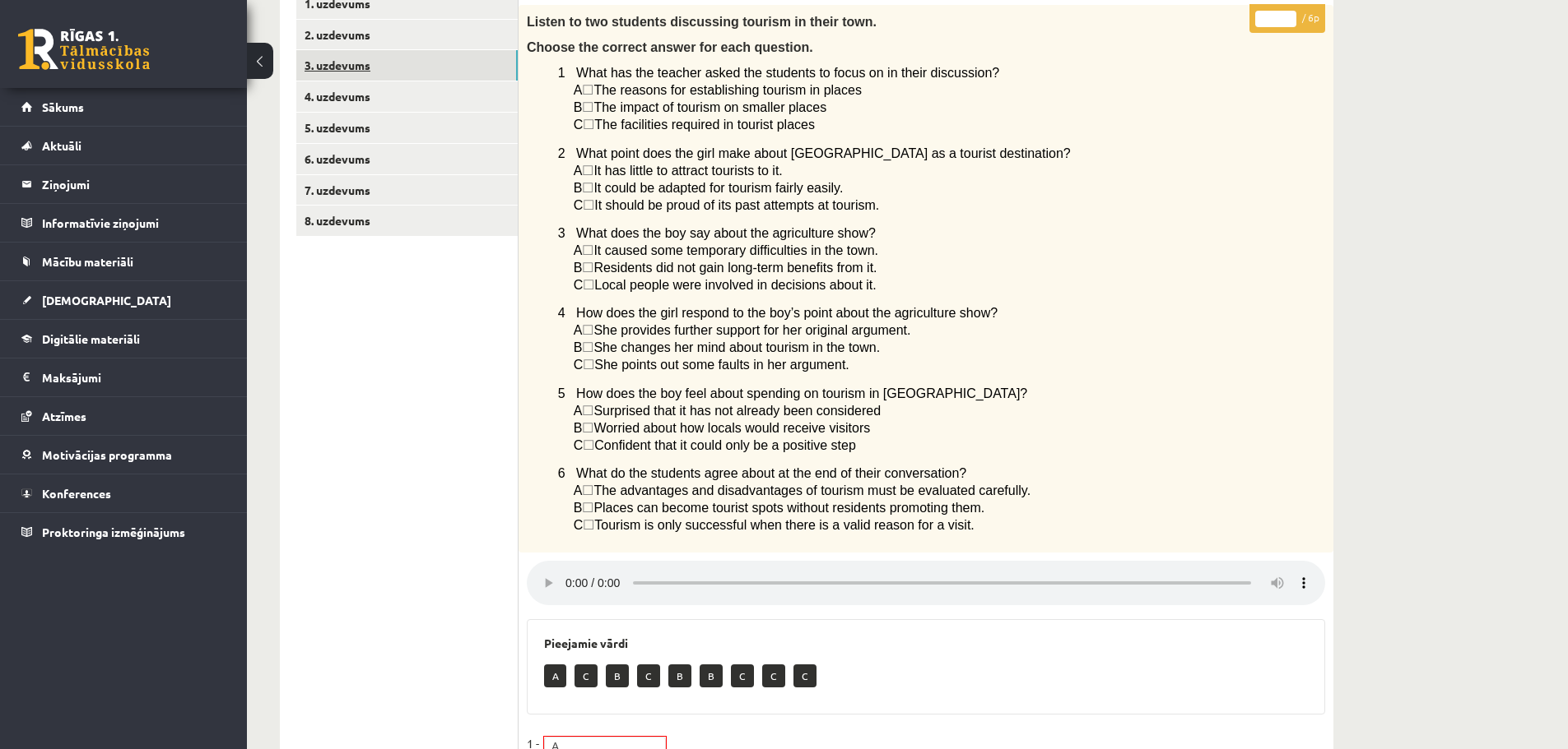
click at [433, 62] on link "3. uzdevums" at bounding box center [407, 66] width 221 height 30
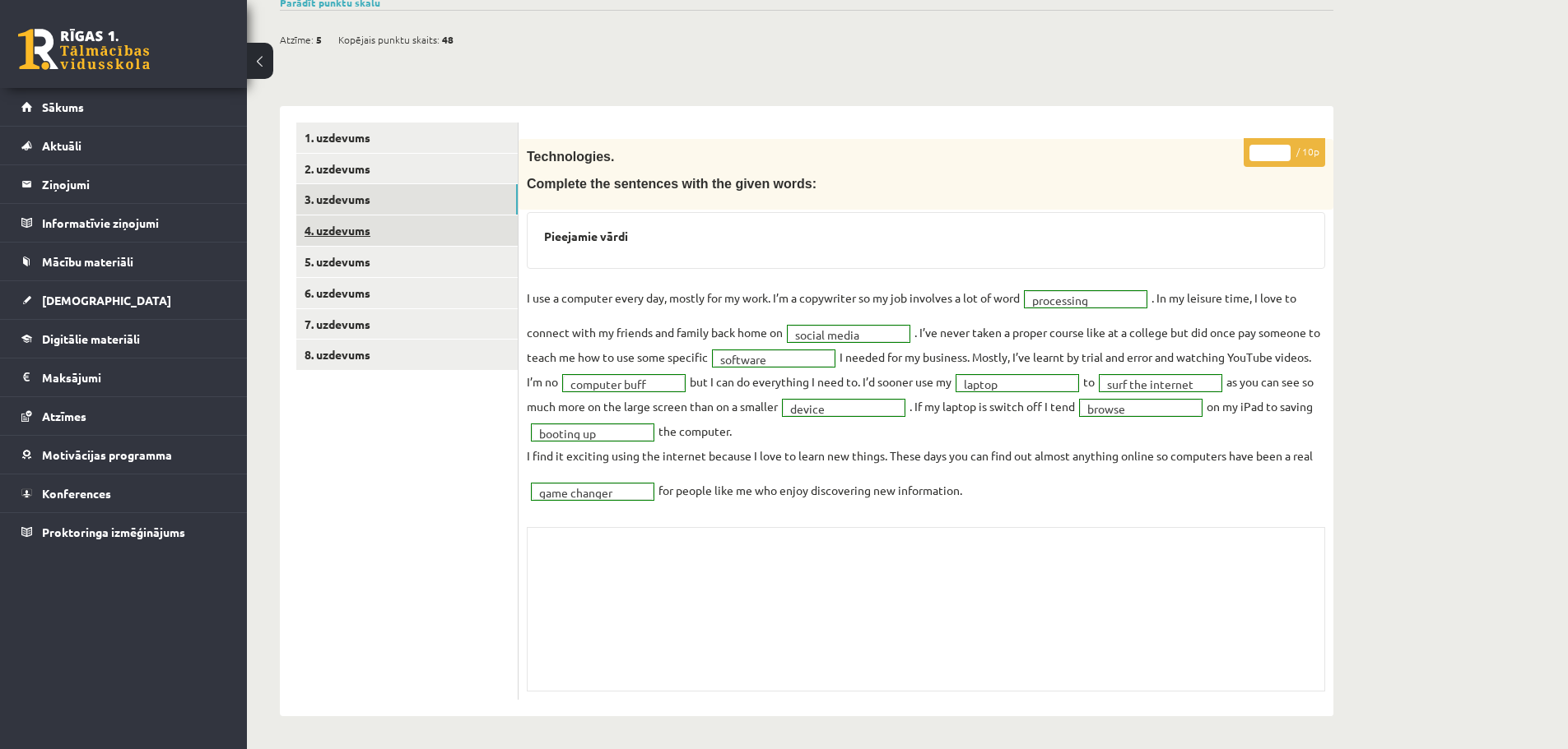
click at [355, 226] on link "4. uzdevums" at bounding box center [407, 231] width 221 height 30
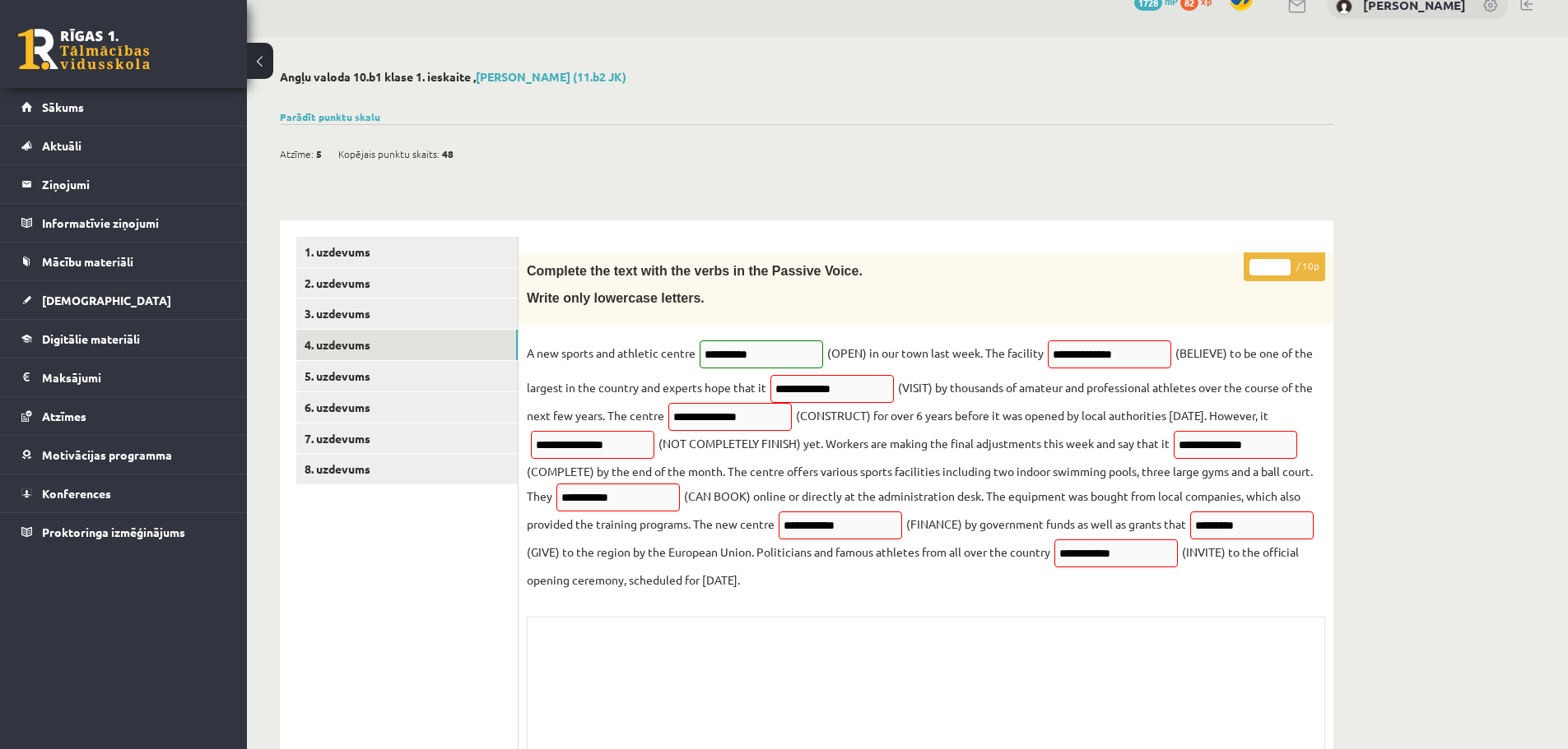
scroll to position [0, 0]
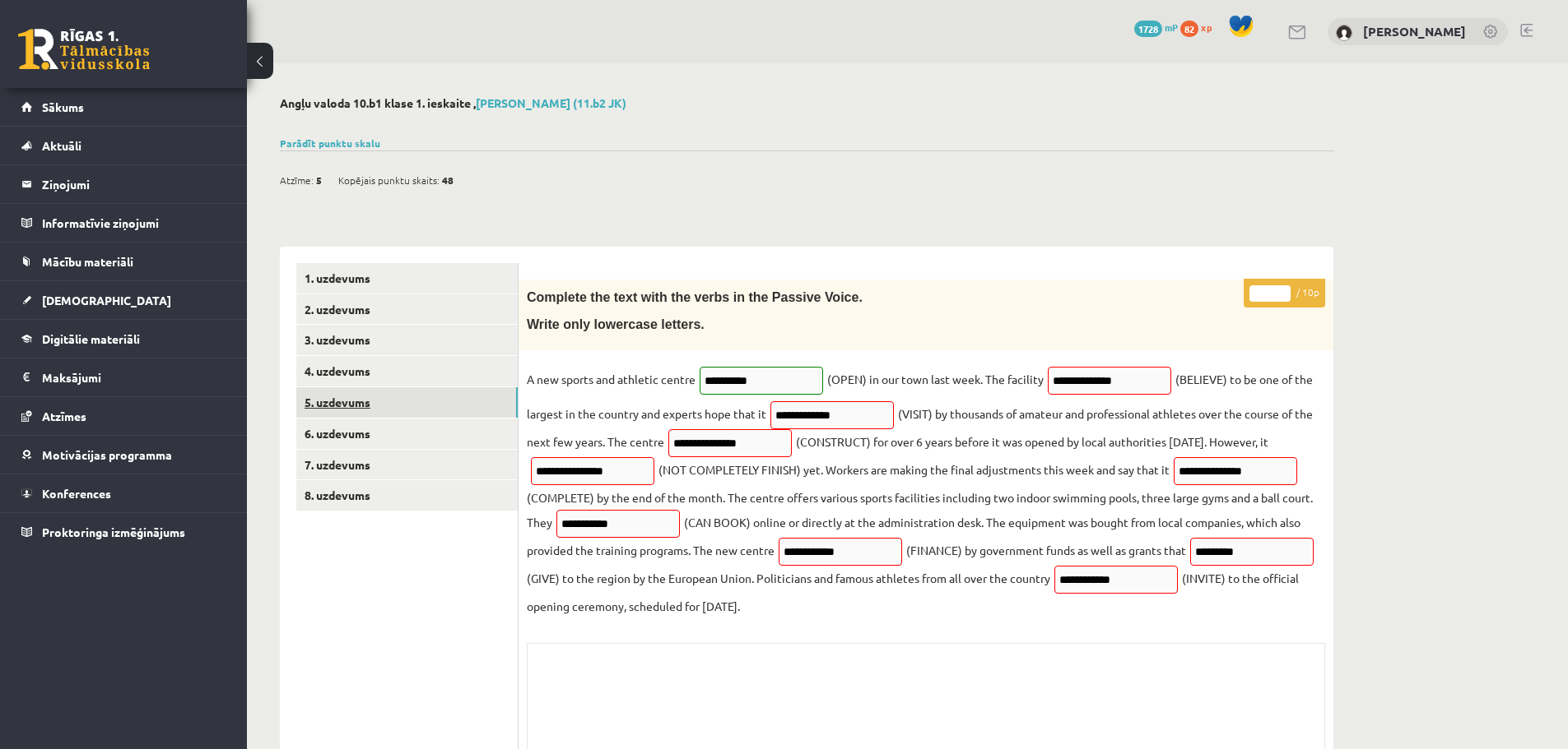
click at [354, 392] on link "5. uzdevums" at bounding box center [407, 402] width 221 height 30
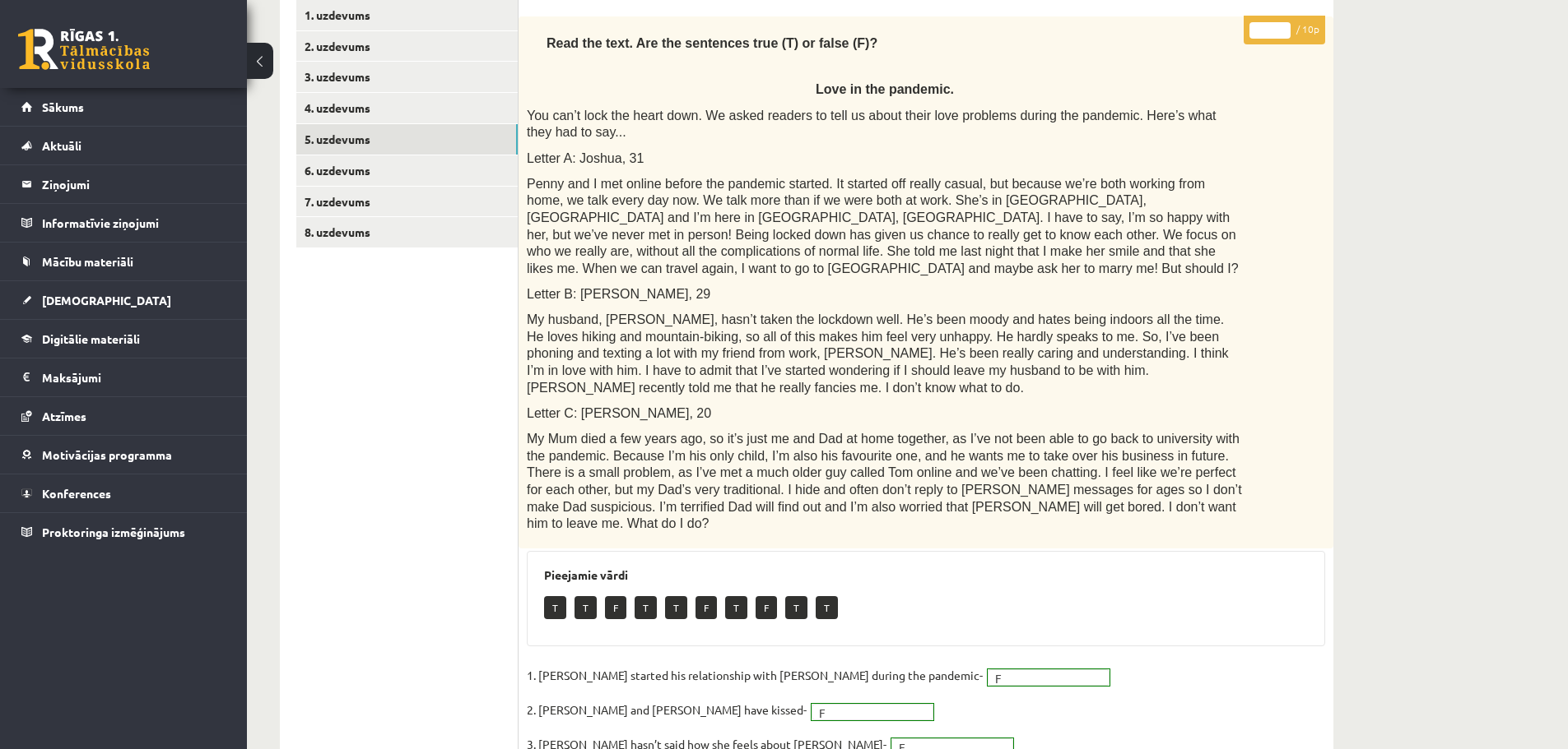
scroll to position [247, 0]
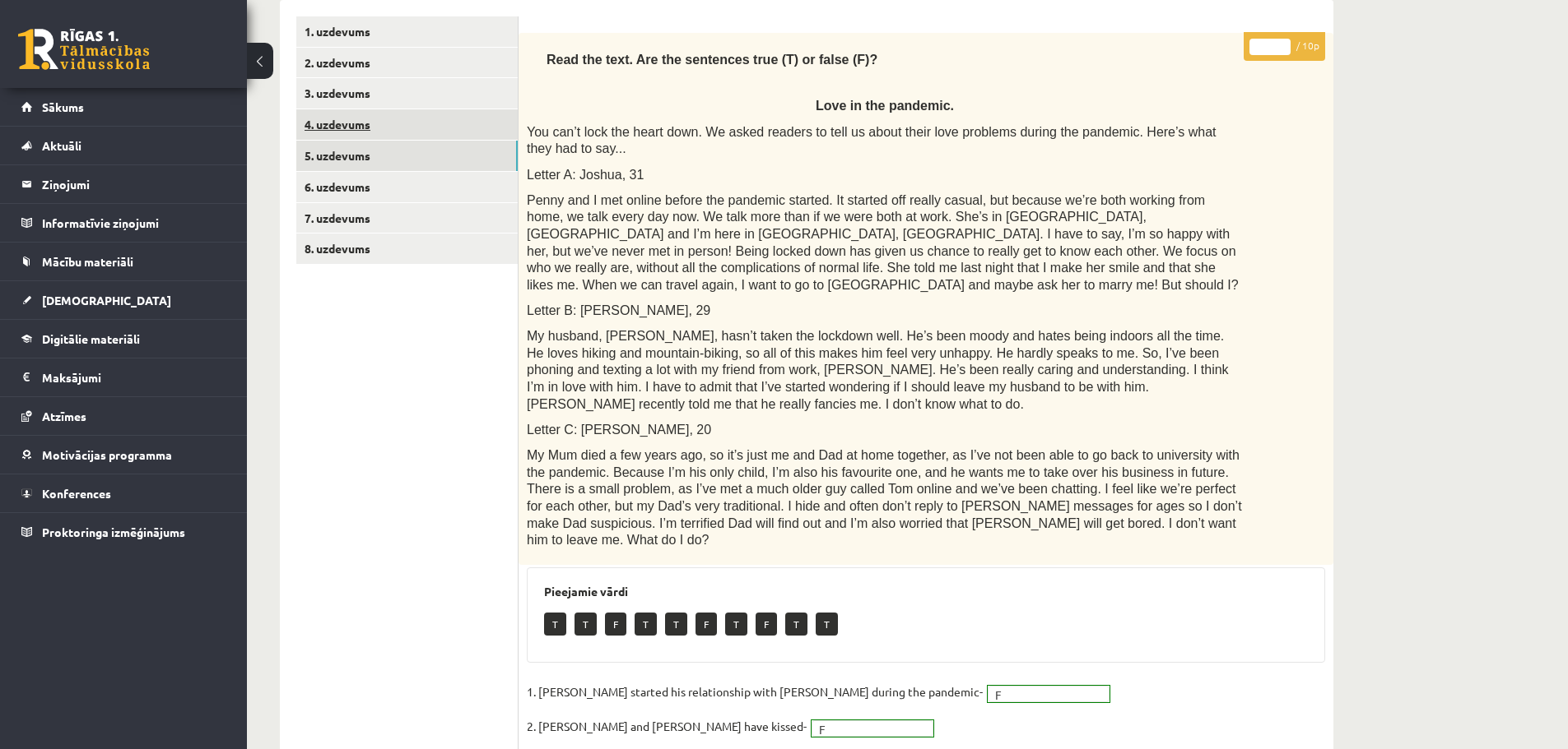
click at [346, 125] on link "4. uzdevums" at bounding box center [407, 125] width 221 height 30
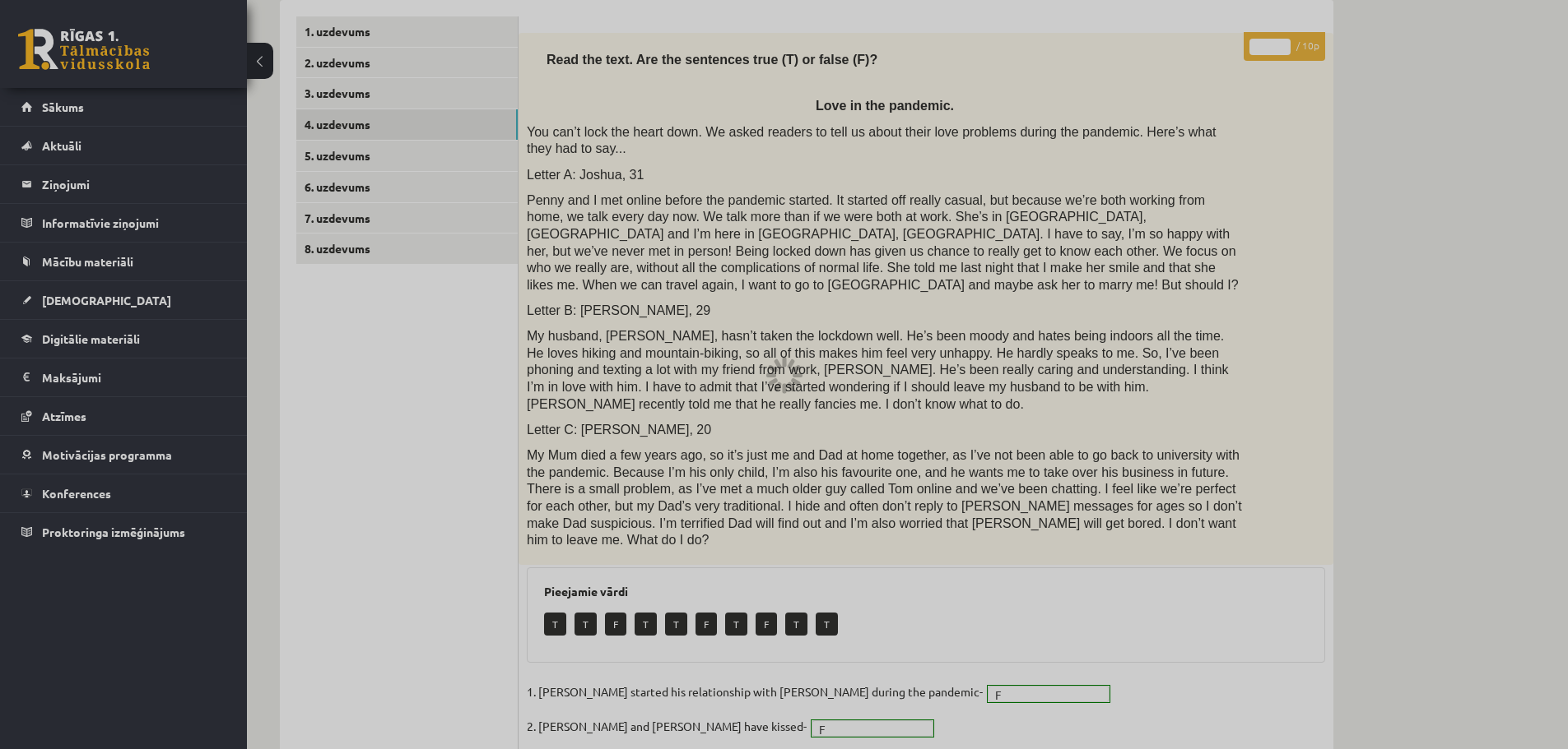
scroll to position [118, 0]
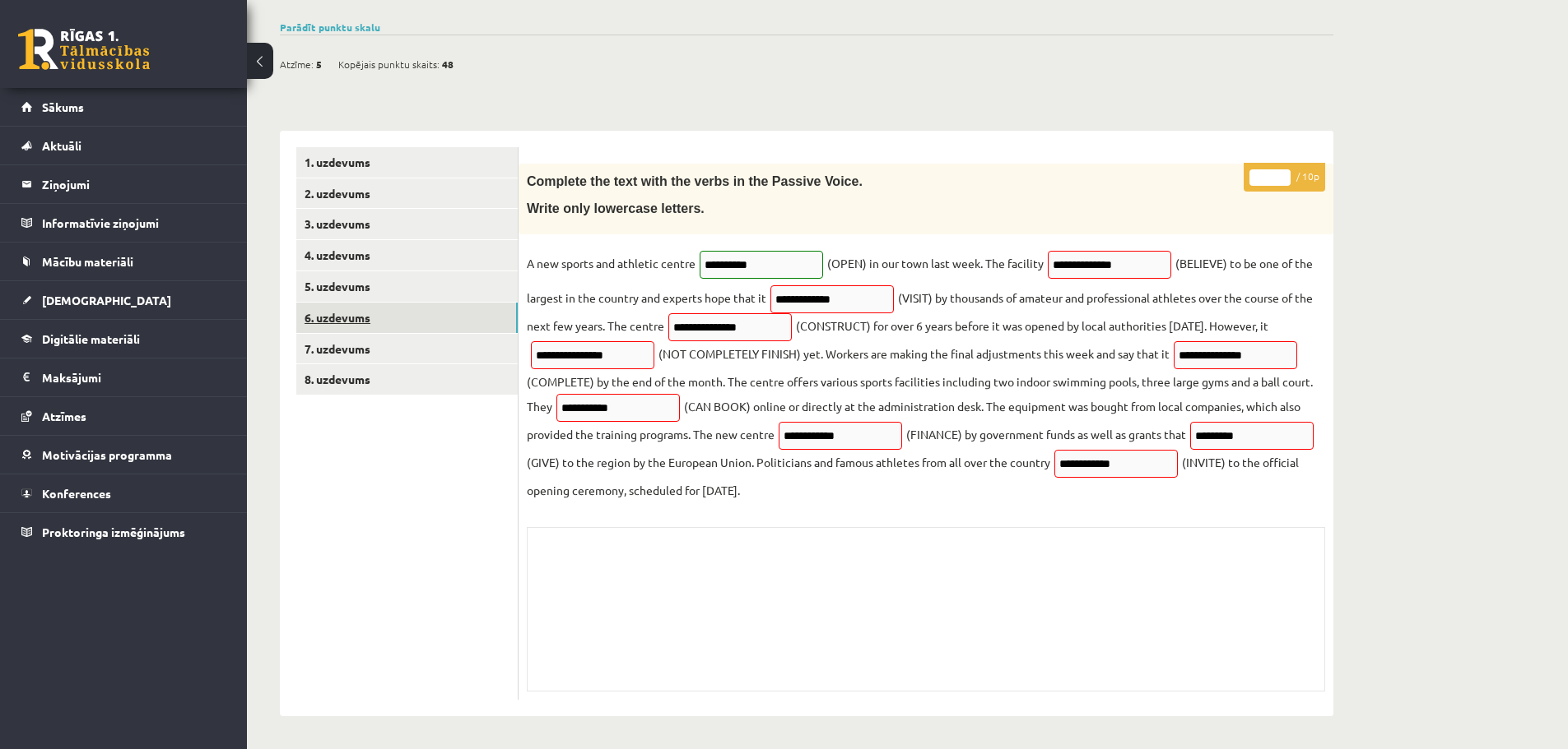
click at [347, 309] on link "6. uzdevums" at bounding box center [407, 318] width 221 height 30
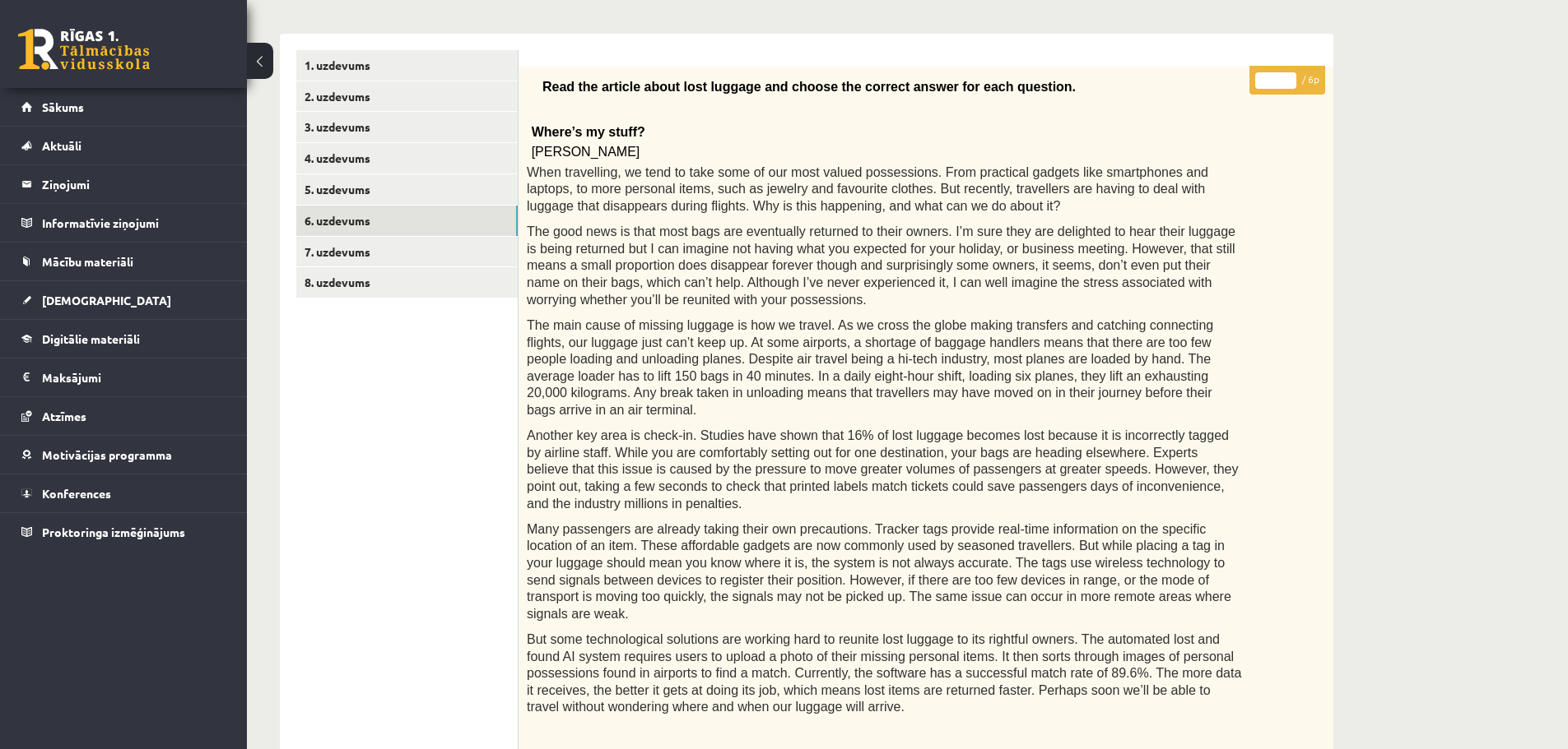
scroll to position [200, 0]
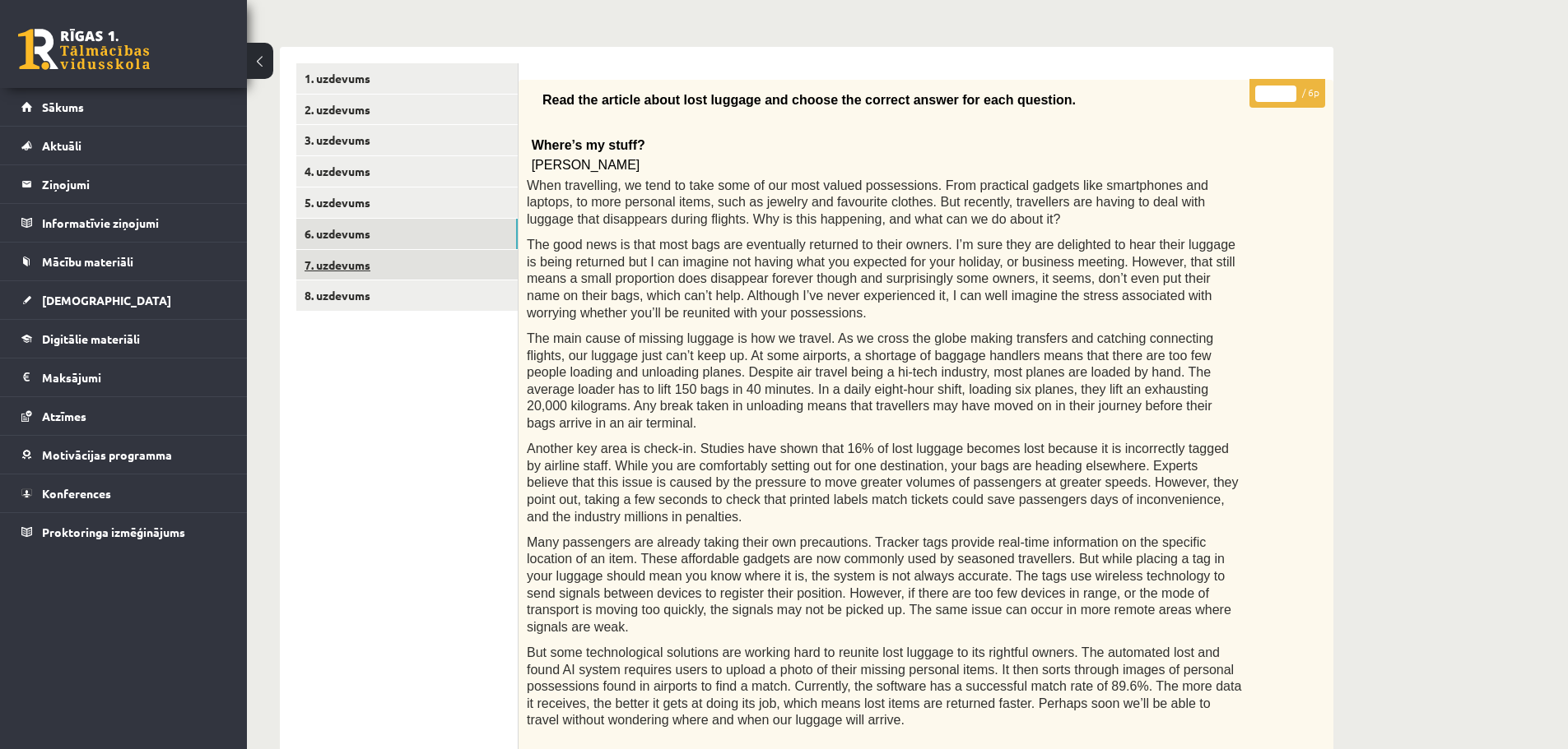
click at [339, 265] on link "7. uzdevums" at bounding box center [407, 265] width 221 height 30
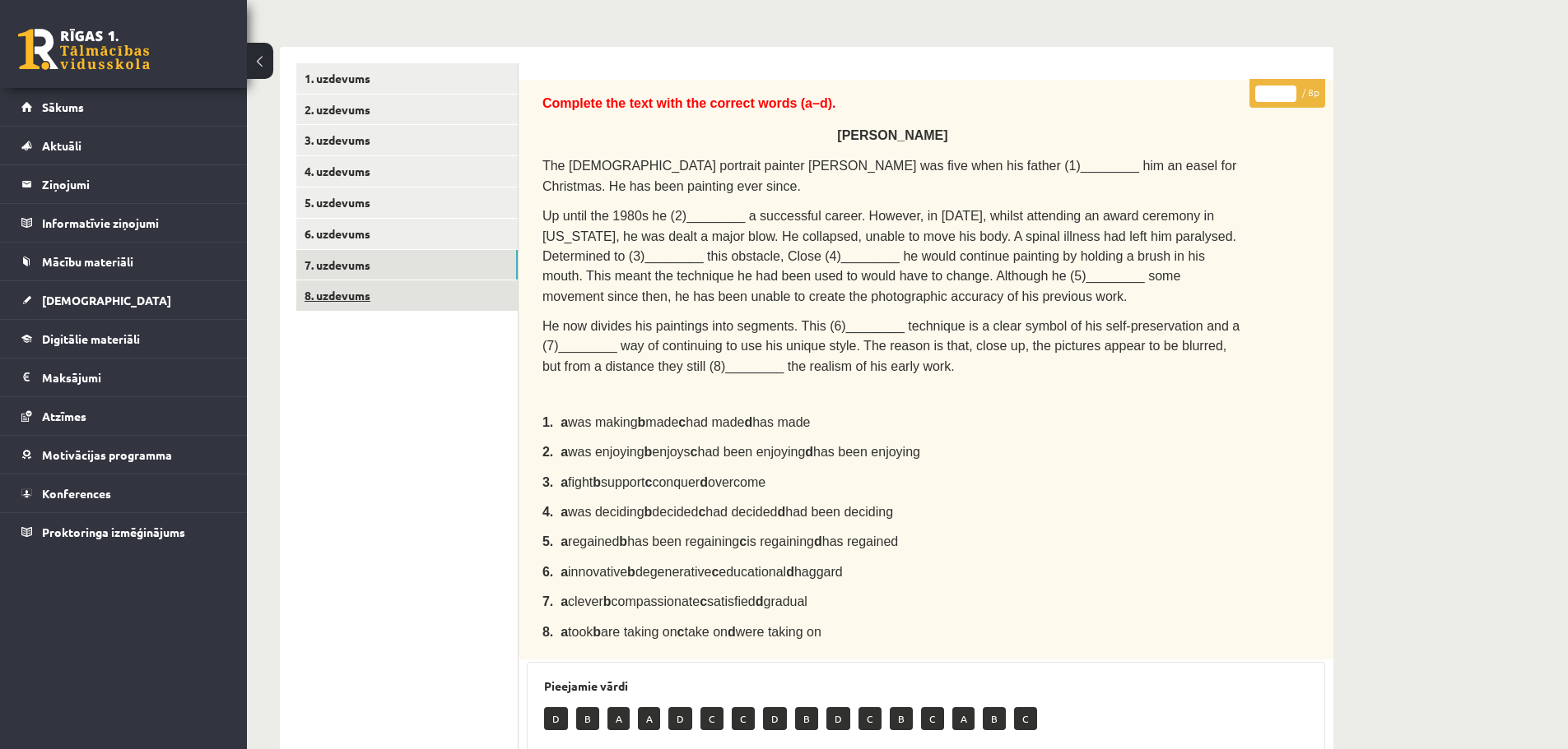
click at [360, 306] on link "8. uzdevums" at bounding box center [407, 295] width 221 height 30
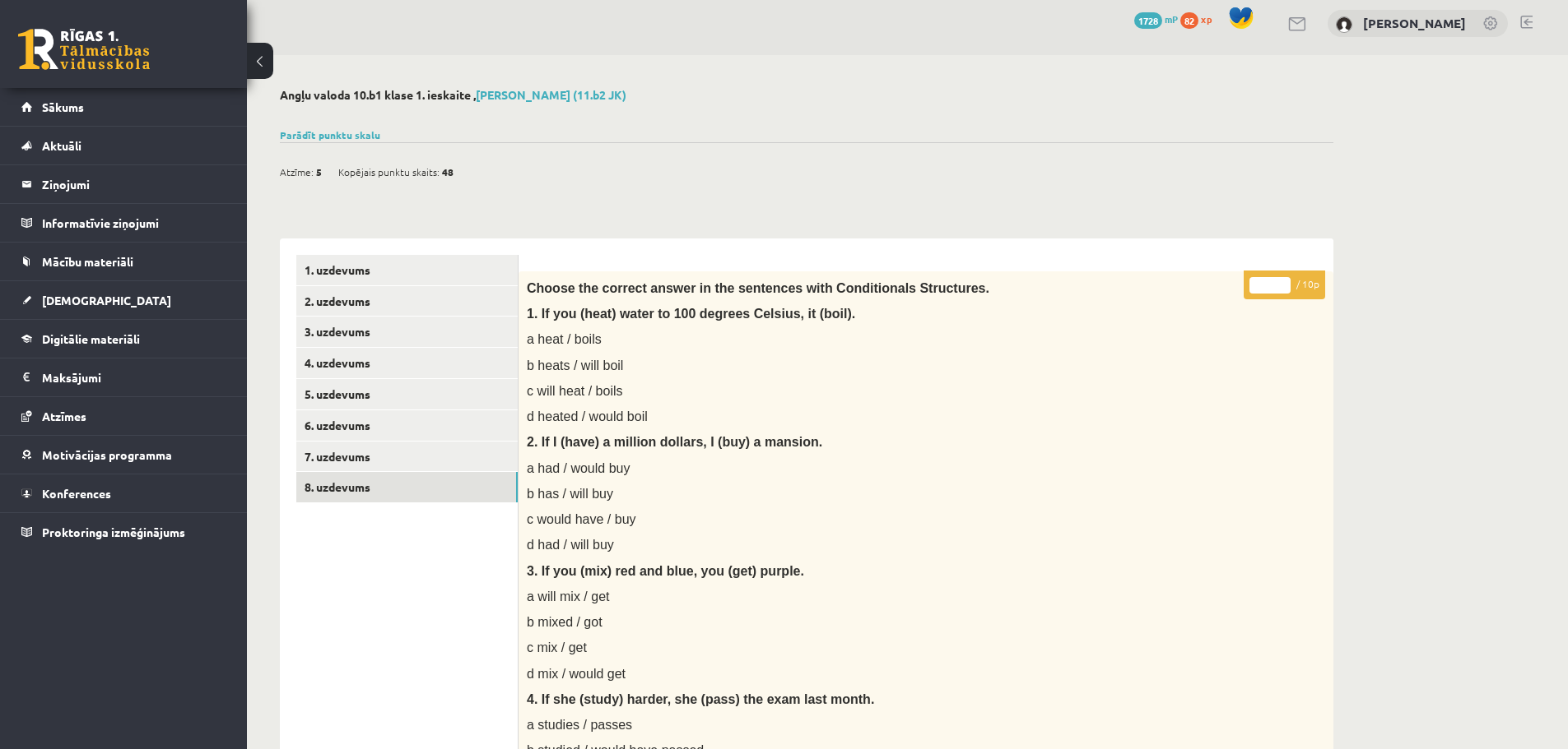
scroll to position [0, 0]
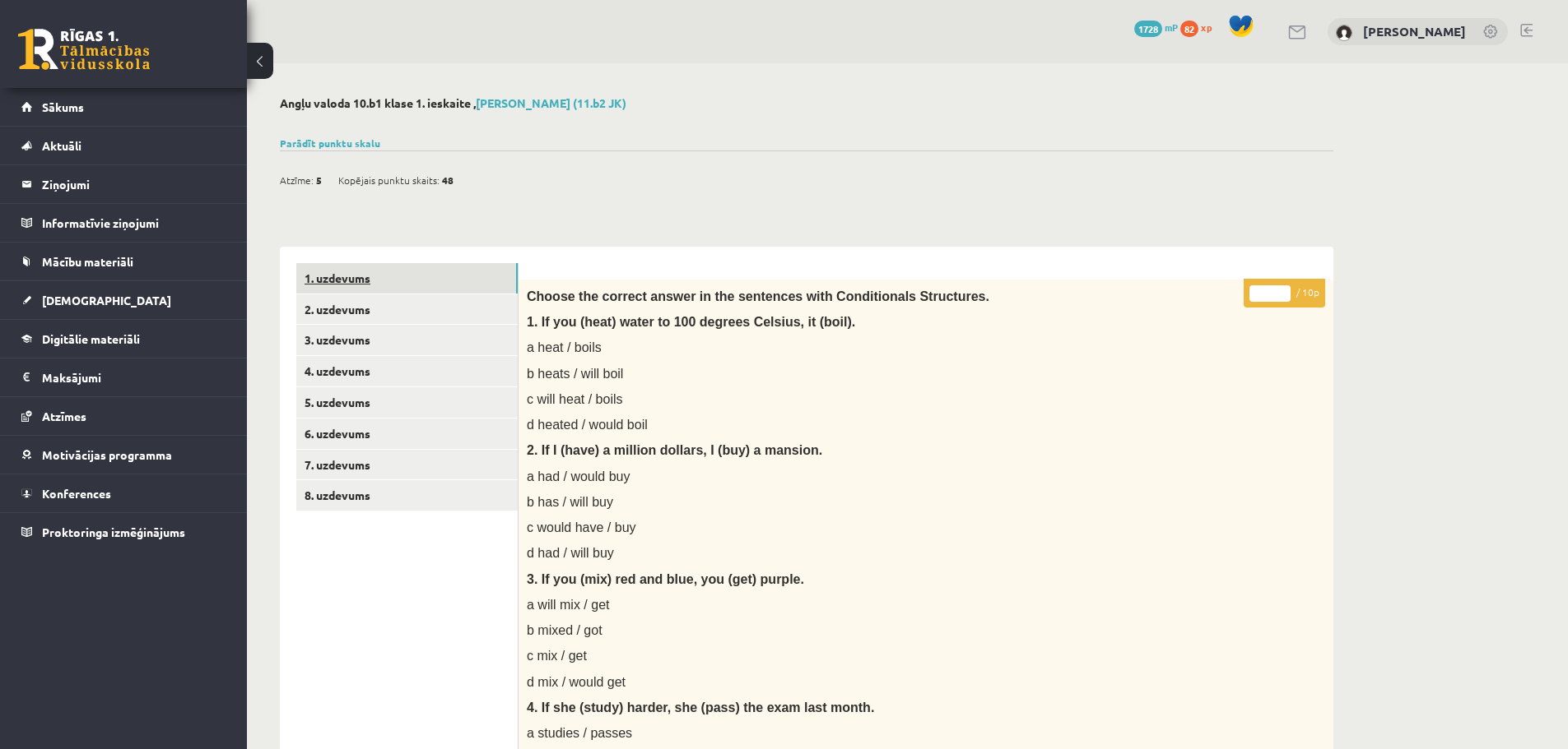
click at [340, 279] on link "1. uzdevums" at bounding box center [407, 279] width 221 height 30
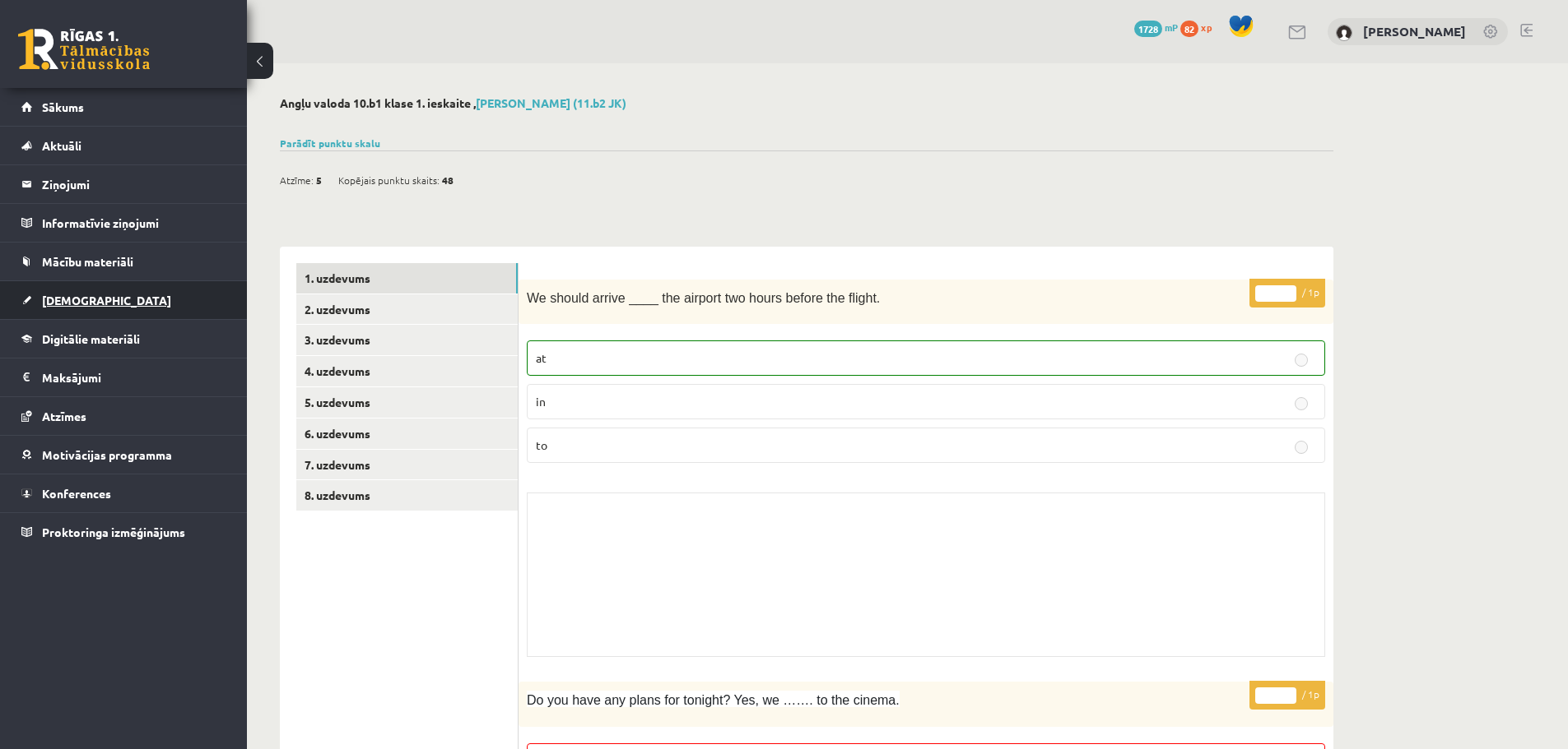
click at [66, 300] on span "[DEMOGRAPHIC_DATA]" at bounding box center [106, 300] width 129 height 15
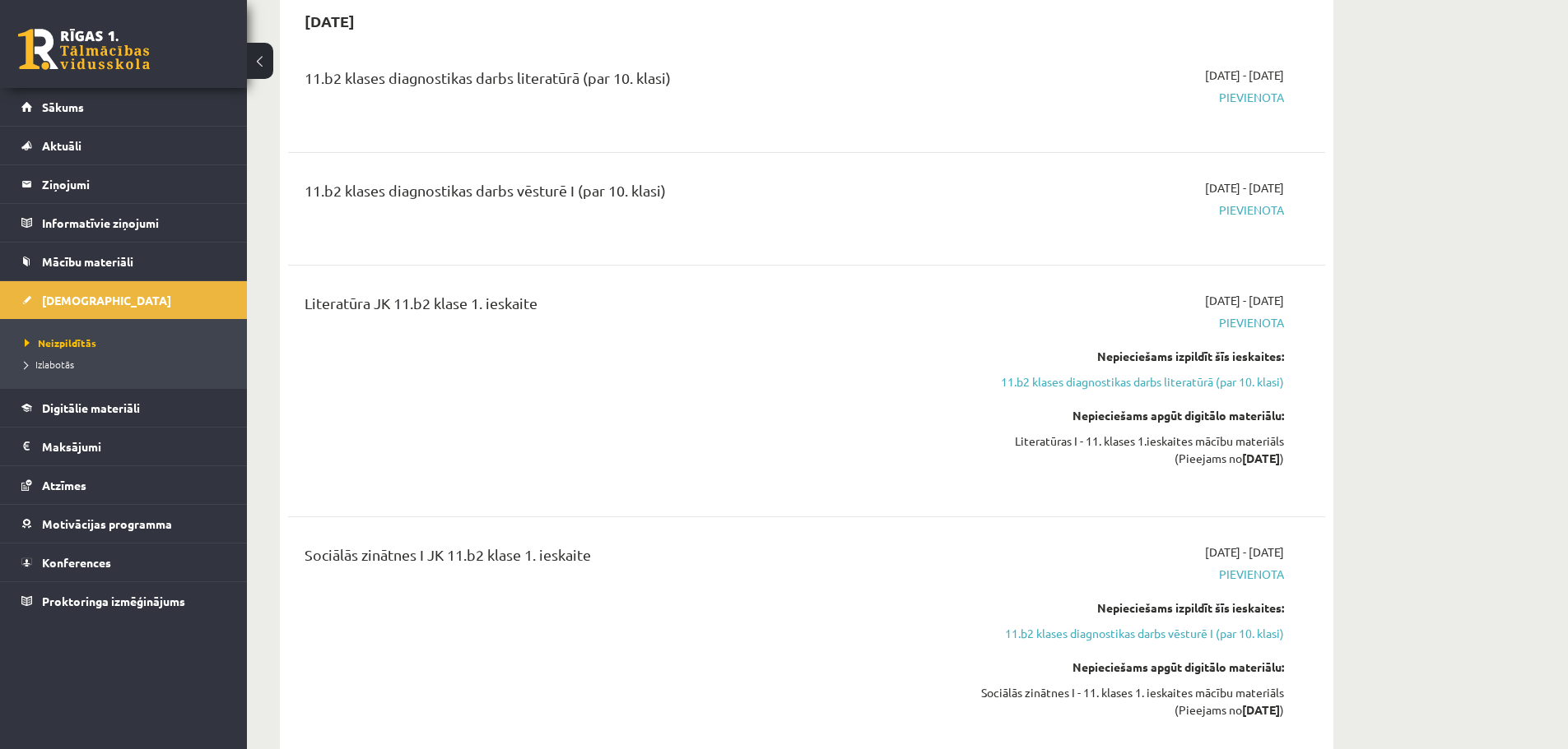
scroll to position [822, 0]
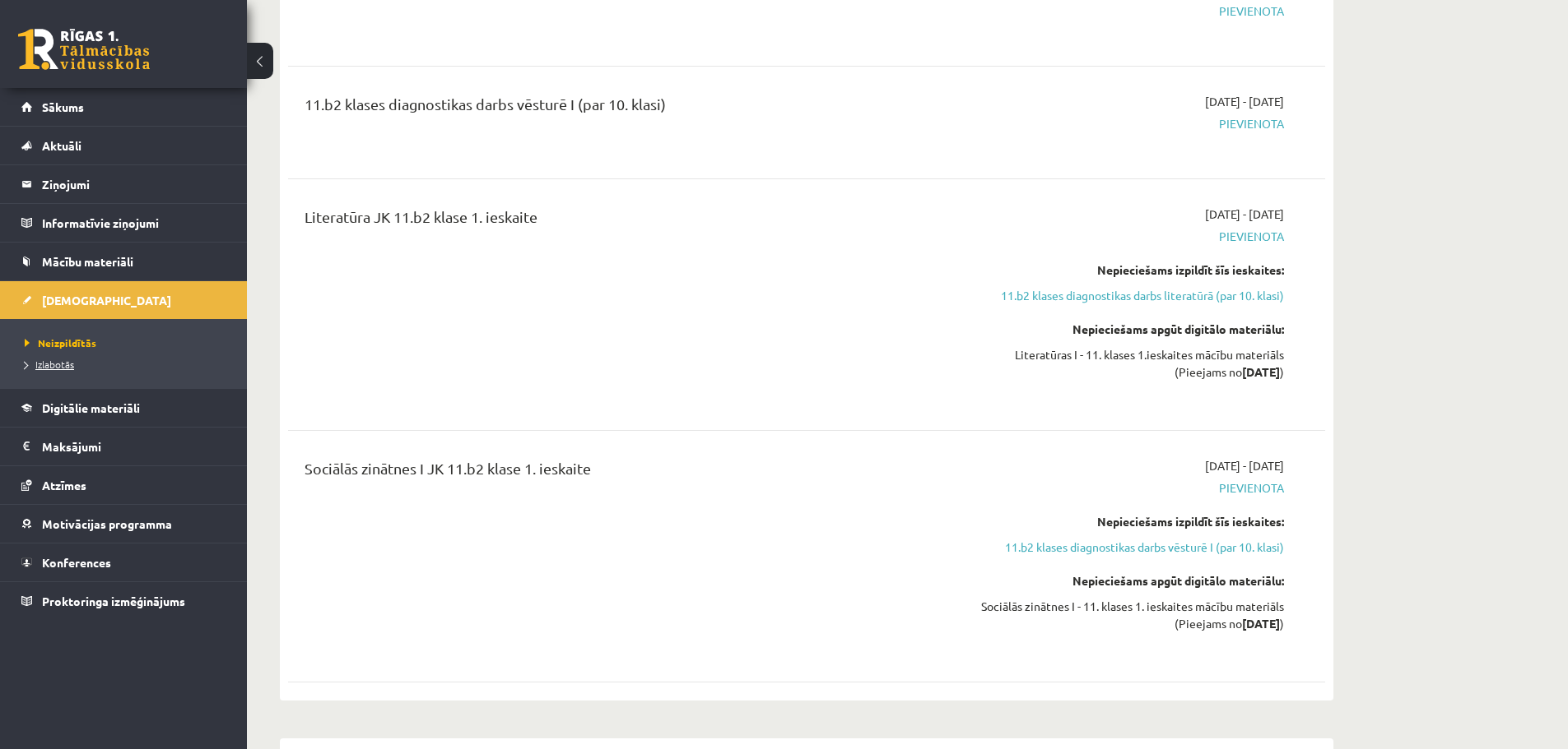
click at [66, 359] on span "Izlabotās" at bounding box center [49, 364] width 50 height 13
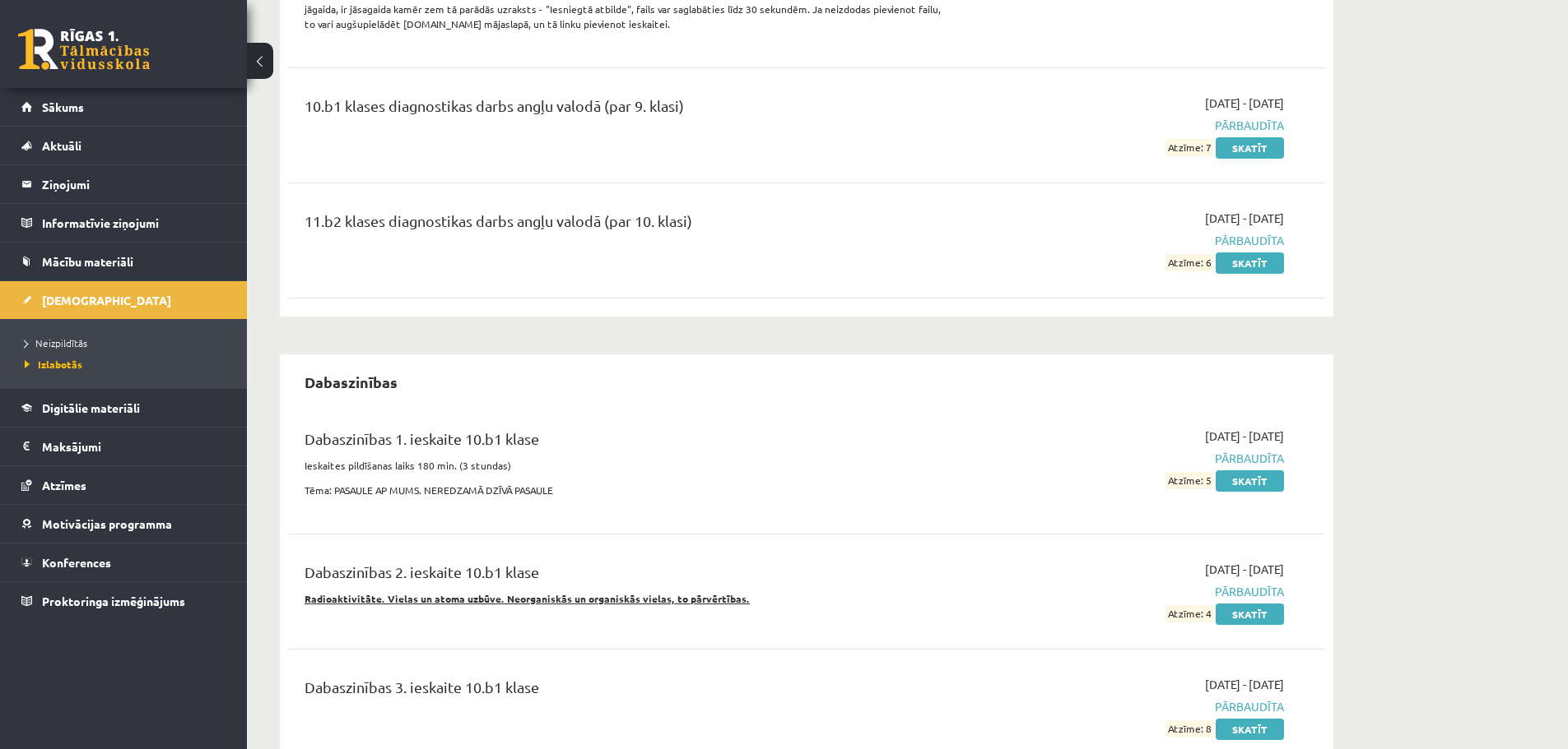
scroll to position [822, 0]
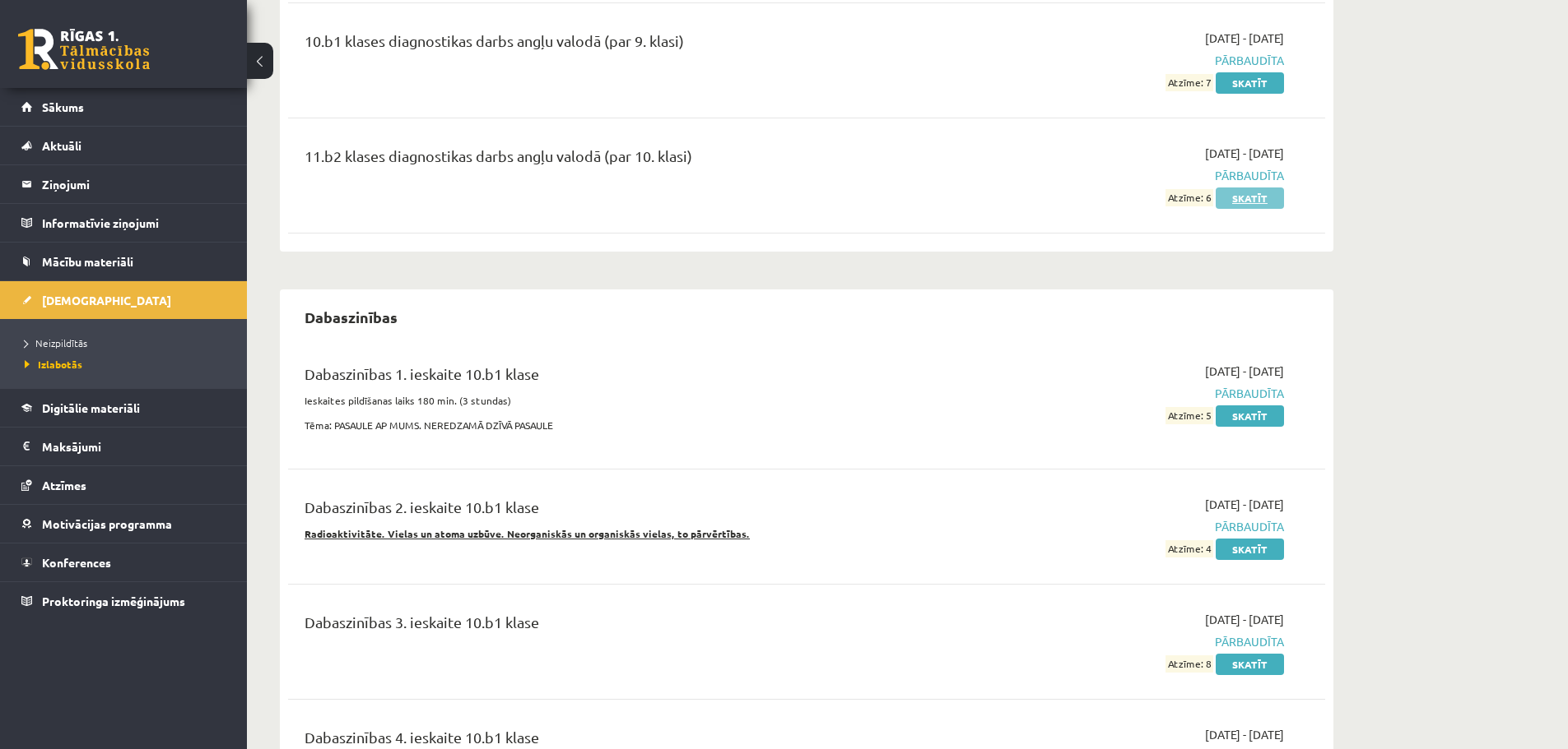
click at [1261, 198] on link "Skatīt" at bounding box center [1250, 198] width 68 height 21
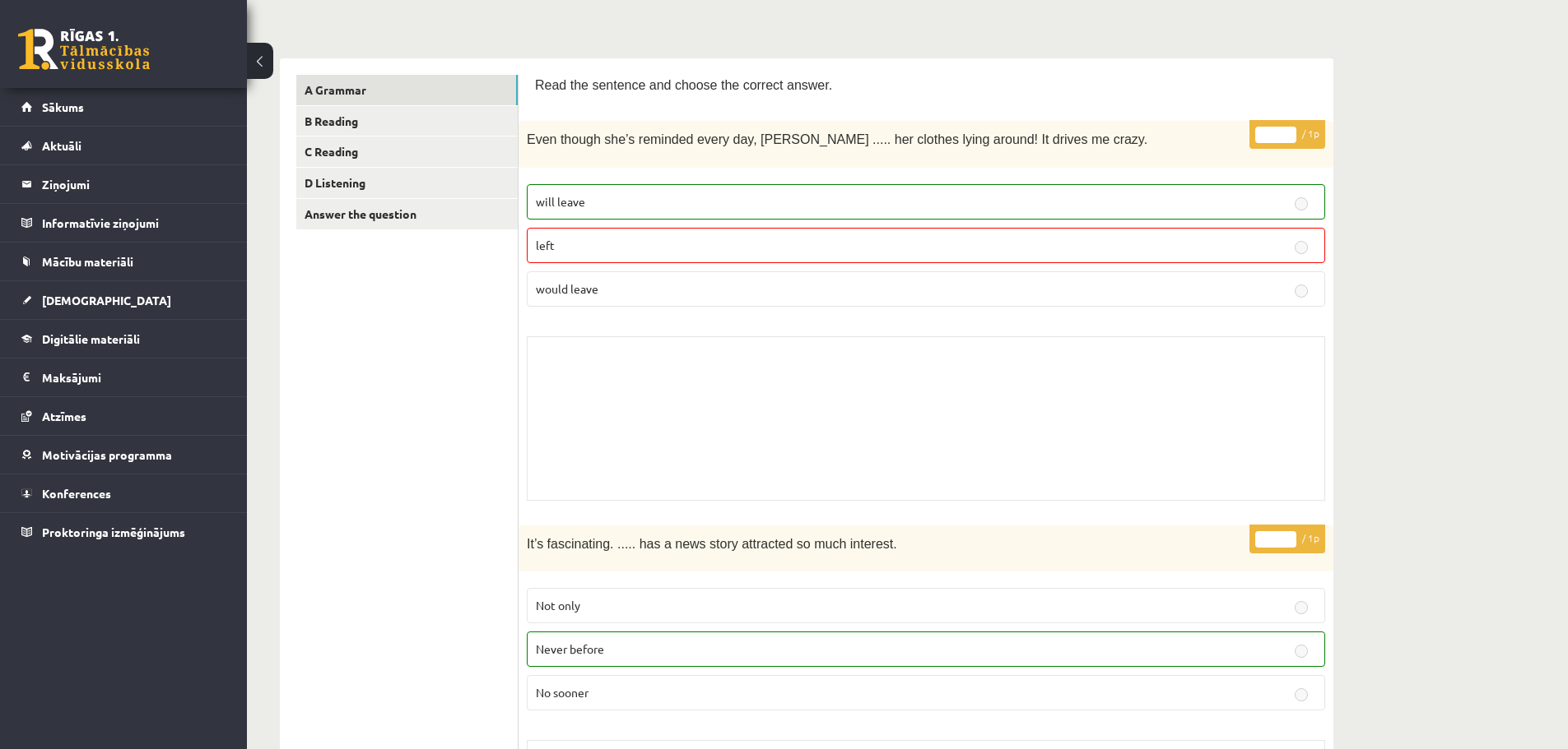
scroll to position [164, 0]
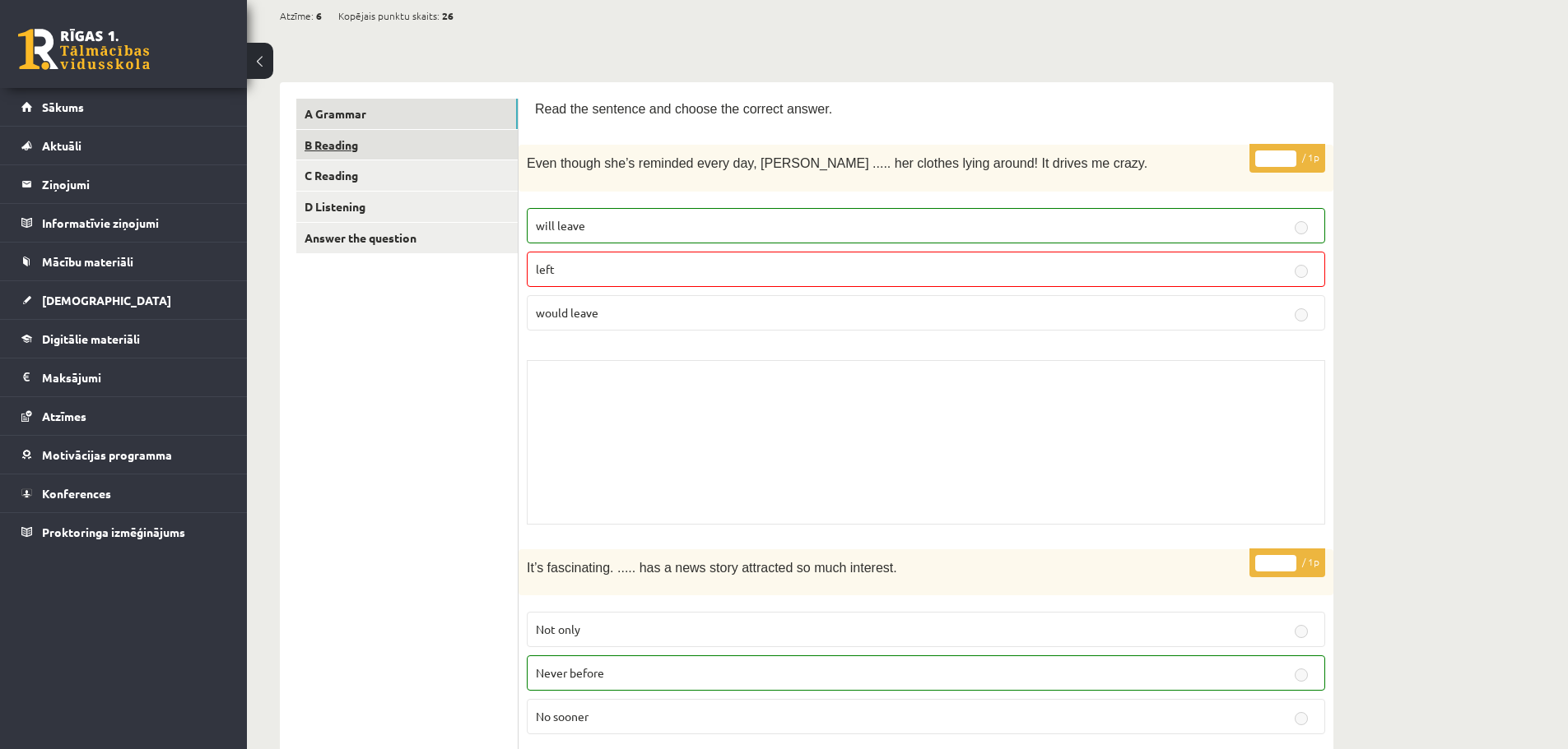
click at [320, 148] on link "B Reading" at bounding box center [407, 145] width 221 height 30
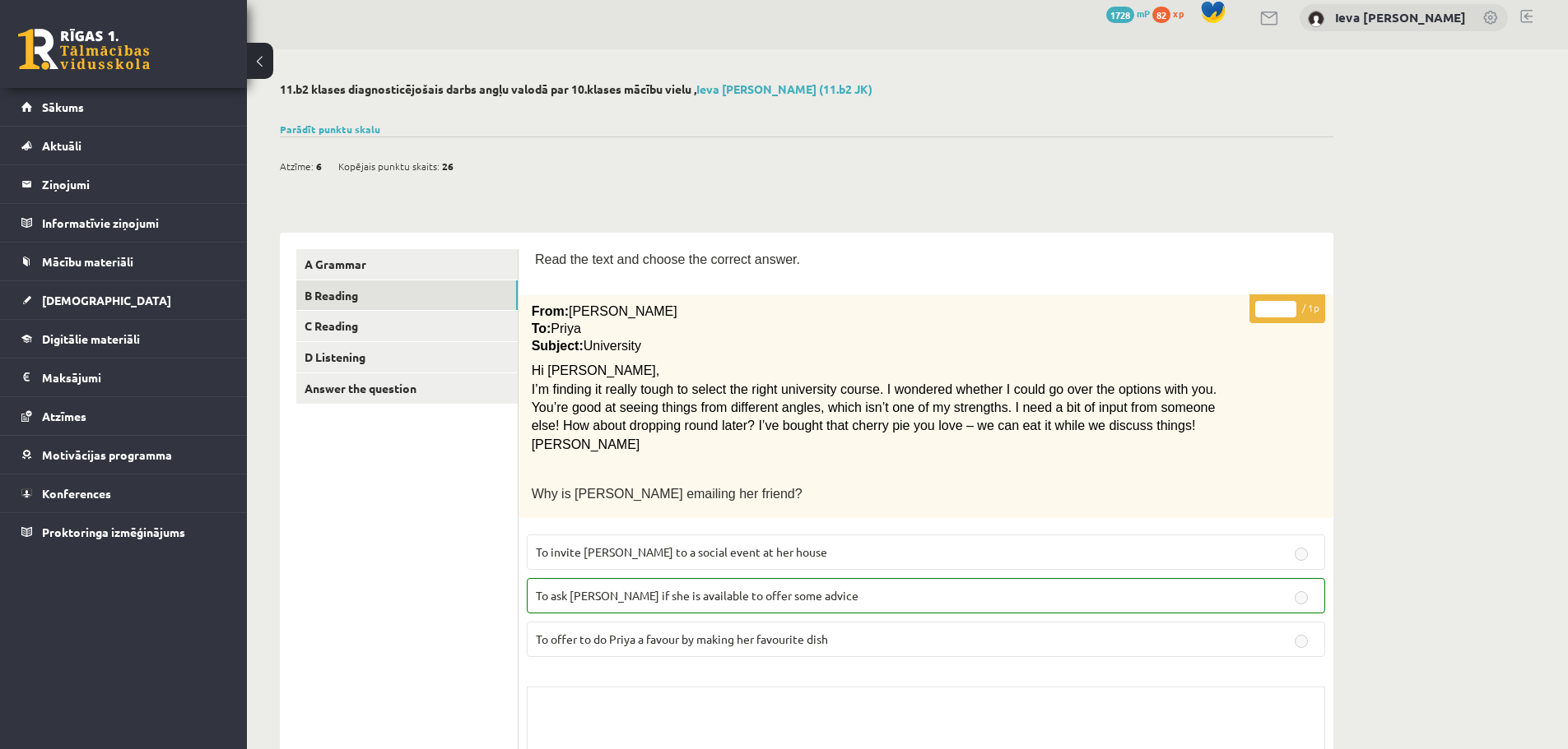
scroll to position [0, 0]
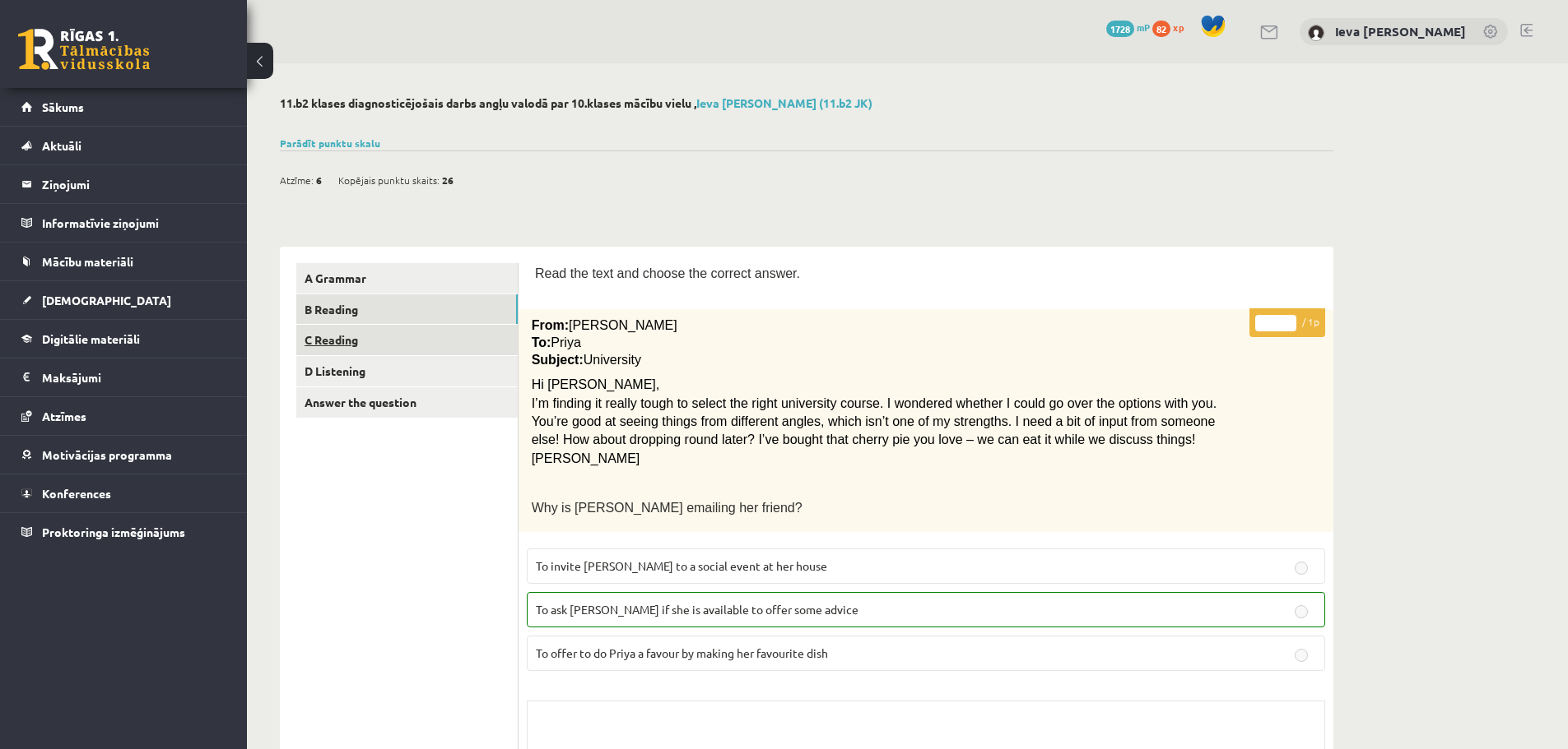
click at [333, 337] on link "C Reading" at bounding box center [407, 340] width 221 height 30
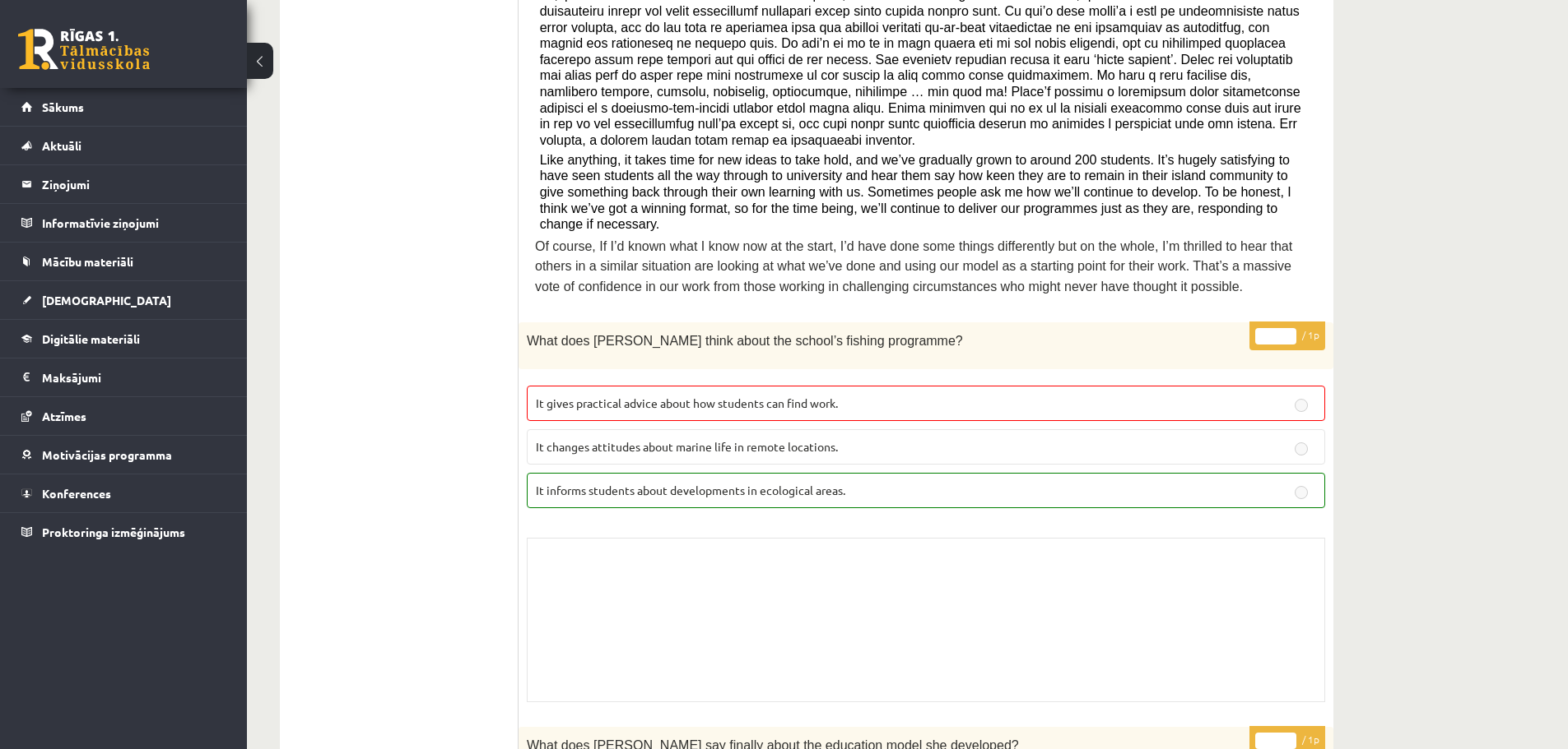
scroll to position [40, 0]
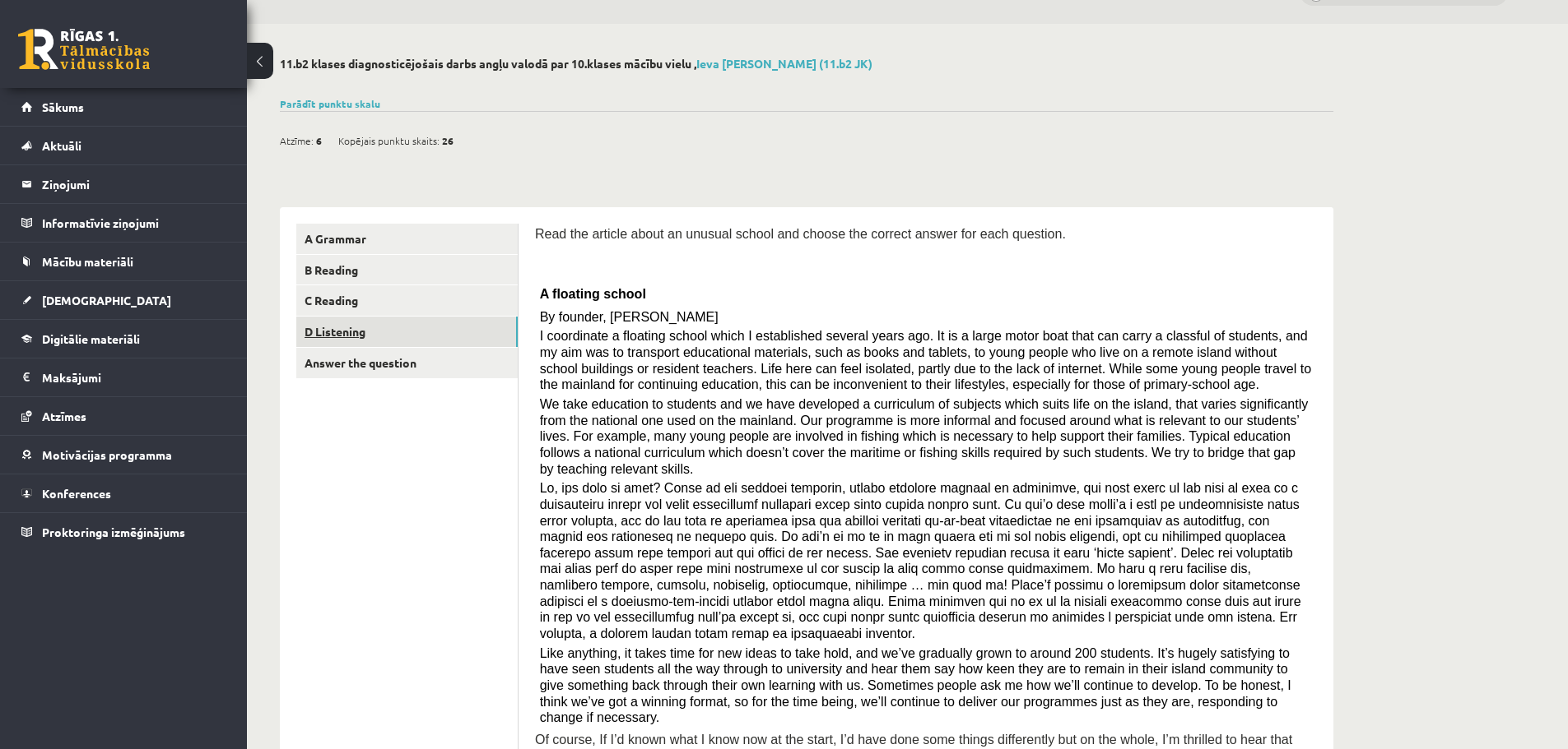
click at [380, 337] on link "D Listening" at bounding box center [407, 332] width 221 height 30
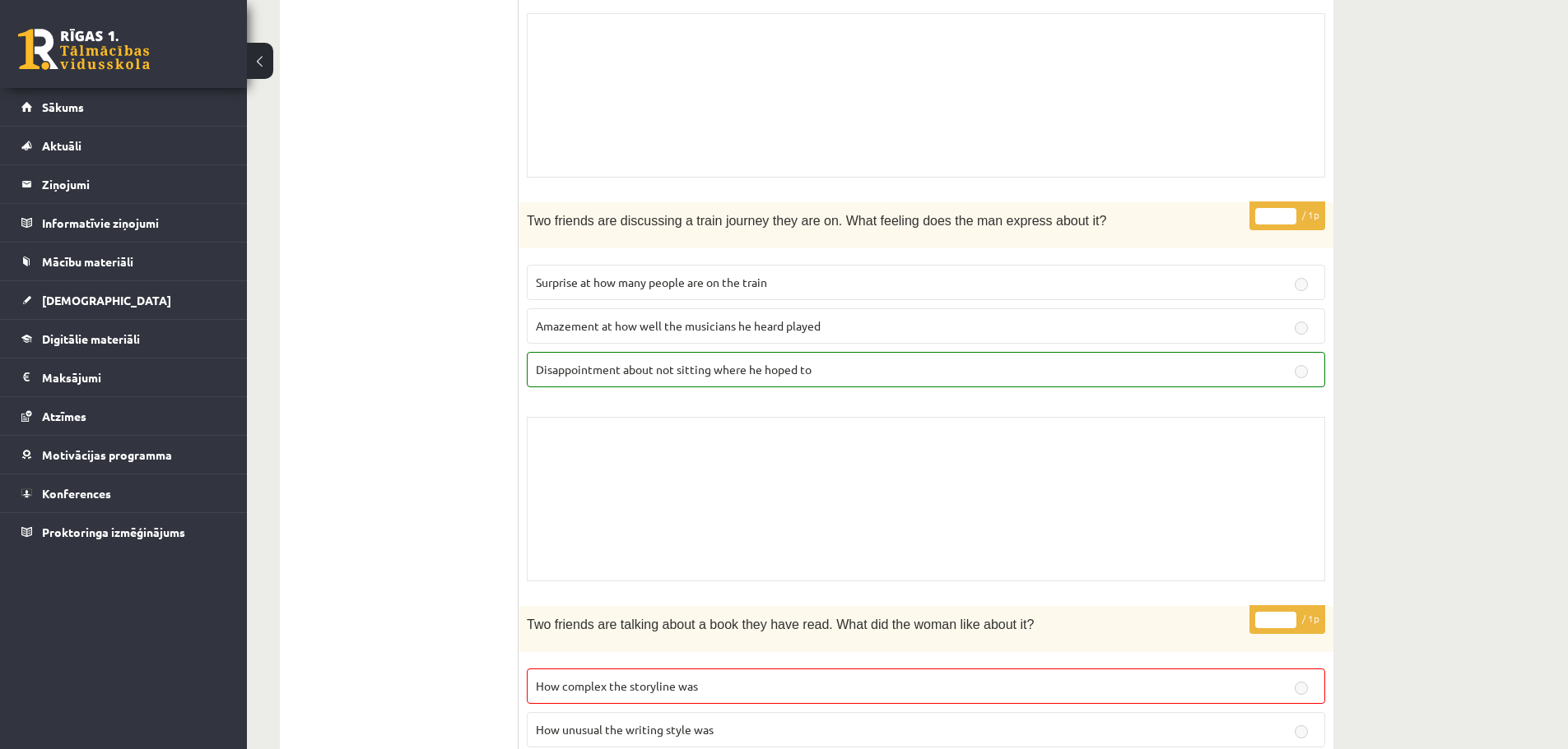
scroll to position [0, 0]
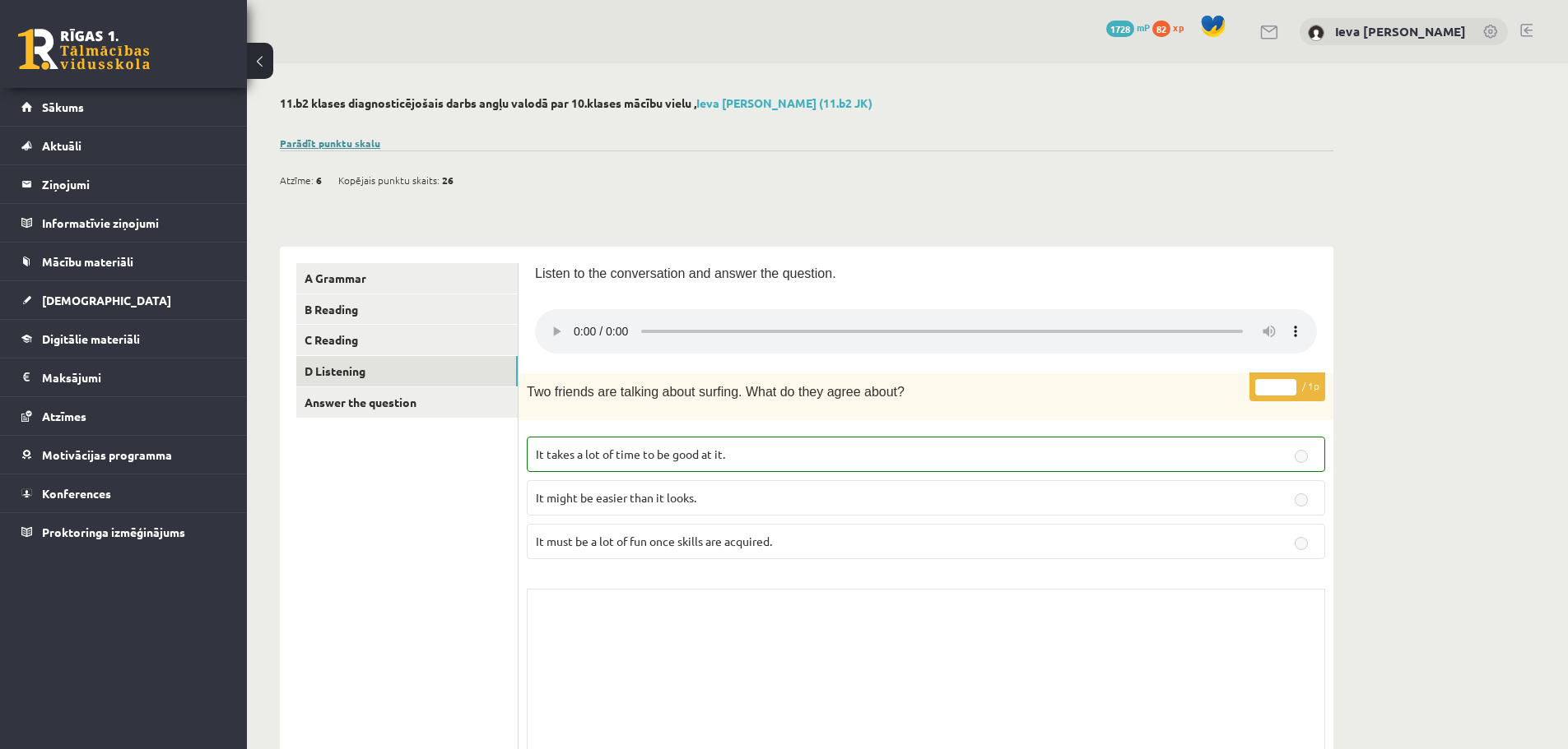
click at [348, 141] on link "Parādīt punktu skalu" at bounding box center [329, 143] width 100 height 13
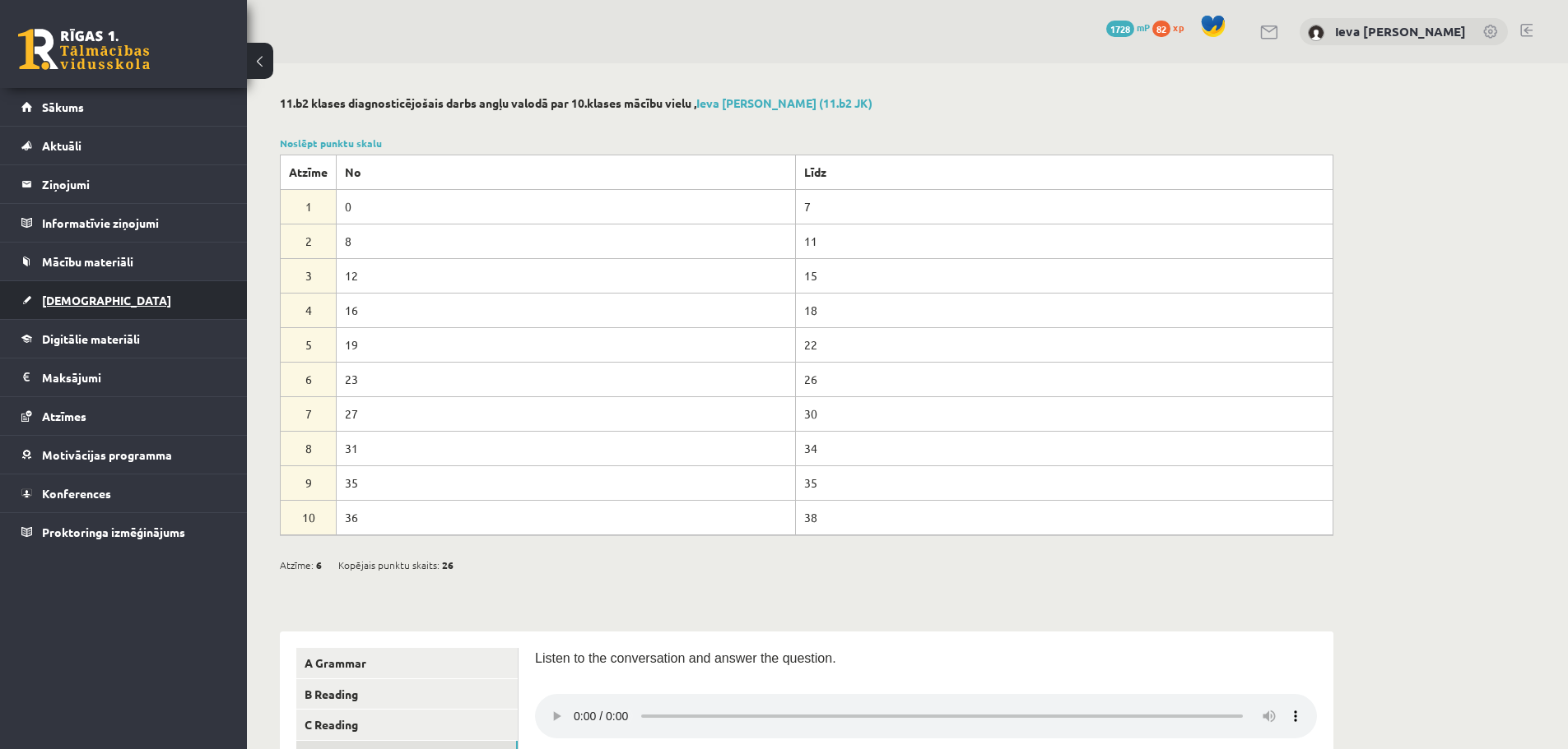
click at [45, 305] on span "[DEMOGRAPHIC_DATA]" at bounding box center [106, 300] width 129 height 15
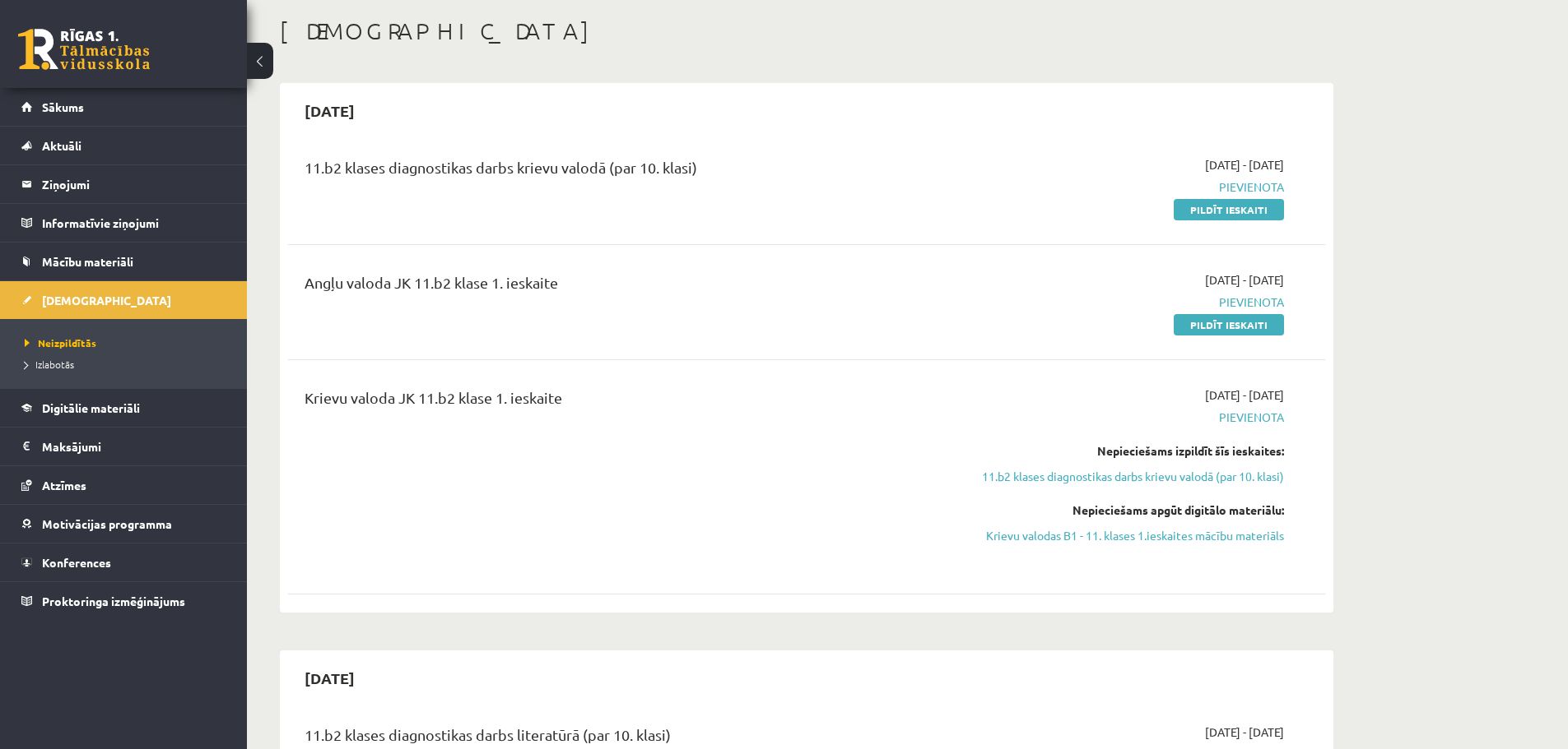
scroll to position [82, 0]
